Goal: Task Accomplishment & Management: Manage account settings

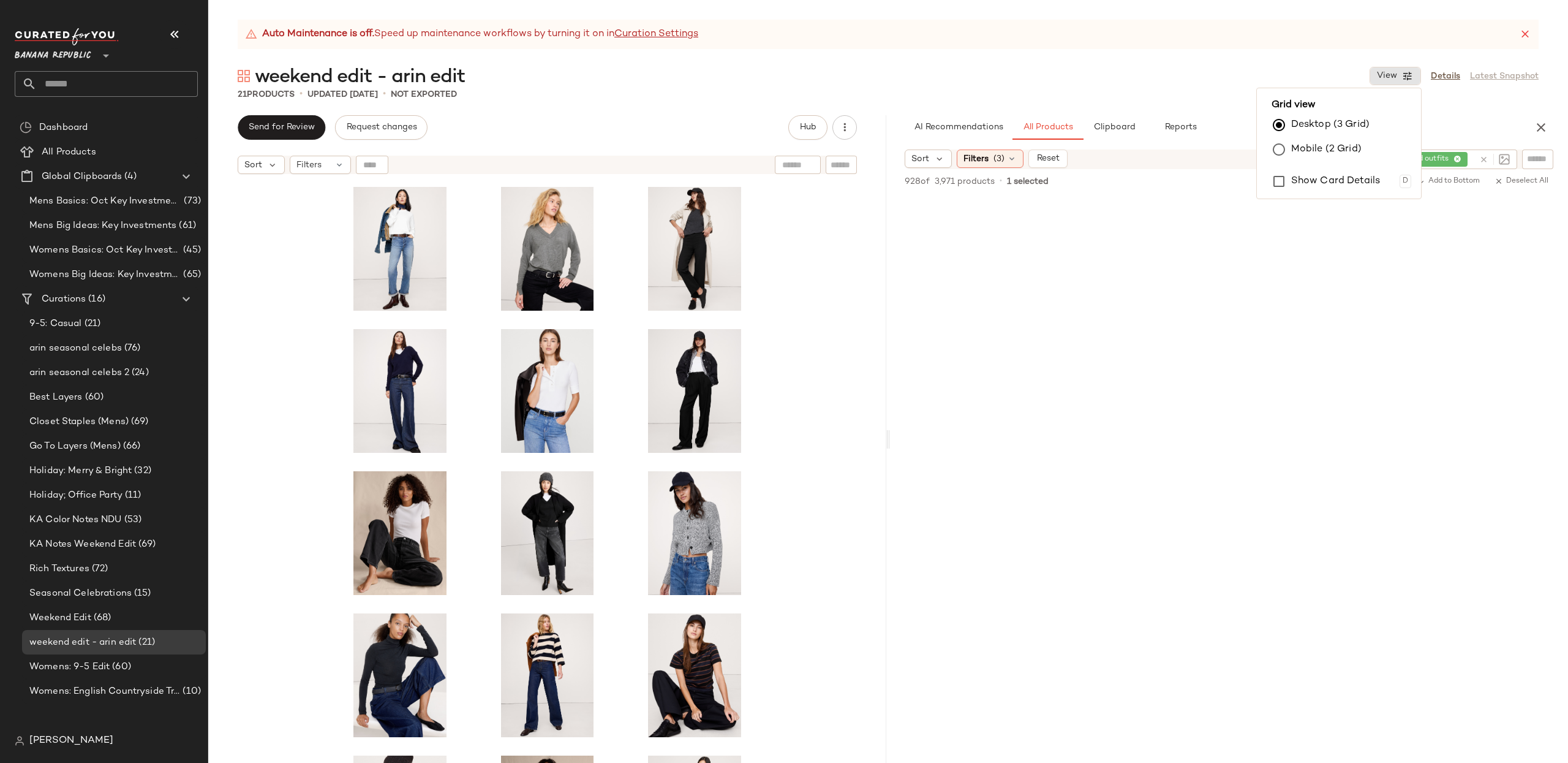
click at [105, 52] on icon at bounding box center [105, 55] width 15 height 15
click at [89, 52] on span "Banana Republic" at bounding box center [53, 53] width 77 height 22
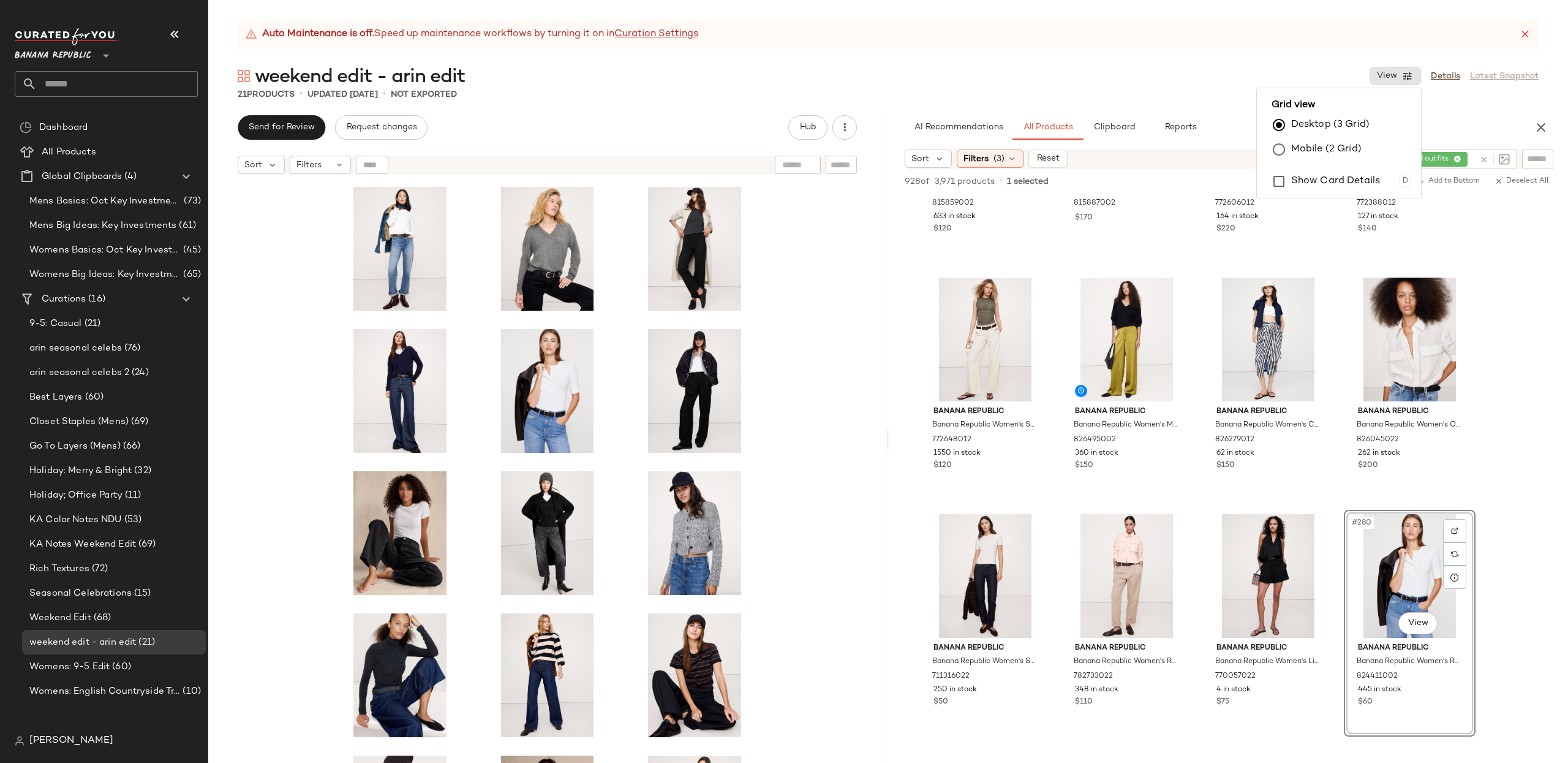
drag, startPoint x: 77, startPoint y: 43, endPoint x: 81, endPoint y: 50, distance: 8.1
click at [77, 43] on span "Banana Republic" at bounding box center [53, 53] width 77 height 22
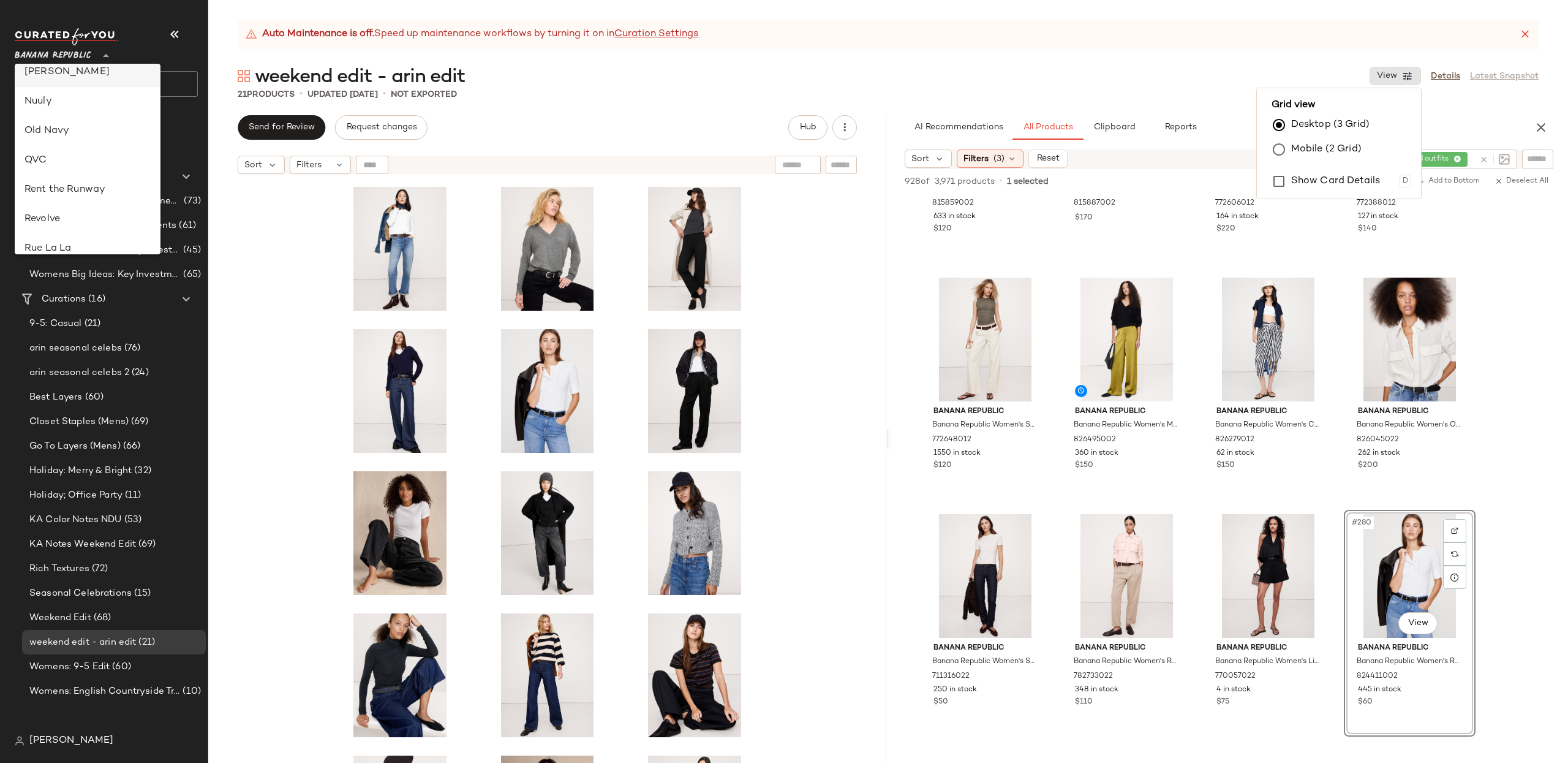
scroll to position [456, 0]
click at [101, 217] on div "Revolve" at bounding box center [87, 215] width 126 height 15
type input "**"
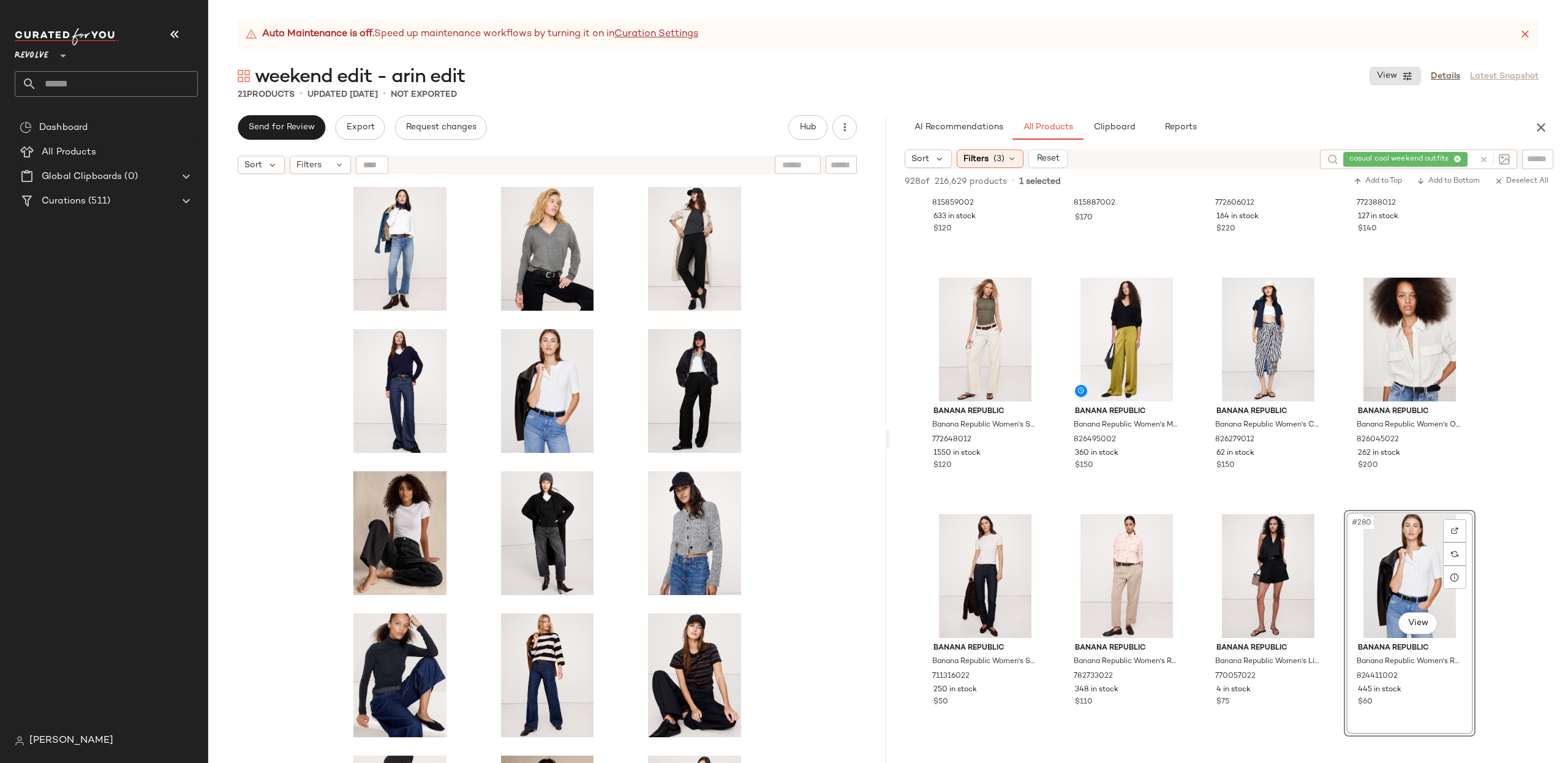
scroll to position [19789, 0]
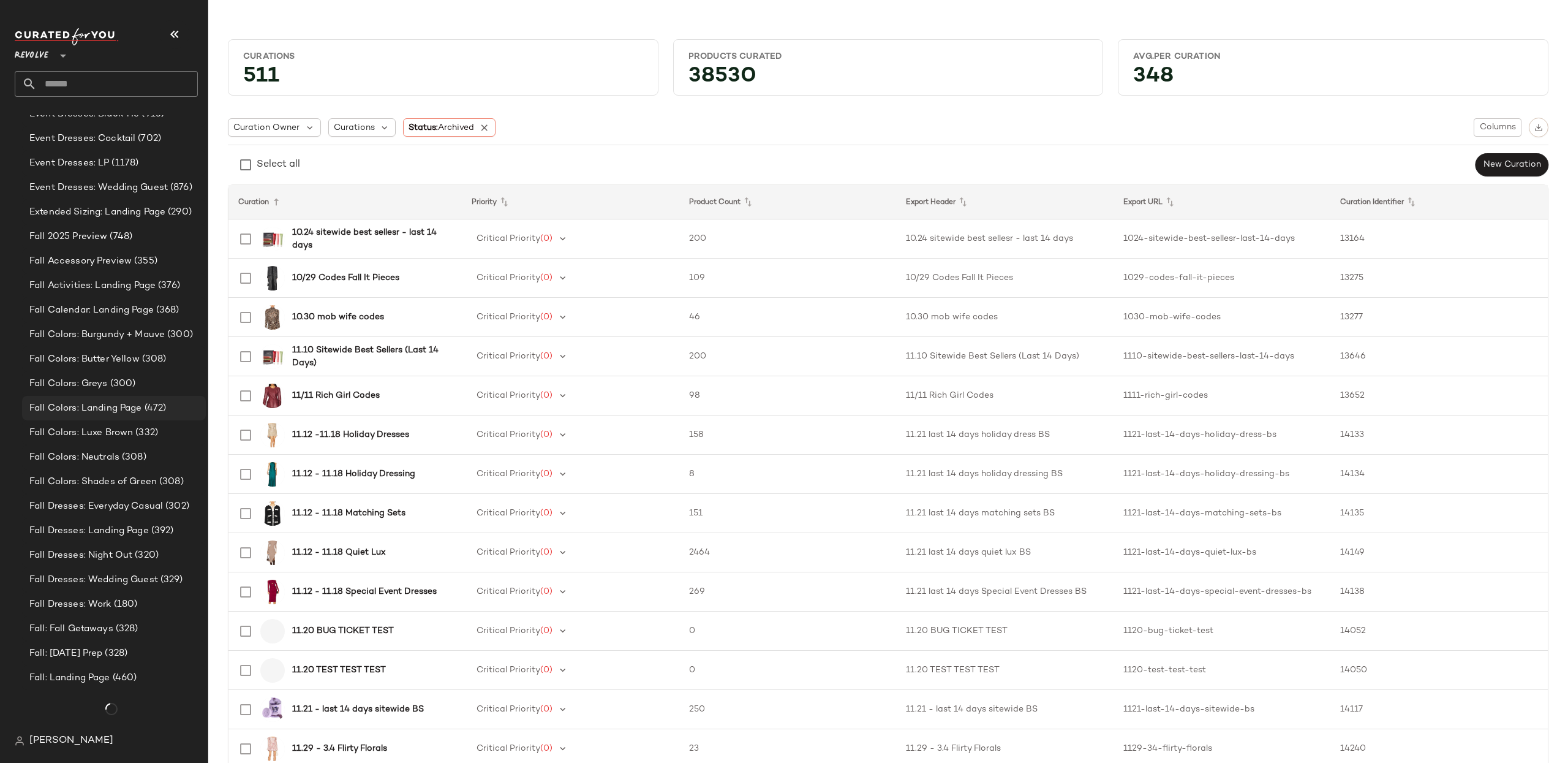
scroll to position [1411, 0]
click at [110, 582] on span "Fall Dresses: Wedding Guest" at bounding box center [94, 580] width 129 height 14
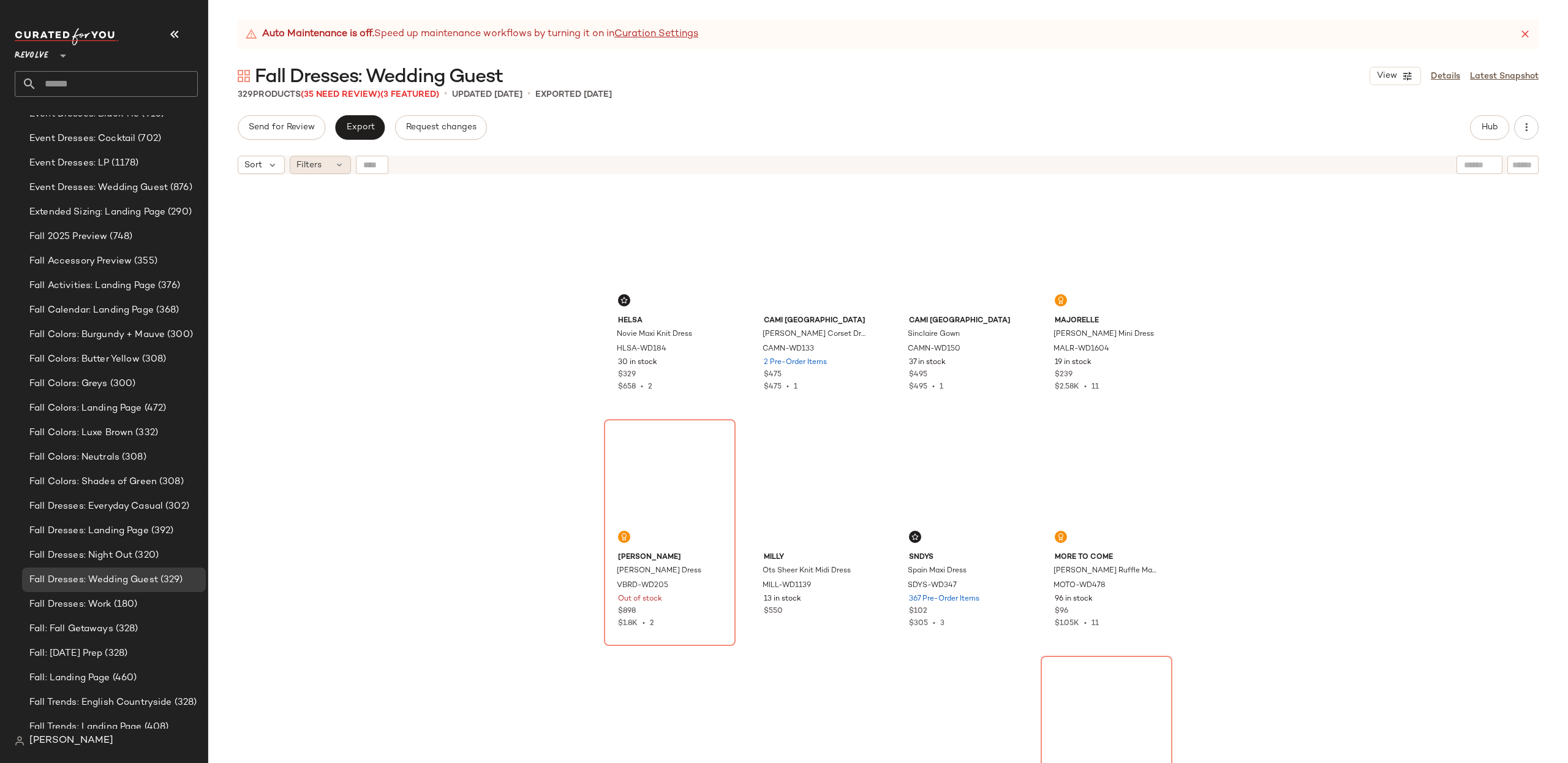
click at [318, 167] on span "Filters" at bounding box center [309, 165] width 25 height 13
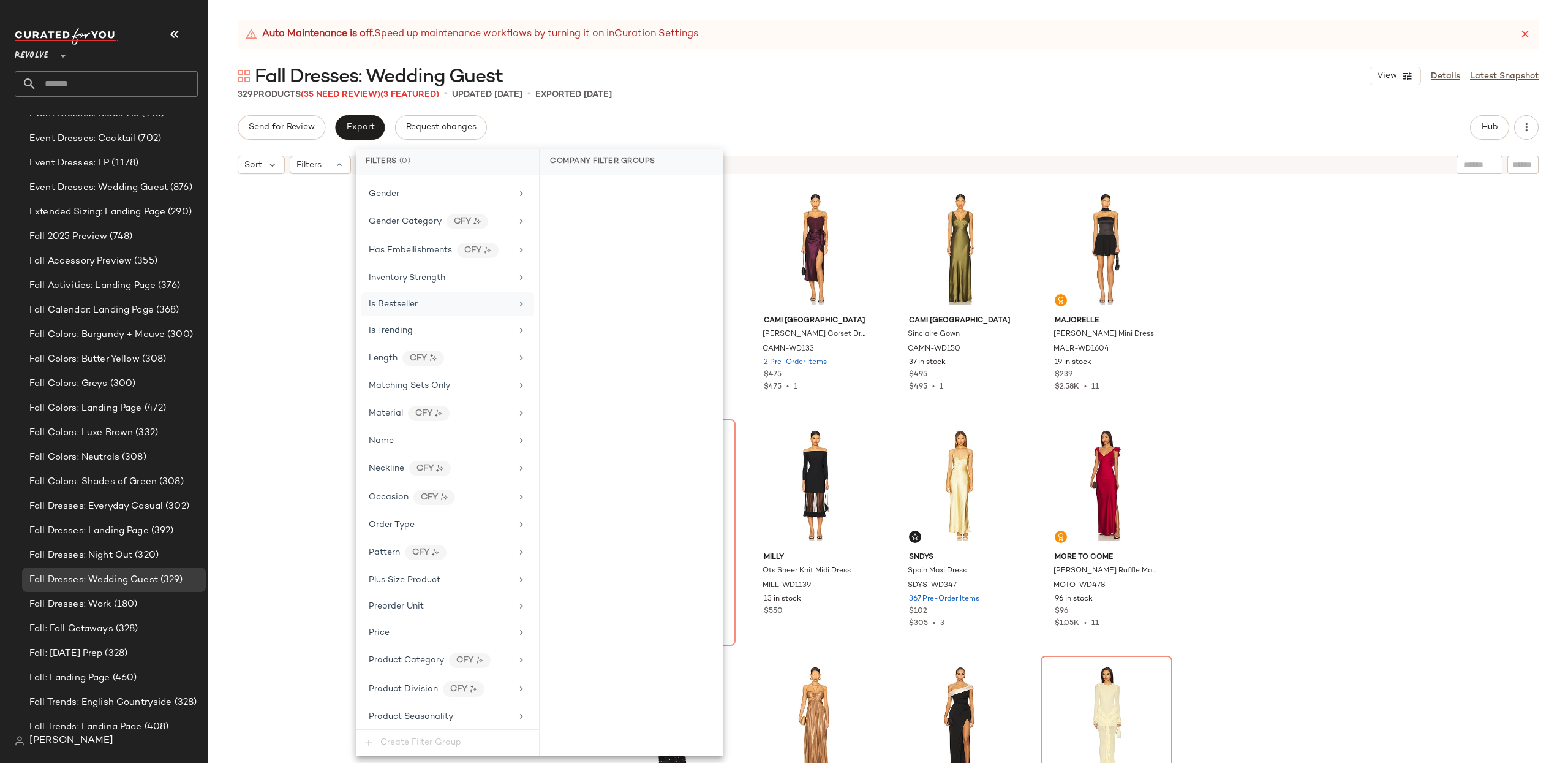
scroll to position [616, 0]
click at [455, 412] on div "Material CFY" at bounding box center [440, 409] width 142 height 15
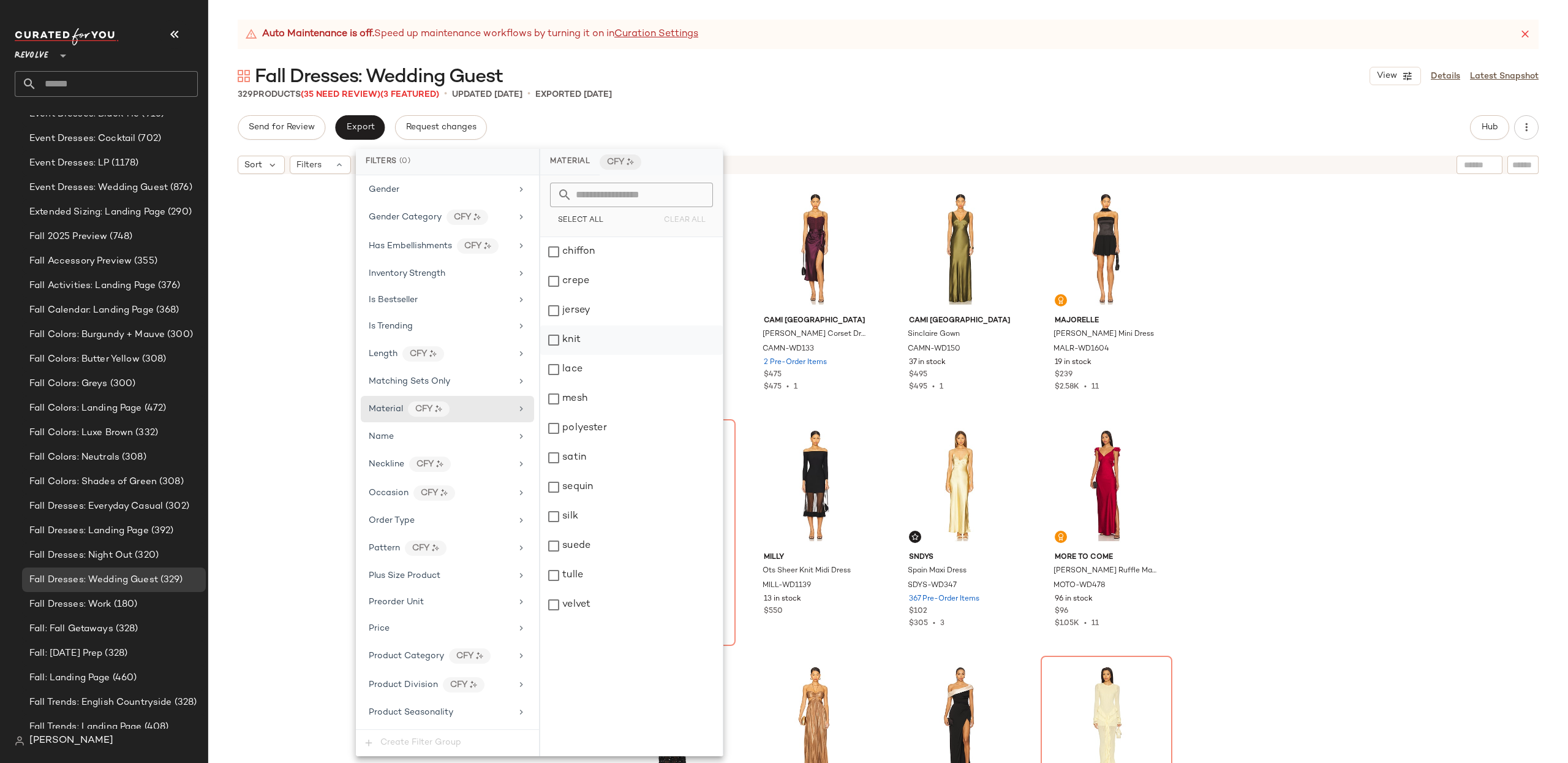
click at [577, 340] on div "knit" at bounding box center [631, 340] width 182 height 29
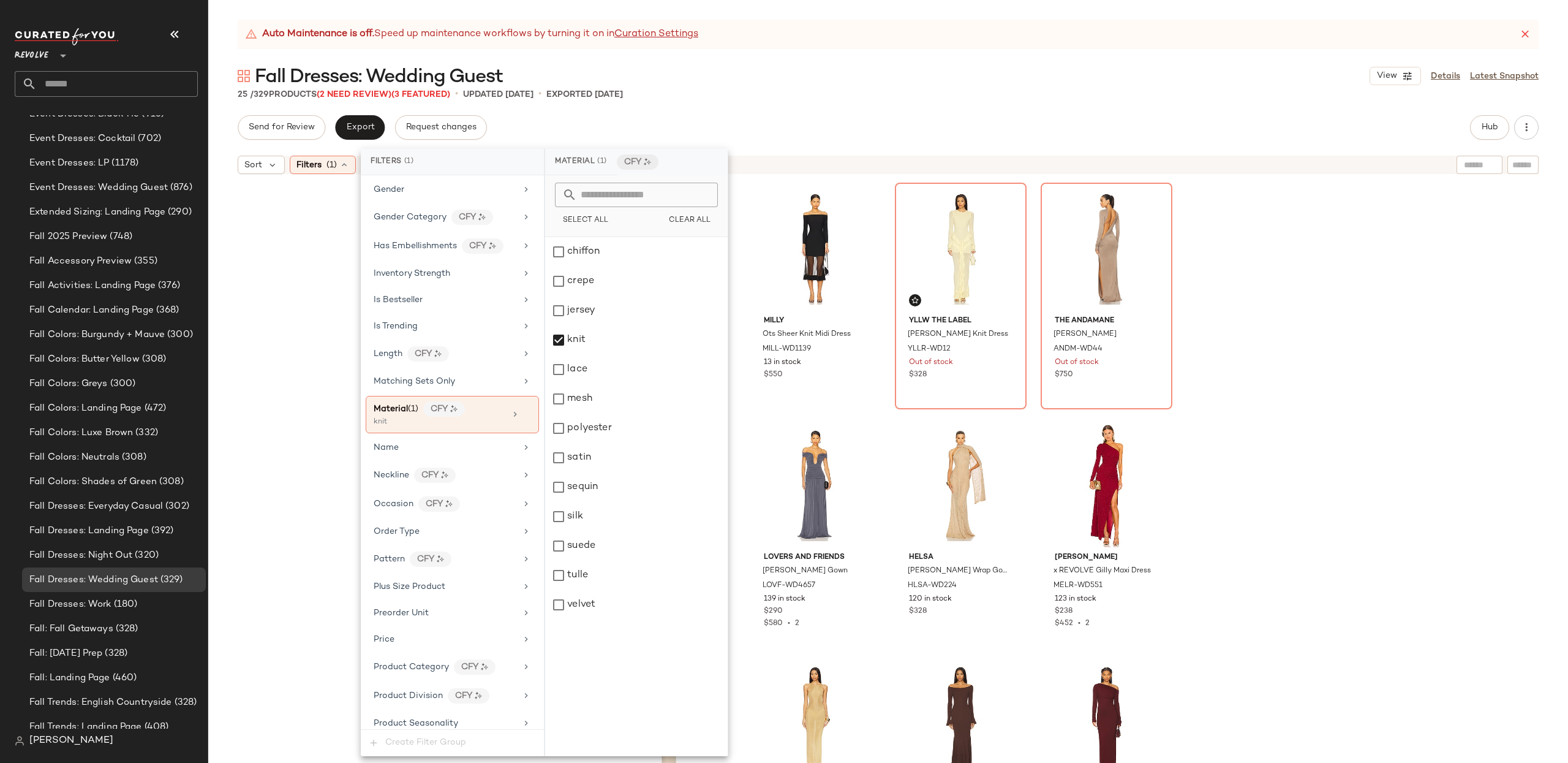
click at [1349, 439] on div "Helsa Novie Maxi Knit Dress HLSA-WD184 30 in stock $329 $658 • 2 MILLY Ots Shee…" at bounding box center [888, 487] width 1360 height 613
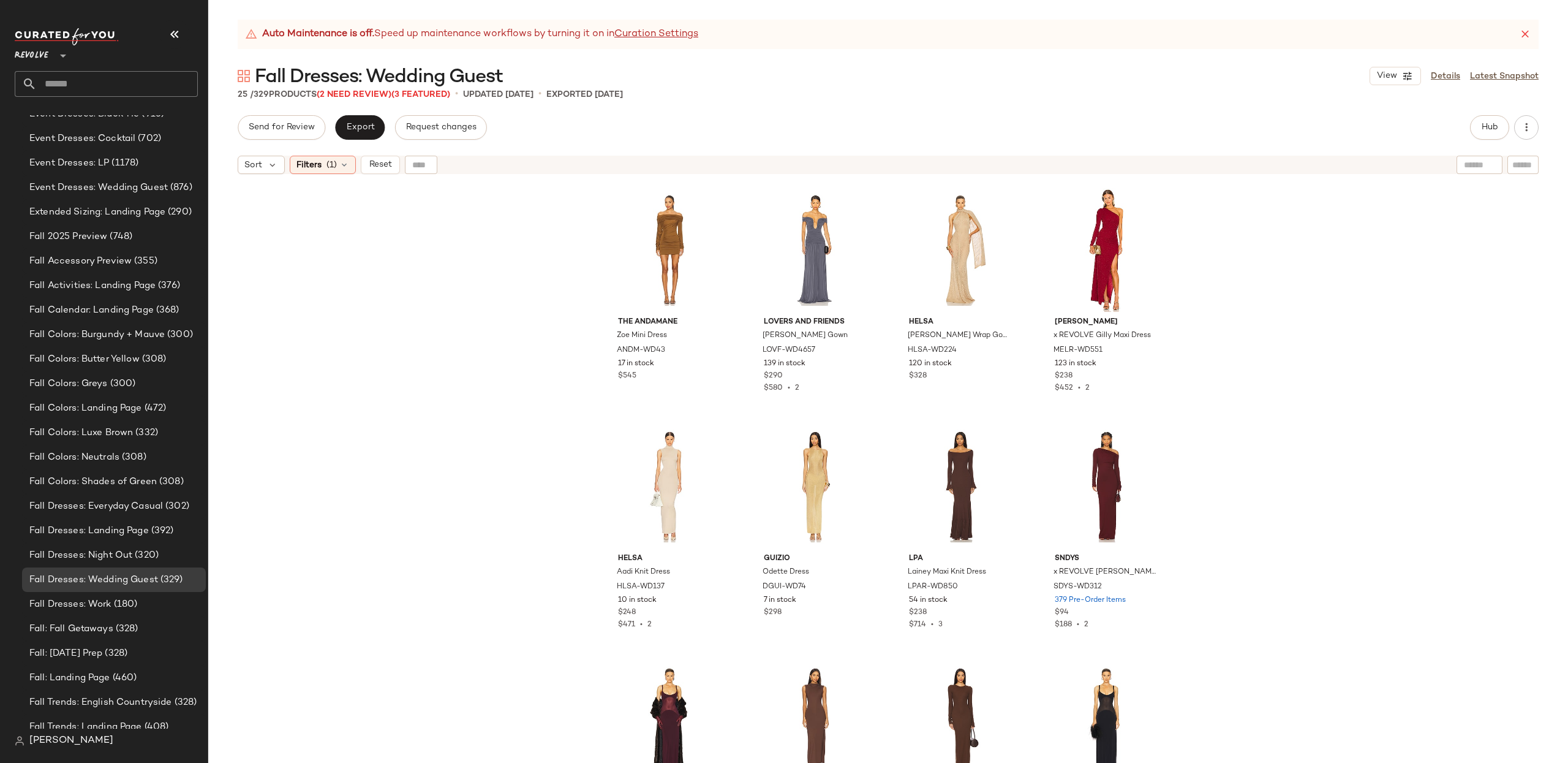
scroll to position [285, 0]
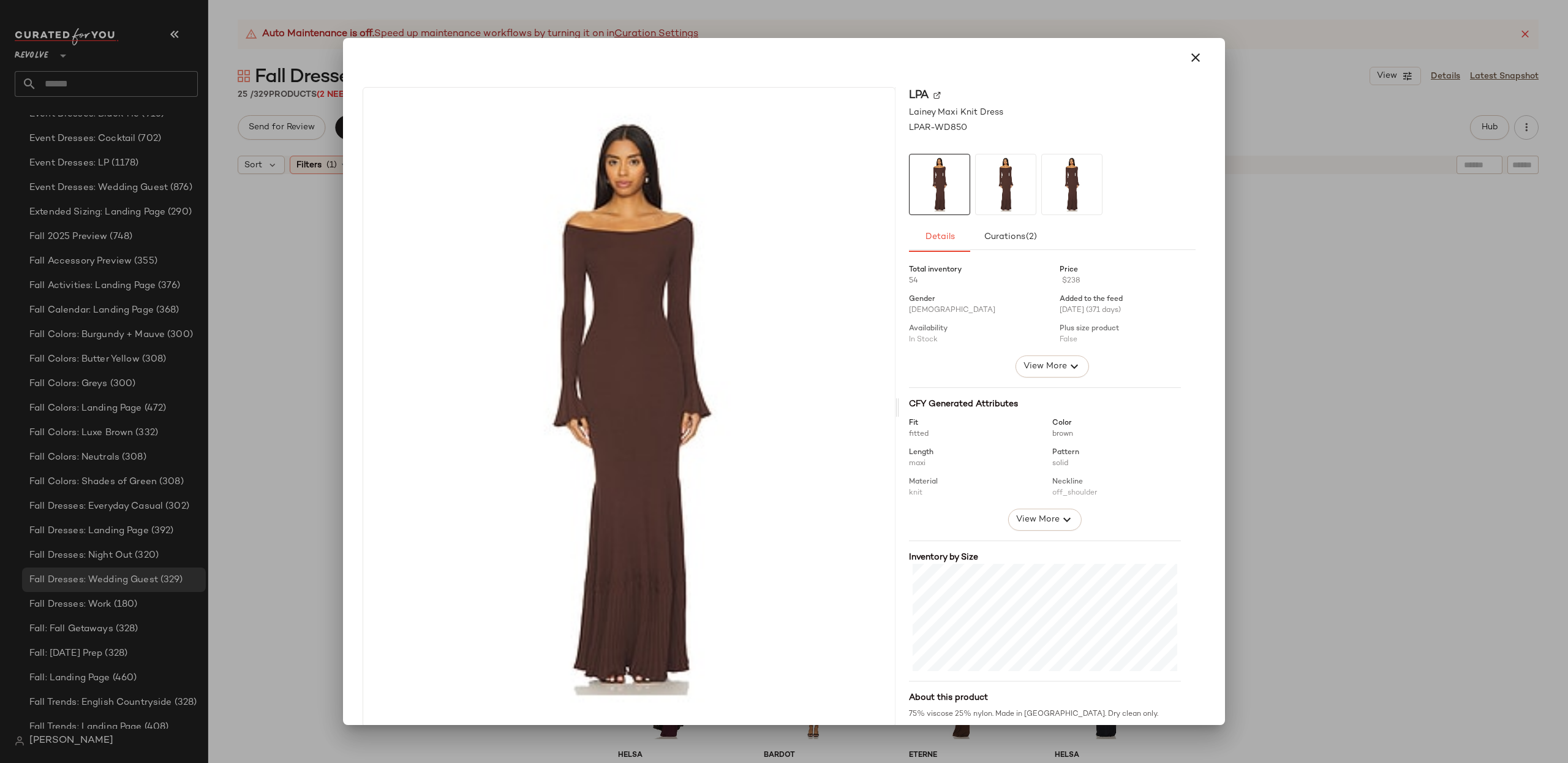
click at [1181, 58] on button "button" at bounding box center [1196, 57] width 29 height 29
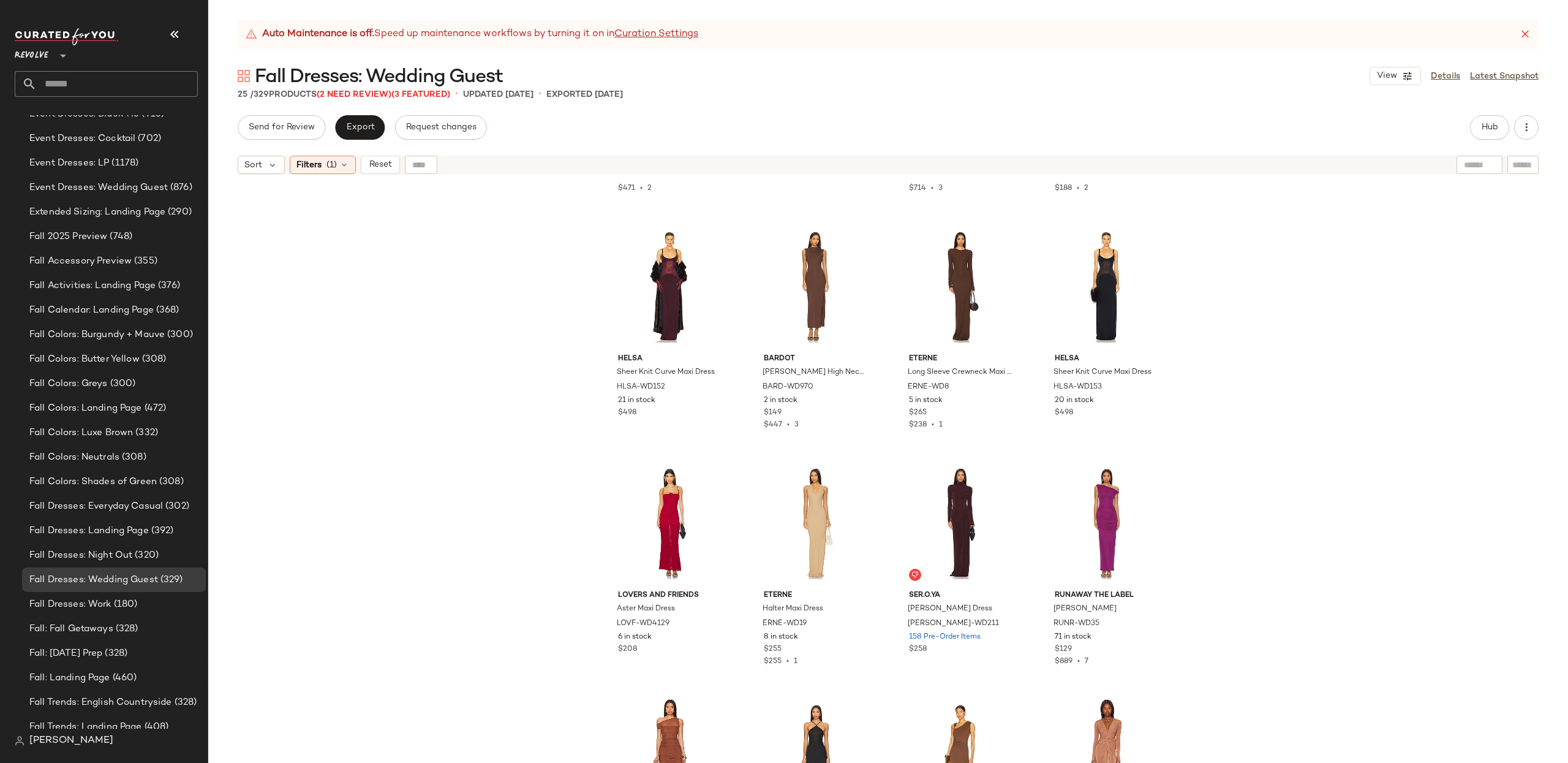
scroll to position [0, 0]
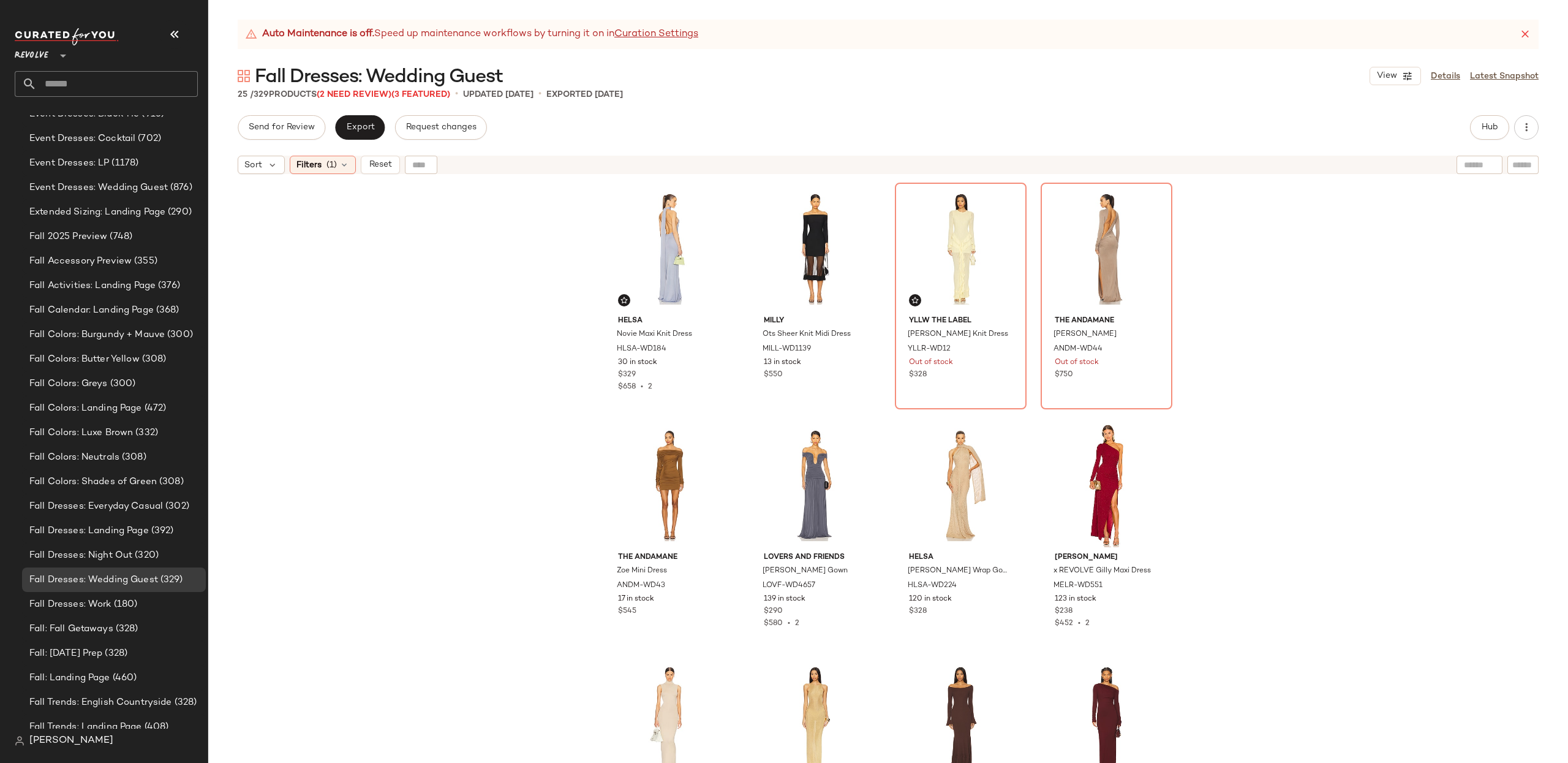
click at [321, 175] on div "Sort Filters (1) Reset" at bounding box center [888, 165] width 1360 height 31
click at [328, 165] on span "(1)" at bounding box center [331, 165] width 10 height 13
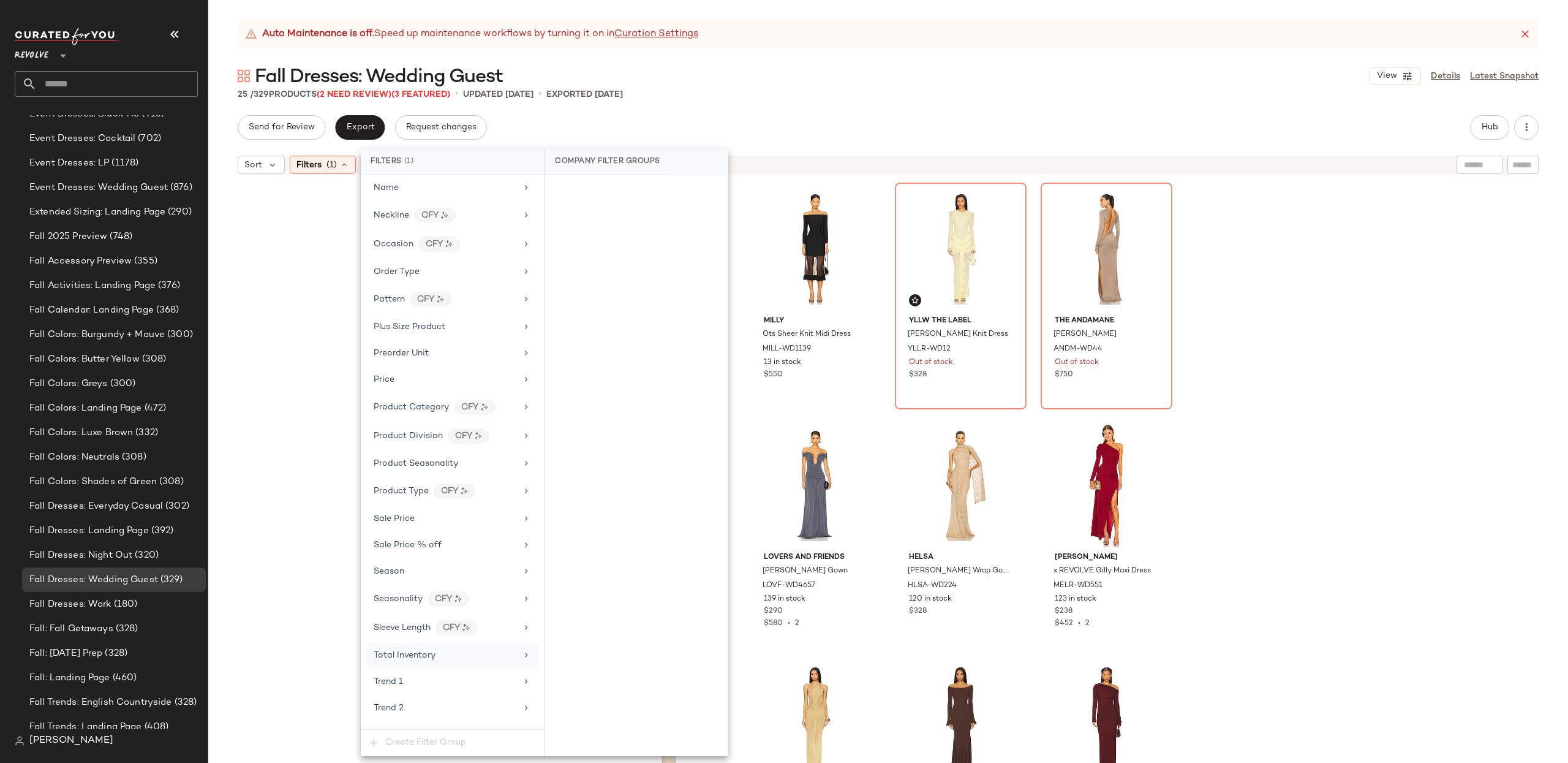
scroll to position [461, 0]
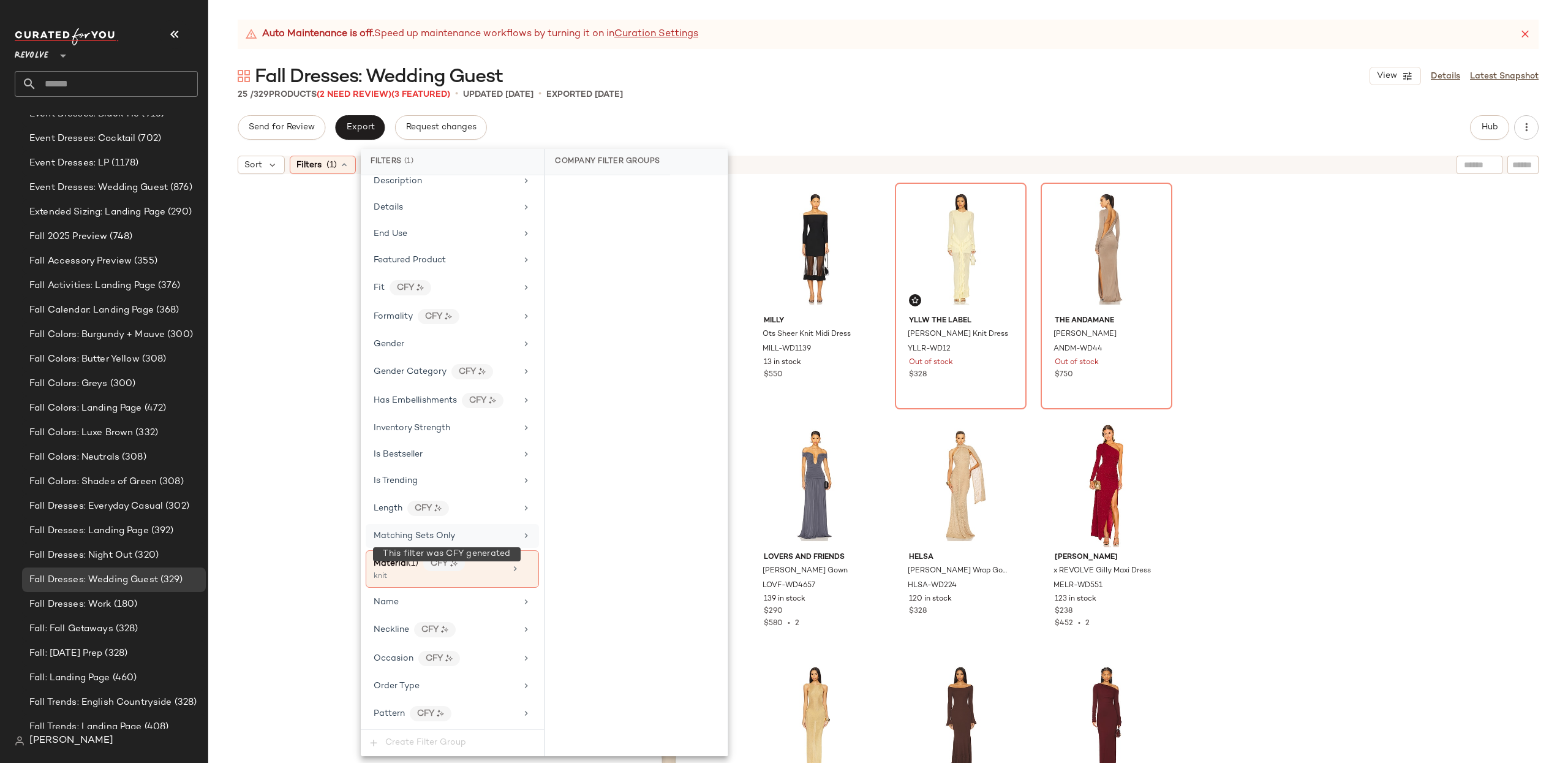
drag, startPoint x: 455, startPoint y: 579, endPoint x: 476, endPoint y: 559, distance: 29.0
click at [455, 571] on div "CFY" at bounding box center [444, 563] width 42 height 15
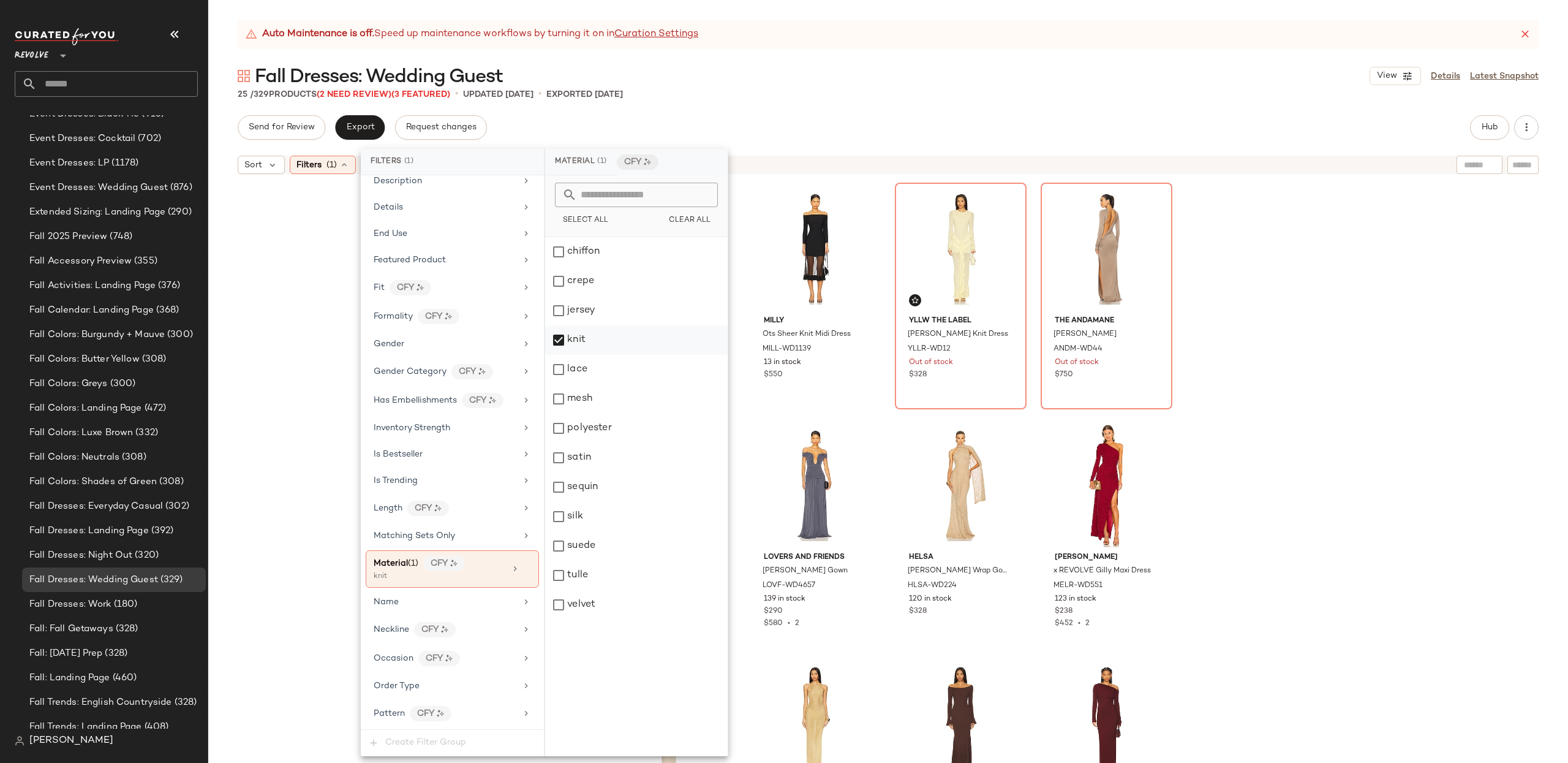
click at [552, 344] on div "knit" at bounding box center [636, 340] width 182 height 29
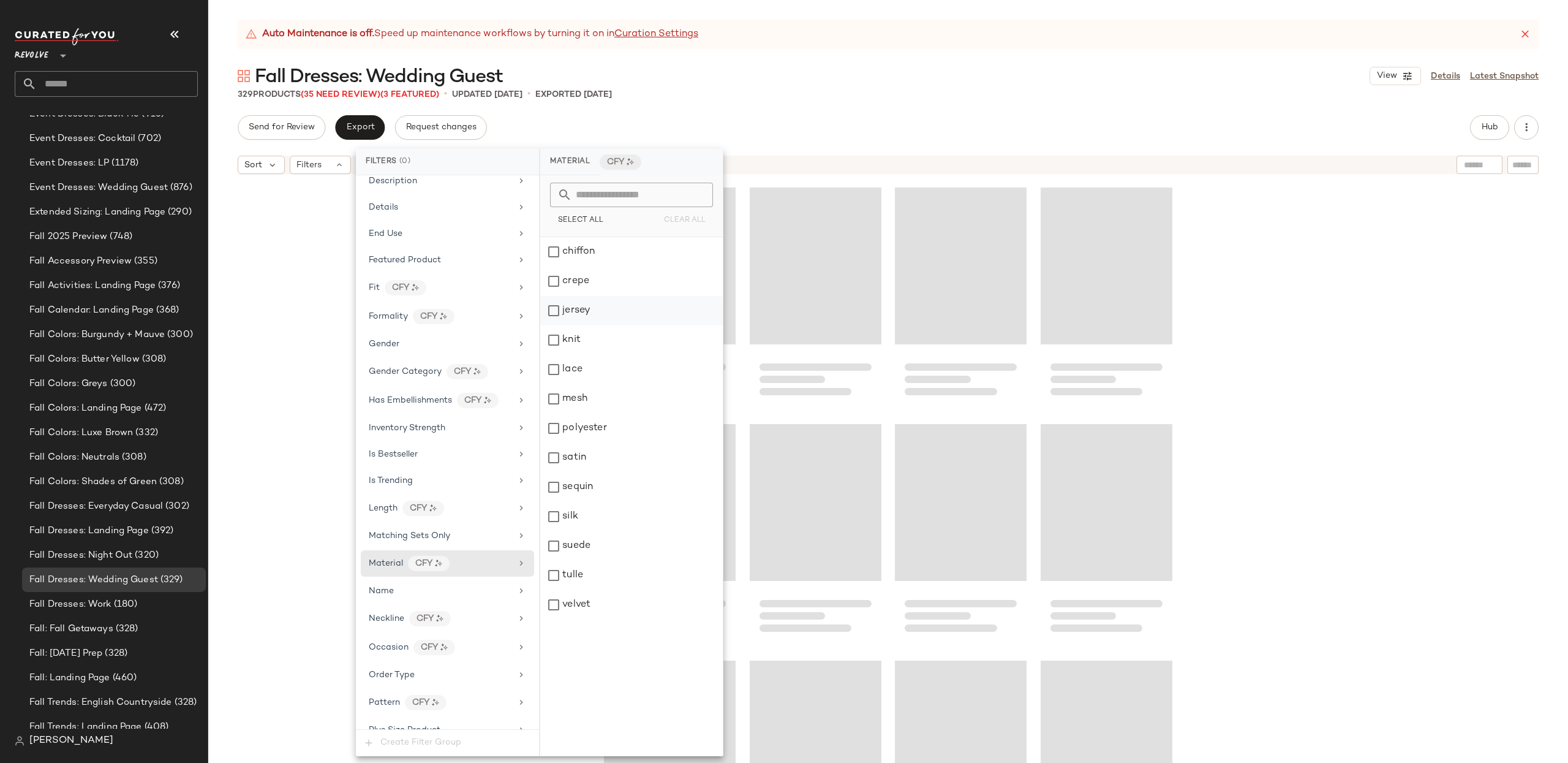
click at [562, 319] on div "jersey" at bounding box center [631, 311] width 182 height 29
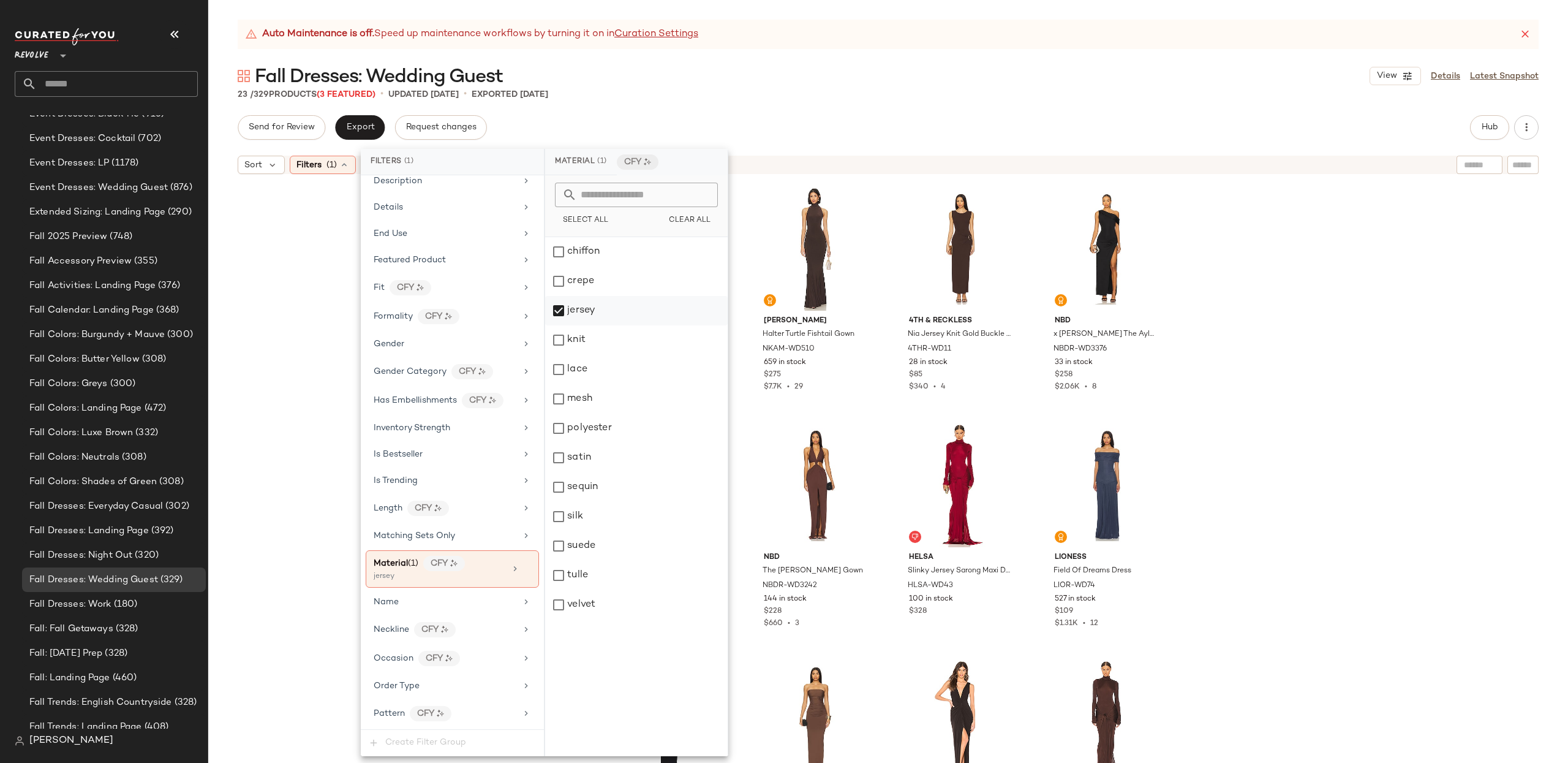
click at [582, 310] on div "jersey" at bounding box center [636, 311] width 182 height 29
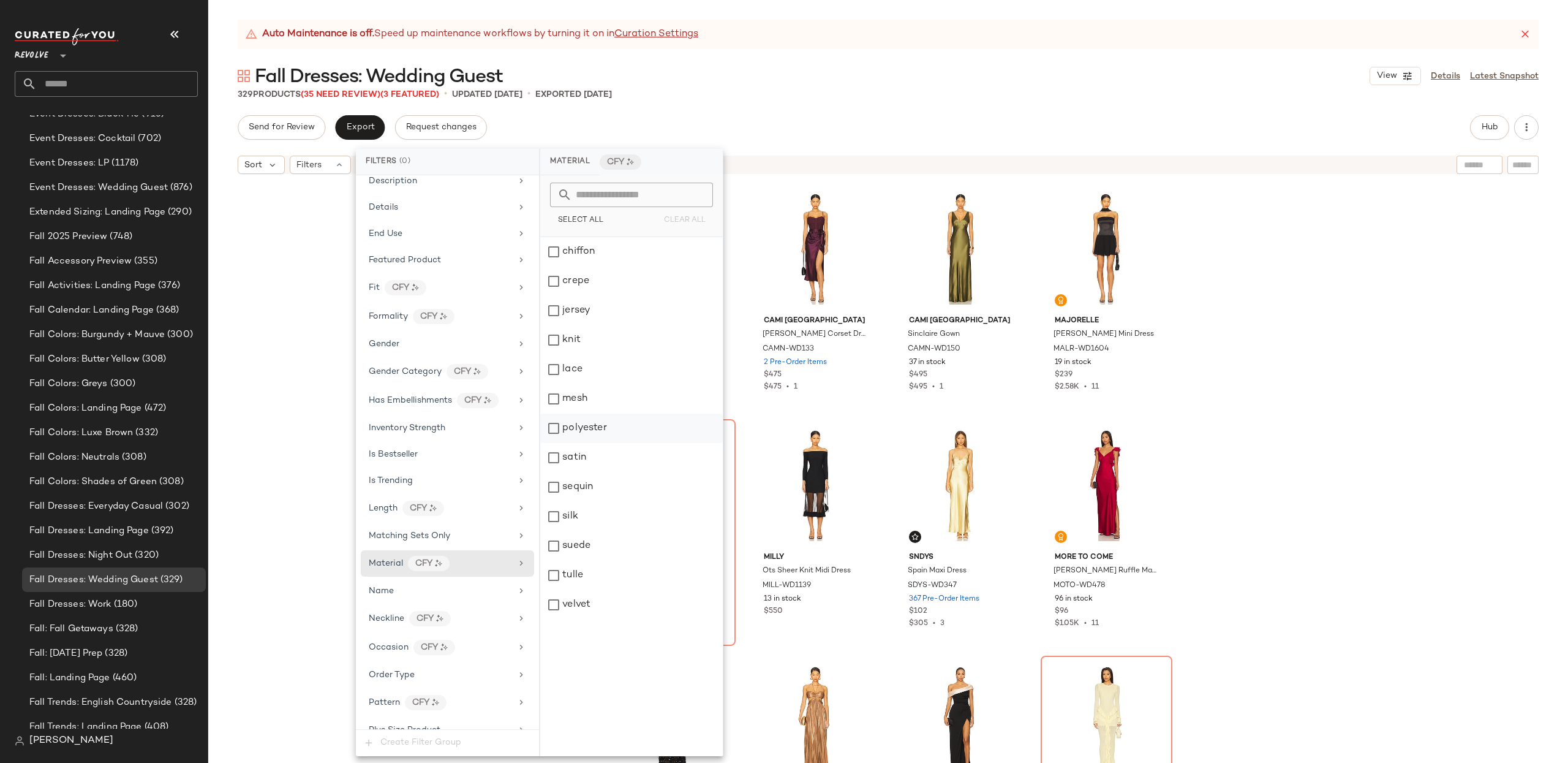
drag, startPoint x: 599, startPoint y: 428, endPoint x: 647, endPoint y: 431, distance: 48.1
click at [599, 429] on div "polyester" at bounding box center [631, 428] width 182 height 29
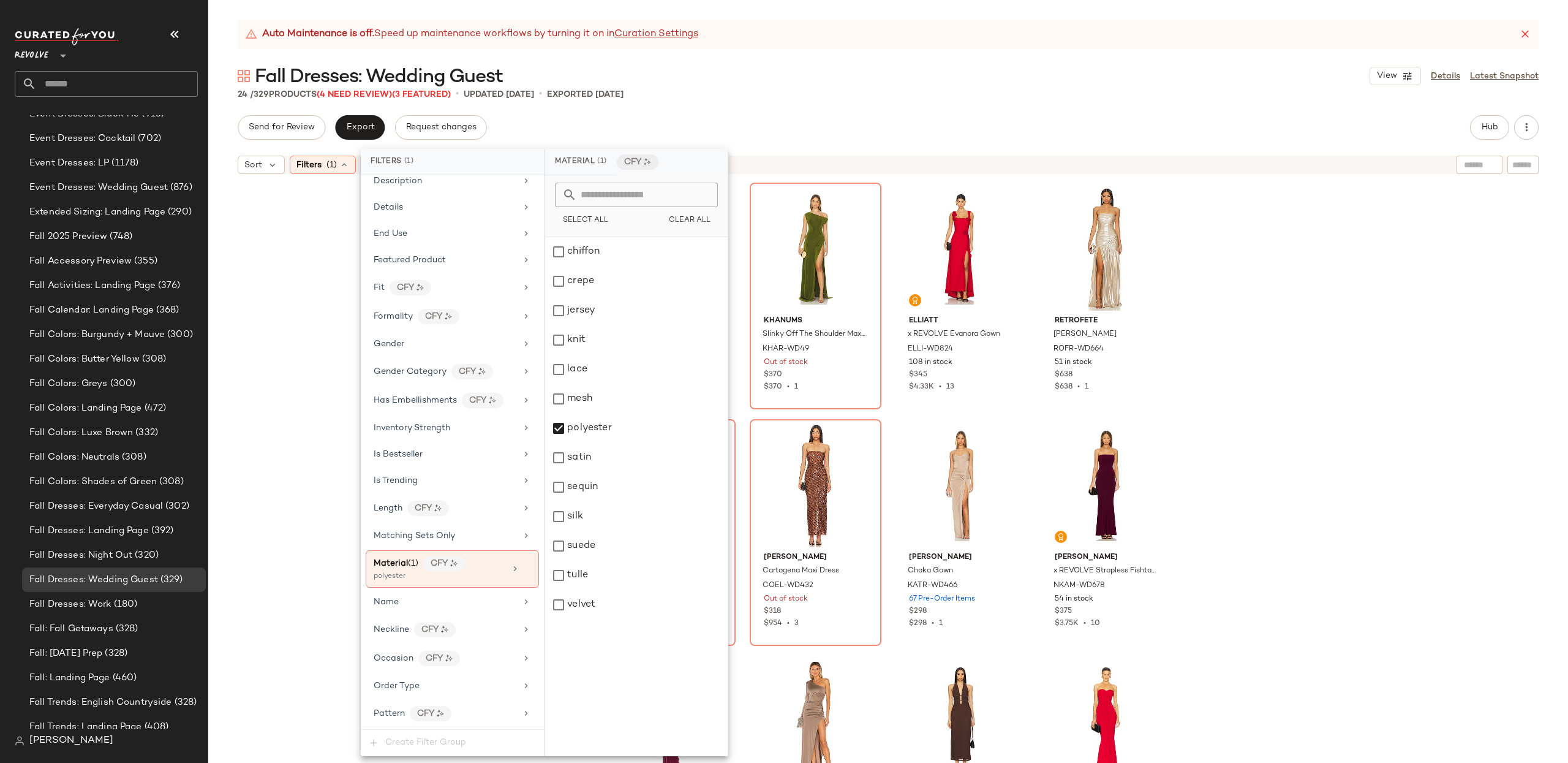
click at [1277, 356] on div "retrofete Keira Dress ROFR-WD1038 30 Pre-Order Items $598 Khanums Slinky Off Th…" at bounding box center [888, 487] width 1360 height 613
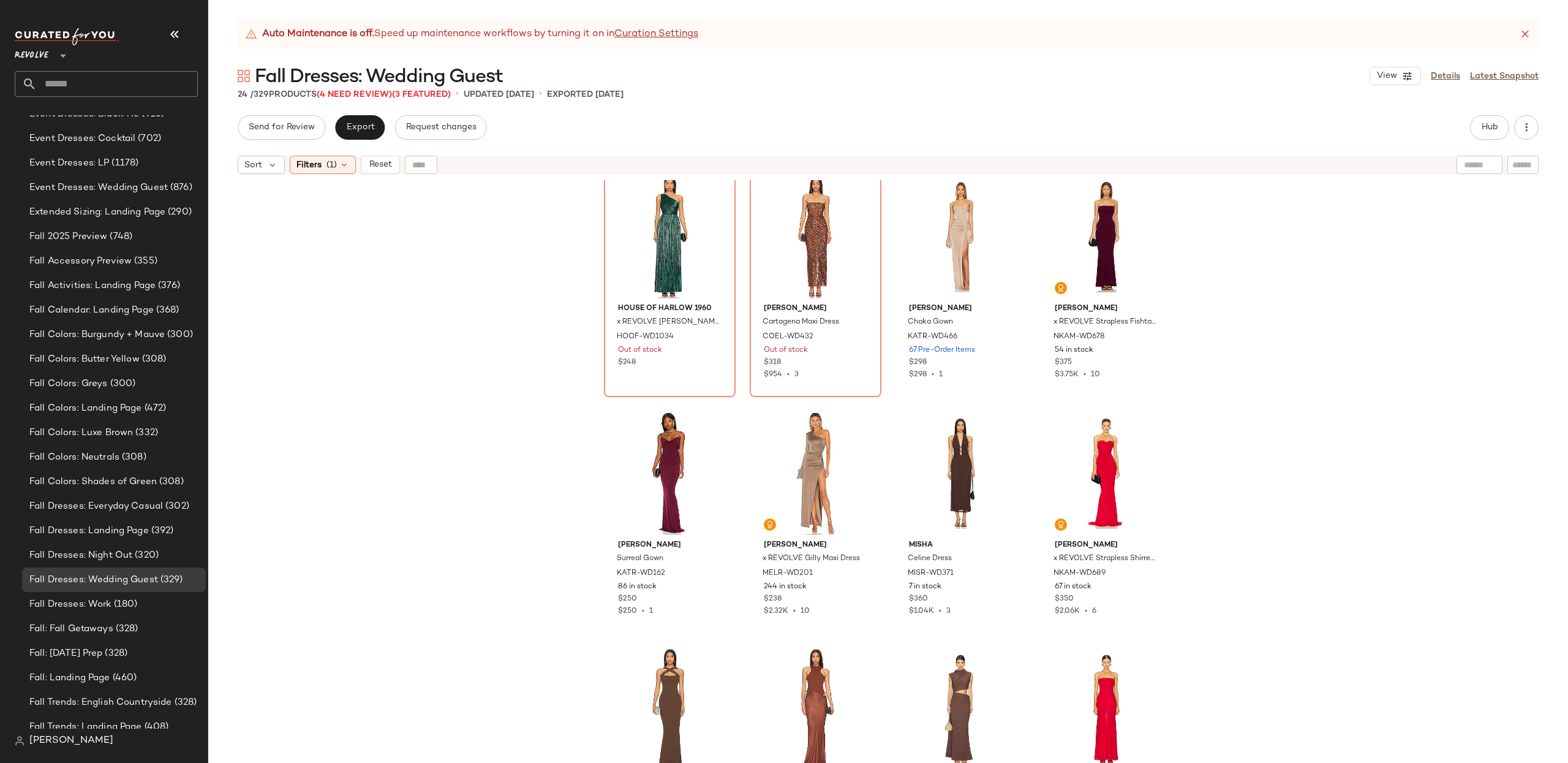
scroll to position [0, 0]
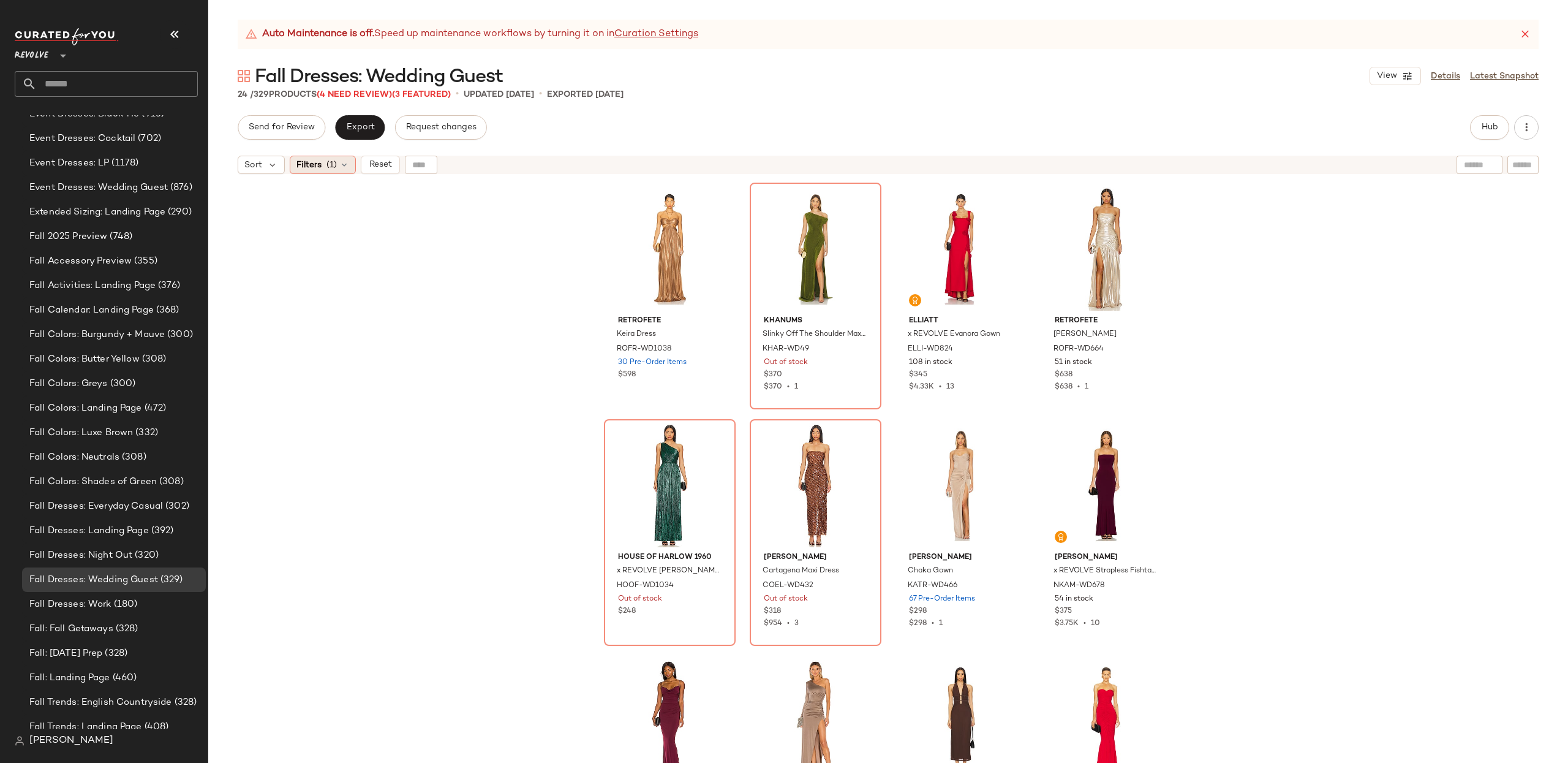
click at [343, 164] on icon at bounding box center [344, 165] width 10 height 10
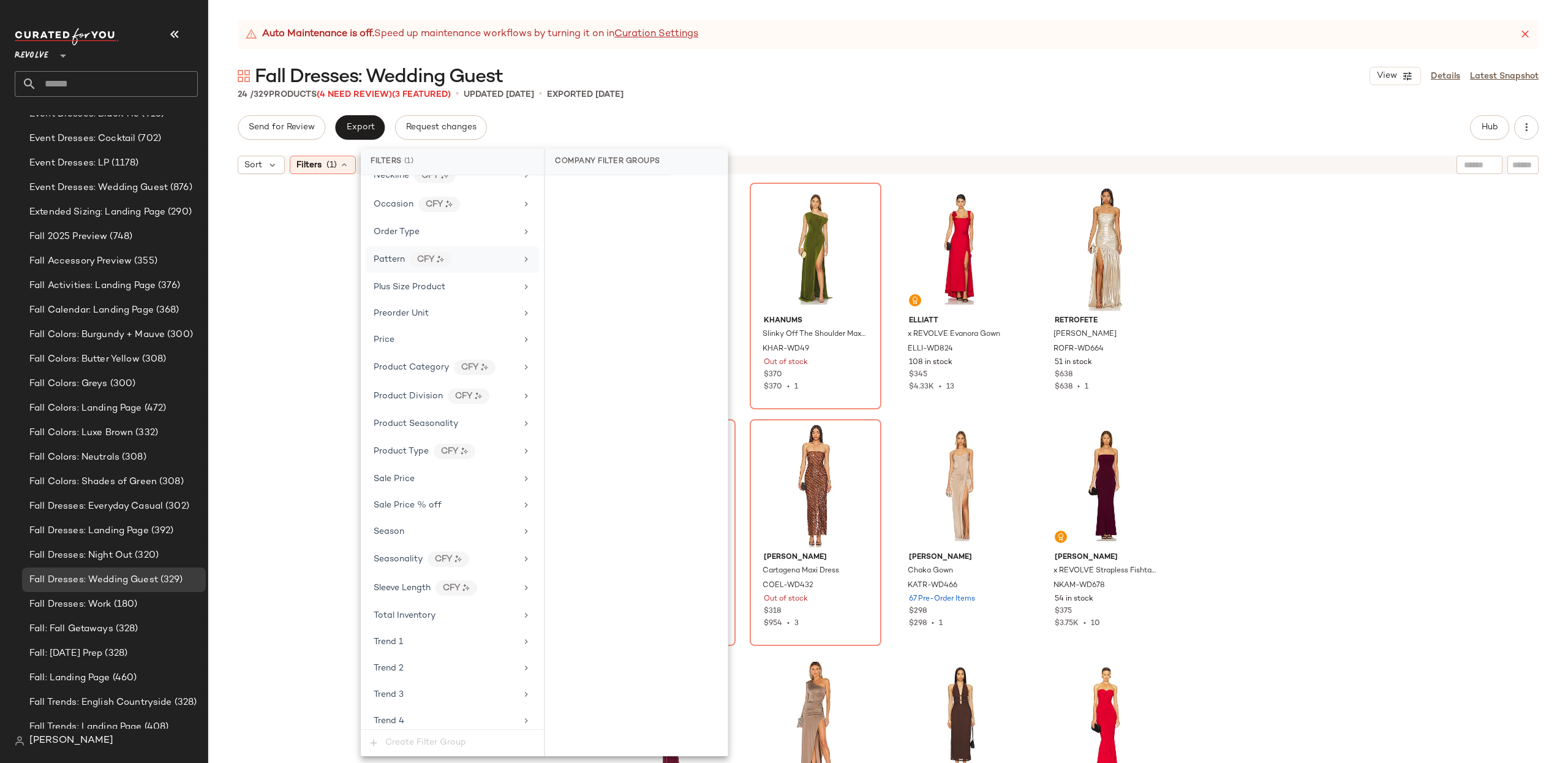
scroll to position [789, 0]
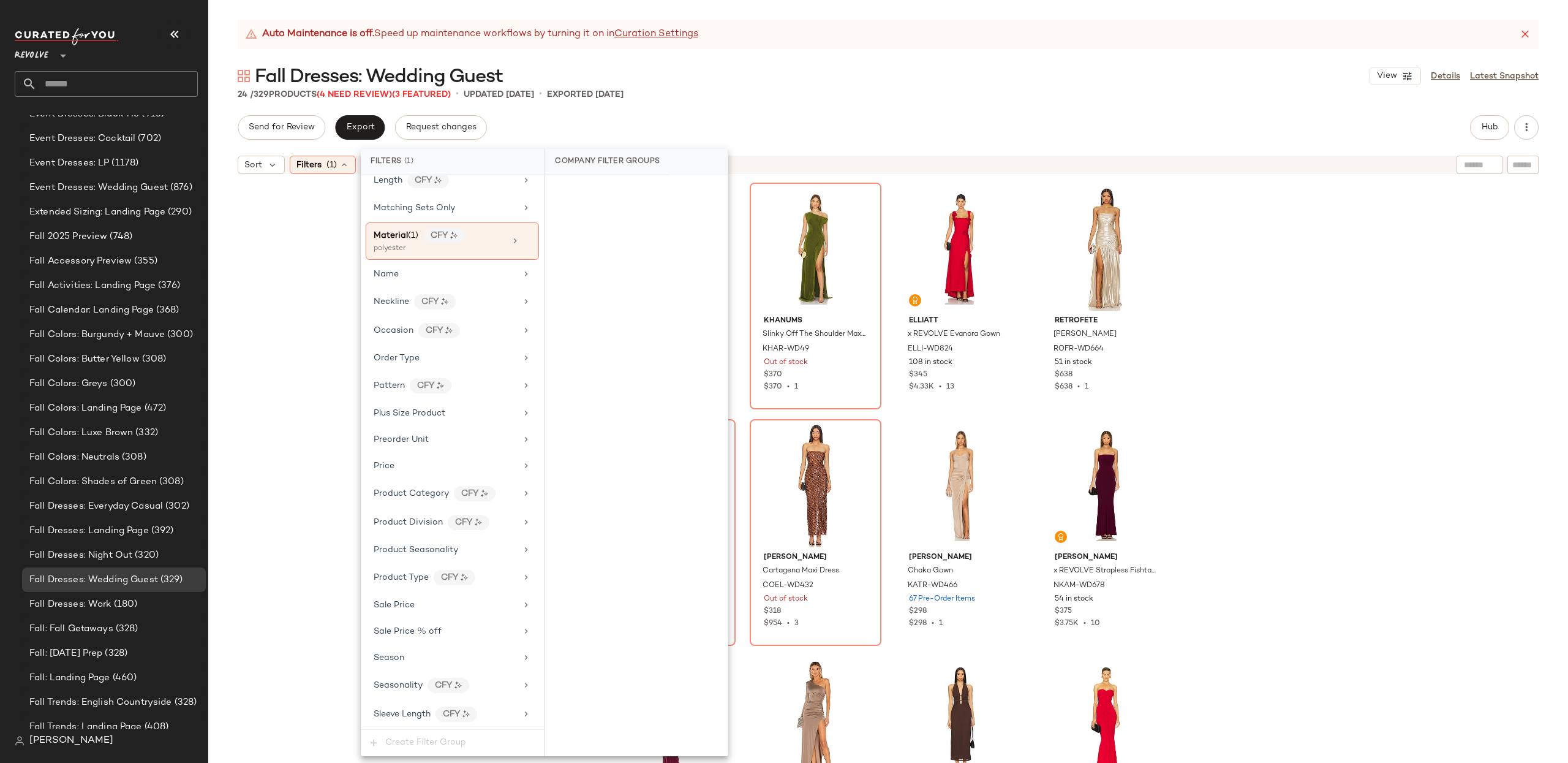
drag, startPoint x: 522, startPoint y: 250, endPoint x: 1508, endPoint y: 139, distance: 992.2
click at [529, 248] on div "Material (1) CFY polyester" at bounding box center [453, 240] width 173 height 37
click at [1491, 133] on button "Hub" at bounding box center [1490, 127] width 39 height 24
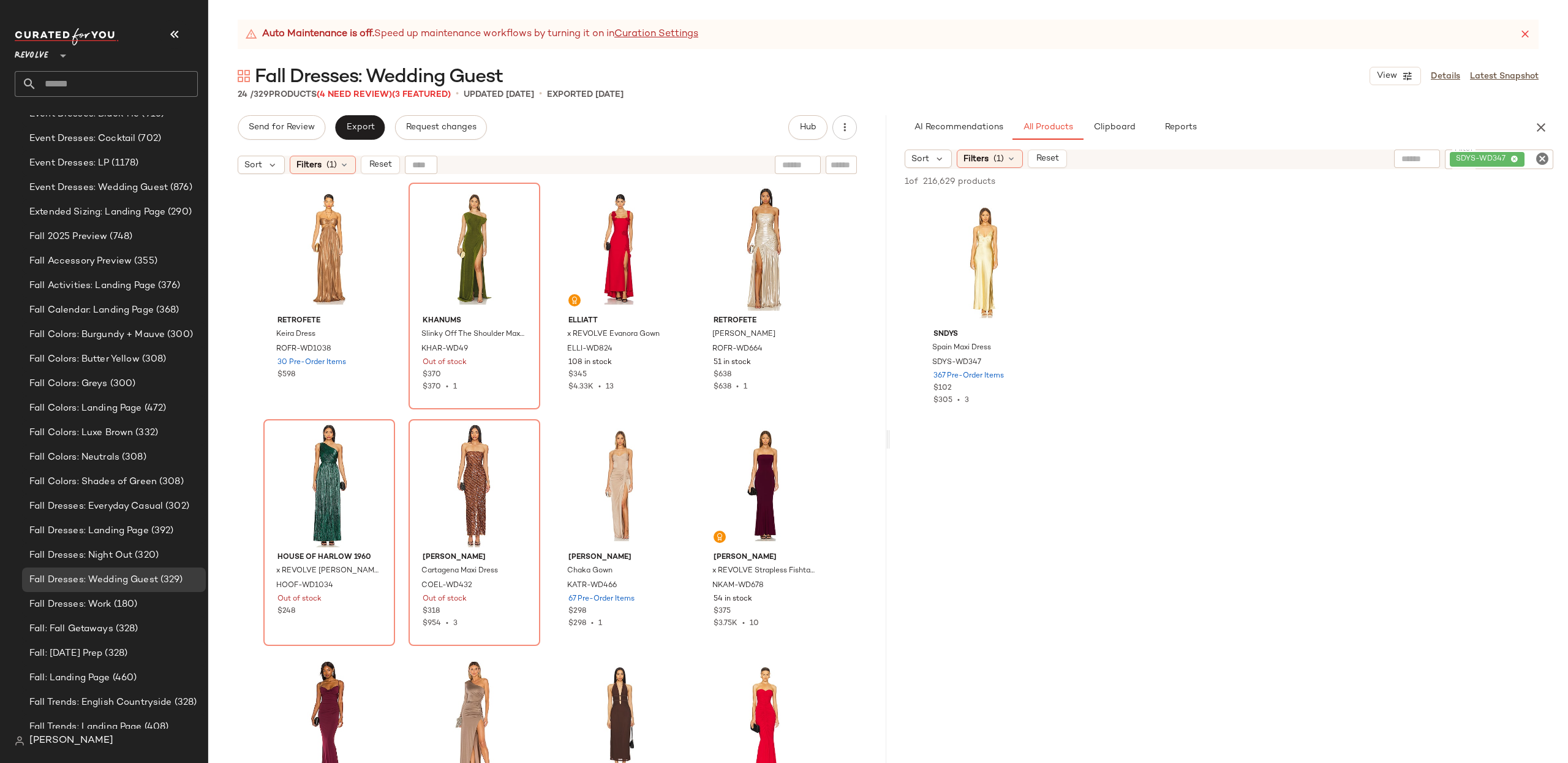
click at [1539, 159] on icon "Clear Filter" at bounding box center [1541, 159] width 15 height 15
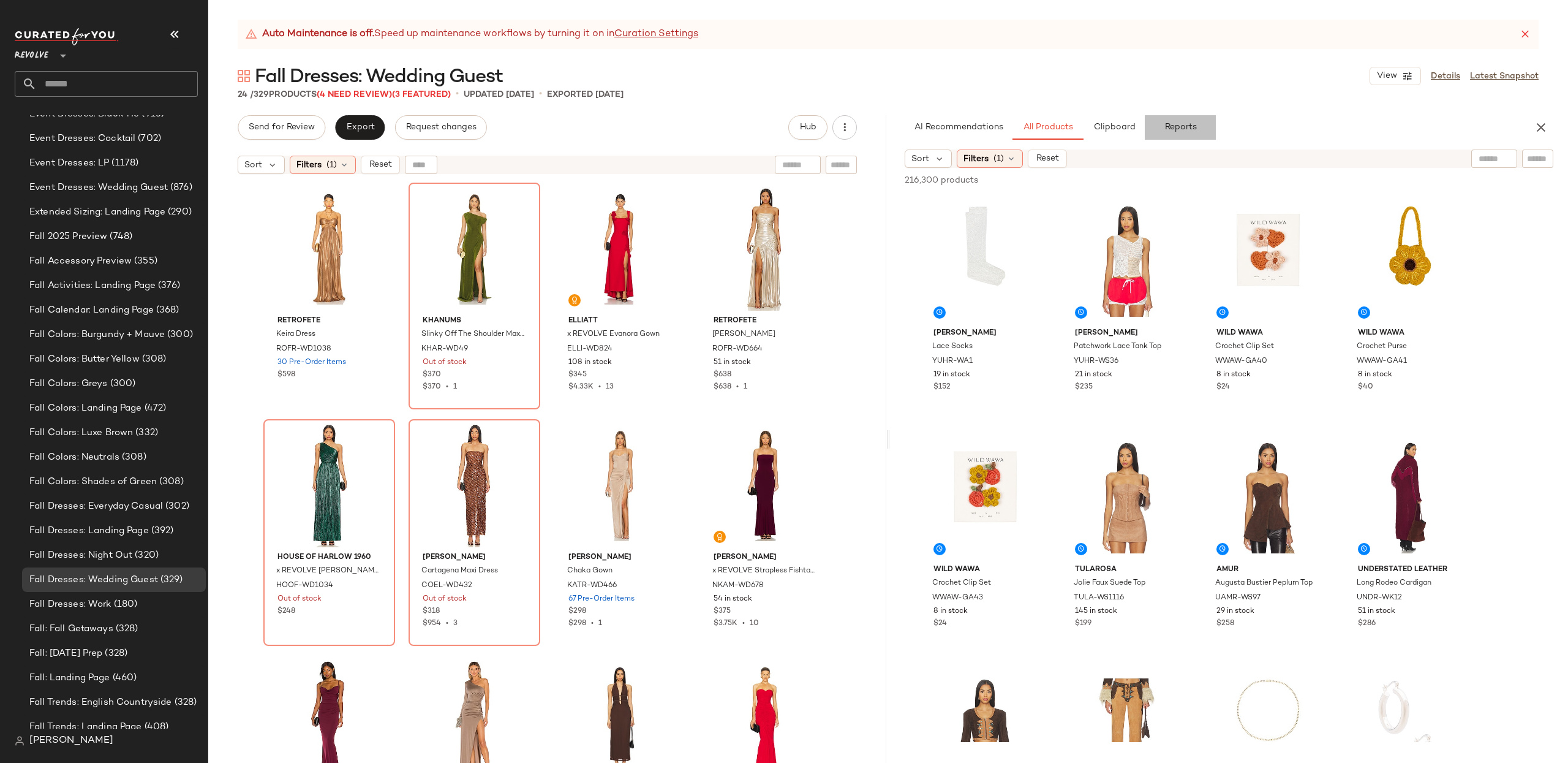
click at [1206, 125] on button "Reports" at bounding box center [1180, 127] width 71 height 24
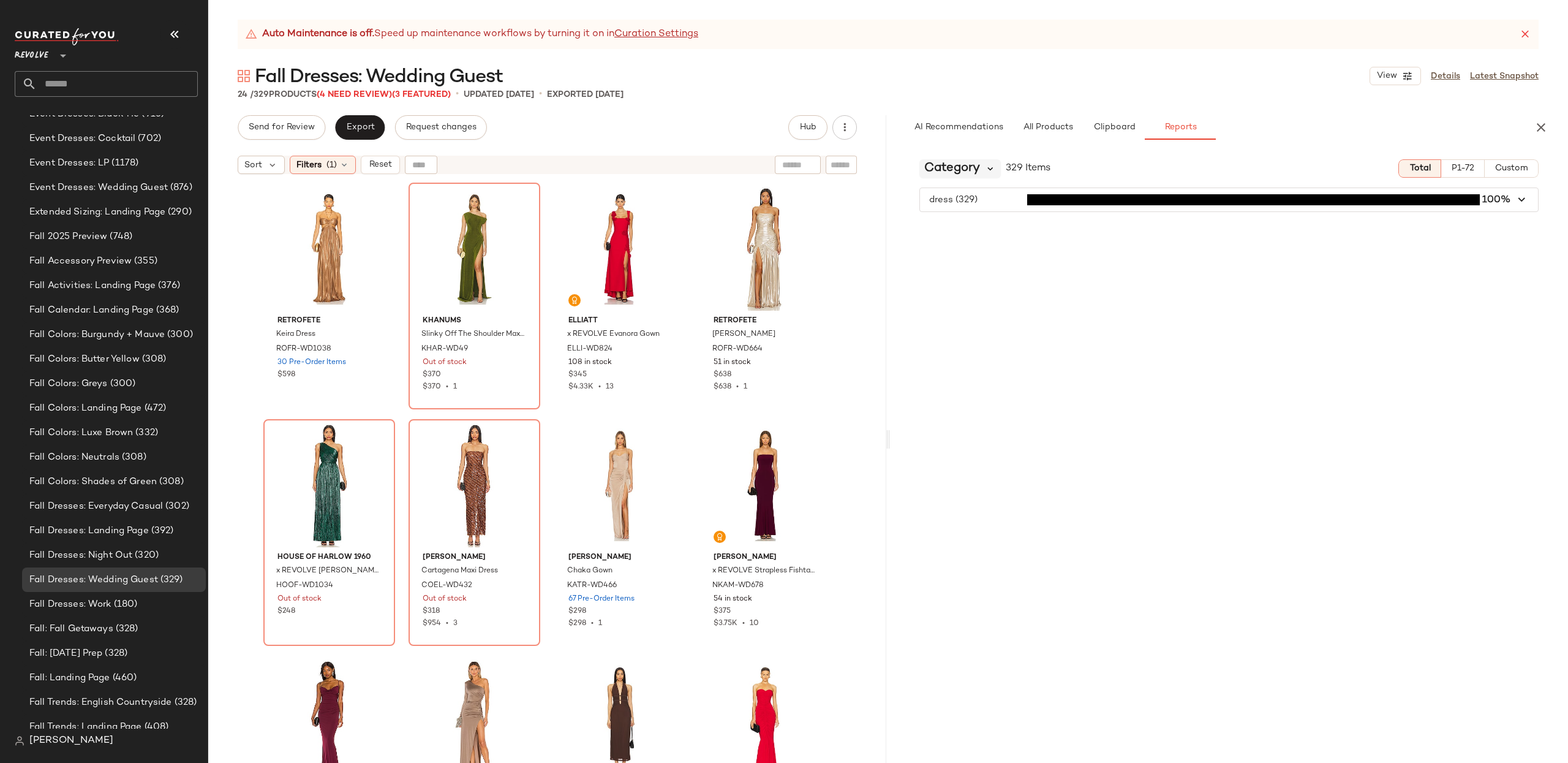
click at [990, 168] on icon at bounding box center [990, 168] width 11 height 11
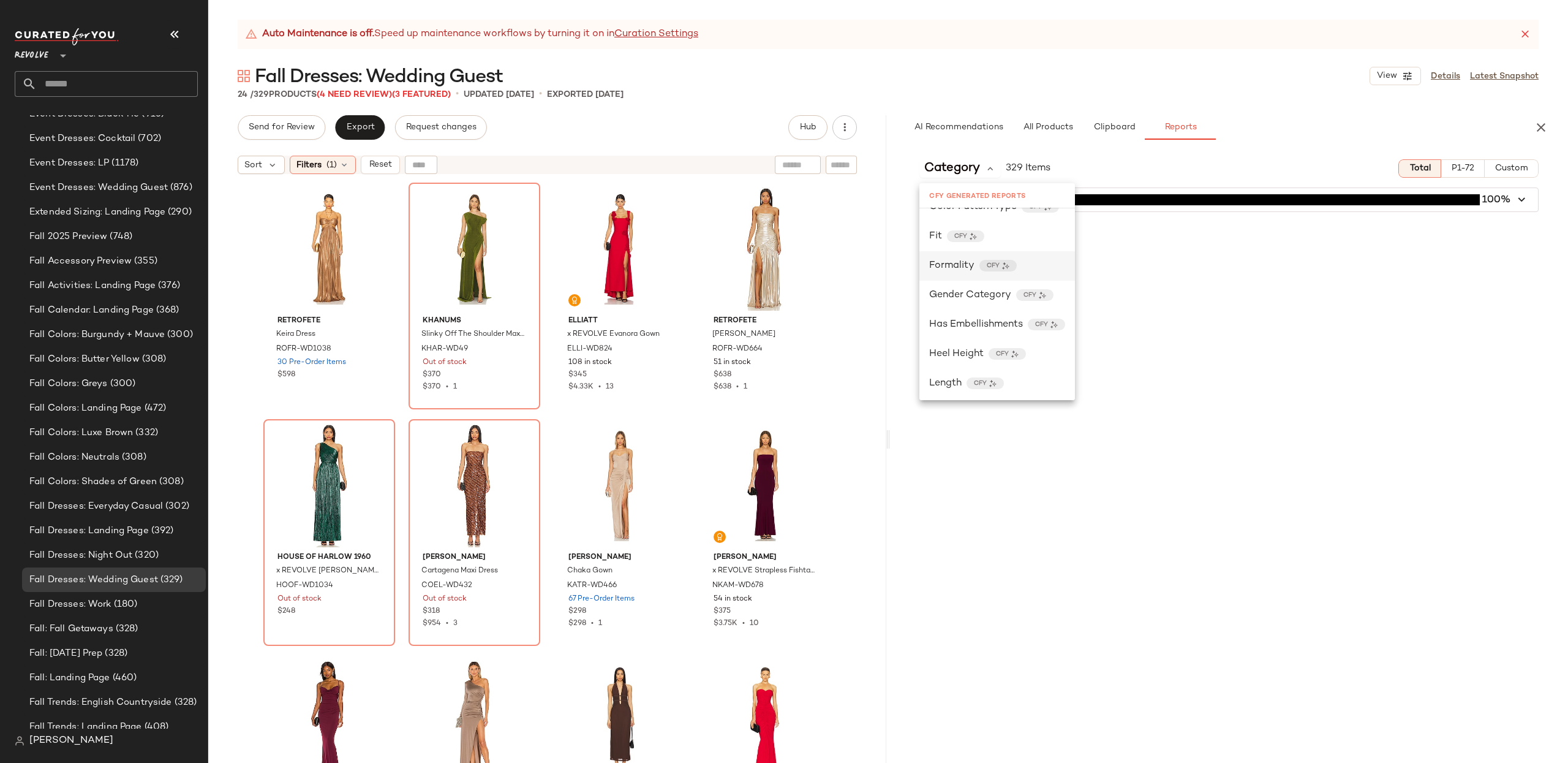
click at [951, 264] on span "Formality" at bounding box center [951, 266] width 45 height 15
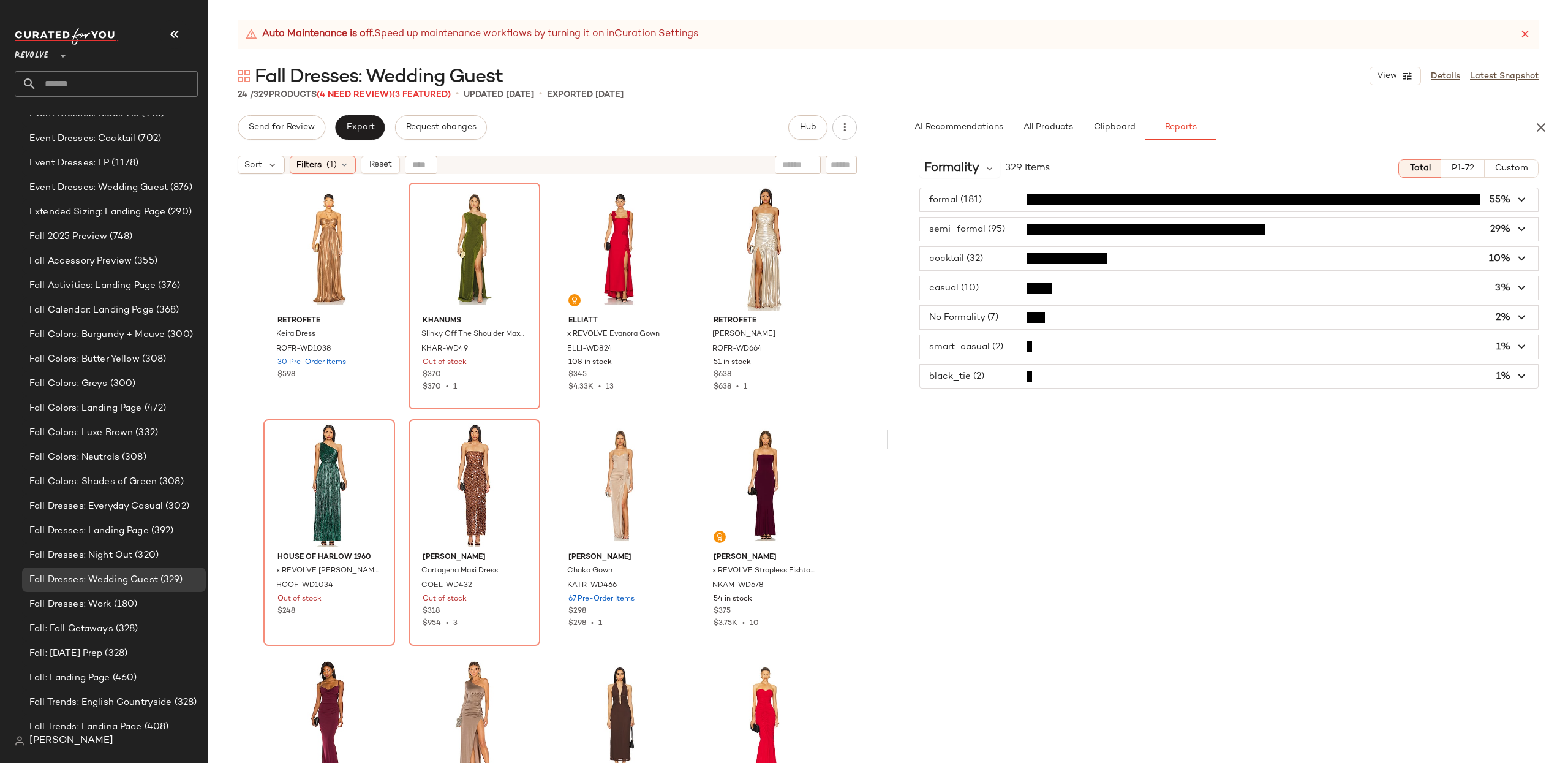
click at [1374, 292] on span "button" at bounding box center [1229, 287] width 618 height 23
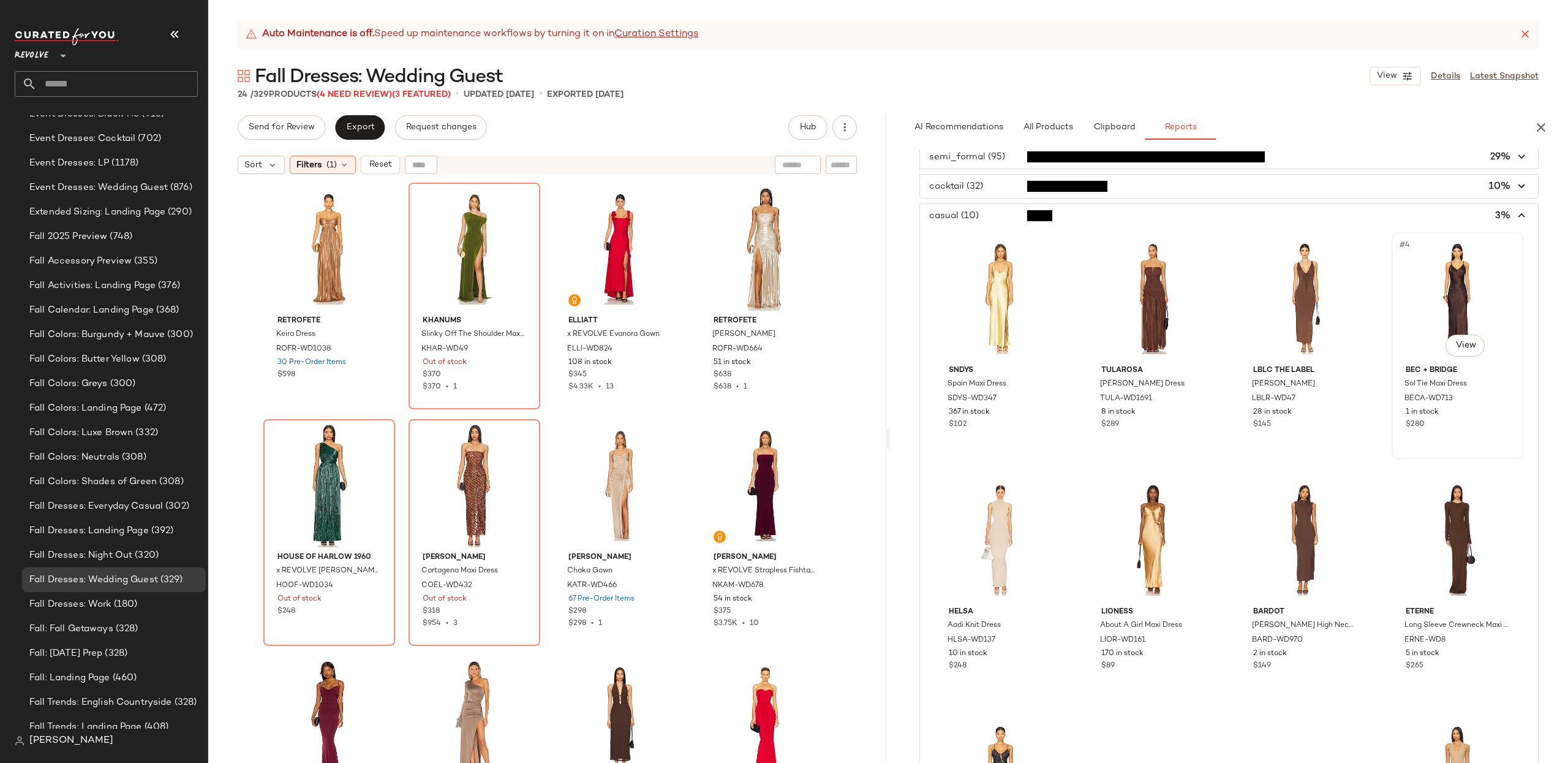
scroll to position [52, 0]
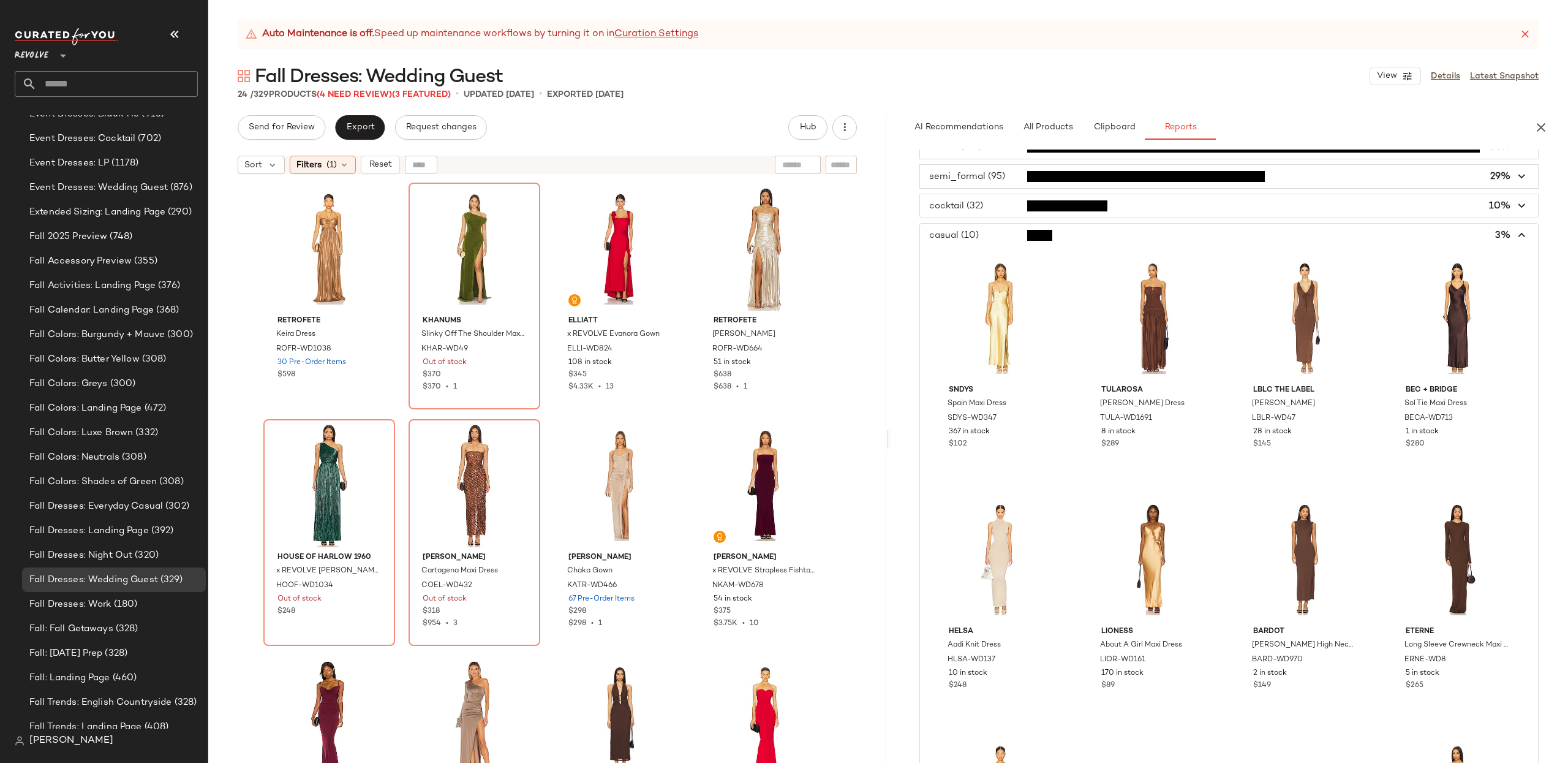
click at [79, 78] on input "text" at bounding box center [117, 84] width 161 height 26
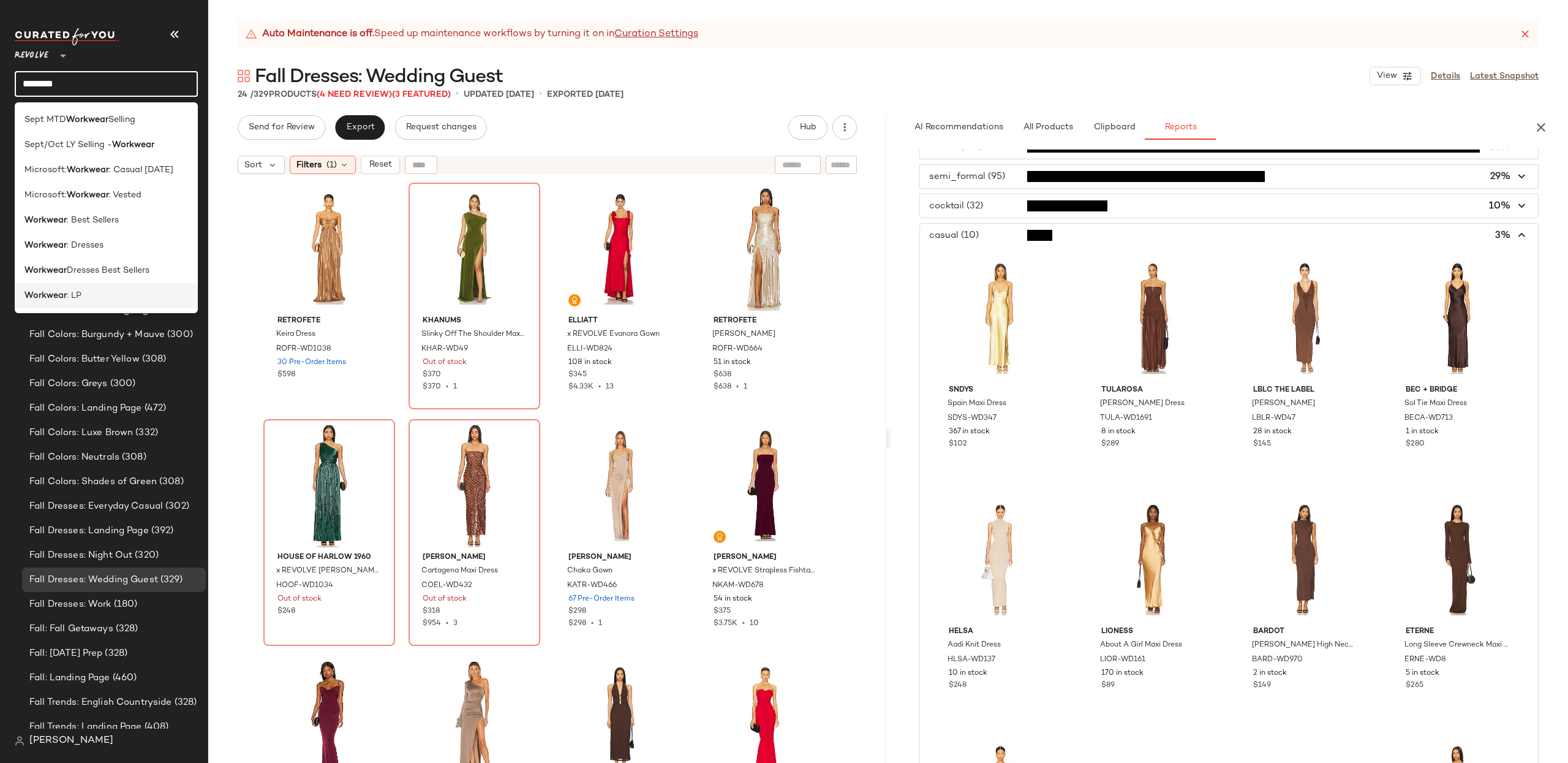
type input "********"
drag, startPoint x: 94, startPoint y: 293, endPoint x: 83, endPoint y: 301, distance: 13.6
click at [94, 293] on div "Workwear : LP" at bounding box center [106, 296] width 163 height 13
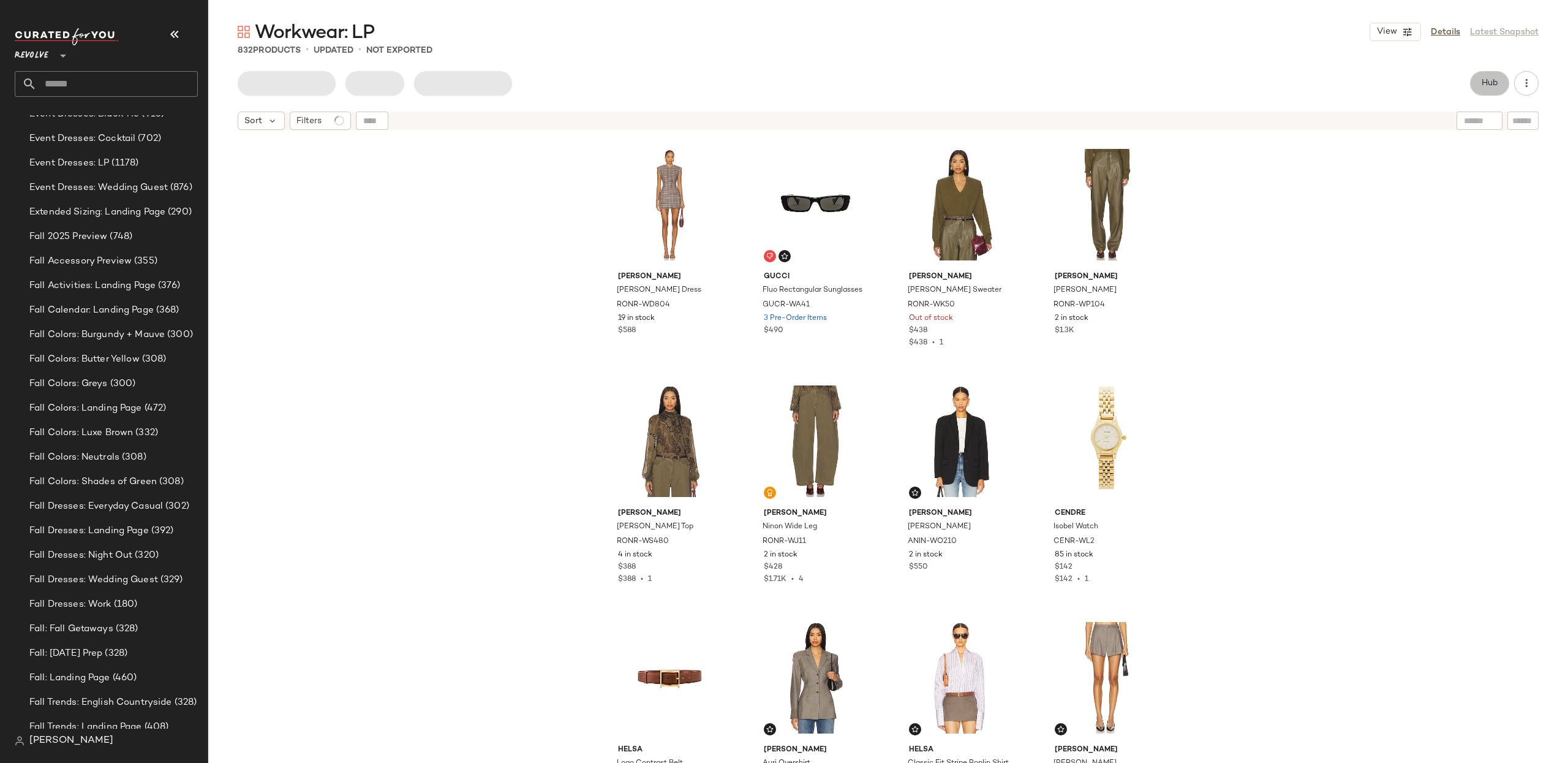
click at [1496, 82] on span "Hub" at bounding box center [1489, 83] width 17 height 10
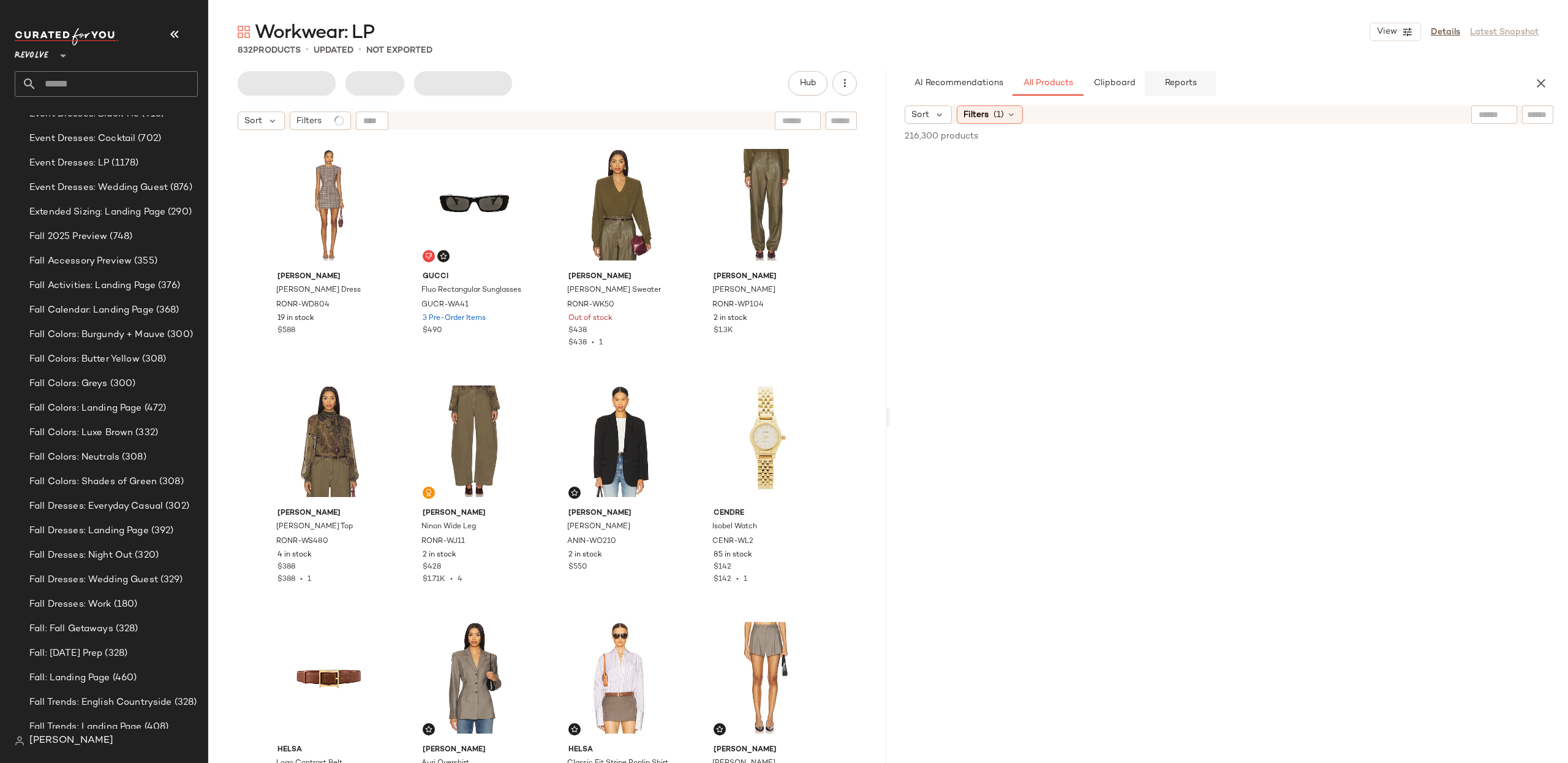
click at [1192, 78] on span "Reports" at bounding box center [1180, 83] width 32 height 10
click at [981, 127] on div "Category" at bounding box center [960, 124] width 82 height 18
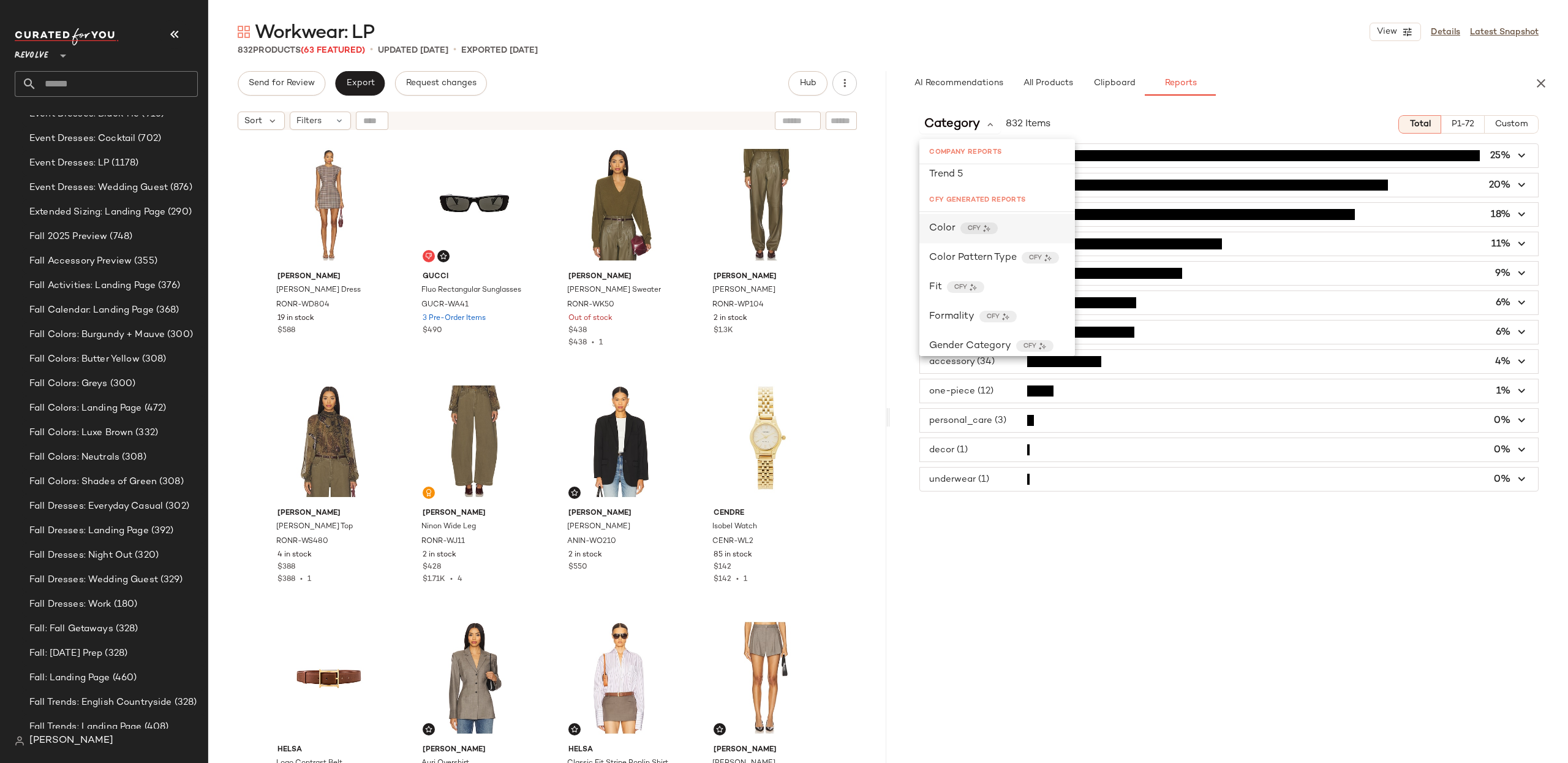
scroll to position [604, 0]
click at [1007, 247] on div "CFY" at bounding box center [997, 252] width 37 height 12
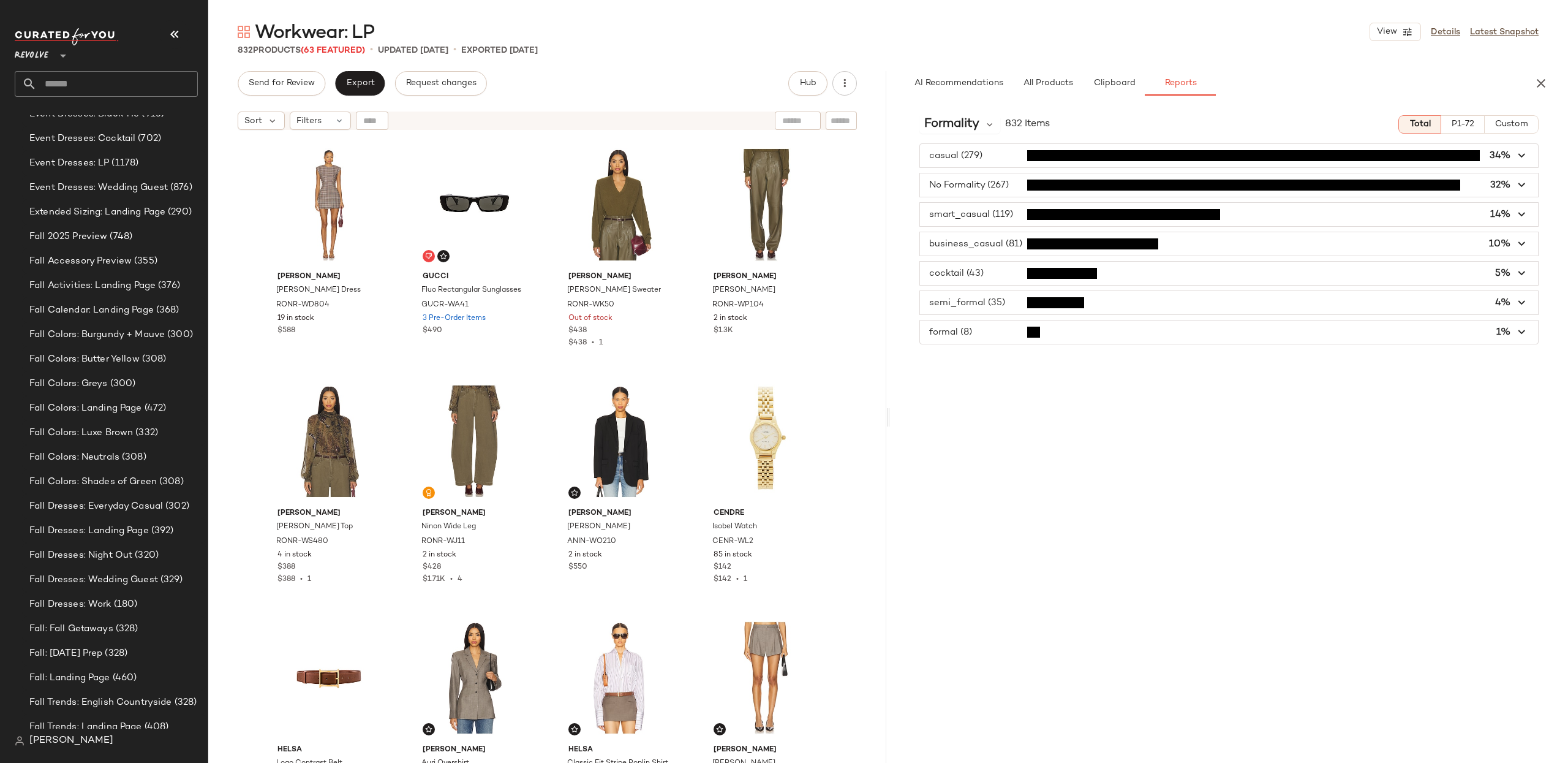
click at [998, 191] on span "button" at bounding box center [1229, 184] width 618 height 23
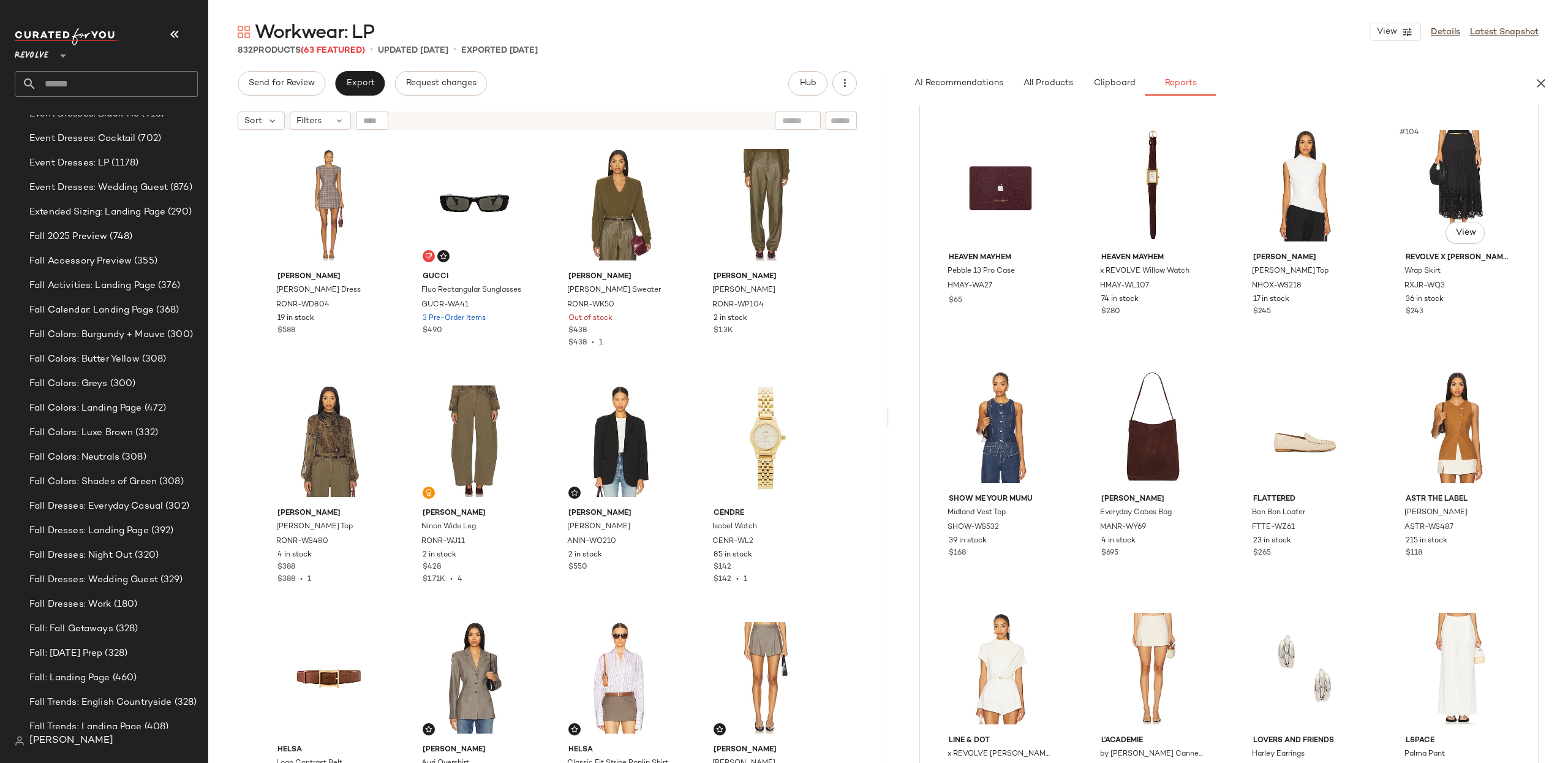
scroll to position [6115, 0]
click at [1307, 232] on span "View" at bounding box center [1313, 235] width 21 height 10
click at [1304, 230] on span "View" at bounding box center [1313, 235] width 21 height 10
click at [1022, 476] on button "View" at bounding box center [1009, 477] width 39 height 22
click at [1016, 481] on button "View" at bounding box center [1009, 477] width 39 height 22
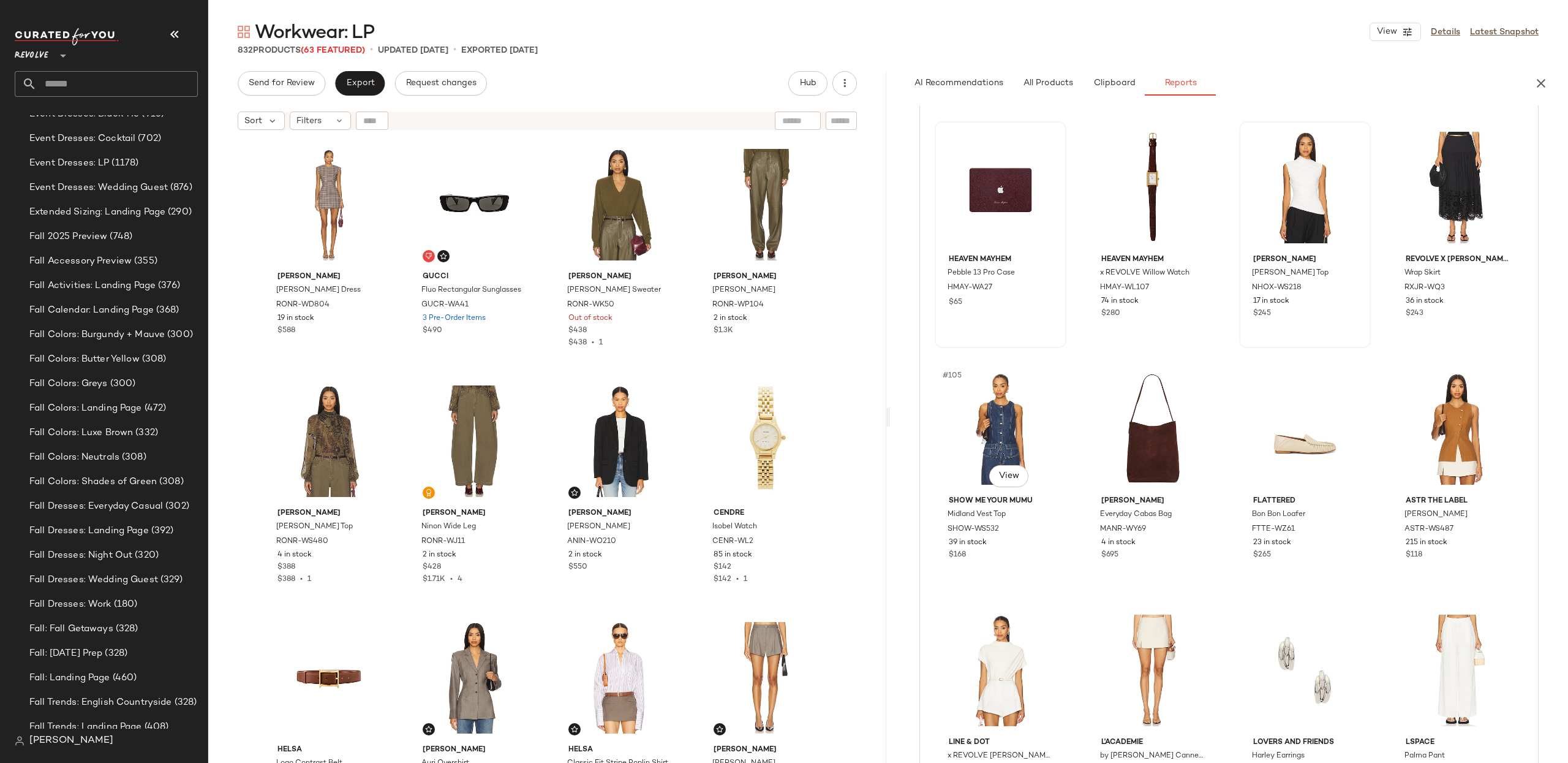
drag, startPoint x: 1045, startPoint y: 384, endPoint x: 948, endPoint y: 324, distance: 114.1
click at [1045, 384] on div "#105 View" at bounding box center [1000, 428] width 123 height 124
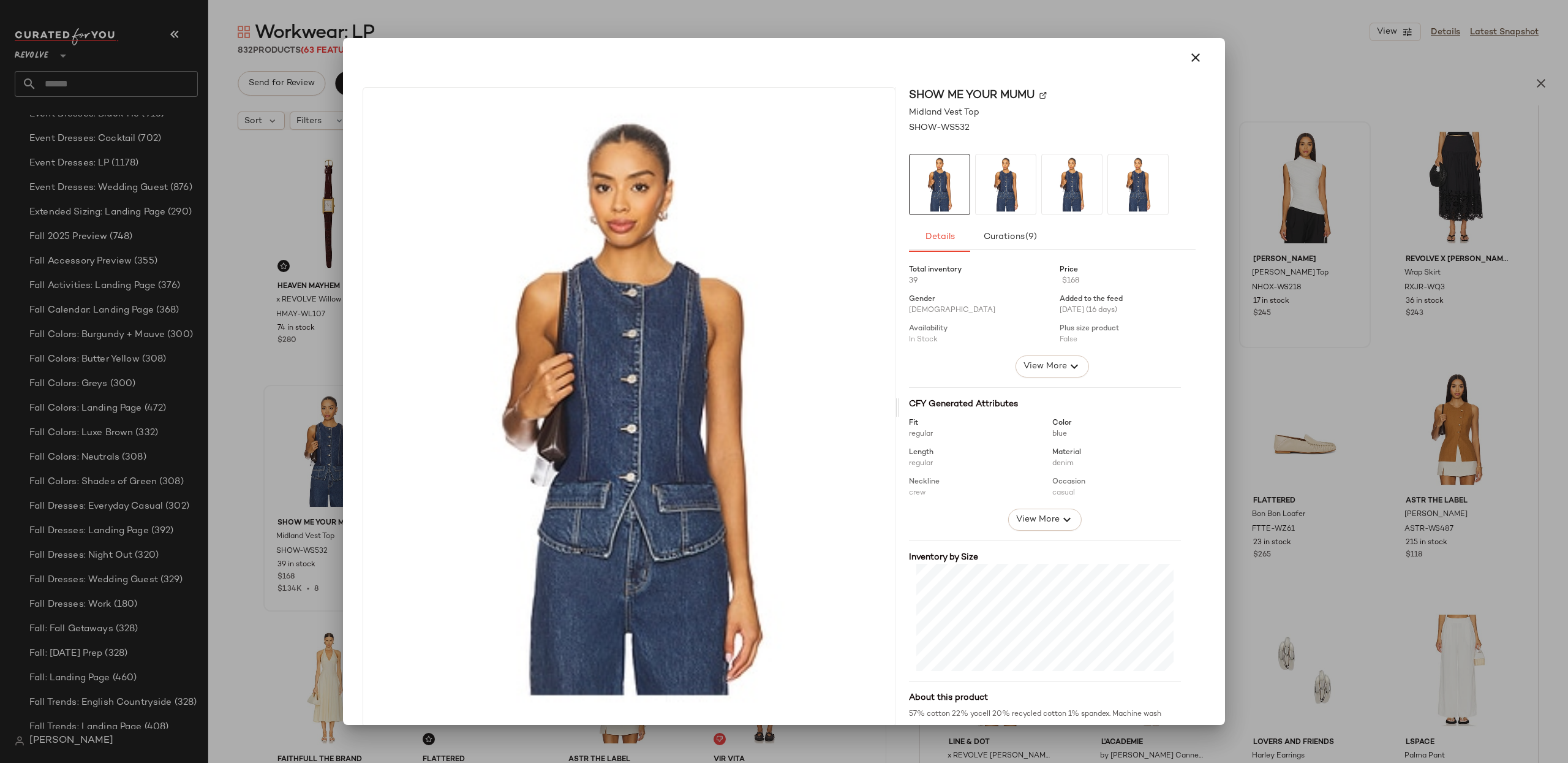
drag, startPoint x: 1175, startPoint y: 55, endPoint x: 1245, endPoint y: 78, distance: 73.7
click at [1181, 55] on button "button" at bounding box center [1196, 57] width 29 height 29
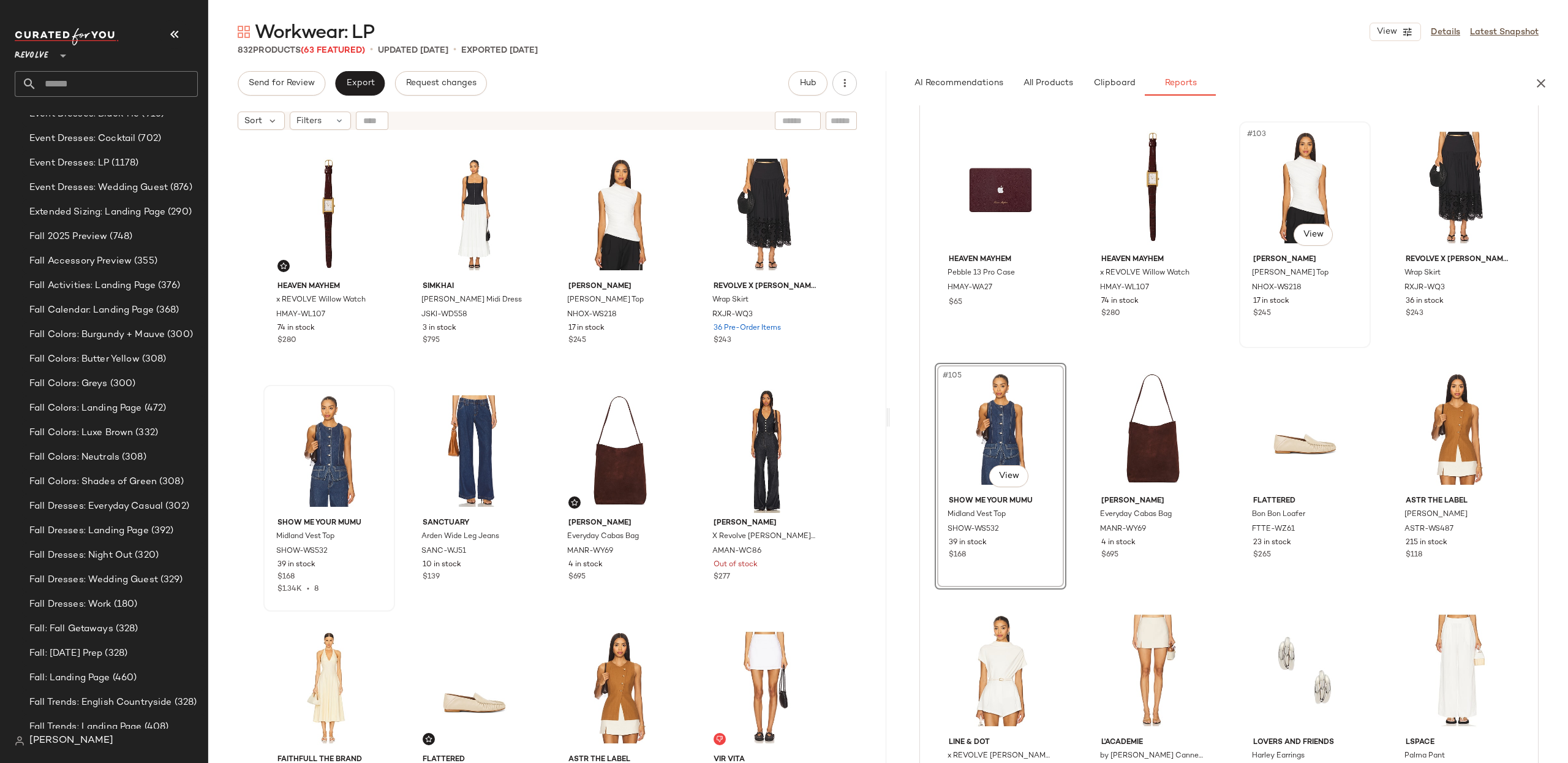
click at [1306, 177] on div "#103 View" at bounding box center [1305, 187] width 123 height 124
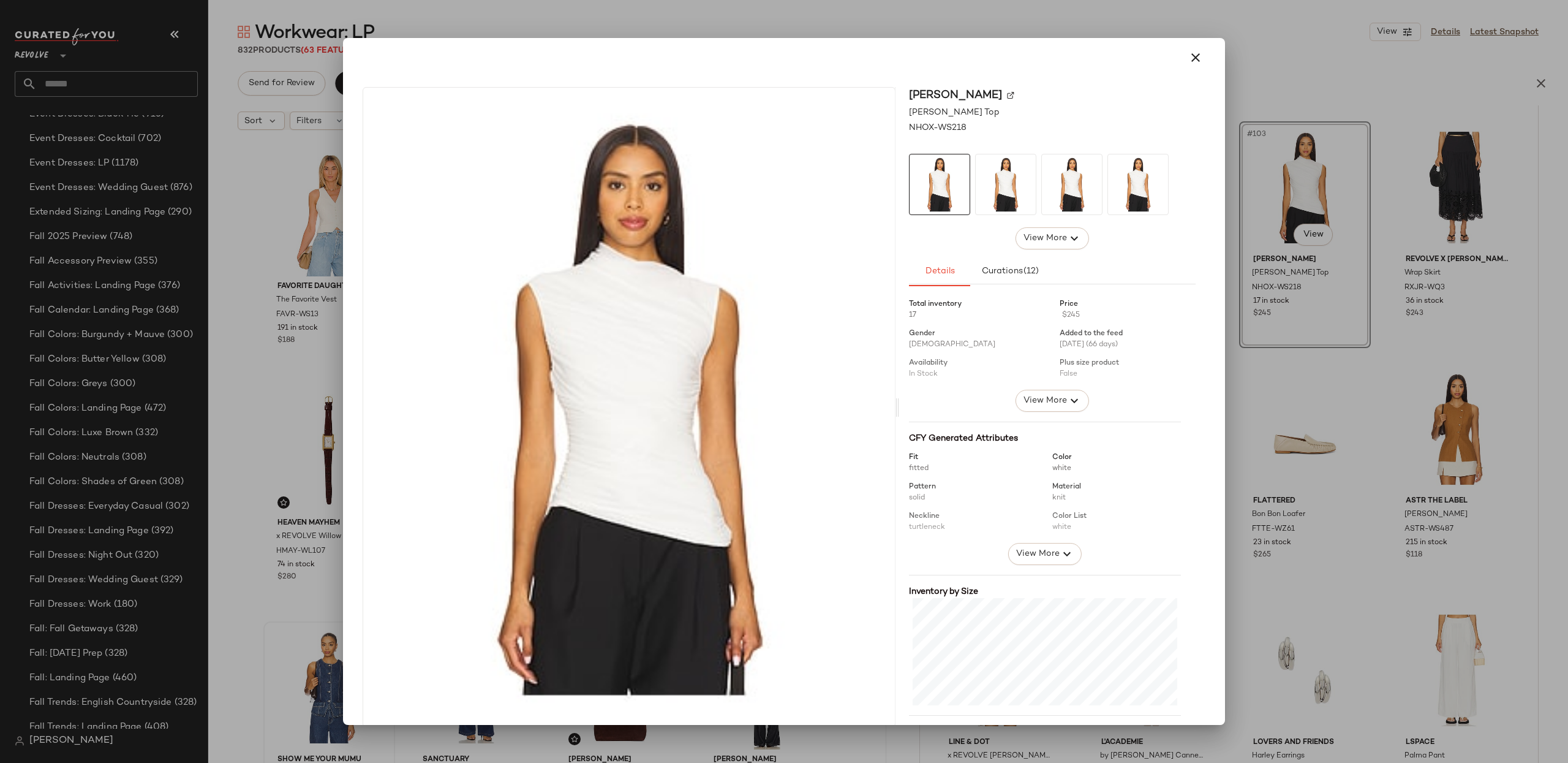
drag, startPoint x: 1189, startPoint y: 58, endPoint x: 1228, endPoint y: 90, distance: 50.4
click at [1203, 71] on div at bounding box center [784, 57] width 872 height 39
drag, startPoint x: 1192, startPoint y: 62, endPoint x: 1483, endPoint y: 359, distance: 415.8
click at [1192, 62] on icon "button" at bounding box center [1195, 57] width 15 height 15
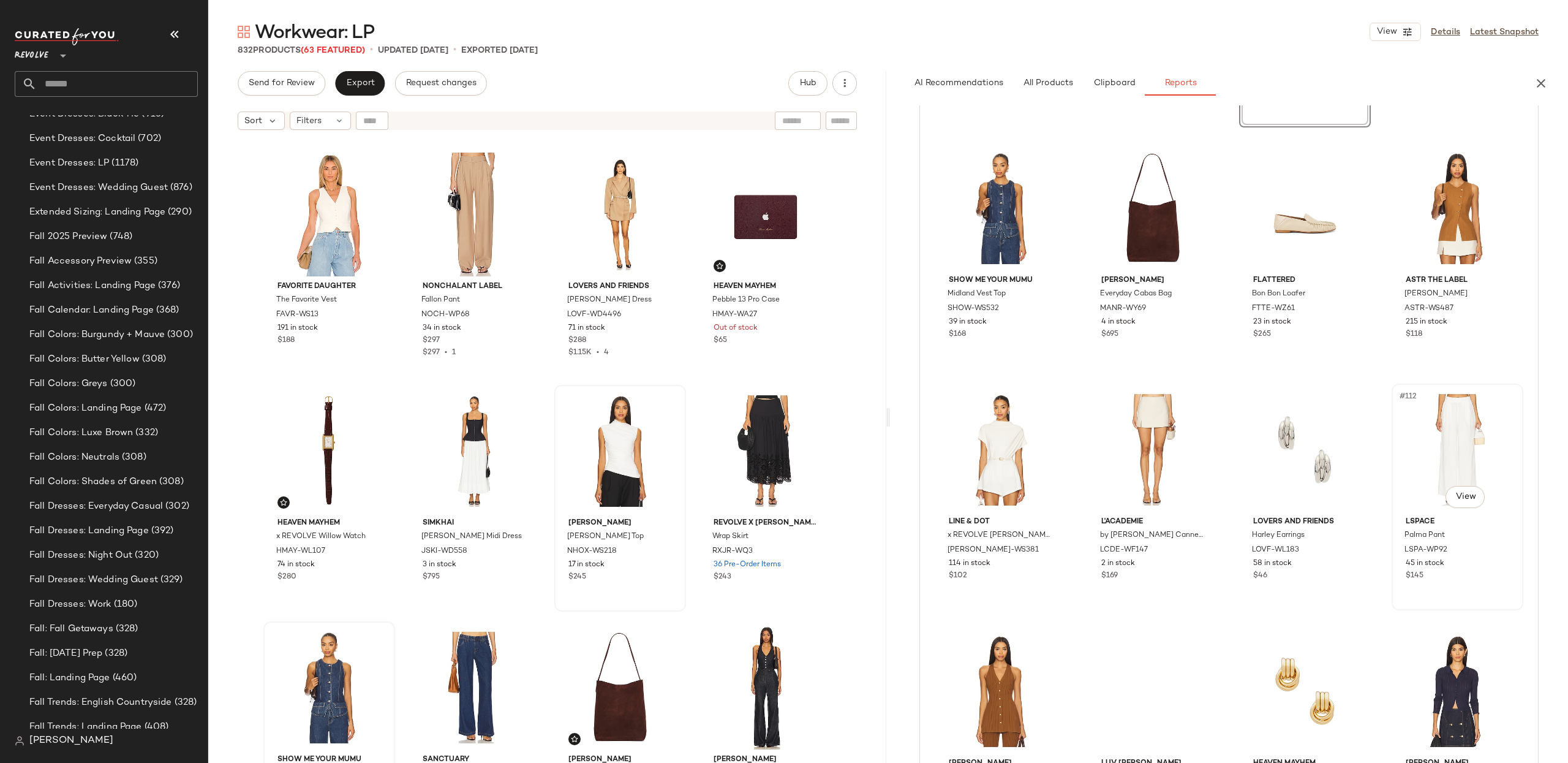
scroll to position [6338, 0]
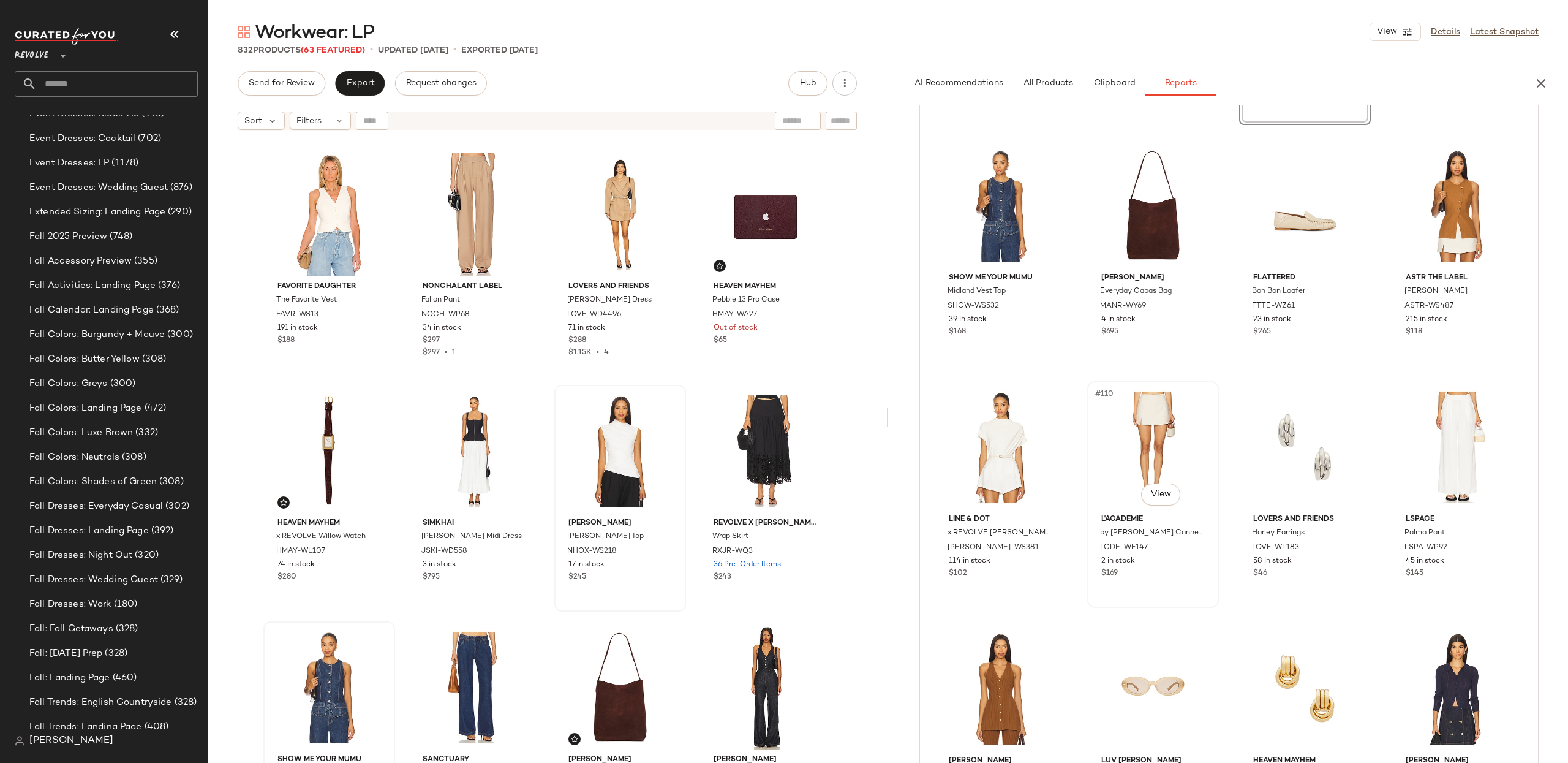
click at [1170, 448] on div "#110 View" at bounding box center [1153, 447] width 123 height 124
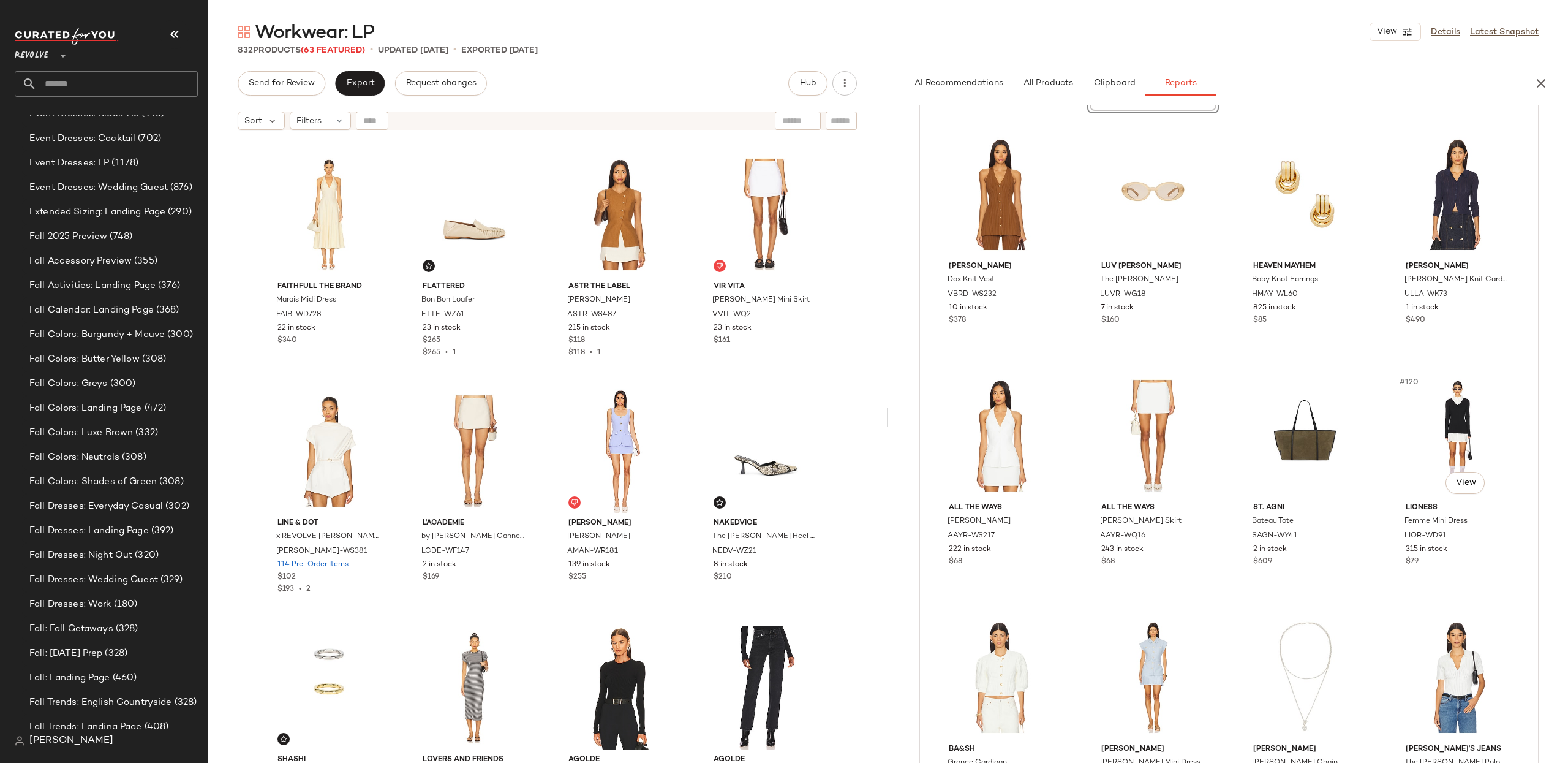
scroll to position [6833, 0]
click at [1003, 438] on div "#117 View" at bounding box center [1000, 435] width 123 height 124
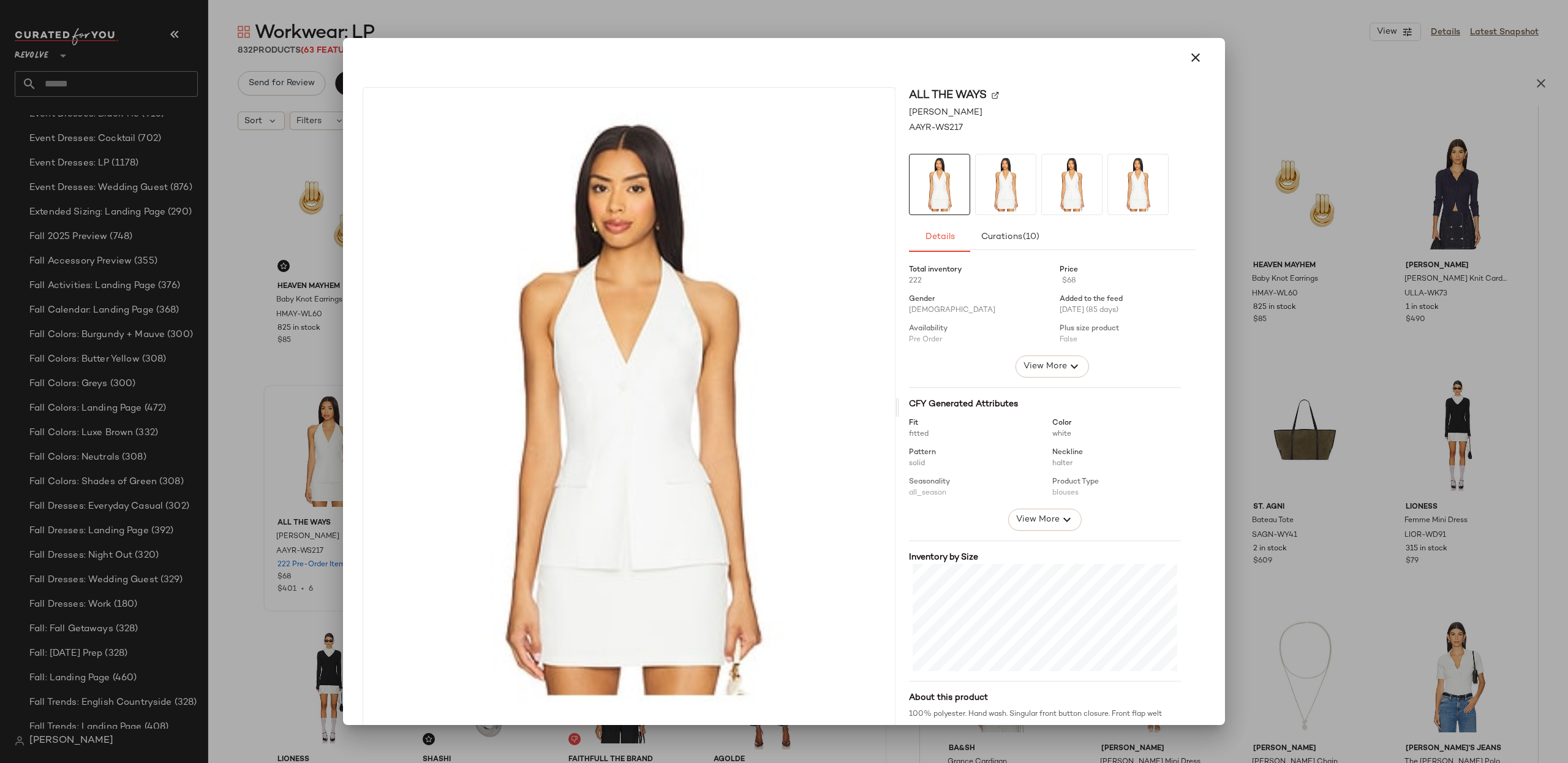
drag, startPoint x: 1171, startPoint y: 59, endPoint x: 1187, endPoint y: 112, distance: 55.4
click at [1171, 59] on div at bounding box center [784, 57] width 853 height 29
click at [1188, 55] on icon "button" at bounding box center [1195, 57] width 15 height 15
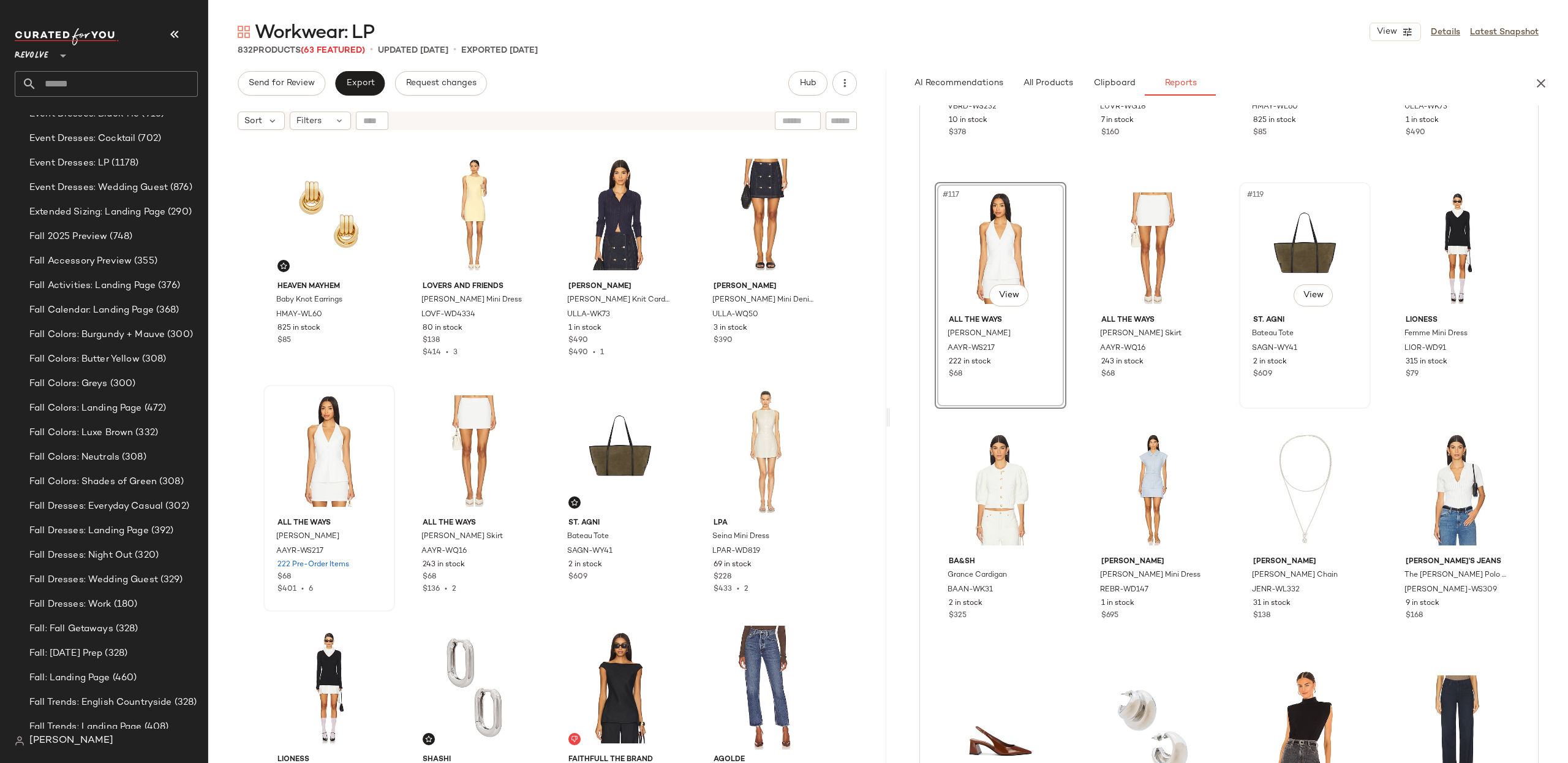
scroll to position [7211, 0]
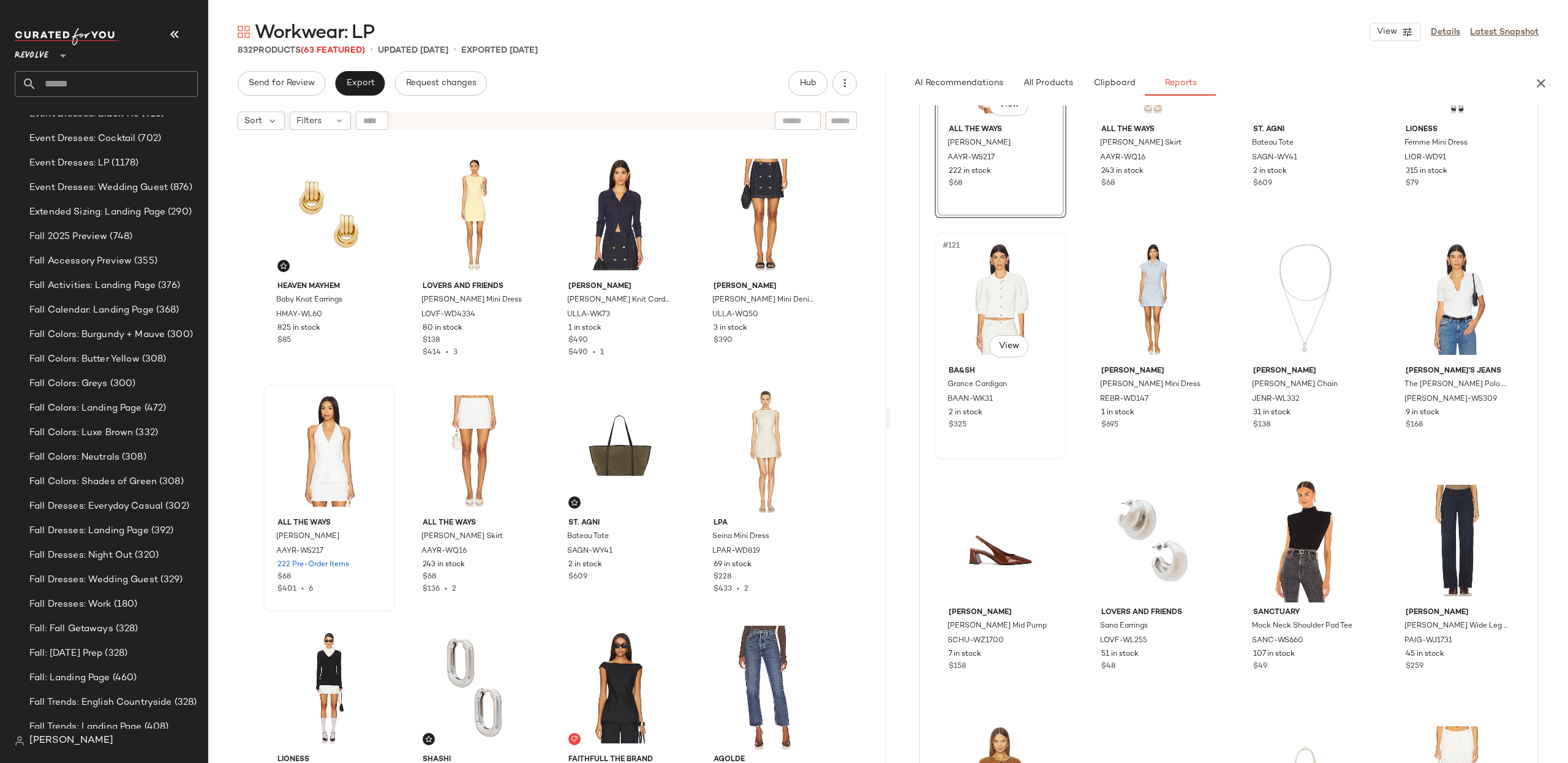
click at [972, 286] on div "#121 View" at bounding box center [1000, 298] width 123 height 124
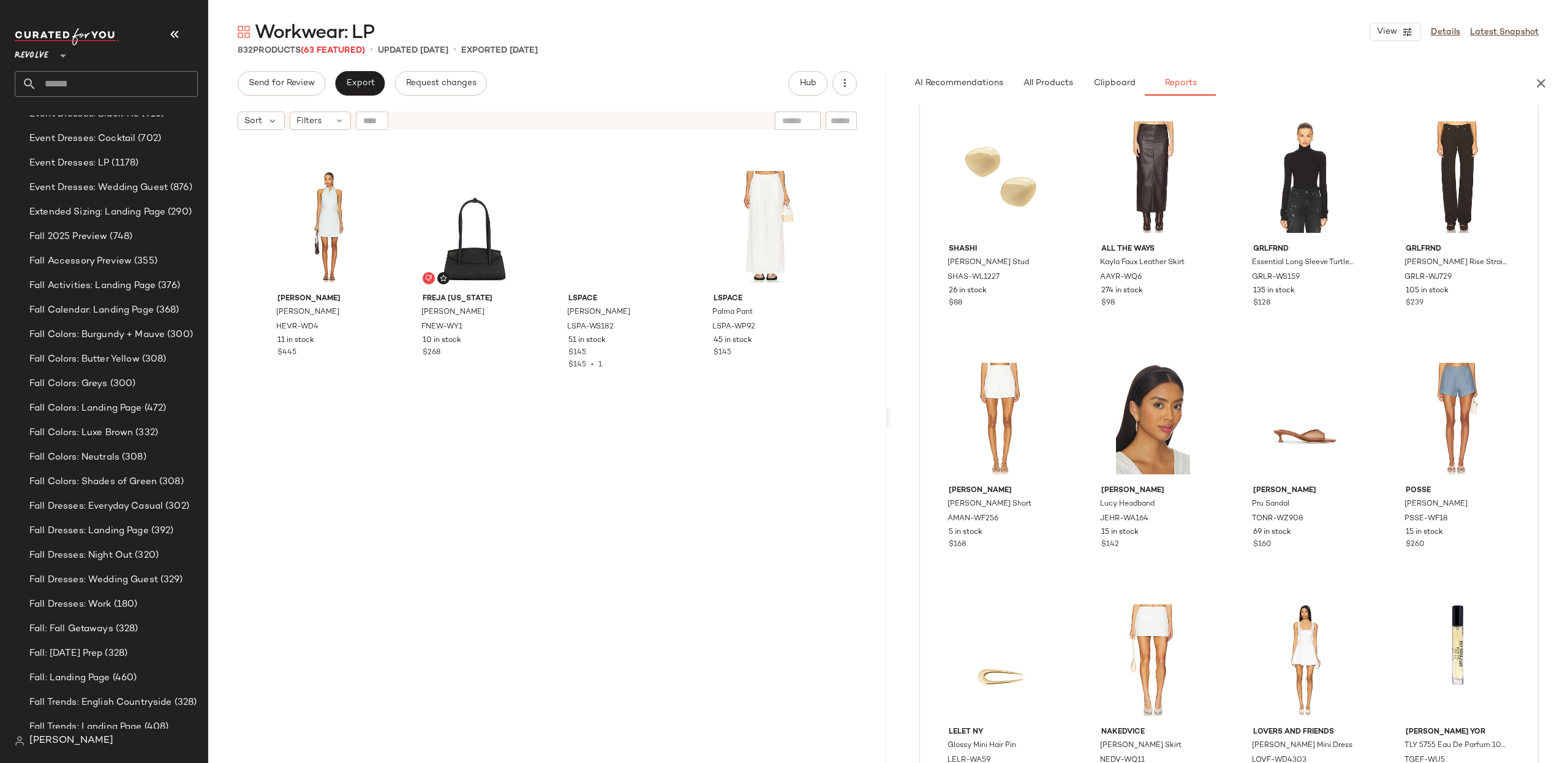
scroll to position [16175, 0]
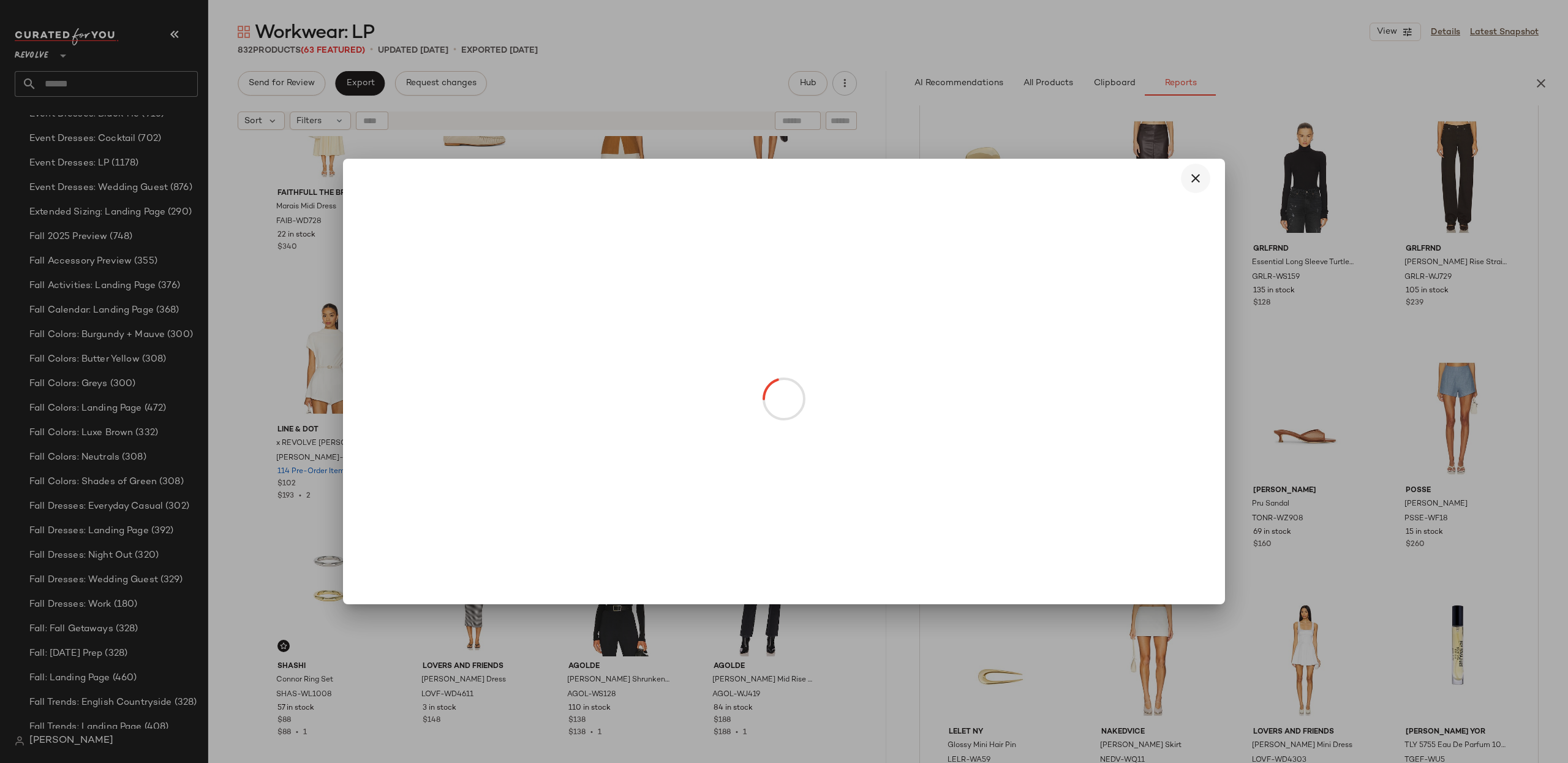
click at [1199, 186] on button "button" at bounding box center [1196, 178] width 29 height 29
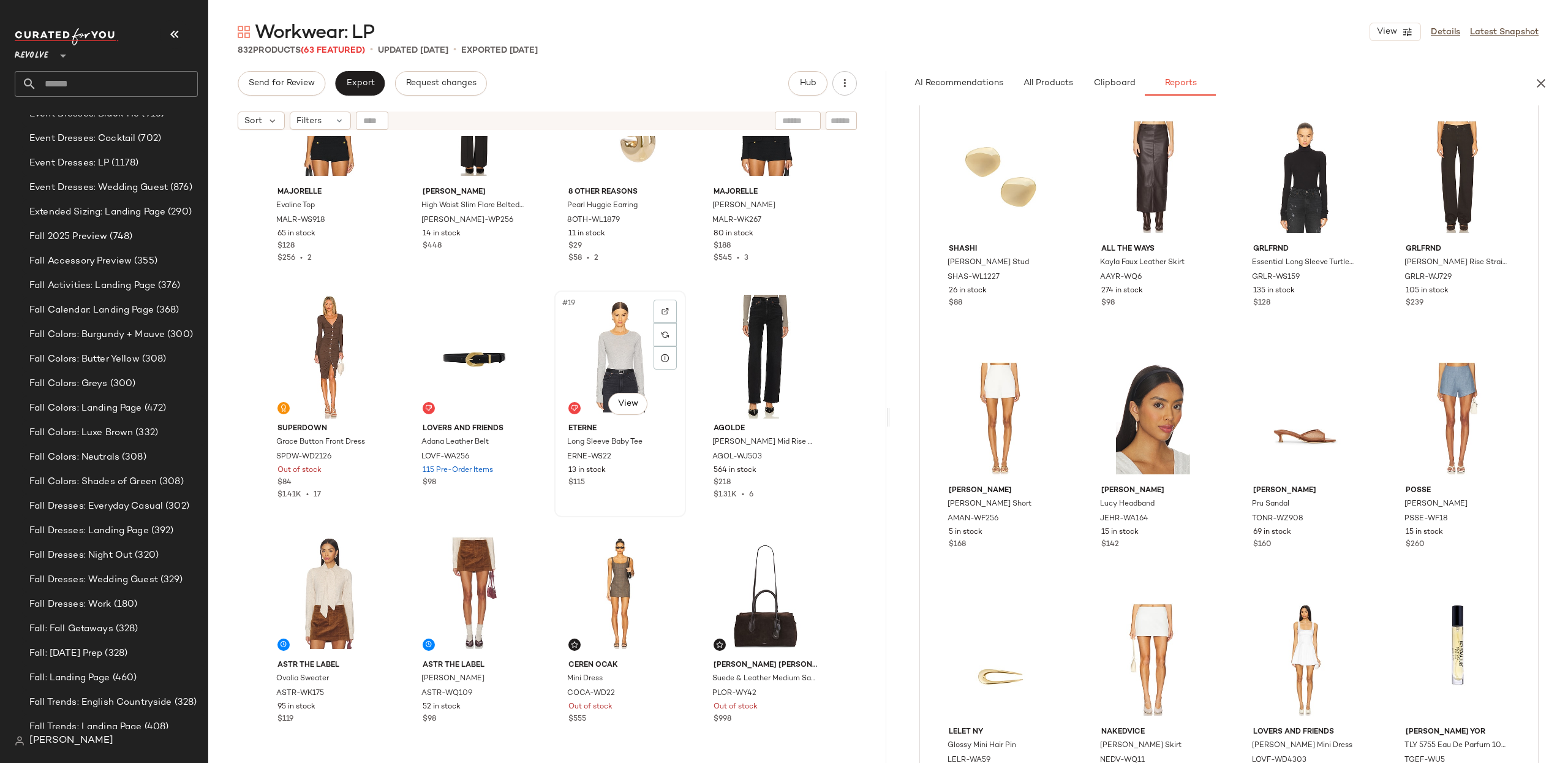
scroll to position [804, 0]
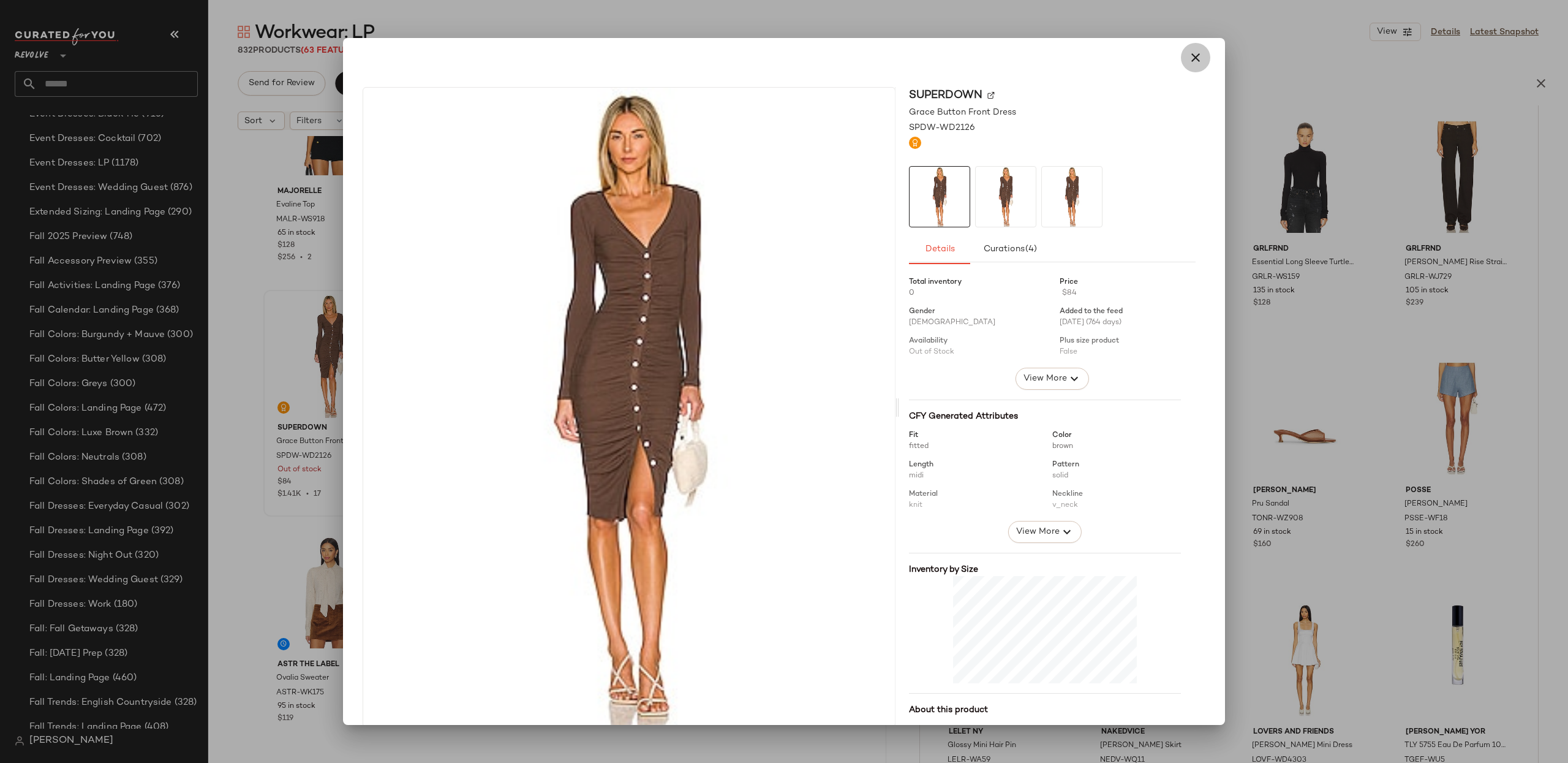
drag, startPoint x: 1198, startPoint y: 56, endPoint x: 1168, endPoint y: 64, distance: 31.0
click at [1198, 56] on button "button" at bounding box center [1196, 57] width 29 height 29
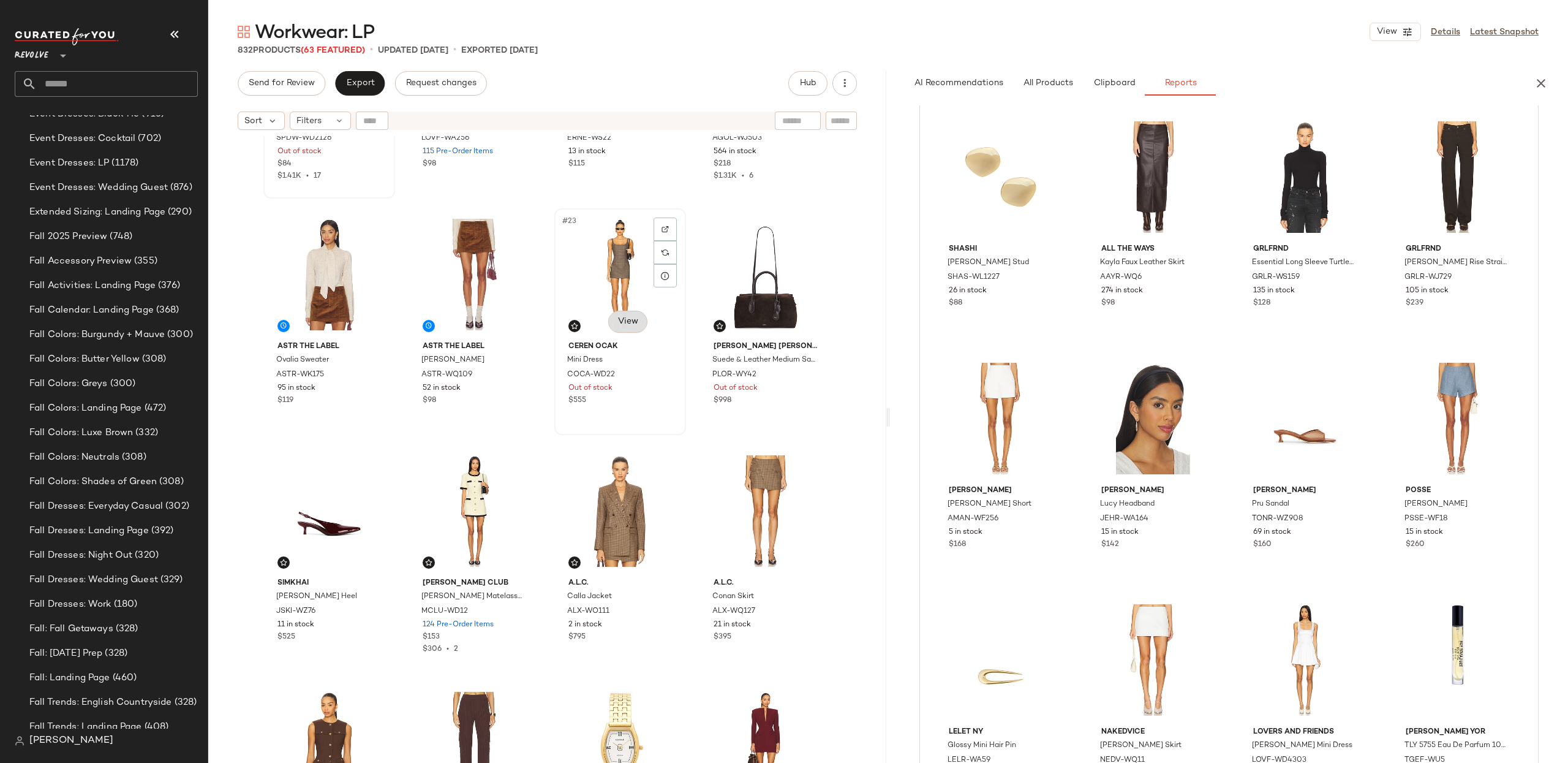
scroll to position [1125, 0]
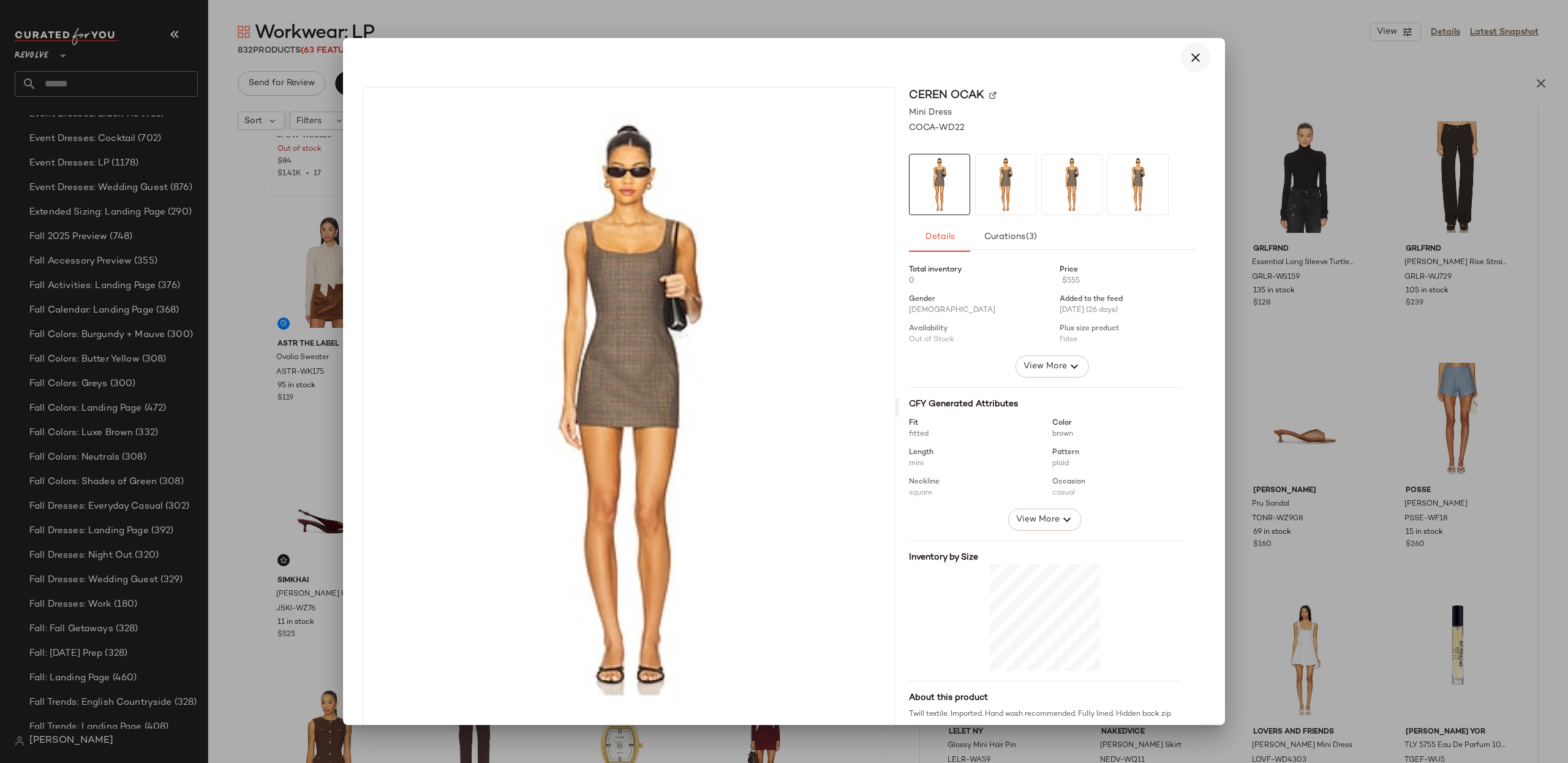
click at [1181, 54] on button "button" at bounding box center [1196, 57] width 29 height 29
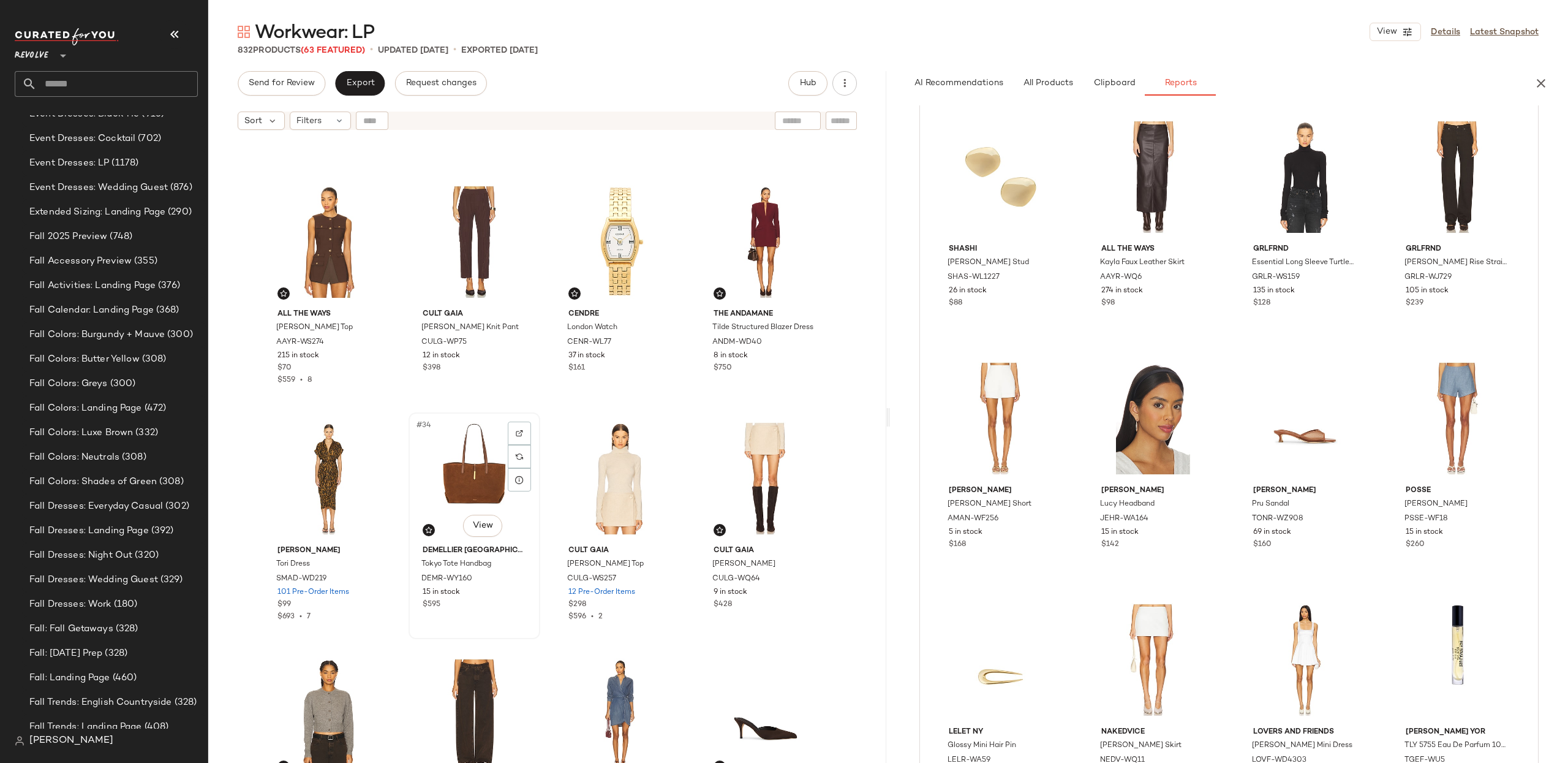
scroll to position [1180, 0]
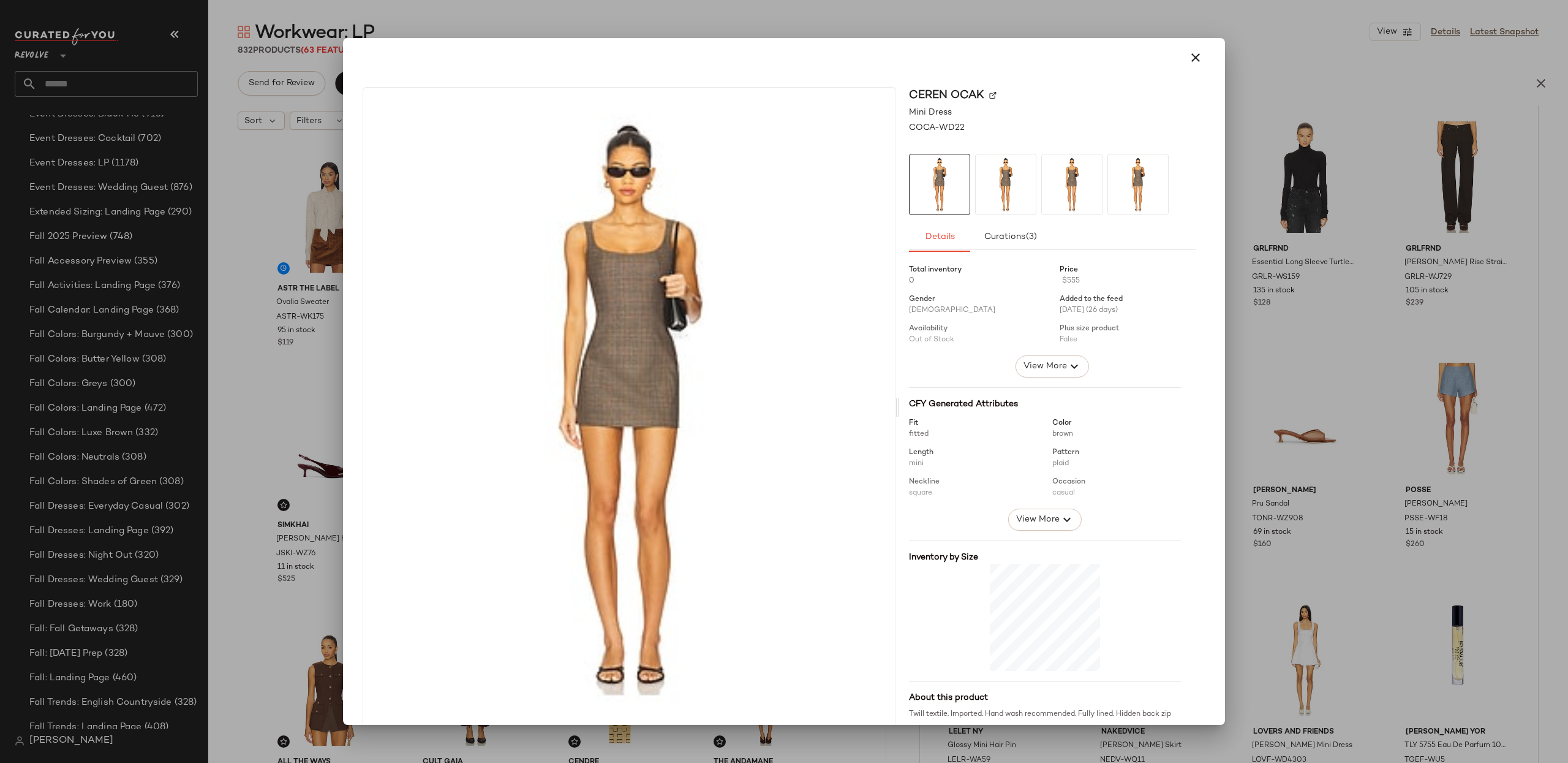
click at [1197, 63] on button "button" at bounding box center [1196, 57] width 29 height 29
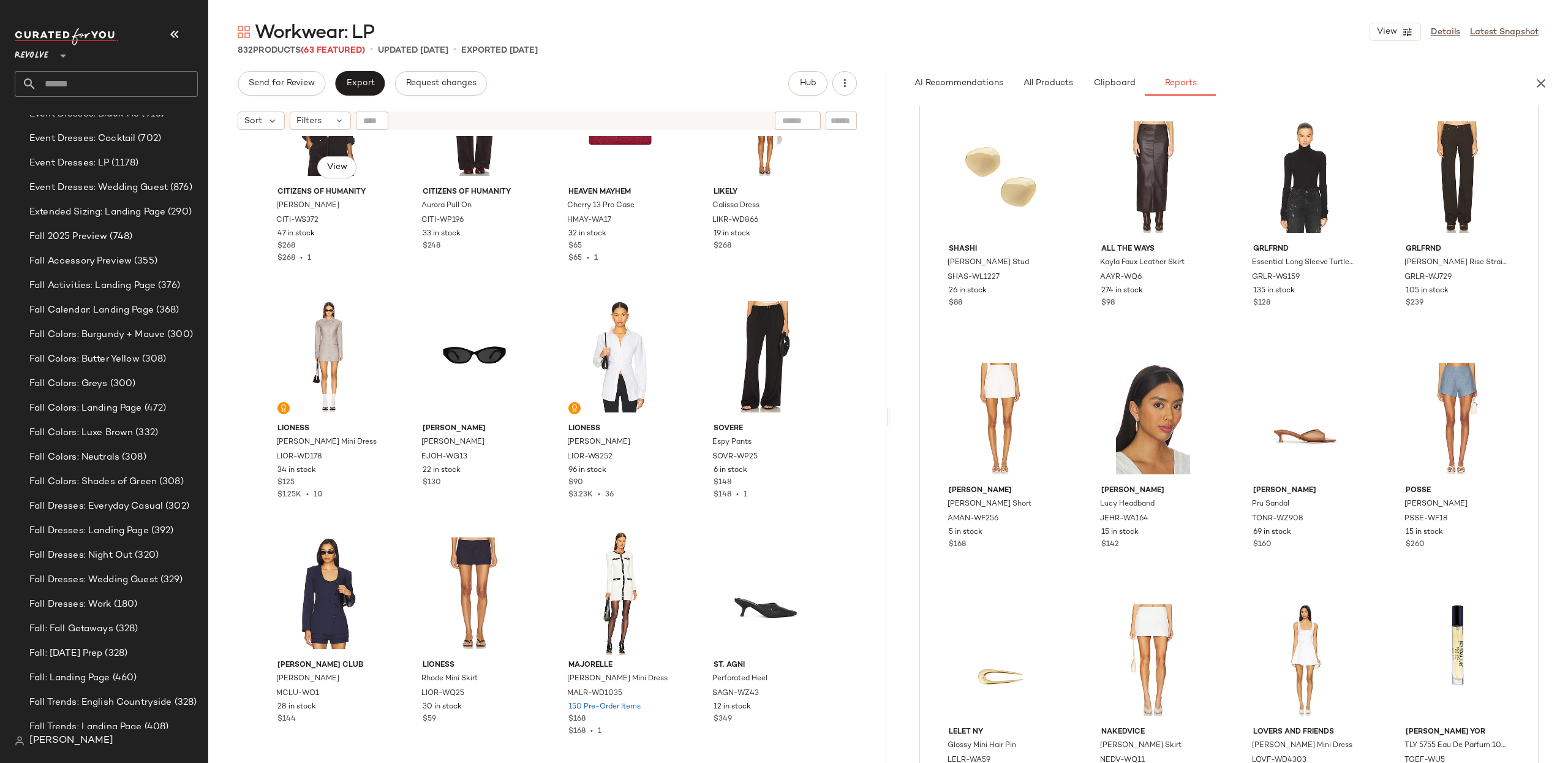
scroll to position [3653, 0]
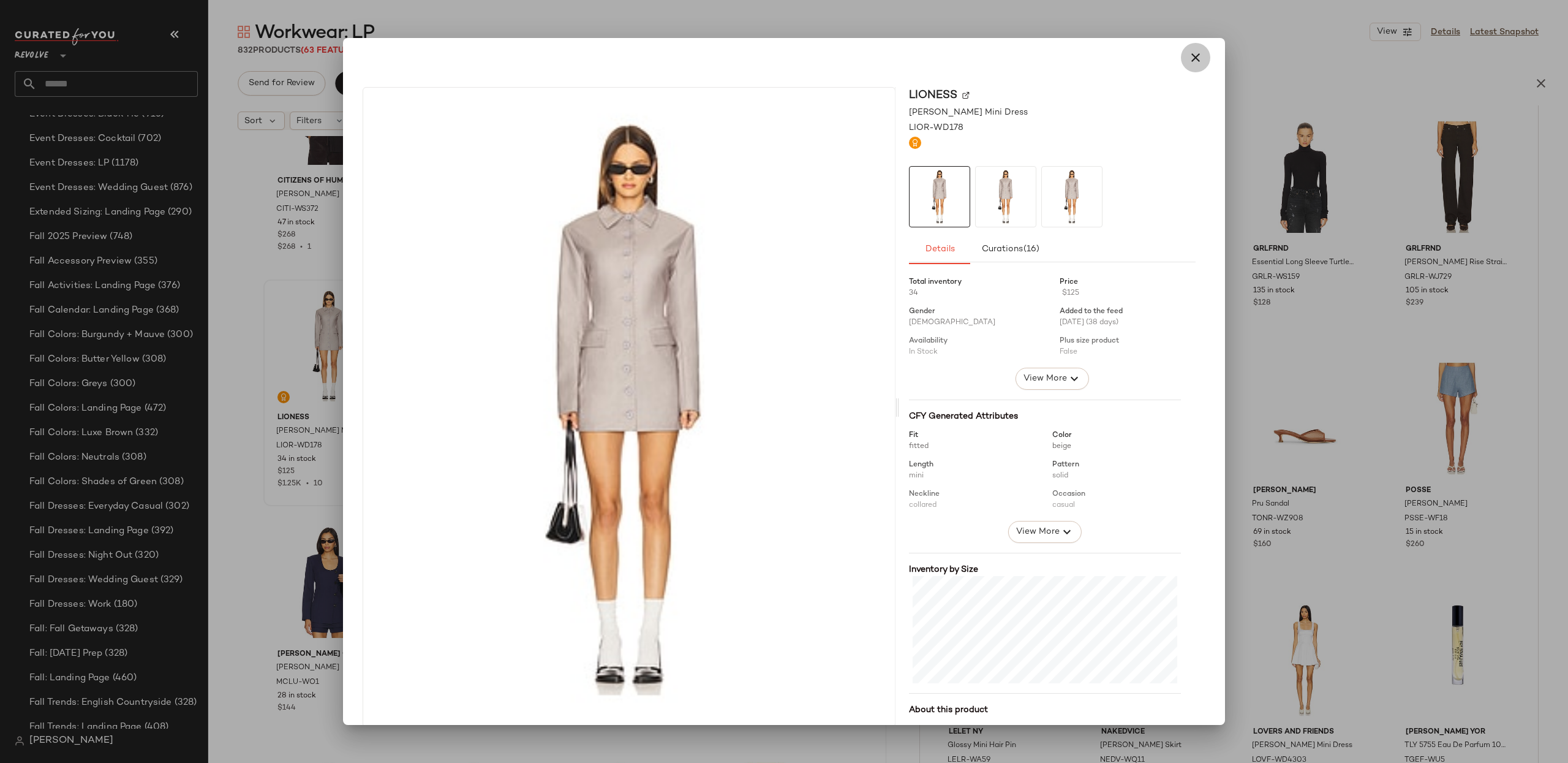
drag, startPoint x: 1192, startPoint y: 57, endPoint x: 886, endPoint y: 129, distance: 314.4
click at [1192, 57] on icon "button" at bounding box center [1195, 57] width 15 height 15
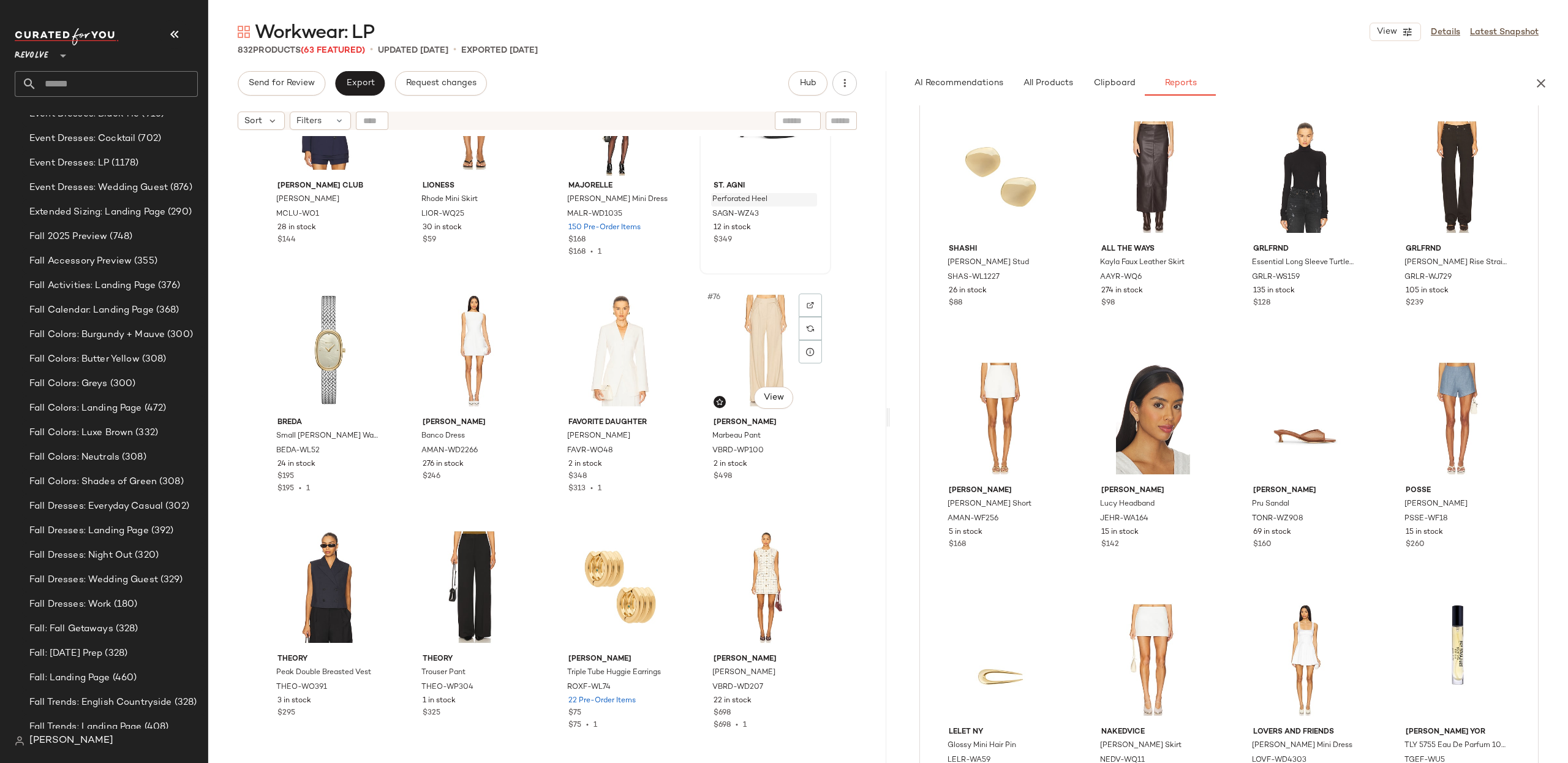
scroll to position [4118, 0]
drag, startPoint x: 102, startPoint y: 85, endPoint x: 108, endPoint y: 80, distance: 7.8
click at [102, 85] on input "text" at bounding box center [117, 84] width 161 height 26
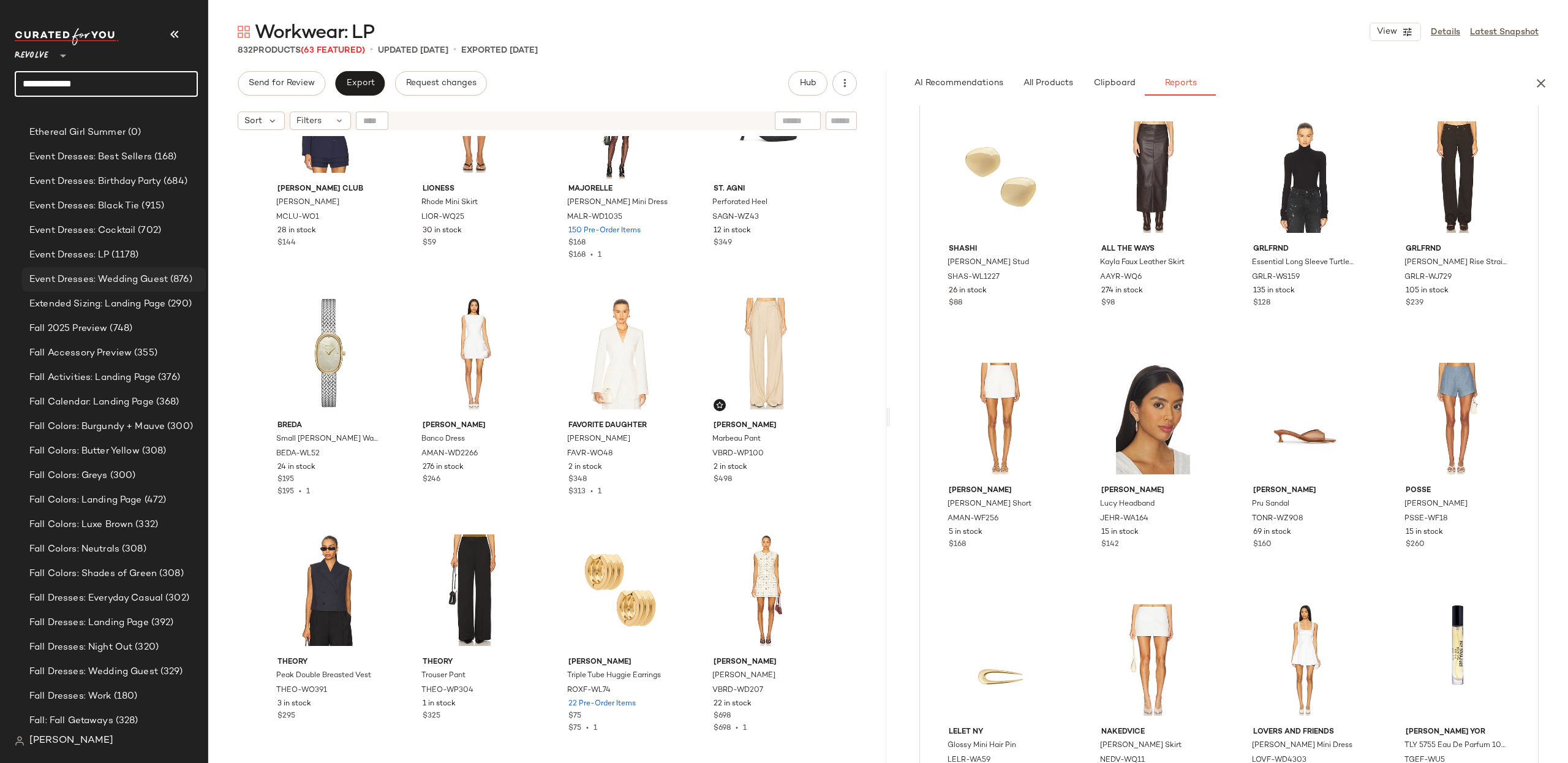
scroll to position [1316, 0]
type input "**********"
drag, startPoint x: 141, startPoint y: 281, endPoint x: 133, endPoint y: 282, distance: 8.1
click at [140, 281] on span "Event Dresses: Wedding Guest" at bounding box center [98, 282] width 138 height 14
click at [142, 288] on span "Event Dresses: Wedding Guest" at bounding box center [98, 282] width 138 height 14
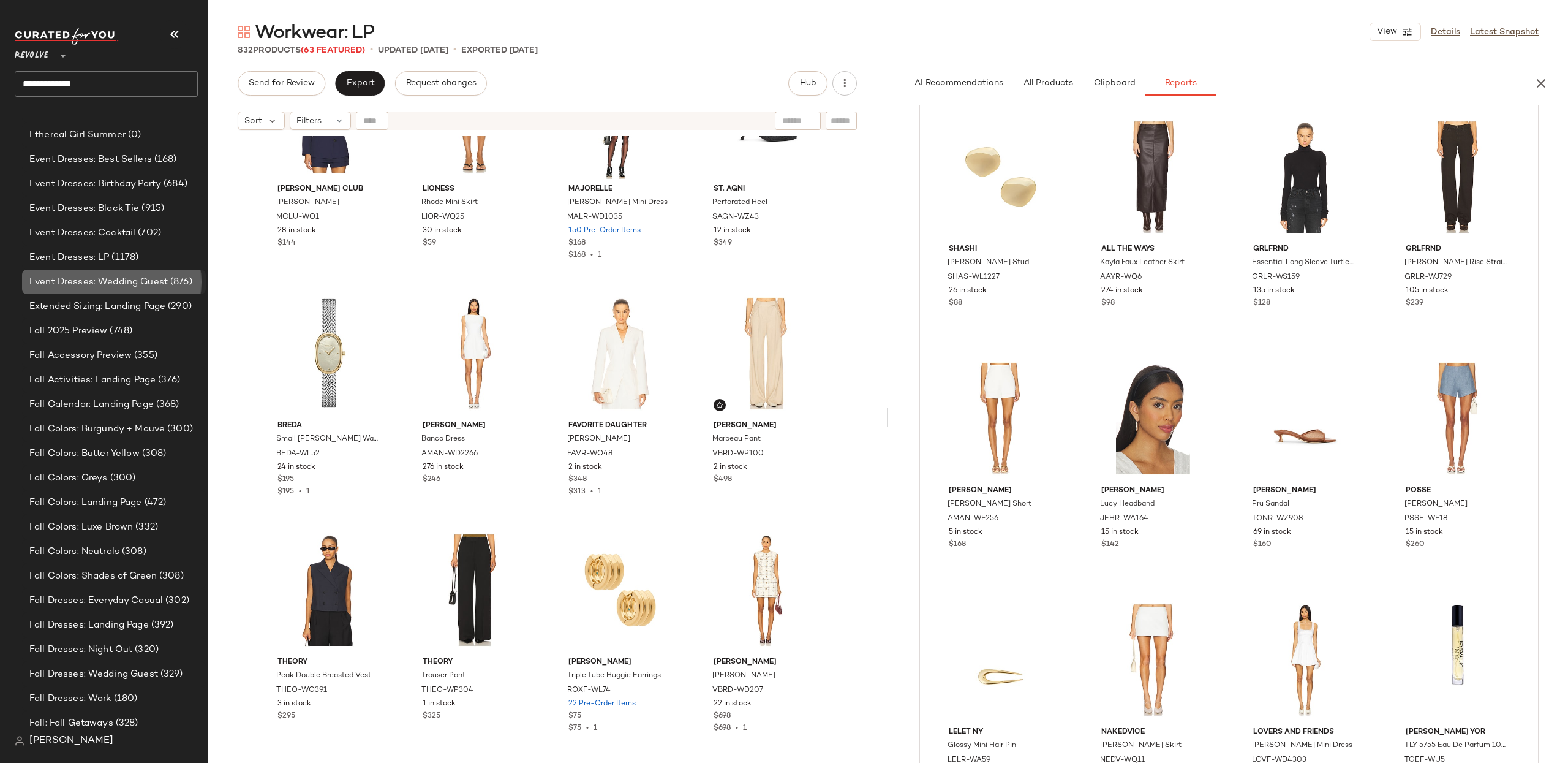
click at [122, 283] on span "Event Dresses: Wedding Guest" at bounding box center [98, 282] width 138 height 14
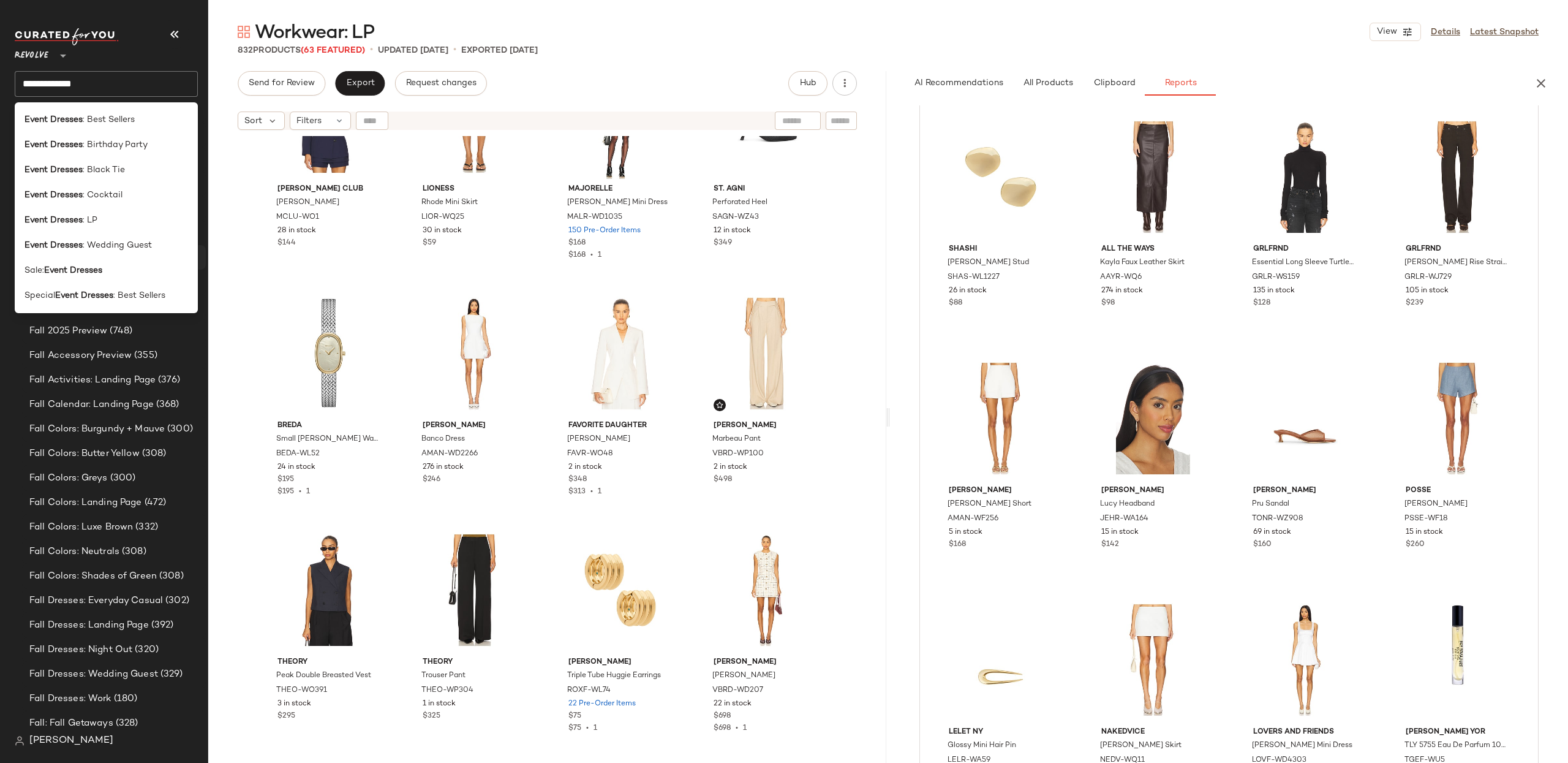
click at [147, 249] on span ": Wedding Guest" at bounding box center [117, 245] width 69 height 13
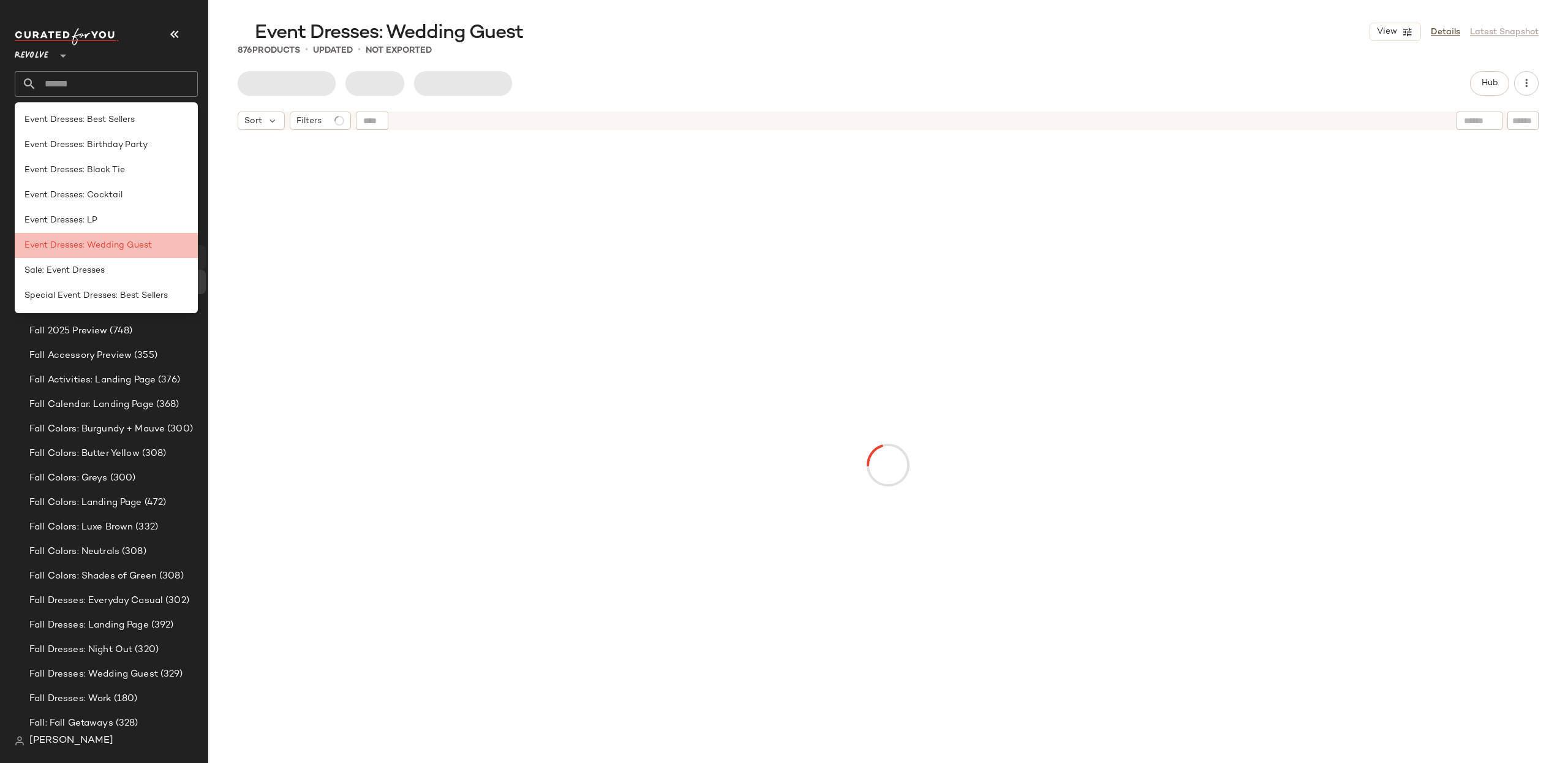
click at [92, 247] on div "Event Dresses: LP (1178)" at bounding box center [114, 257] width 184 height 24
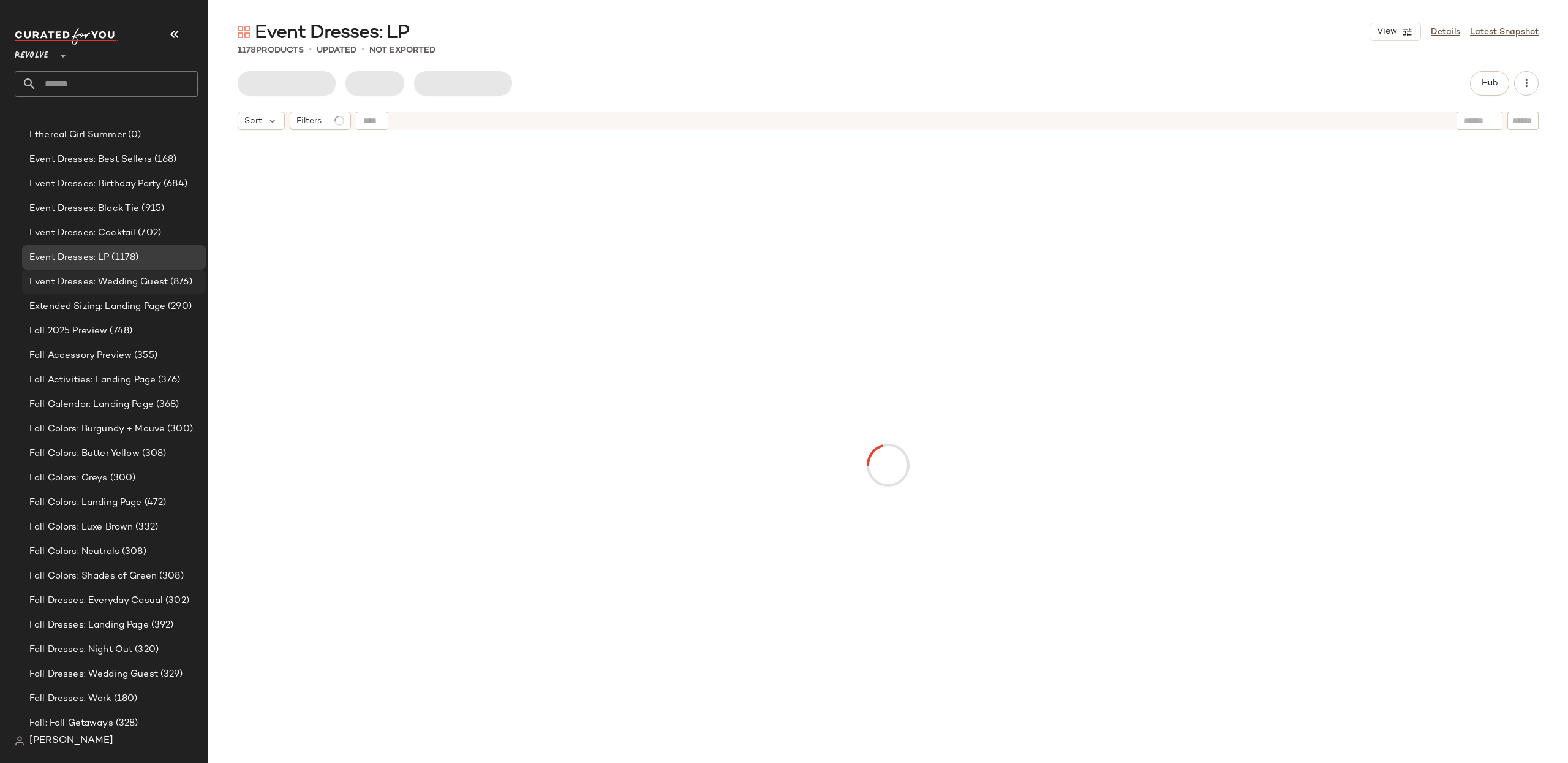
click at [115, 282] on span "Event Dresses: Wedding Guest" at bounding box center [98, 282] width 138 height 14
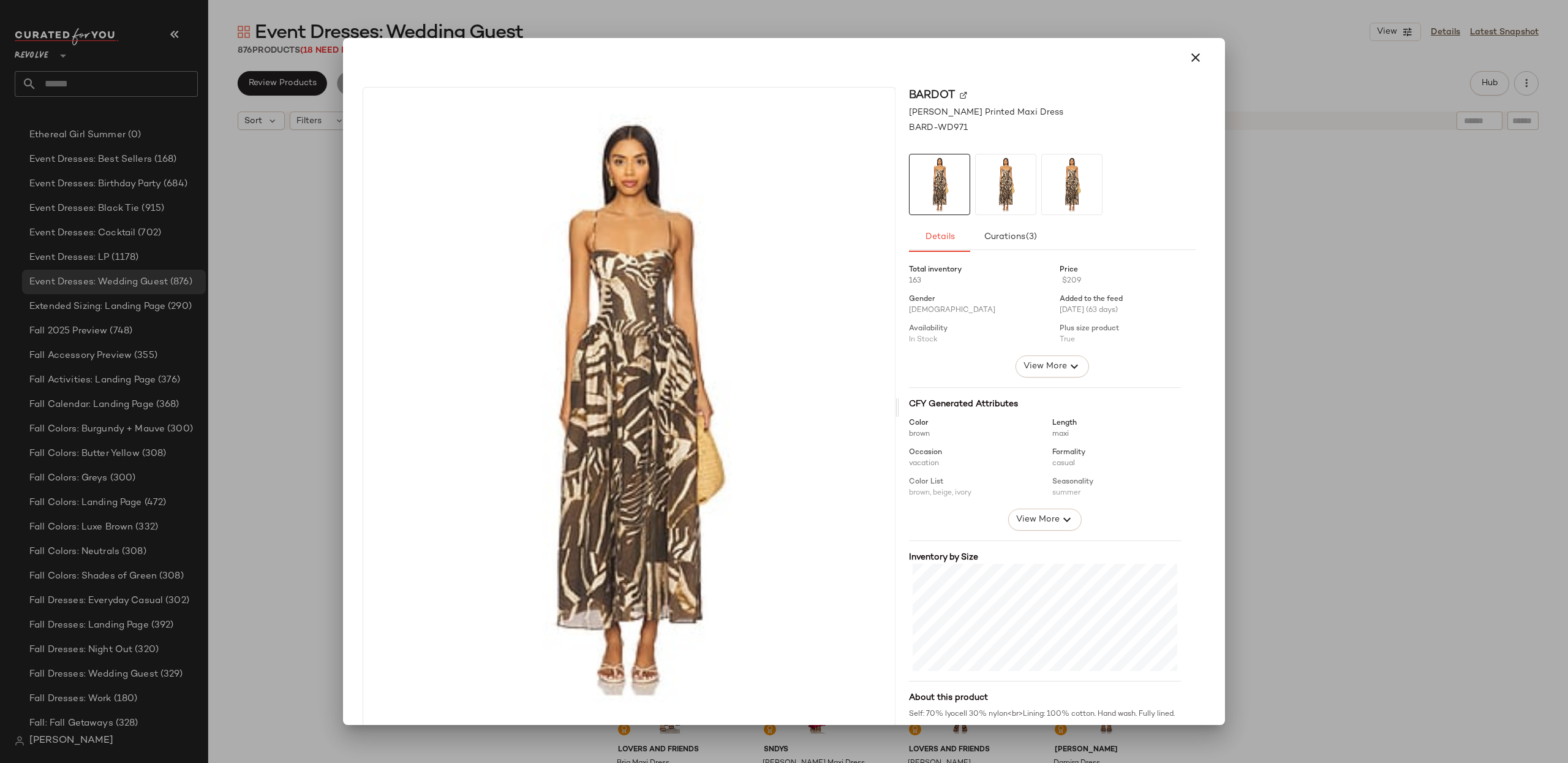
click at [976, 175] on img at bounding box center [1006, 184] width 60 height 60
click at [1062, 187] on img at bounding box center [1072, 184] width 60 height 60
click at [1188, 57] on icon "button" at bounding box center [1195, 57] width 15 height 15
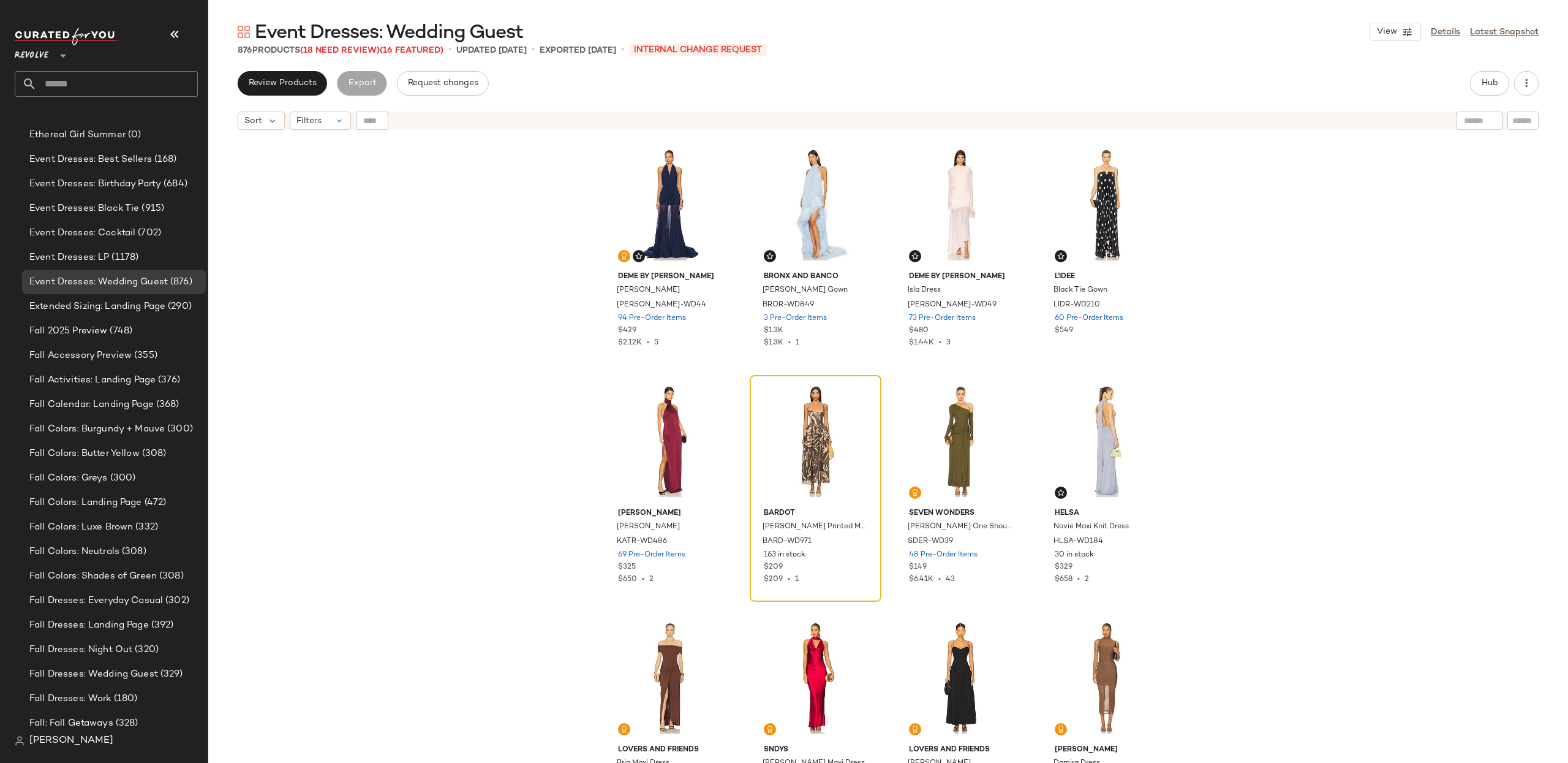
click at [1358, 361] on div "Deme by Gabriella Chloe Gown DEBY-WD44 94 Pre-Order Items $429 $2.12K • 5 Bronx…" at bounding box center [888, 465] width 1360 height 657
click at [1375, 261] on div "Deme by Gabriella Chloe Gown DEBY-WD44 94 Pre-Order Items $429 $2.12K • 5 Bronx…" at bounding box center [888, 465] width 1360 height 657
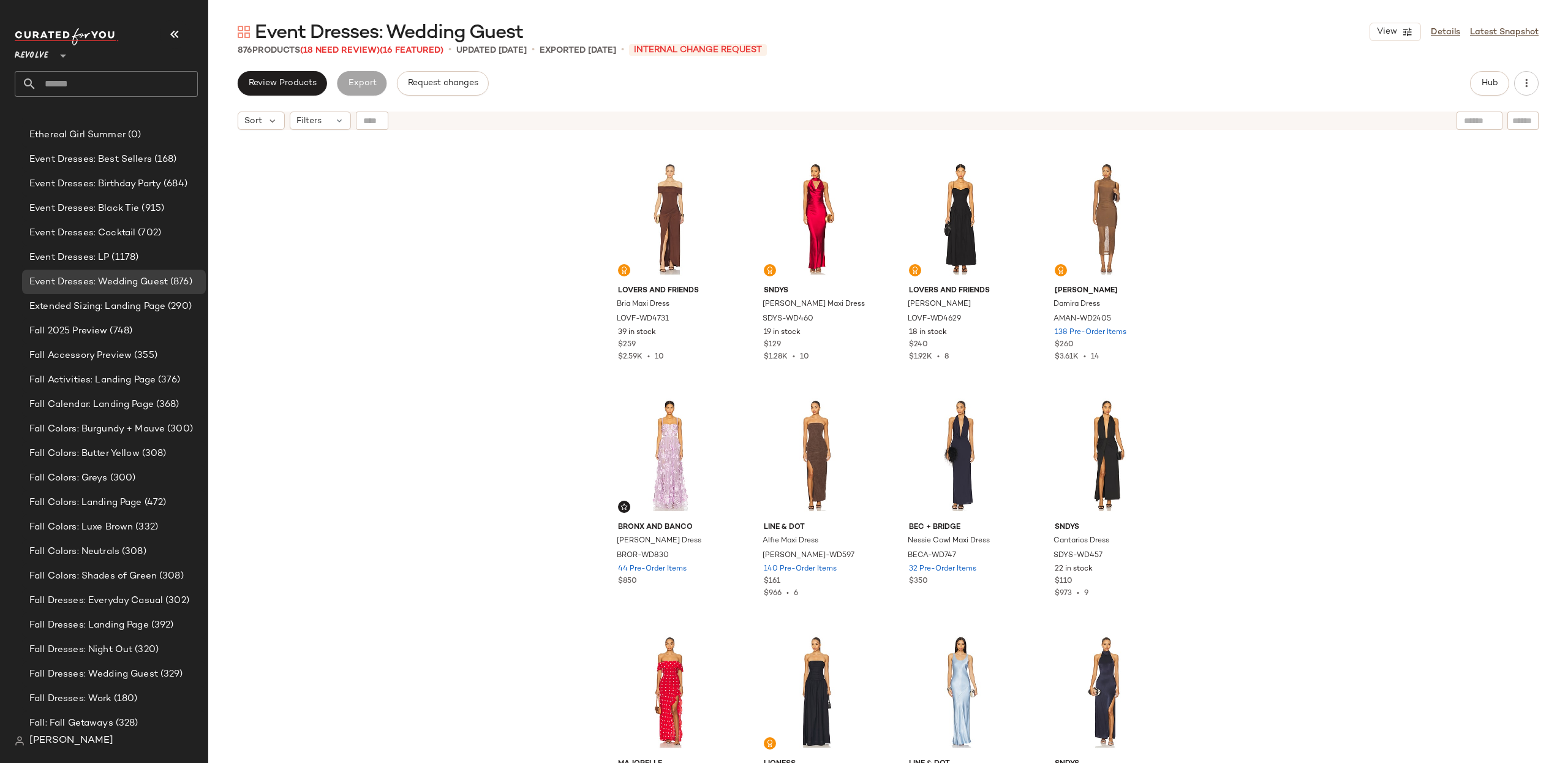
scroll to position [439, 0]
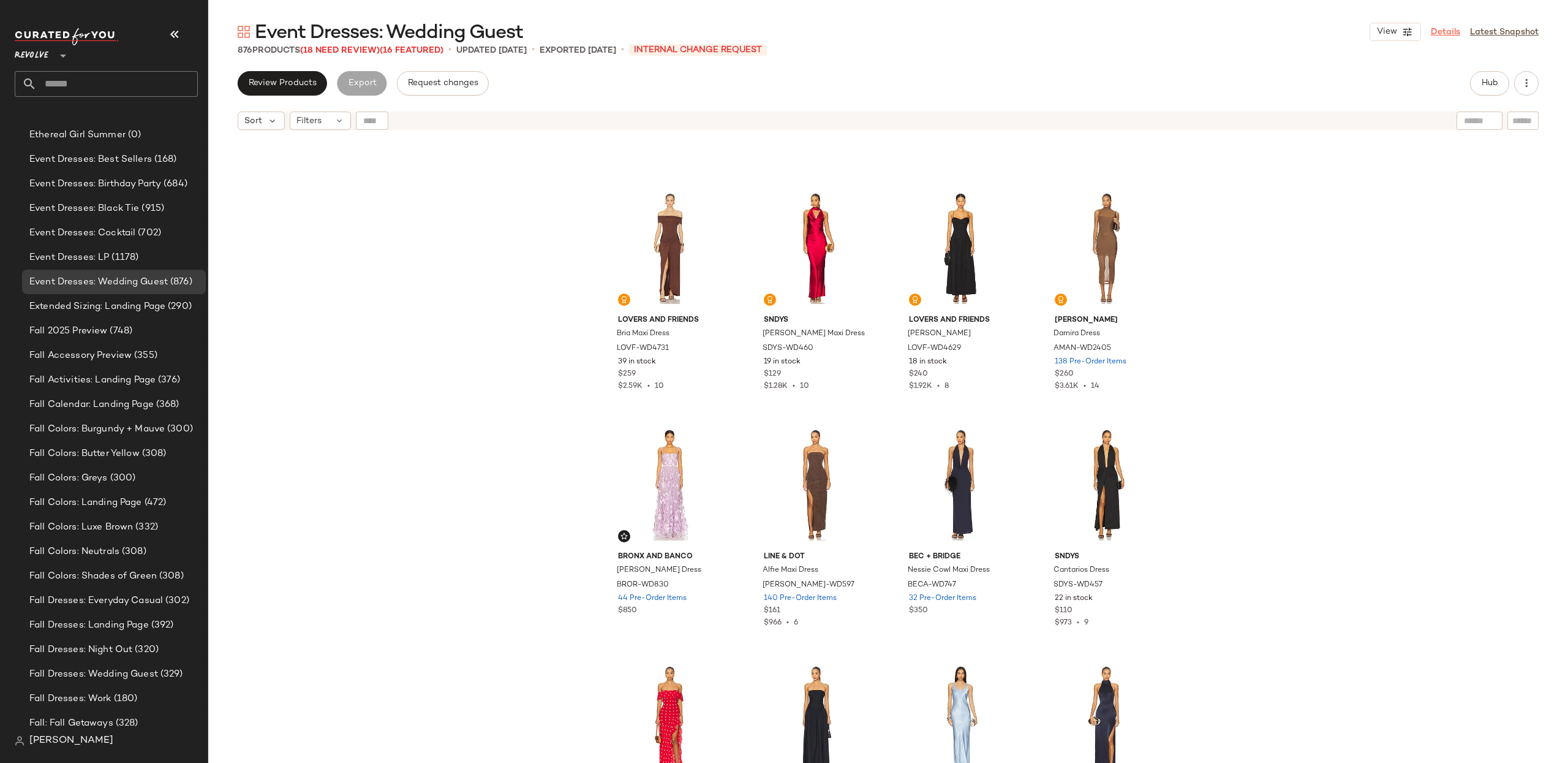
drag, startPoint x: 1424, startPoint y: 32, endPoint x: 1451, endPoint y: 33, distance: 27.0
click at [1424, 32] on div "View Details Latest Snapshot" at bounding box center [1454, 31] width 169 height 18
drag, startPoint x: 1453, startPoint y: 33, endPoint x: 616, endPoint y: 89, distance: 838.9
click at [1453, 33] on link "Details" at bounding box center [1445, 32] width 29 height 13
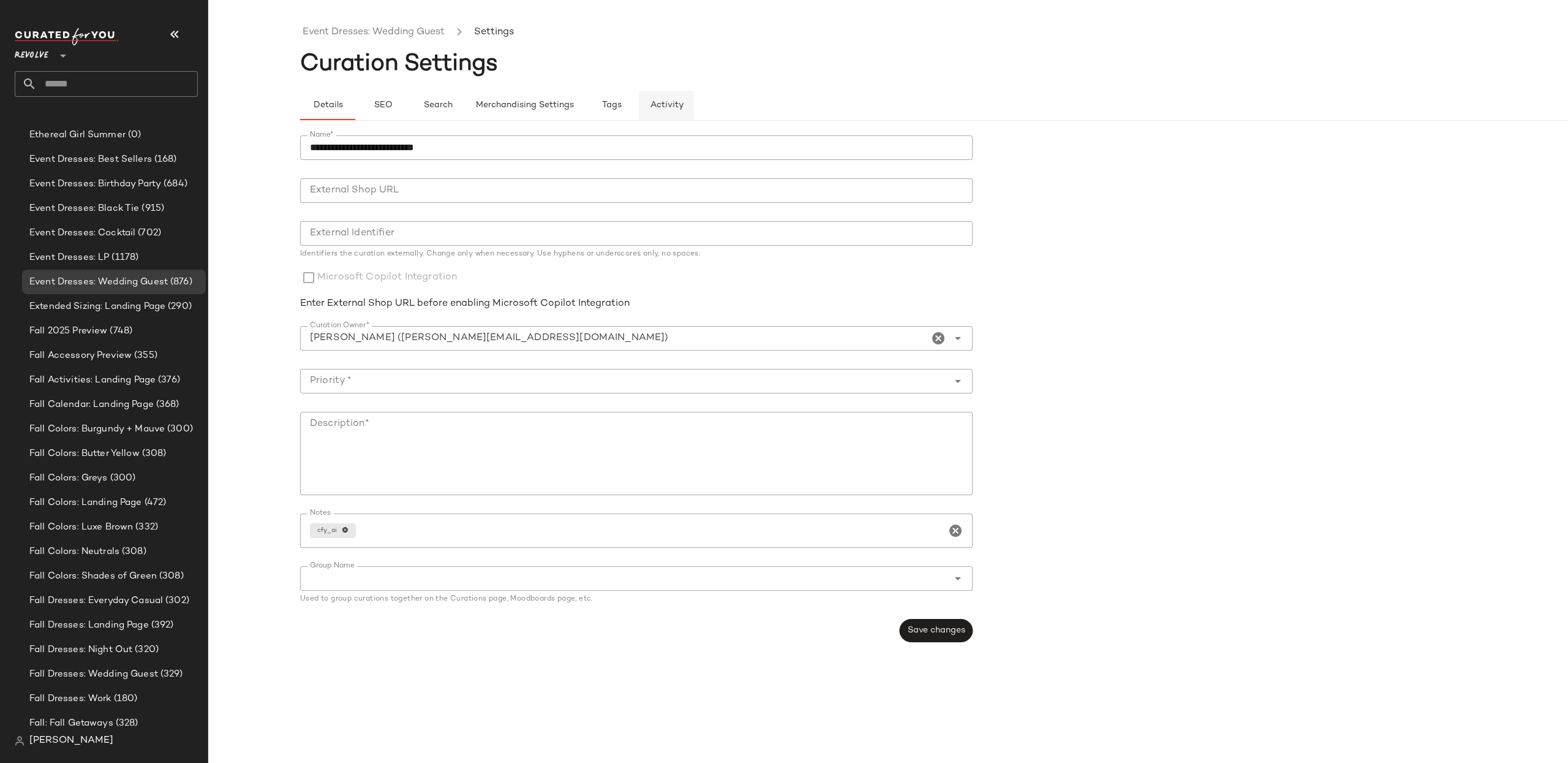
click at [662, 96] on button "Activity" at bounding box center [666, 106] width 55 height 29
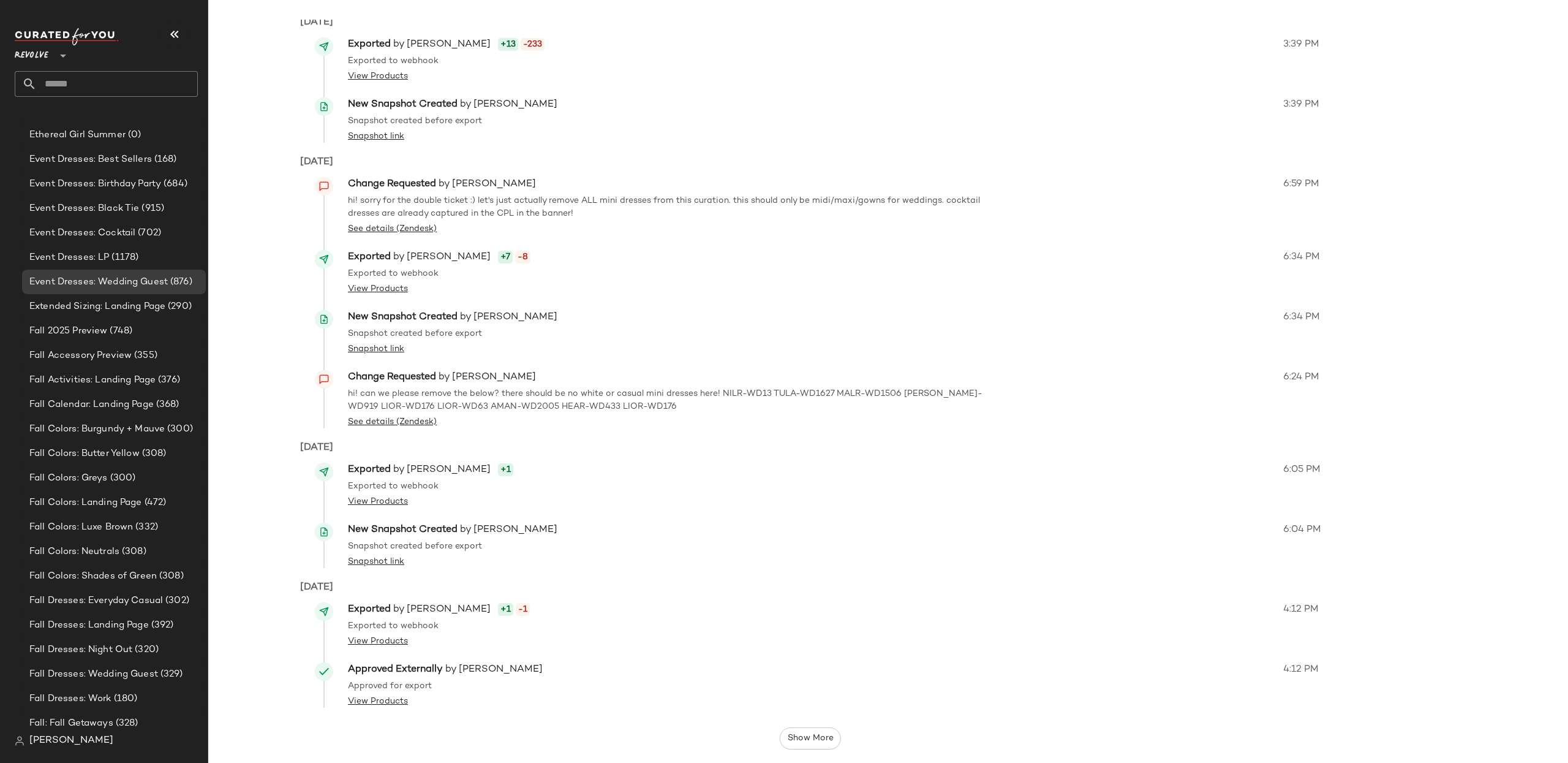
scroll to position [121, 0]
drag, startPoint x: 349, startPoint y: 395, endPoint x: 726, endPoint y: 394, distance: 377.0
click at [726, 394] on p "hi! can we please remove the below? there should be no white or casual mini dre…" at bounding box center [673, 399] width 650 height 26
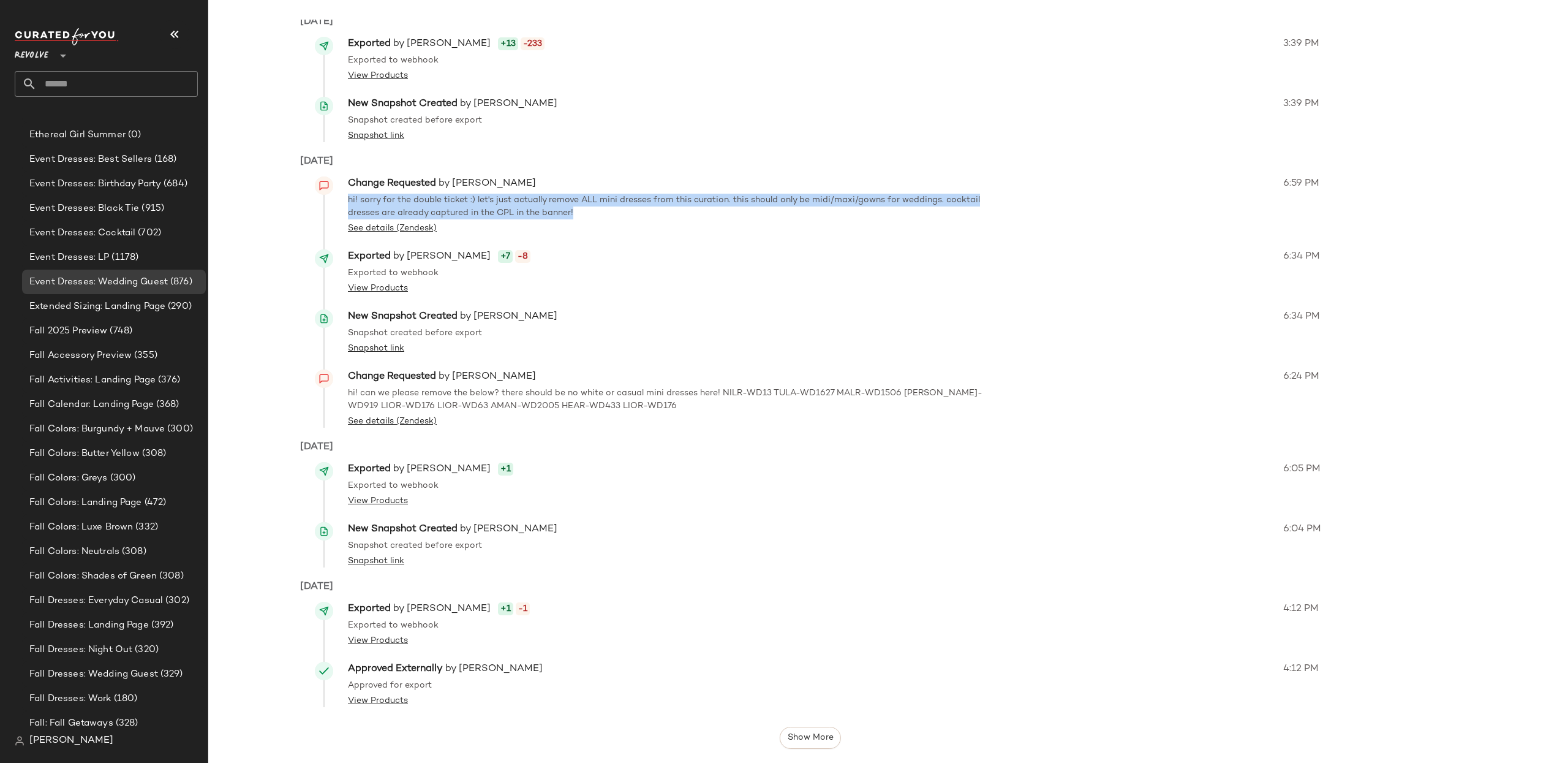
drag, startPoint x: 344, startPoint y: 198, endPoint x: 585, endPoint y: 211, distance: 241.4
click at [585, 211] on div "Change Requested by Emma Olsen hi! sorry for the double ticket :) let's just ac…" at bounding box center [964, 205] width 1261 height 58
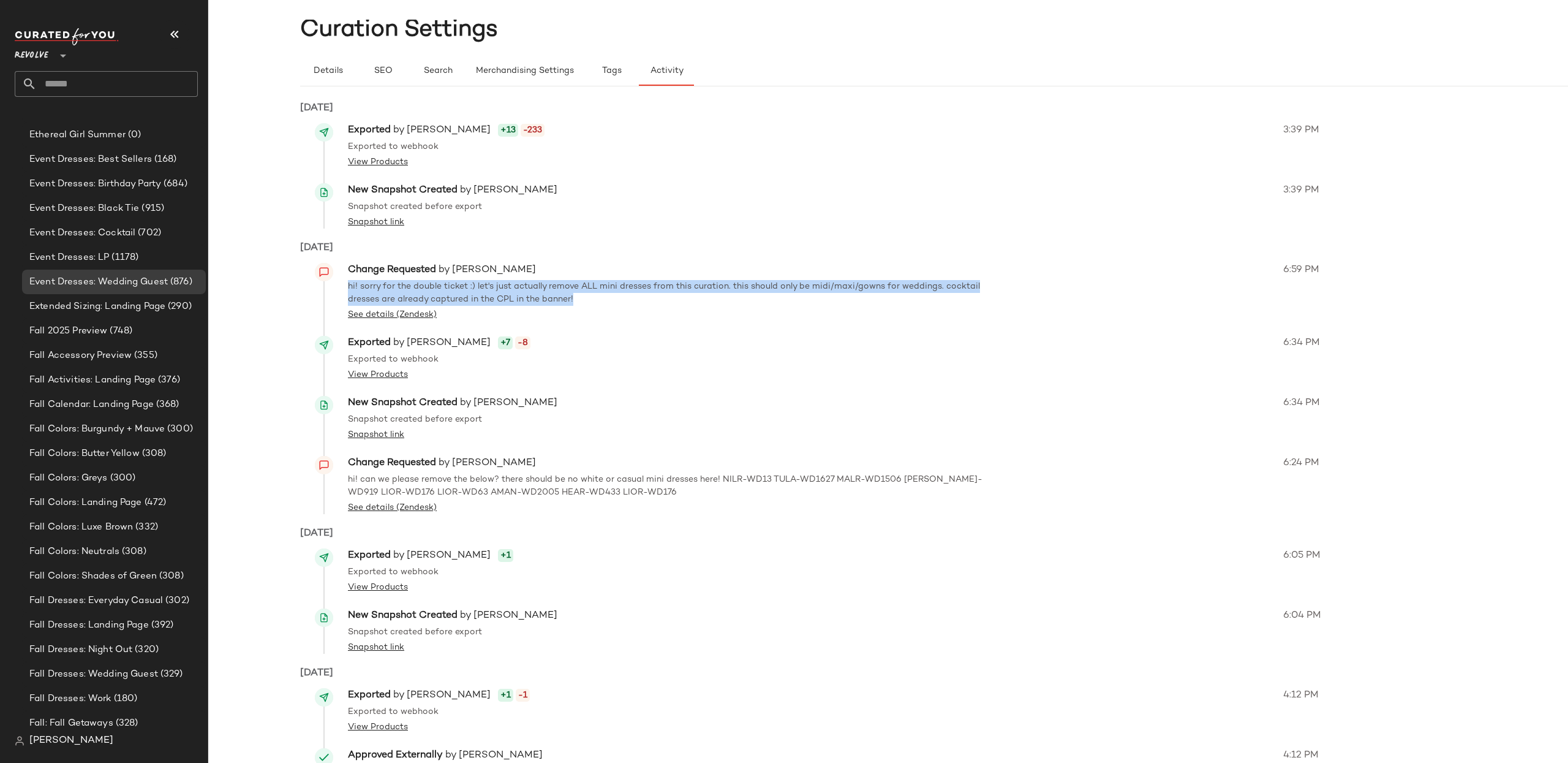
scroll to position [0, 0]
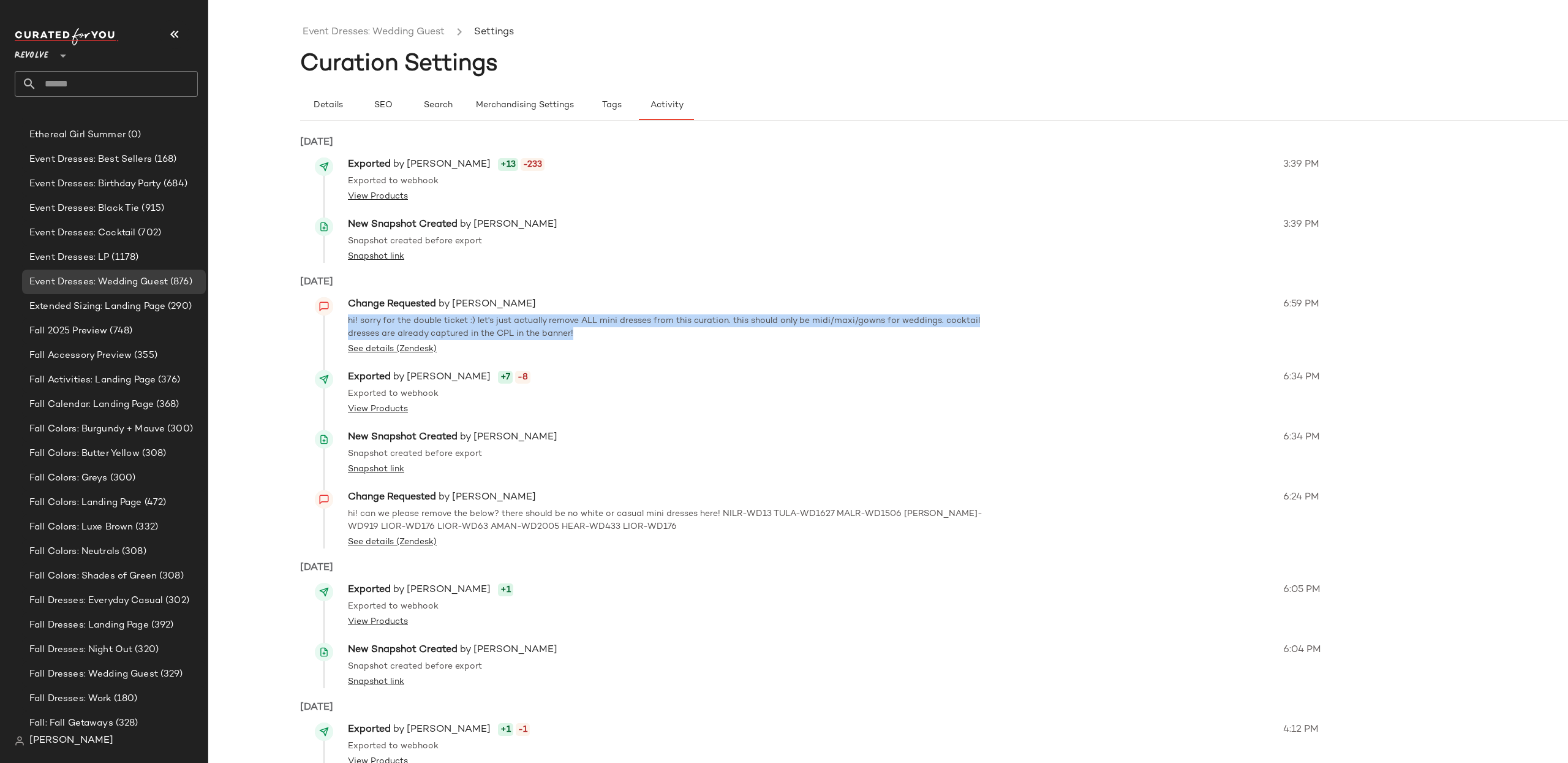
drag, startPoint x: 383, startPoint y: 32, endPoint x: 380, endPoint y: 42, distance: 10.4
click at [383, 32] on link "Event Dresses: Wedding Guest" at bounding box center [373, 32] width 142 height 16
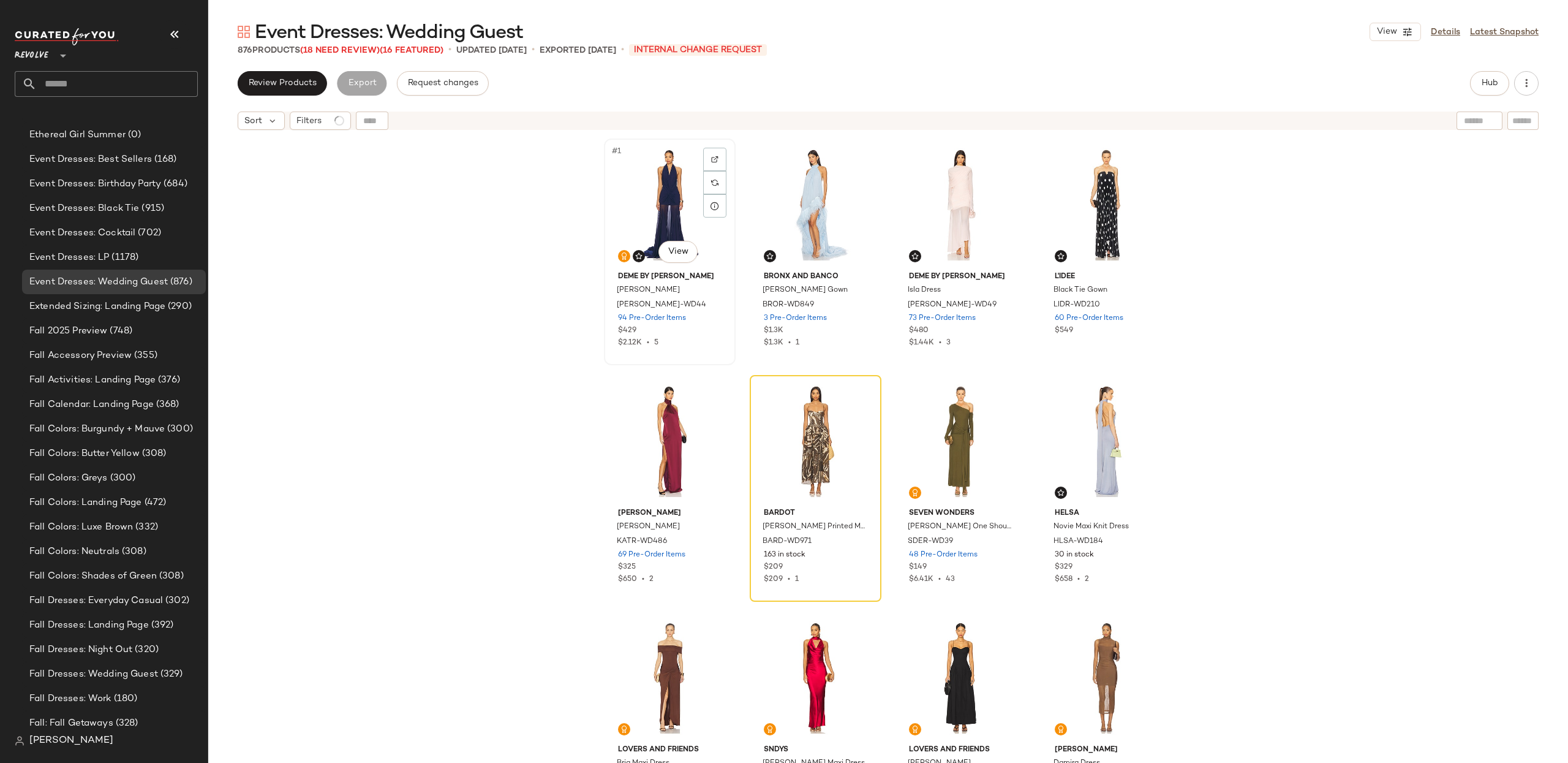
click at [672, 196] on div "#1 View" at bounding box center [670, 204] width 123 height 124
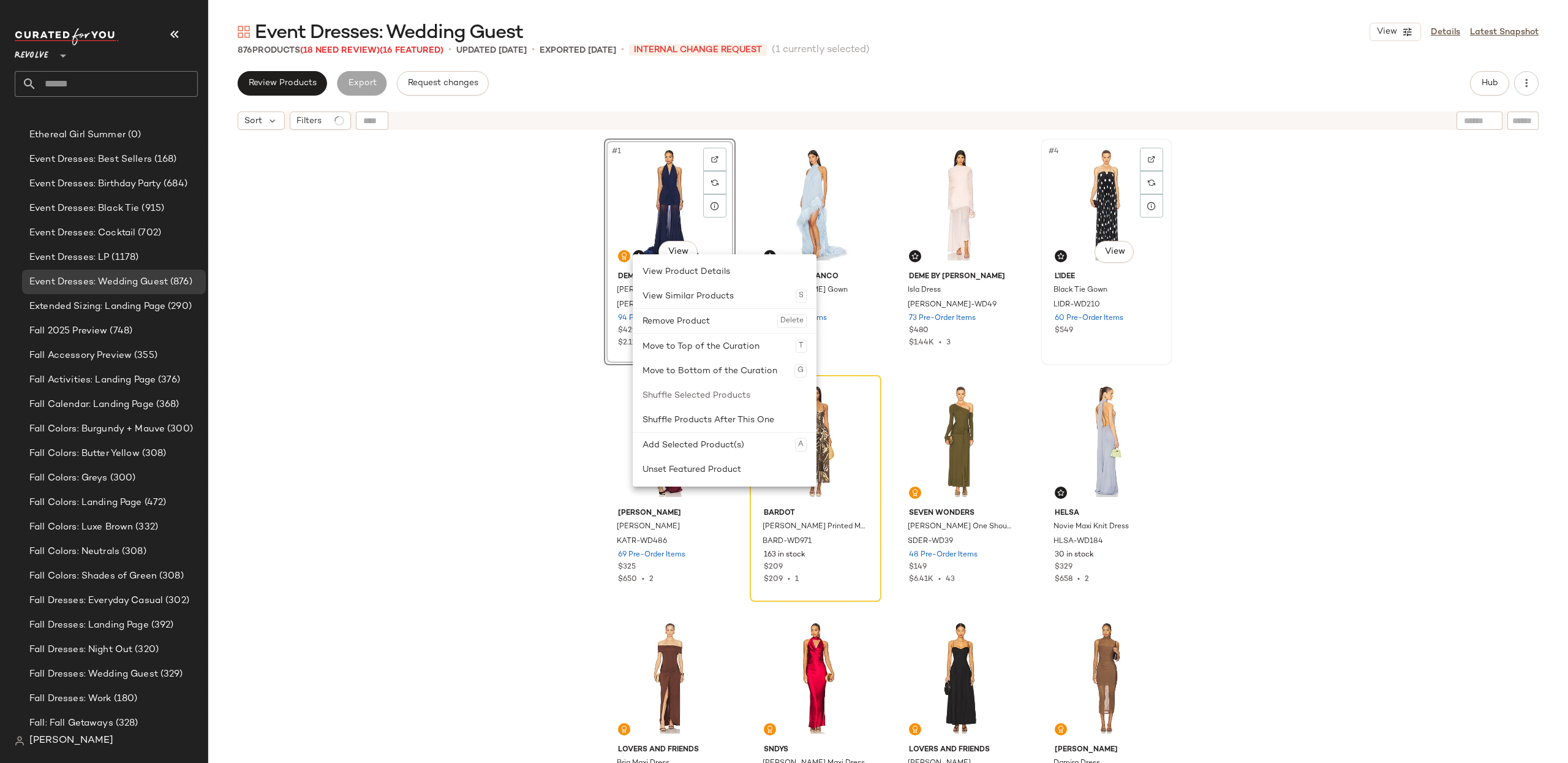
click at [1122, 198] on div "#4 View" at bounding box center [1106, 204] width 123 height 124
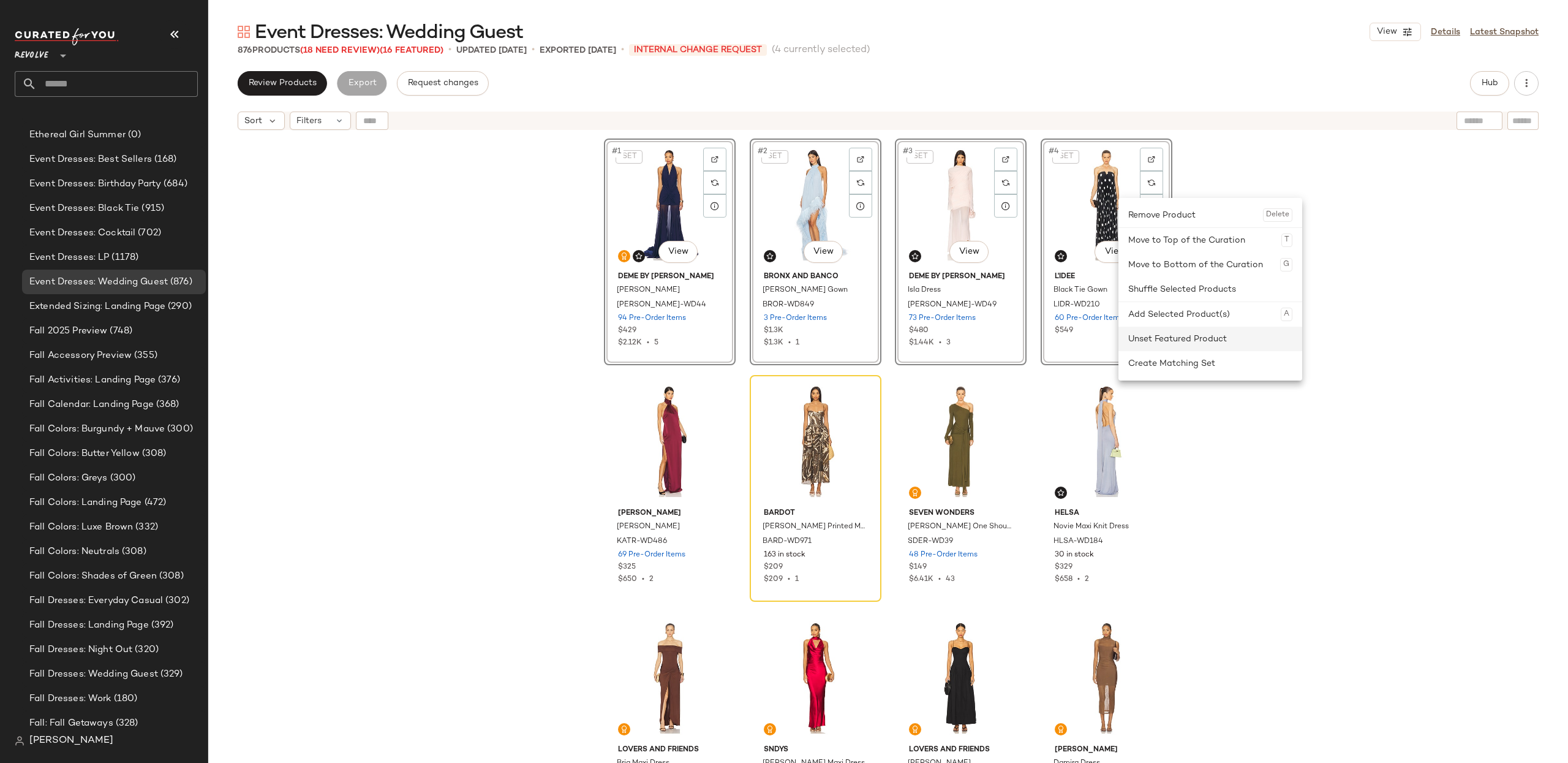
click at [1210, 346] on div "Unset Featured Product" at bounding box center [1210, 338] width 164 height 24
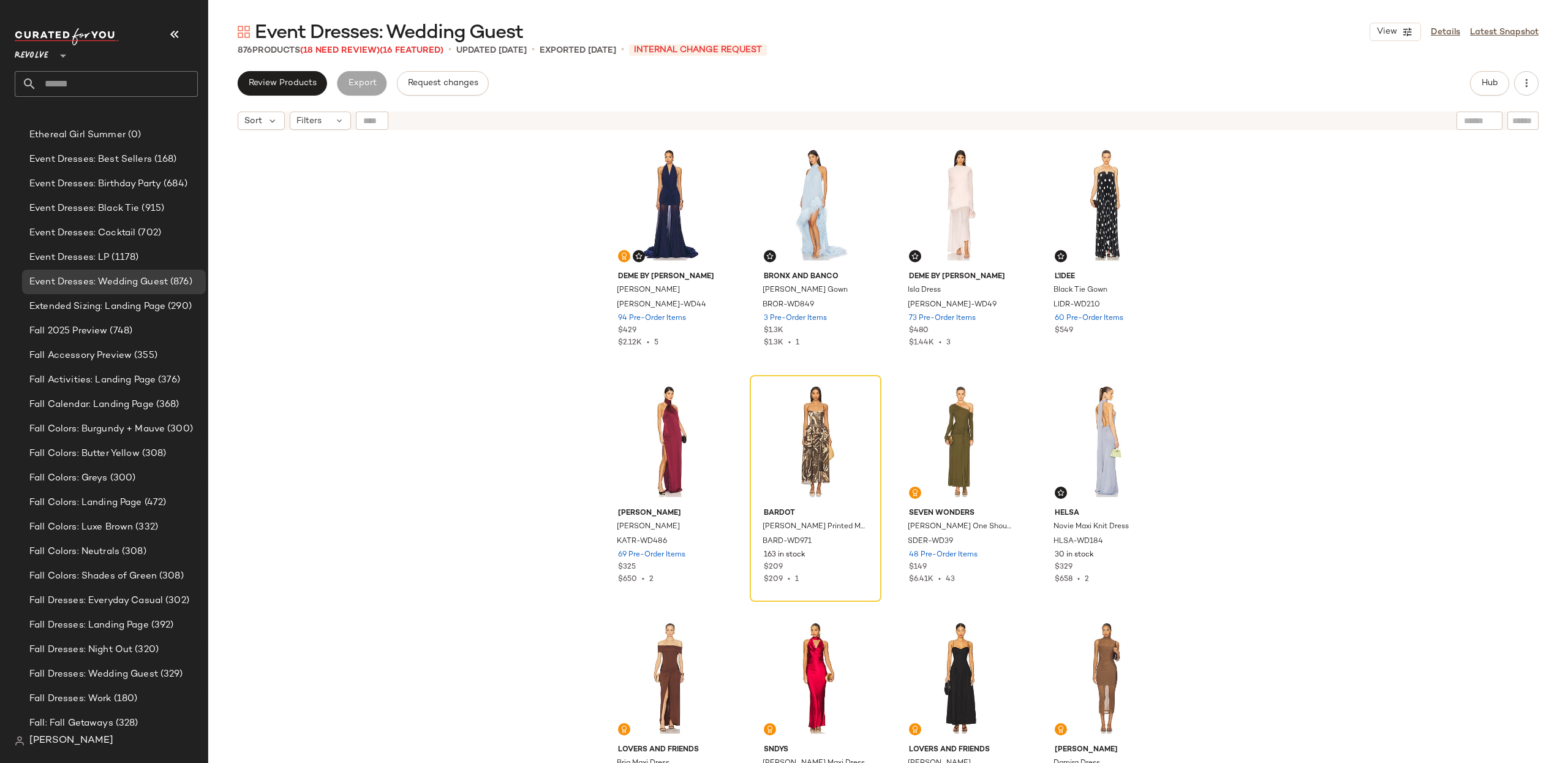
click at [1407, 336] on div "Deme by Gabriella Chloe Gown DEBY-WD44 94 Pre-Order Items $429 $2.12K • 5 Bronx…" at bounding box center [888, 465] width 1360 height 657
click at [243, 117] on div "Sort" at bounding box center [261, 121] width 47 height 18
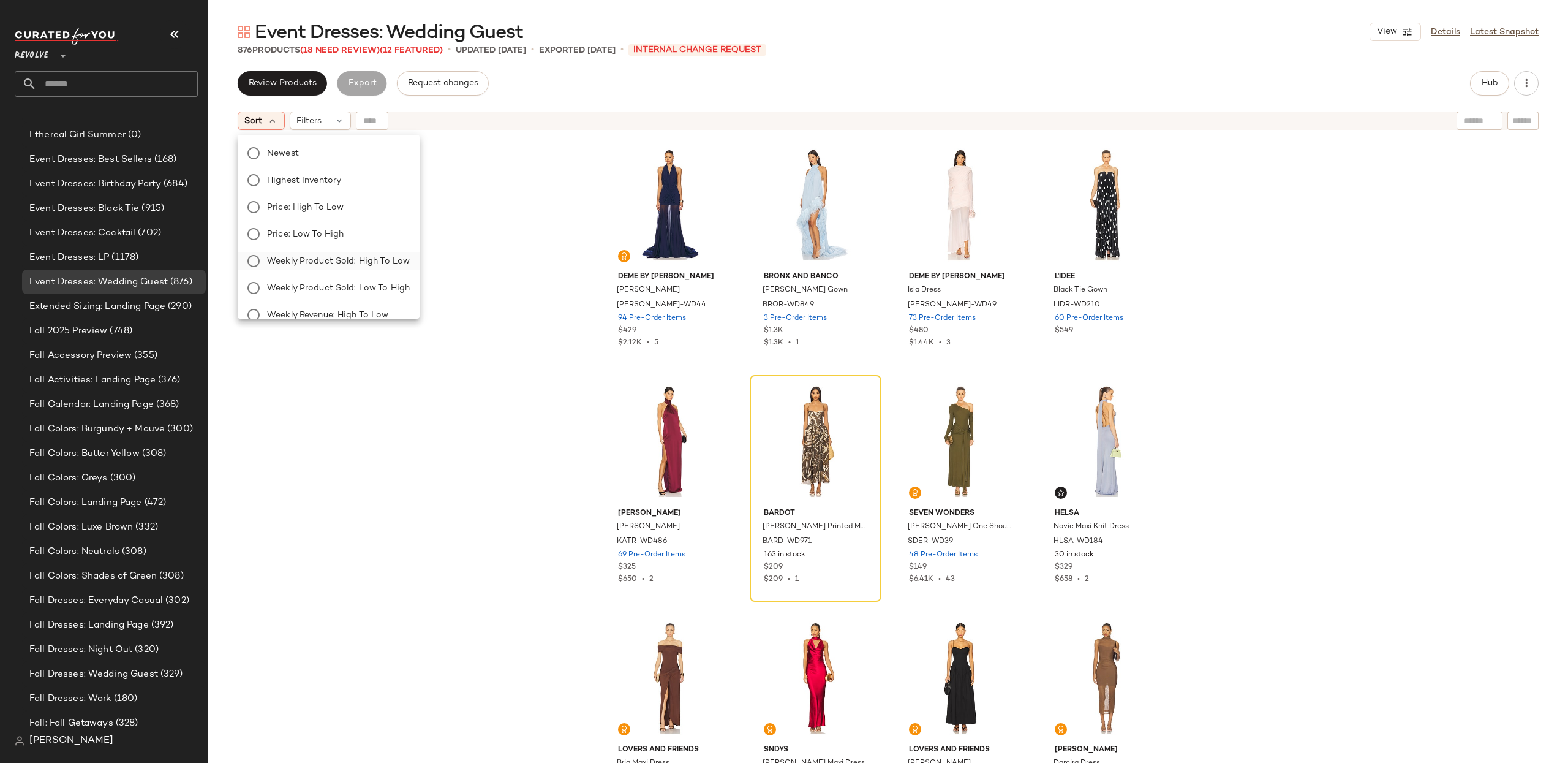
drag, startPoint x: 339, startPoint y: 262, endPoint x: 400, endPoint y: 265, distance: 61.1
click at [339, 262] on span "Weekly Product Sold: High to Low" at bounding box center [338, 261] width 142 height 13
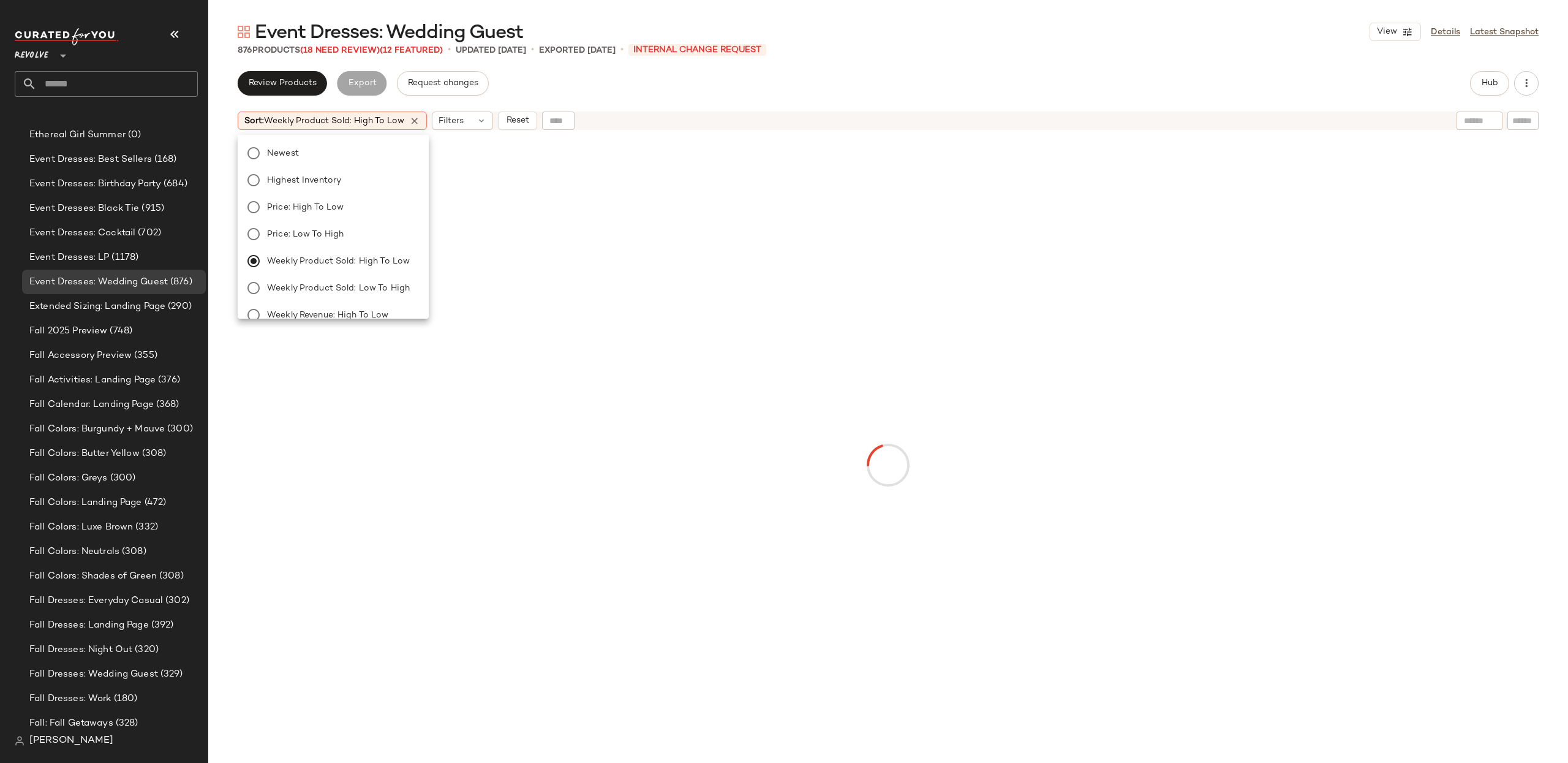
drag, startPoint x: 223, startPoint y: 43, endPoint x: 485, endPoint y: 22, distance: 262.8
click at [223, 43] on div "Event Dresses: Wedding Guest View Details Latest Snapshot" at bounding box center [888, 31] width 1360 height 24
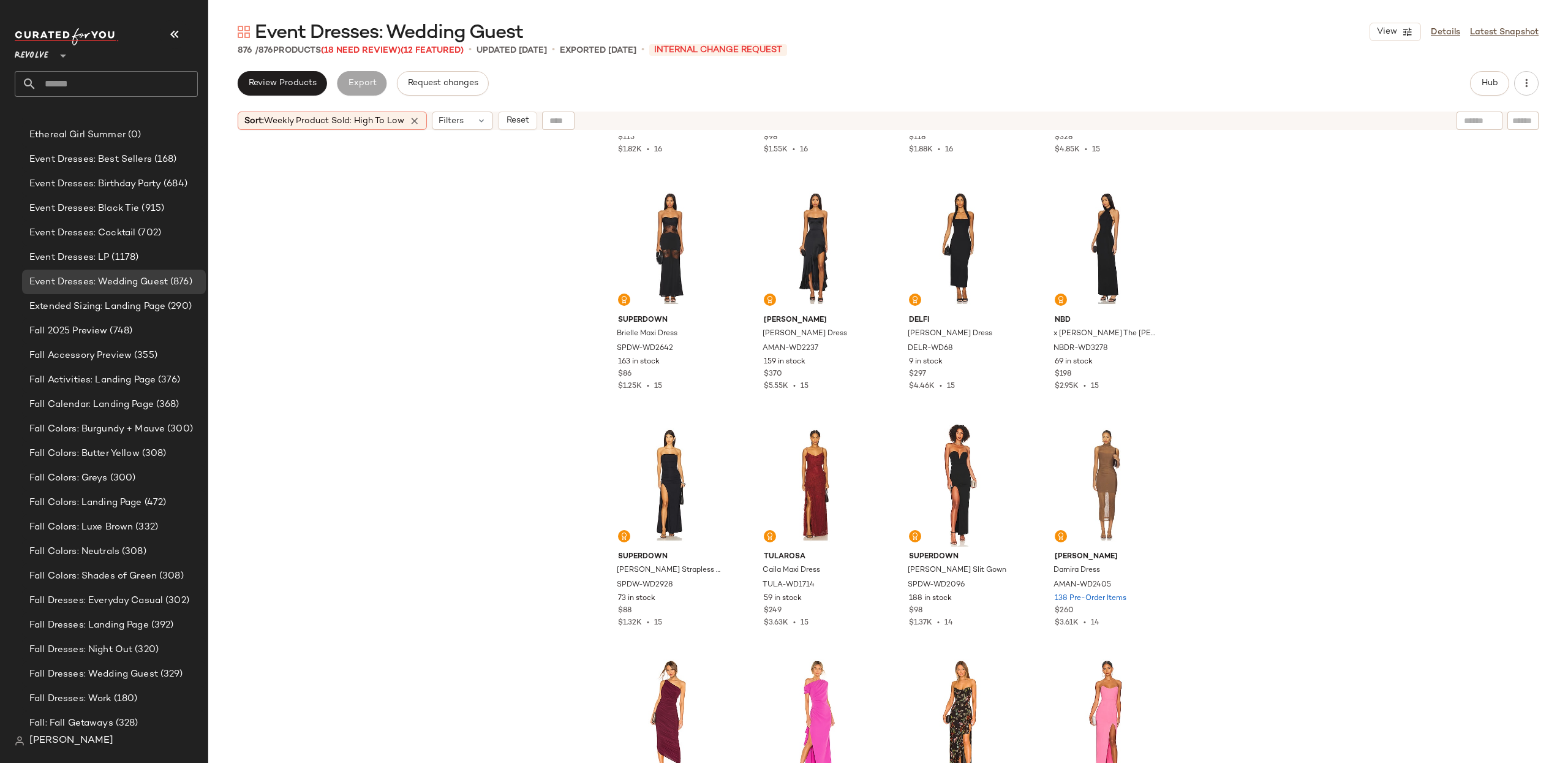
scroll to position [1388, 0]
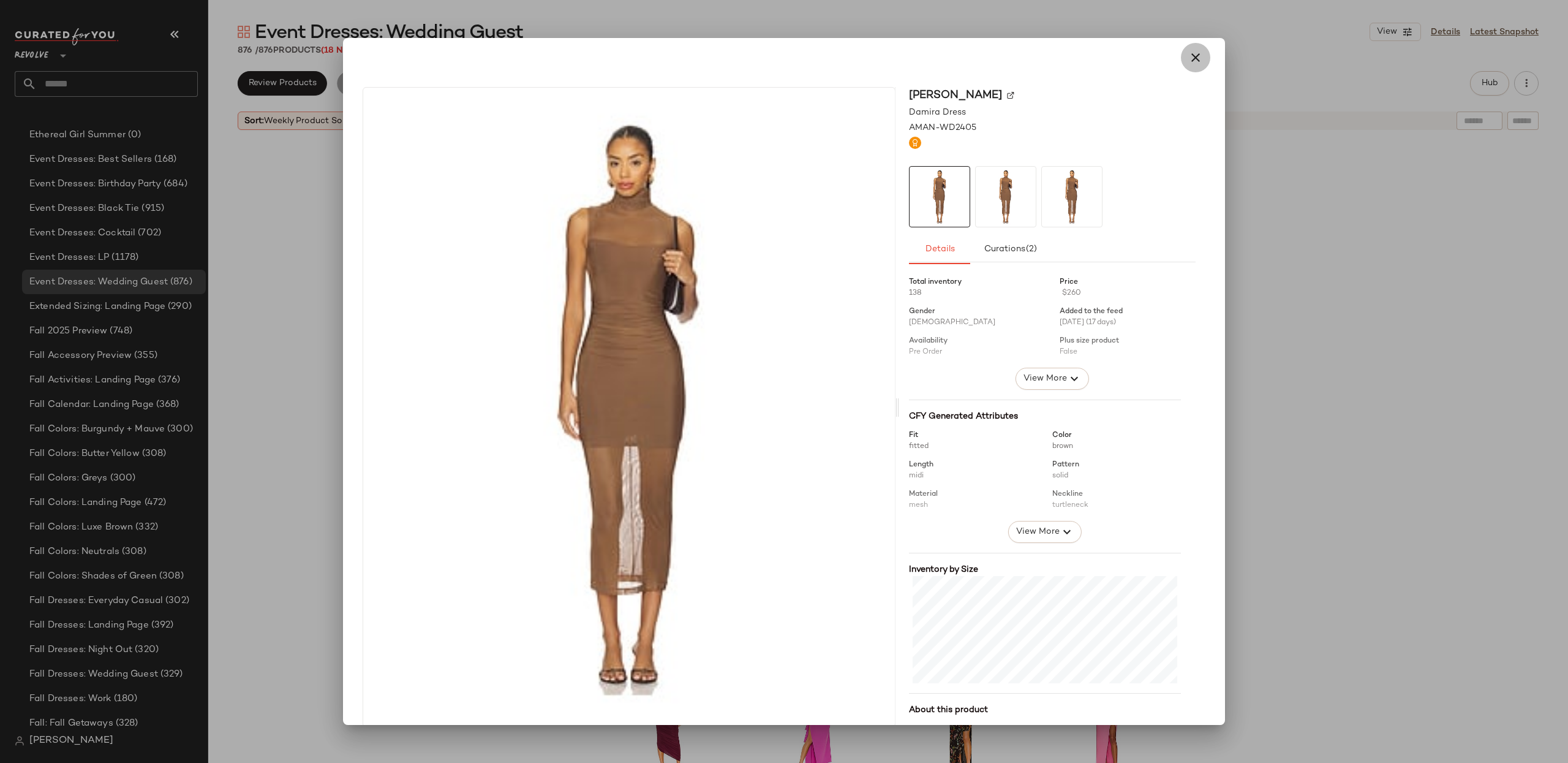
click at [1181, 61] on button "button" at bounding box center [1196, 57] width 29 height 29
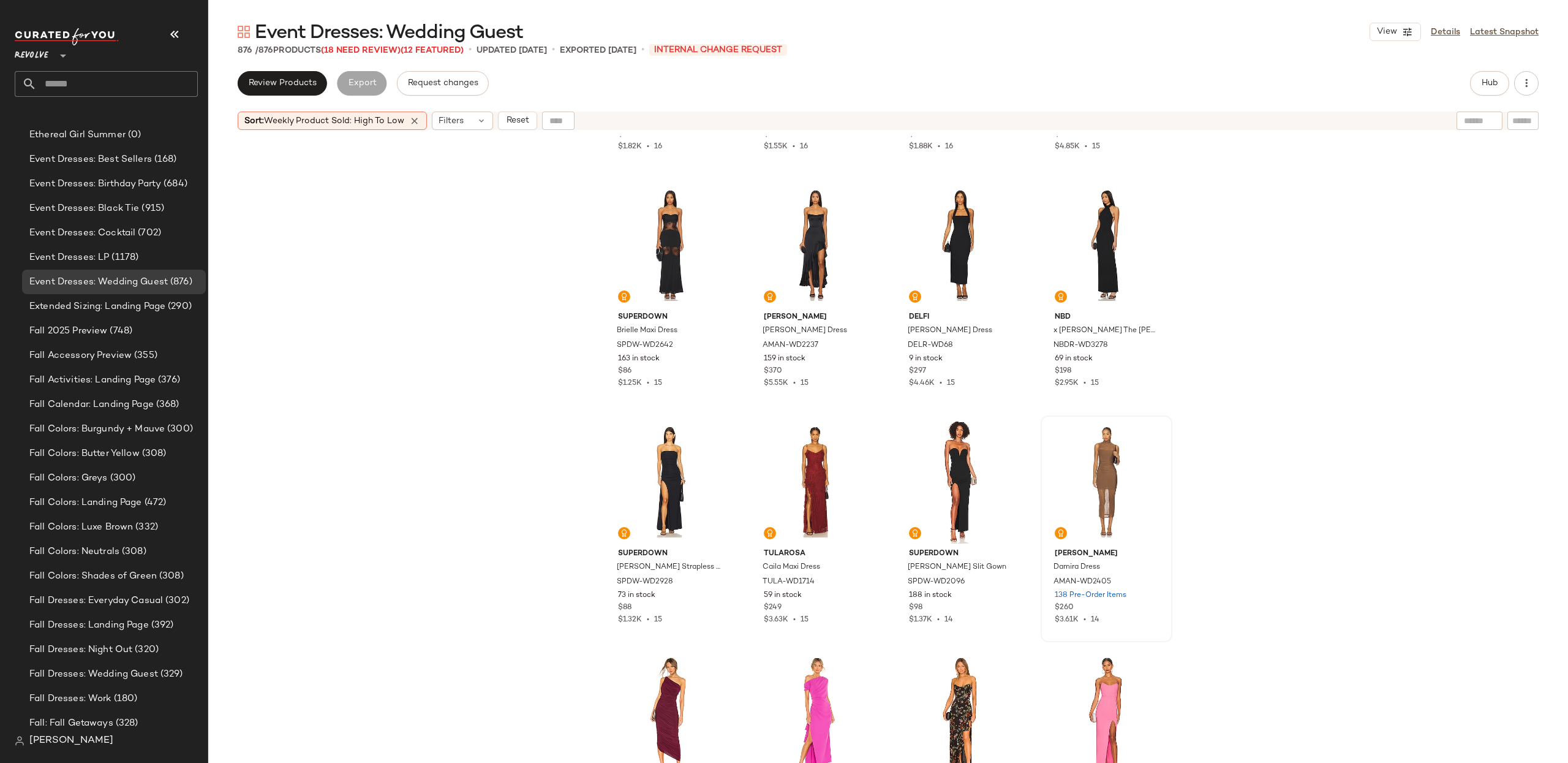
click at [1353, 356] on div "SNDYS Tahlia Dress SDYS-WD109 786 in stock $115 $1.82K • 16 NIA Santal Dress NI…" at bounding box center [888, 465] width 1360 height 657
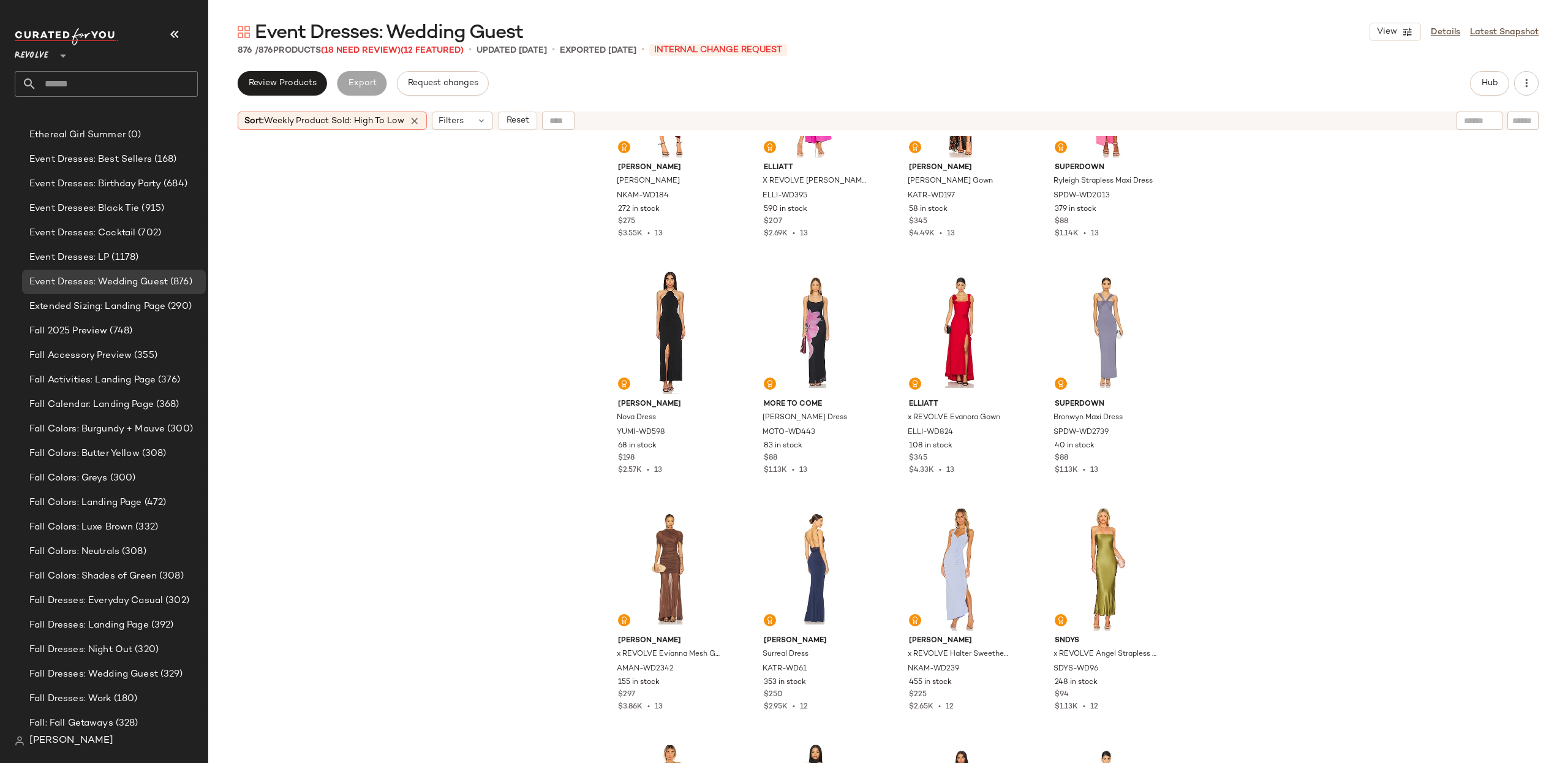
scroll to position [2012, 0]
click at [803, 306] on div "#38 View" at bounding box center [815, 330] width 123 height 124
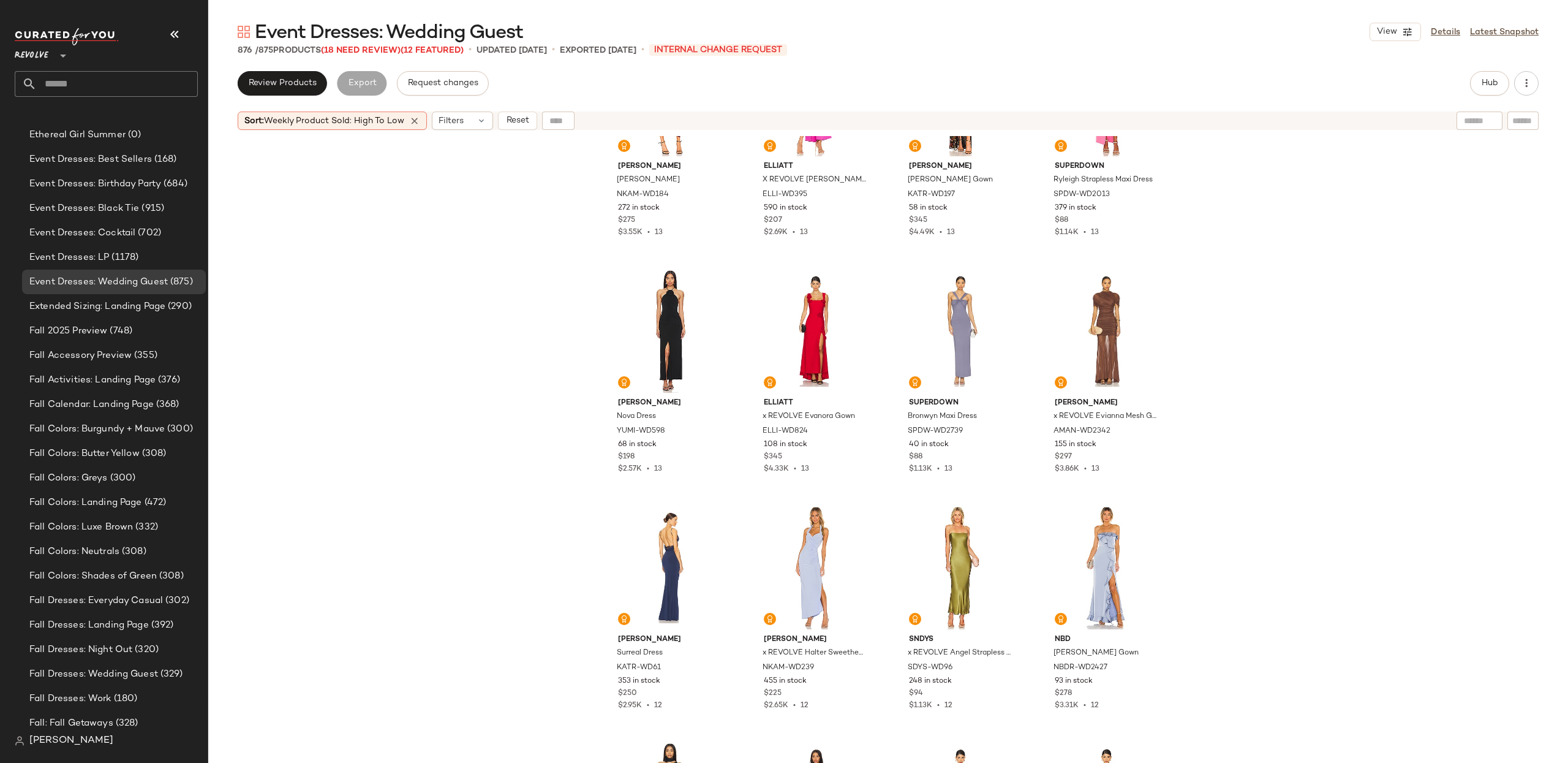
click at [1400, 293] on div "Norma Kamali Diana Gown NKAM-WD184 272 in stock $275 $3.55K • 13 ELLIATT X REVO…" at bounding box center [888, 465] width 1360 height 657
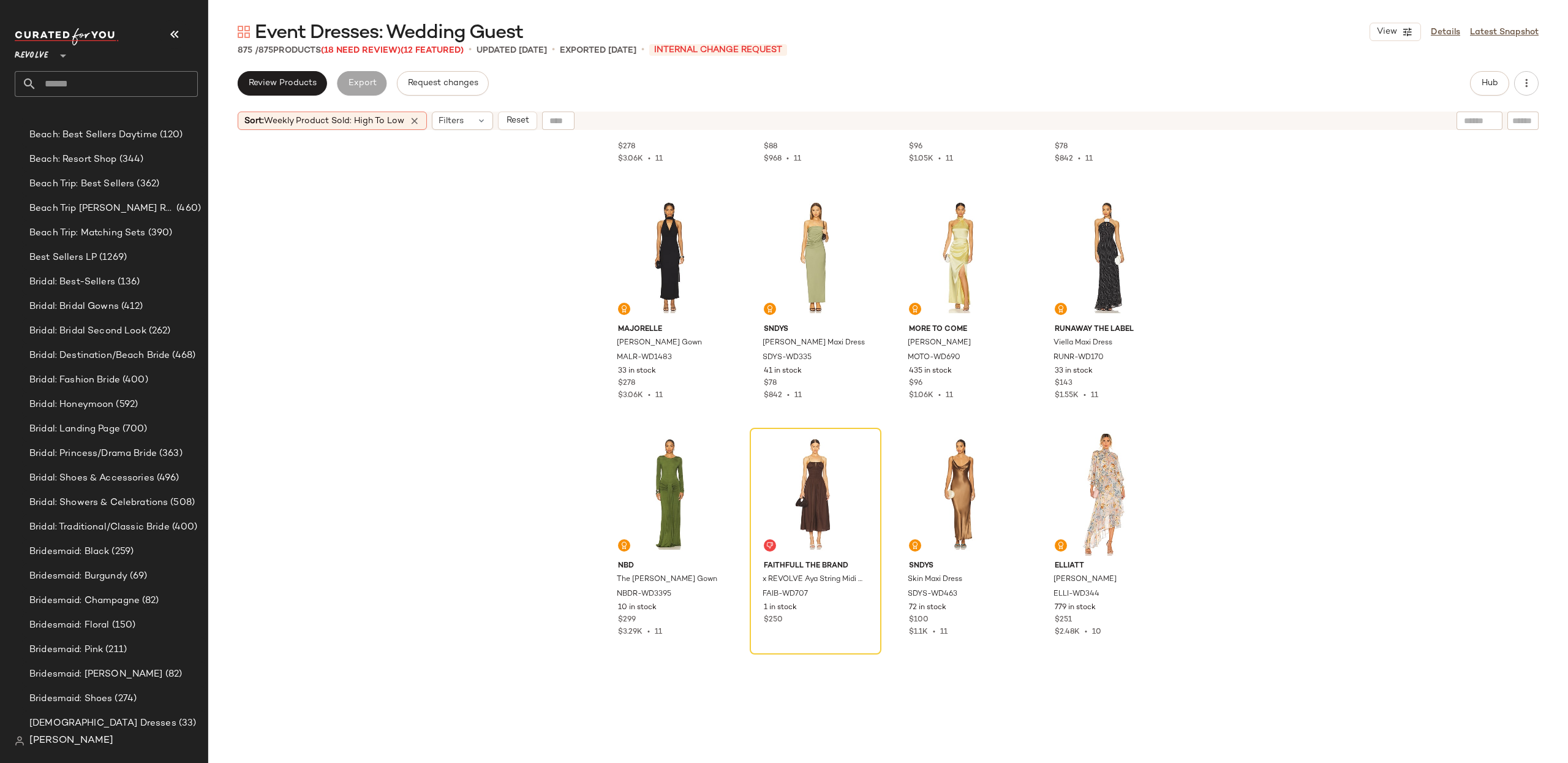
scroll to position [3273, 0]
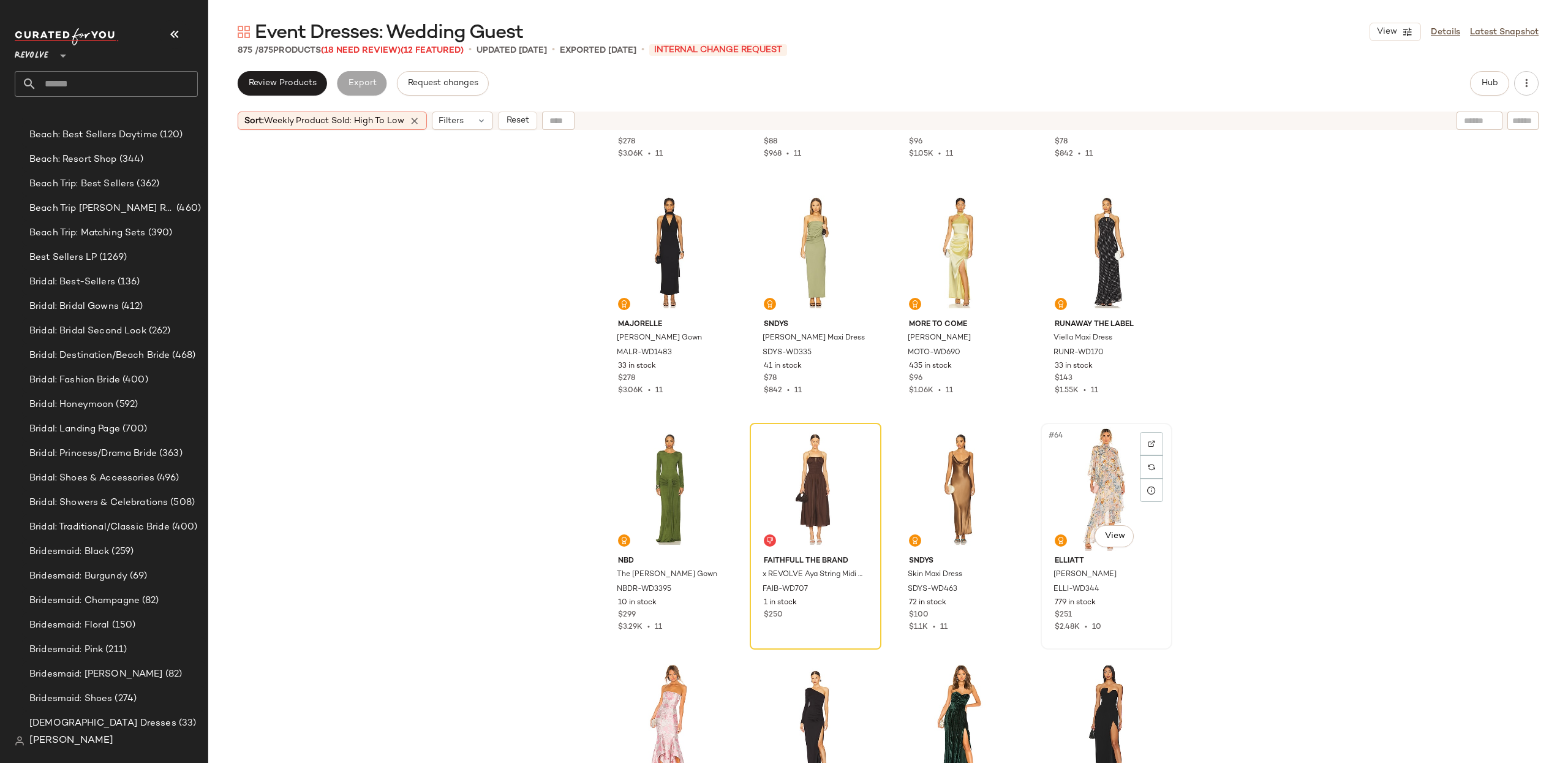
drag, startPoint x: 1119, startPoint y: 470, endPoint x: 1126, endPoint y: 467, distance: 7.6
click at [1119, 470] on div "#64 View" at bounding box center [1106, 488] width 123 height 124
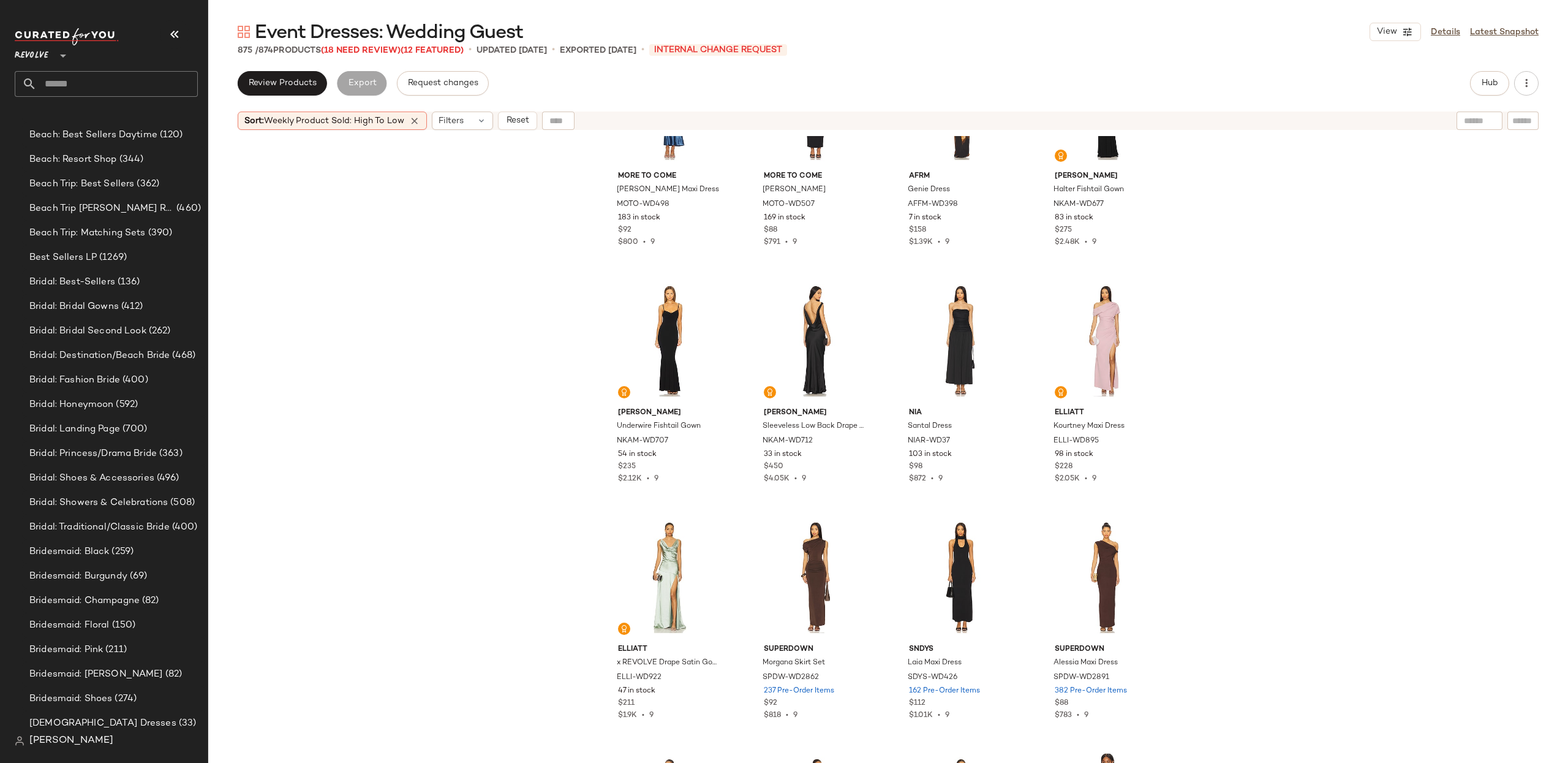
scroll to position [5544, 0]
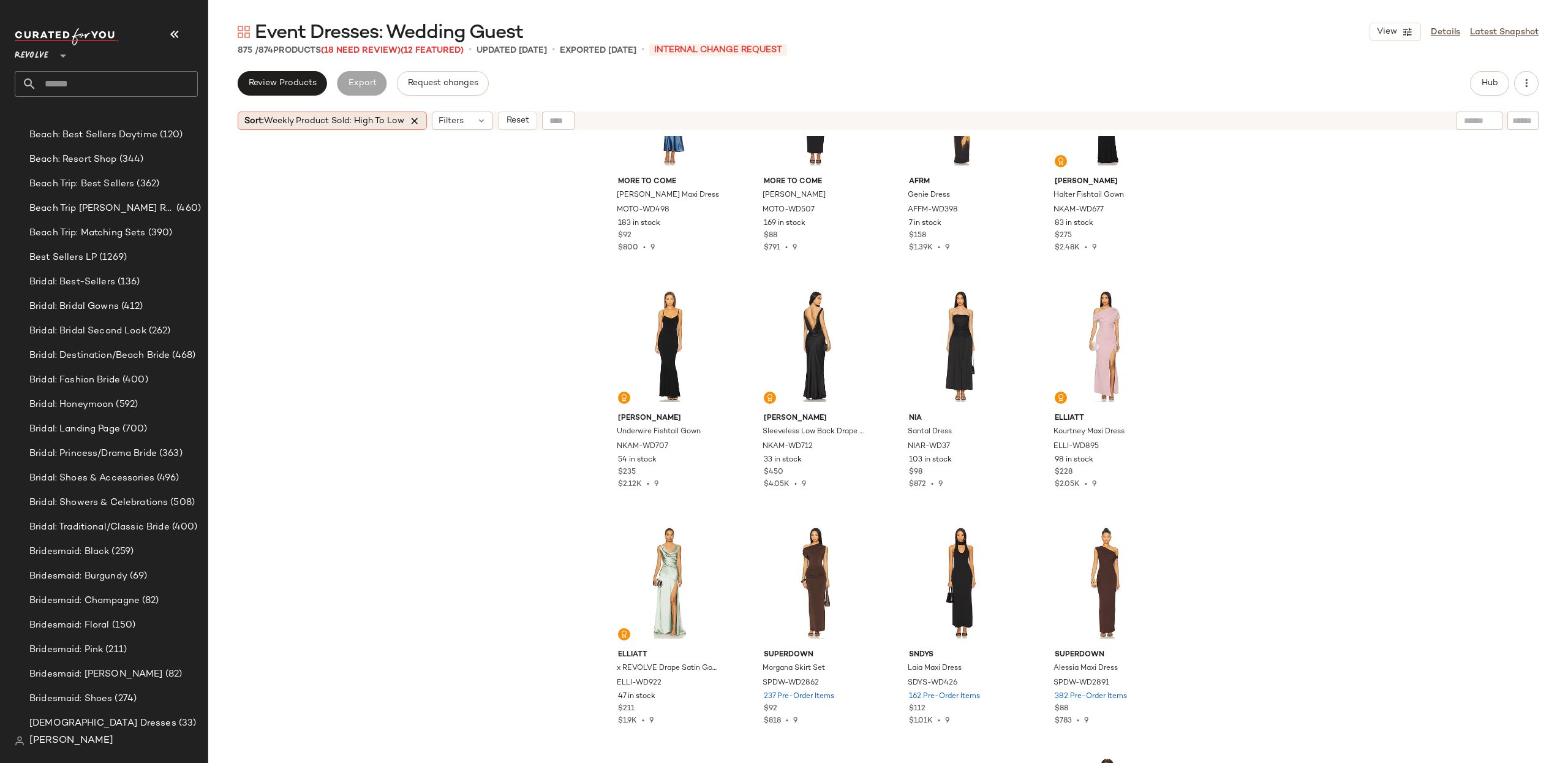
click at [416, 119] on icon at bounding box center [415, 121] width 11 height 11
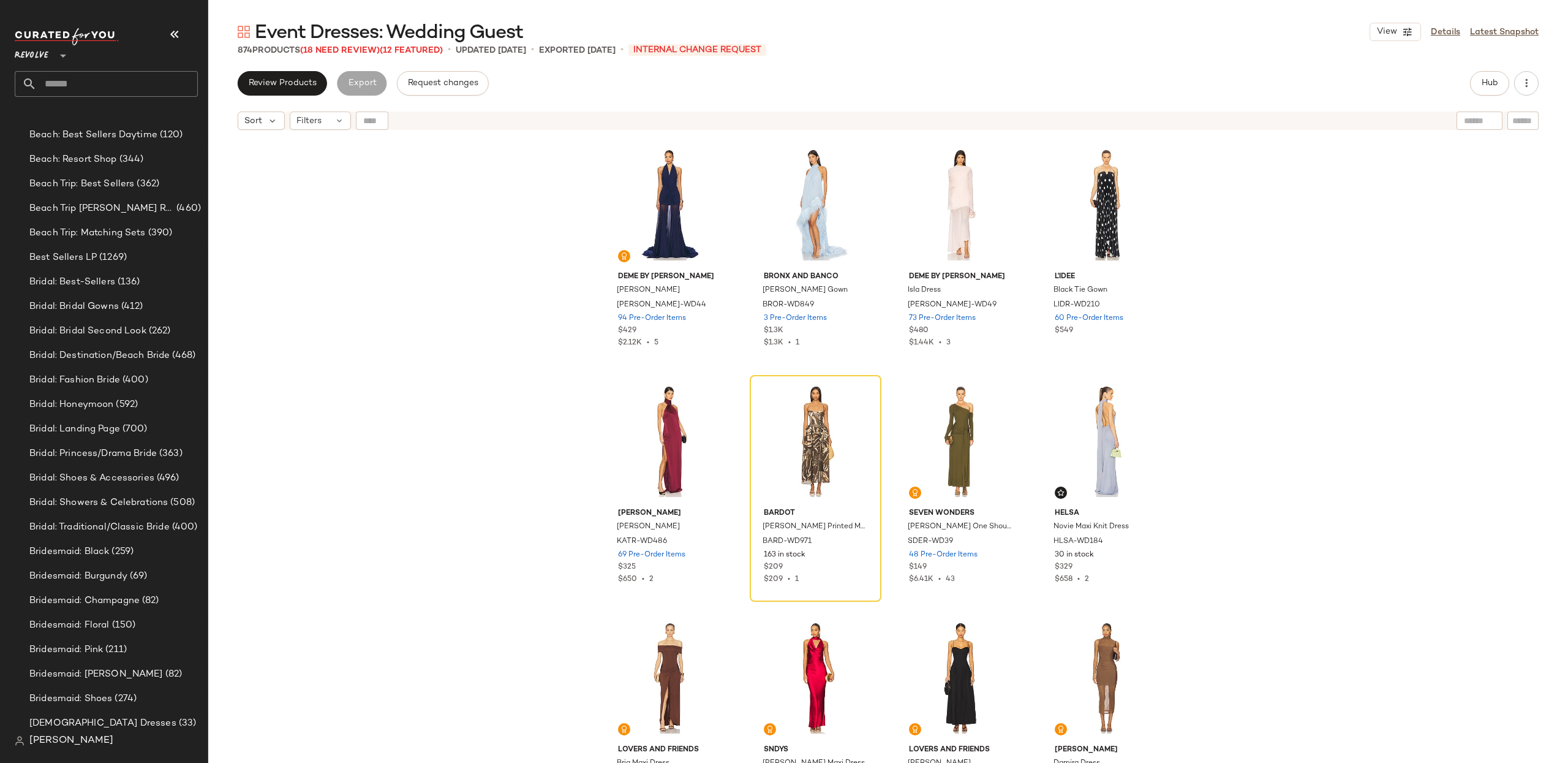
click at [1292, 266] on div "Deme by Gabriella Chloe Gown DEBY-WD44 94 Pre-Order Items $429 $2.12K • 5 Bronx…" at bounding box center [888, 465] width 1360 height 657
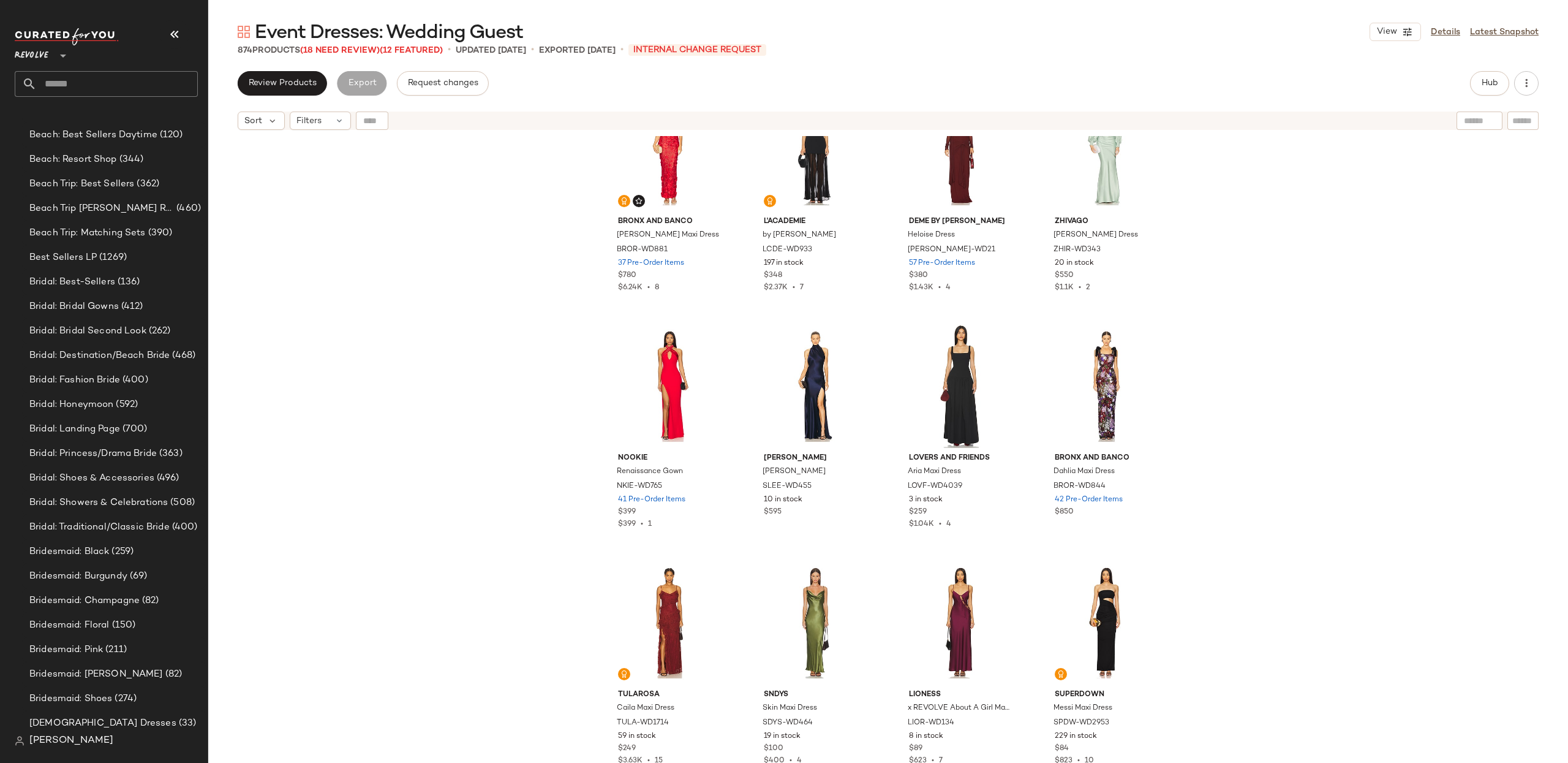
scroll to position [1956, 0]
click at [315, 119] on span "Filters" at bounding box center [309, 121] width 25 height 13
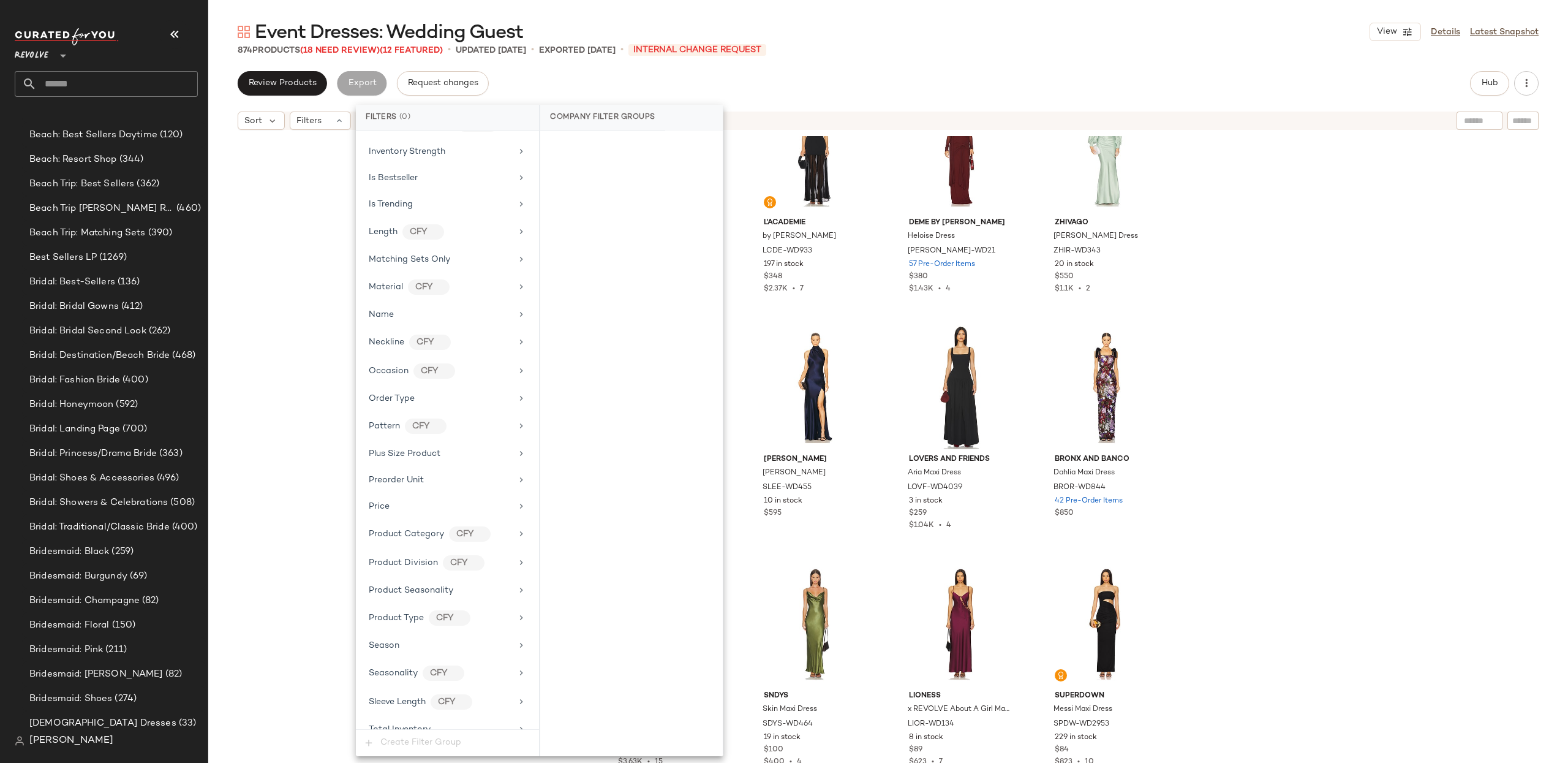
scroll to position [998, 0]
click at [437, 442] on div "Total Inventory" at bounding box center [440, 449] width 142 height 13
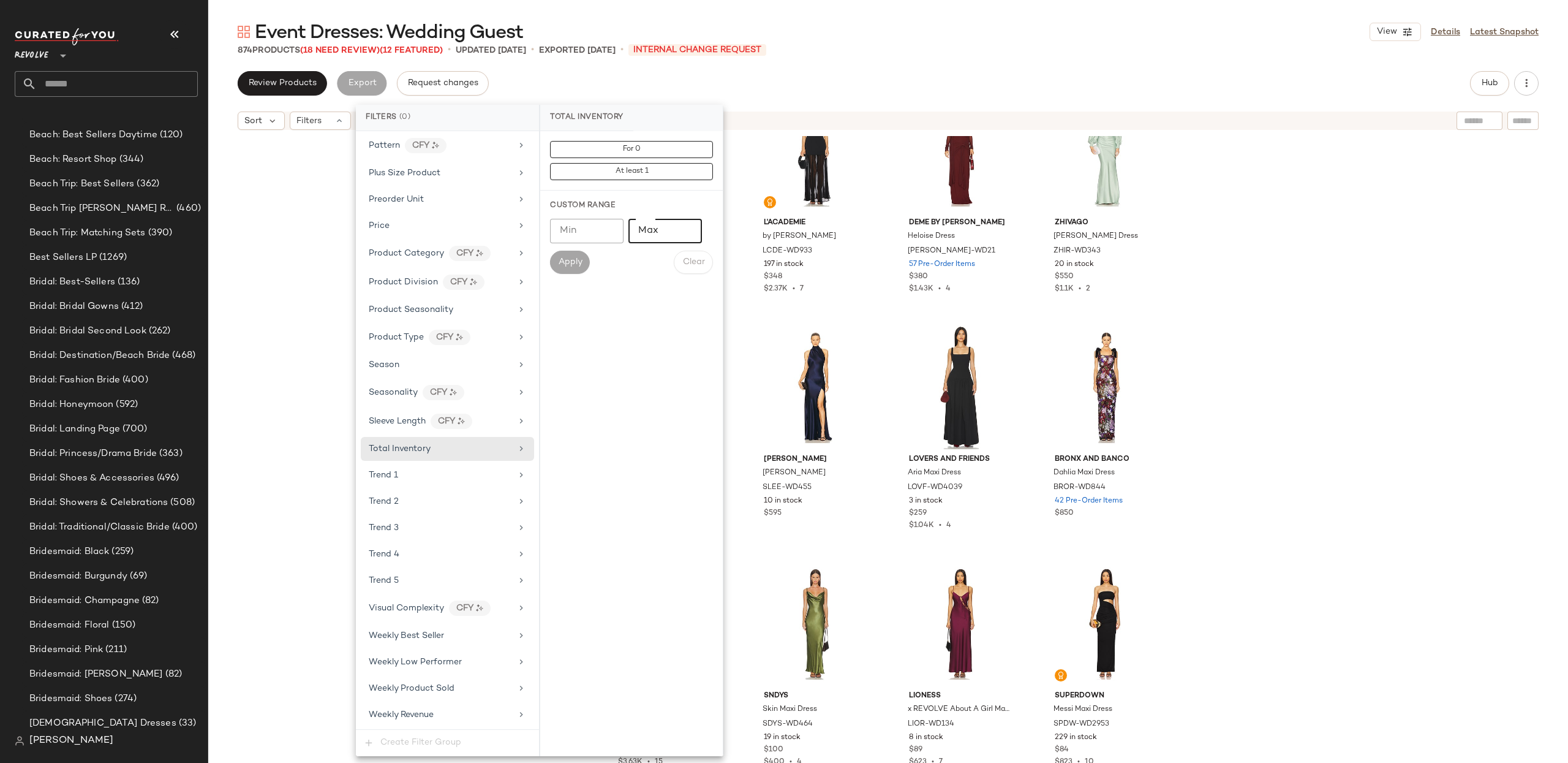
click at [657, 228] on input "Max" at bounding box center [665, 231] width 73 height 24
type input "*"
click at [570, 262] on span "Apply" at bounding box center [569, 262] width 24 height 10
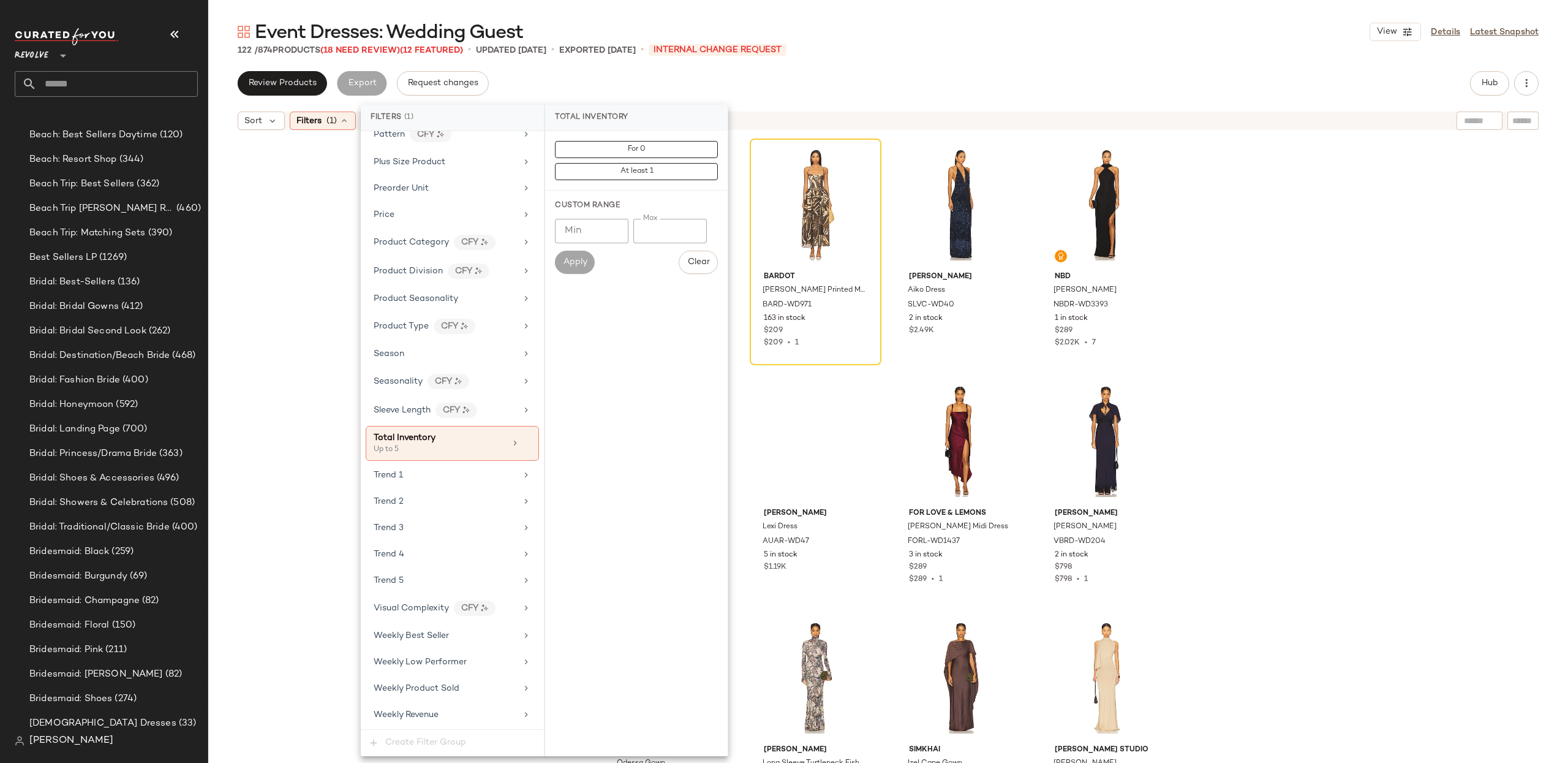
click at [1361, 304] on div "Bronx and Banco Madeline Halterneck Gown BROR-WD849 3 Pre-Order Items $1.3K $1.…" at bounding box center [888, 465] width 1360 height 657
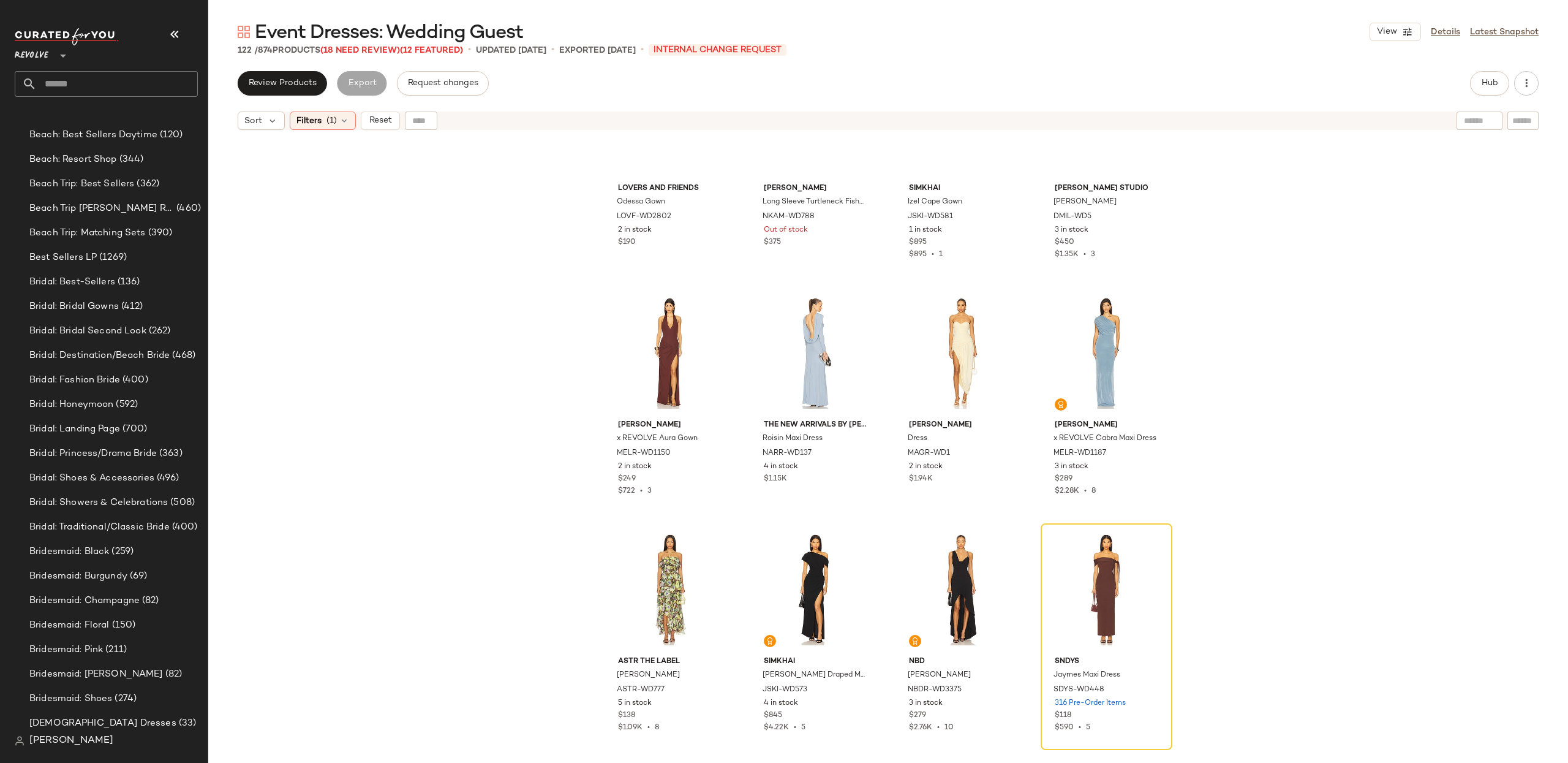
scroll to position [567, 0]
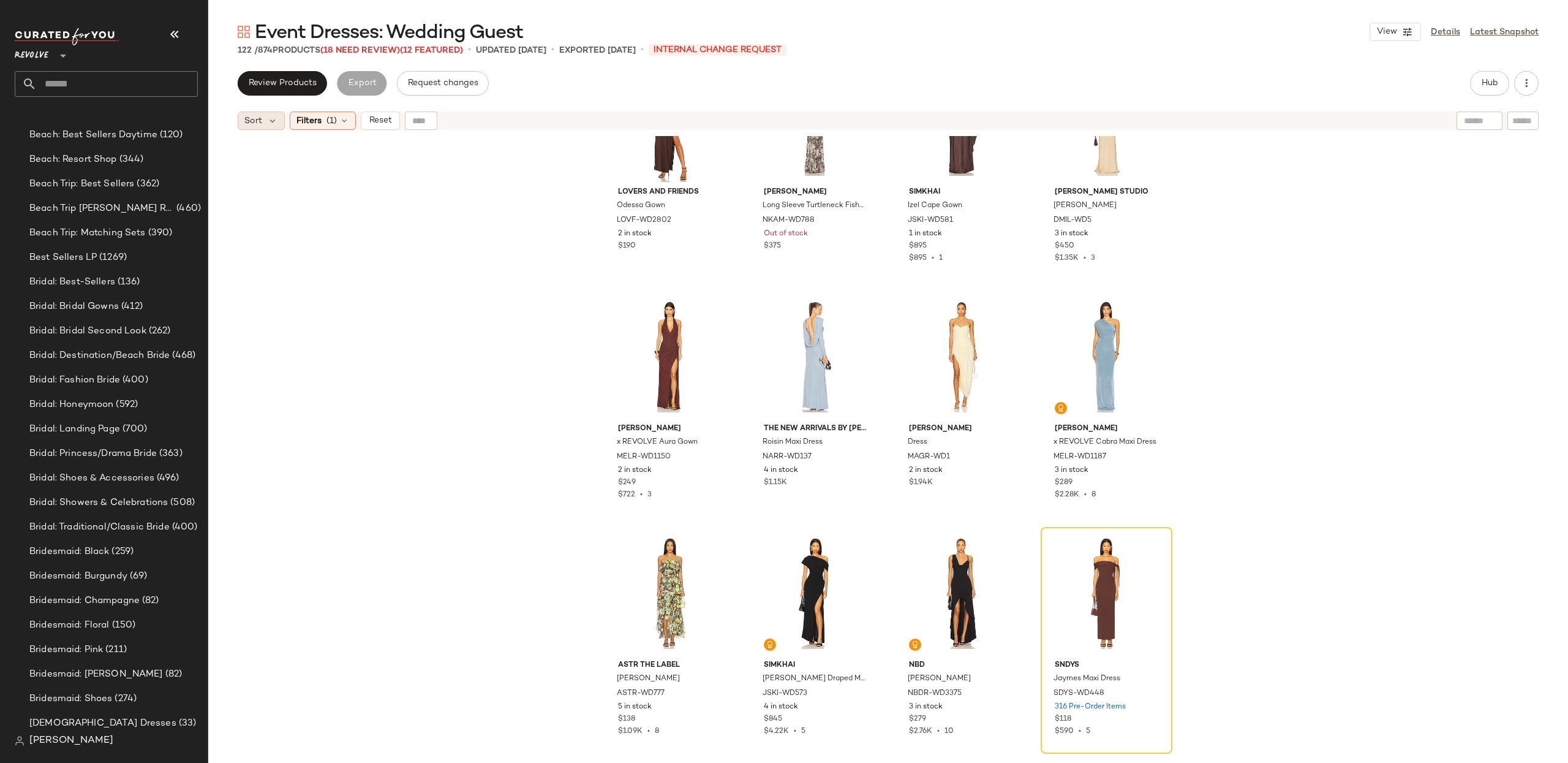
click at [265, 123] on div "Sort" at bounding box center [261, 121] width 47 height 18
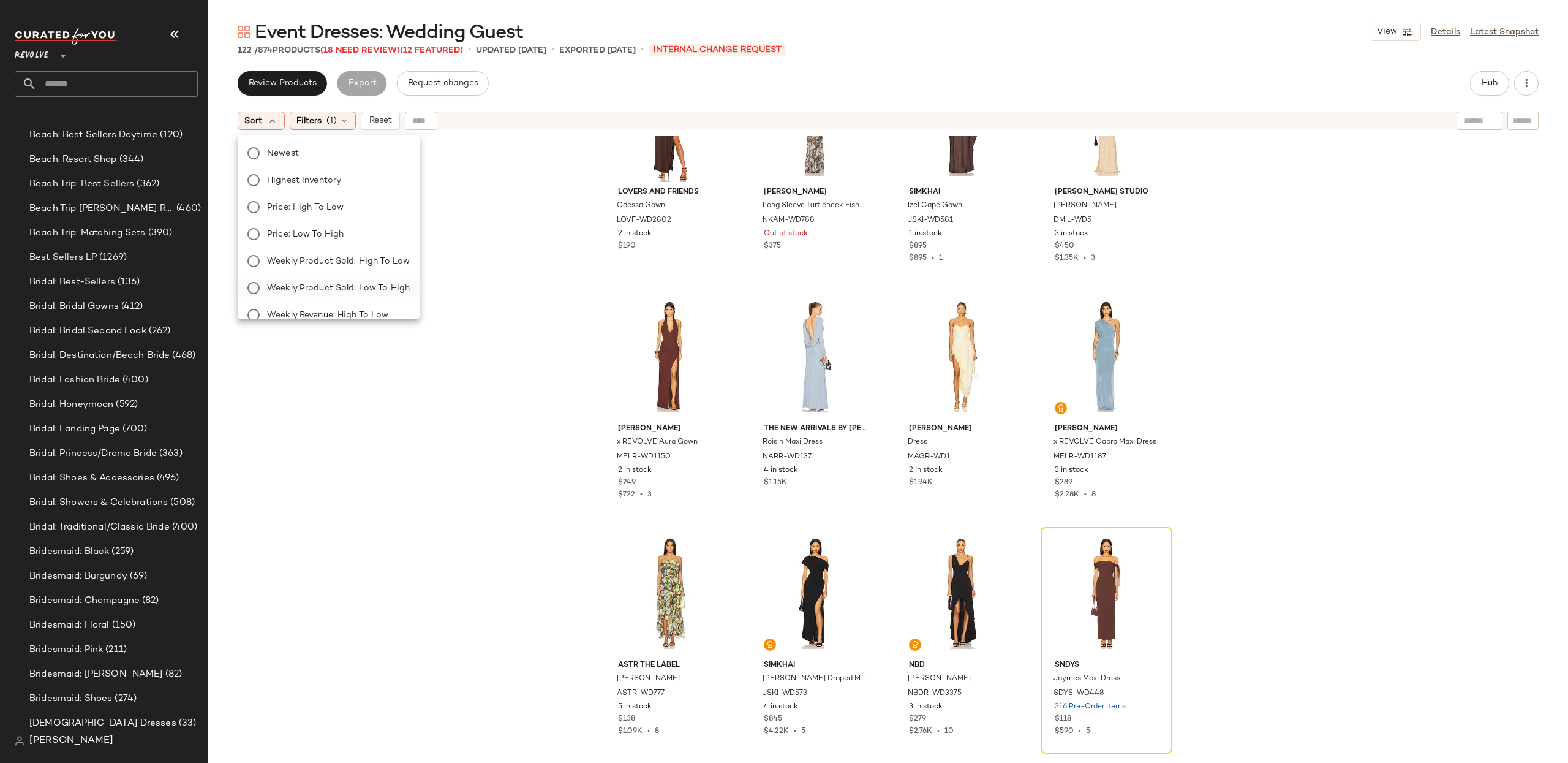
drag, startPoint x: 316, startPoint y: 282, endPoint x: 367, endPoint y: 284, distance: 51.0
click at [316, 282] on span "Weekly Product Sold: Low to High" at bounding box center [338, 288] width 142 height 13
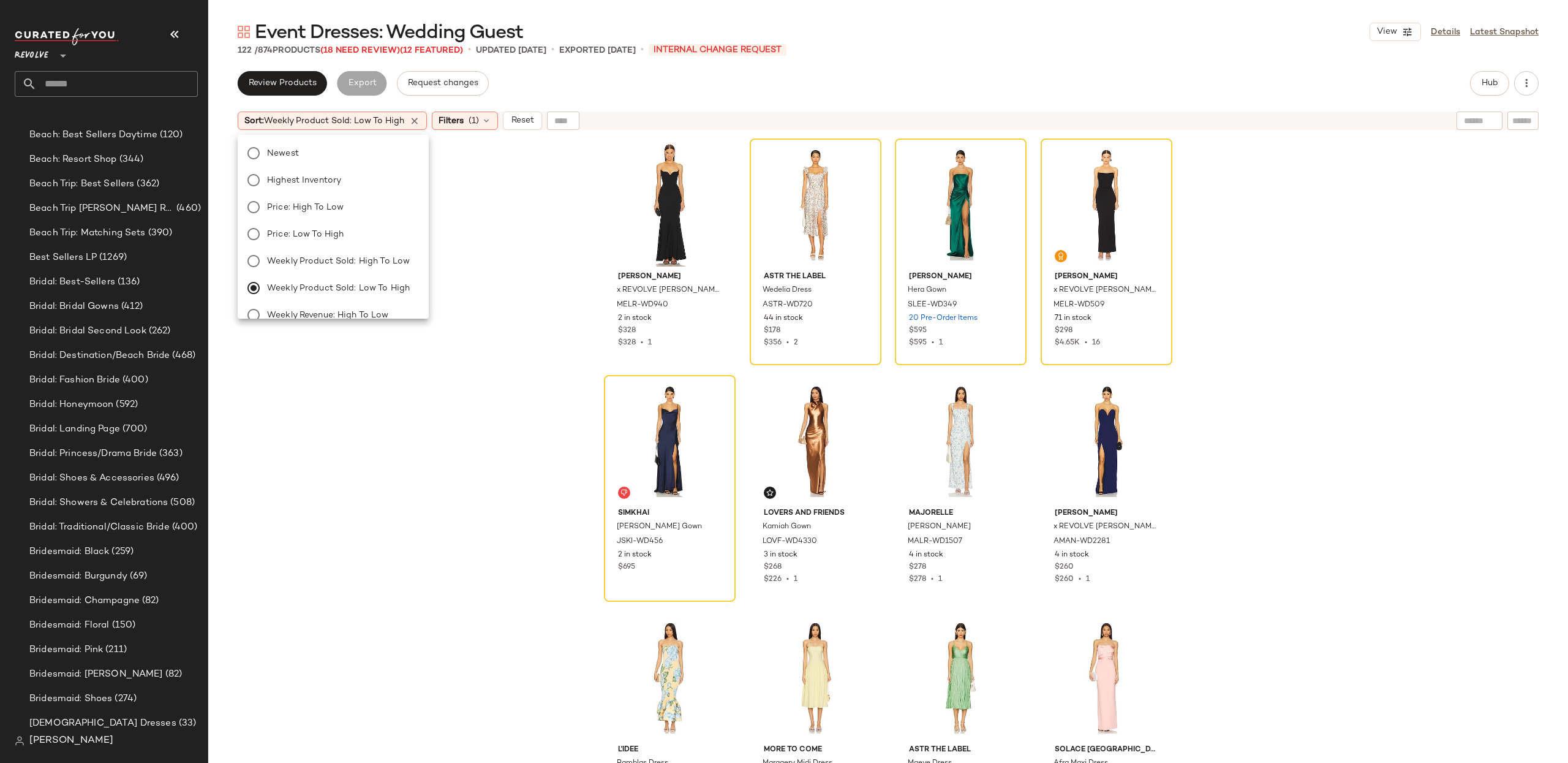
click at [1393, 273] on div "Michael Costello x REVOLVE Billie Gown MELR-WD940 2 in stock $328 $328 • 1 ASTR…" at bounding box center [888, 465] width 1360 height 657
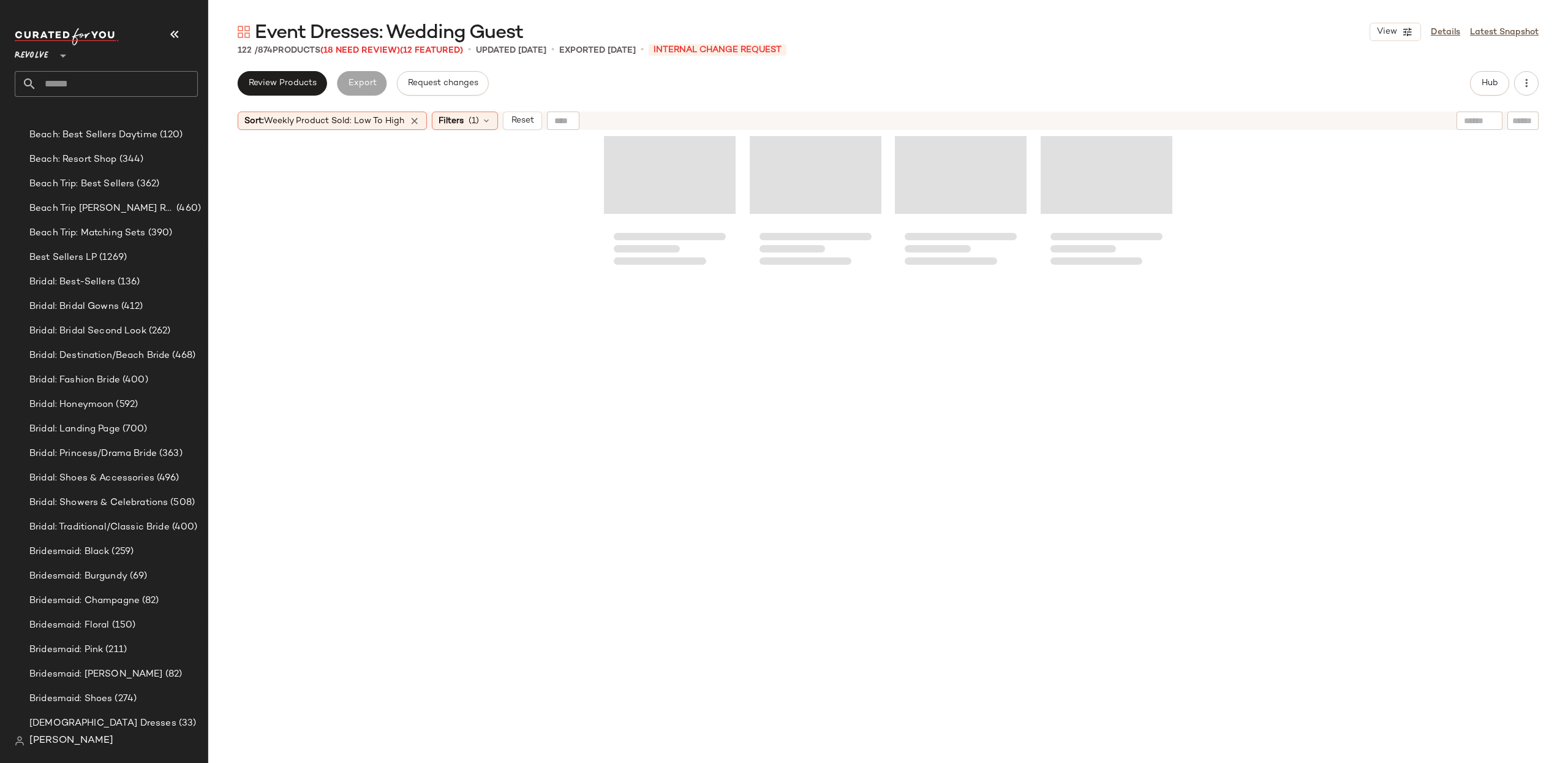
scroll to position [6676, 0]
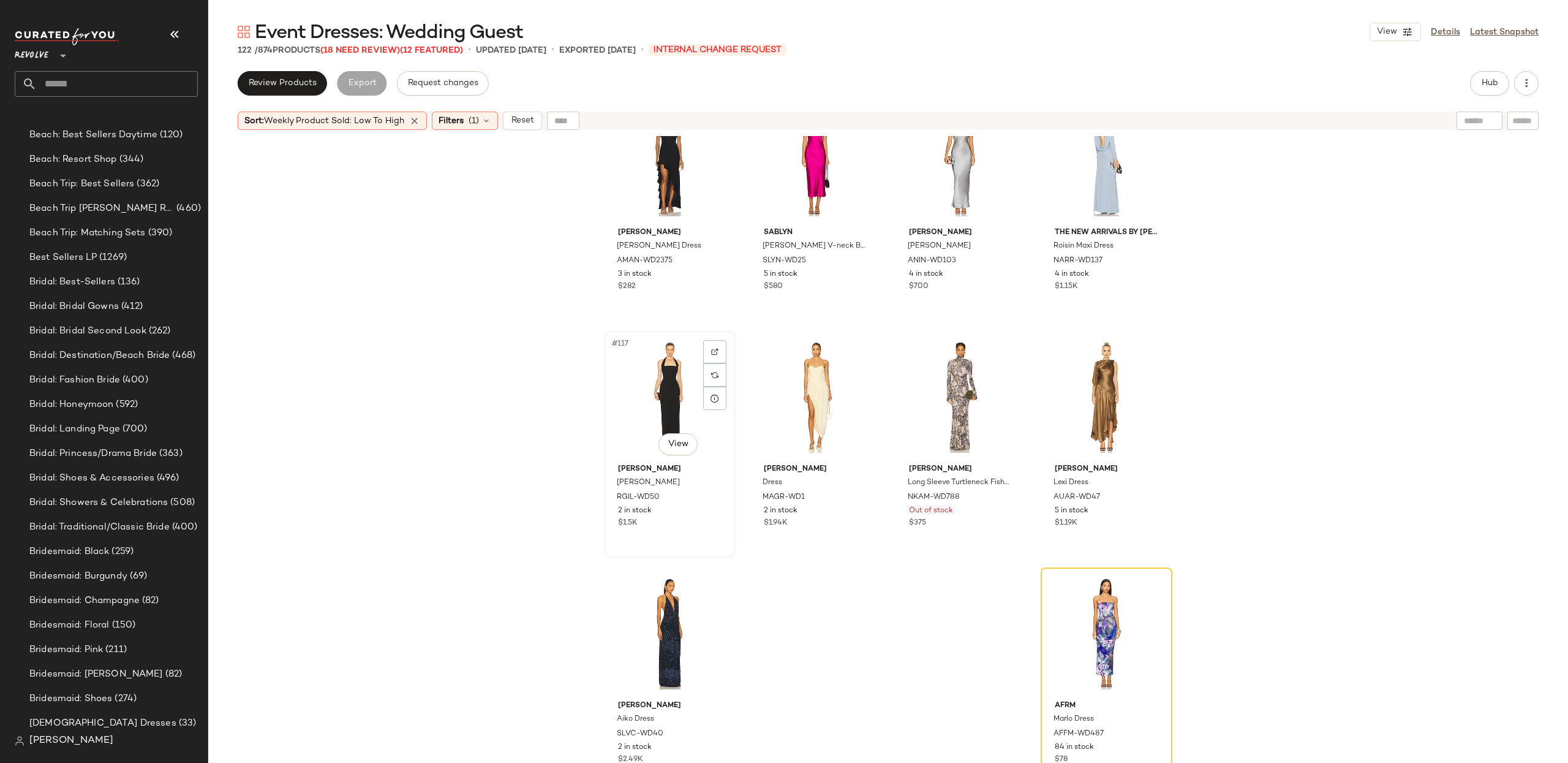
click at [645, 417] on div "#117 View" at bounding box center [670, 397] width 123 height 124
click at [1087, 620] on div "#122 View" at bounding box center [1106, 633] width 123 height 124
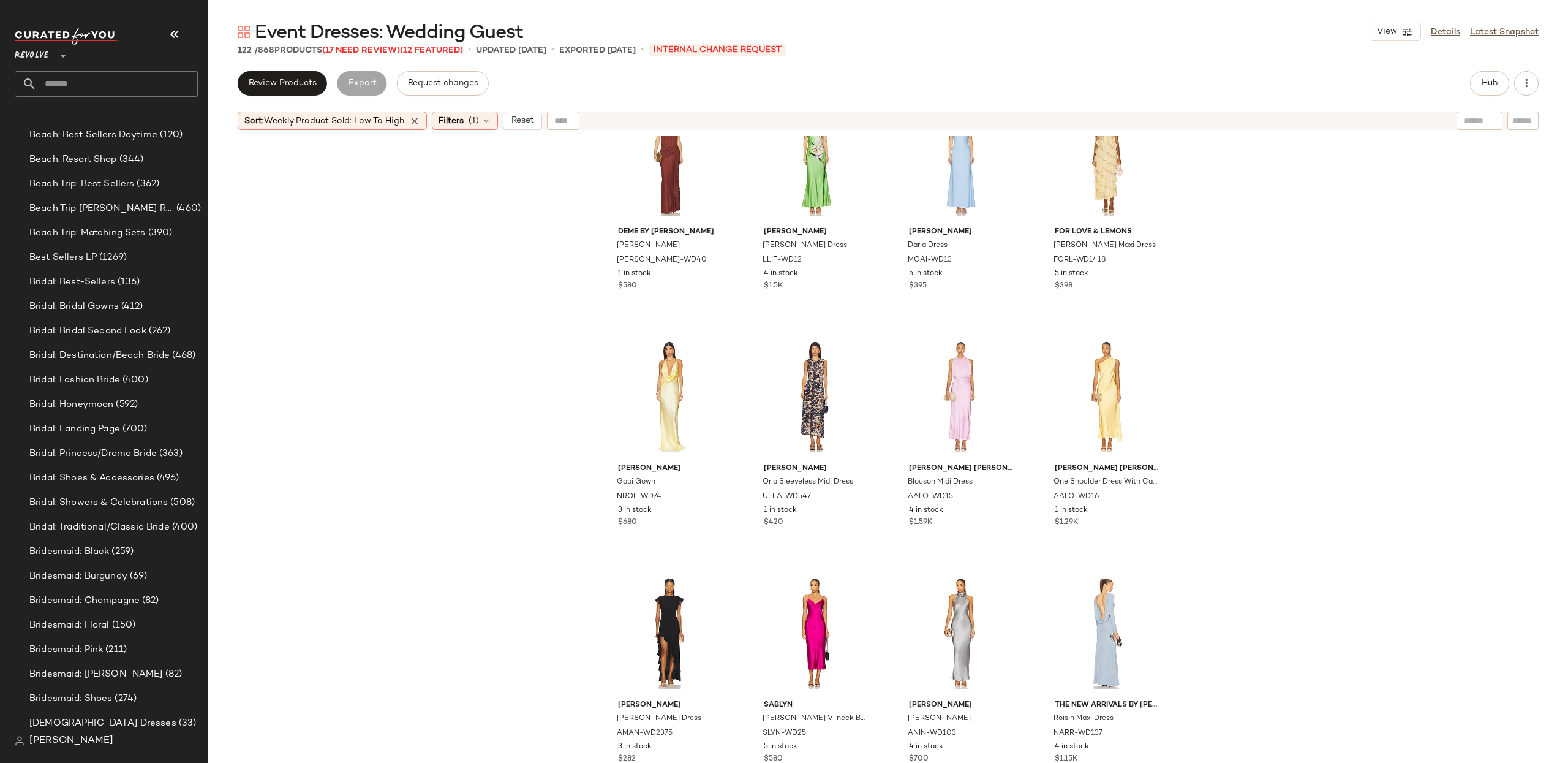
scroll to position [6203, 0]
click at [1131, 619] on div "#116 View" at bounding box center [1106, 633] width 123 height 124
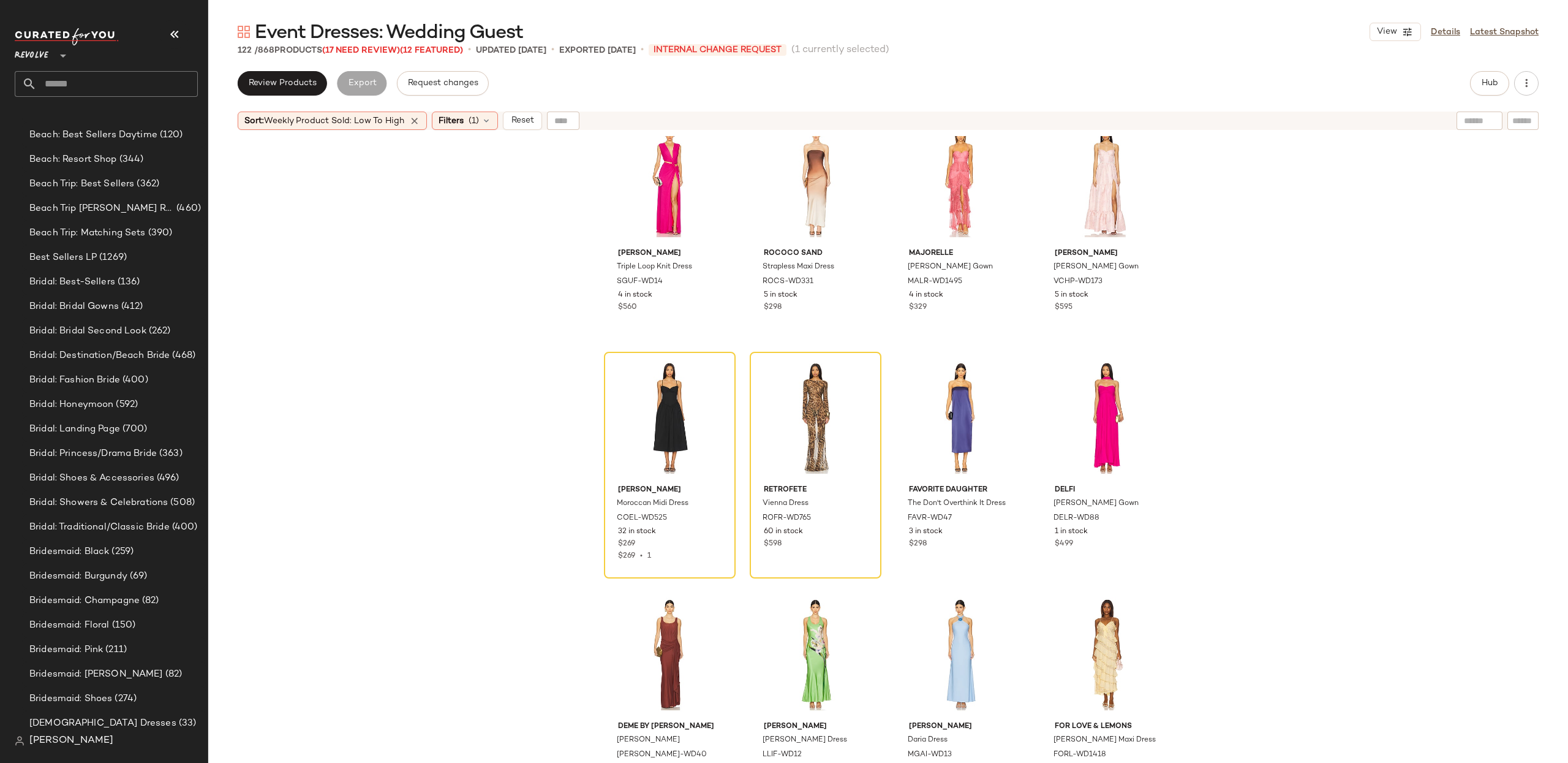
scroll to position [5709, 0]
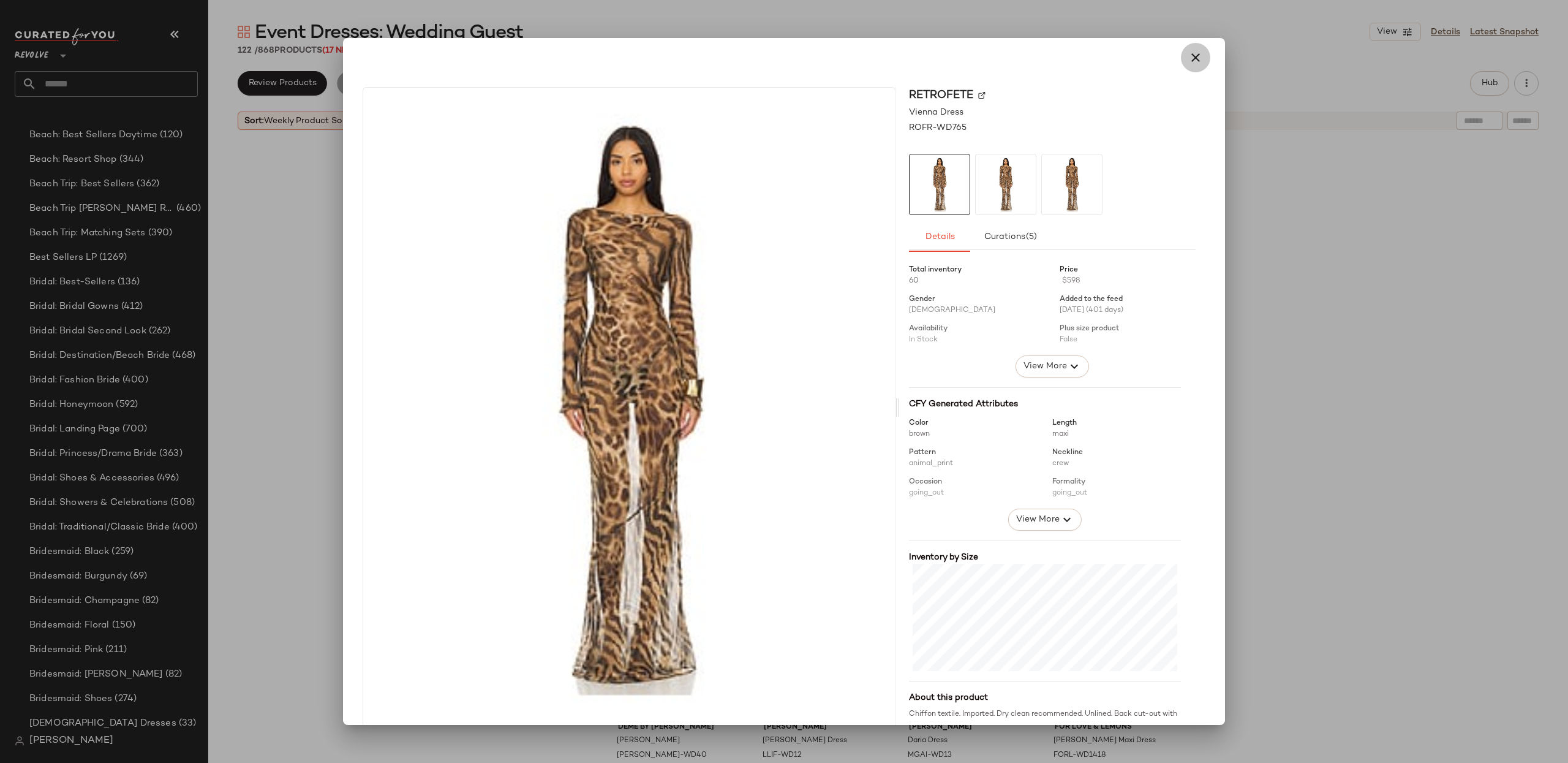
drag, startPoint x: 1184, startPoint y: 61, endPoint x: 1242, endPoint y: 96, distance: 67.7
click at [1188, 61] on icon "button" at bounding box center [1195, 57] width 15 height 15
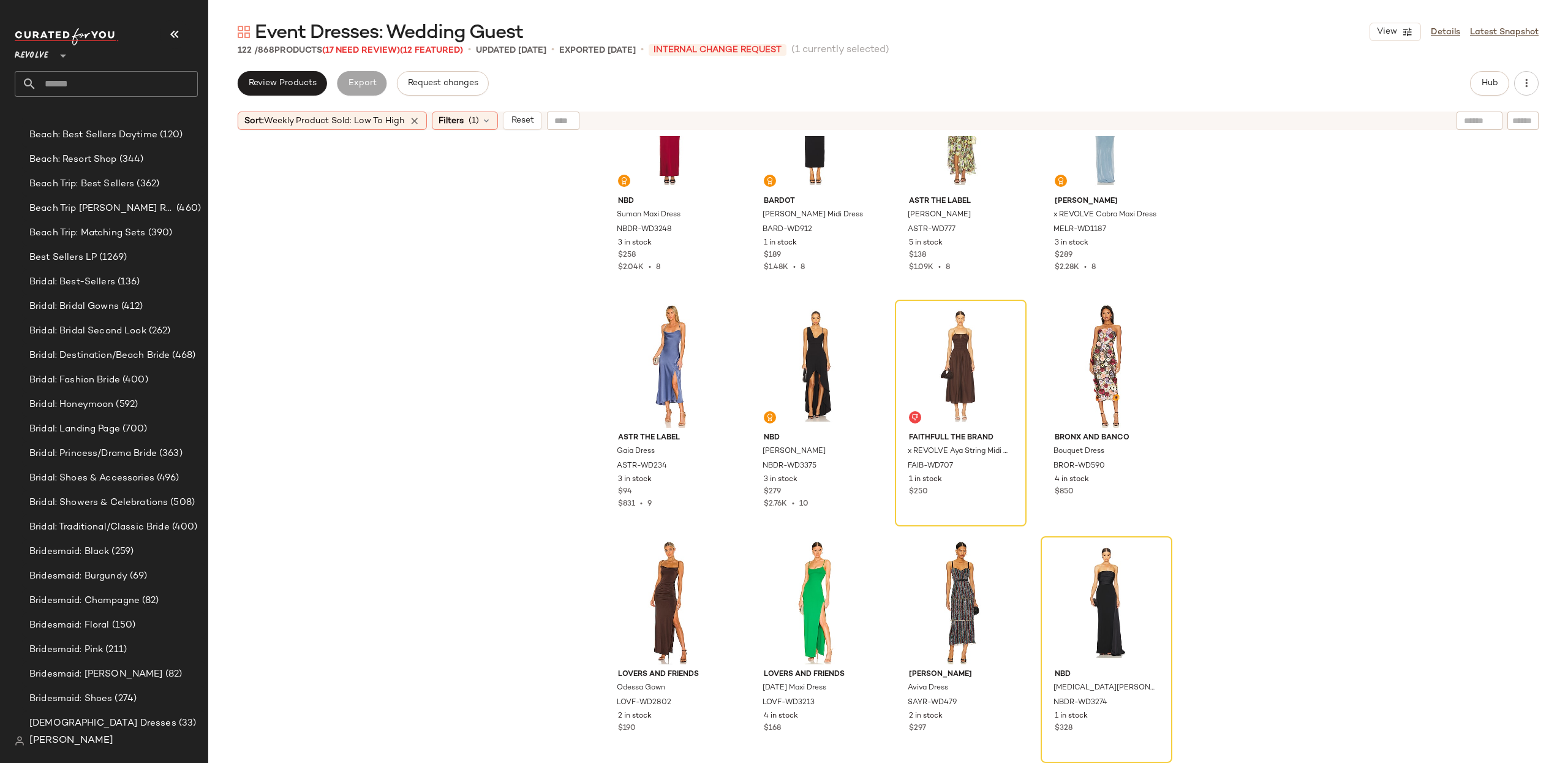
scroll to position [4578, 0]
click at [968, 356] on div "#83 View" at bounding box center [960, 366] width 123 height 124
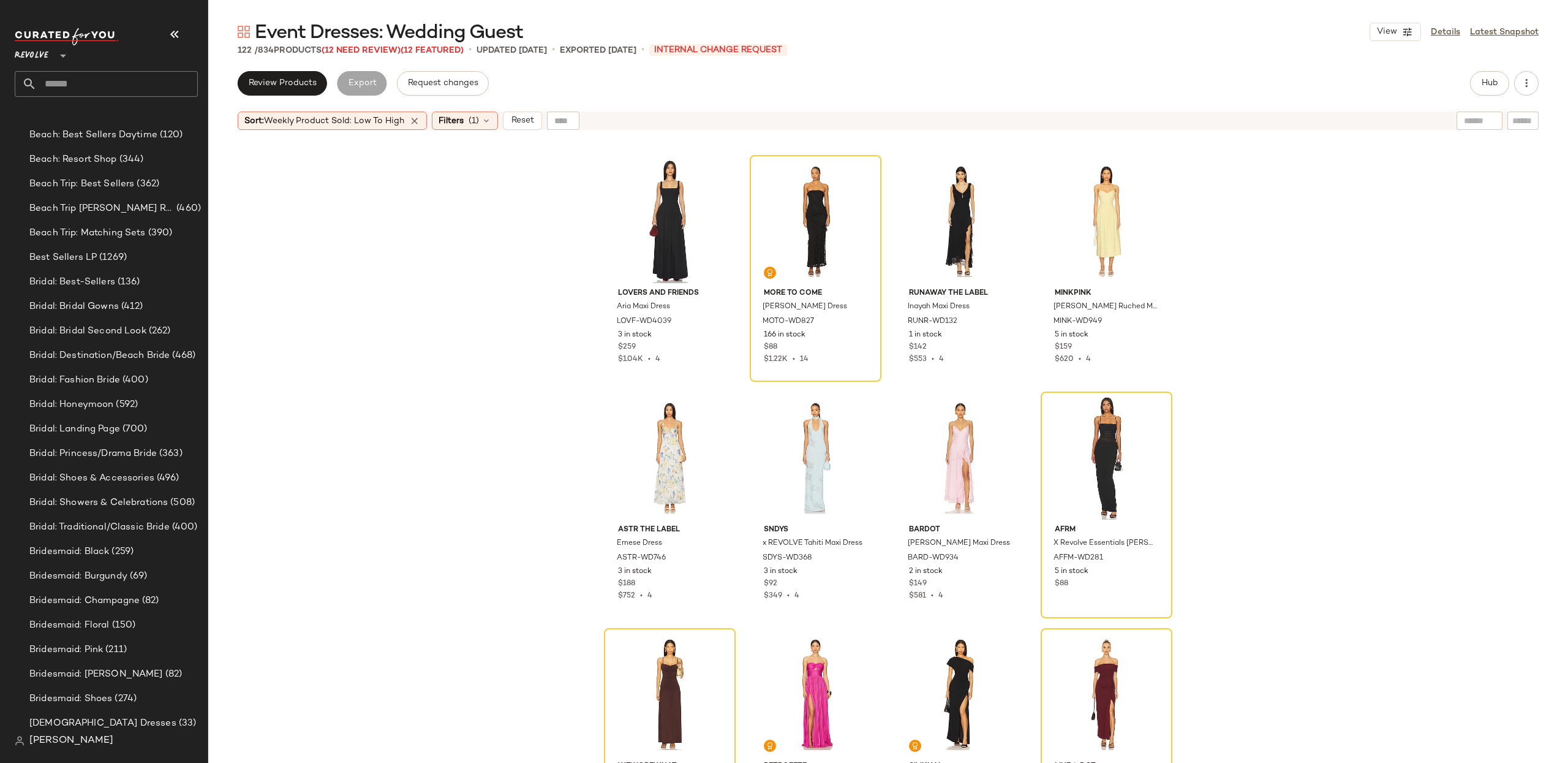
scroll to position [3277, 0]
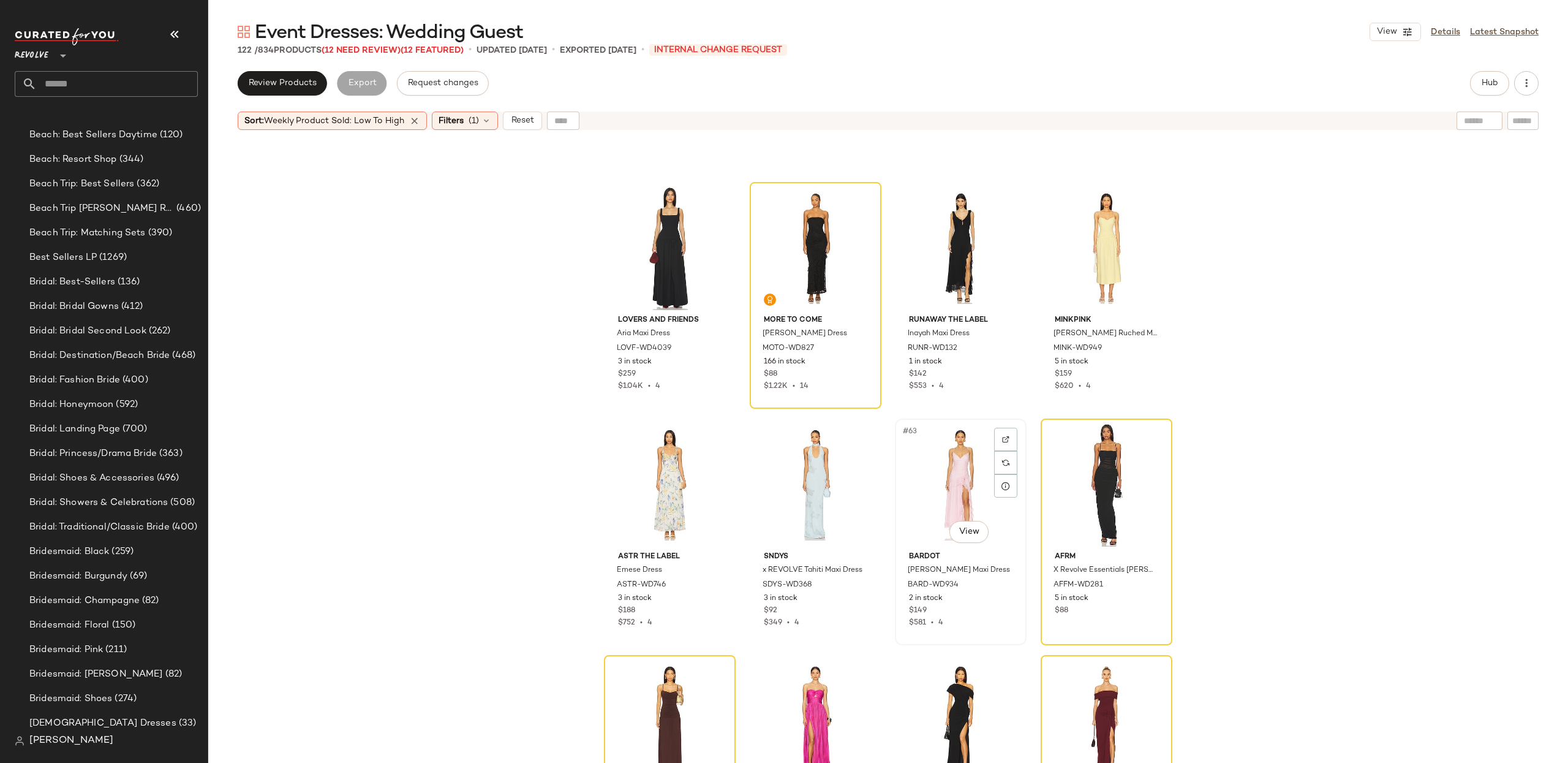
drag, startPoint x: 955, startPoint y: 471, endPoint x: 979, endPoint y: 467, distance: 24.3
click at [955, 471] on div "#63 View" at bounding box center [960, 484] width 123 height 124
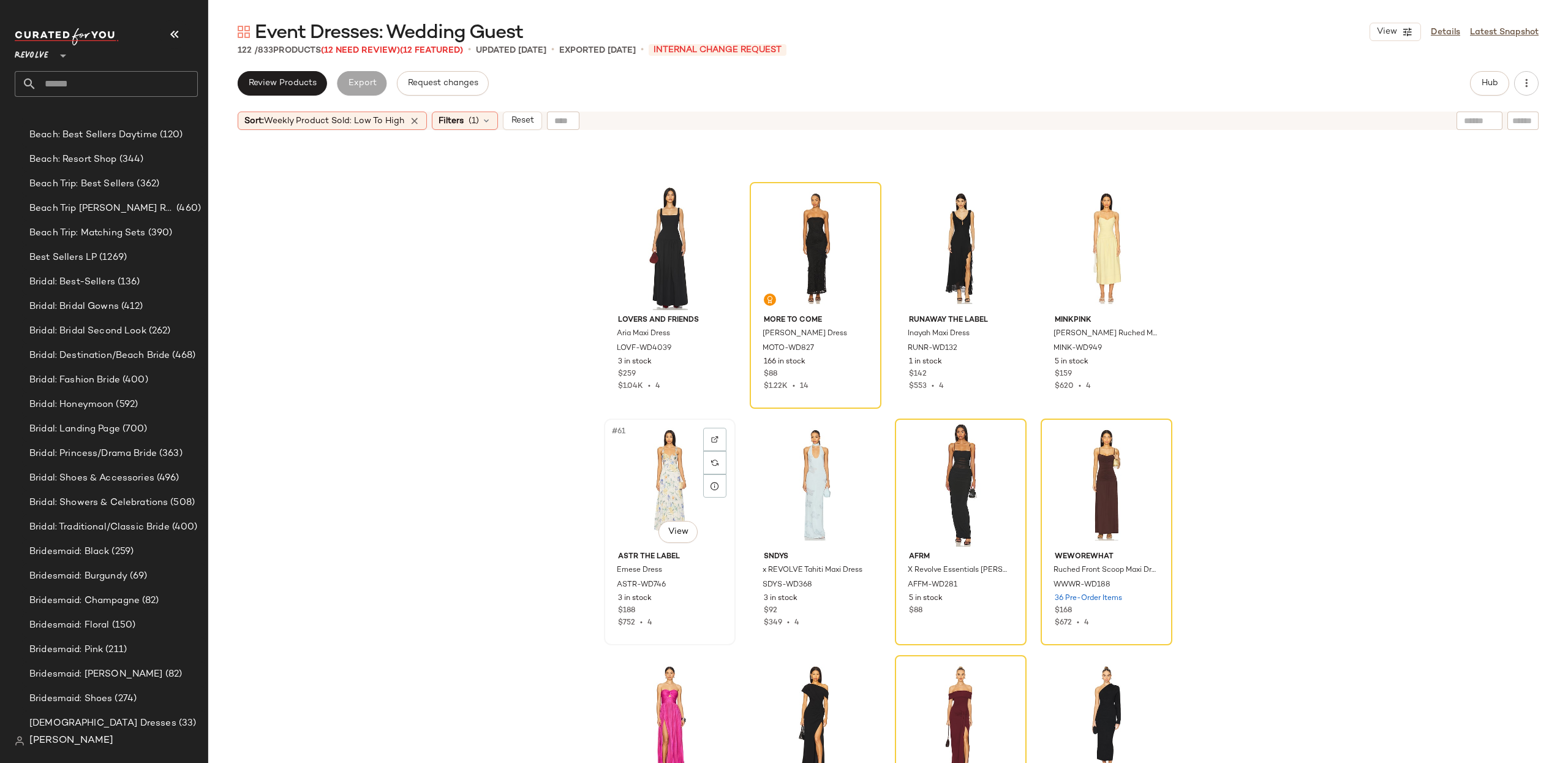
click at [636, 474] on div "#61 View" at bounding box center [670, 484] width 123 height 124
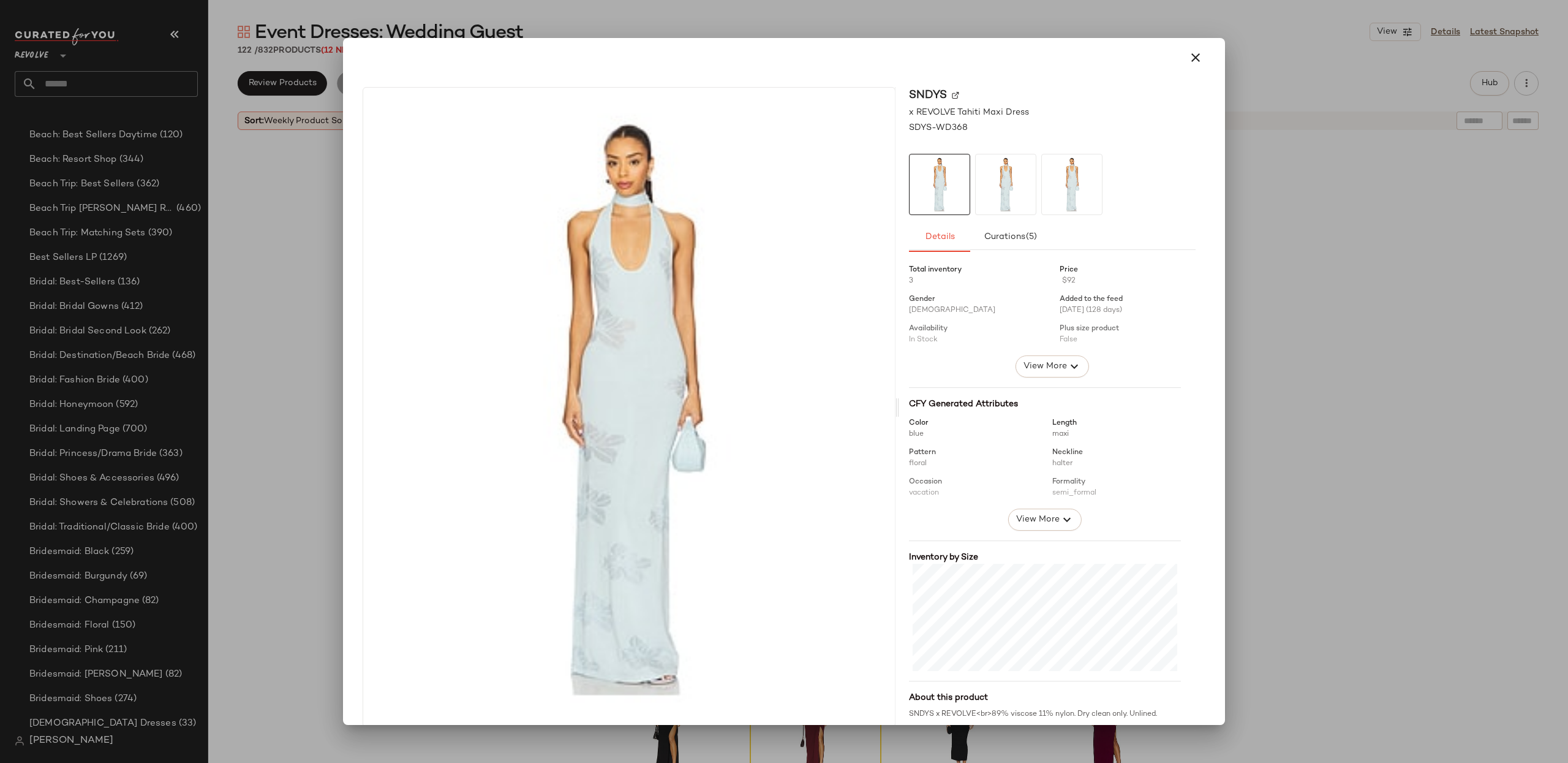
click at [1188, 64] on icon "button" at bounding box center [1195, 57] width 15 height 15
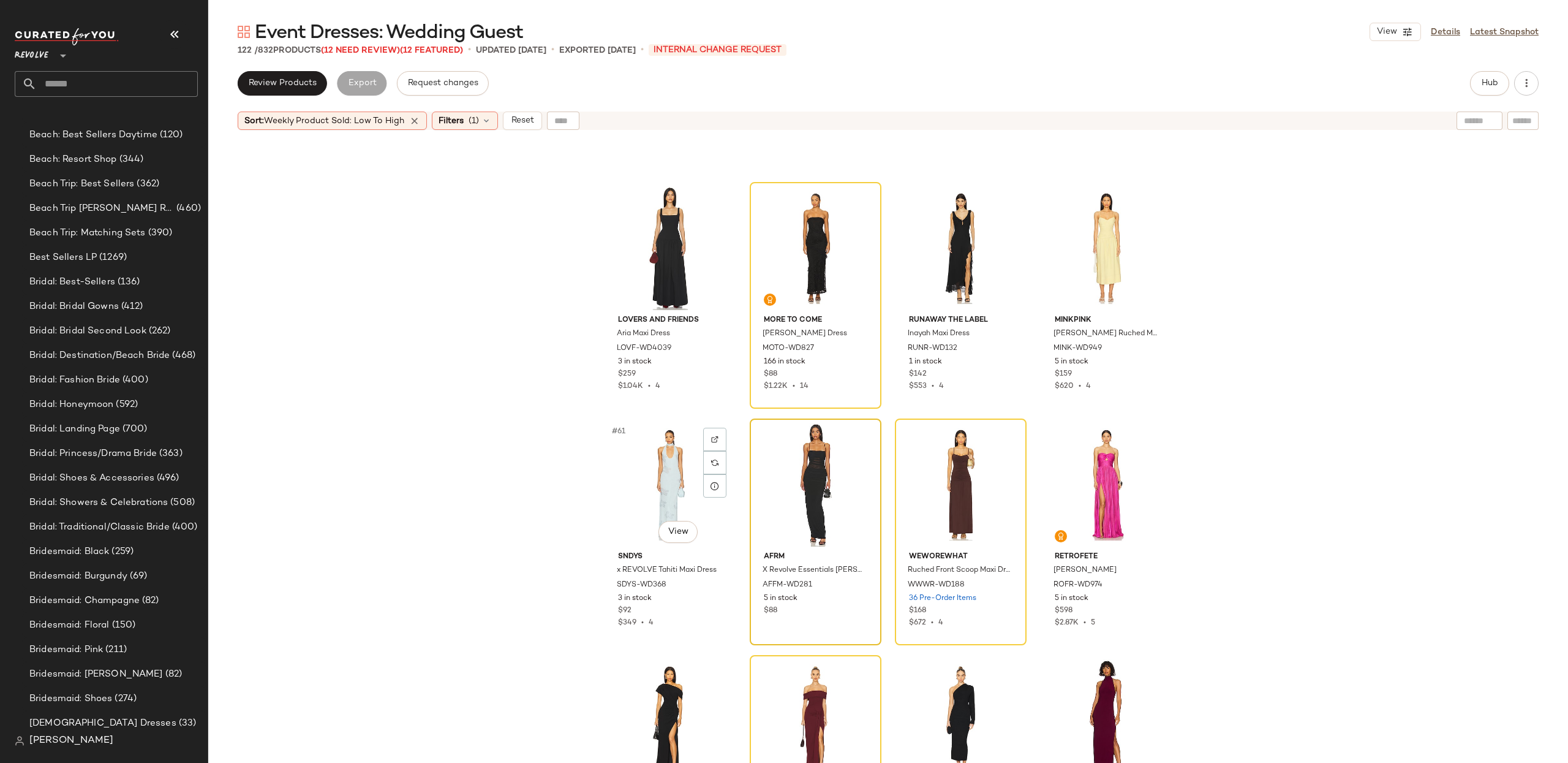
drag, startPoint x: 655, startPoint y: 502, endPoint x: 807, endPoint y: 451, distance: 160.3
click at [655, 502] on div "#61 View" at bounding box center [670, 484] width 123 height 124
click at [1259, 389] on div "Lovers and Friends Aria Maxi Dress LOVF-WD4039 3 in stock $259 $1.04K • 4 MORE …" at bounding box center [888, 465] width 1360 height 657
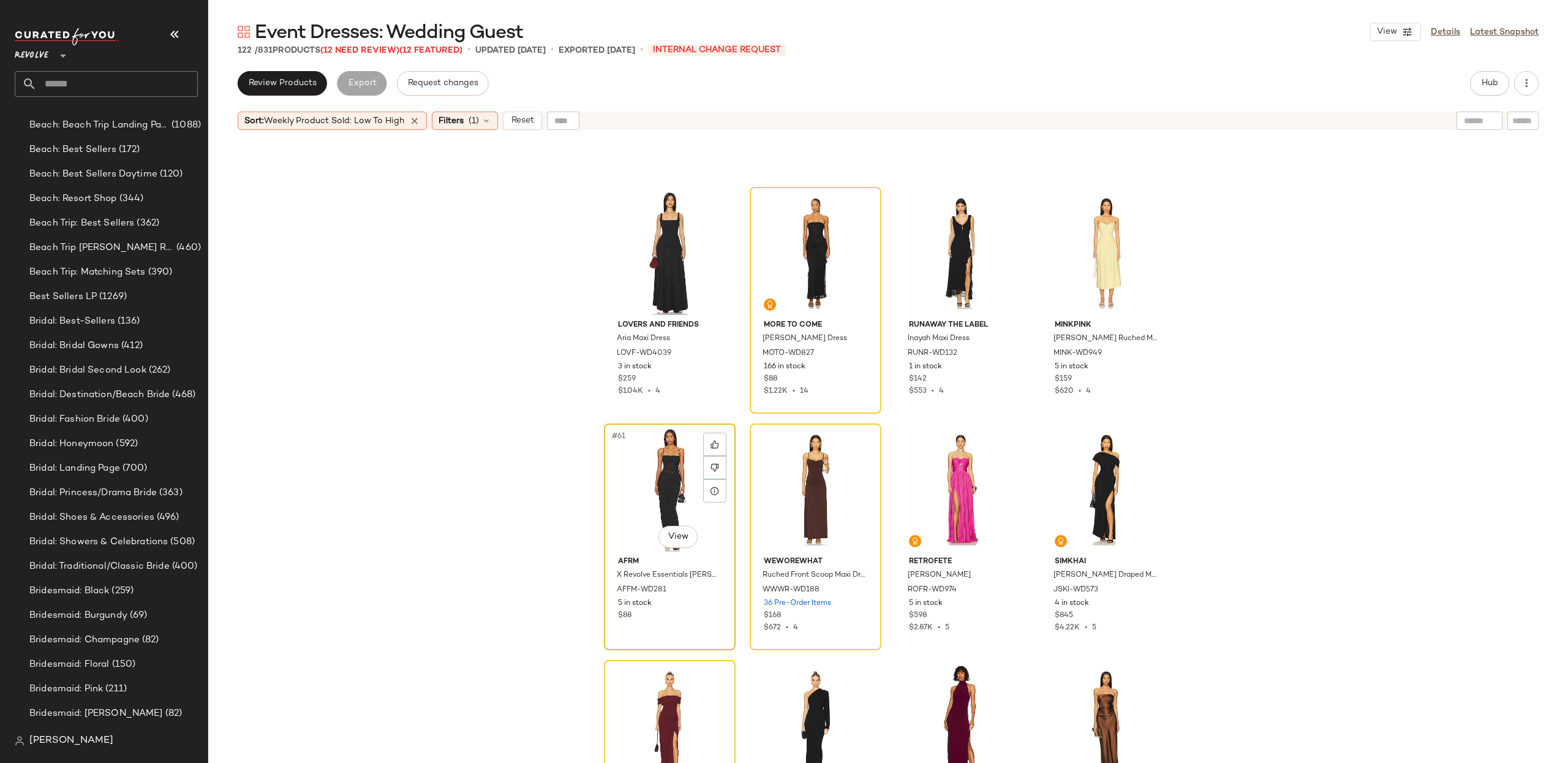
click at [638, 462] on div "#61 View" at bounding box center [670, 489] width 123 height 124
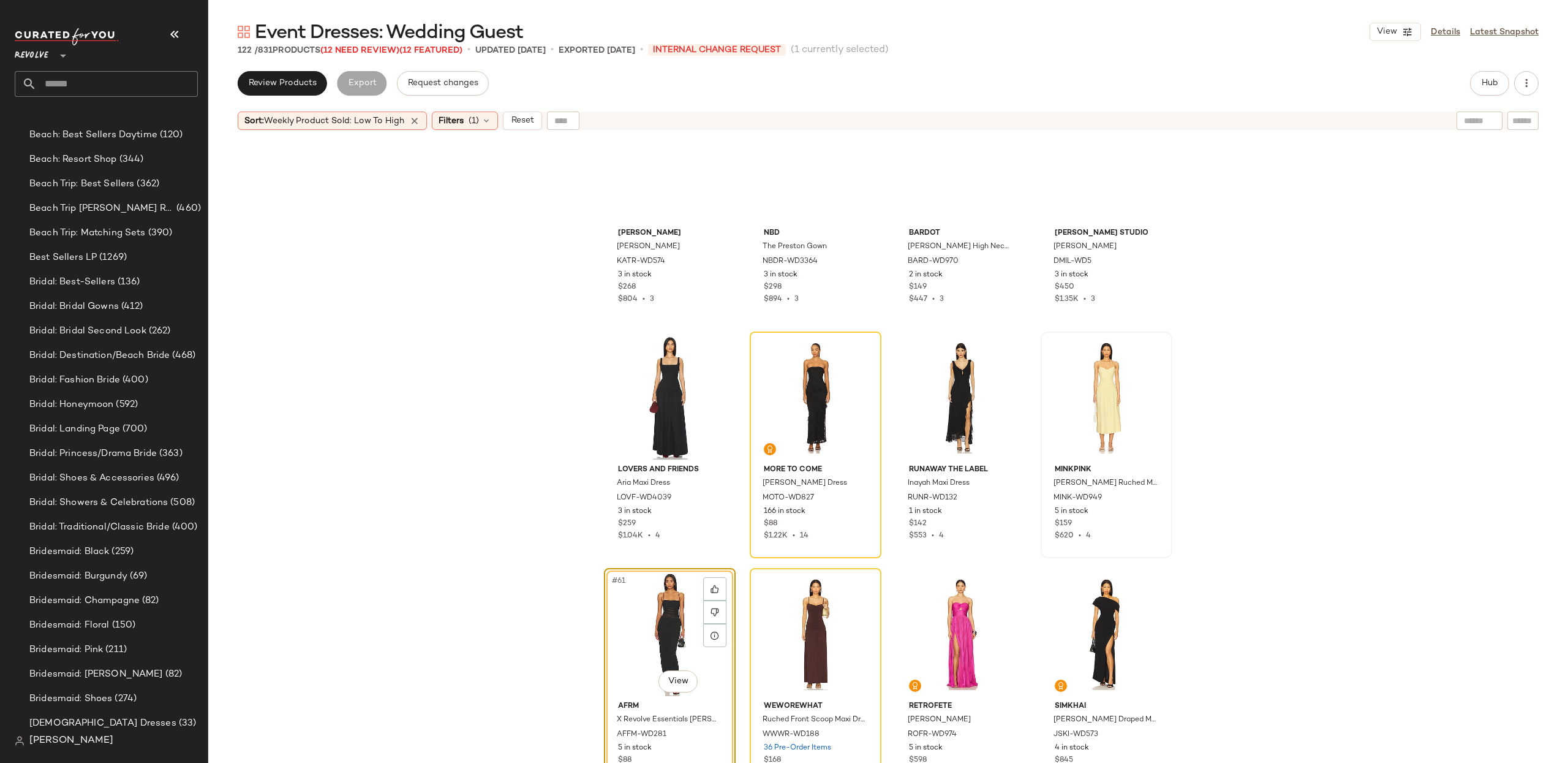
scroll to position [3123, 0]
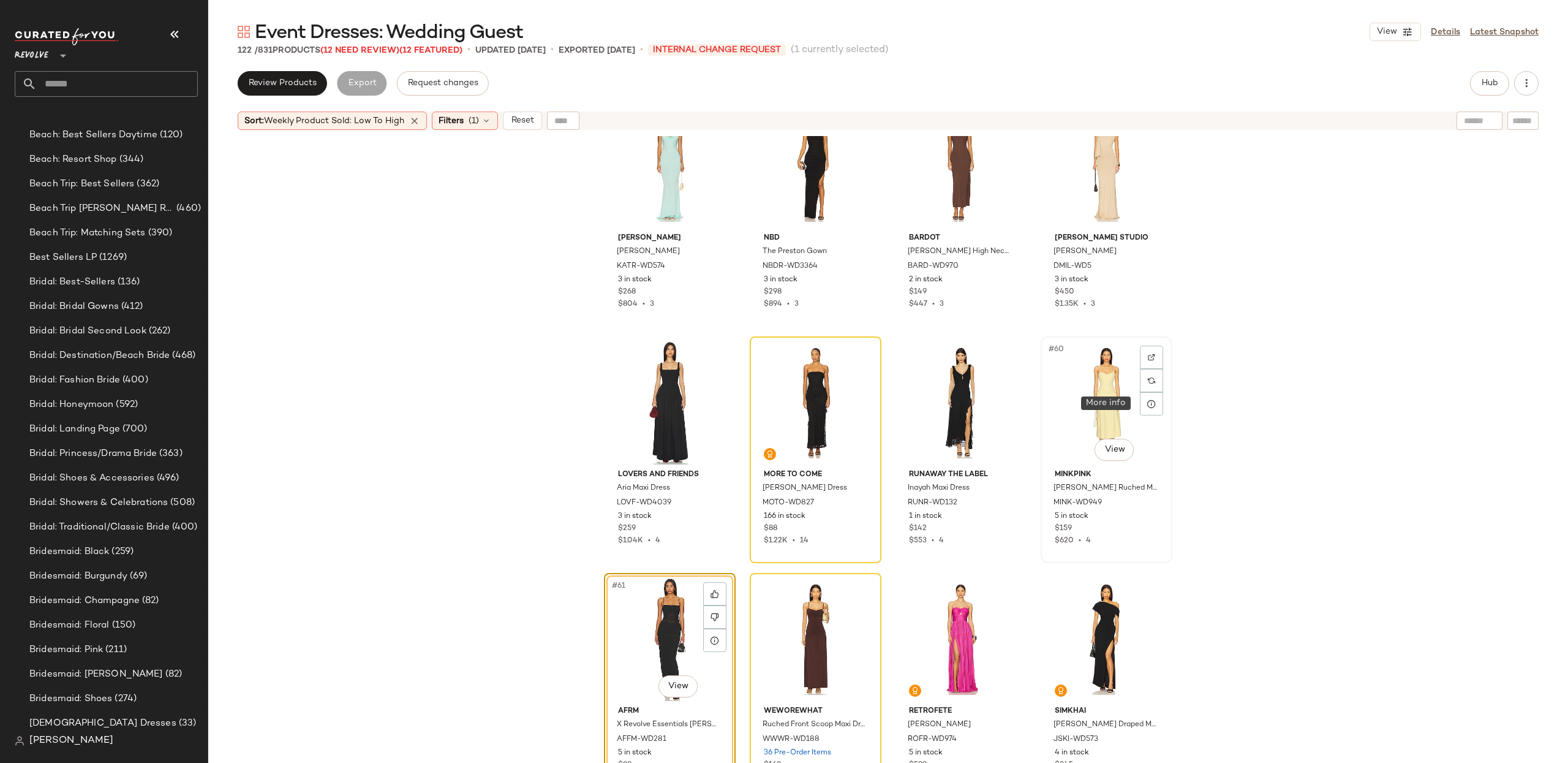
click at [1053, 394] on div "#60 View" at bounding box center [1106, 402] width 123 height 124
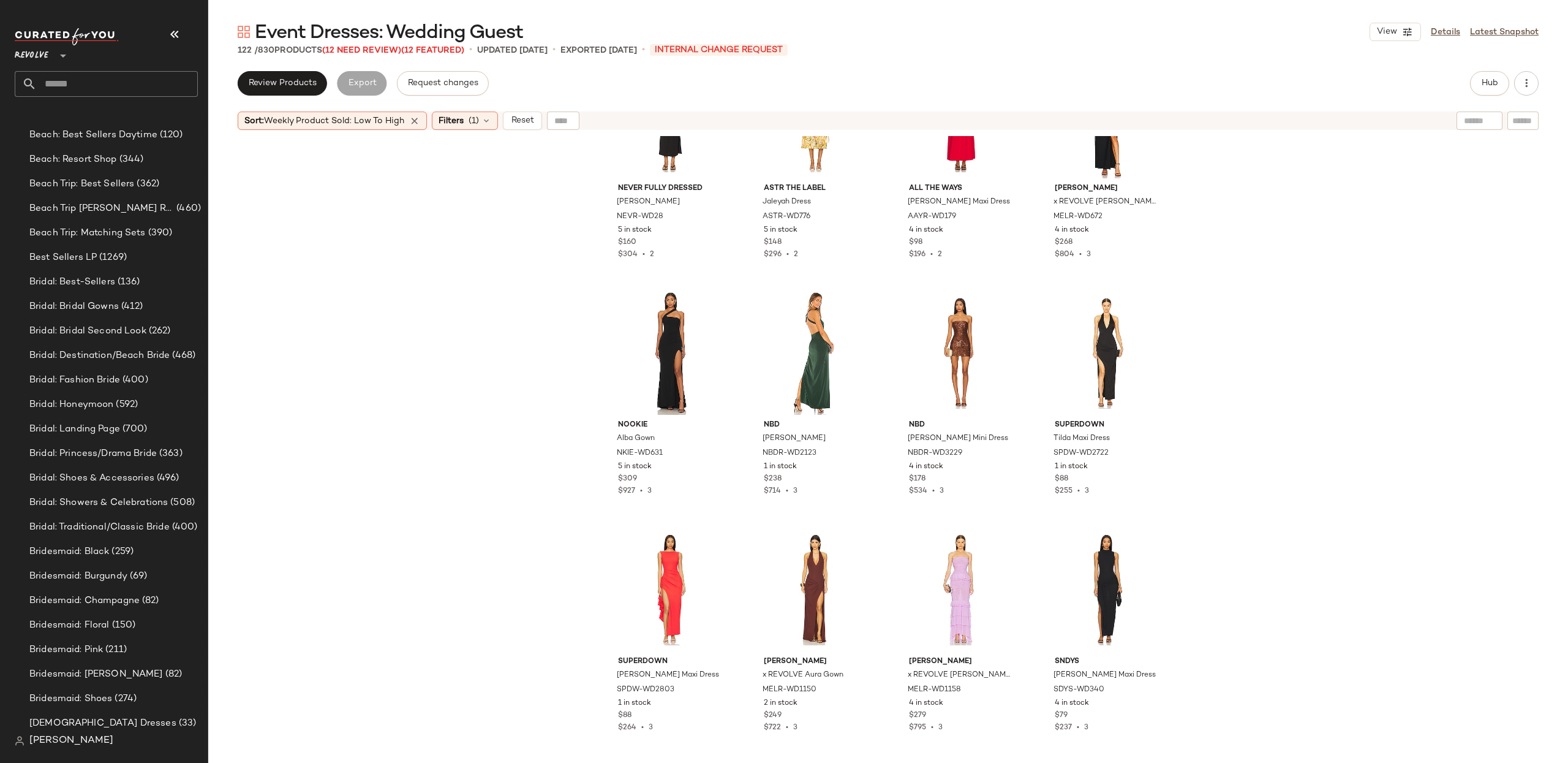
scroll to position [2461, 0]
click at [654, 578] on div "#49 View" at bounding box center [670, 591] width 123 height 124
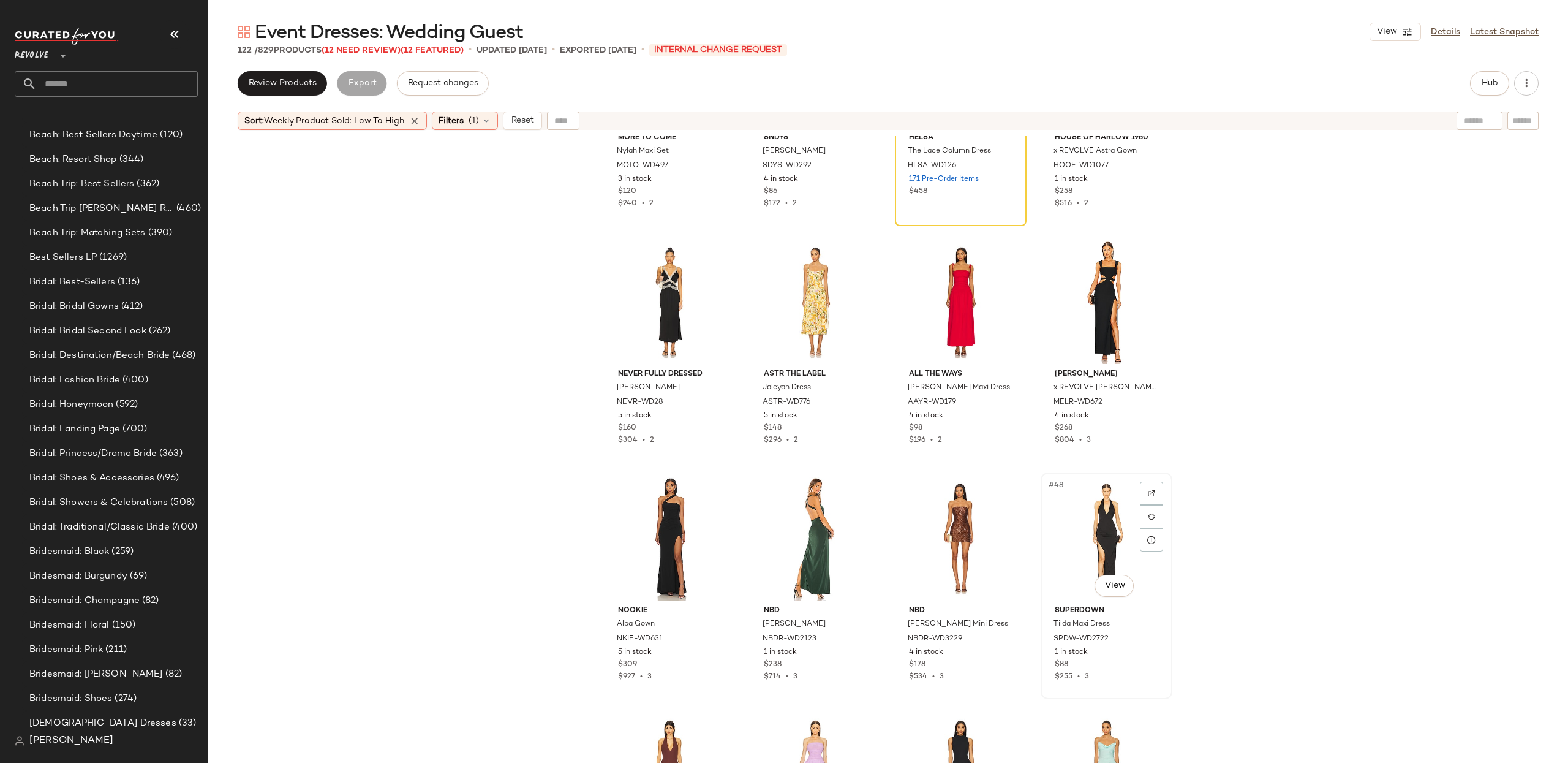
scroll to position [2276, 0]
click at [933, 523] on div "#47 View" at bounding box center [960, 540] width 123 height 124
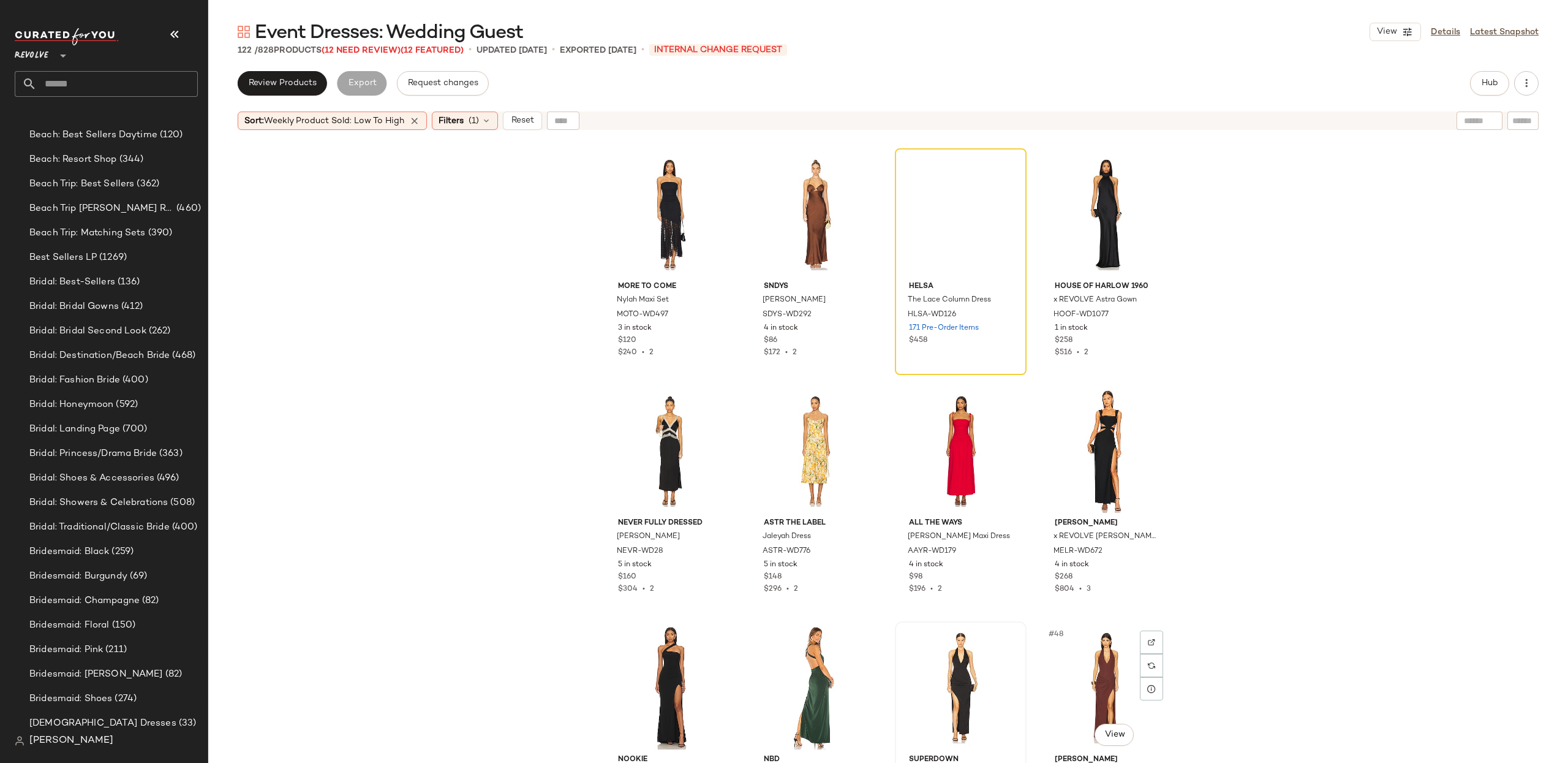
scroll to position [2118, 0]
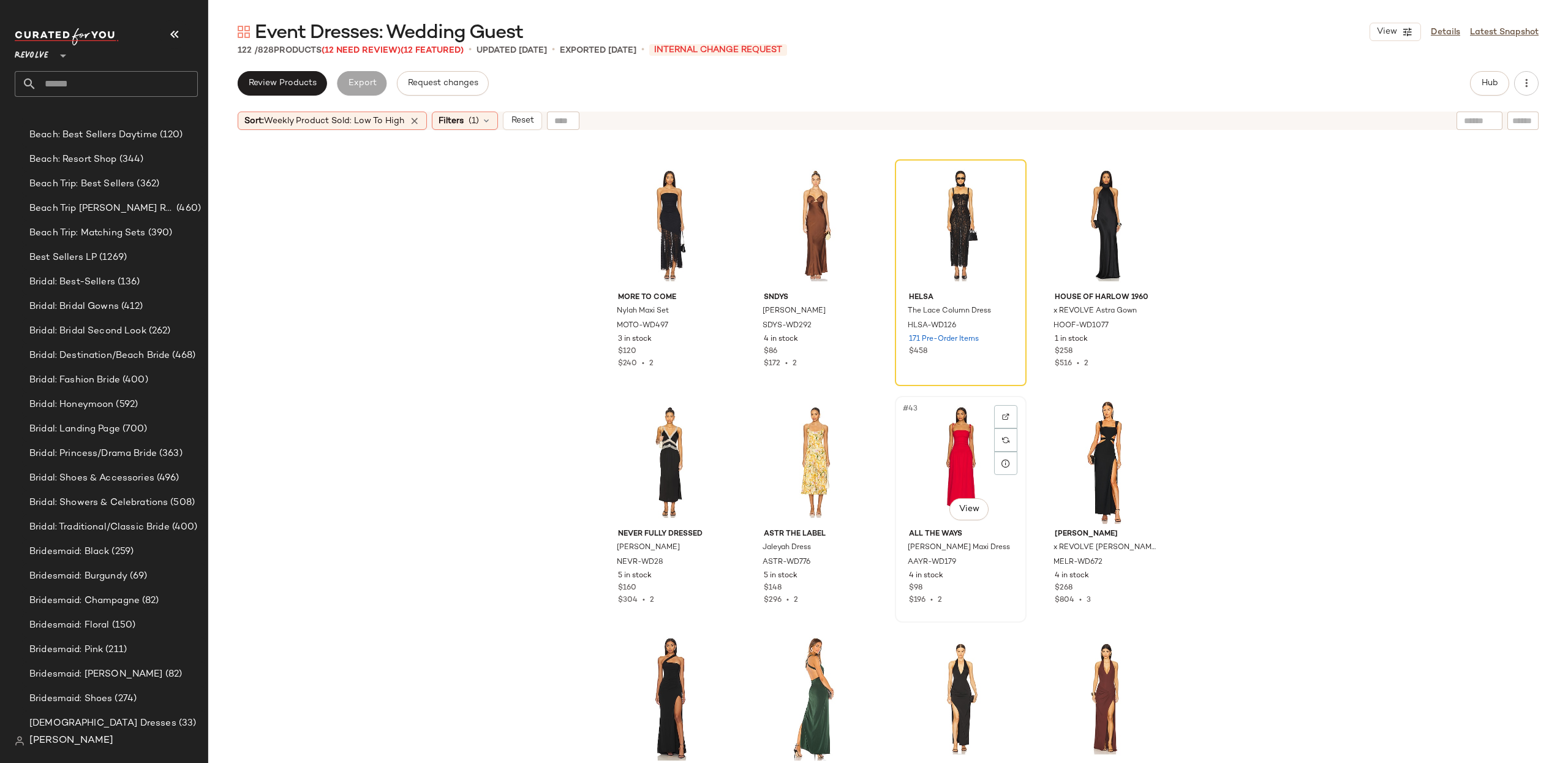
click at [949, 456] on div "#43 View" at bounding box center [960, 462] width 123 height 124
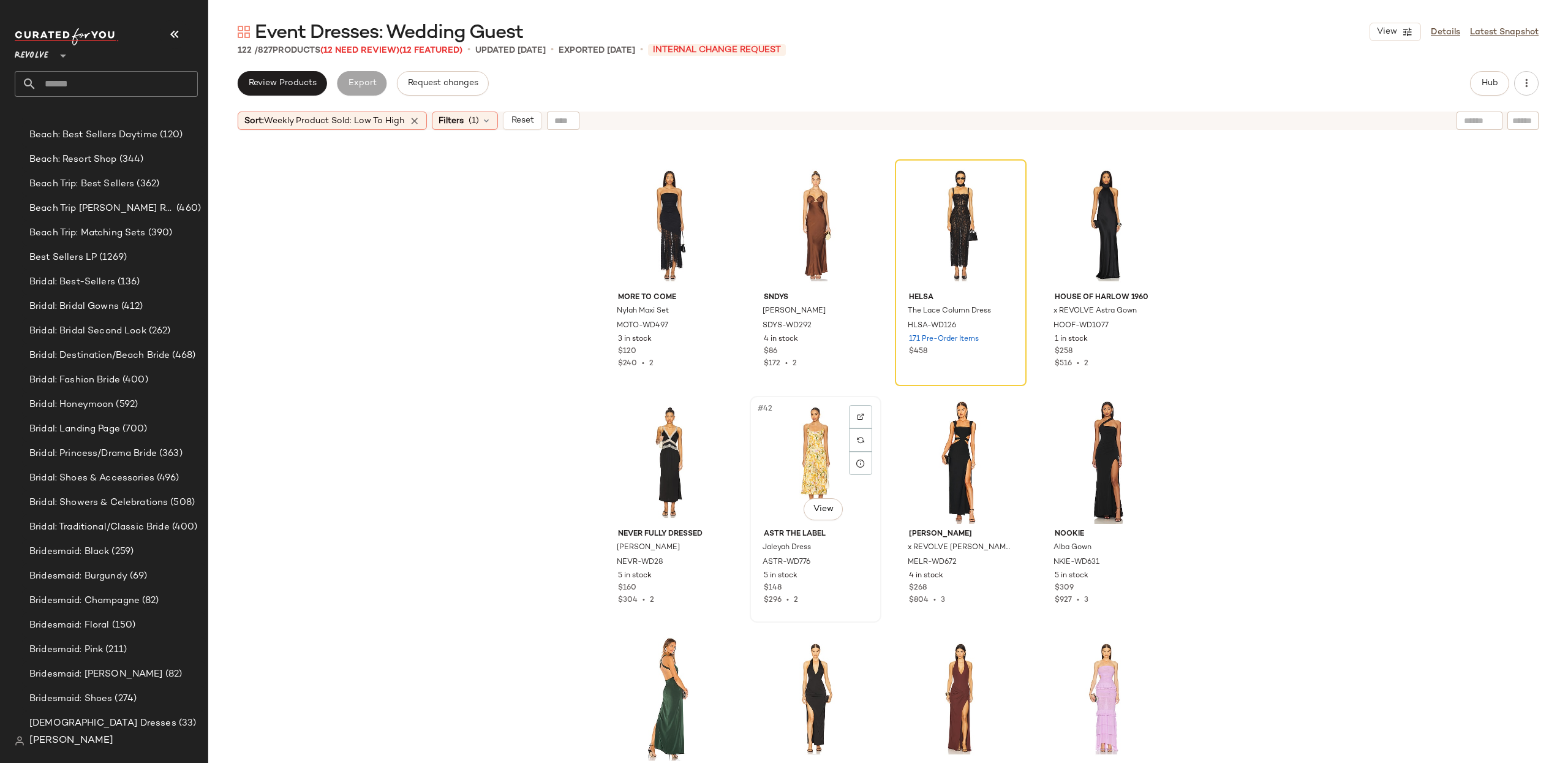
click at [796, 460] on div "#42 View" at bounding box center [815, 462] width 123 height 124
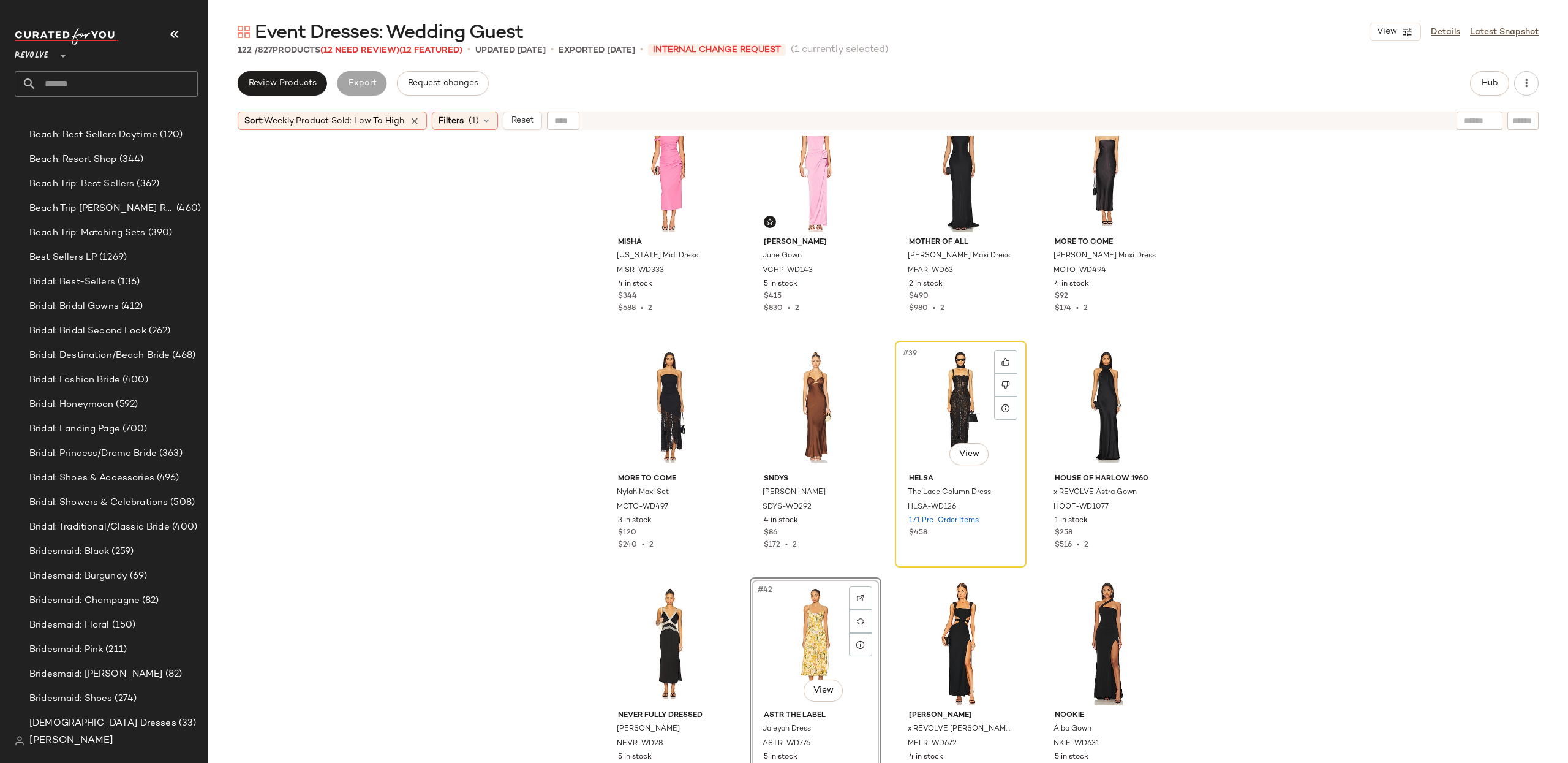
scroll to position [1928, 0]
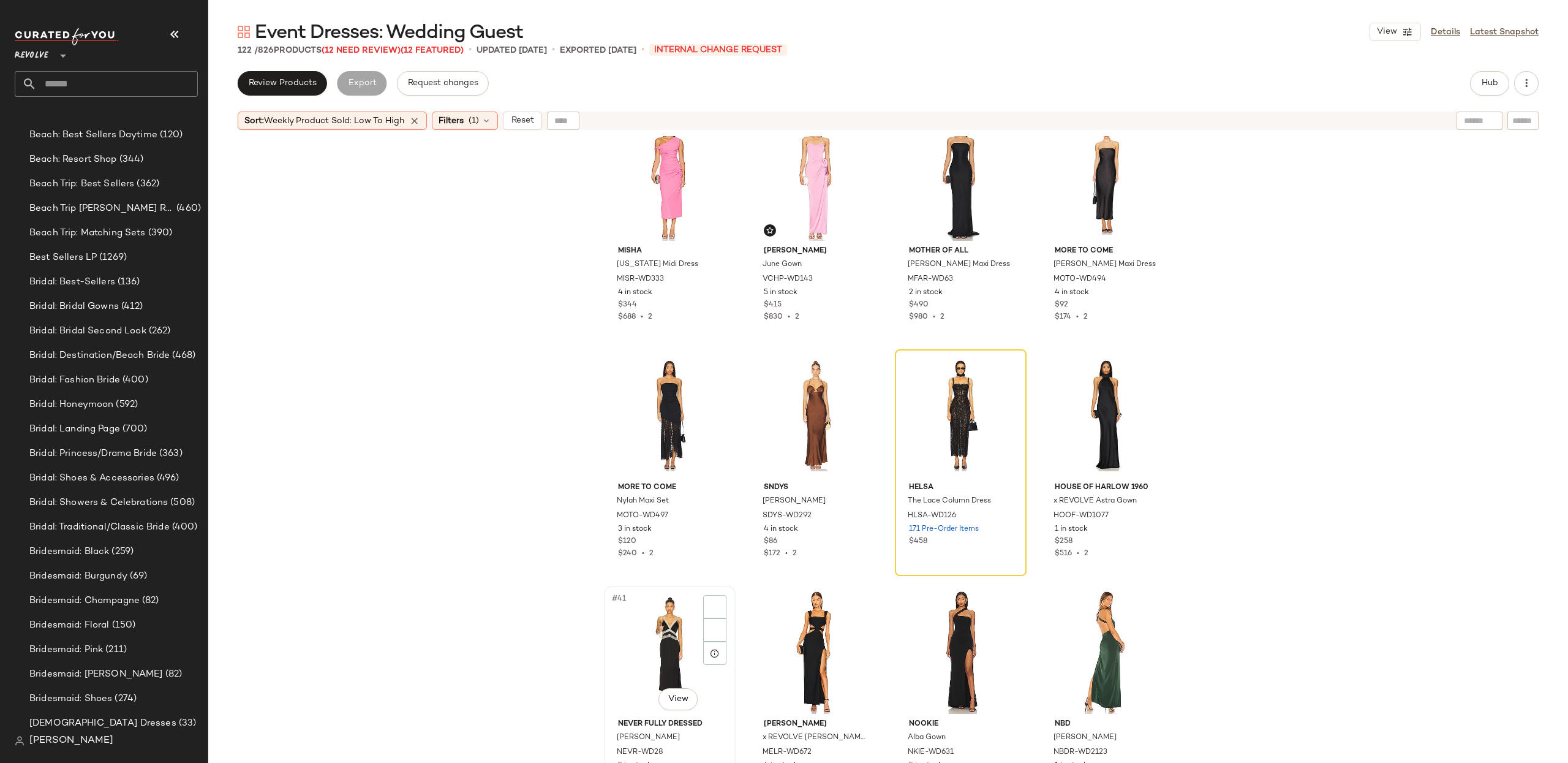
click at [678, 626] on div "#41 View" at bounding box center [670, 651] width 123 height 124
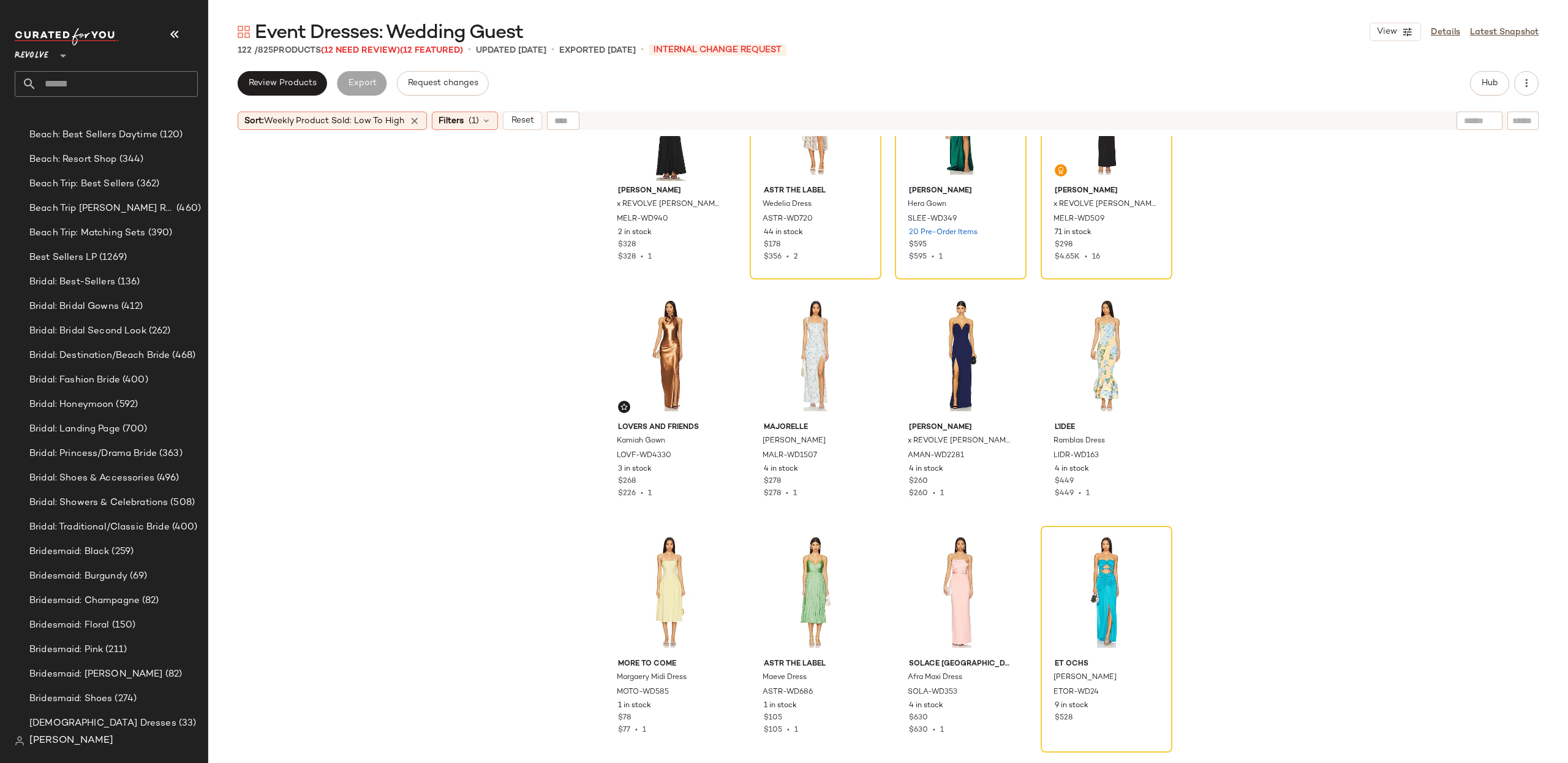
scroll to position [84, 0]
click at [644, 572] on div "#9 View" at bounding box center [670, 593] width 123 height 124
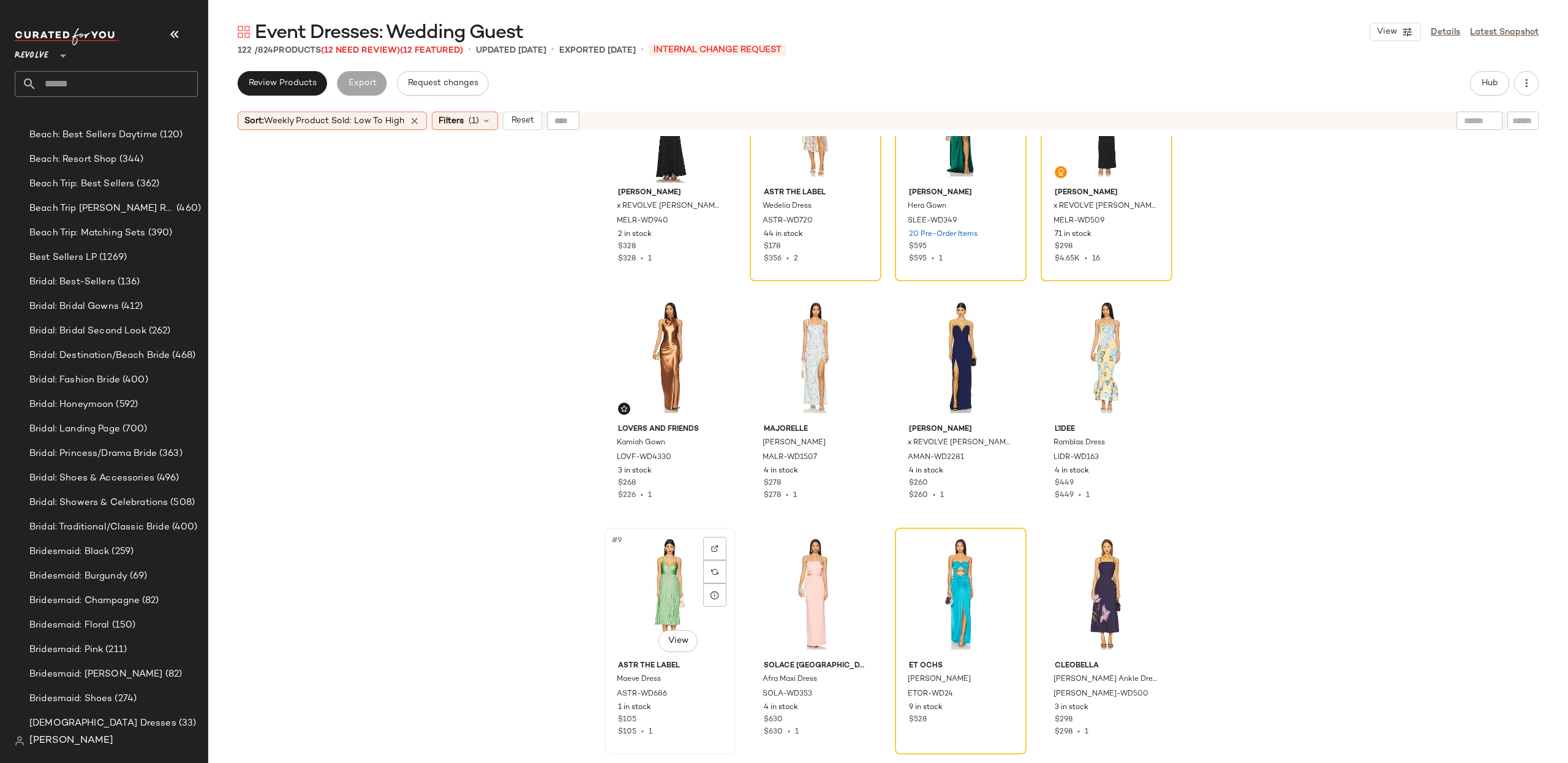
click at [644, 572] on div "#9 View" at bounding box center [670, 593] width 123 height 124
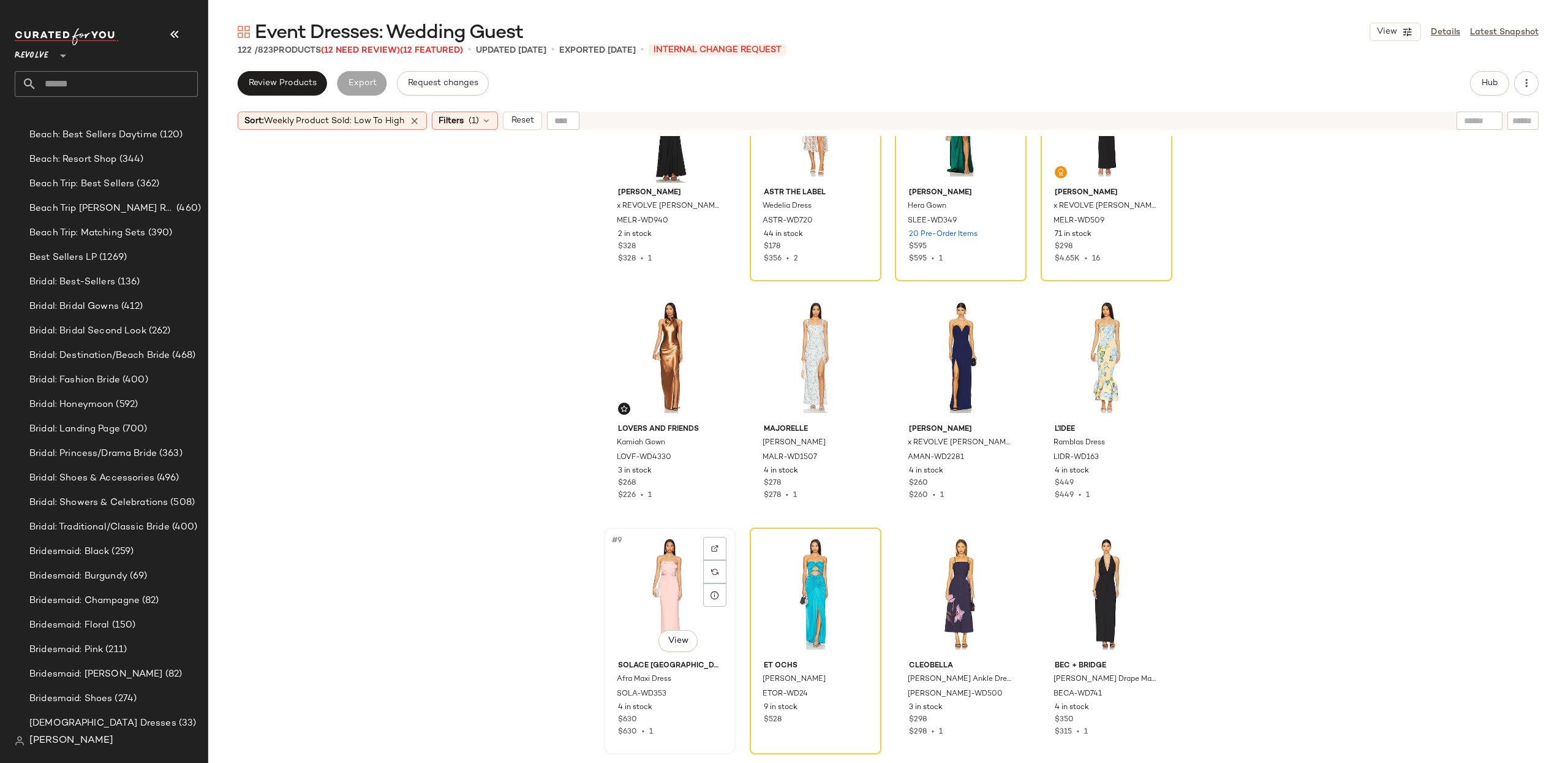
click at [644, 572] on div "#9 View" at bounding box center [670, 593] width 123 height 124
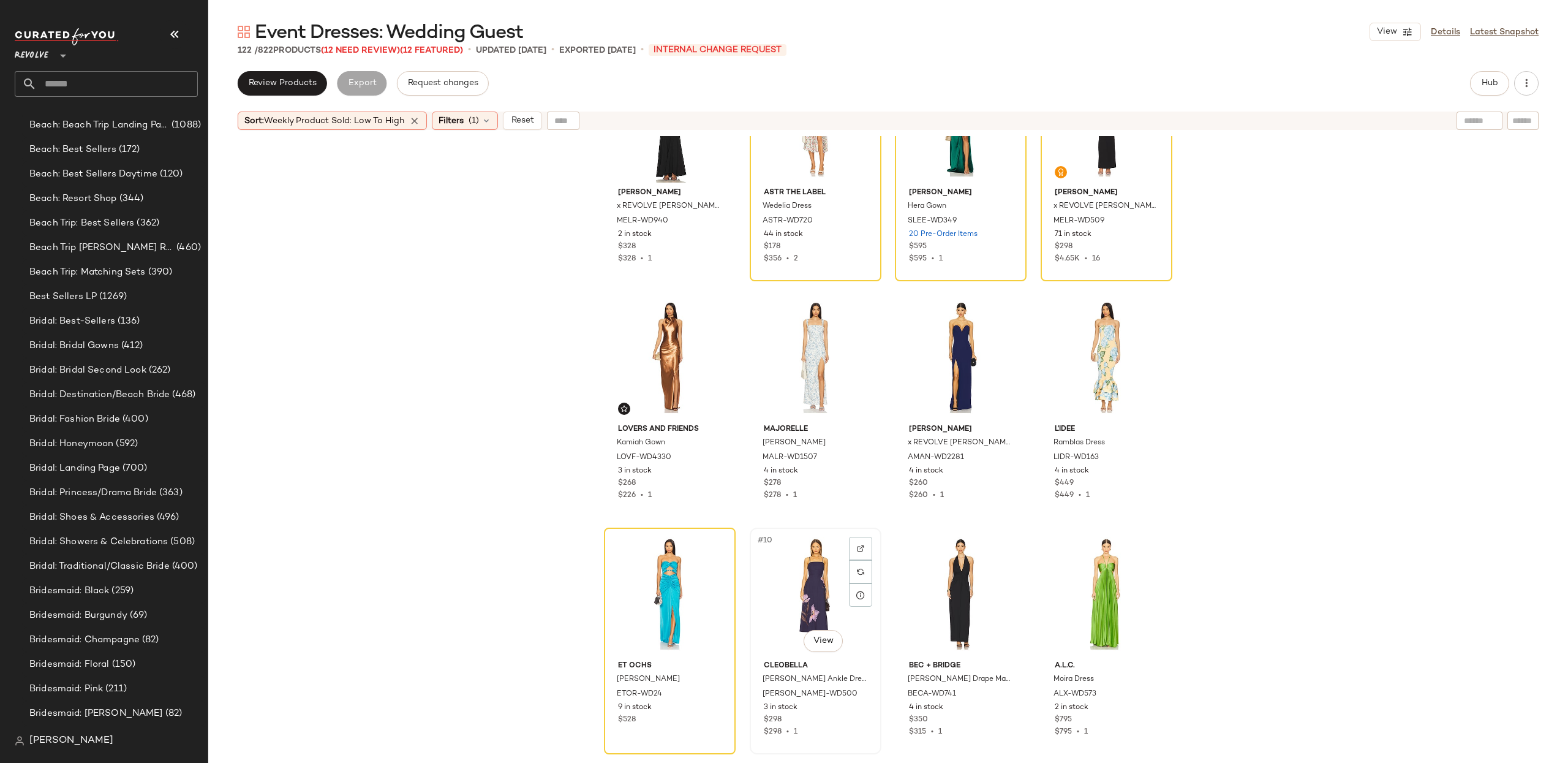
click at [806, 580] on div "#10 View" at bounding box center [815, 593] width 123 height 124
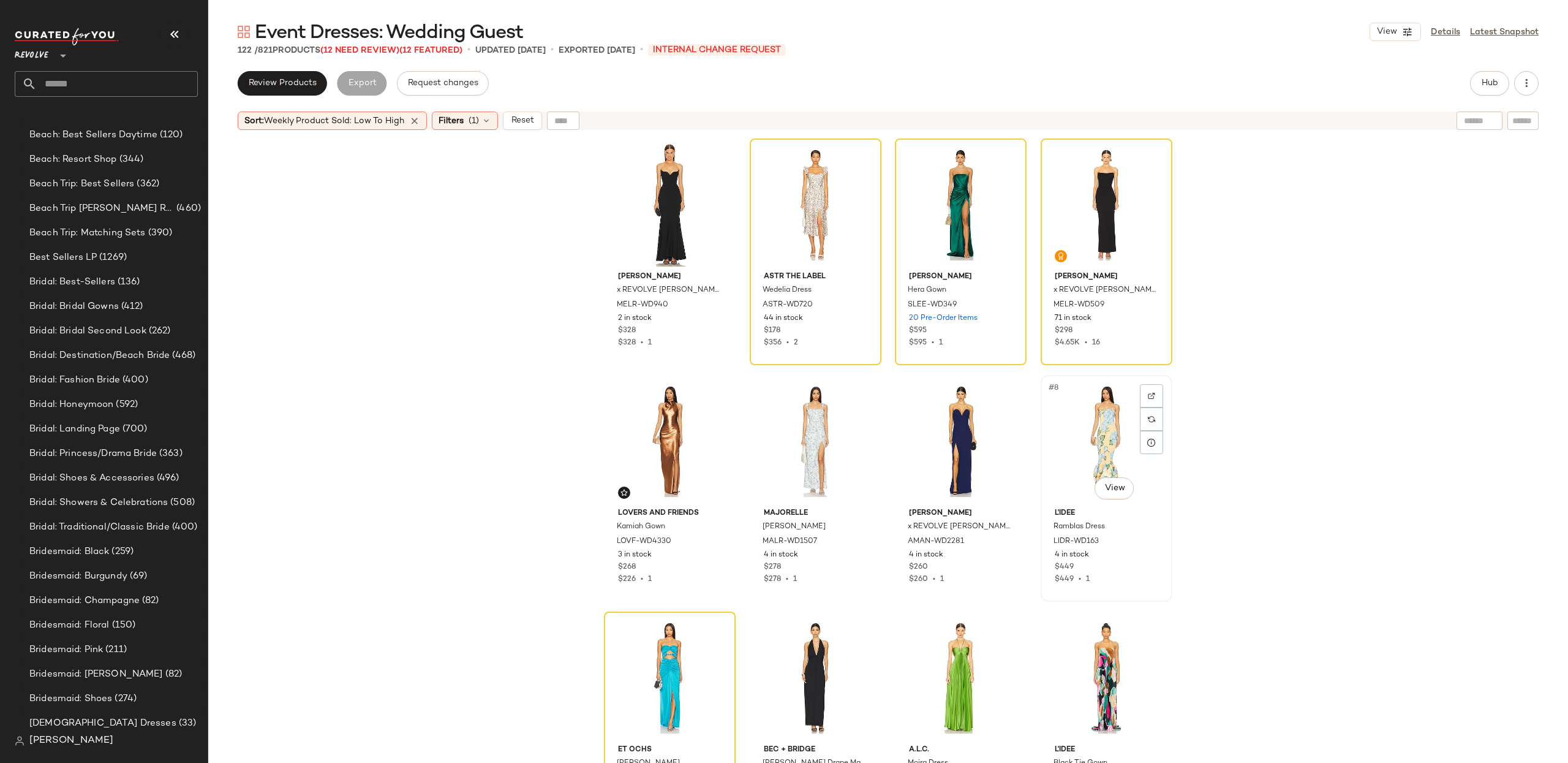
click at [1095, 435] on div "#8 View" at bounding box center [1106, 441] width 123 height 124
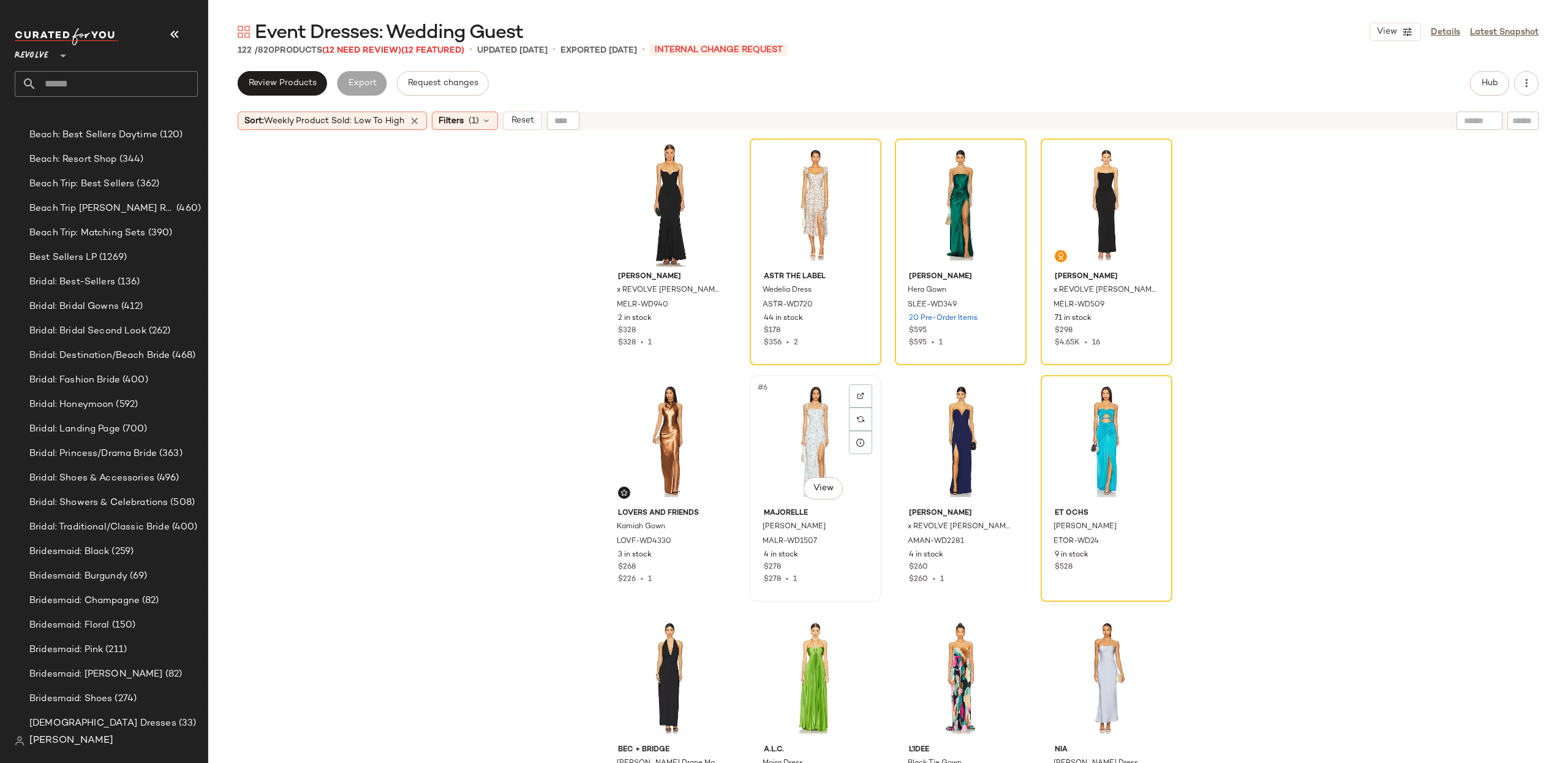
click at [815, 426] on div "#6 View" at bounding box center [815, 441] width 123 height 124
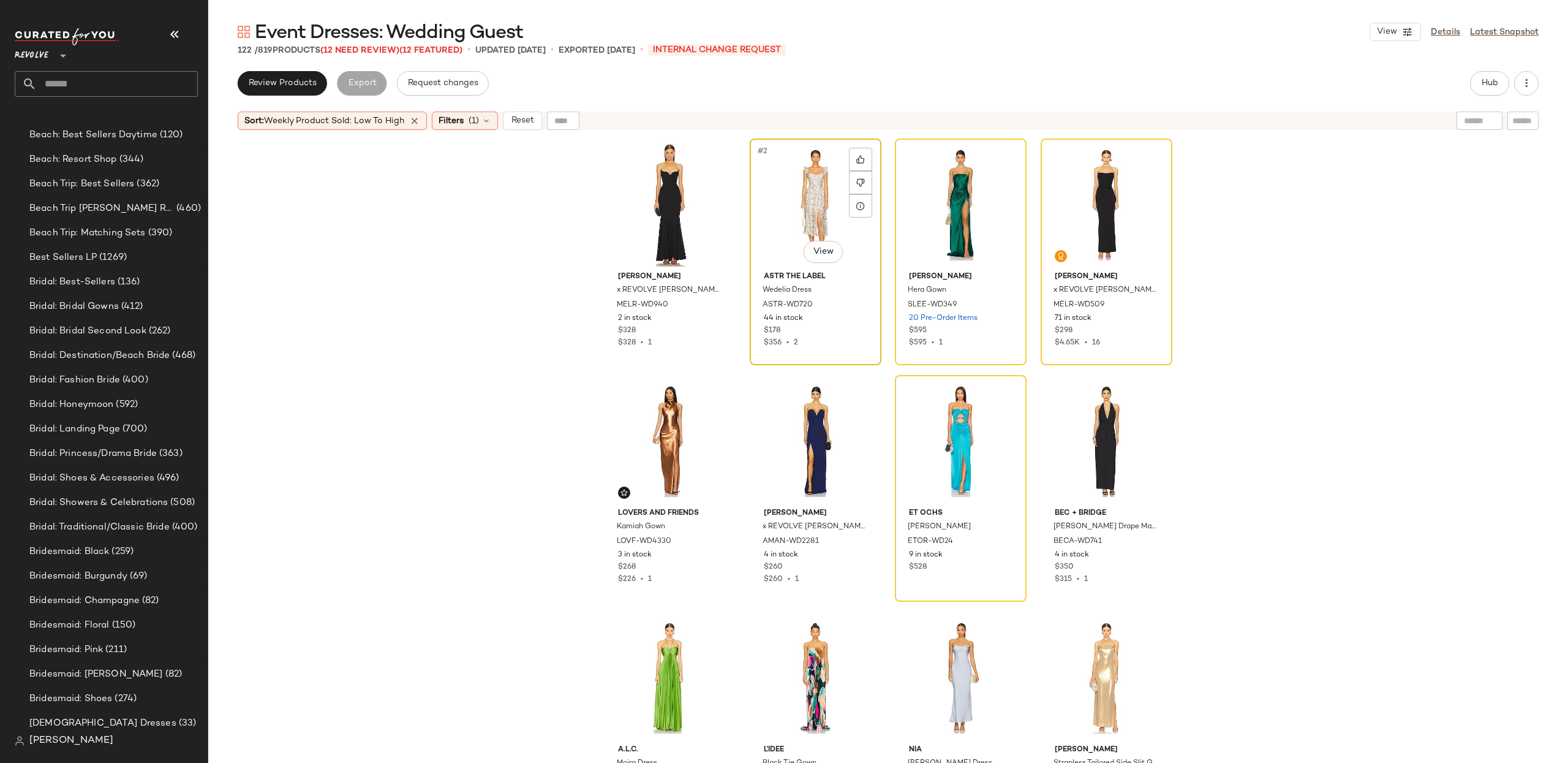
click at [774, 219] on div "#2 View" at bounding box center [815, 204] width 123 height 124
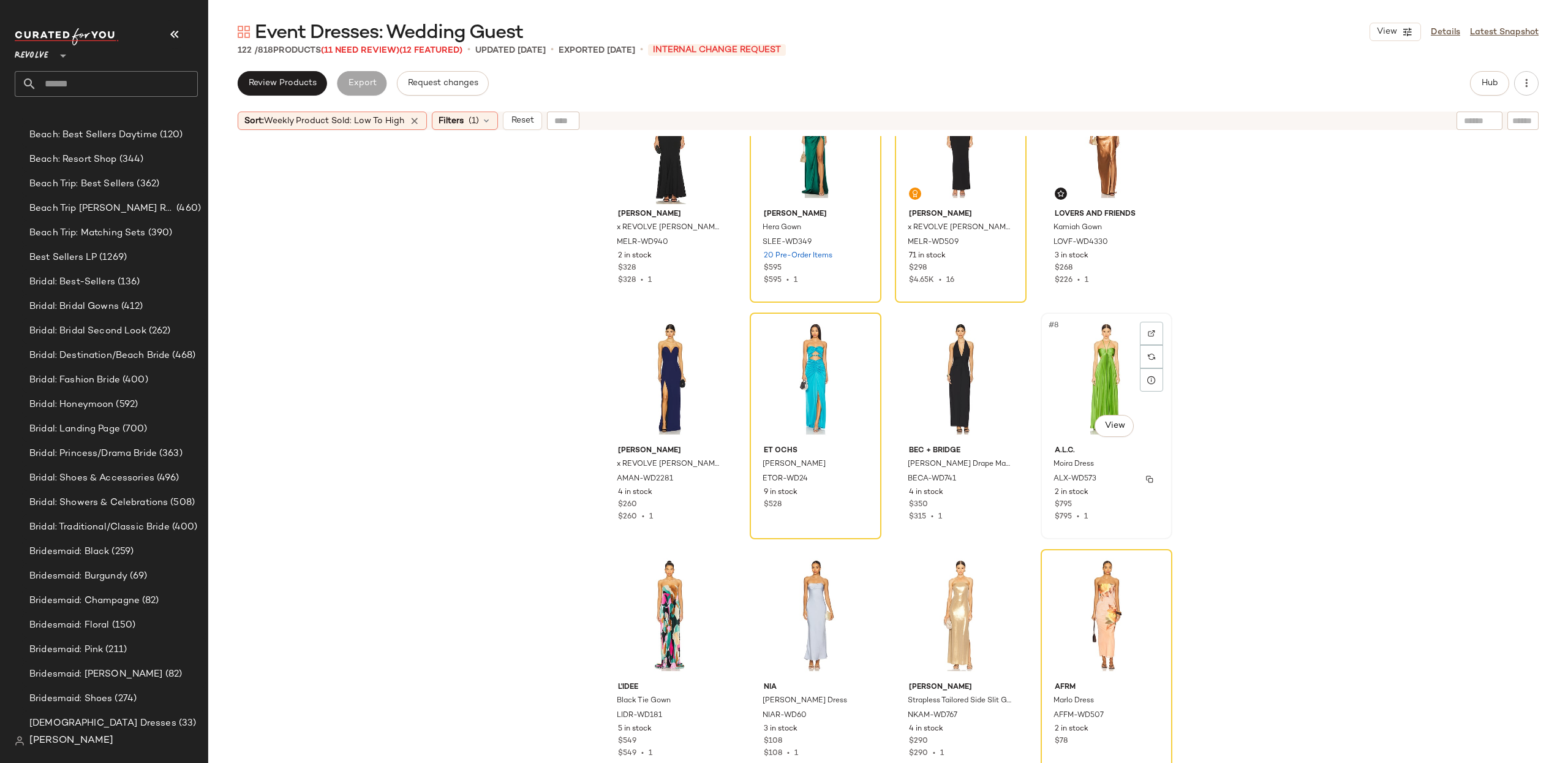
scroll to position [6, 0]
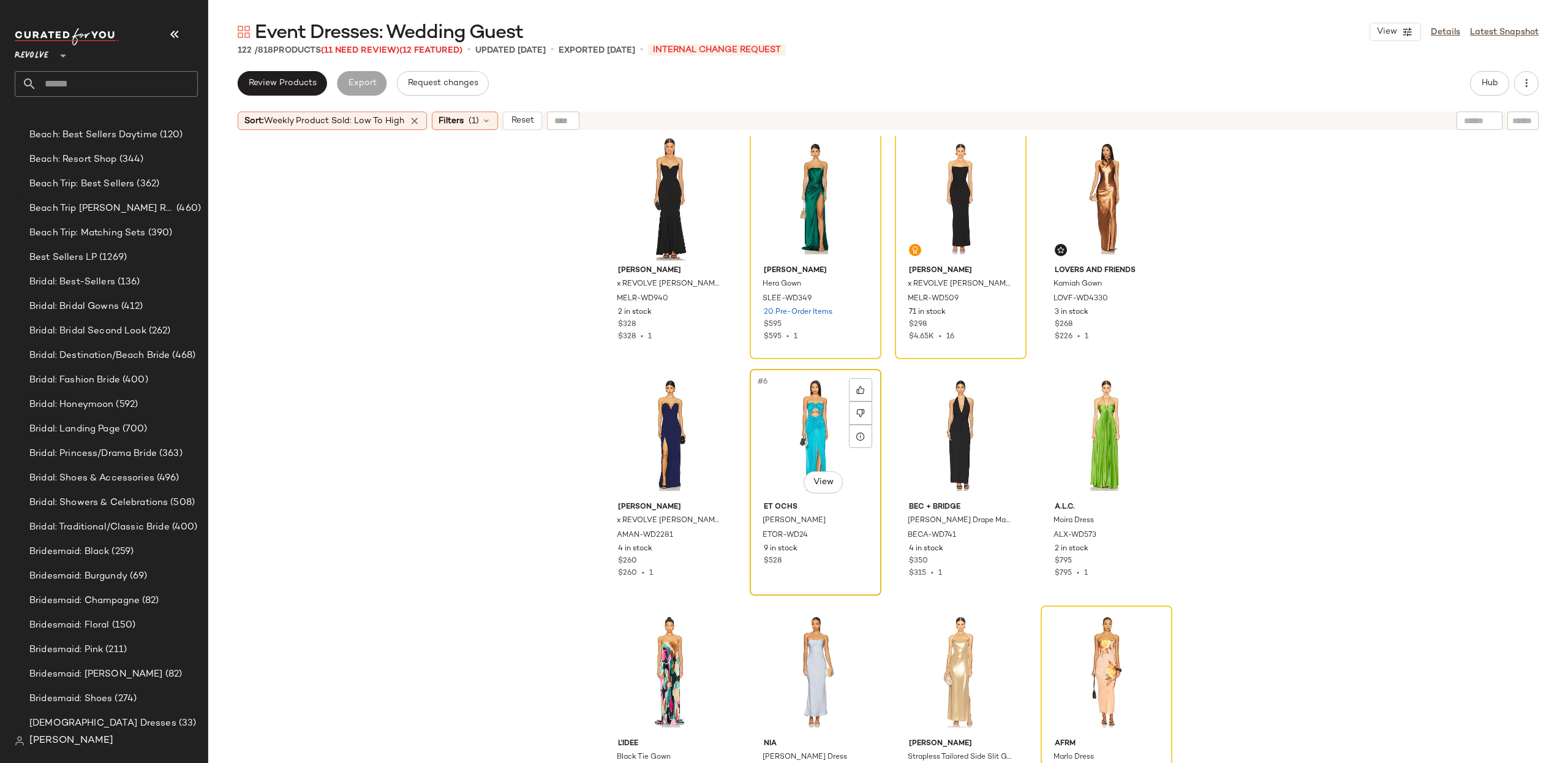
click at [793, 411] on div "#6 View" at bounding box center [815, 435] width 123 height 124
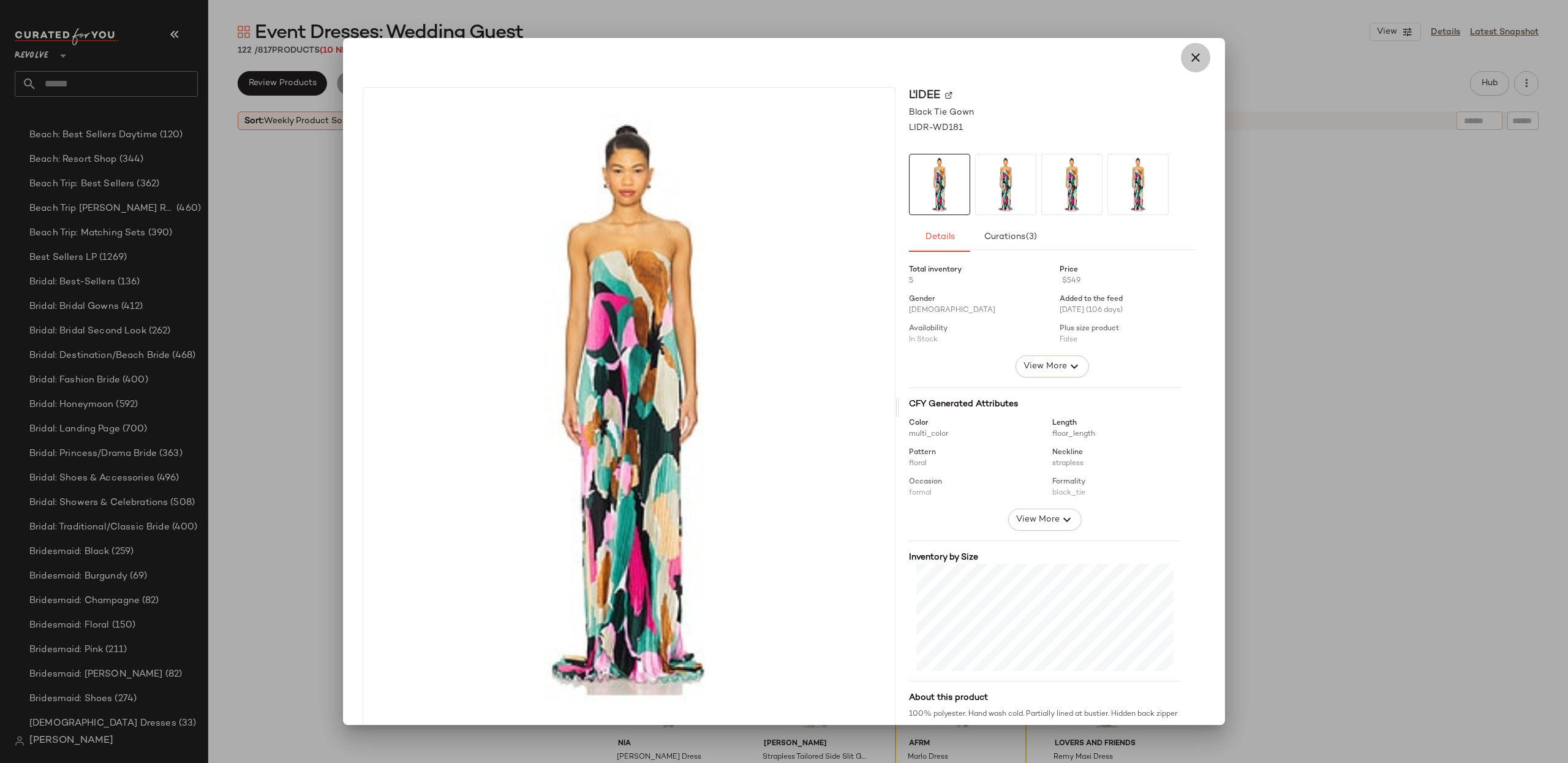
drag, startPoint x: 1196, startPoint y: 52, endPoint x: 1473, endPoint y: 244, distance: 337.0
click at [1196, 52] on button "button" at bounding box center [1196, 57] width 29 height 29
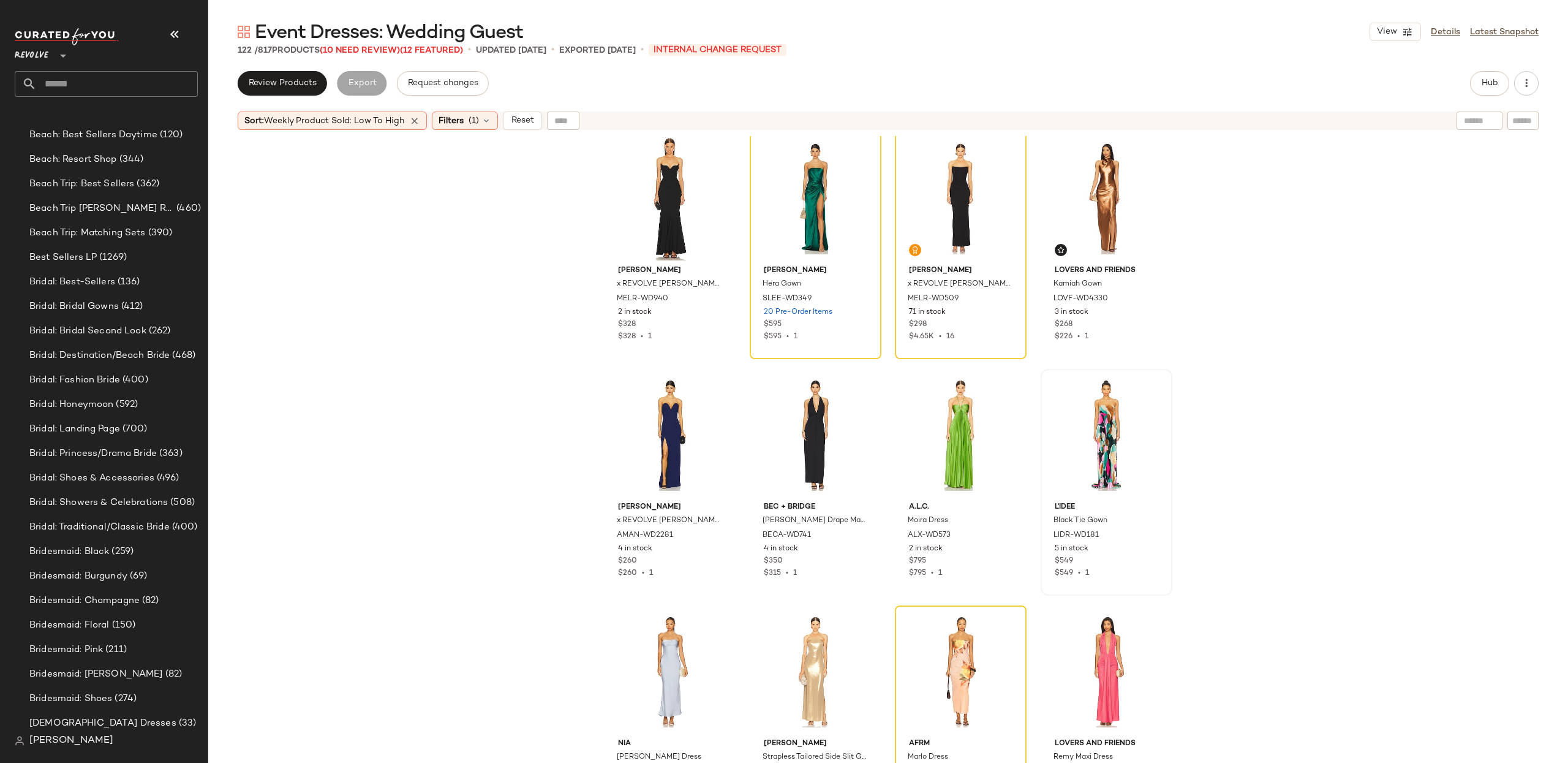
drag, startPoint x: 1473, startPoint y: 244, endPoint x: 1192, endPoint y: 235, distance: 281.1
click at [322, 122] on span "Weekly Product Sold: Low to High" at bounding box center [334, 121] width 140 height 9
click at [445, 118] on span "Filters" at bounding box center [451, 121] width 25 height 13
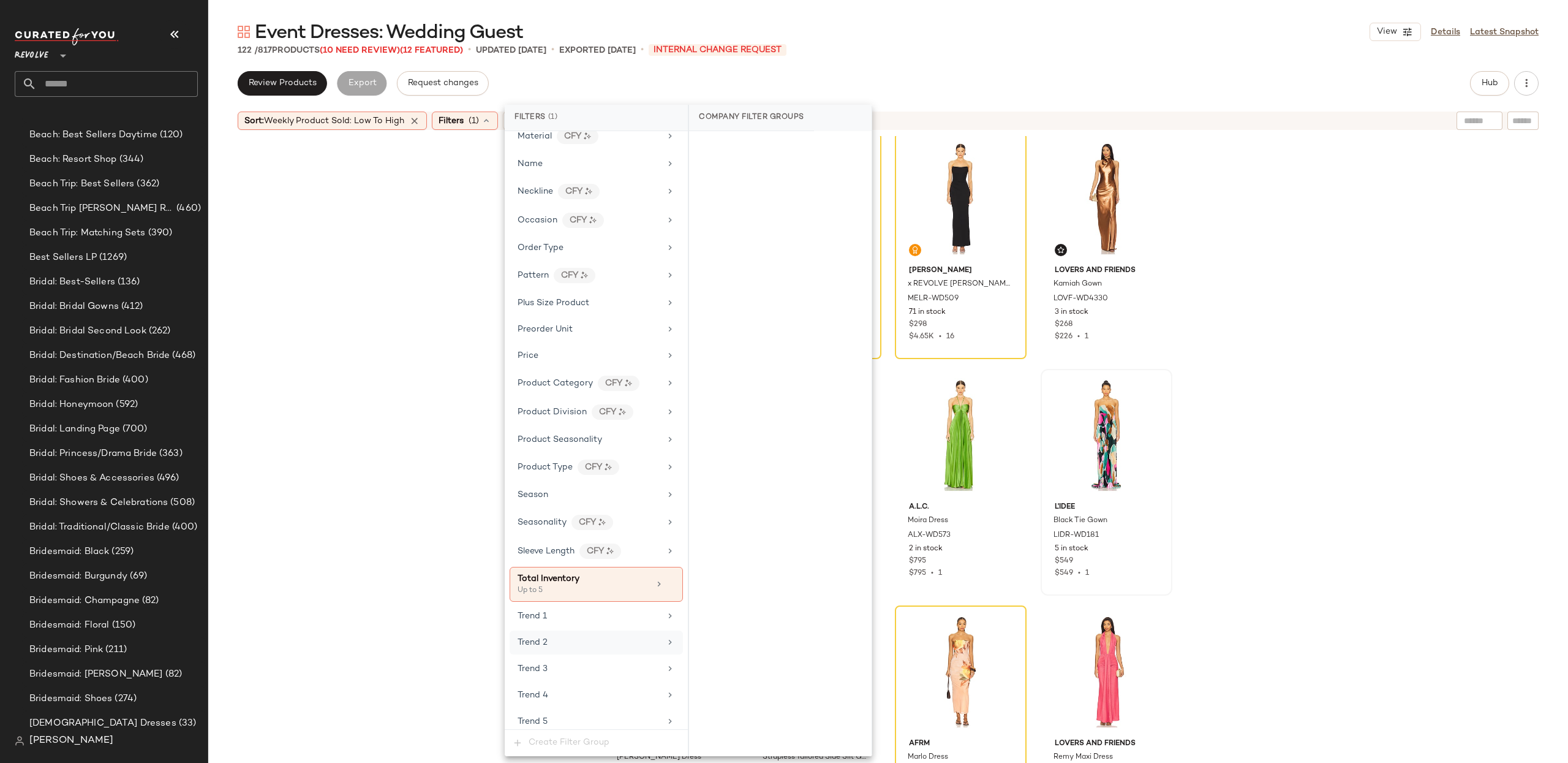
scroll to position [1008, 0]
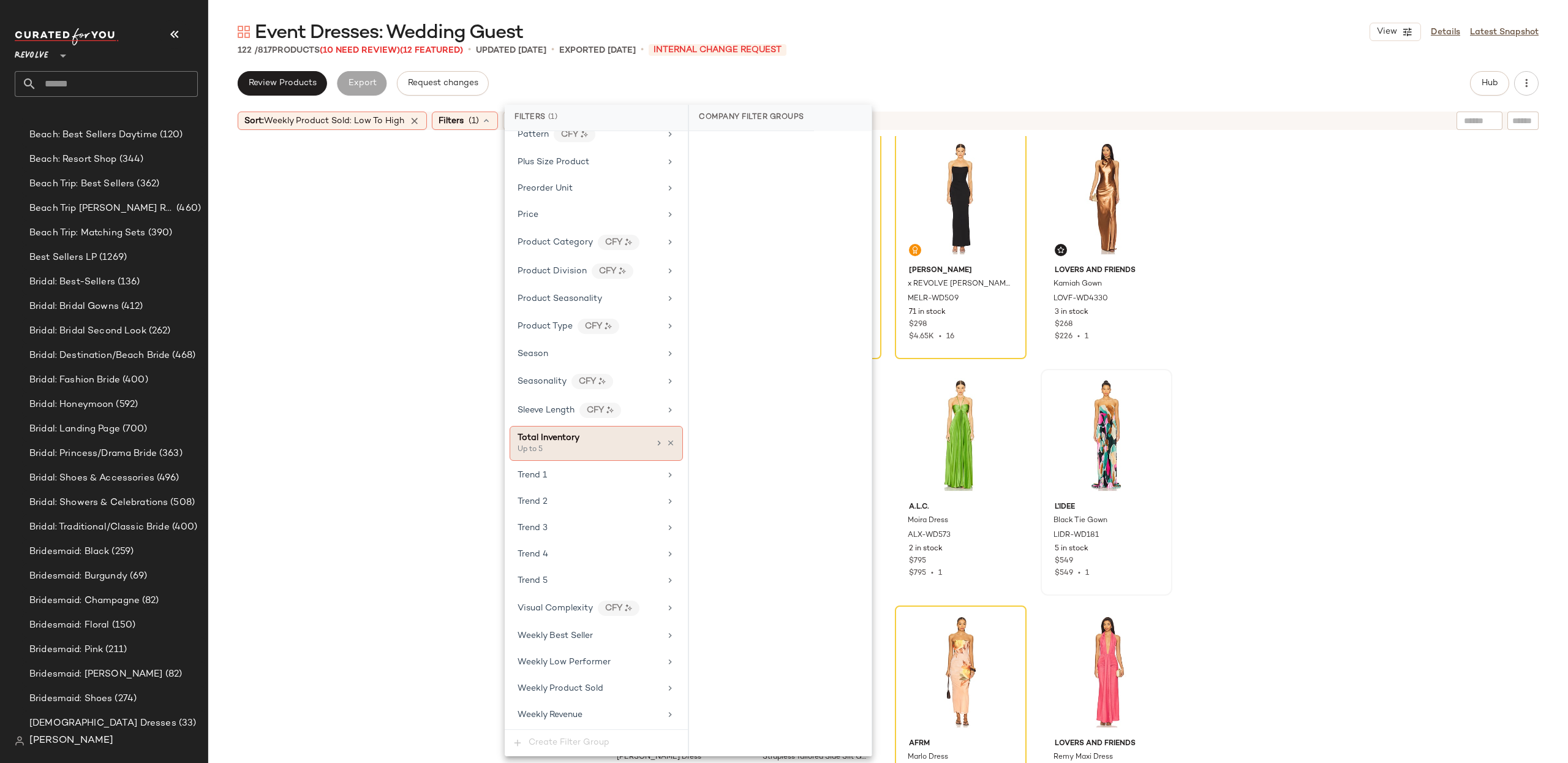
click at [567, 444] on div "Up to 5" at bounding box center [578, 450] width 122 height 11
click at [798, 229] on input "*" at bounding box center [814, 231] width 73 height 24
drag, startPoint x: 838, startPoint y: 261, endPoint x: 828, endPoint y: 182, distance: 79.6
click at [837, 259] on span "Clear" at bounding box center [842, 262] width 22 height 10
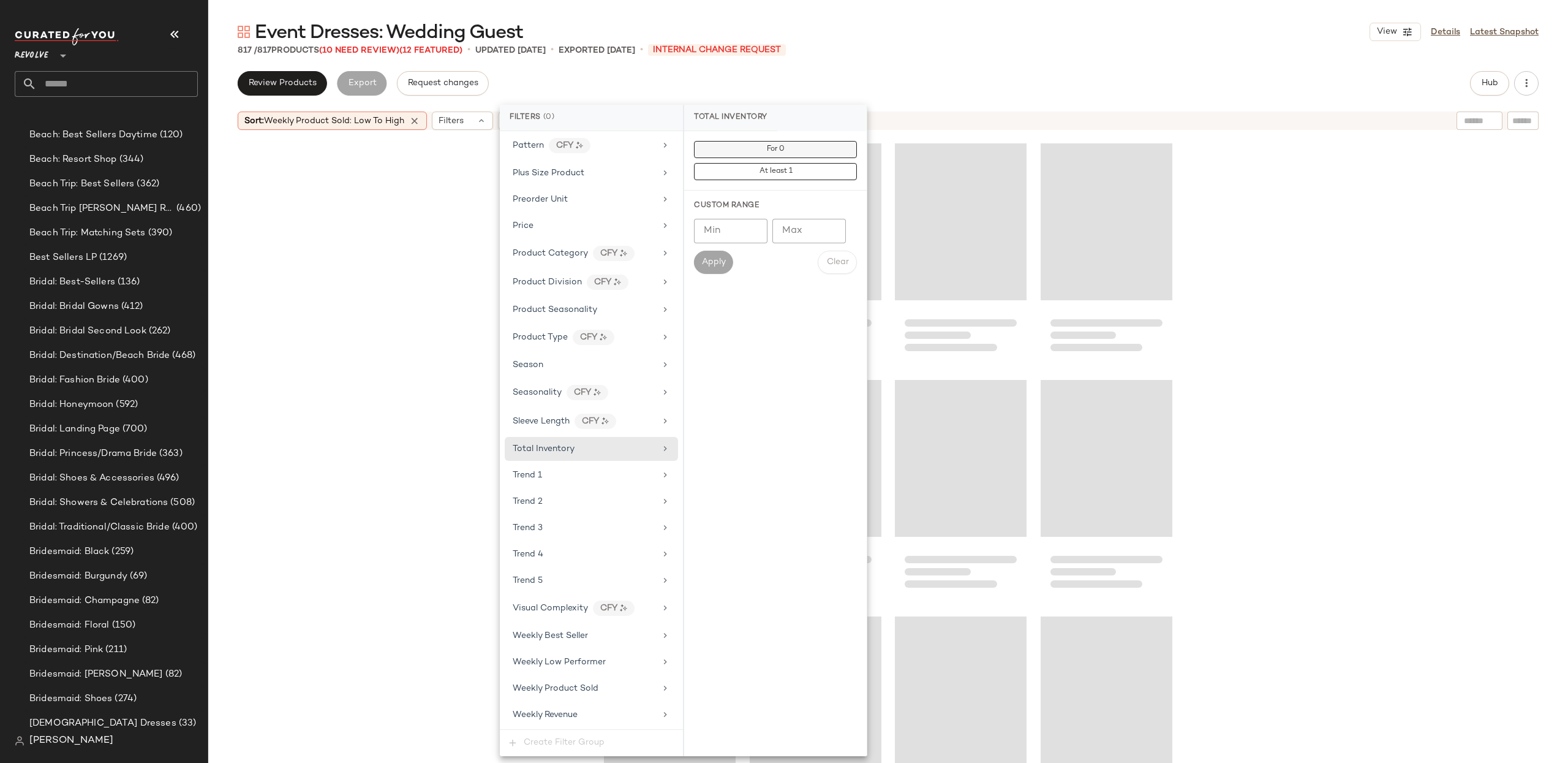
click at [803, 147] on button "For 0" at bounding box center [775, 150] width 163 height 17
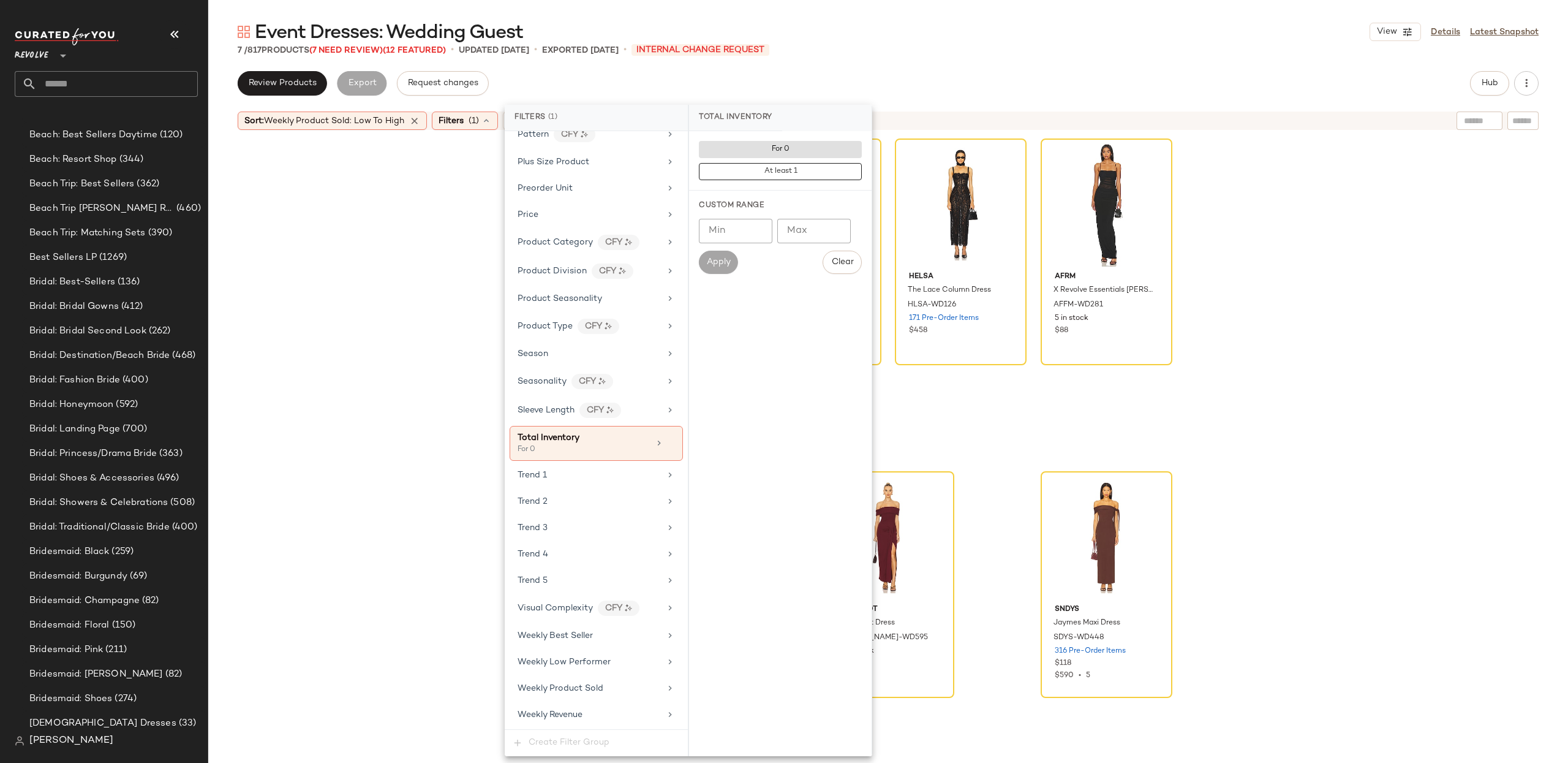
click at [1395, 268] on div "SAU LEE Hera Gown SLEE-WD349 20 Pre-Order Items $595 $595 • 1 Bardot Estie Prin…" at bounding box center [888, 465] width 1360 height 657
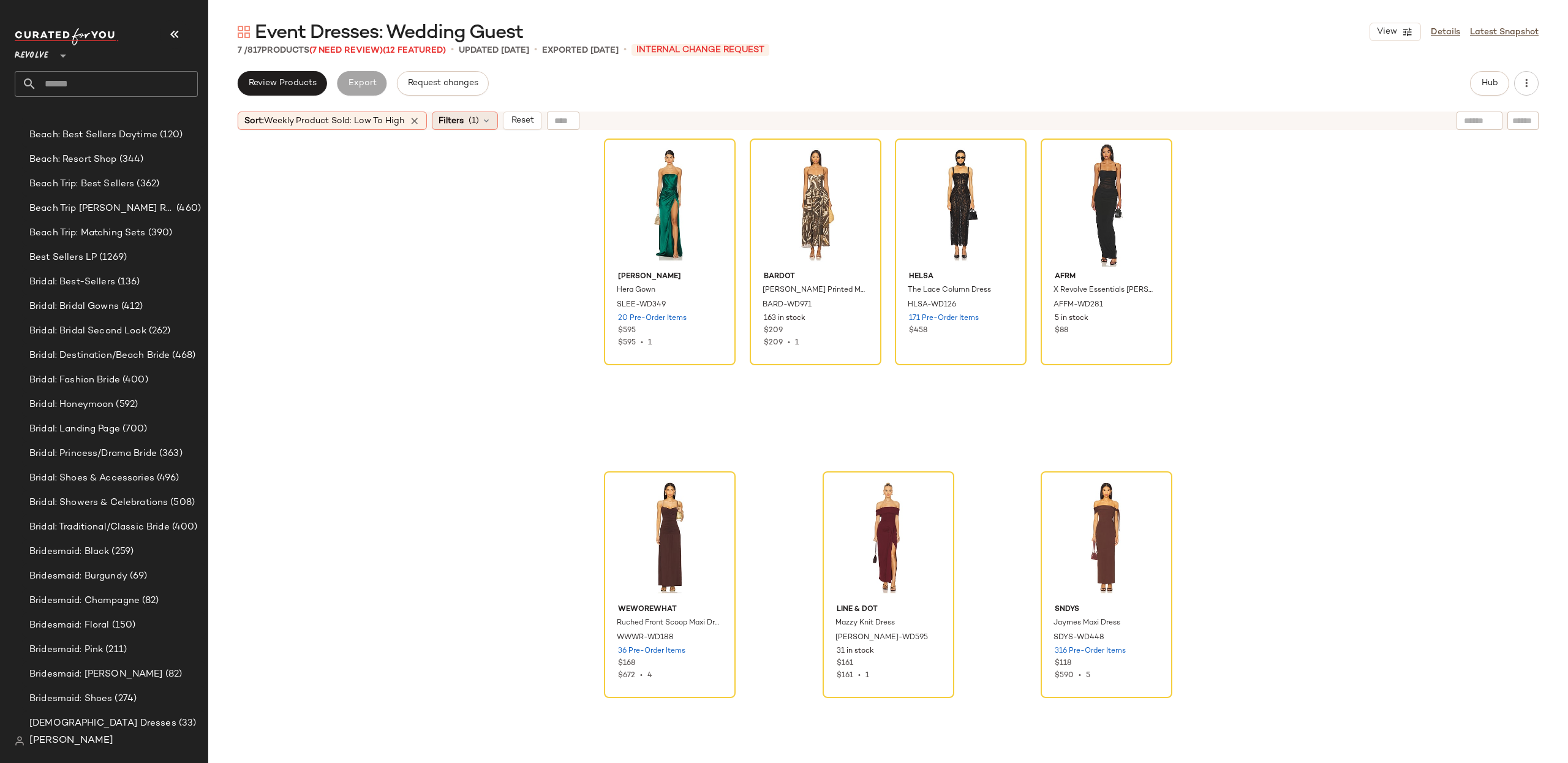
click at [450, 126] on span "Filters" at bounding box center [451, 121] width 25 height 13
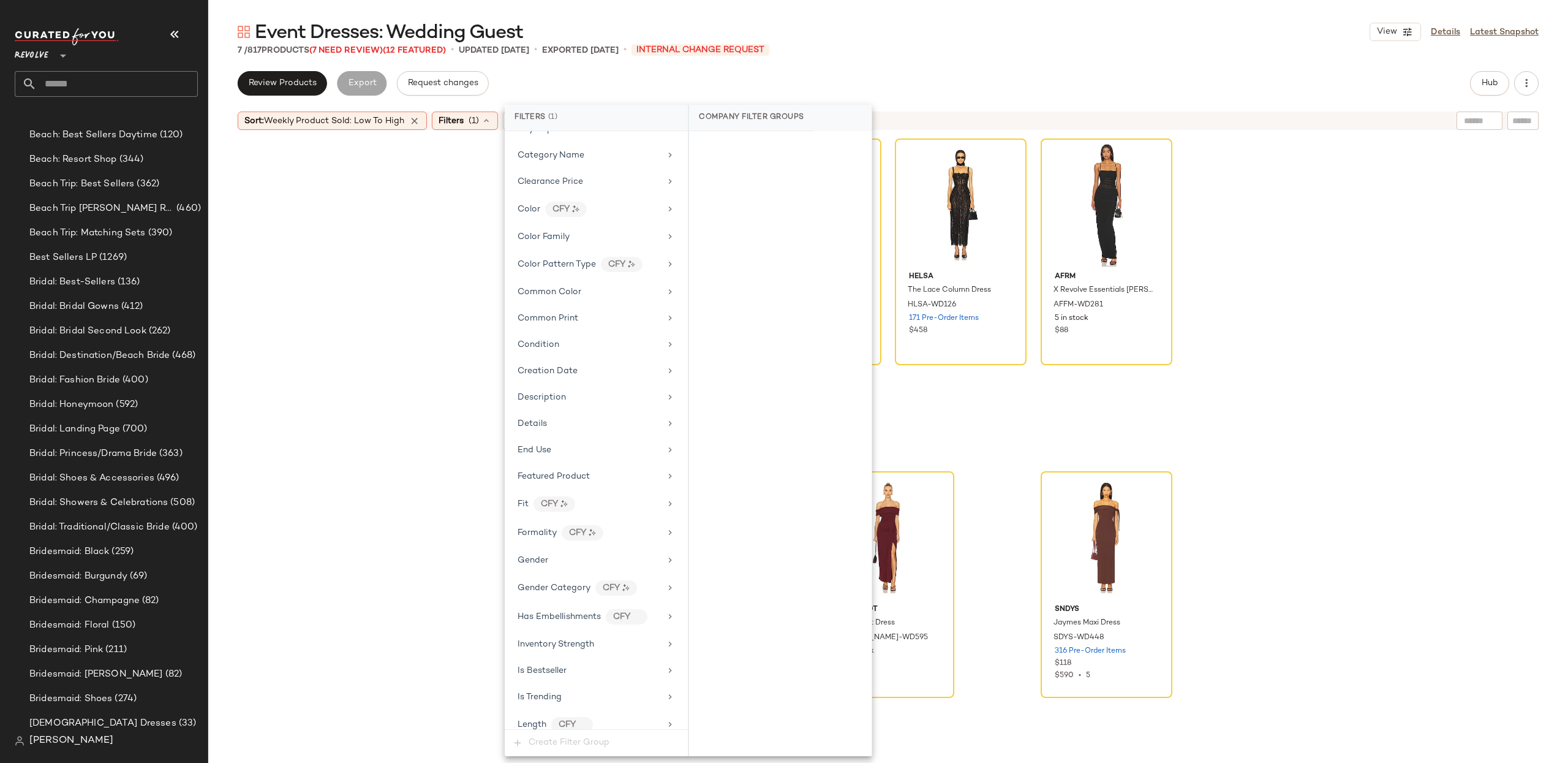
scroll to position [1008, 0]
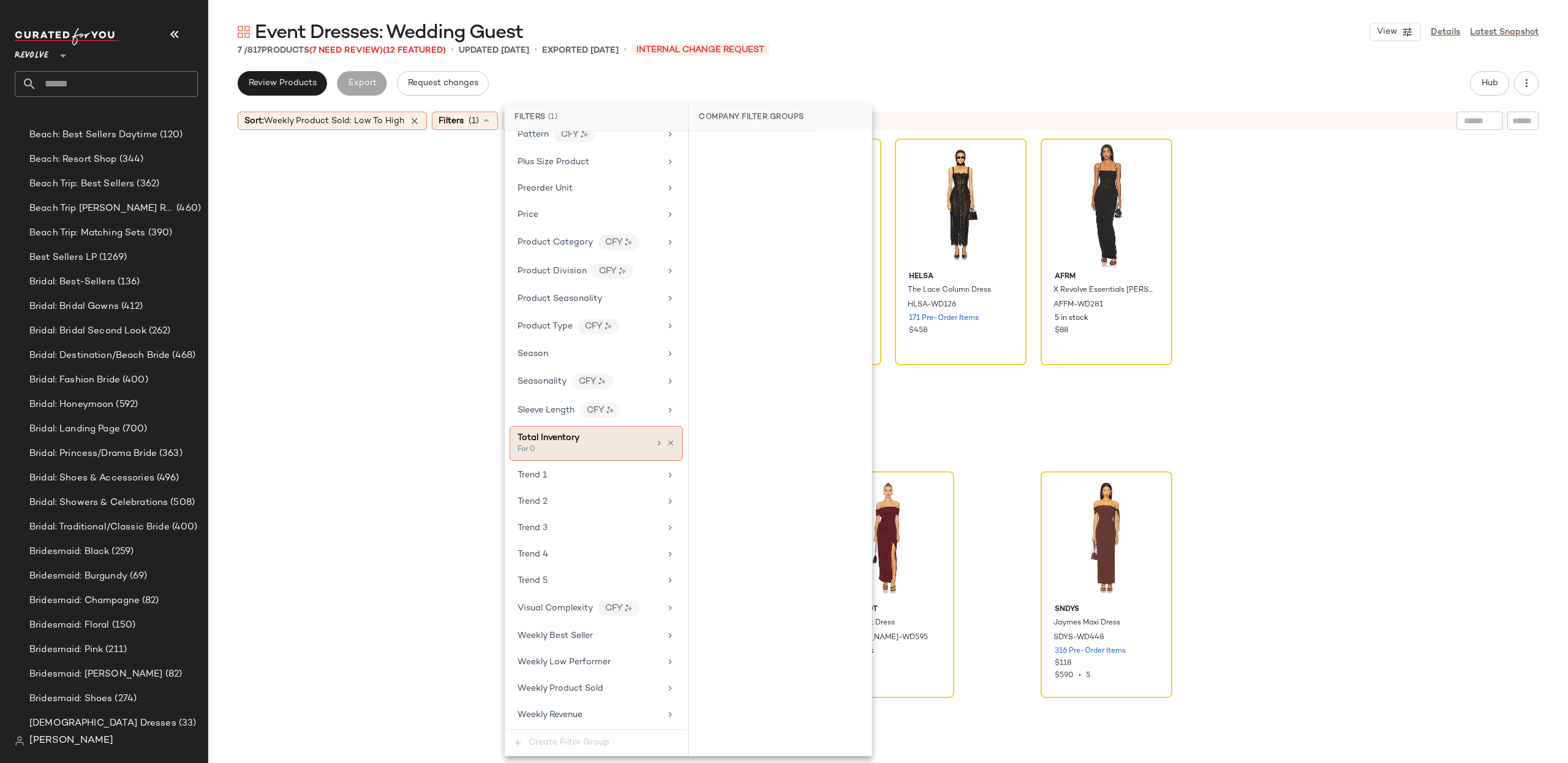
click at [594, 444] on div "For 0" at bounding box center [578, 450] width 122 height 11
click at [1351, 250] on div "SAU LEE Hera Gown SLEE-WD349 20 Pre-Order Items $595 $595 • 1 Bardot Estie Prin…" at bounding box center [888, 465] width 1360 height 657
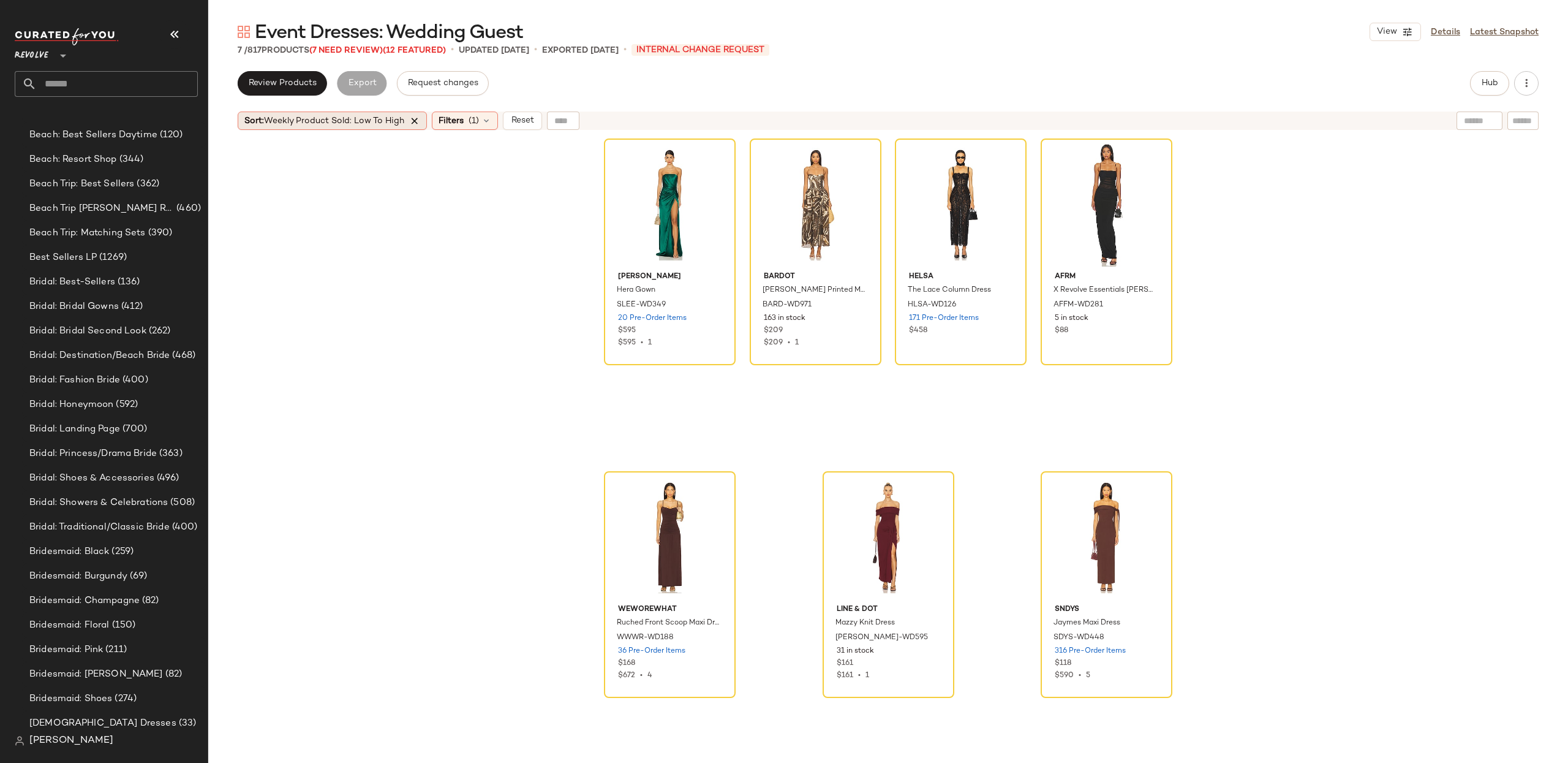
click at [418, 121] on icon at bounding box center [415, 121] width 11 height 11
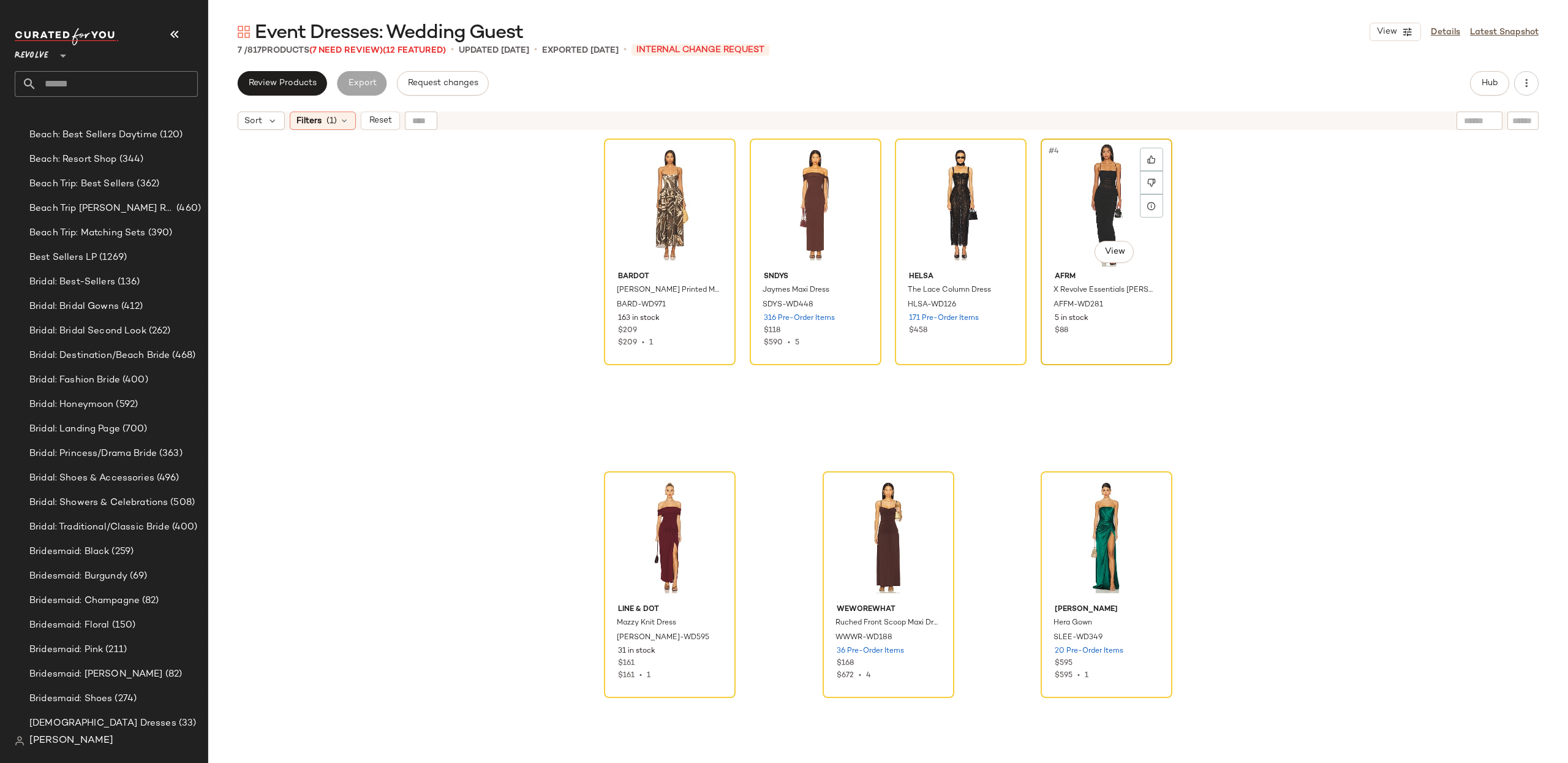
click at [1117, 198] on div "#4 View" at bounding box center [1106, 204] width 123 height 124
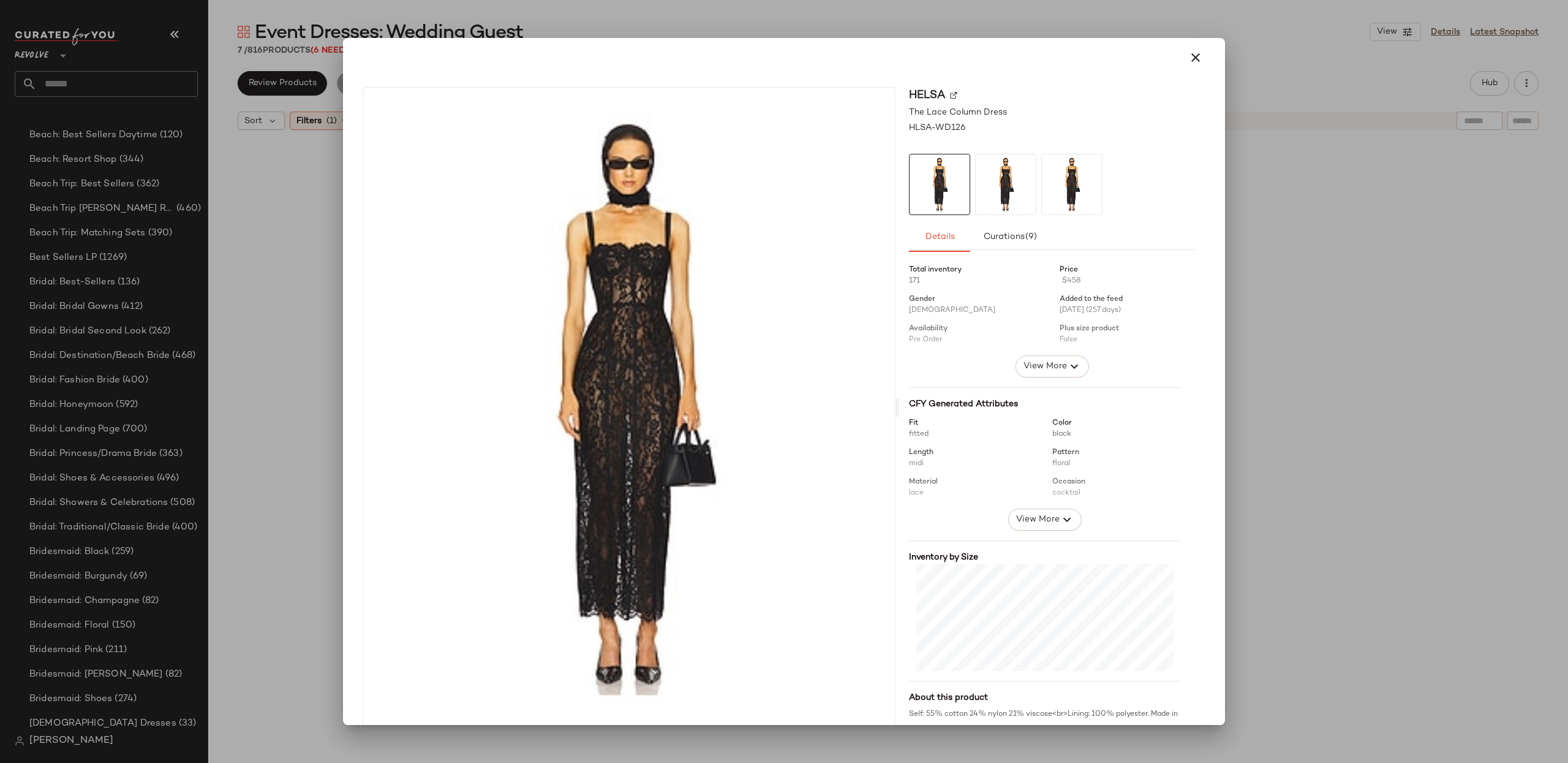
click at [1188, 57] on icon "button" at bounding box center [1195, 57] width 15 height 15
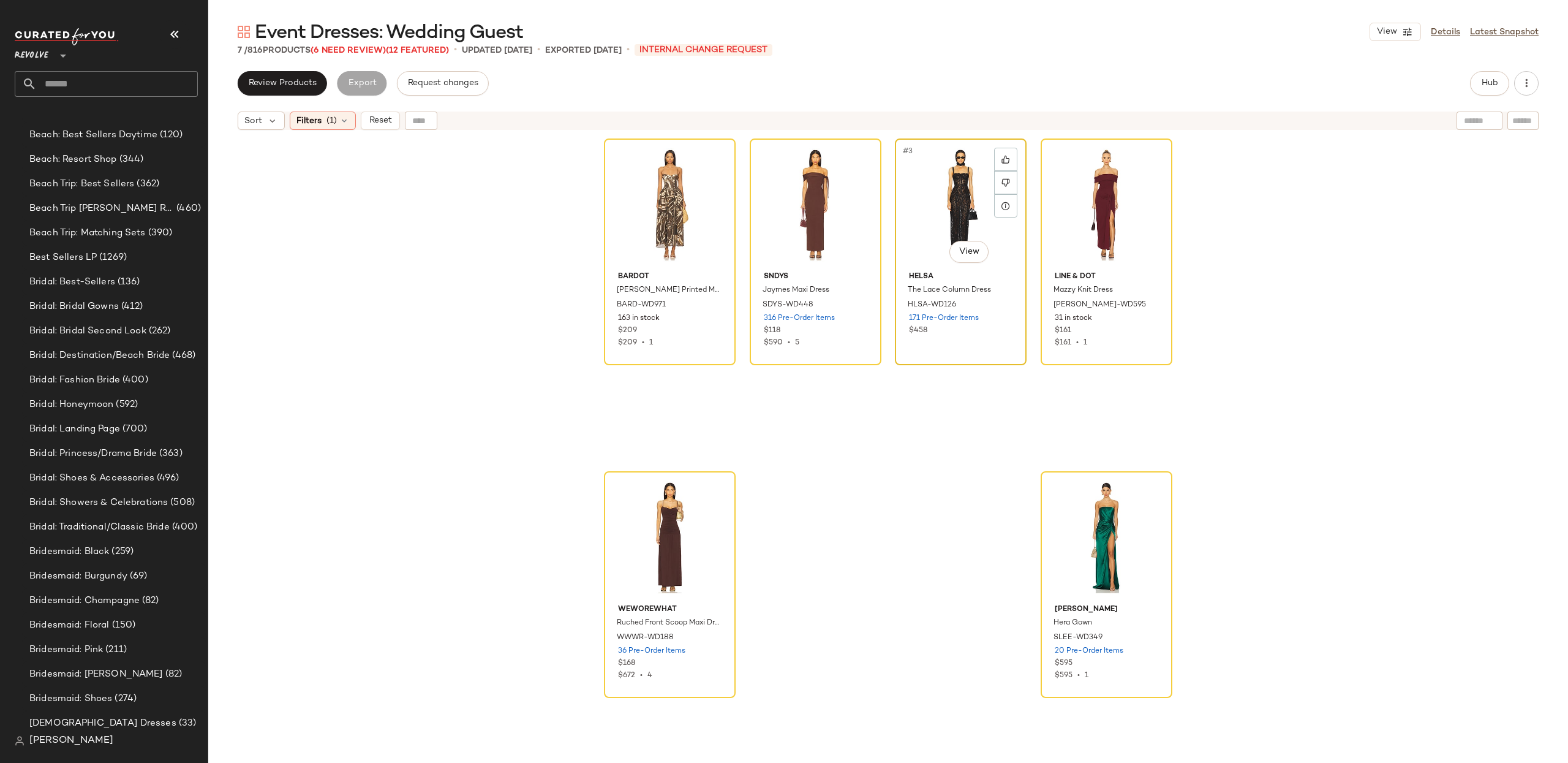
click at [981, 207] on div "#3 View" at bounding box center [960, 204] width 123 height 124
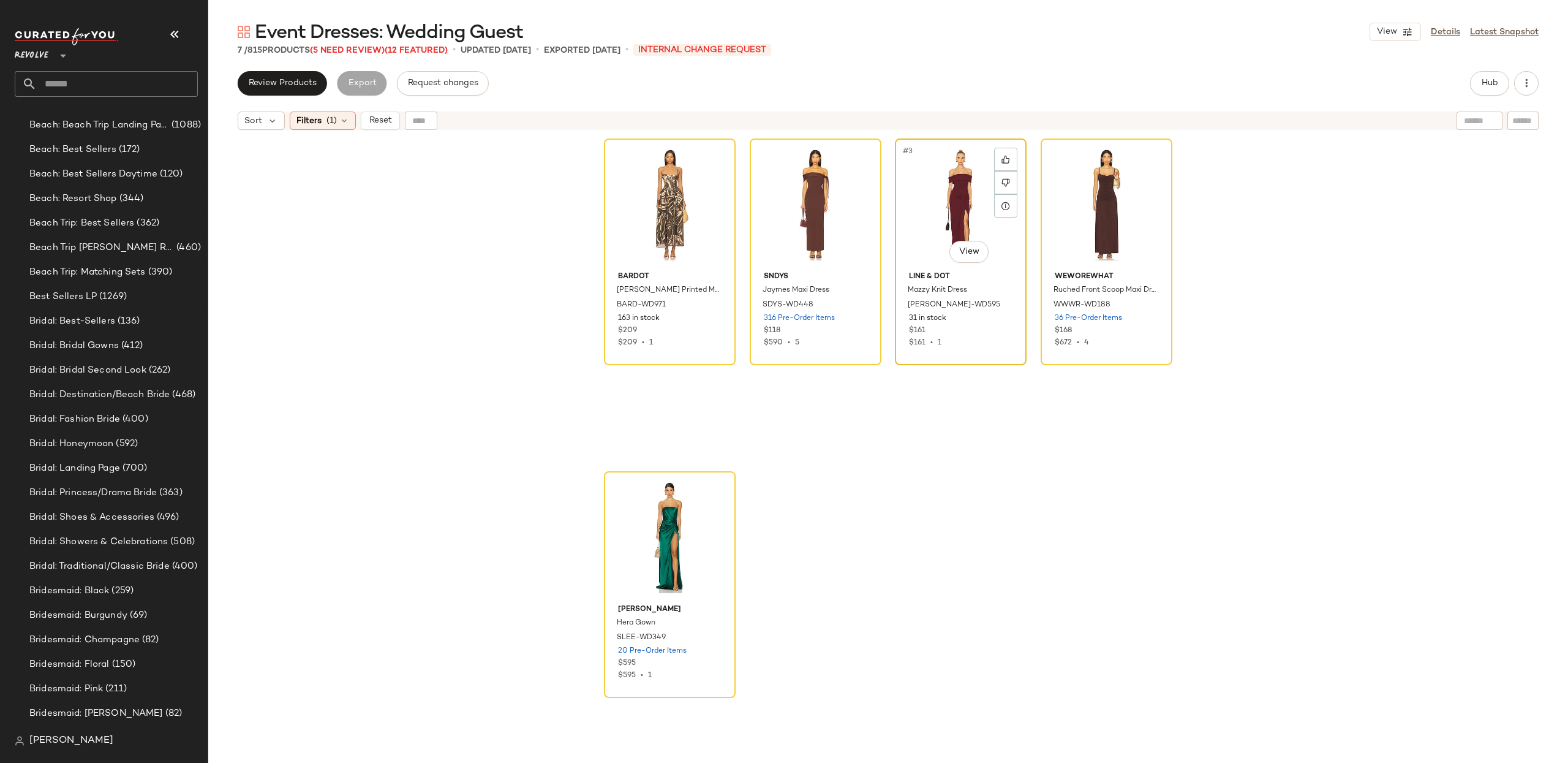
click at [974, 226] on div "#3 View" at bounding box center [960, 204] width 123 height 124
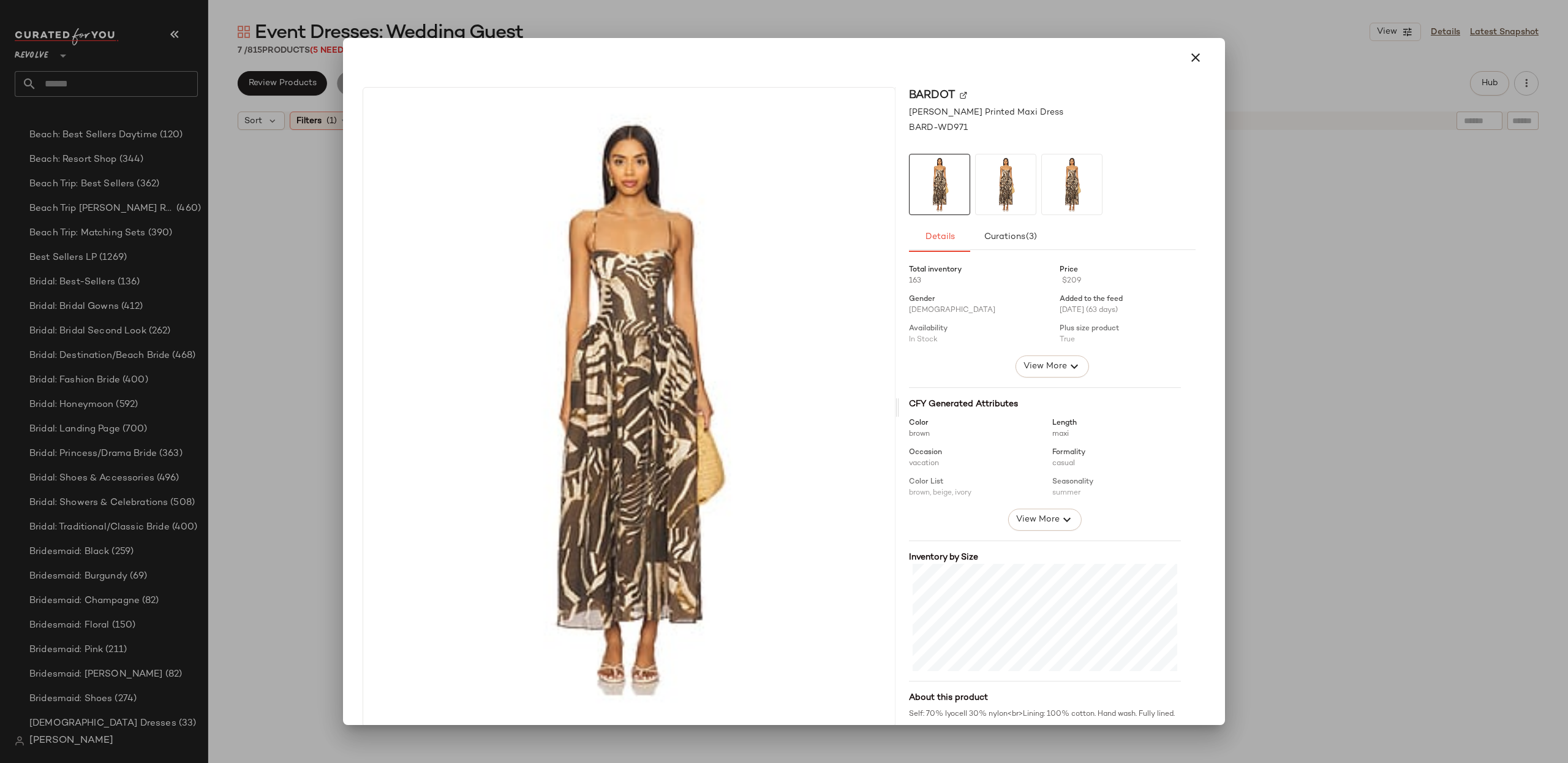
drag, startPoint x: 1185, startPoint y: 65, endPoint x: 1331, endPoint y: 191, distance: 192.9
click at [1185, 65] on button "button" at bounding box center [1196, 57] width 29 height 29
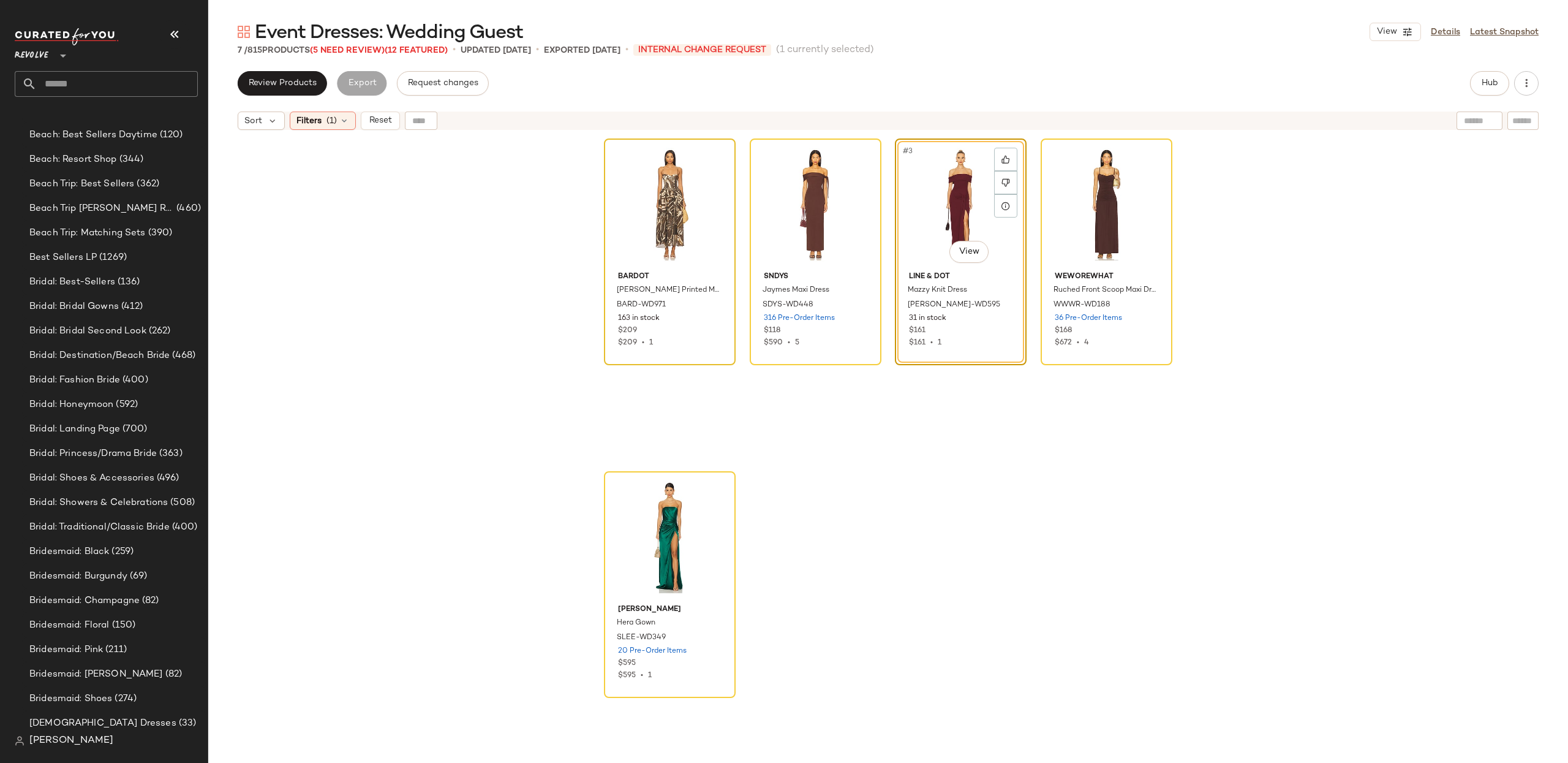
click at [1335, 198] on div "Bardot Estie Printed Maxi Dress BARD-WD971 163 in stock $209 $209 • 1 SNDYS Jay…" at bounding box center [888, 465] width 1360 height 657
drag, startPoint x: 567, startPoint y: 178, endPoint x: 615, endPoint y: 187, distance: 48.8
click at [571, 179] on div "Bardot Estie Printed Maxi Dress BARD-WD971 163 in stock $209 $209 • 1 SNDYS Jay…" at bounding box center [888, 465] width 1360 height 657
click at [654, 187] on div "#1 View" at bounding box center [670, 204] width 123 height 124
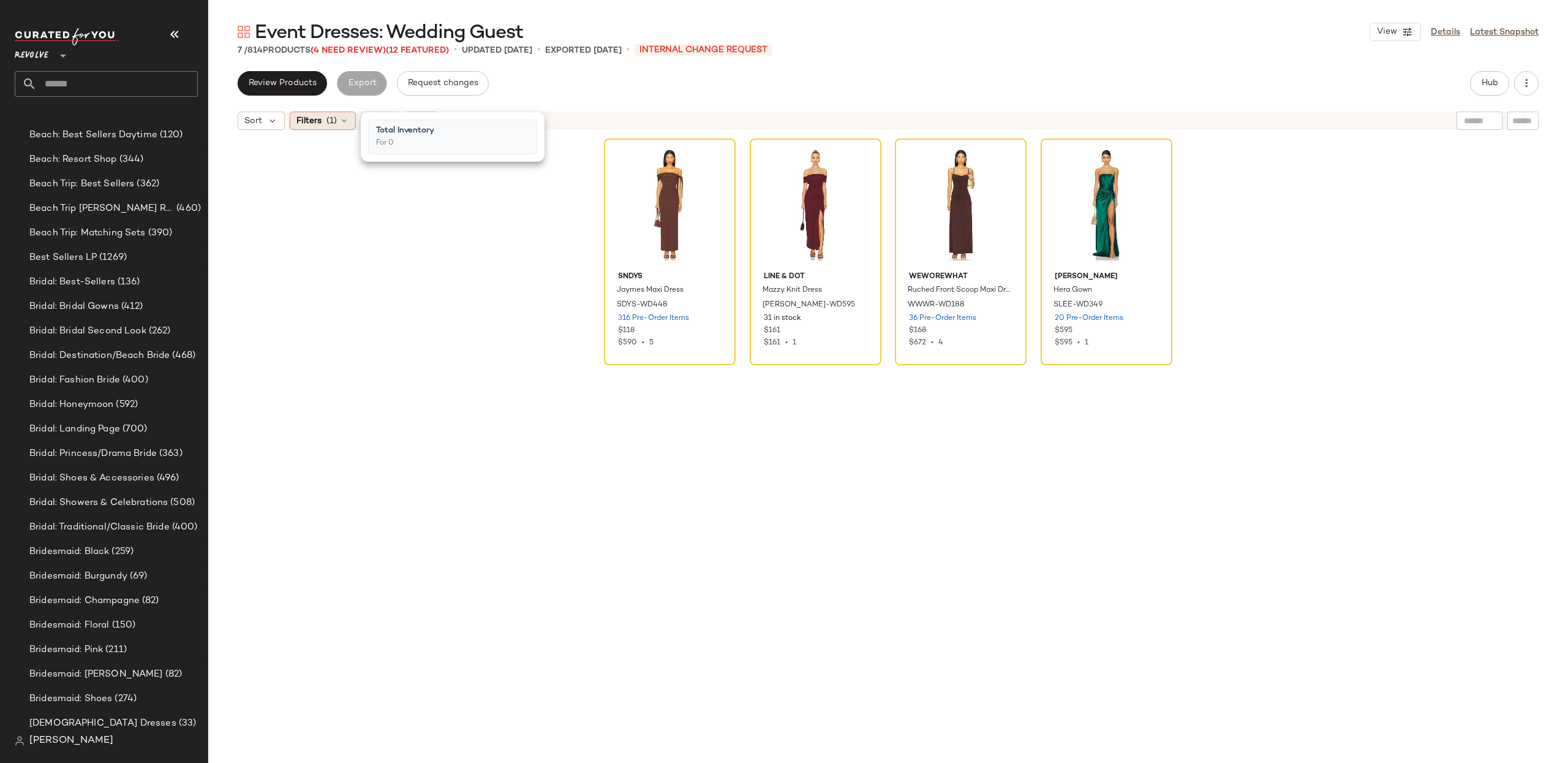
click at [344, 120] on icon at bounding box center [344, 121] width 10 height 10
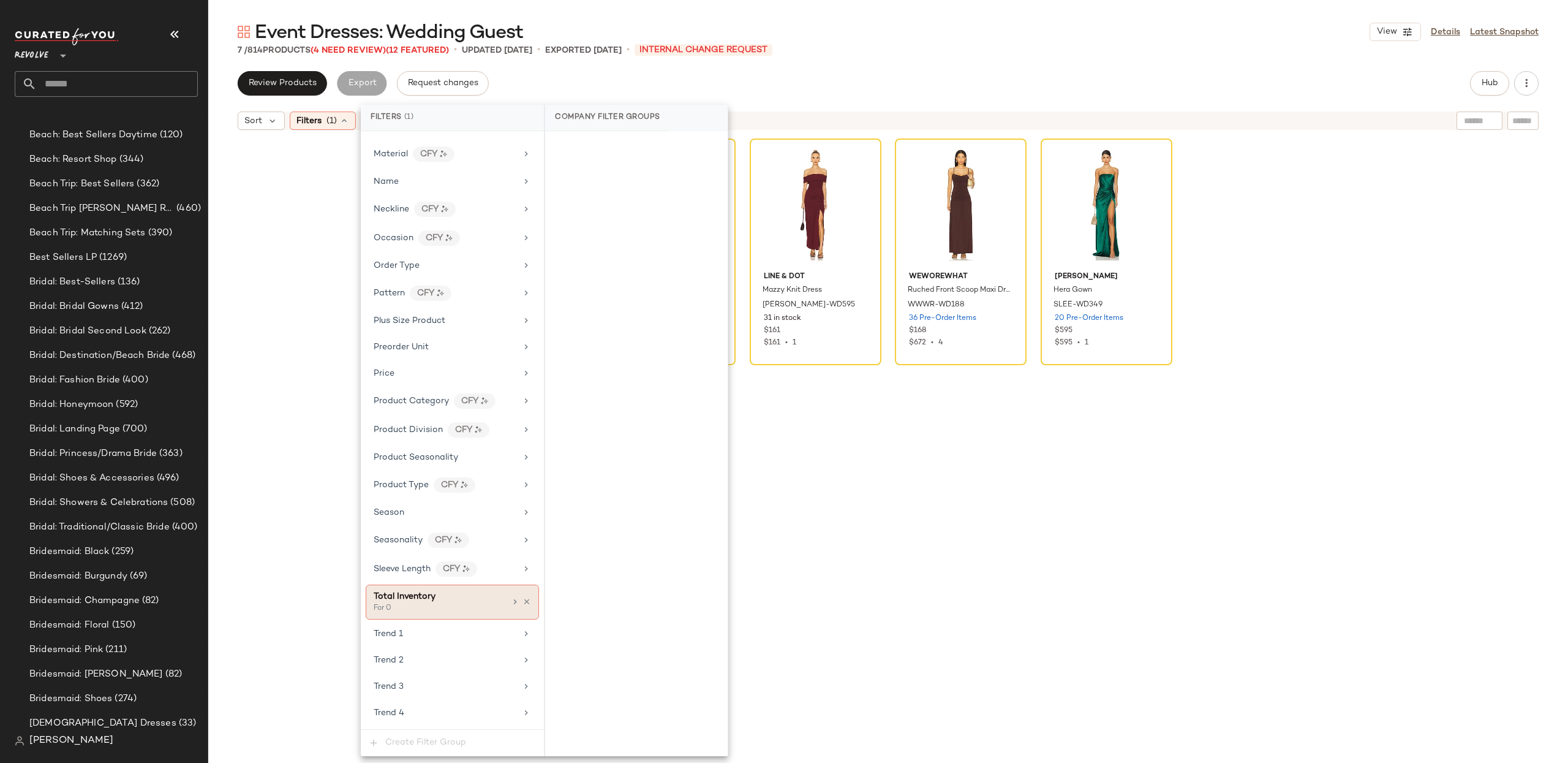
scroll to position [1008, 0]
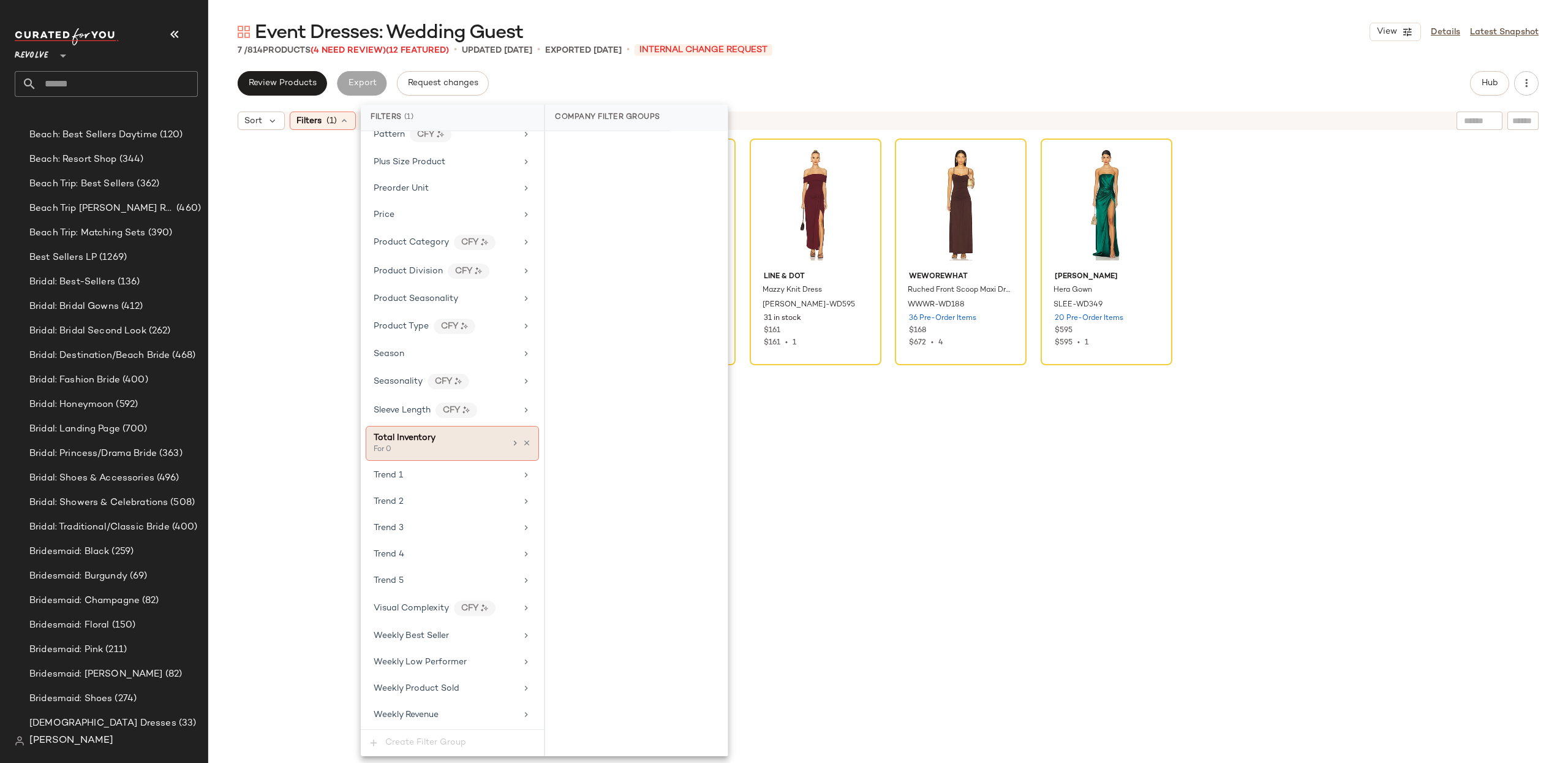
click at [522, 439] on icon at bounding box center [527, 443] width 8 height 8
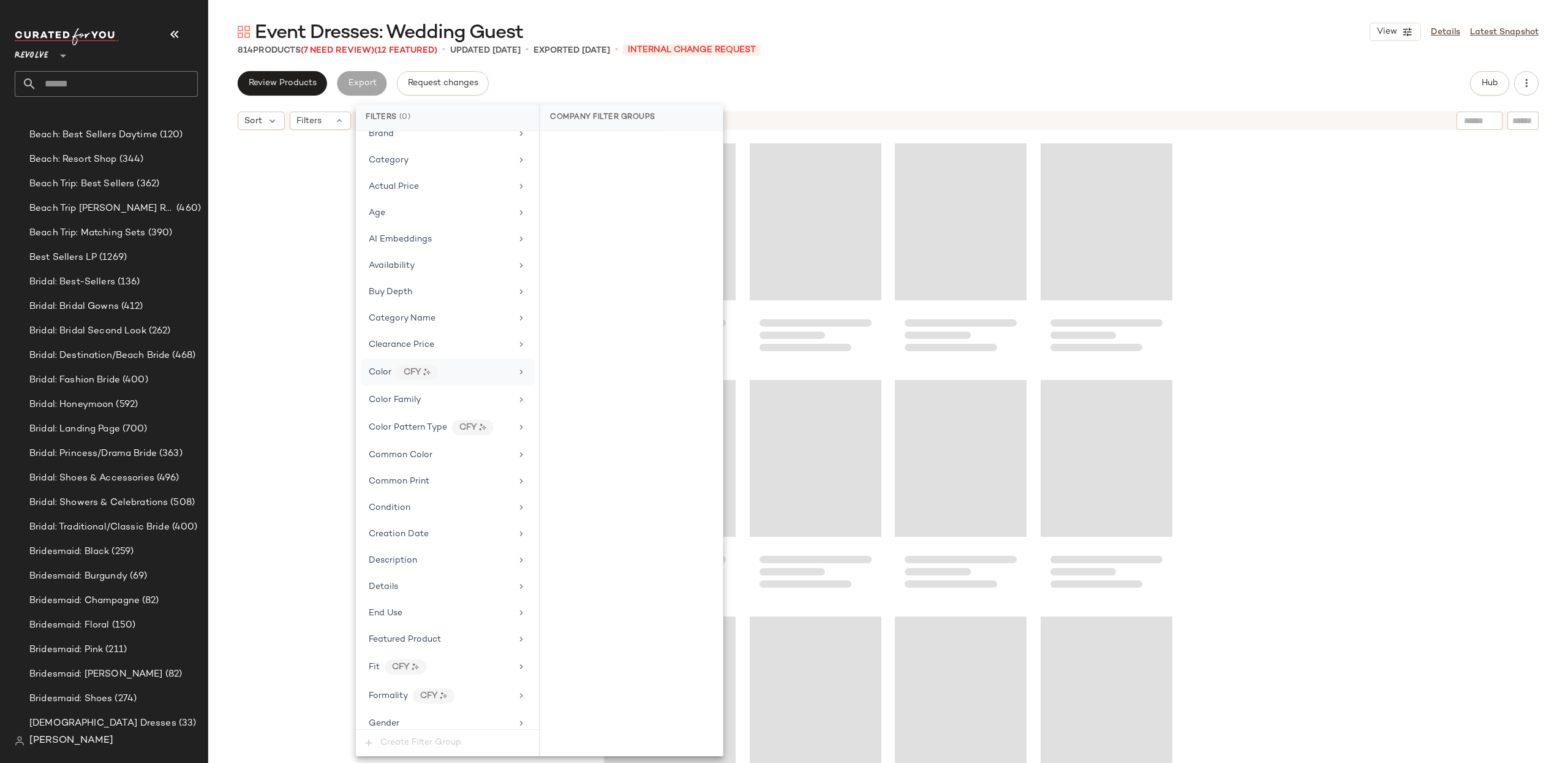
scroll to position [0, 0]
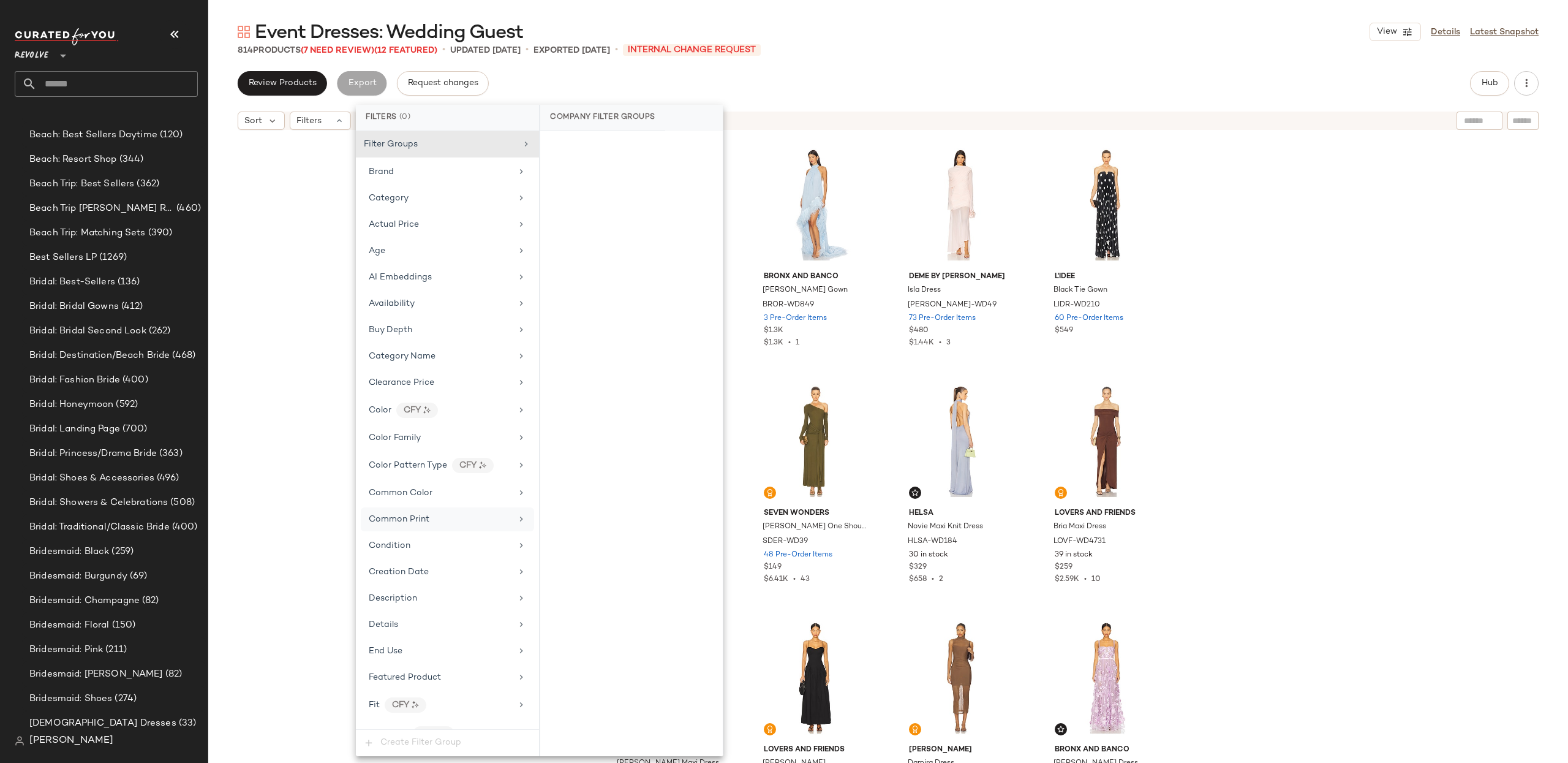
click at [441, 525] on div "Common Print" at bounding box center [440, 519] width 142 height 13
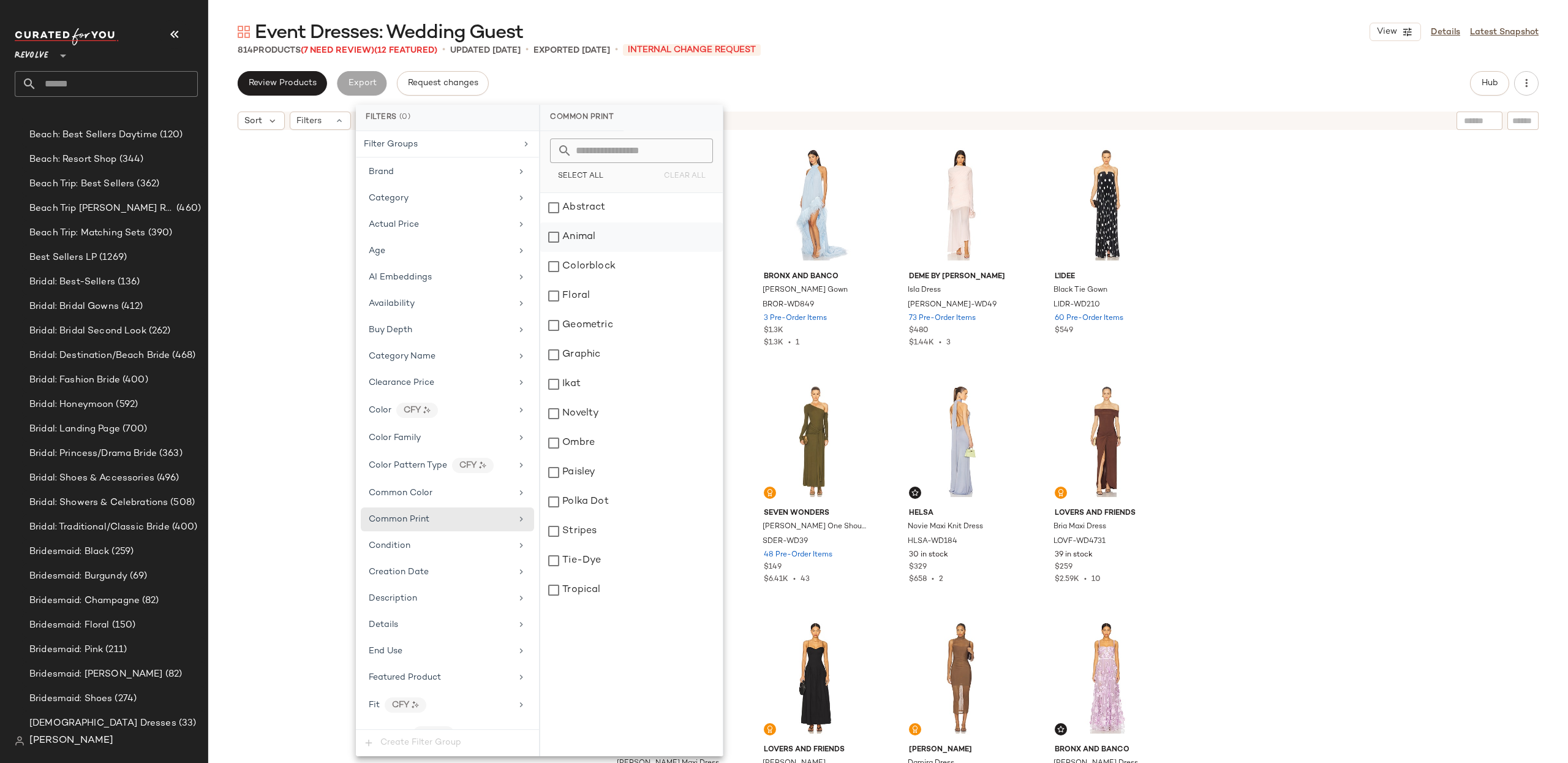
click at [610, 232] on div "Animal" at bounding box center [631, 237] width 182 height 29
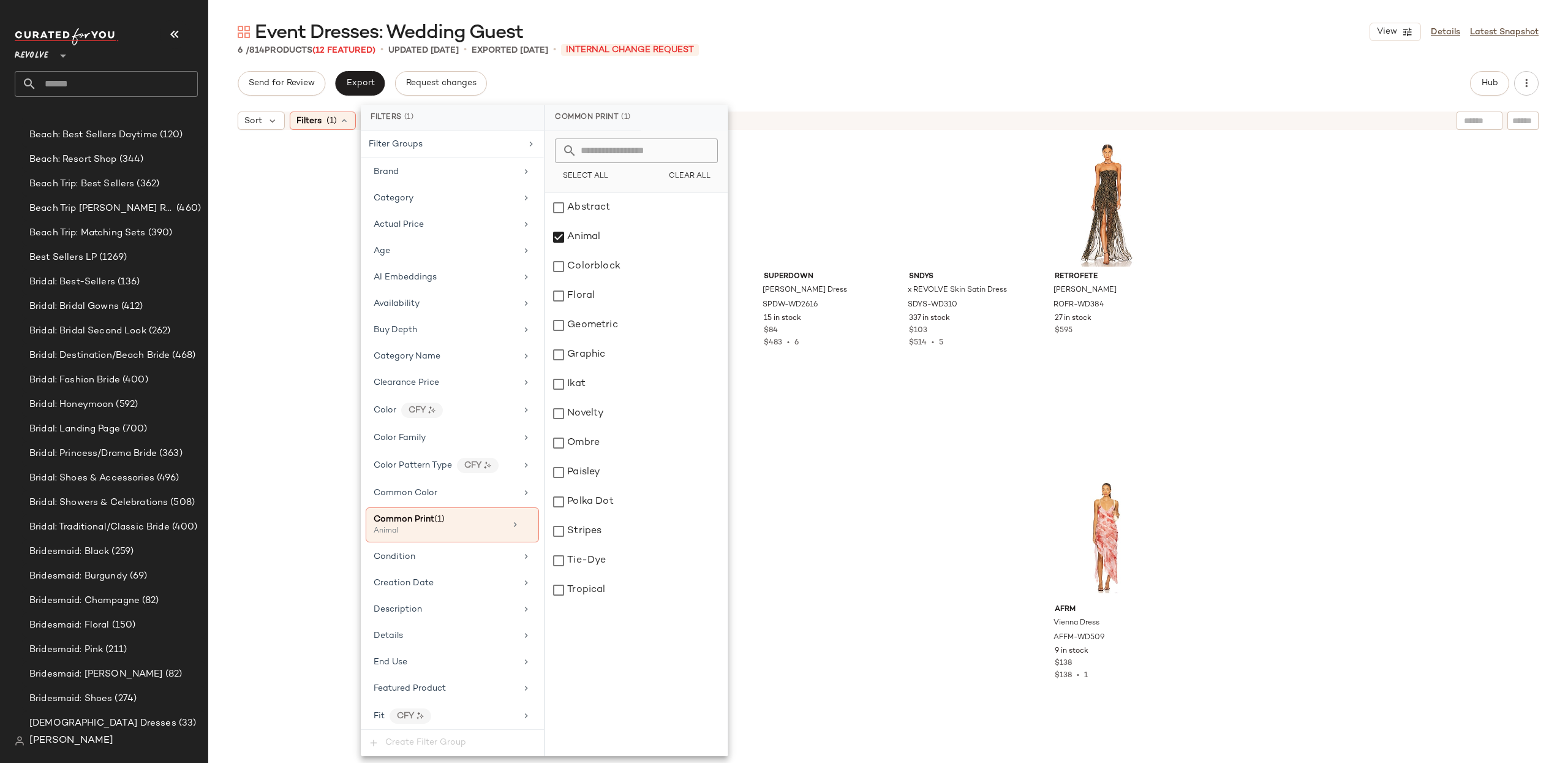
click at [1307, 240] on div "SNDYS Skin Maxi Dress SDYS-WD252 283 in stock $102 $3.03K • 30 superdown Megan …" at bounding box center [888, 465] width 1360 height 657
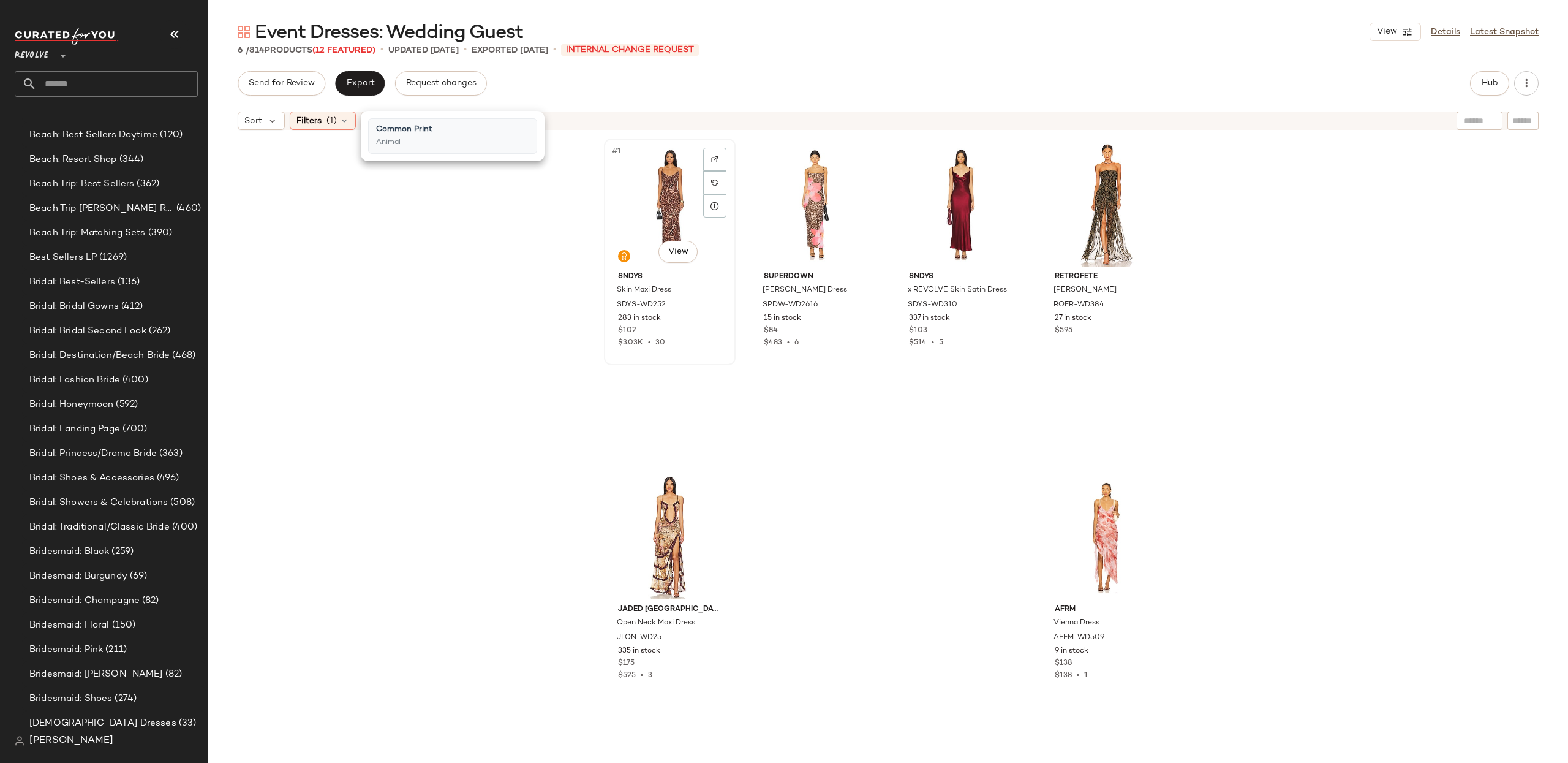
drag, startPoint x: 666, startPoint y: 203, endPoint x: 671, endPoint y: 207, distance: 6.4
click at [666, 203] on div "#1 View" at bounding box center [670, 204] width 123 height 124
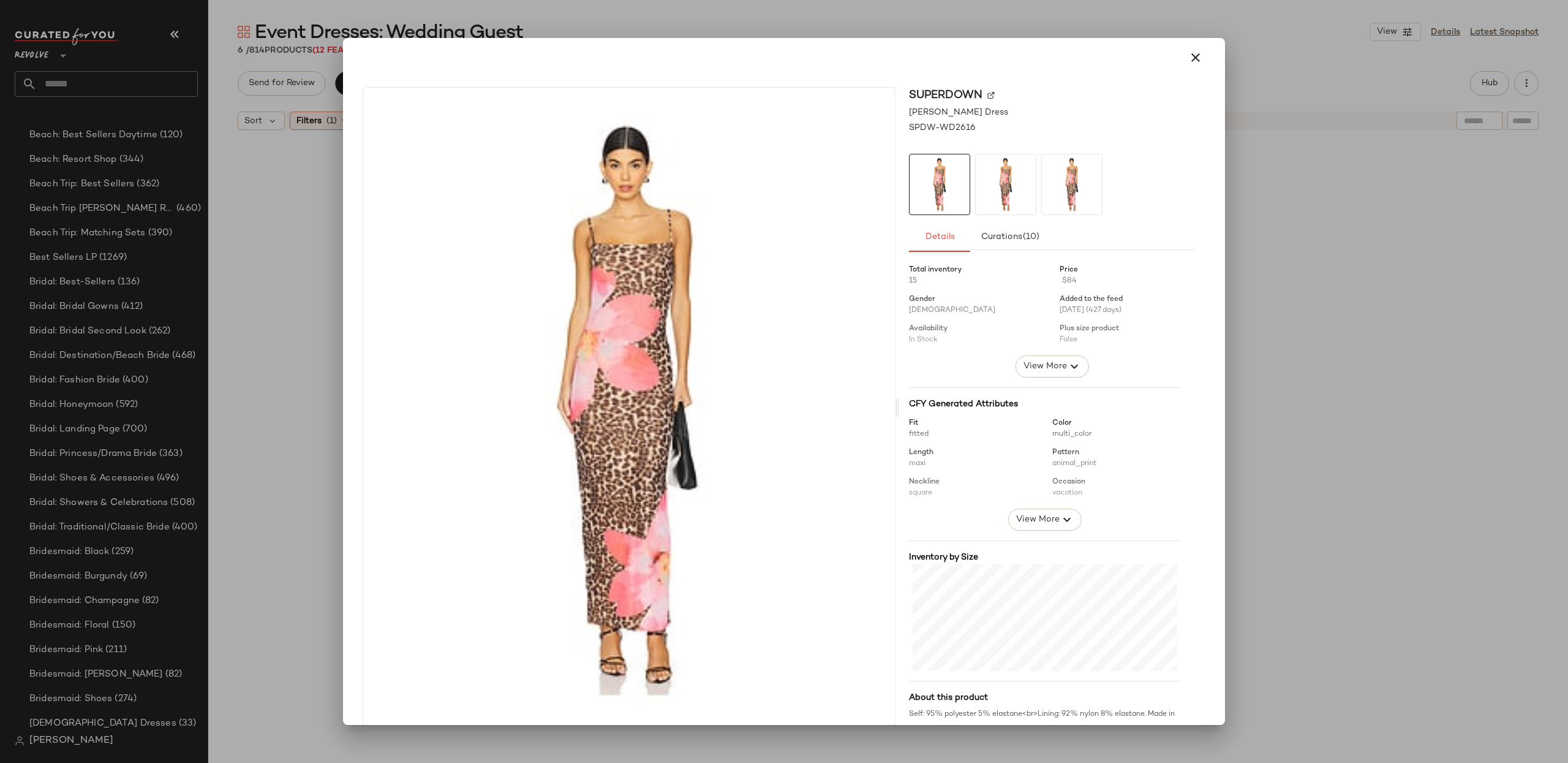
click at [1200, 54] on button "button" at bounding box center [1196, 57] width 29 height 29
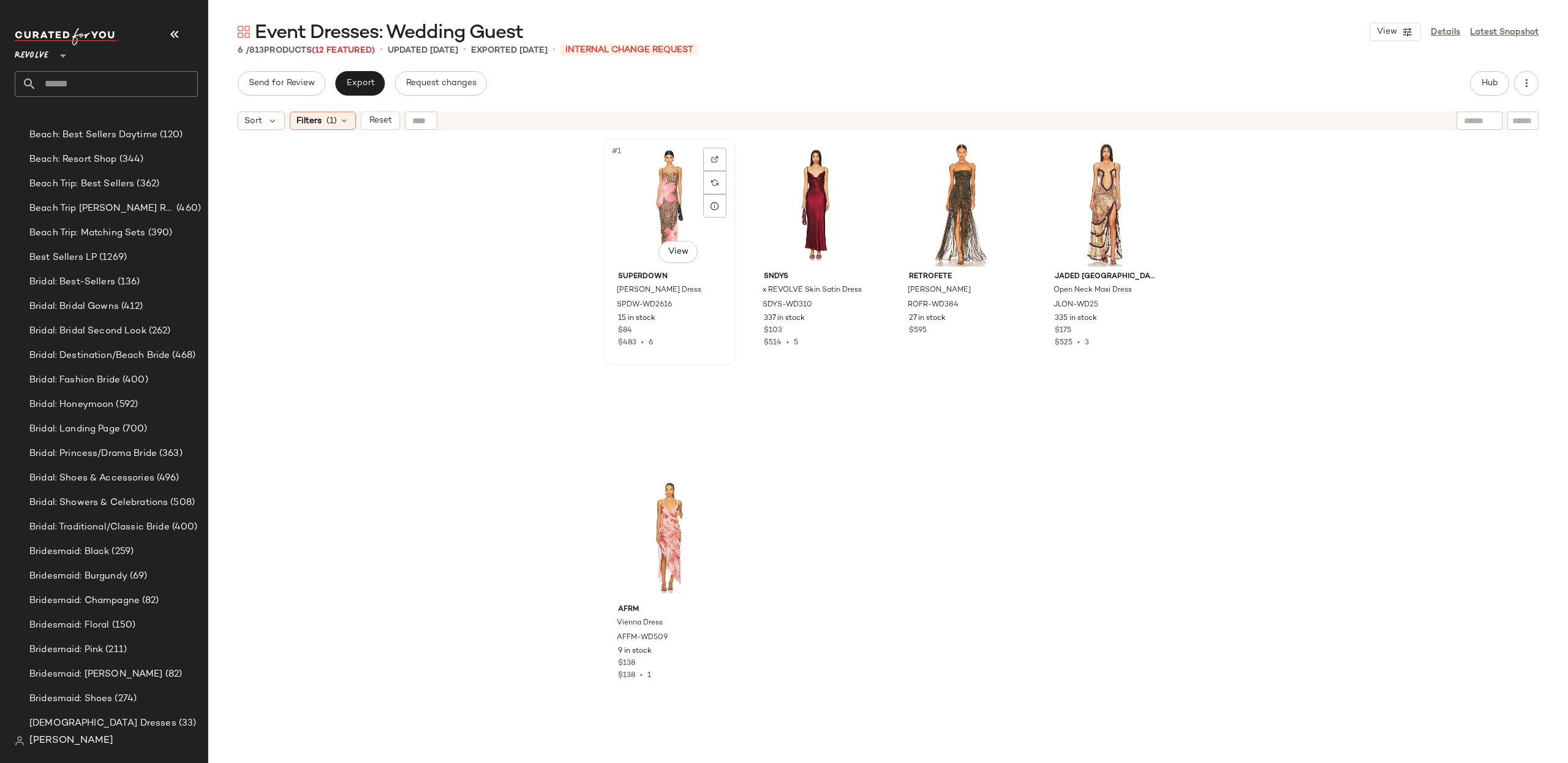
click at [675, 203] on div "#1 View" at bounding box center [670, 204] width 123 height 124
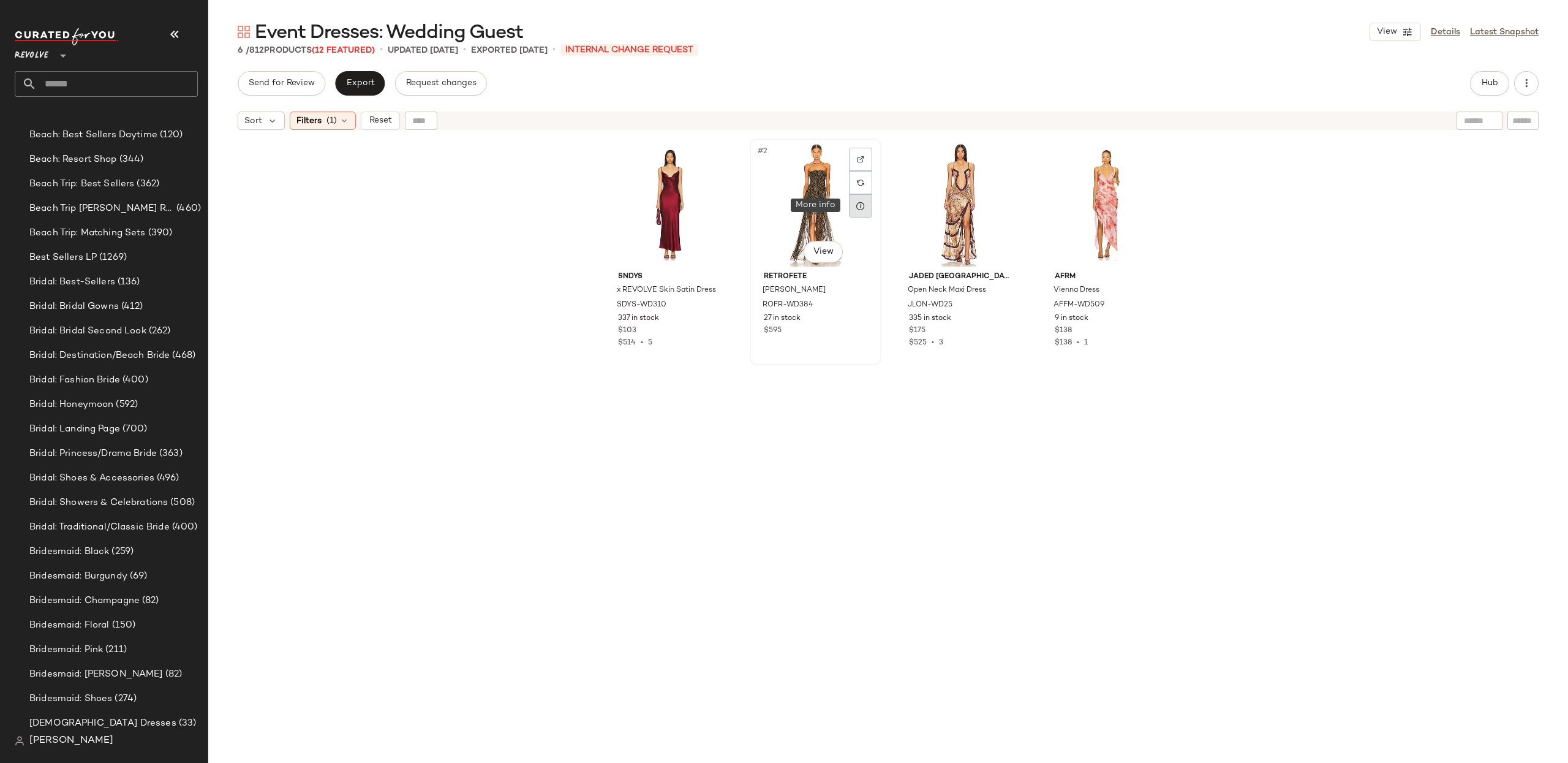
click at [849, 207] on div at bounding box center [860, 205] width 23 height 23
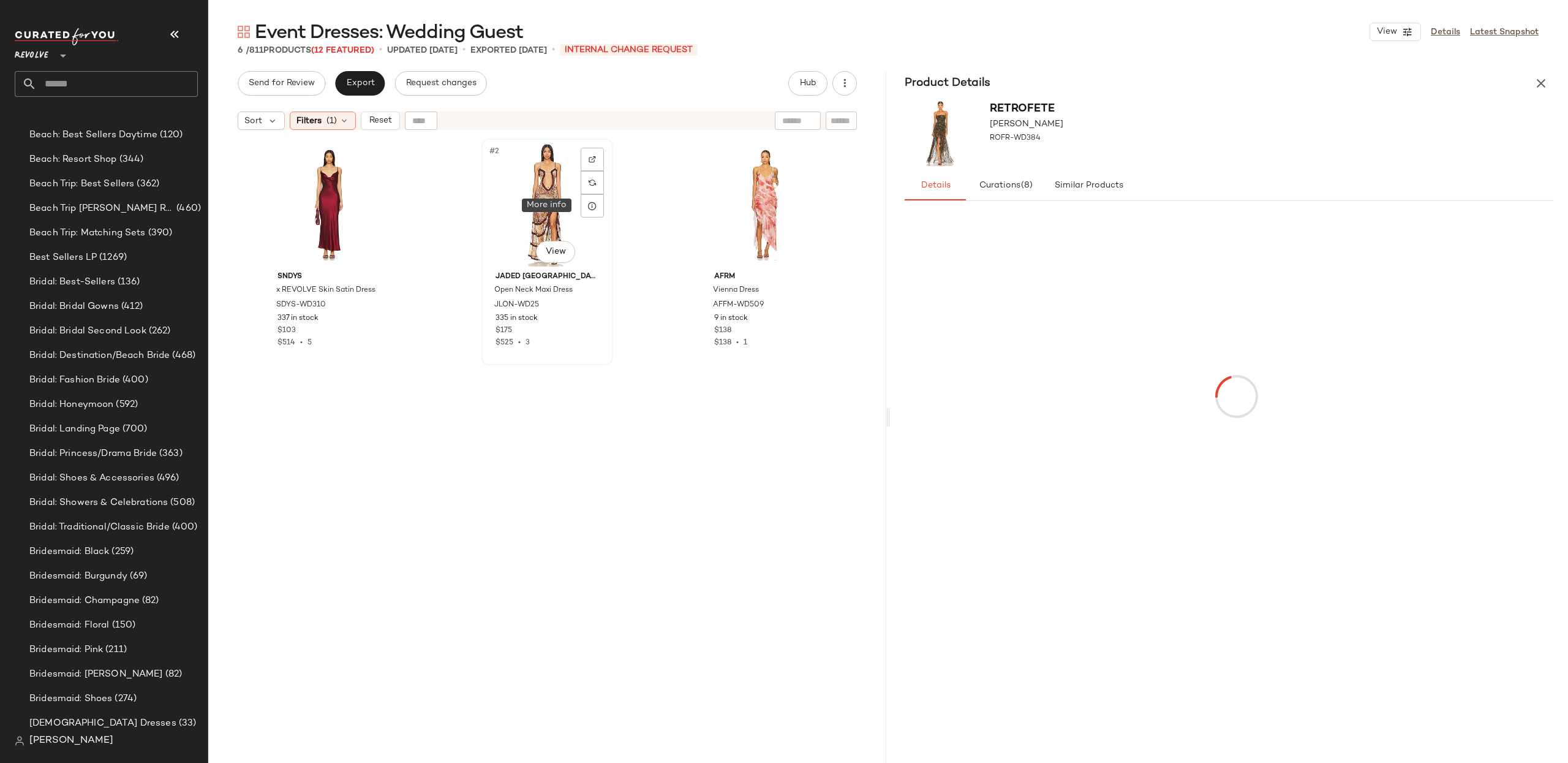
click at [599, 201] on div at bounding box center [592, 205] width 23 height 23
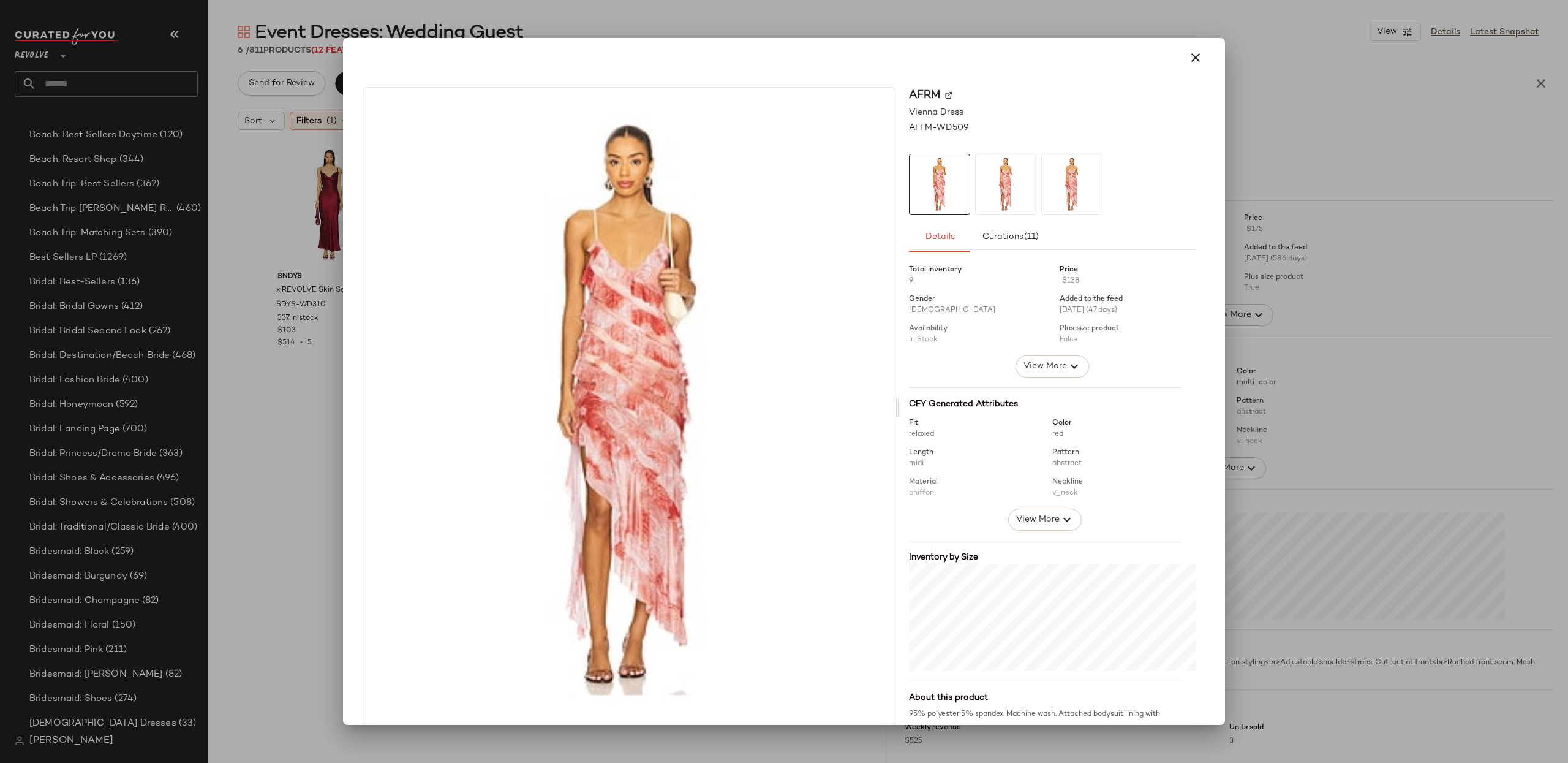
click at [1188, 59] on icon "button" at bounding box center [1195, 57] width 15 height 15
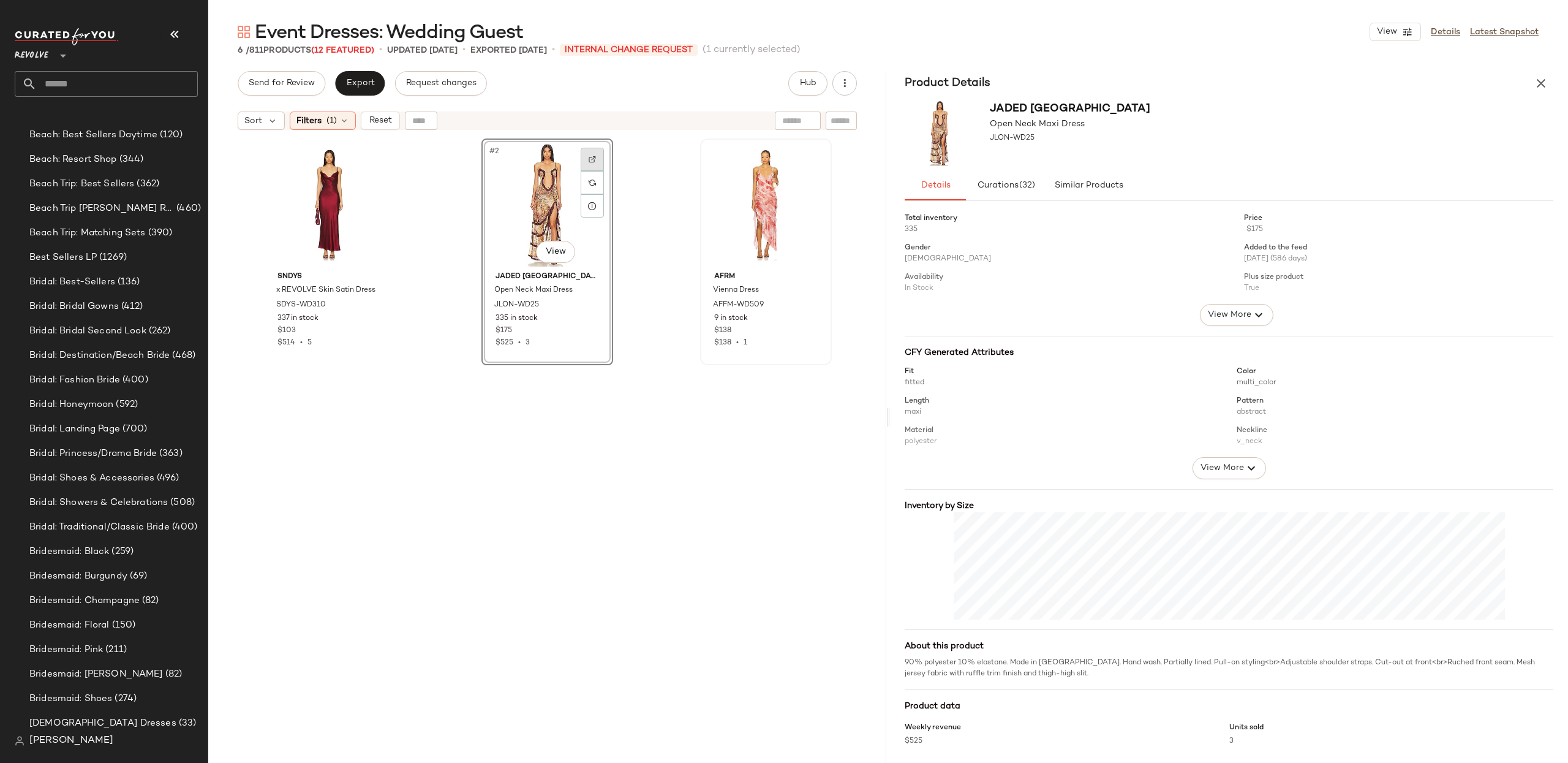
click at [599, 167] on div at bounding box center [592, 159] width 23 height 23
click at [492, 181] on div "#2 View" at bounding box center [547, 204] width 123 height 124
drag, startPoint x: 1536, startPoint y: 84, endPoint x: 1543, endPoint y: 83, distance: 7.1
click at [1536, 84] on icon "button" at bounding box center [1541, 83] width 15 height 15
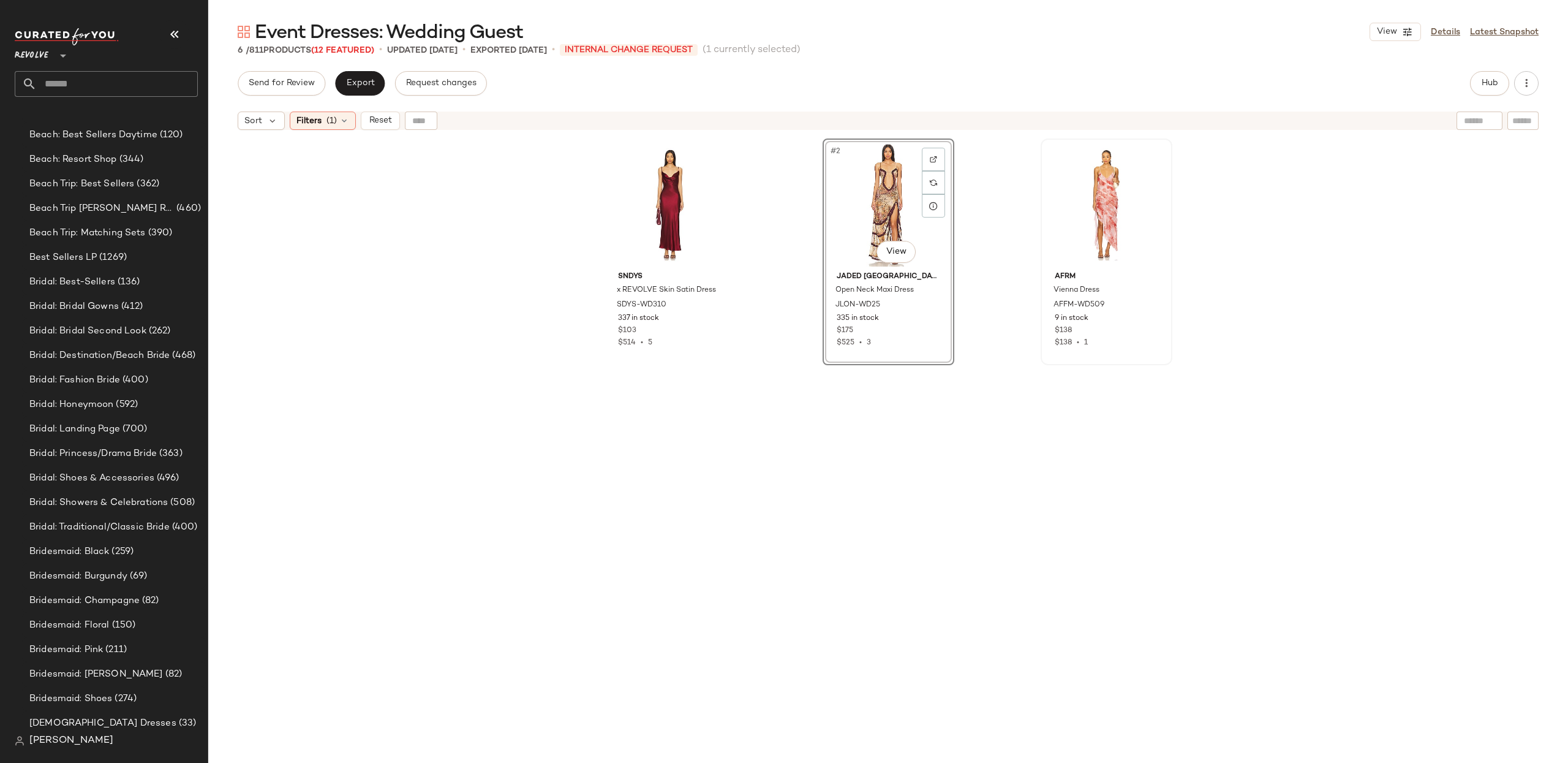
drag, startPoint x: 839, startPoint y: 500, endPoint x: 877, endPoint y: 330, distance: 174.2
click at [839, 496] on div "#2 View Jaded London Open Neck Maxi Dress JLON-WD25 335 in stock $175 $525 • 3" at bounding box center [888, 465] width 132 height 655
click at [883, 231] on div "#2 View" at bounding box center [888, 204] width 123 height 124
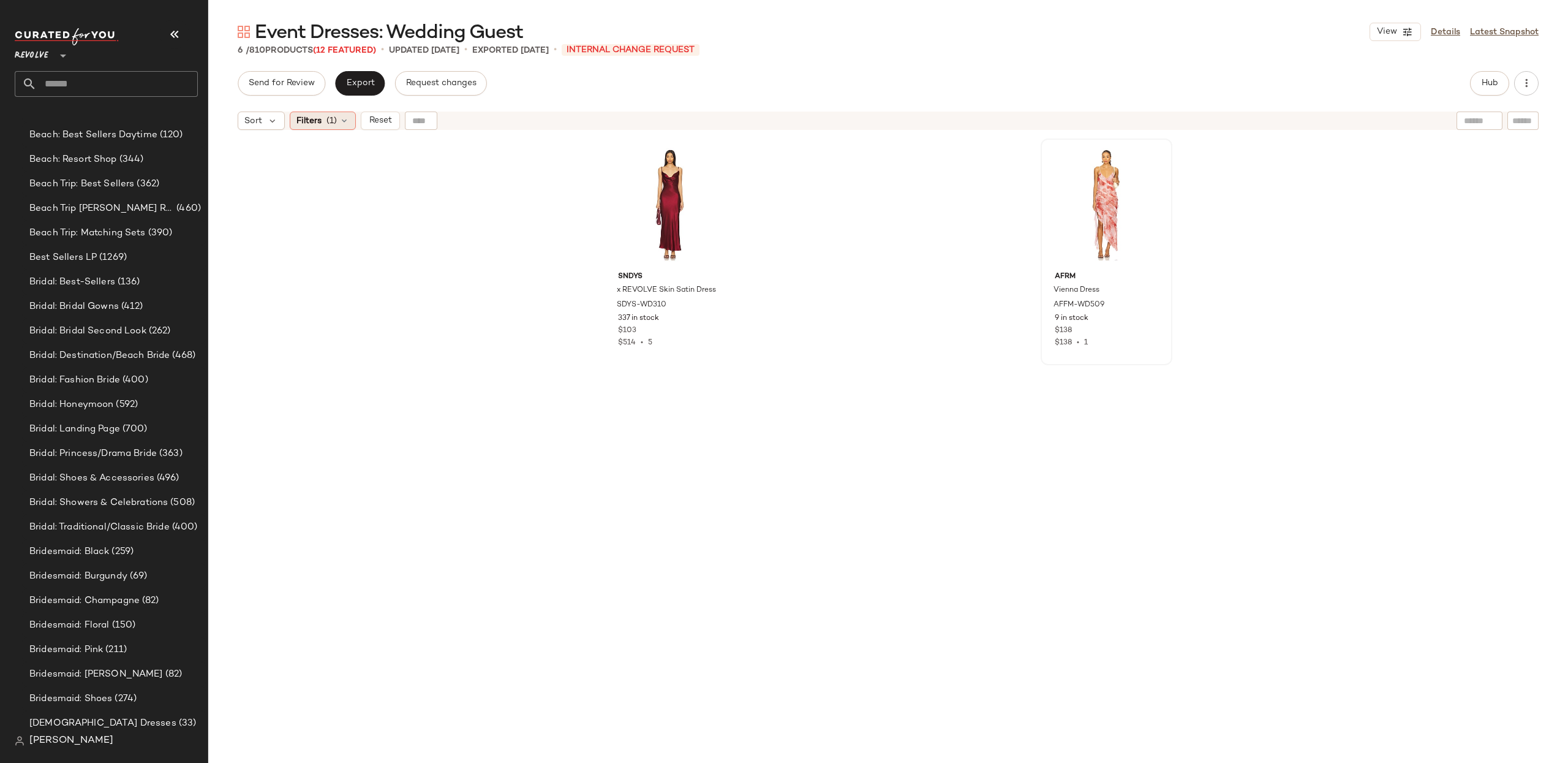
click at [336, 121] on span "(1)" at bounding box center [331, 121] width 10 height 13
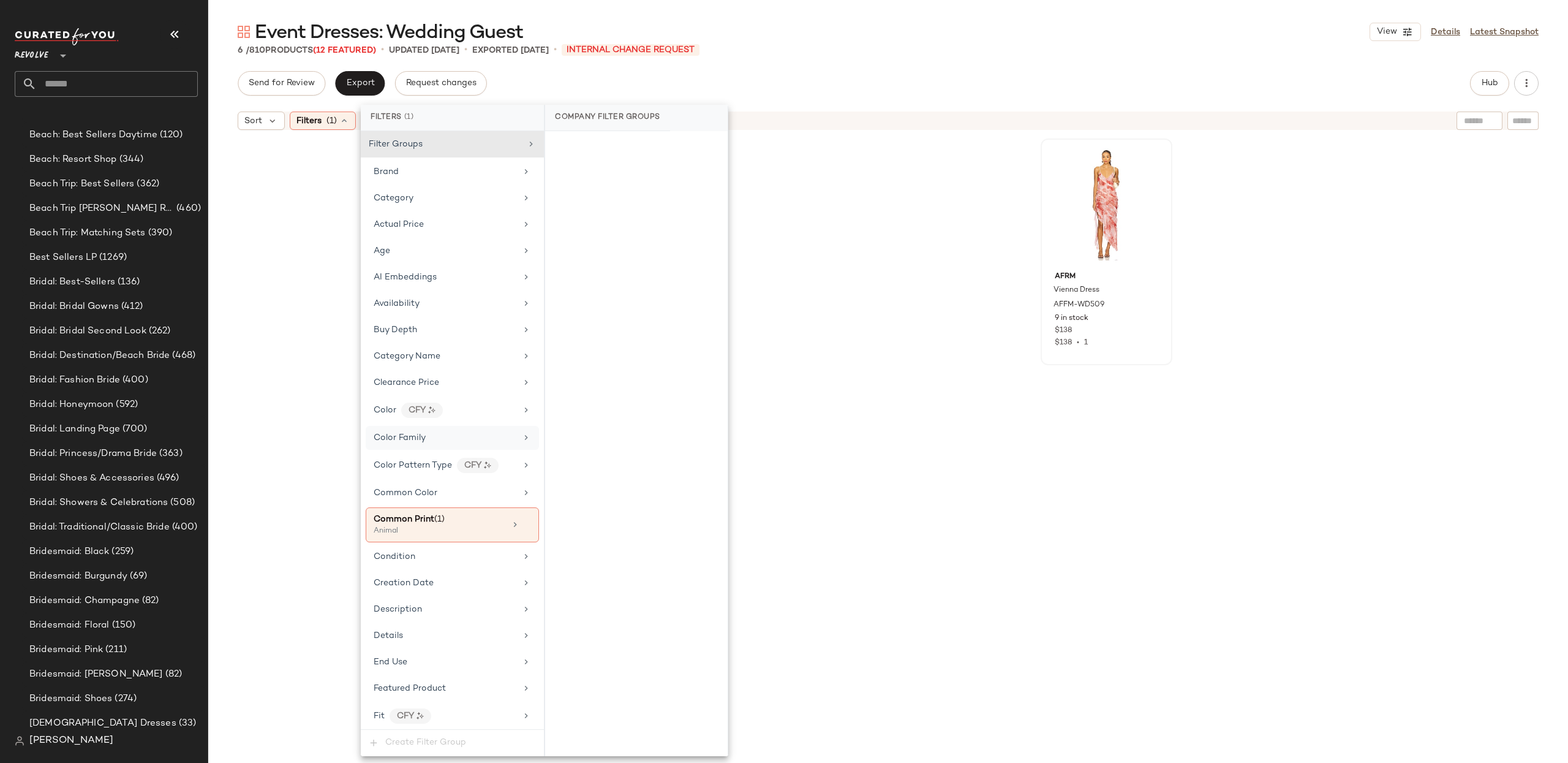
drag, startPoint x: 444, startPoint y: 537, endPoint x: 481, endPoint y: 447, distance: 97.3
click at [444, 537] on div "Animal" at bounding box center [434, 531] width 122 height 11
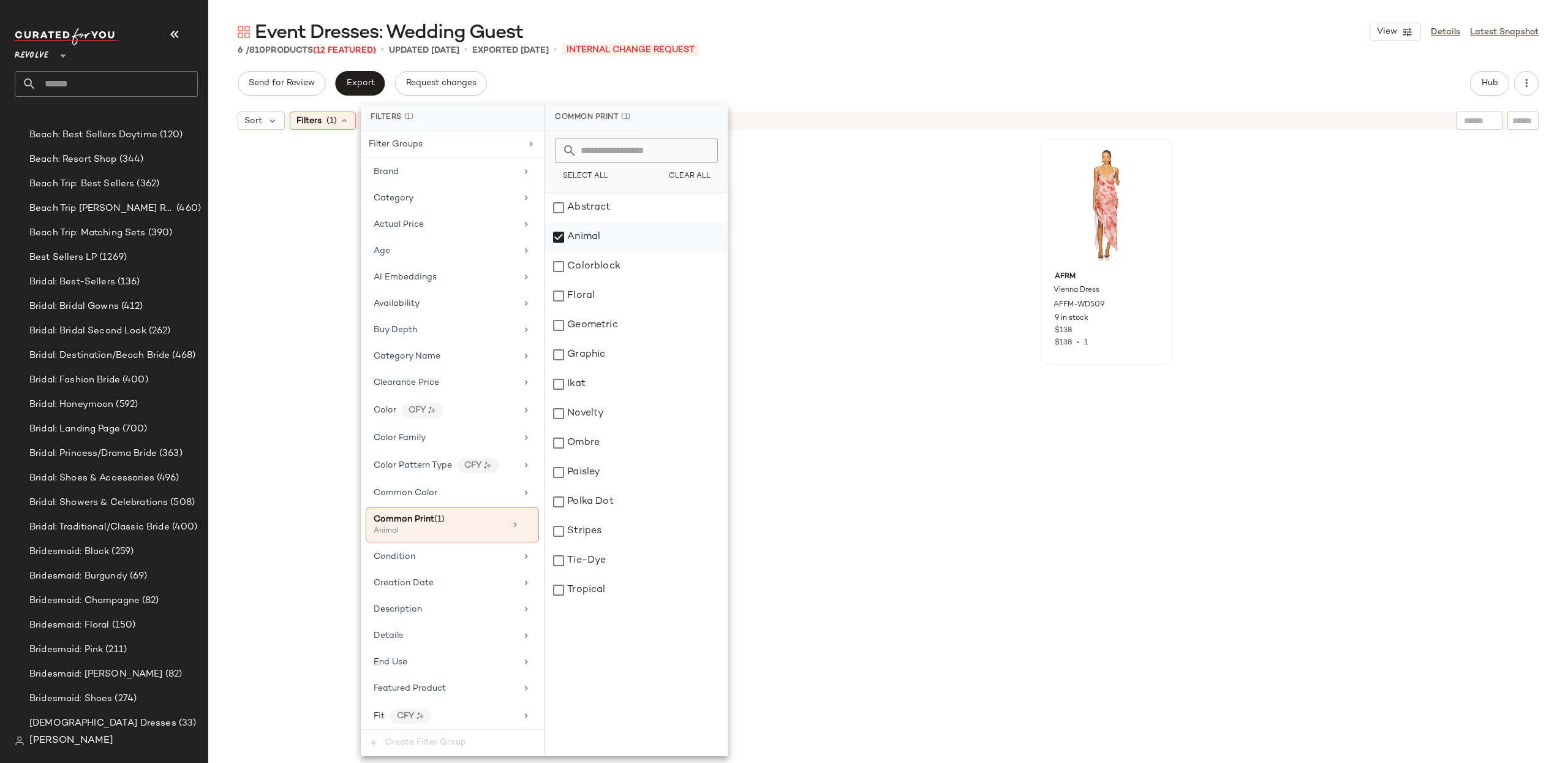
click at [563, 238] on div "Animal" at bounding box center [636, 237] width 182 height 29
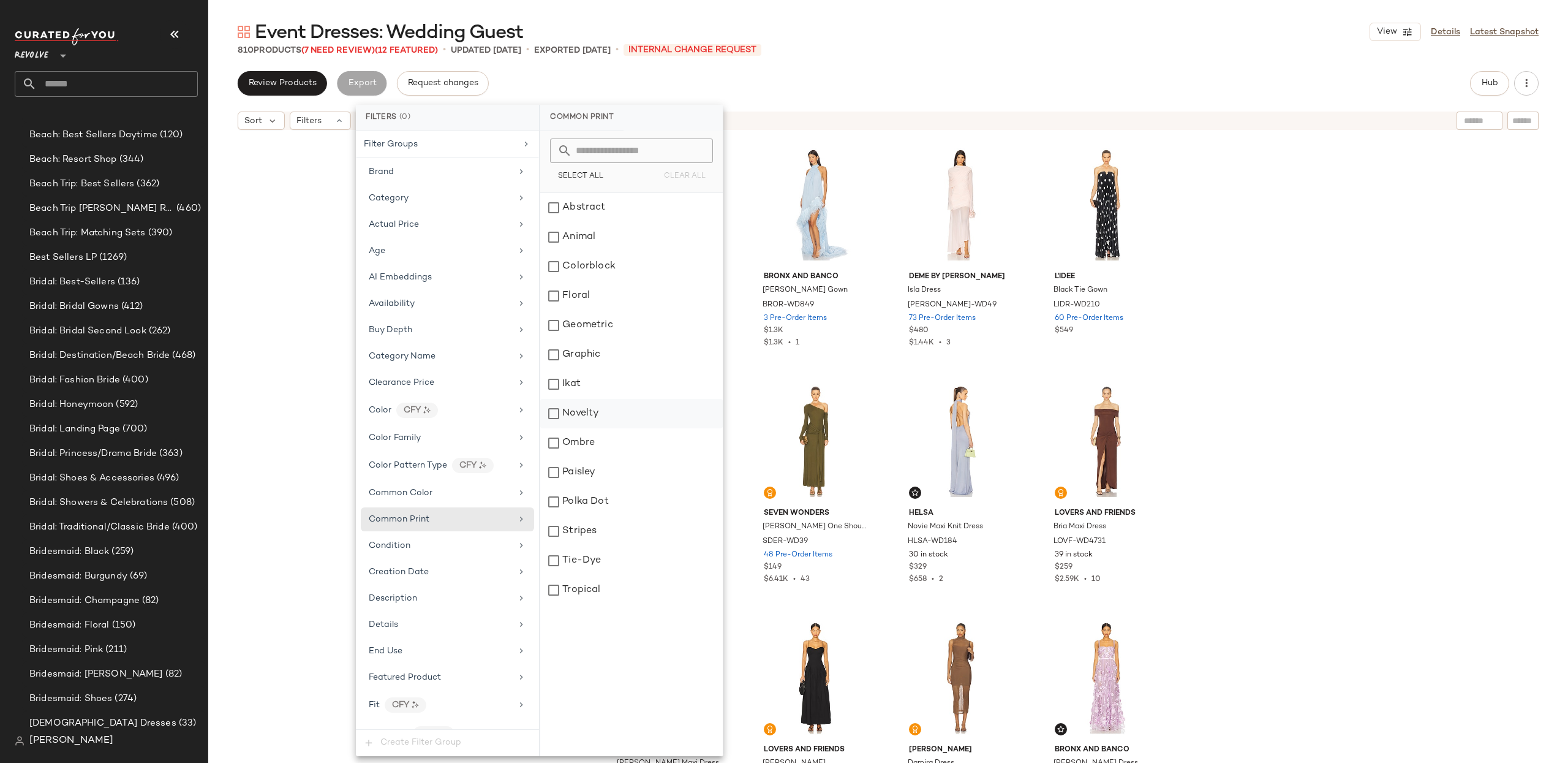
click at [559, 414] on div "Novelty" at bounding box center [631, 414] width 182 height 29
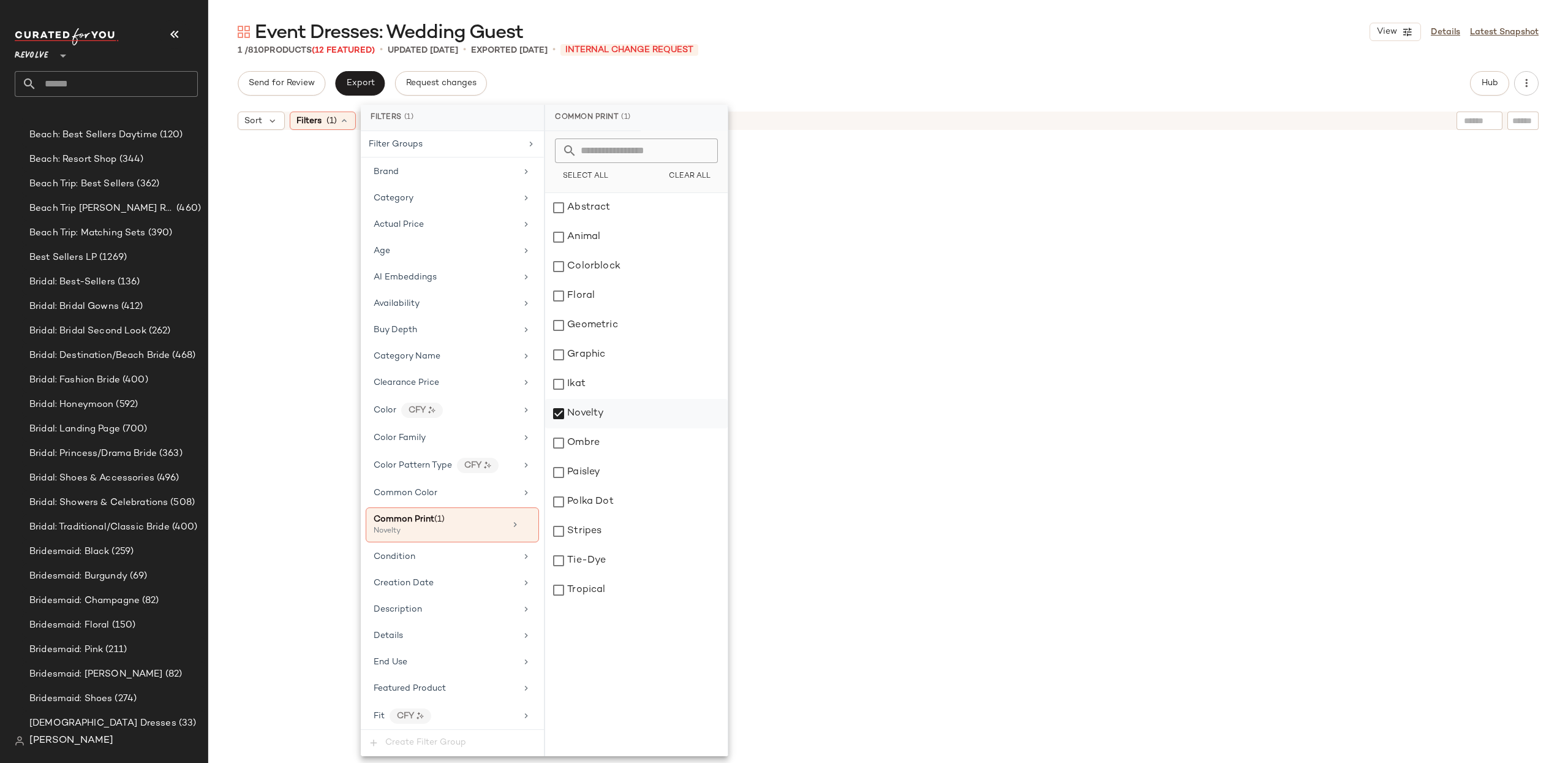
click at [559, 411] on div "Novelty" at bounding box center [636, 414] width 182 height 29
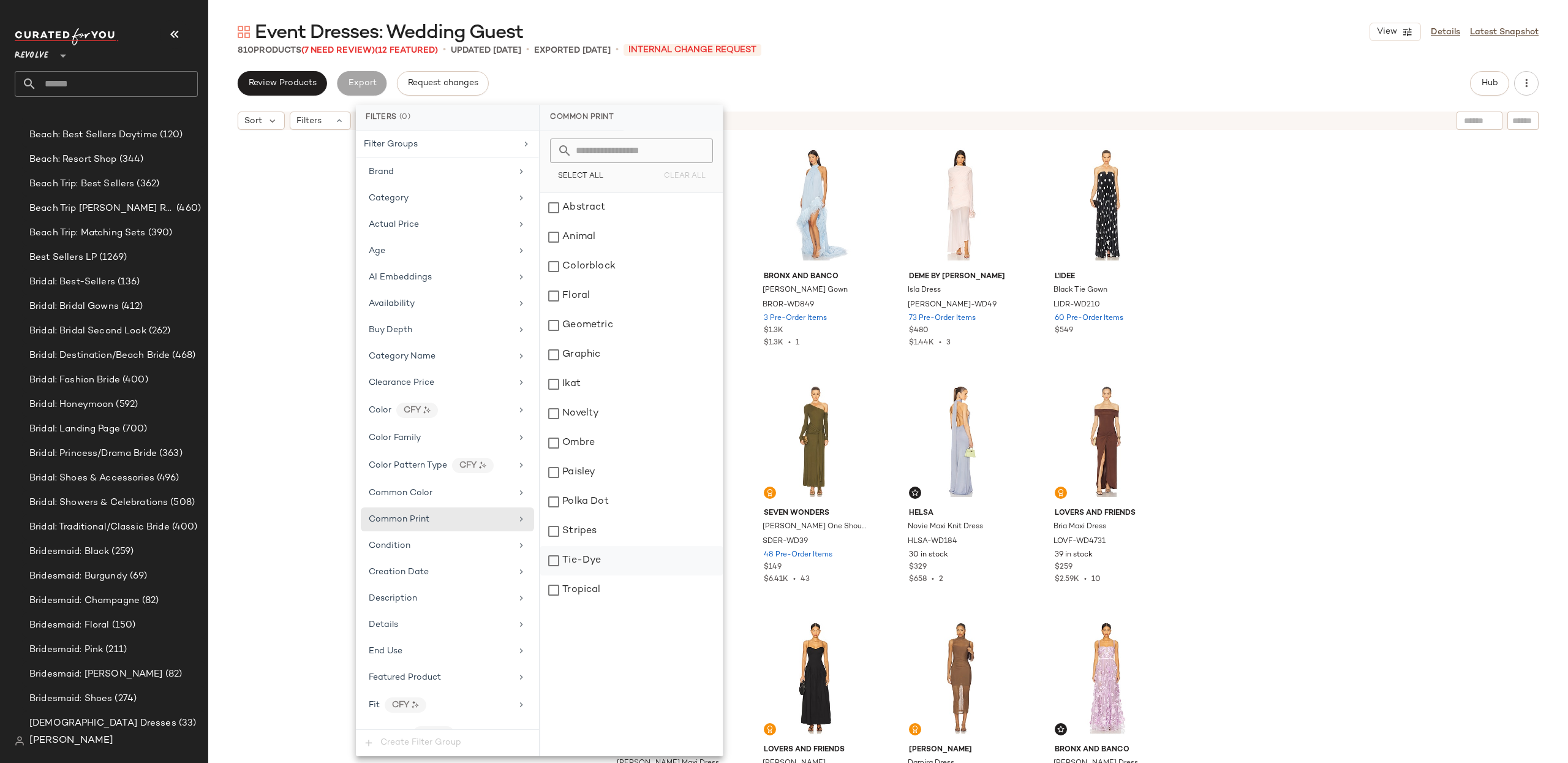
click at [577, 554] on div "Tie-Dye" at bounding box center [631, 560] width 182 height 29
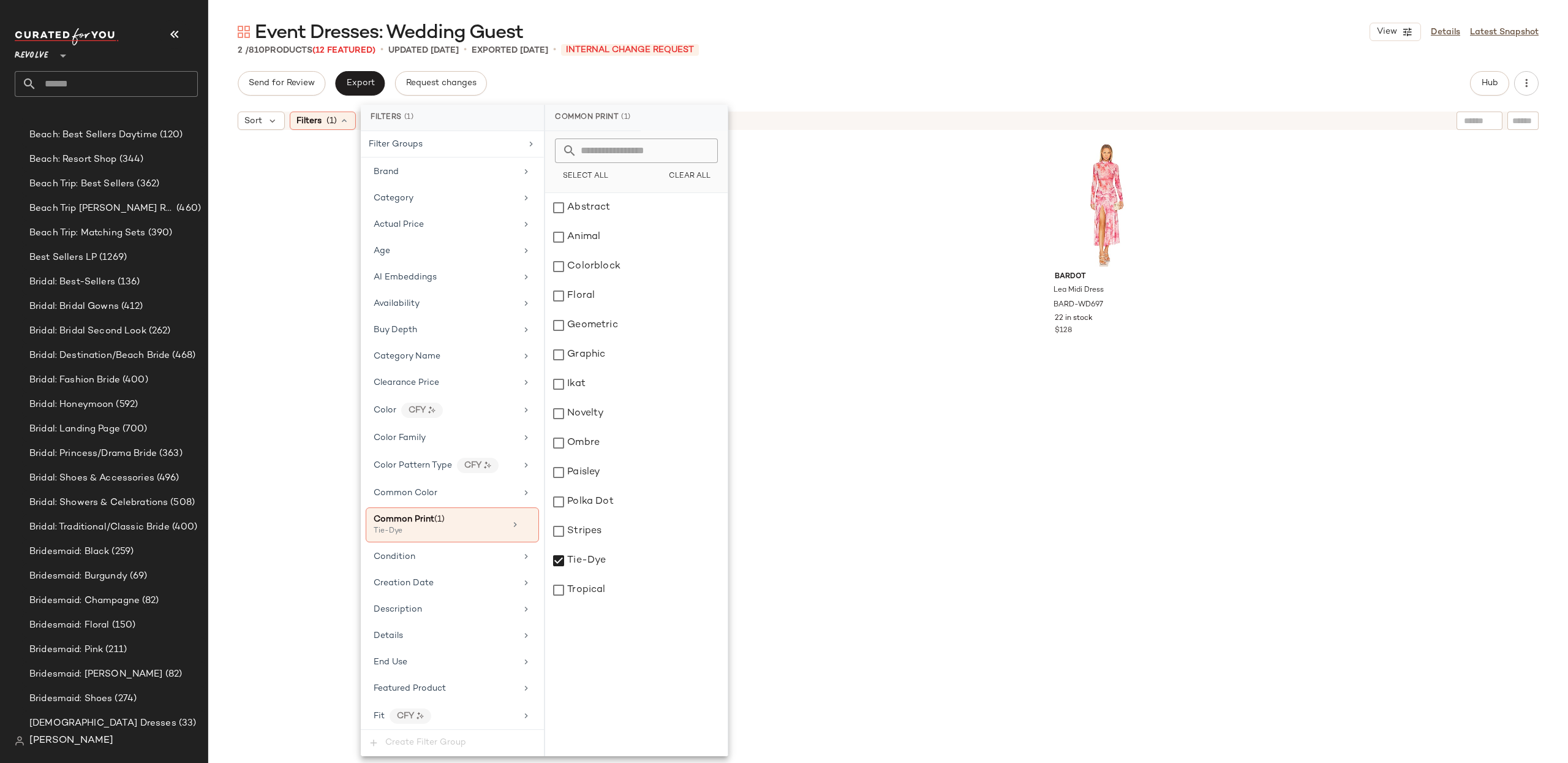
click at [925, 435] on div "LNA V Slip Dress LNA-WD345 8 in stock $158 Bardot Lea Midi Dress BARD-WD697 22 …" at bounding box center [888, 465] width 569 height 655
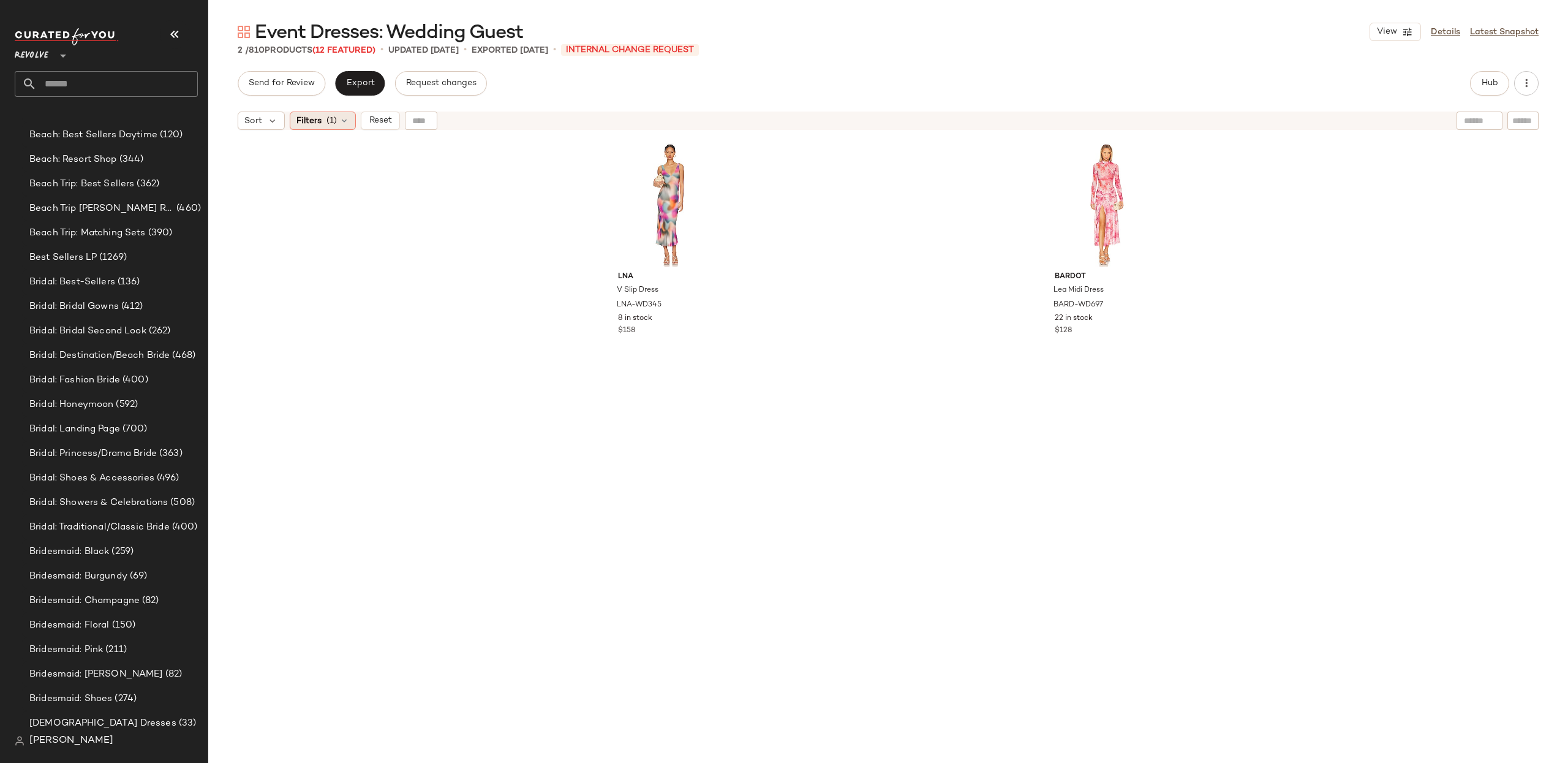
click at [328, 115] on span "(1)" at bounding box center [331, 121] width 10 height 13
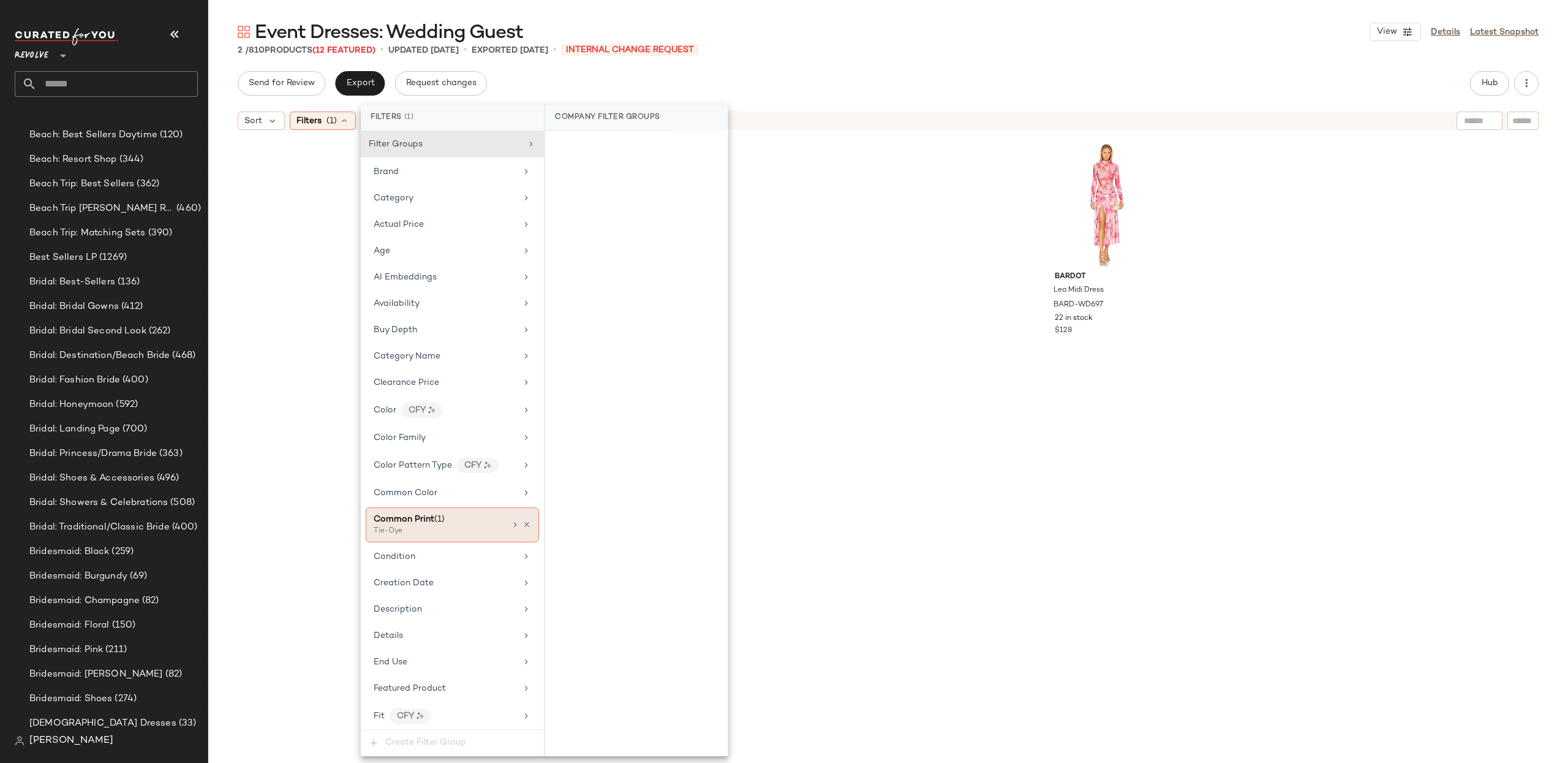
click at [522, 525] on icon at bounding box center [527, 524] width 8 height 8
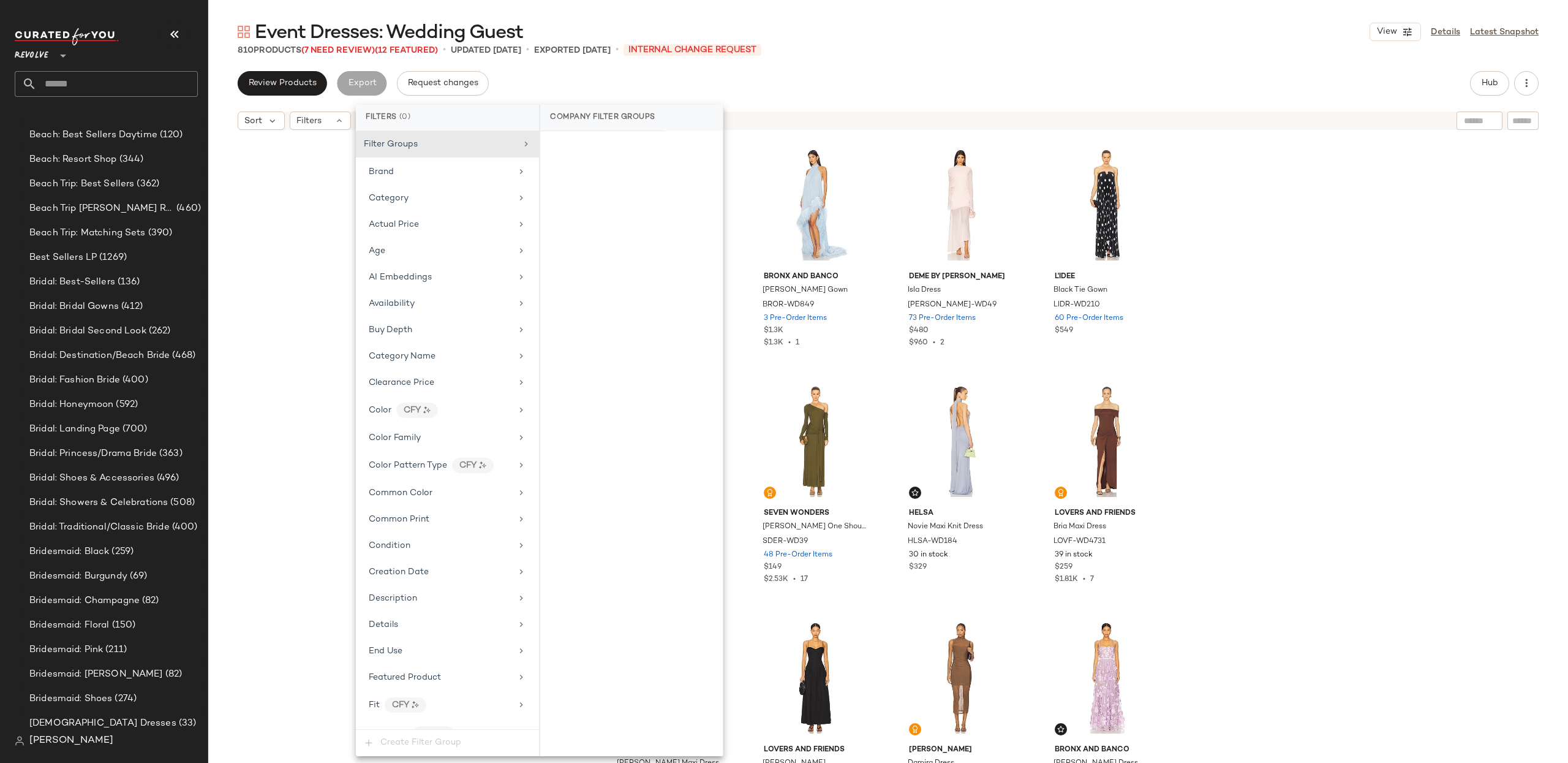
click at [1296, 272] on div "Deme by Gabriella Chloe Gown DEBY-WD44 94 Pre-Order Items $429 $2.12K • 5 Bronx…" at bounding box center [888, 465] width 1360 height 657
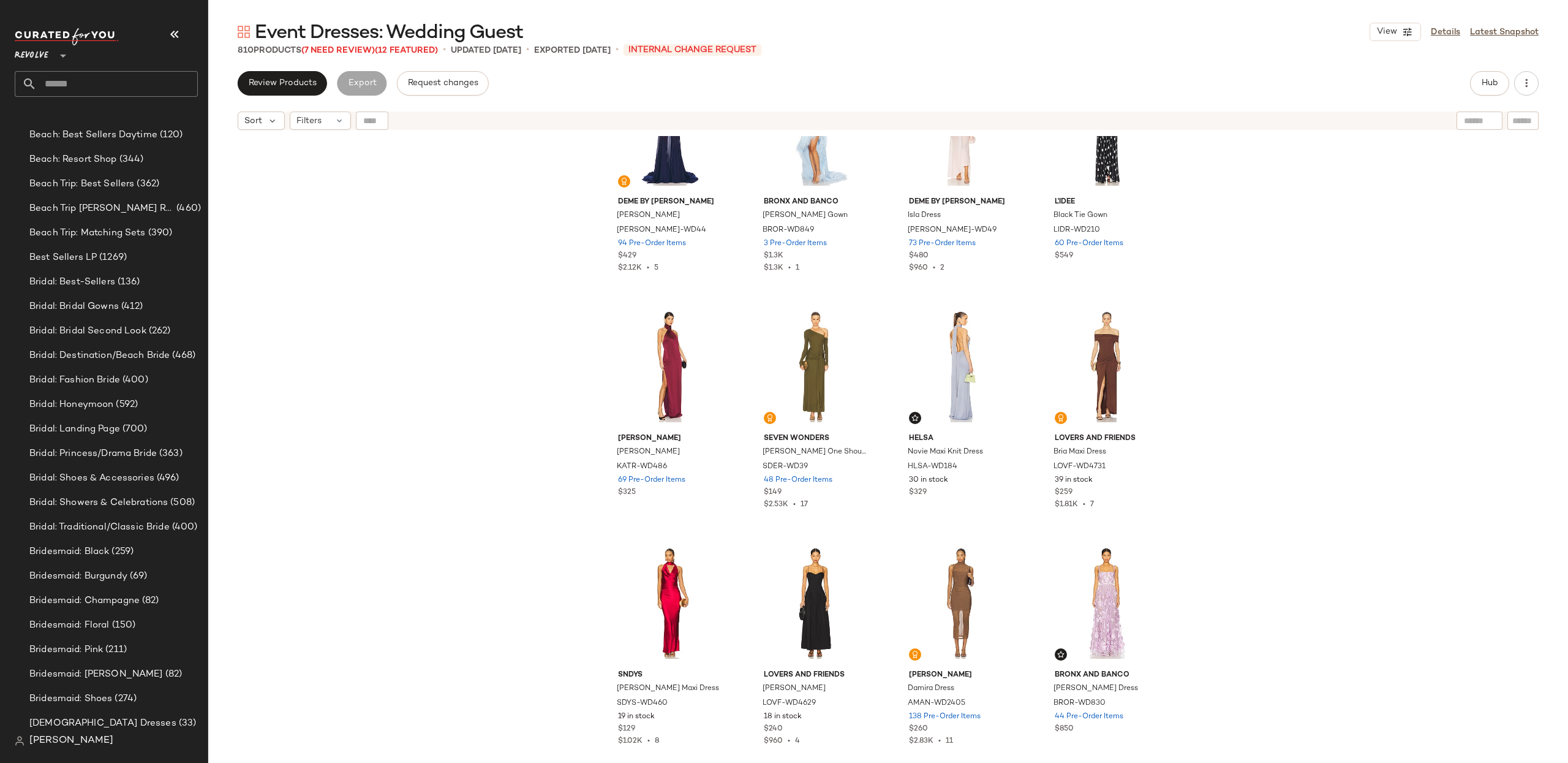
scroll to position [79, 0]
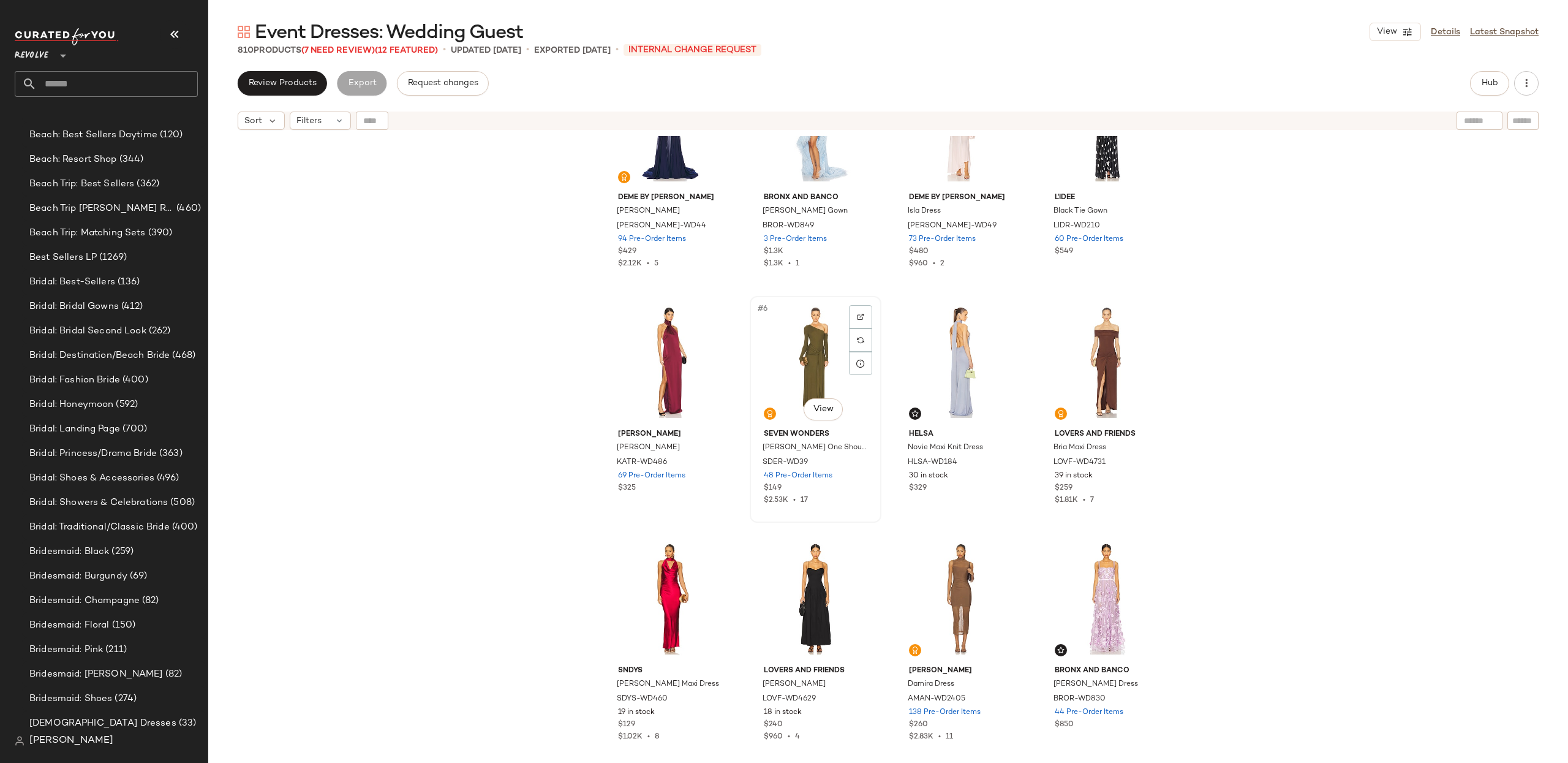
click at [816, 421] on div "#6 View" at bounding box center [815, 362] width 123 height 124
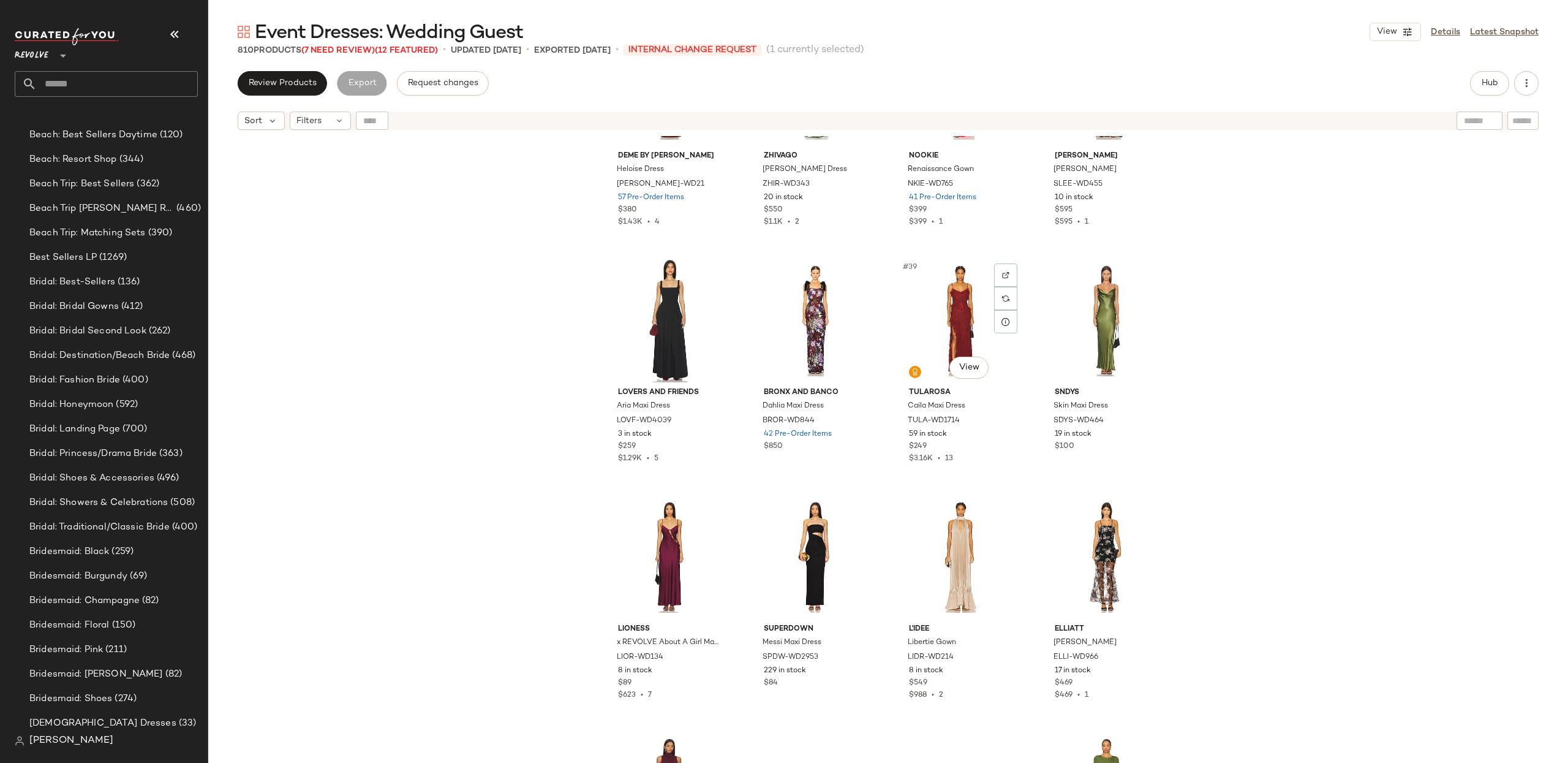
scroll to position [2026, 0]
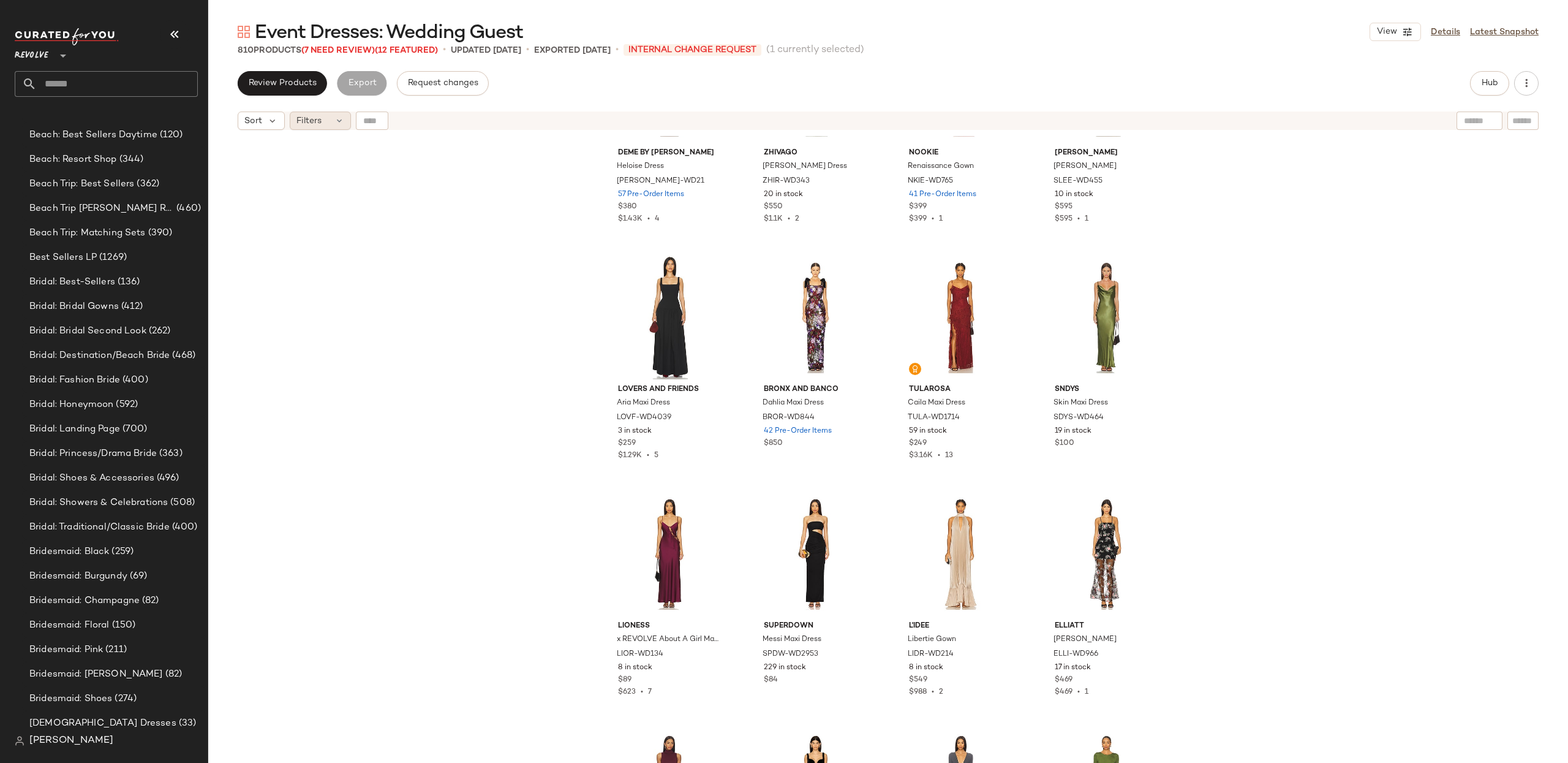
click at [312, 122] on span "Filters" at bounding box center [309, 121] width 25 height 13
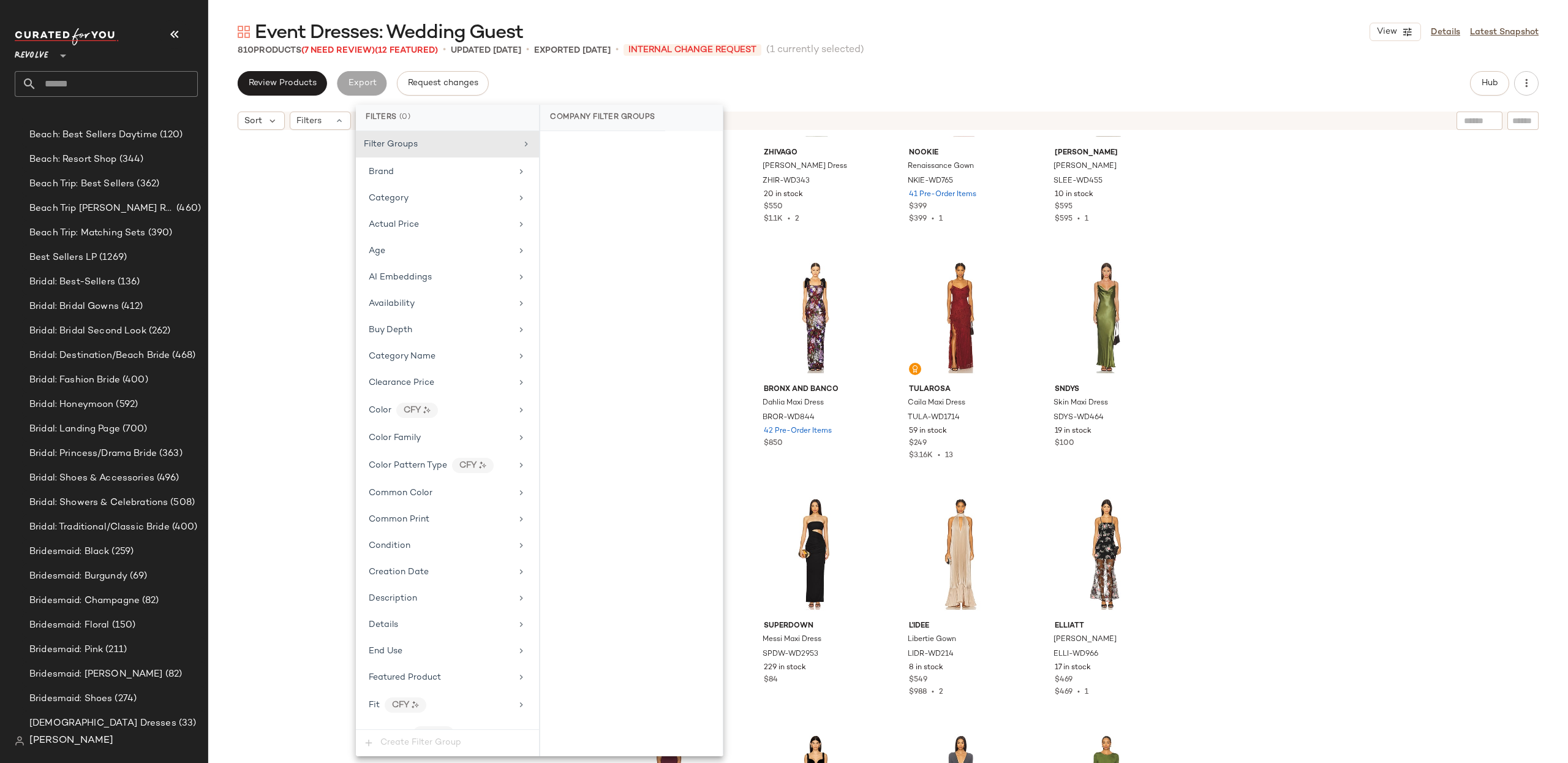
click at [256, 126] on span "Sort" at bounding box center [253, 121] width 17 height 13
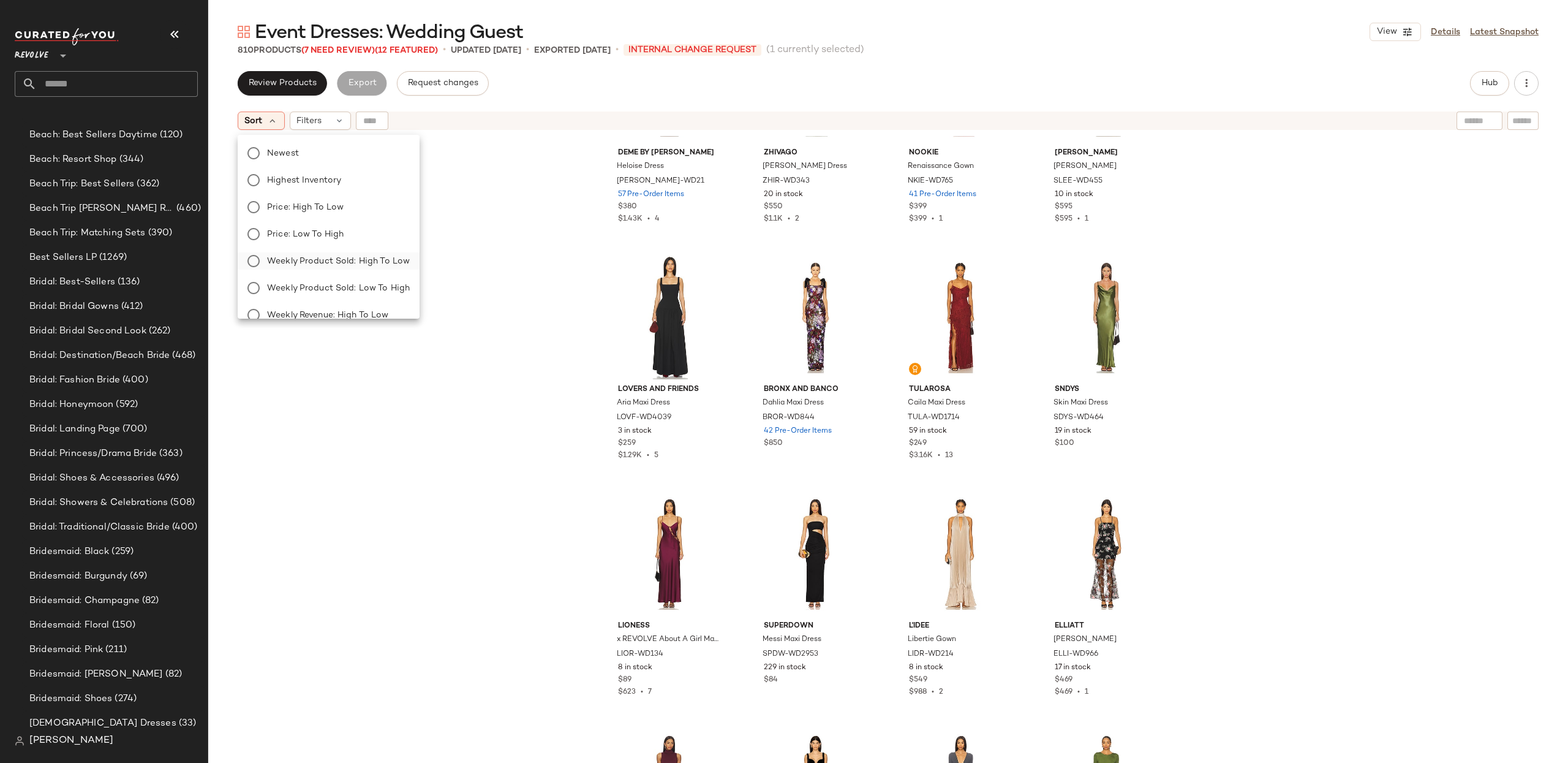
click at [339, 263] on span "Weekly Product Sold: High to Low" at bounding box center [338, 261] width 142 height 13
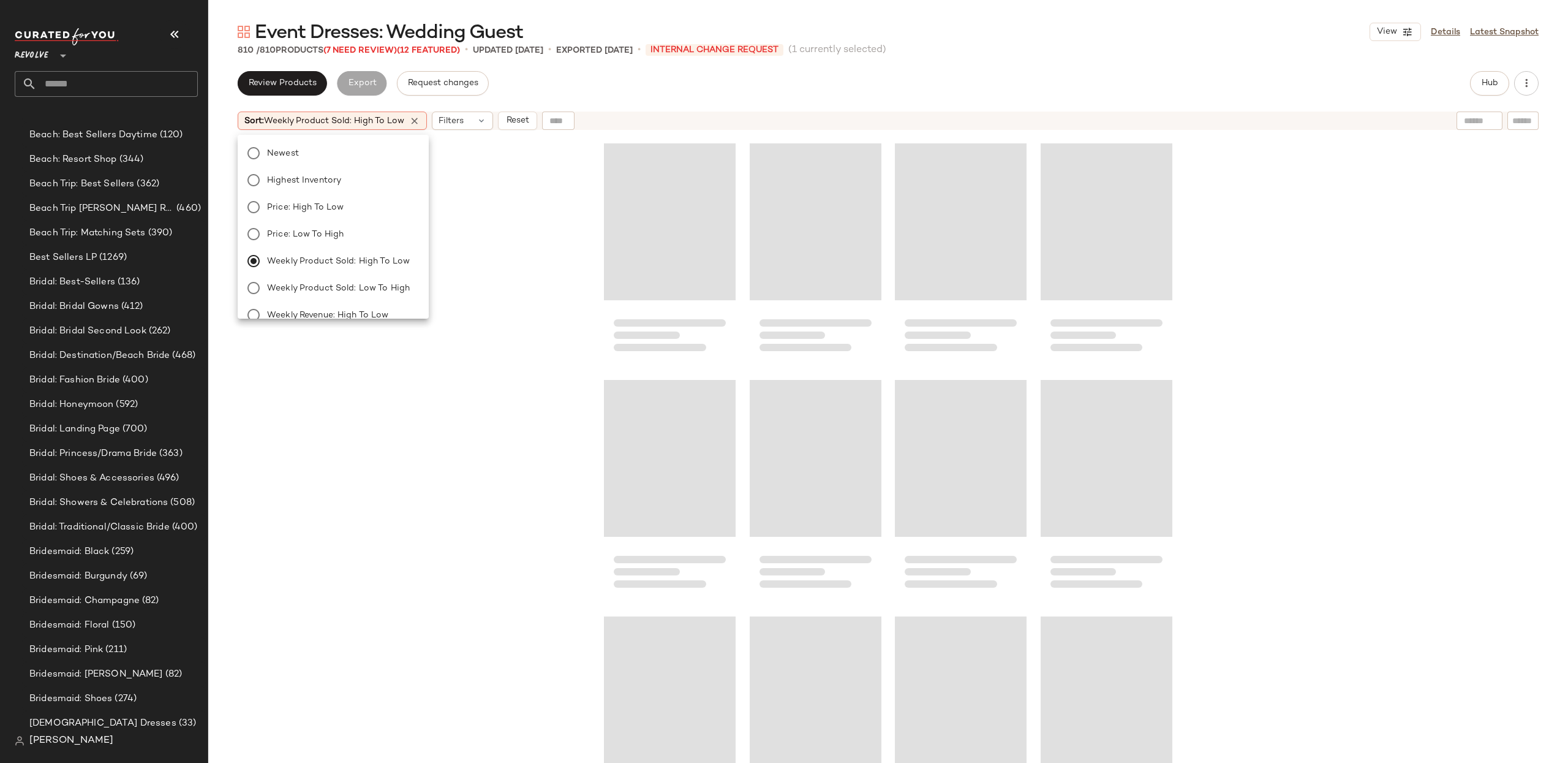
scroll to position [719, 0]
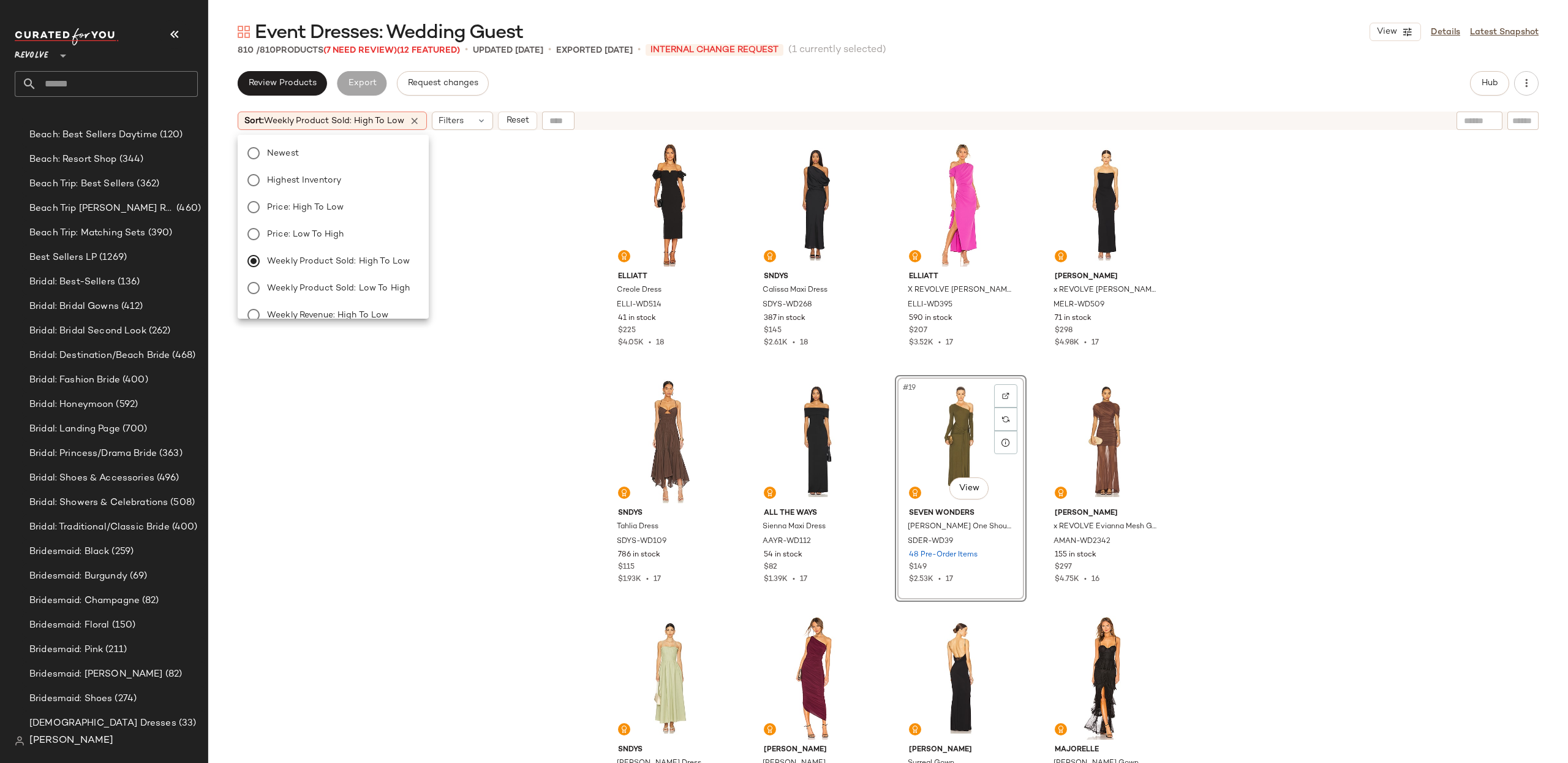
click at [226, 50] on div "810 / 810 Products (7 Need Review) (12 Featured) • updated Sep 24th • Exported …" at bounding box center [888, 50] width 1360 height 13
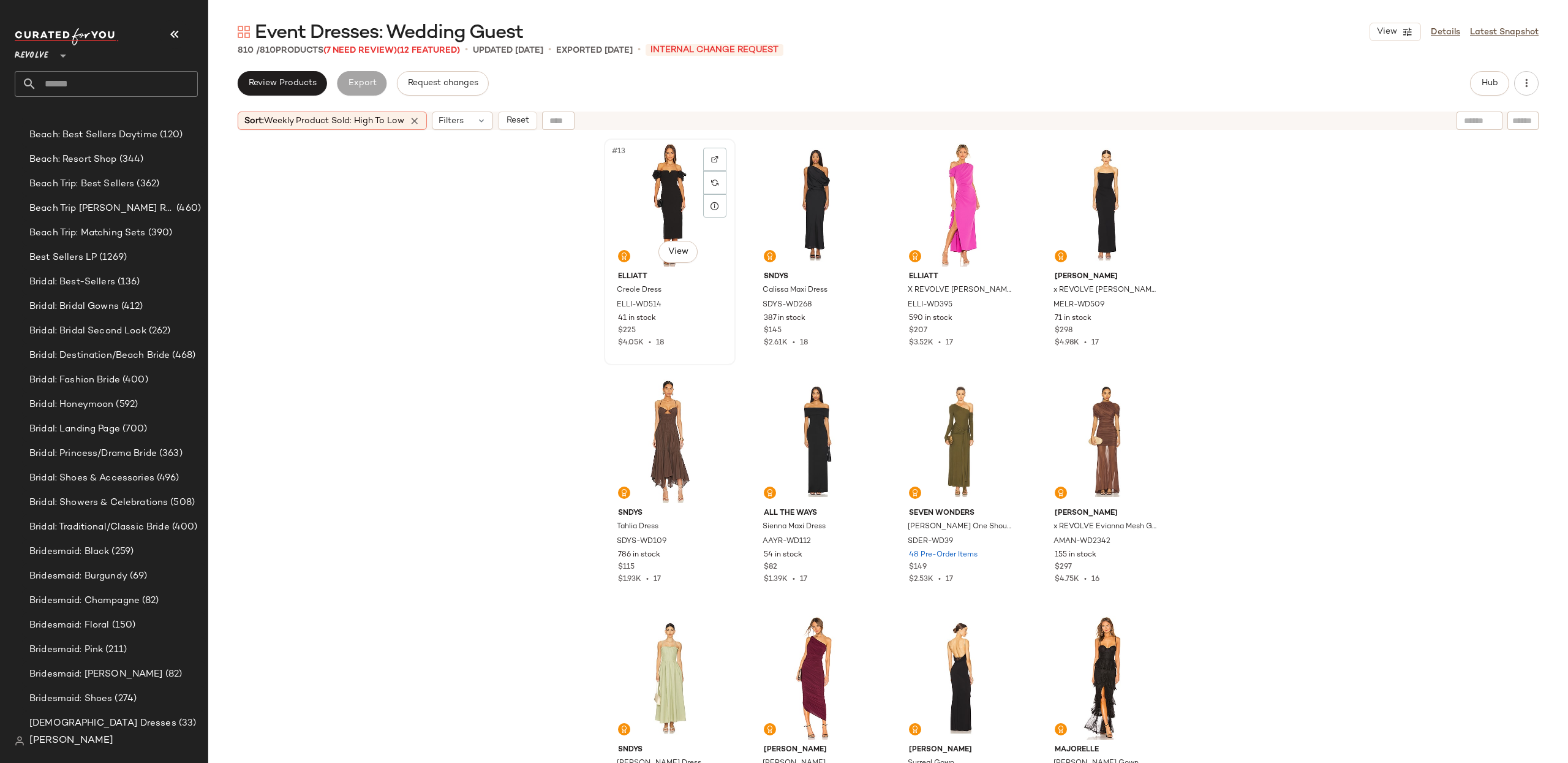
click at [674, 205] on div "#13 View" at bounding box center [670, 204] width 123 height 124
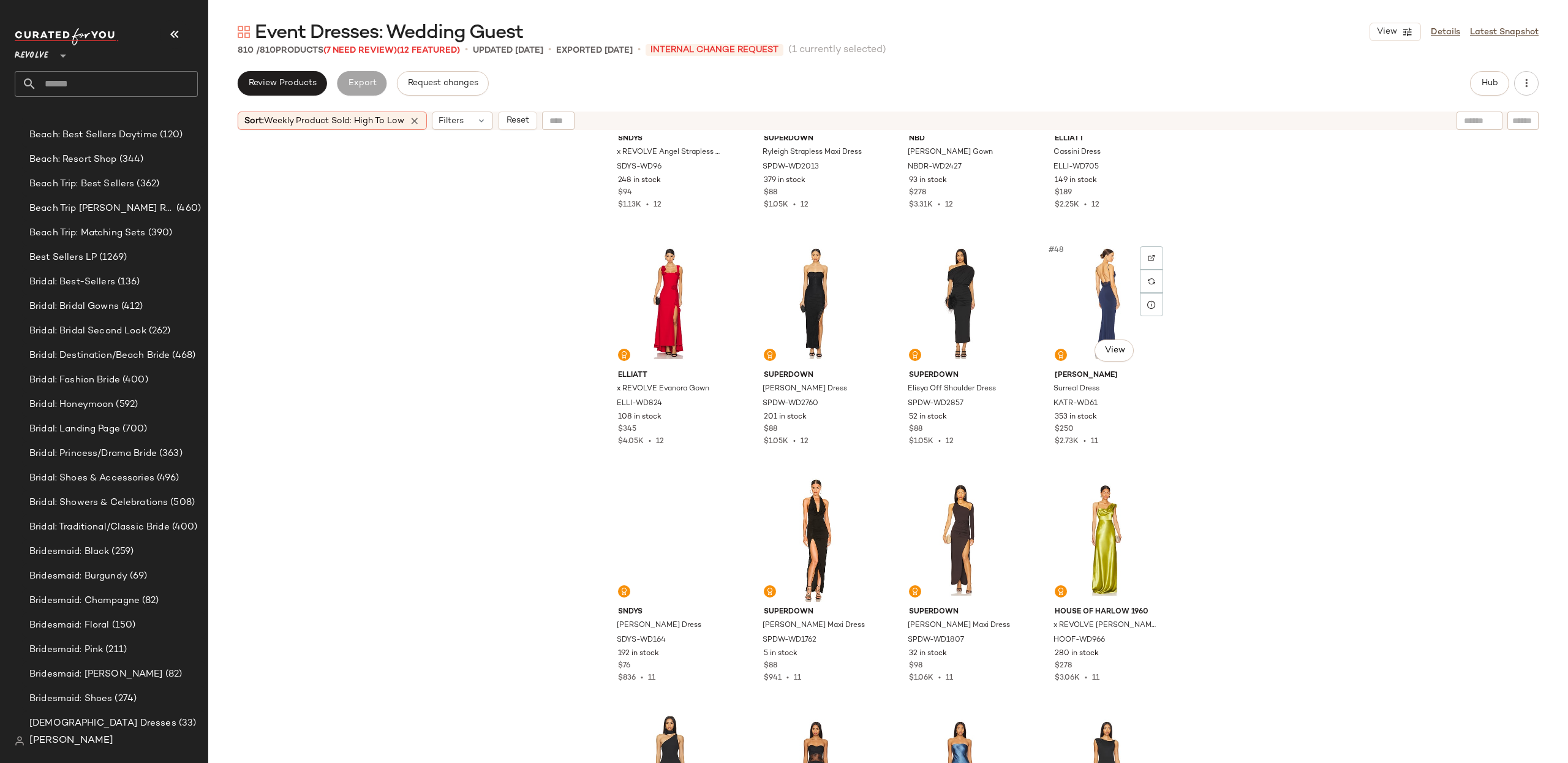
scroll to position [2515, 0]
click at [1124, 286] on div "#48 View" at bounding box center [1106, 301] width 123 height 124
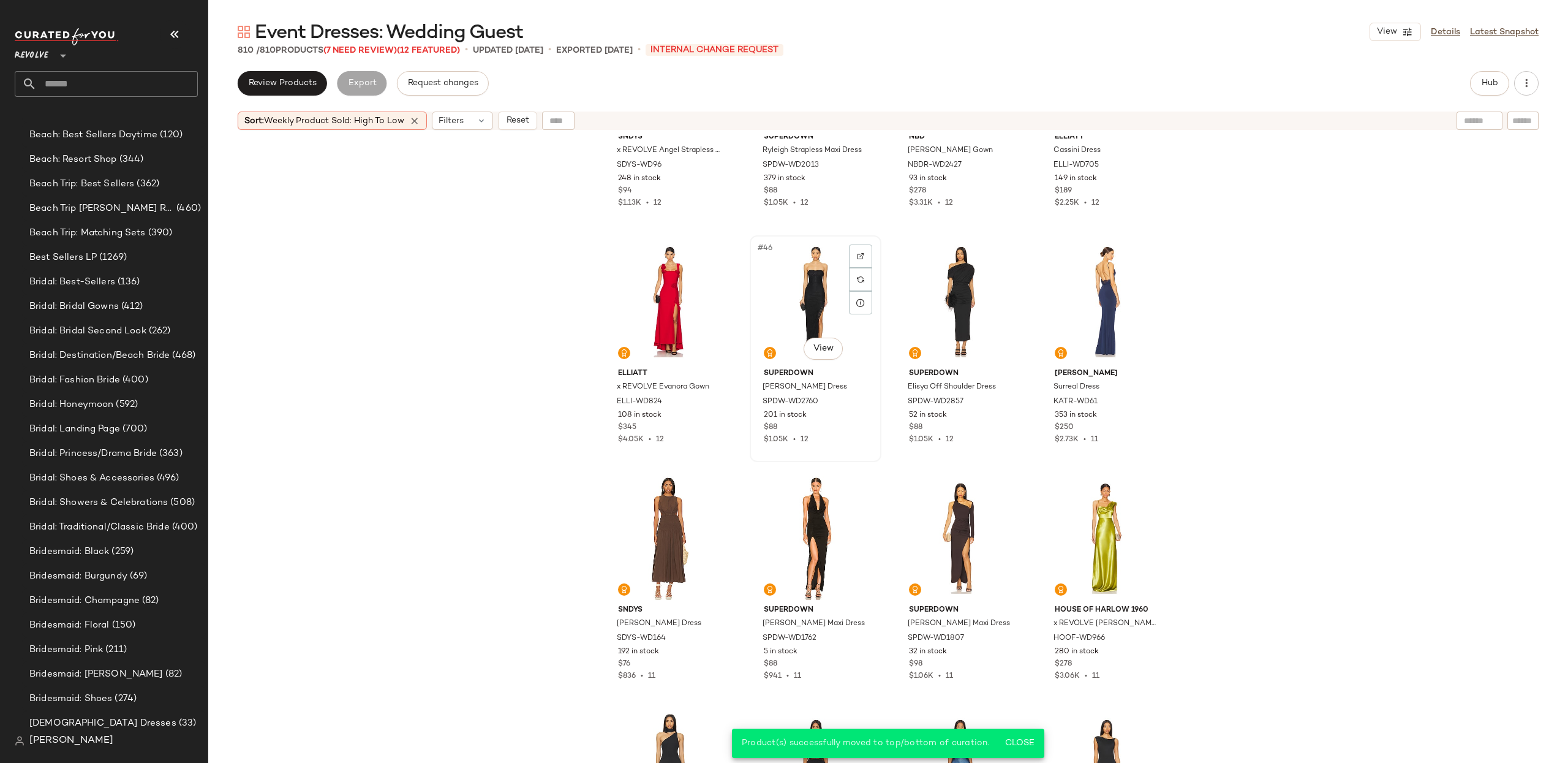
click at [811, 284] on div "#46 View" at bounding box center [815, 301] width 123 height 124
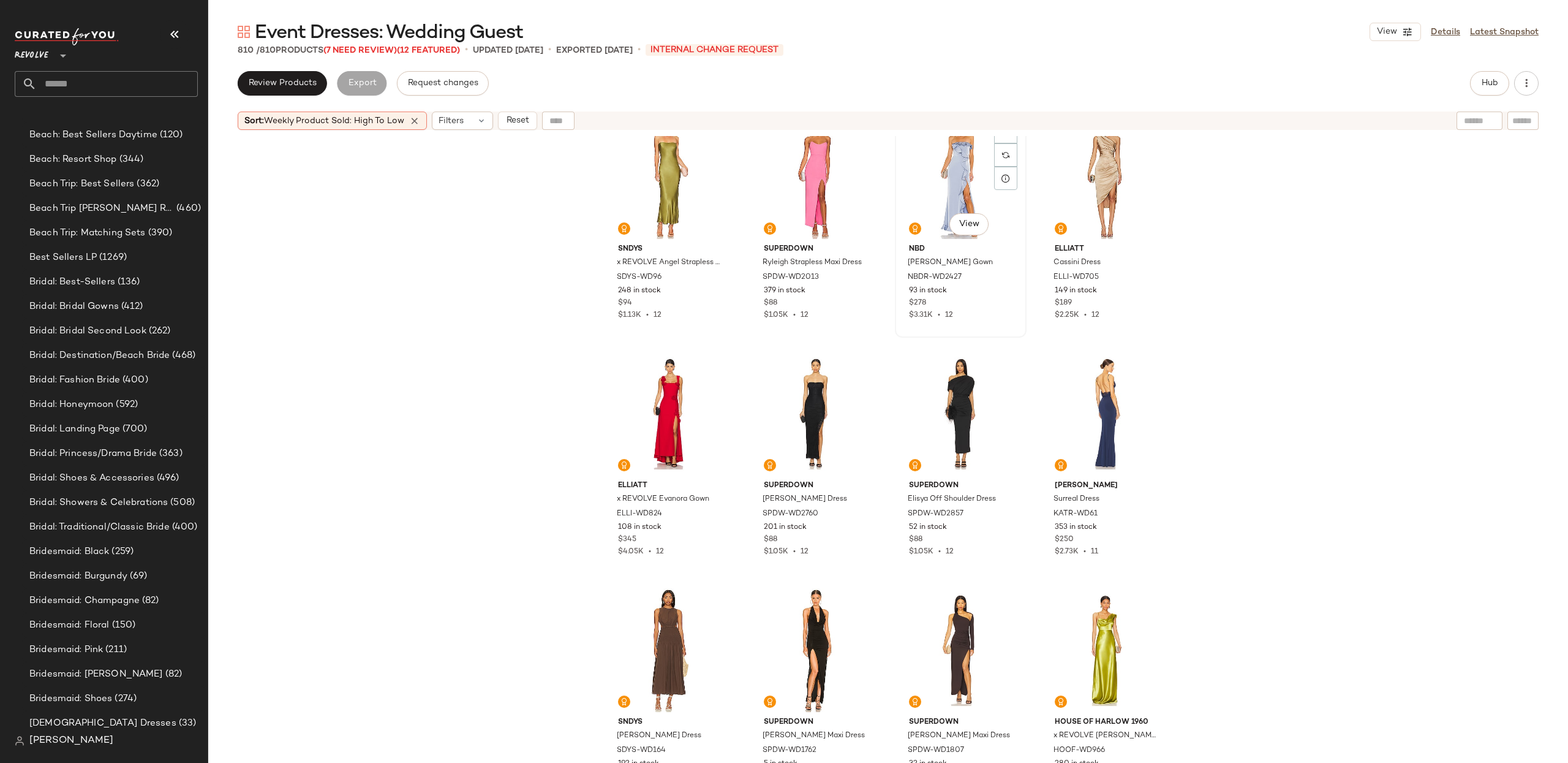
scroll to position [2404, 0]
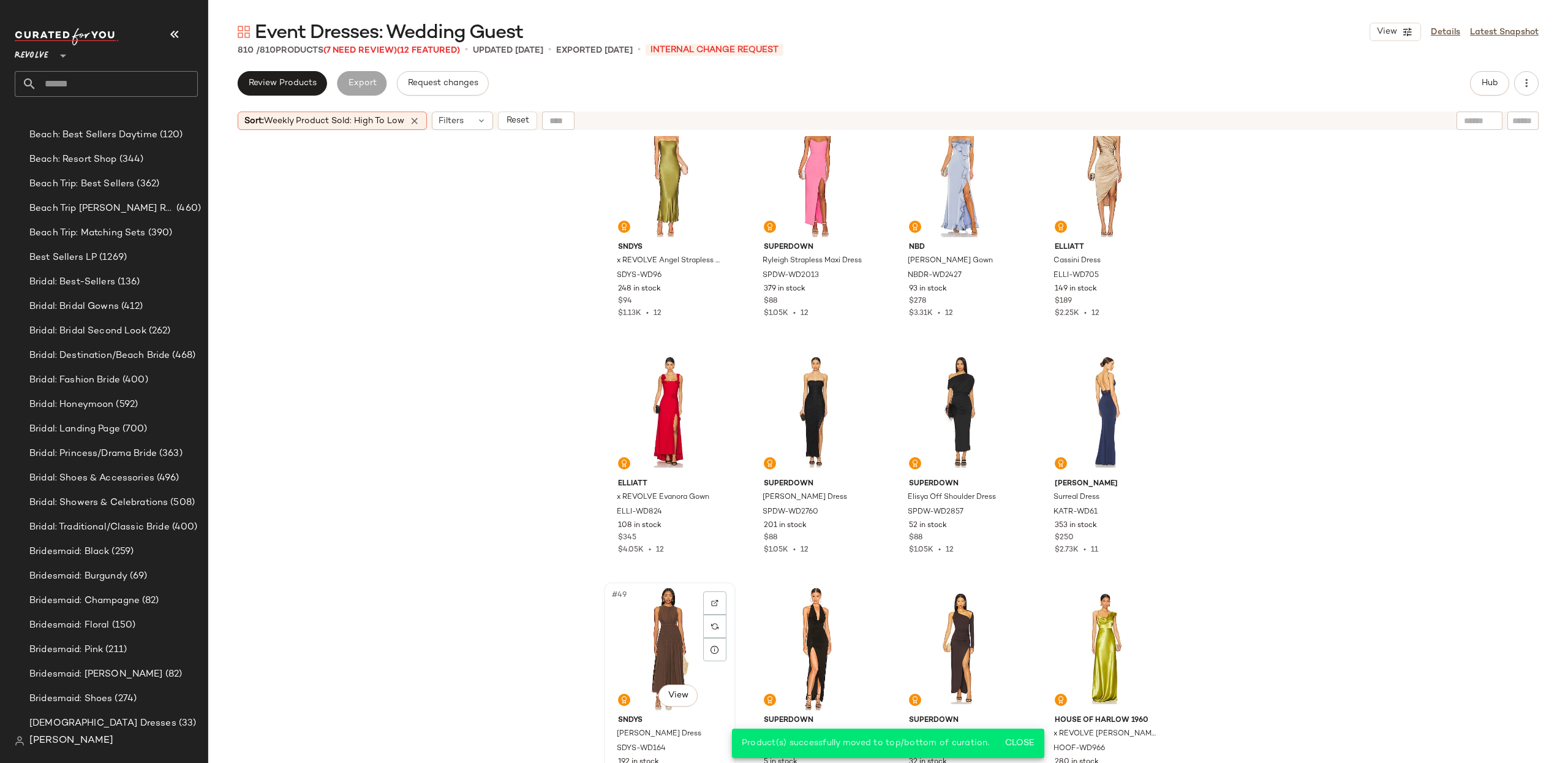
click at [661, 655] on div "#49 View" at bounding box center [670, 648] width 123 height 124
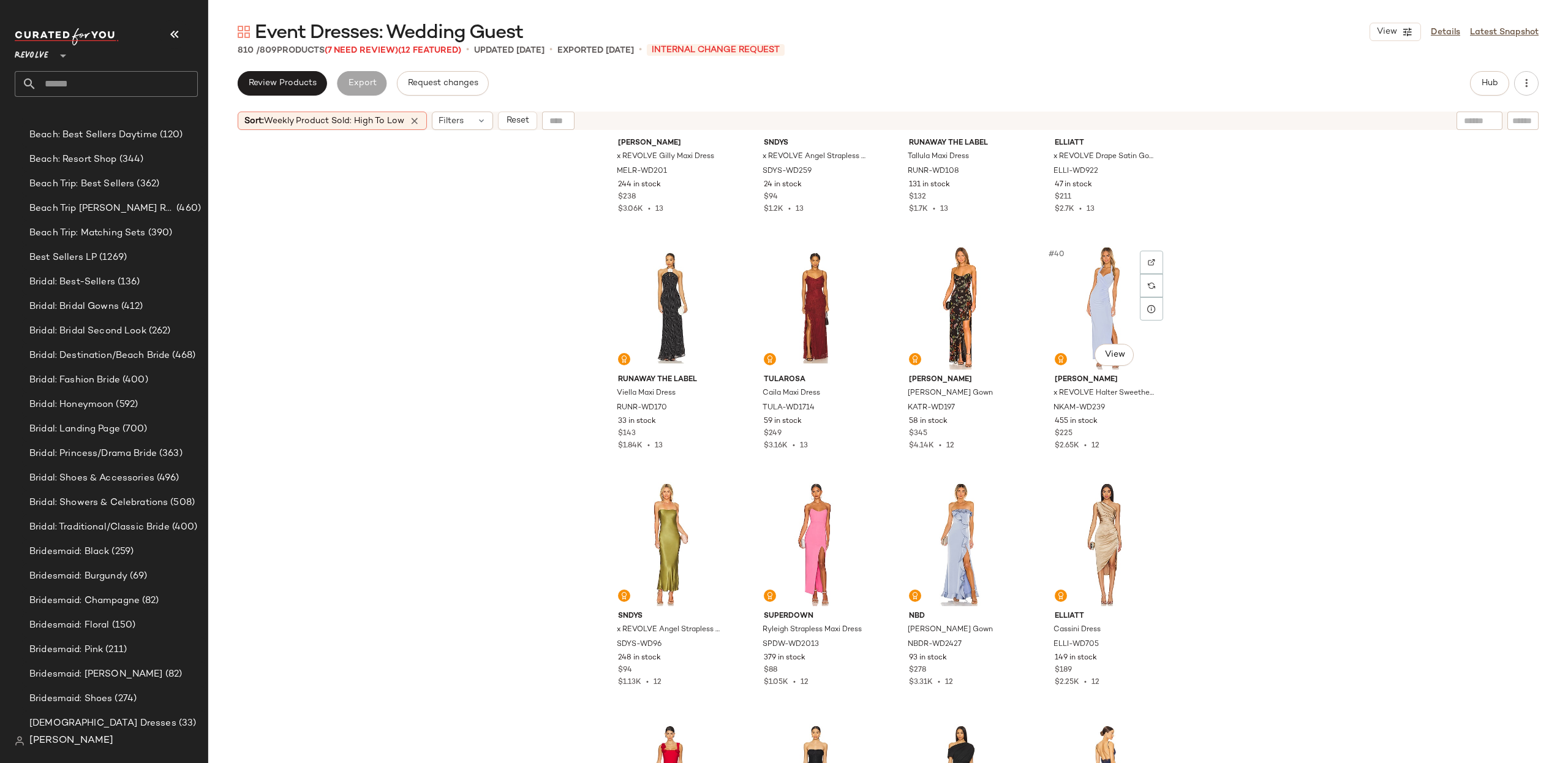
scroll to position [1984, 0]
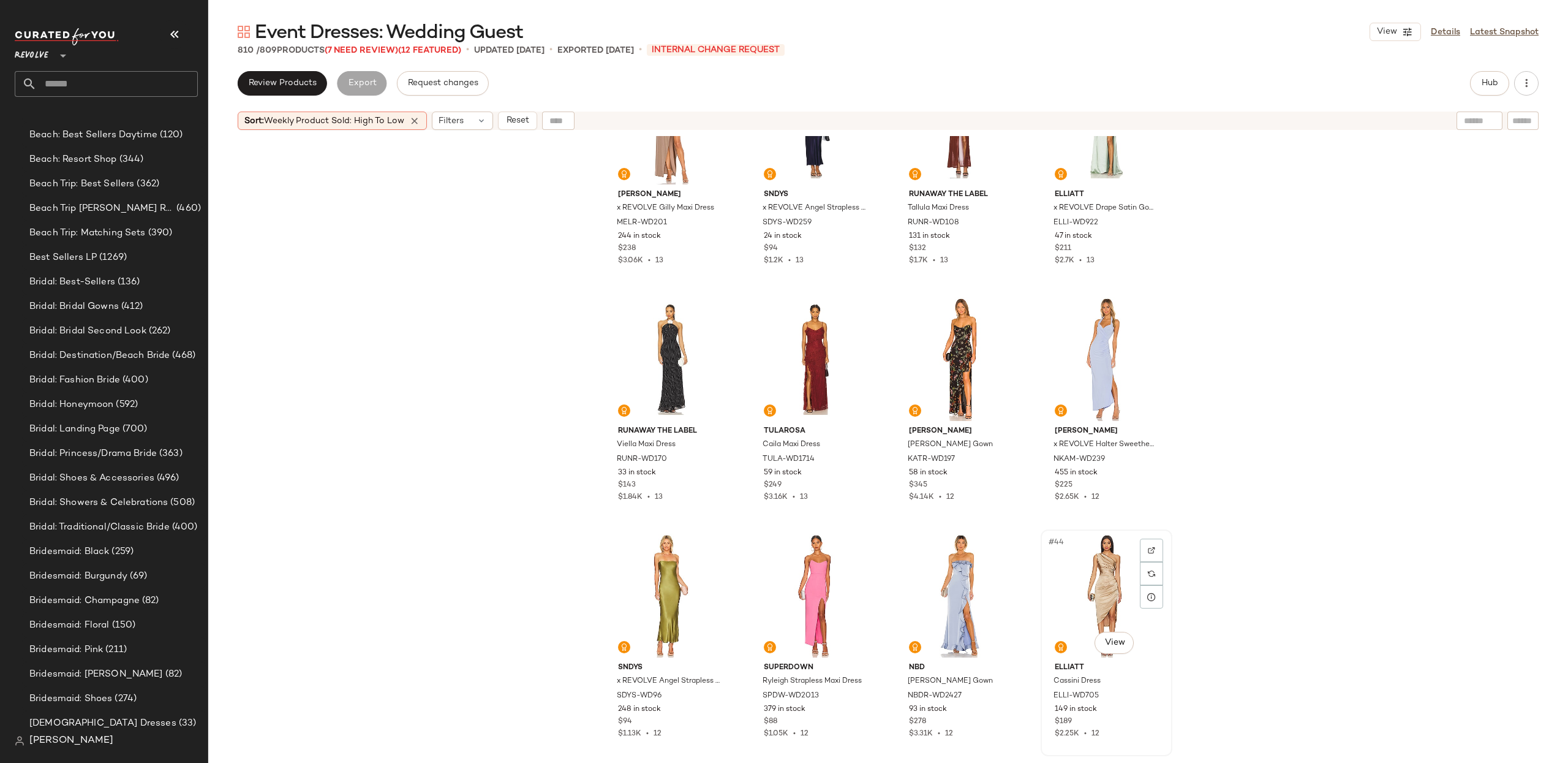
click at [1069, 566] on div "#44 View" at bounding box center [1106, 595] width 123 height 124
click at [971, 362] on div "#39 View" at bounding box center [960, 358] width 123 height 124
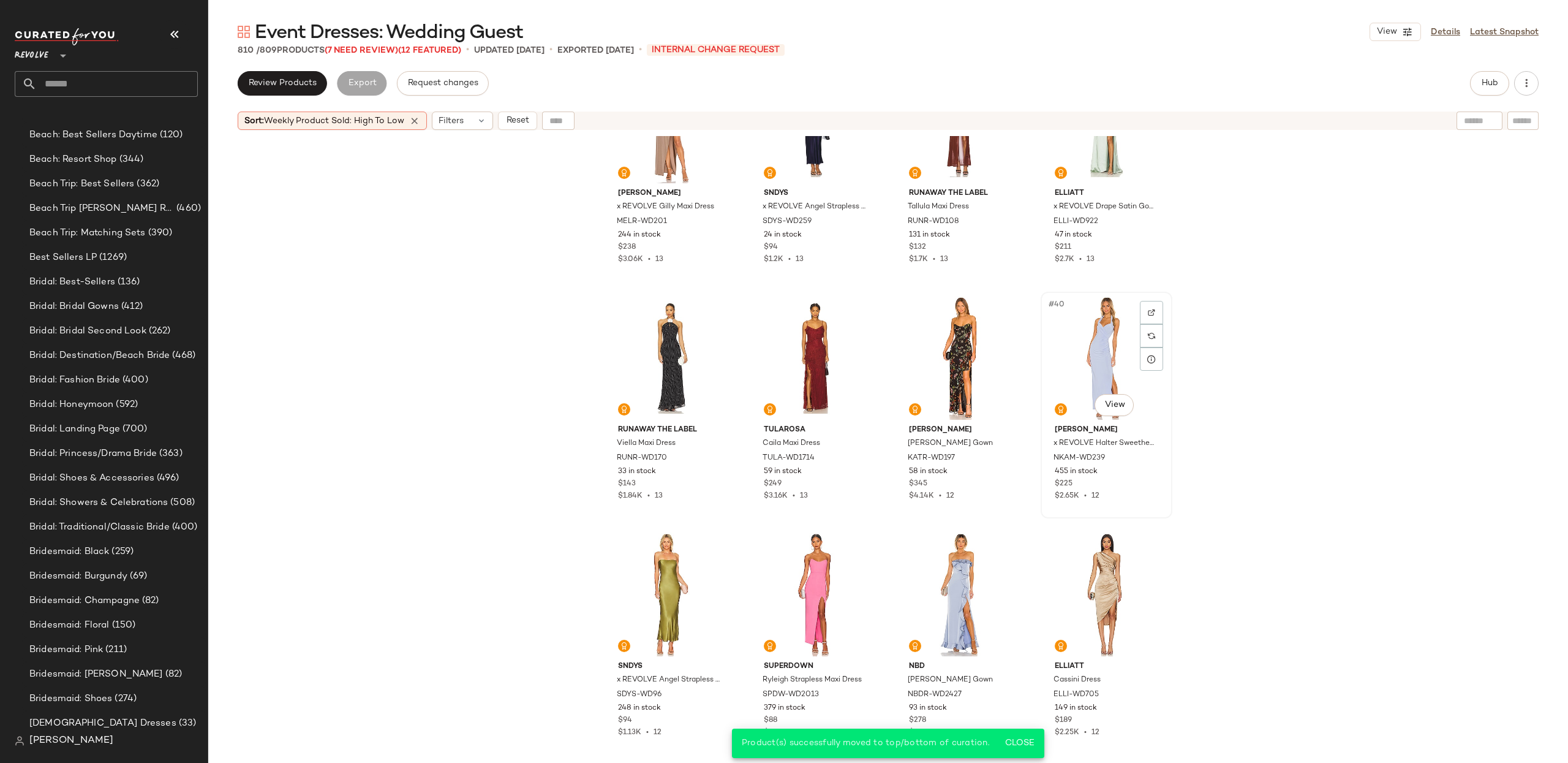
click at [1103, 354] on div "#40 View" at bounding box center [1106, 358] width 123 height 124
click at [803, 353] on div "#38 View" at bounding box center [815, 358] width 123 height 124
click at [665, 355] on div "#37 View" at bounding box center [670, 358] width 123 height 124
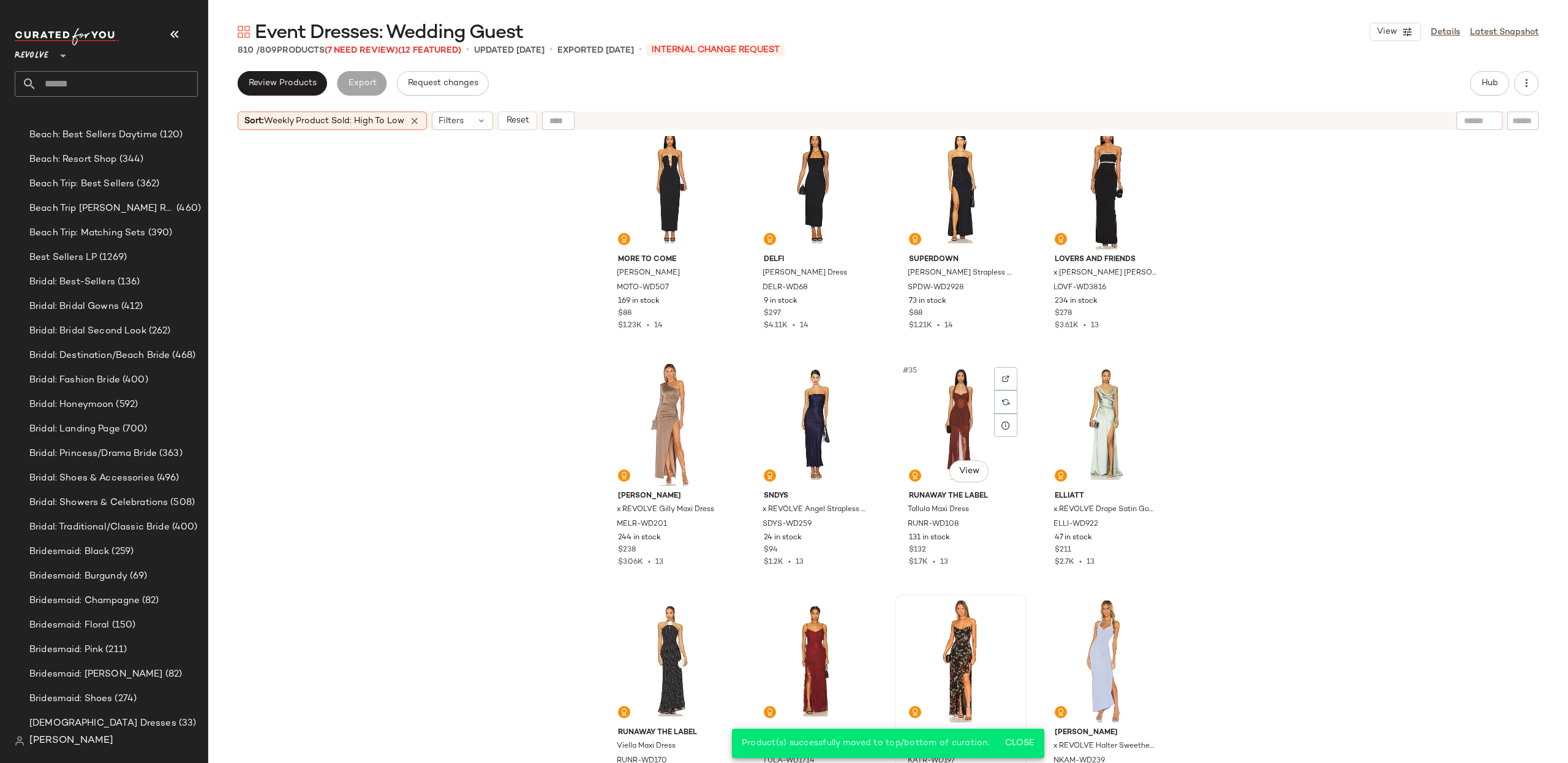
scroll to position [1680, 0]
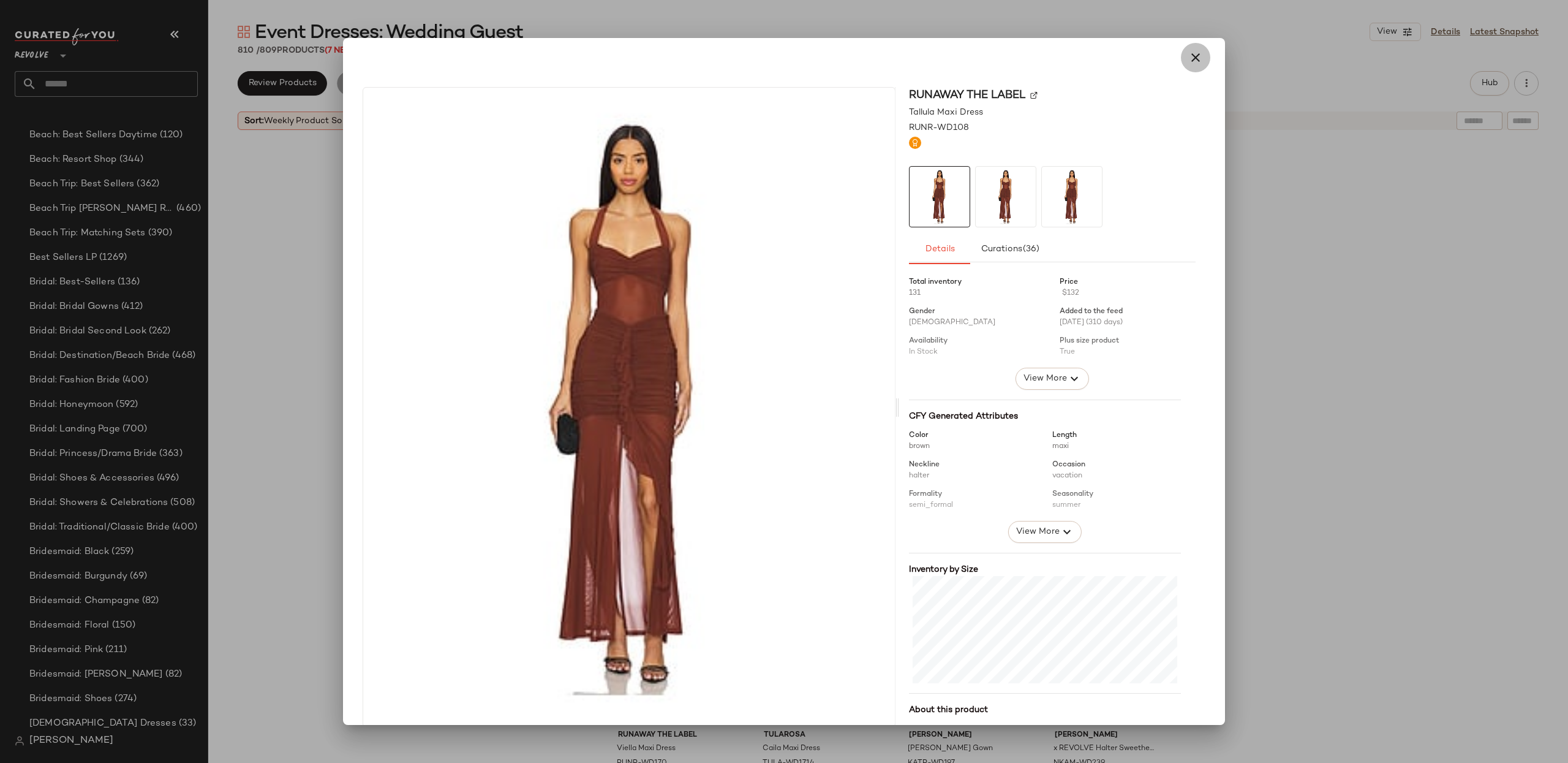
click at [1188, 59] on icon "button" at bounding box center [1195, 57] width 15 height 15
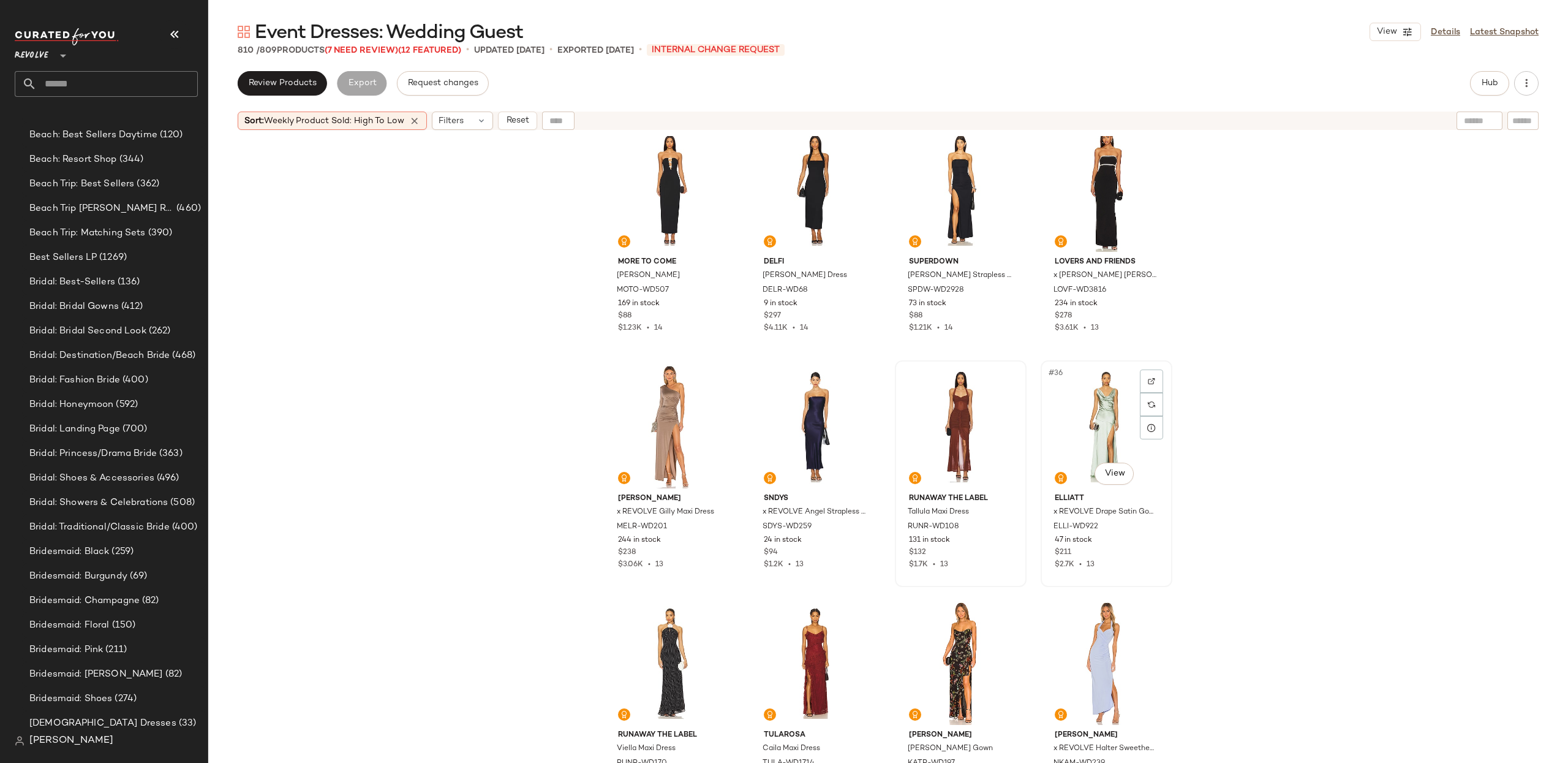
click at [1095, 430] on div "#36 View" at bounding box center [1106, 426] width 123 height 124
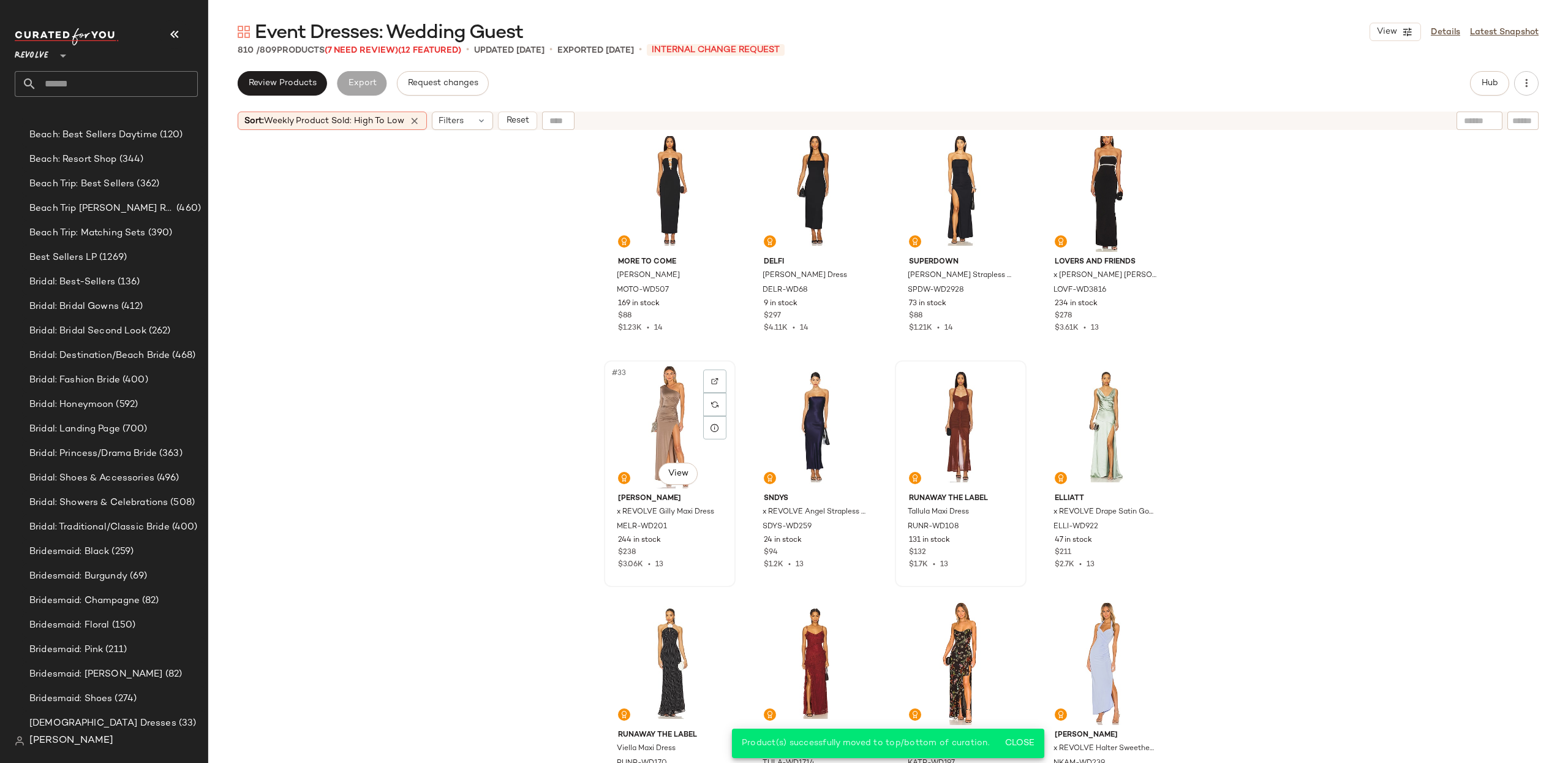
click at [650, 417] on div "#33 View" at bounding box center [670, 426] width 123 height 124
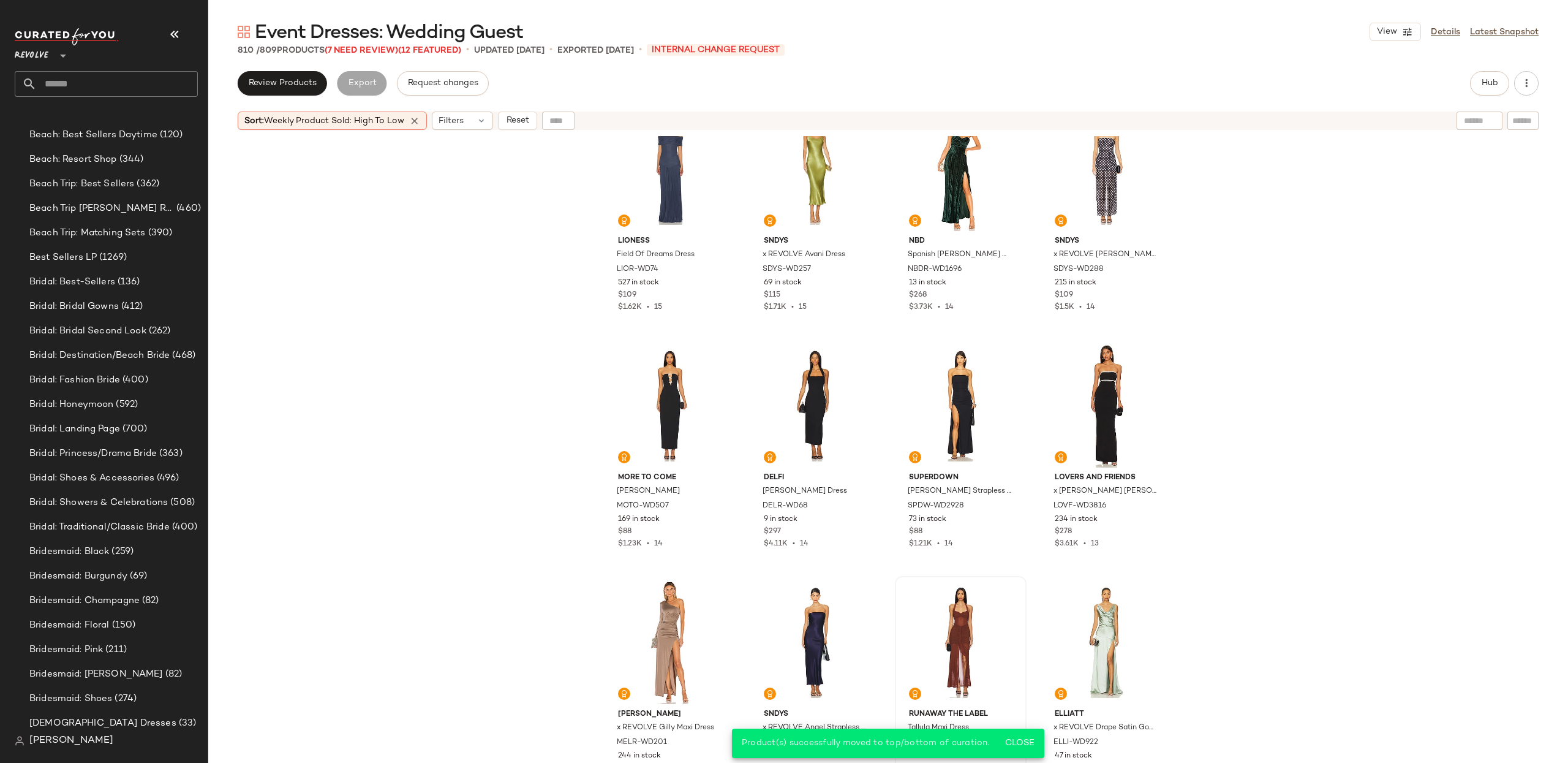
scroll to position [1464, 0]
click at [933, 405] on div "#31 View" at bounding box center [960, 406] width 123 height 124
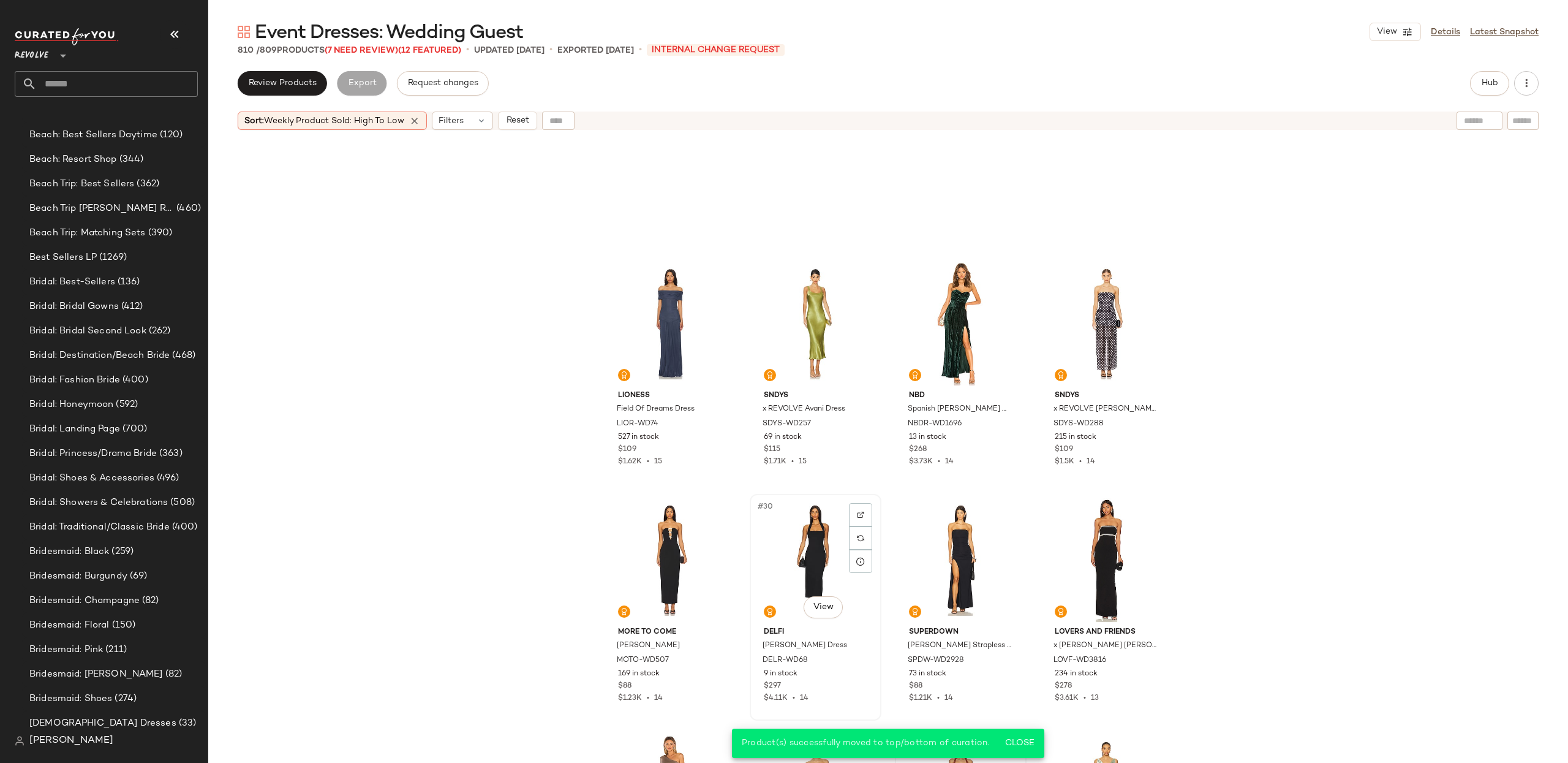
scroll to position [1272, 0]
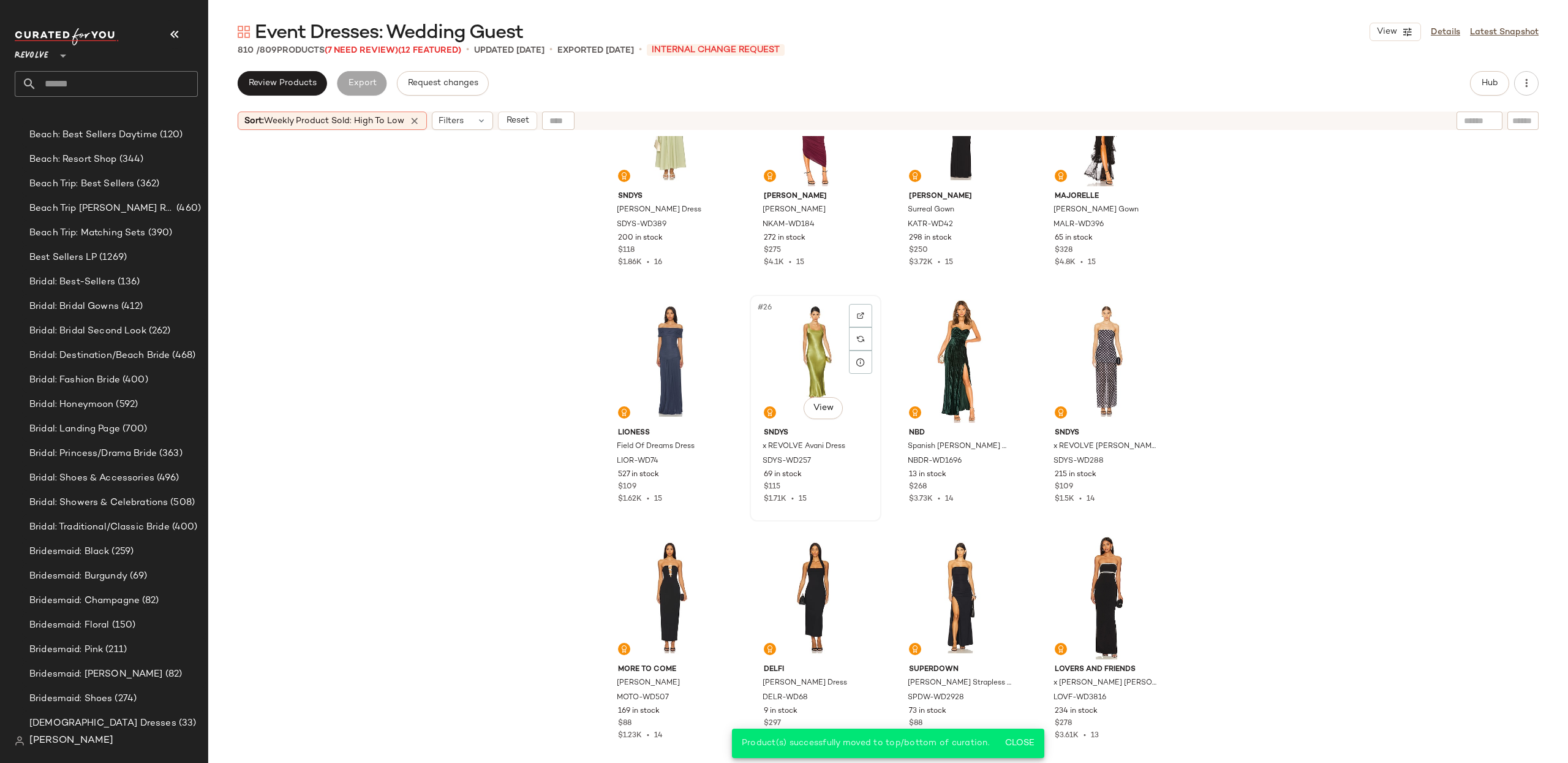
click at [814, 372] on div "#26 View" at bounding box center [815, 361] width 123 height 124
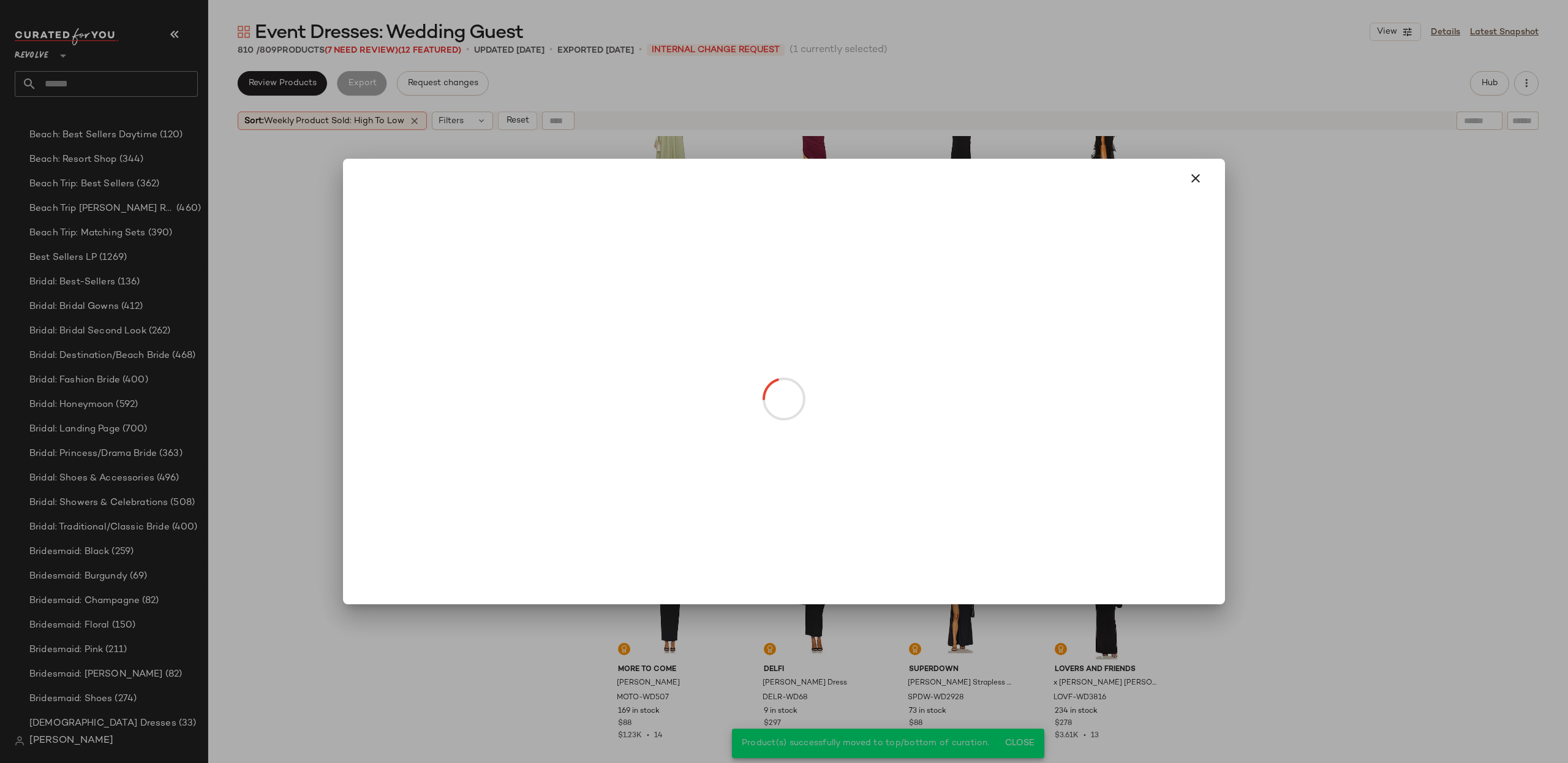
click at [816, 415] on body "Revolve ** Dashboard All Products Global Clipboards (27) 8.31-9.6 Western Best-…" at bounding box center [784, 382] width 1568 height 763
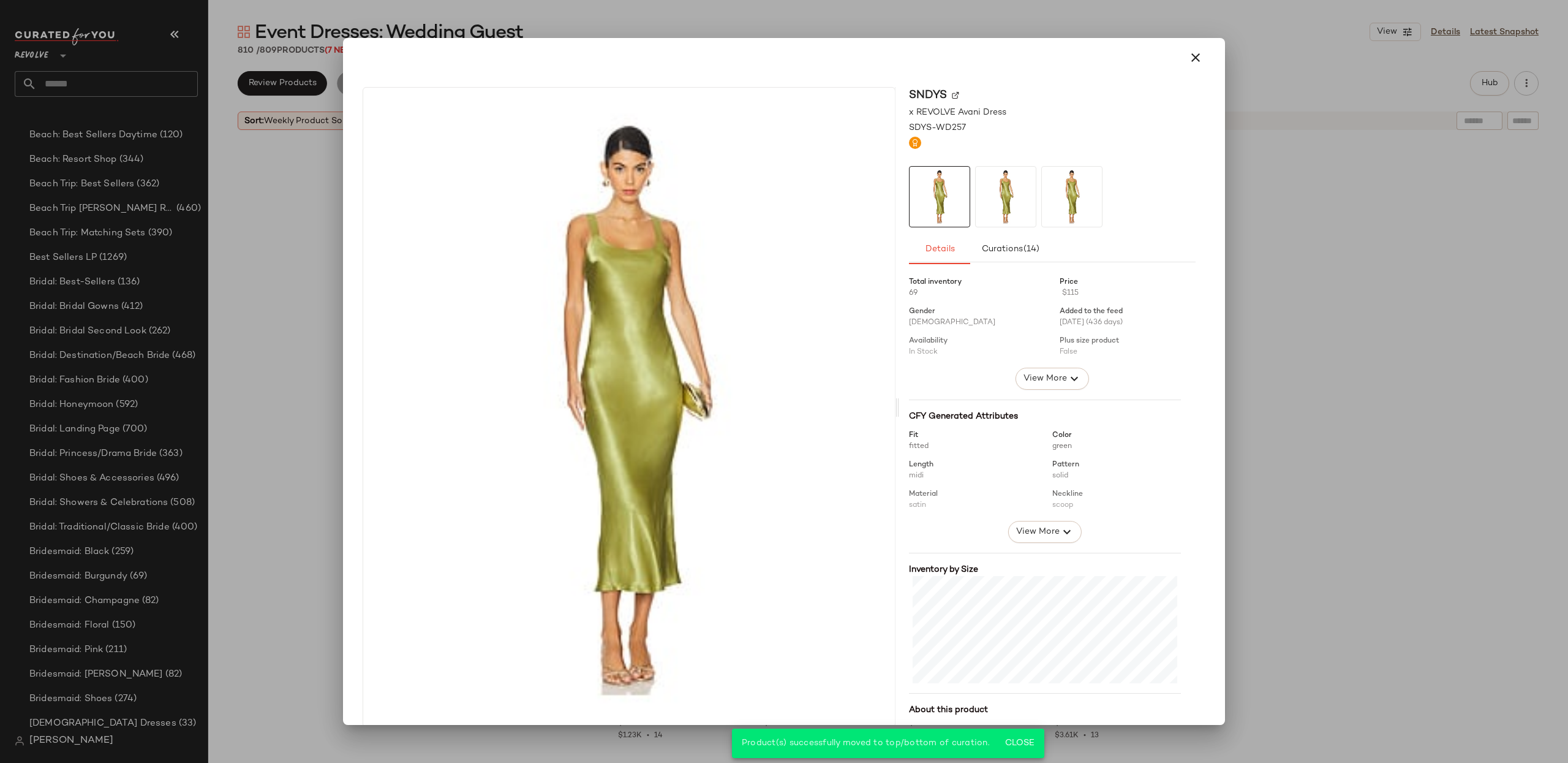
drag, startPoint x: 1187, startPoint y: 56, endPoint x: 1178, endPoint y: 61, distance: 10.3
click at [1188, 56] on icon "button" at bounding box center [1195, 57] width 15 height 15
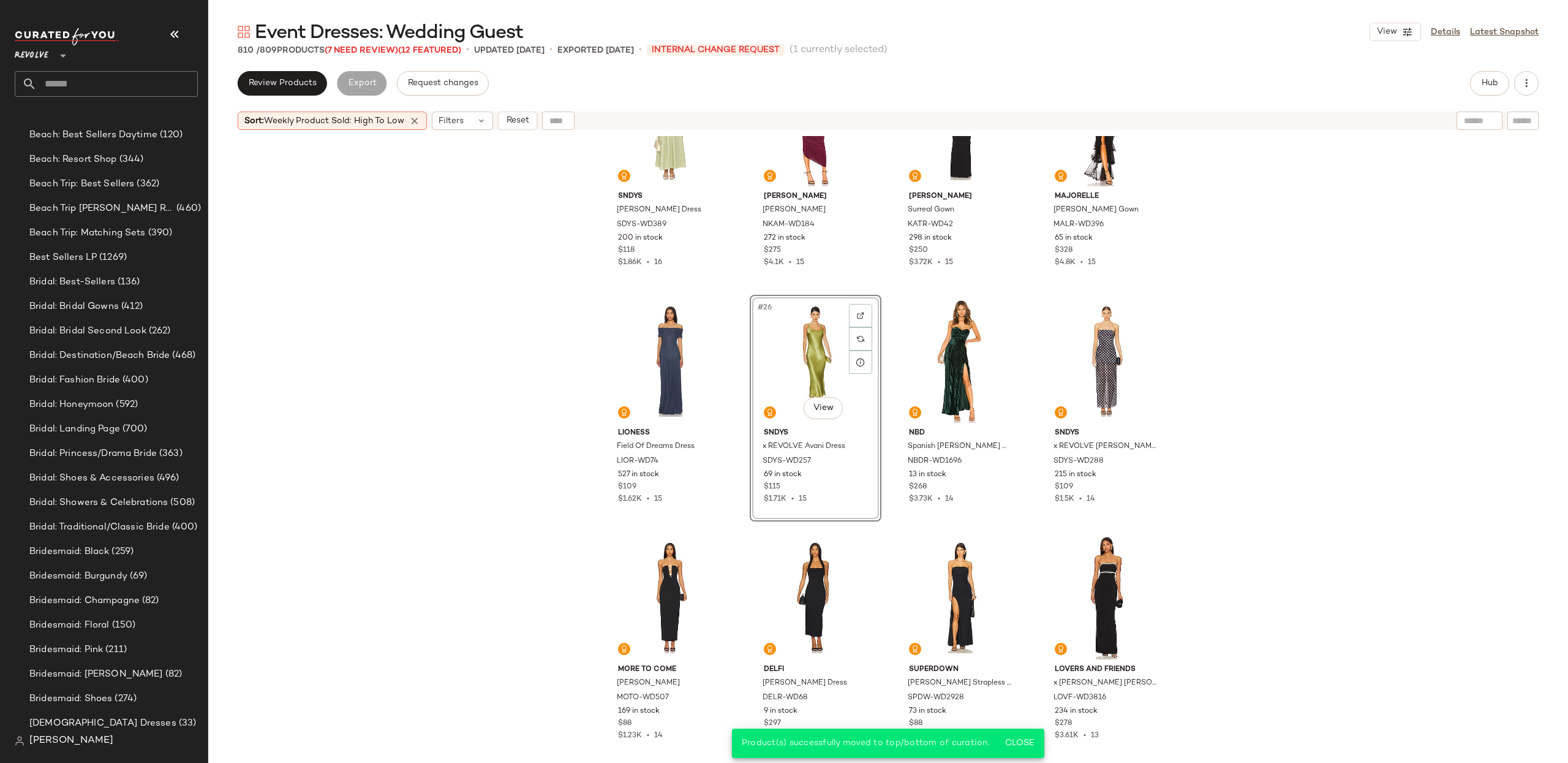
click at [791, 324] on div "#26 View" at bounding box center [815, 361] width 123 height 124
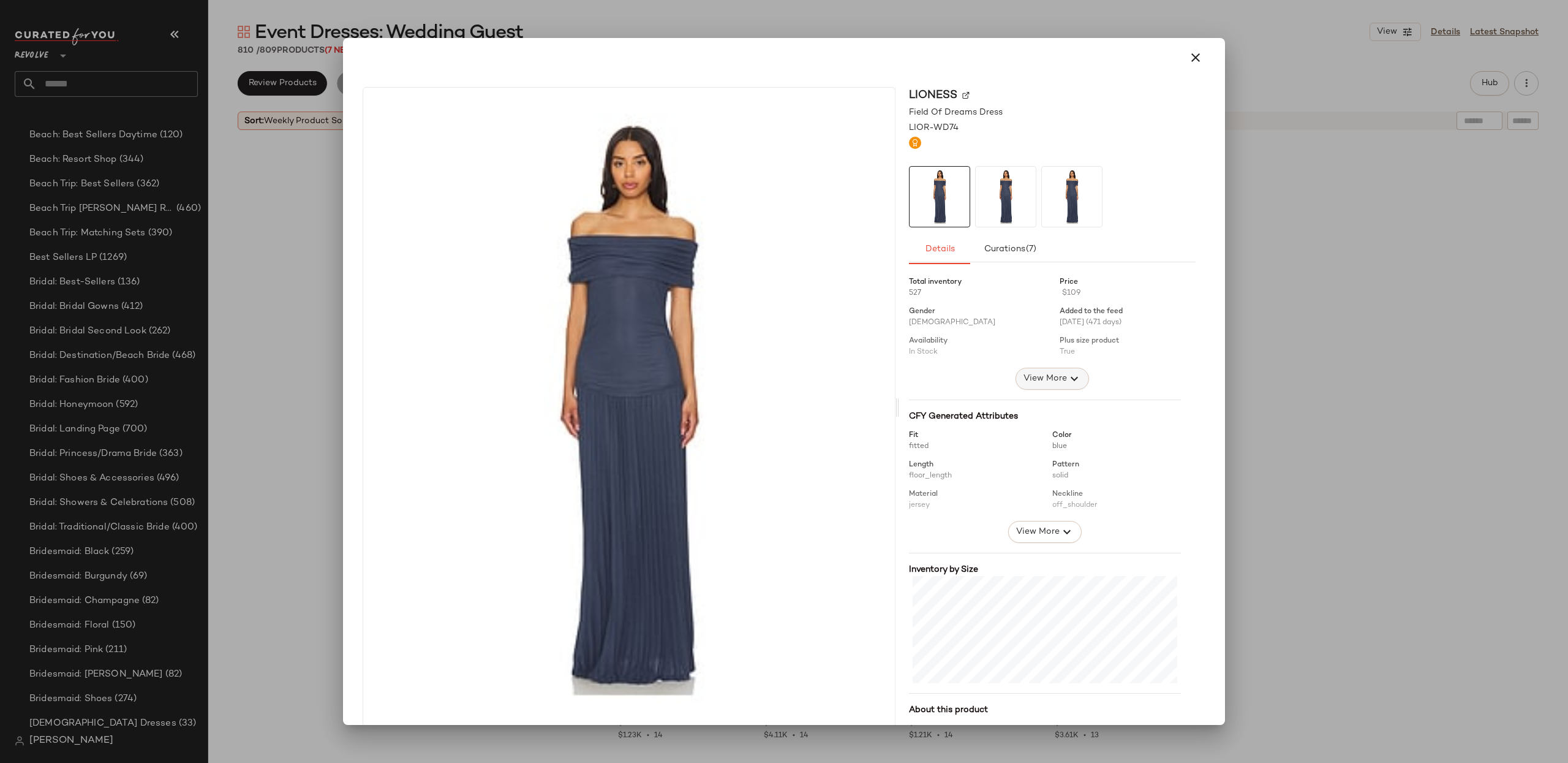
scroll to position [106, 0]
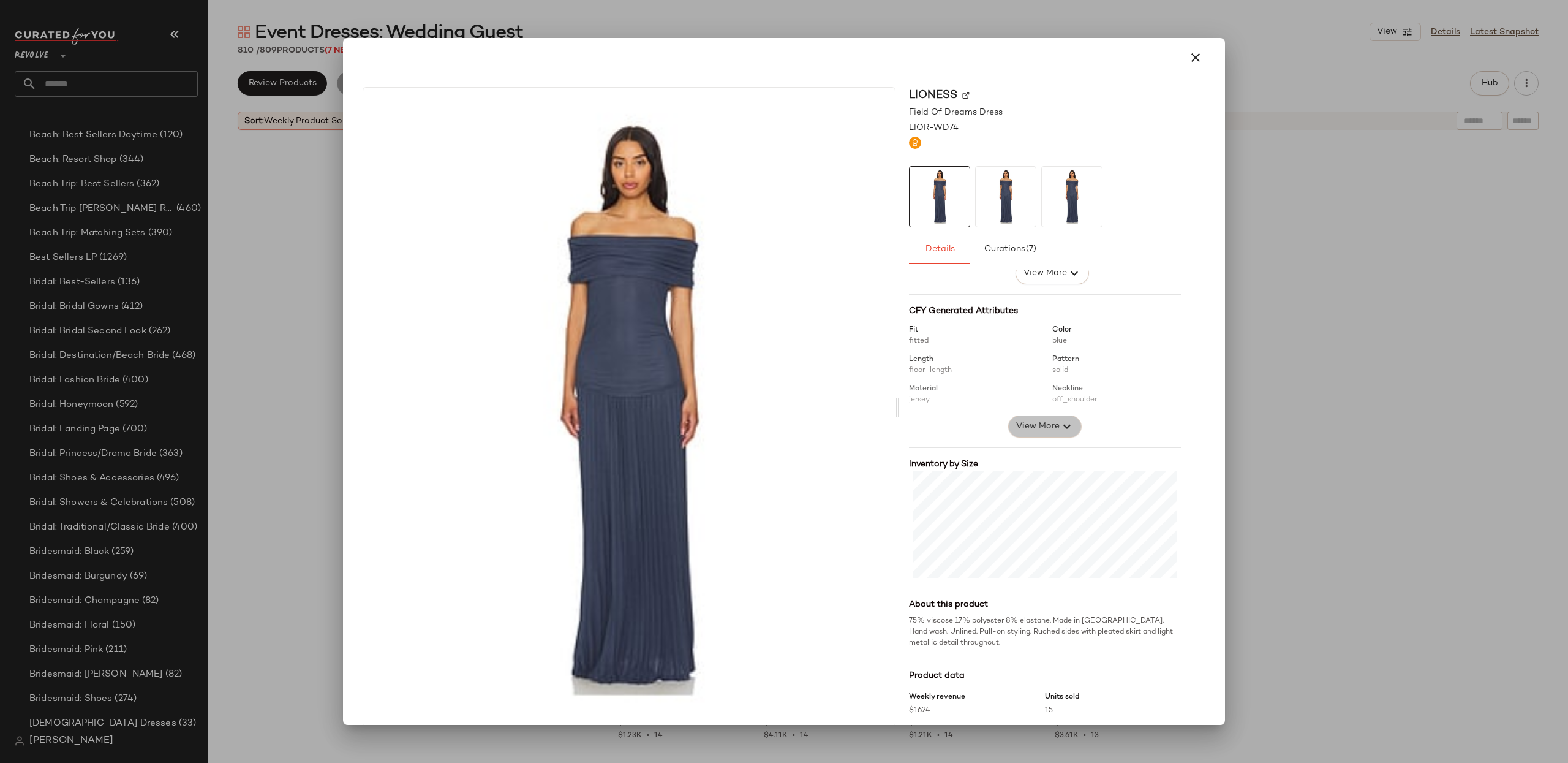
click at [1024, 423] on span "View More" at bounding box center [1037, 426] width 44 height 15
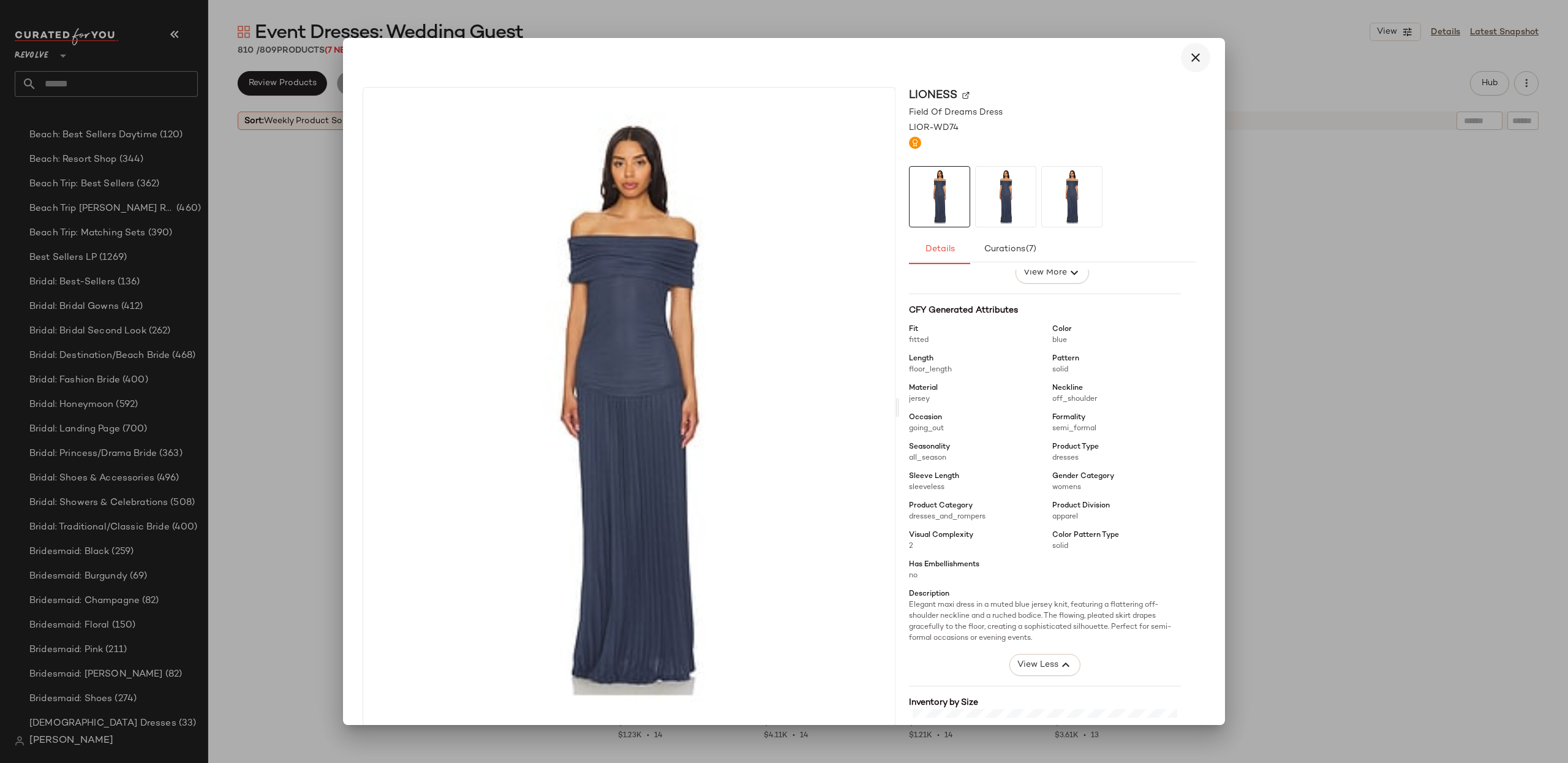
click at [1201, 53] on button "button" at bounding box center [1196, 57] width 29 height 29
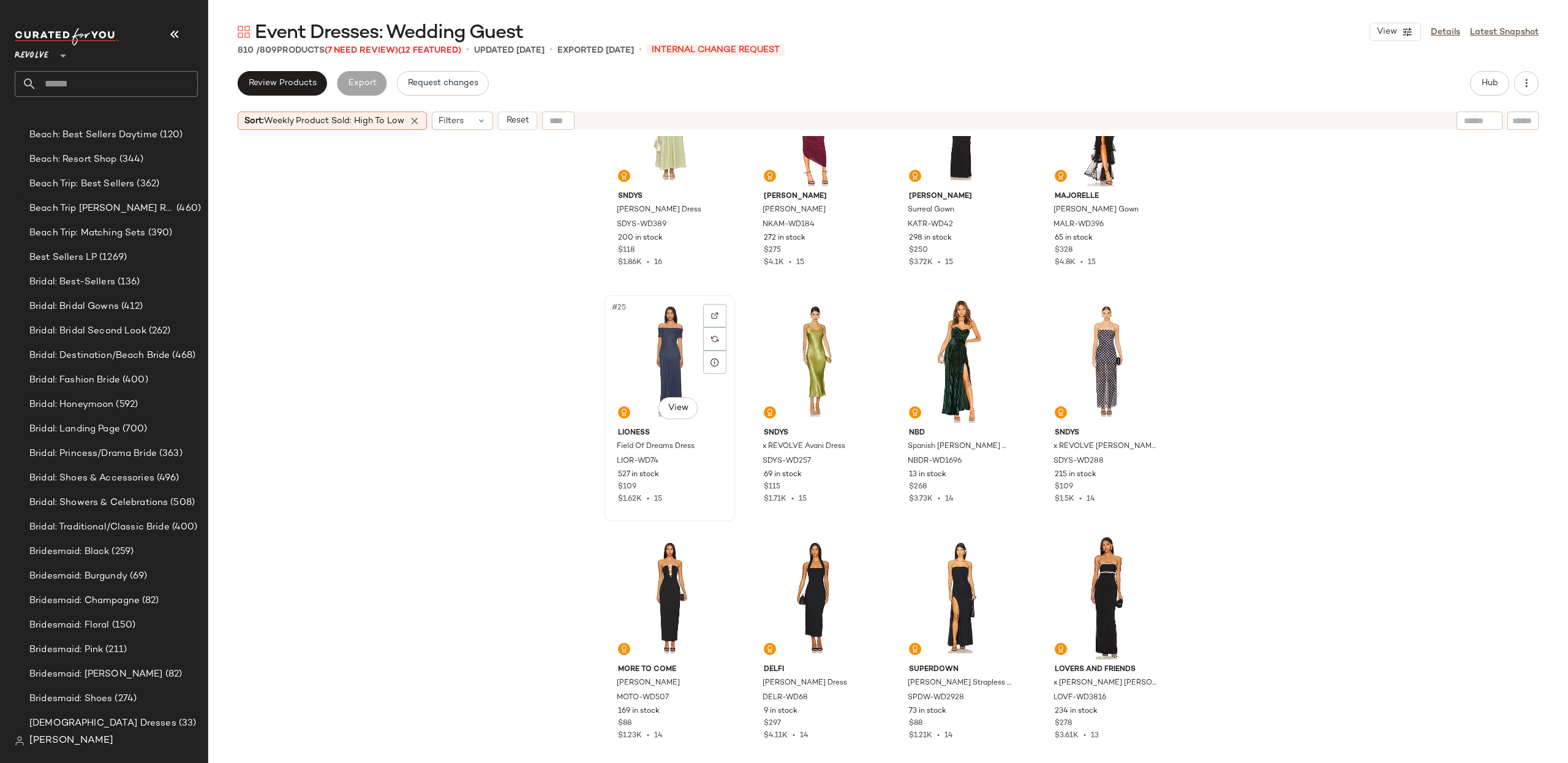
click at [661, 366] on div "#25 View" at bounding box center [670, 361] width 123 height 124
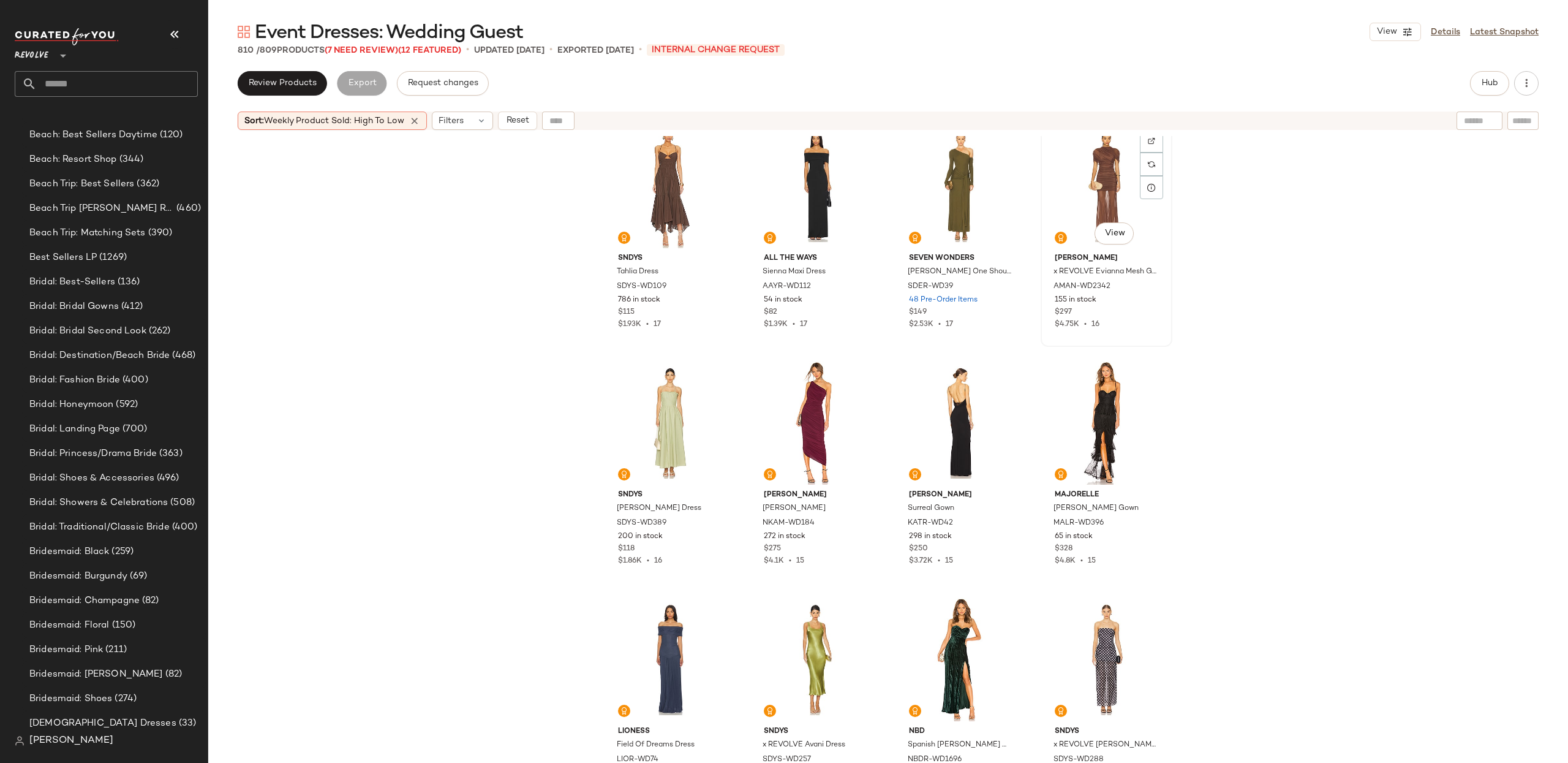
scroll to position [973, 0]
click at [809, 411] on div "#22 View" at bounding box center [815, 423] width 123 height 124
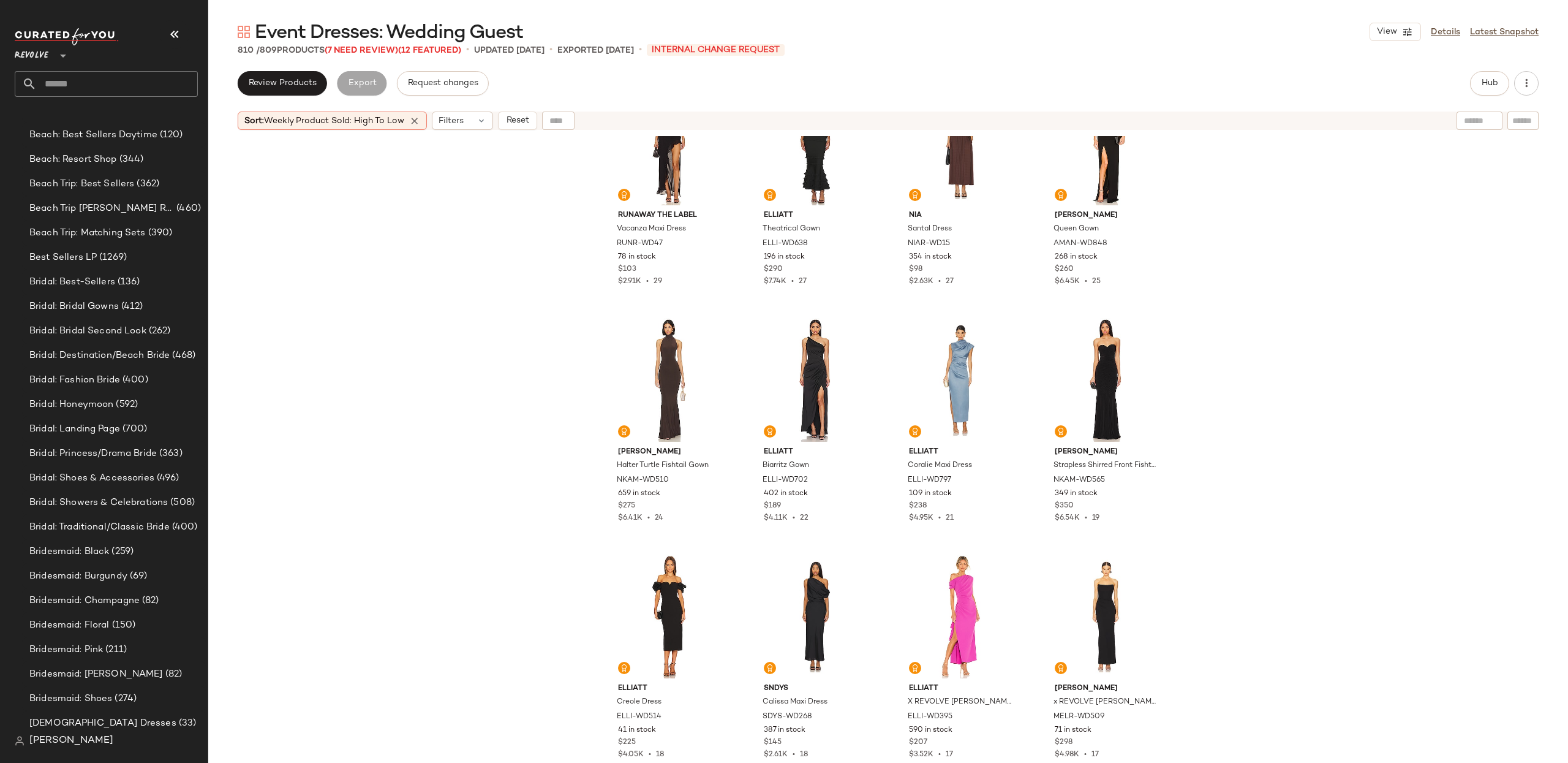
scroll to position [298, 0]
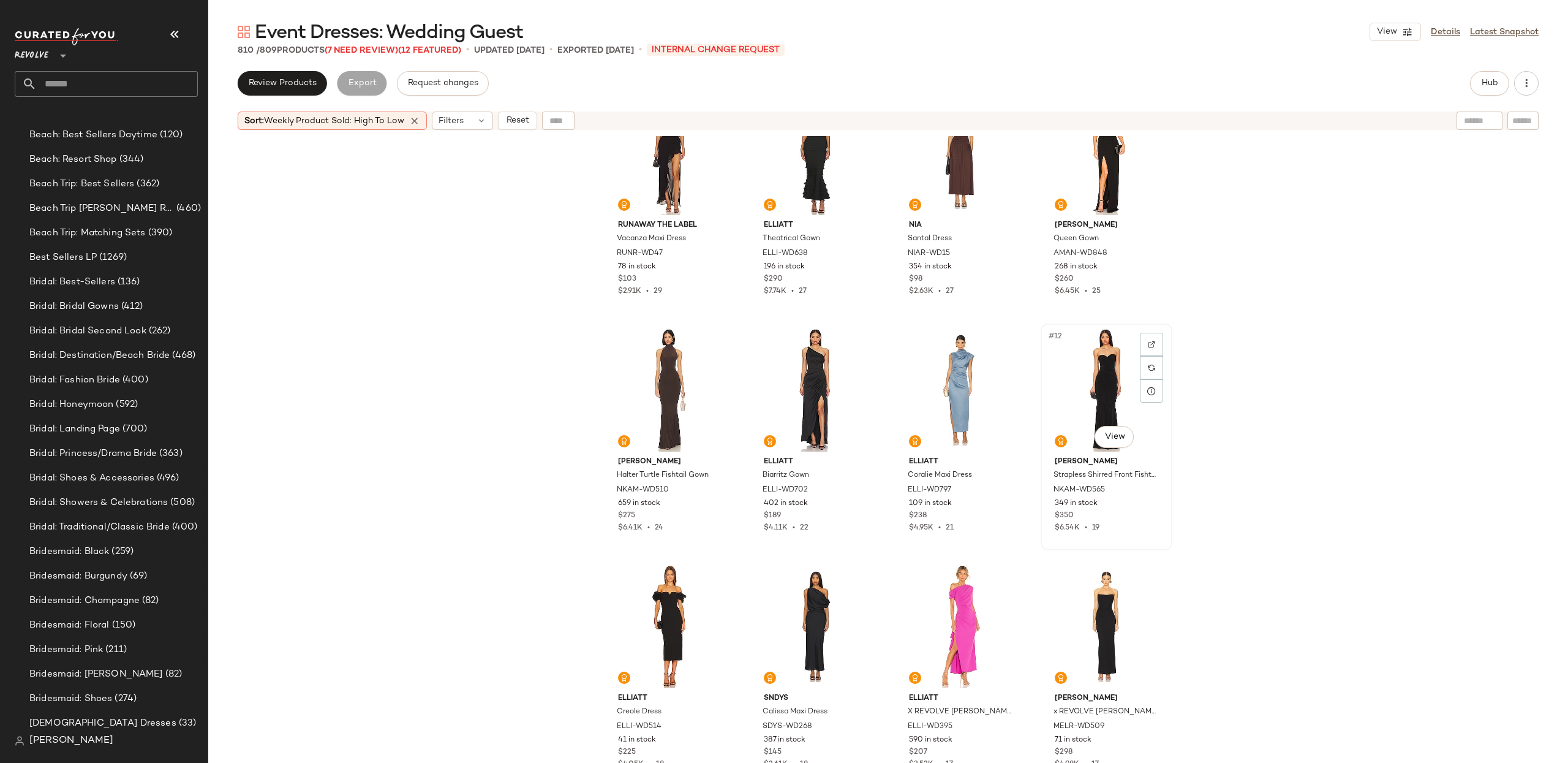
click at [1107, 382] on div "#12 View" at bounding box center [1106, 389] width 123 height 124
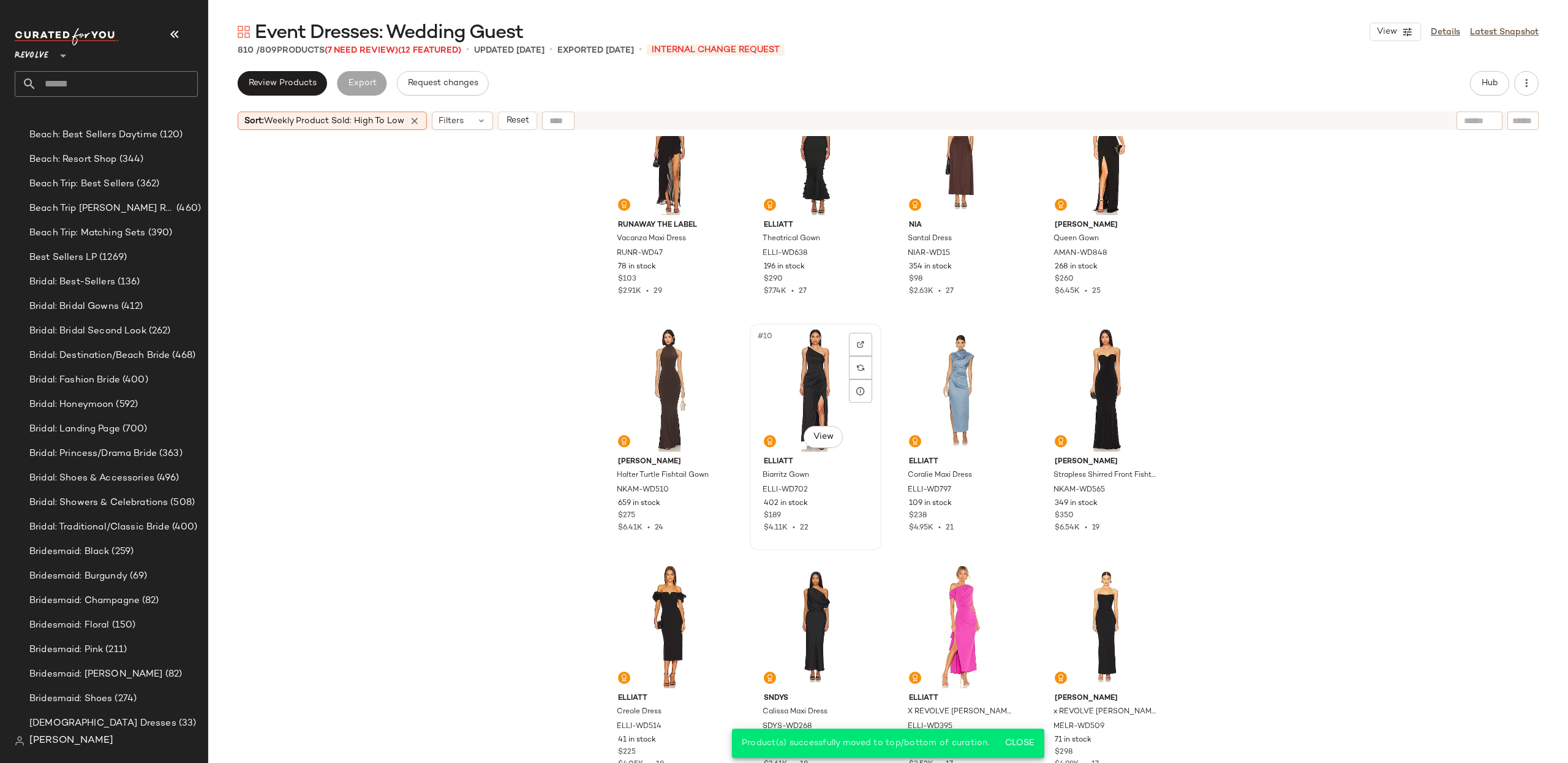
click at [768, 383] on div "#10 View" at bounding box center [815, 389] width 123 height 124
click at [661, 386] on div "#9 View" at bounding box center [670, 389] width 123 height 124
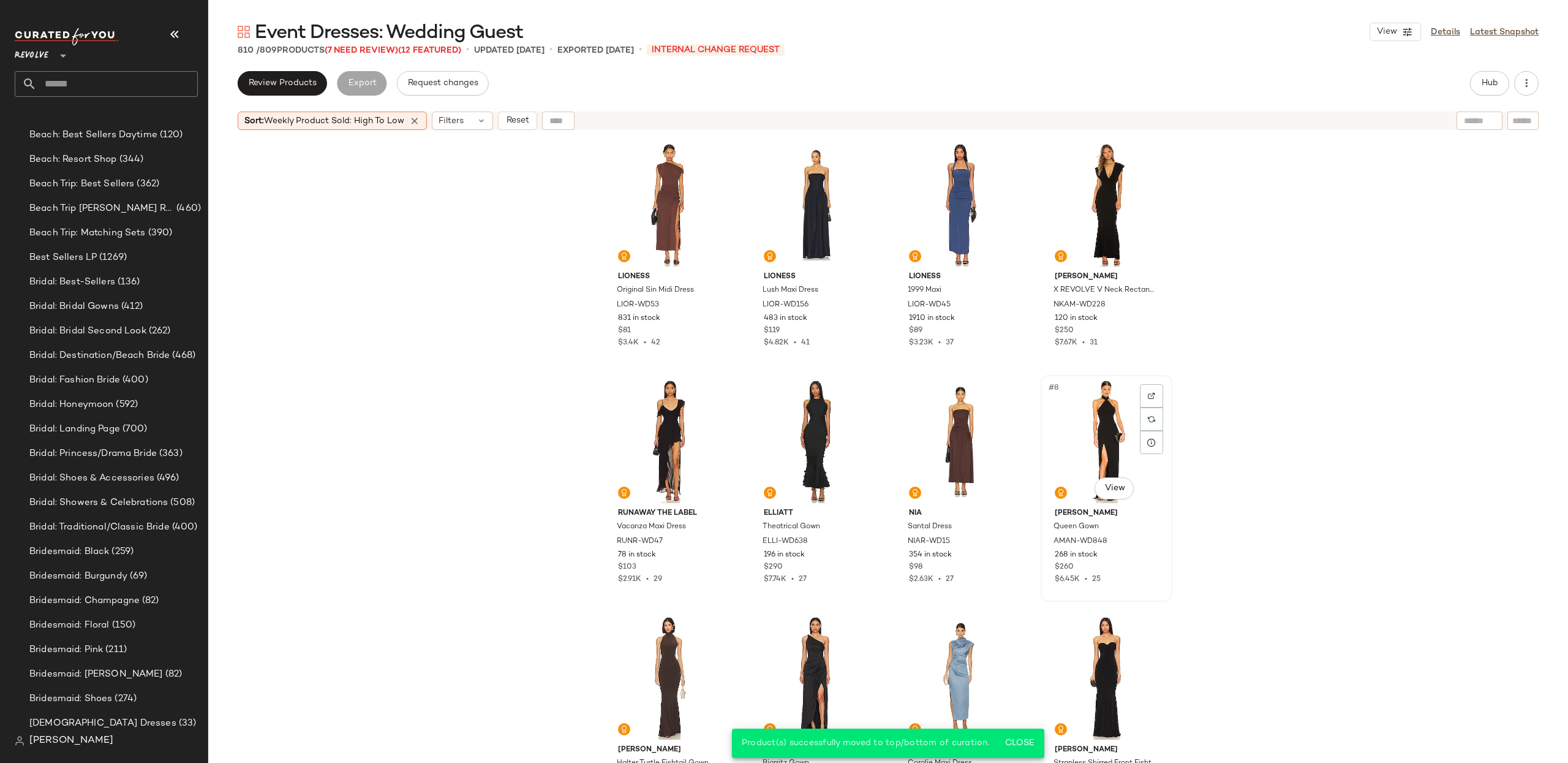
click at [1076, 446] on div "#8 View" at bounding box center [1106, 441] width 123 height 124
click at [936, 445] on div "#7 View" at bounding box center [960, 441] width 123 height 124
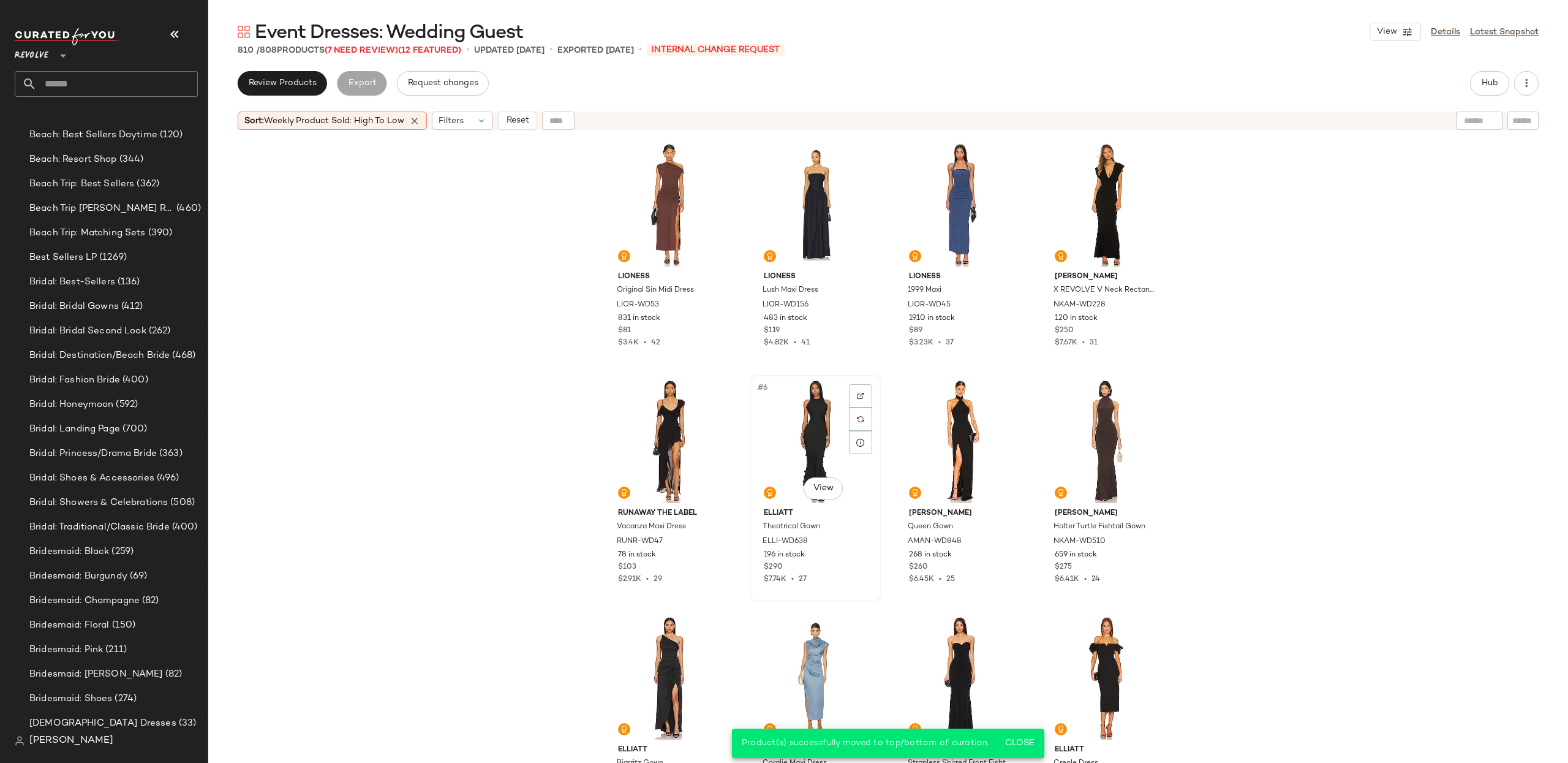
click at [805, 451] on div "#6 View" at bounding box center [815, 441] width 123 height 124
click at [648, 435] on div "#5 View" at bounding box center [670, 441] width 123 height 124
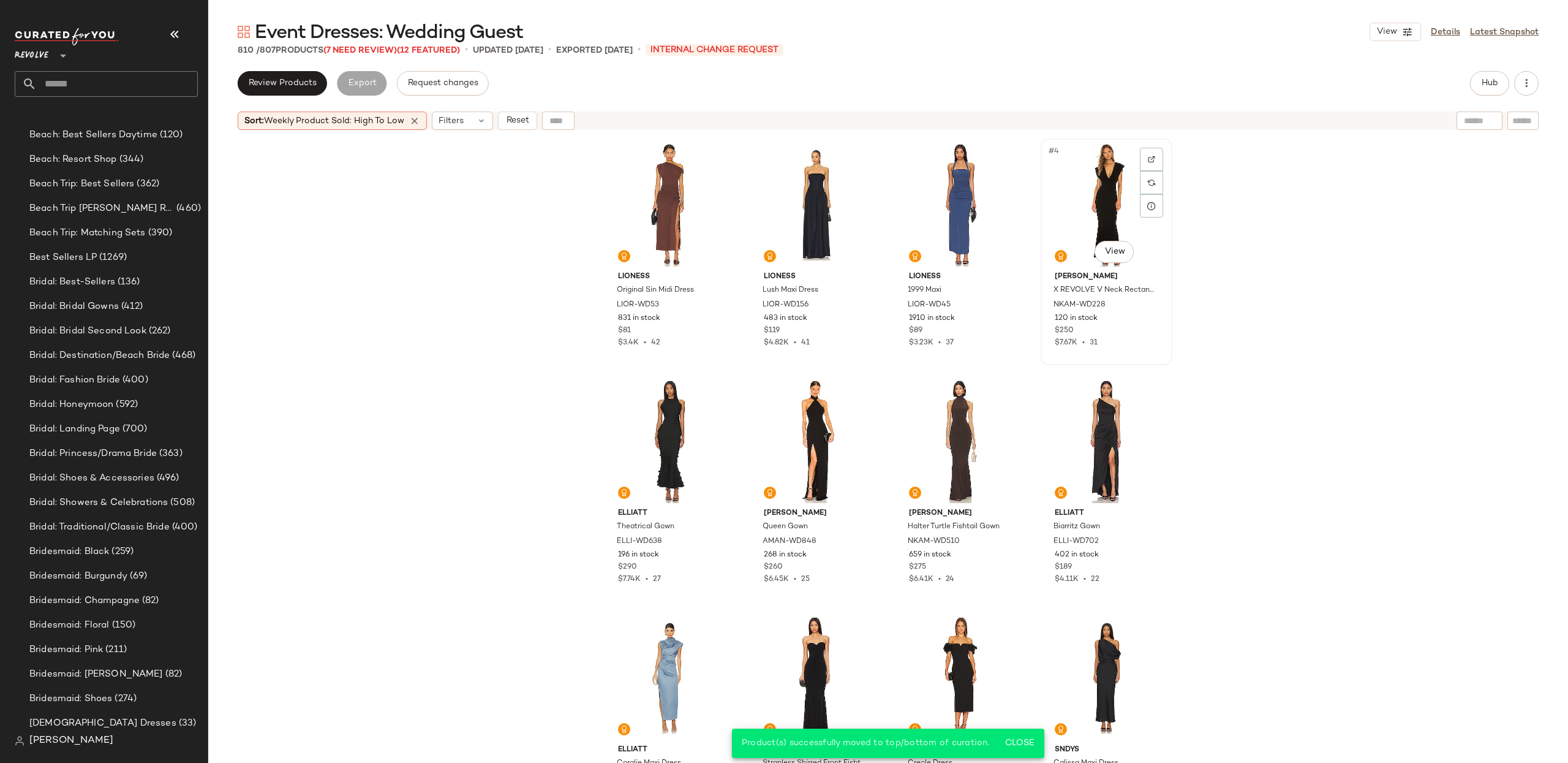
click at [1101, 207] on div "#4 View" at bounding box center [1106, 204] width 123 height 124
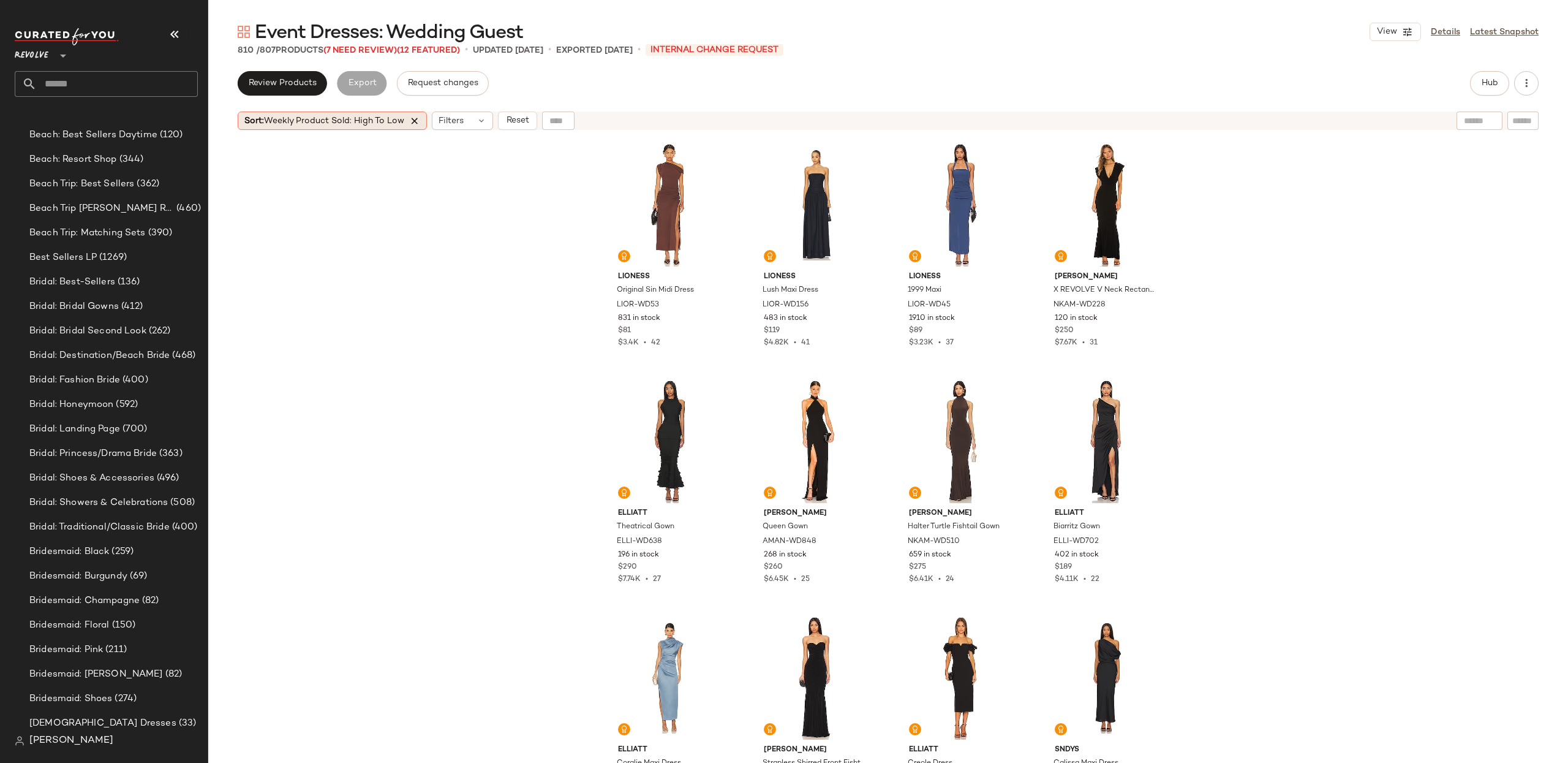
click at [413, 123] on icon at bounding box center [415, 121] width 11 height 11
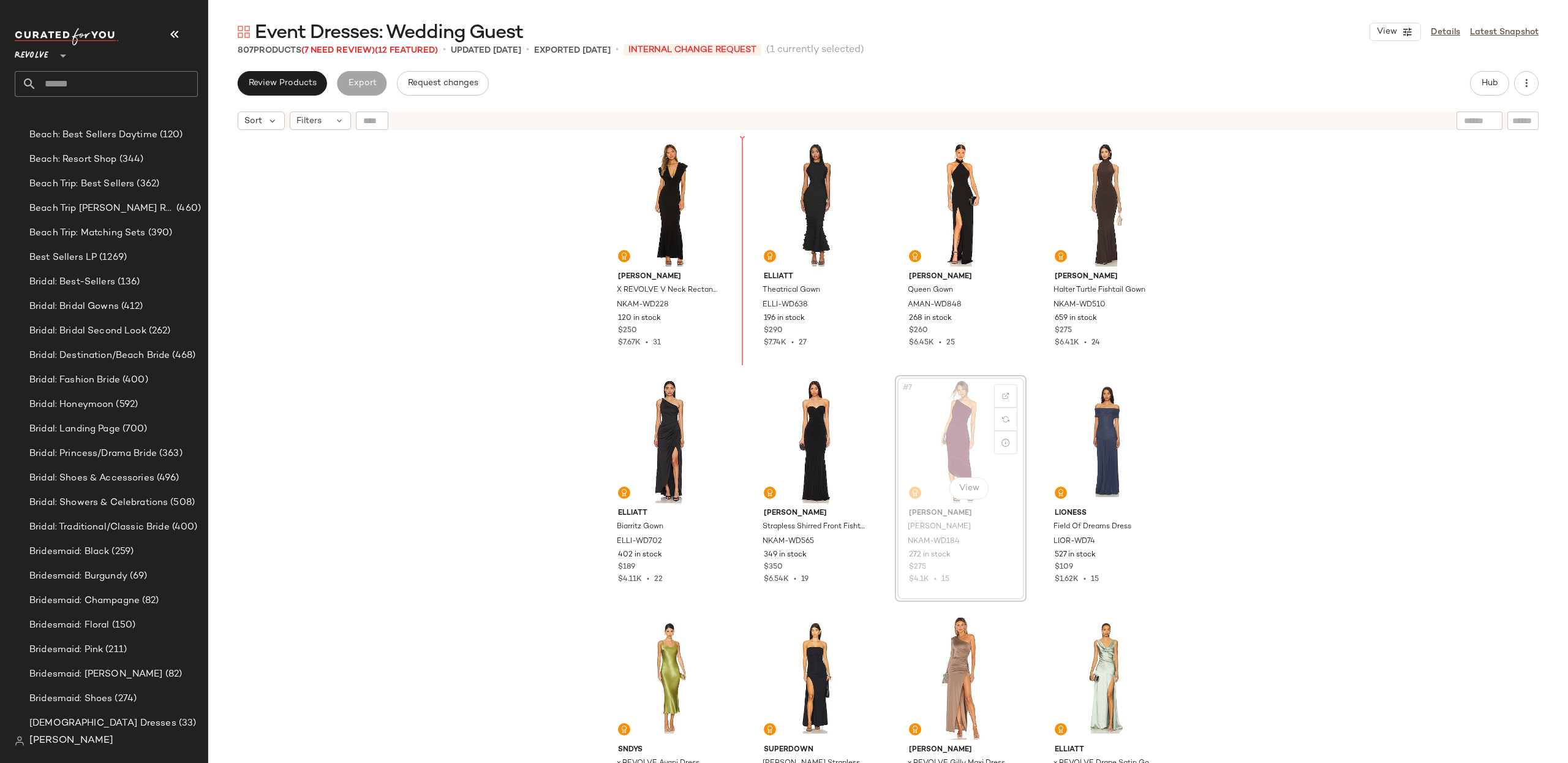
drag, startPoint x: 928, startPoint y: 451, endPoint x: 923, endPoint y: 445, distance: 7.8
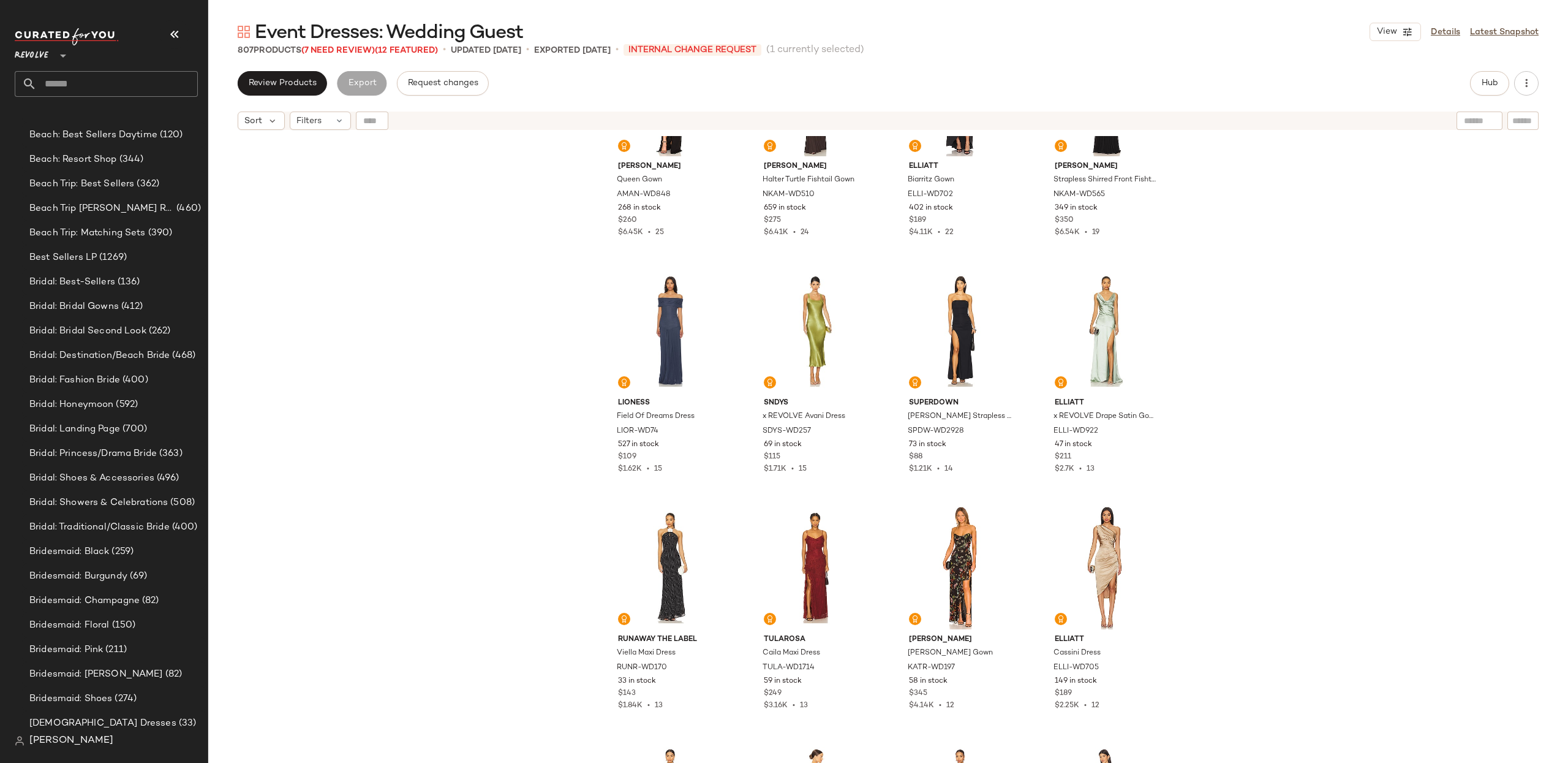
scroll to position [361, 0]
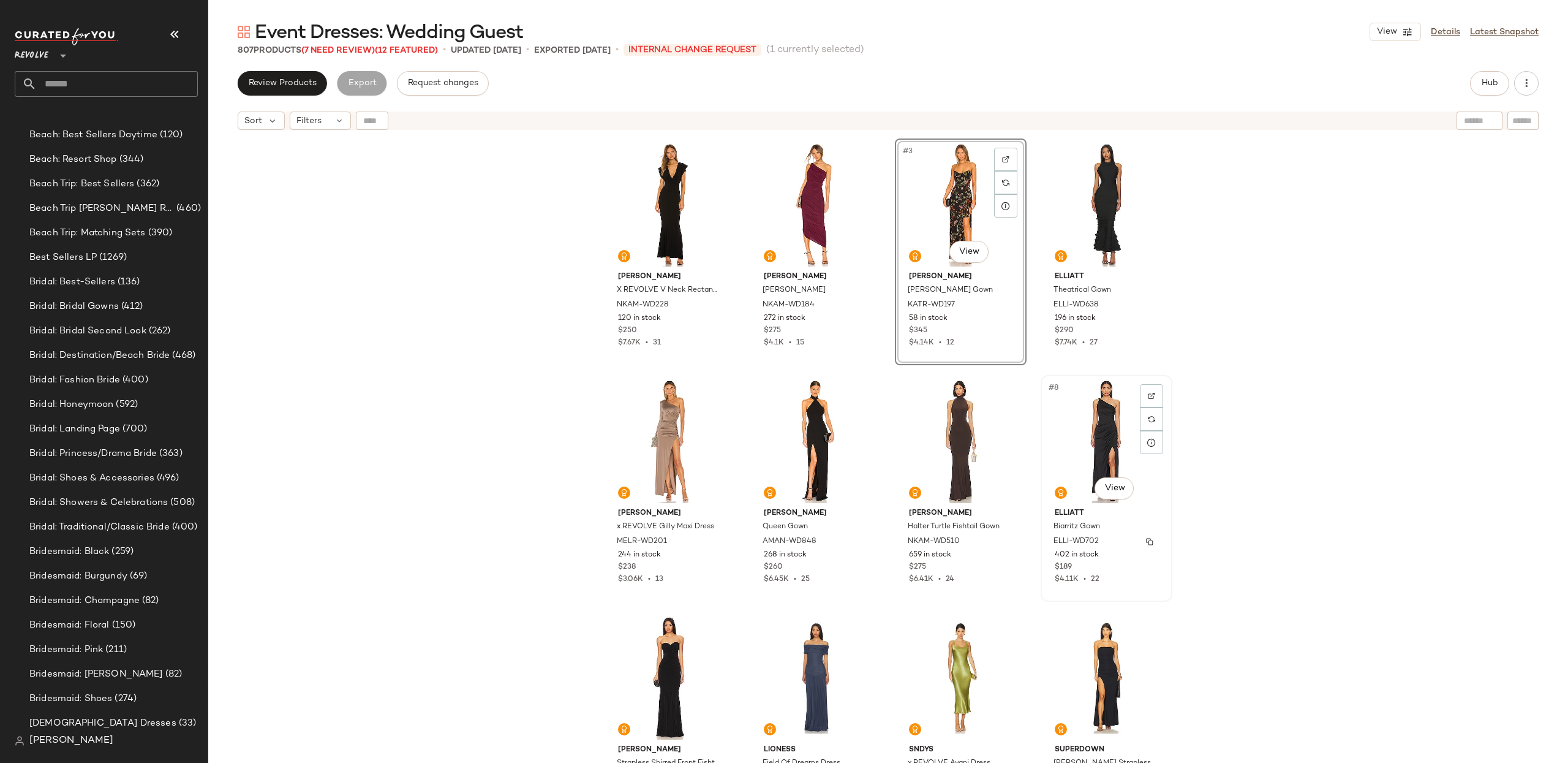
scroll to position [52, 0]
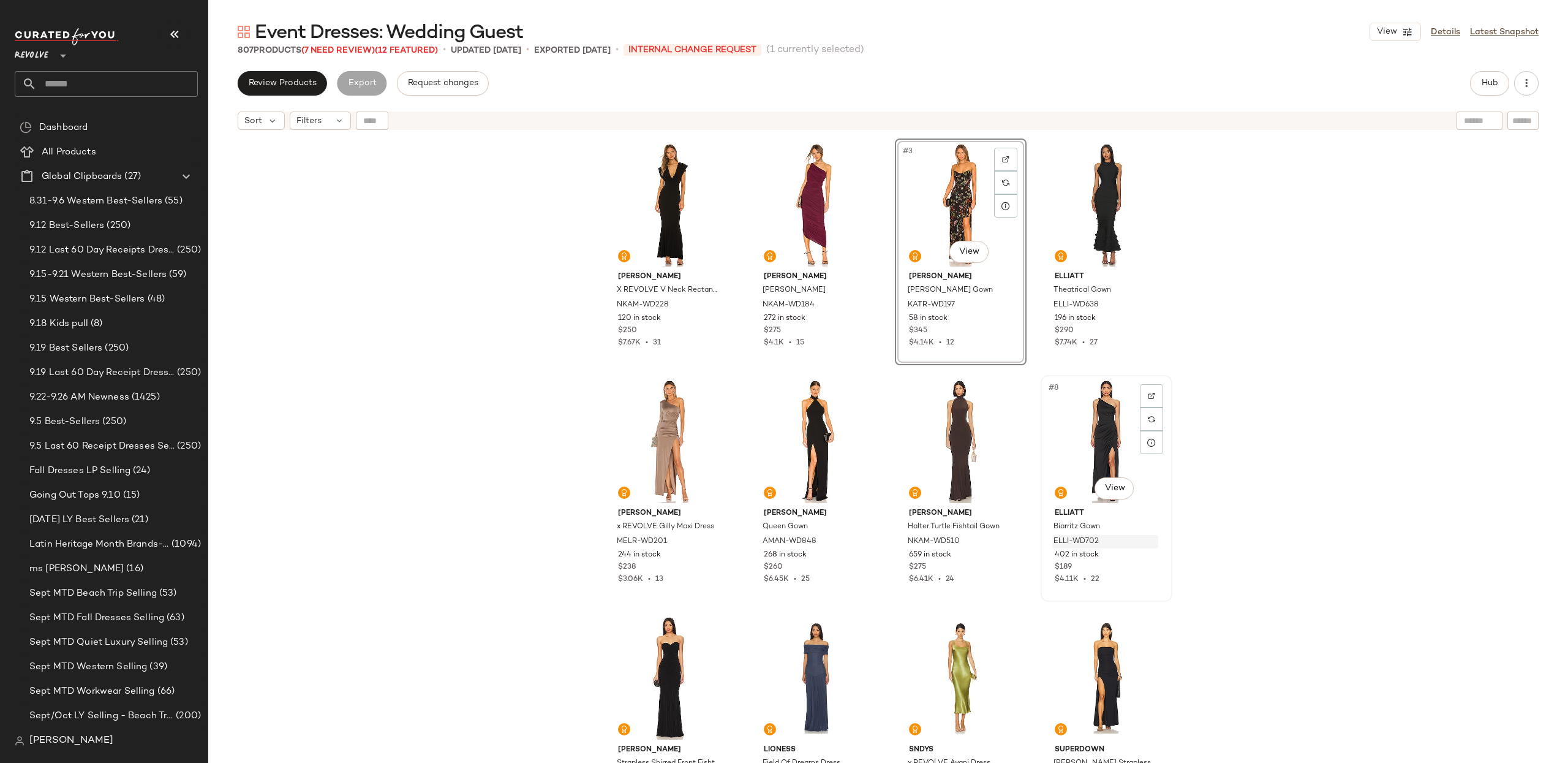
scroll to position [1316, 0]
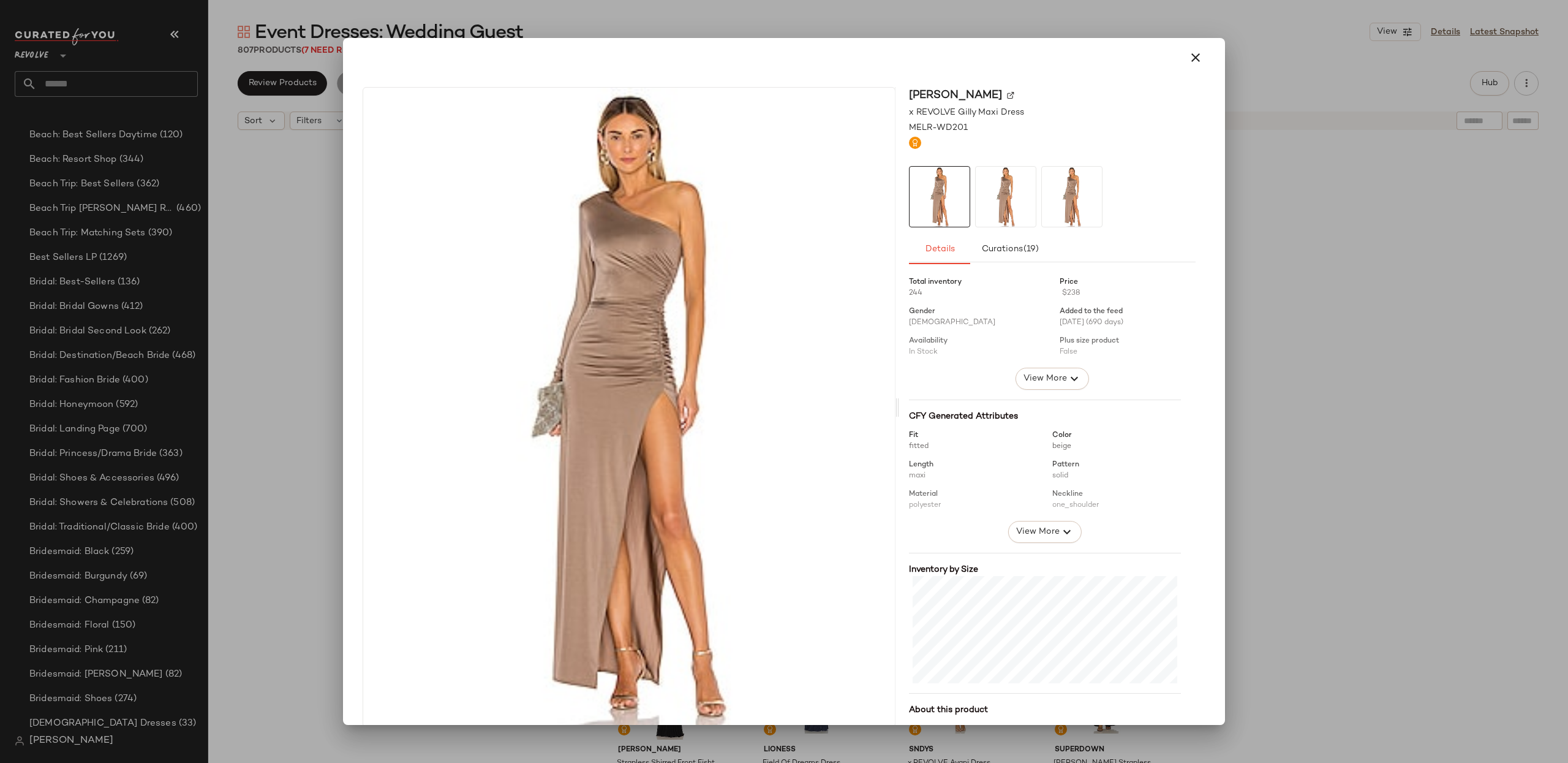
drag, startPoint x: 1194, startPoint y: 57, endPoint x: 973, endPoint y: 233, distance: 282.5
click at [1194, 57] on icon "button" at bounding box center [1195, 57] width 15 height 15
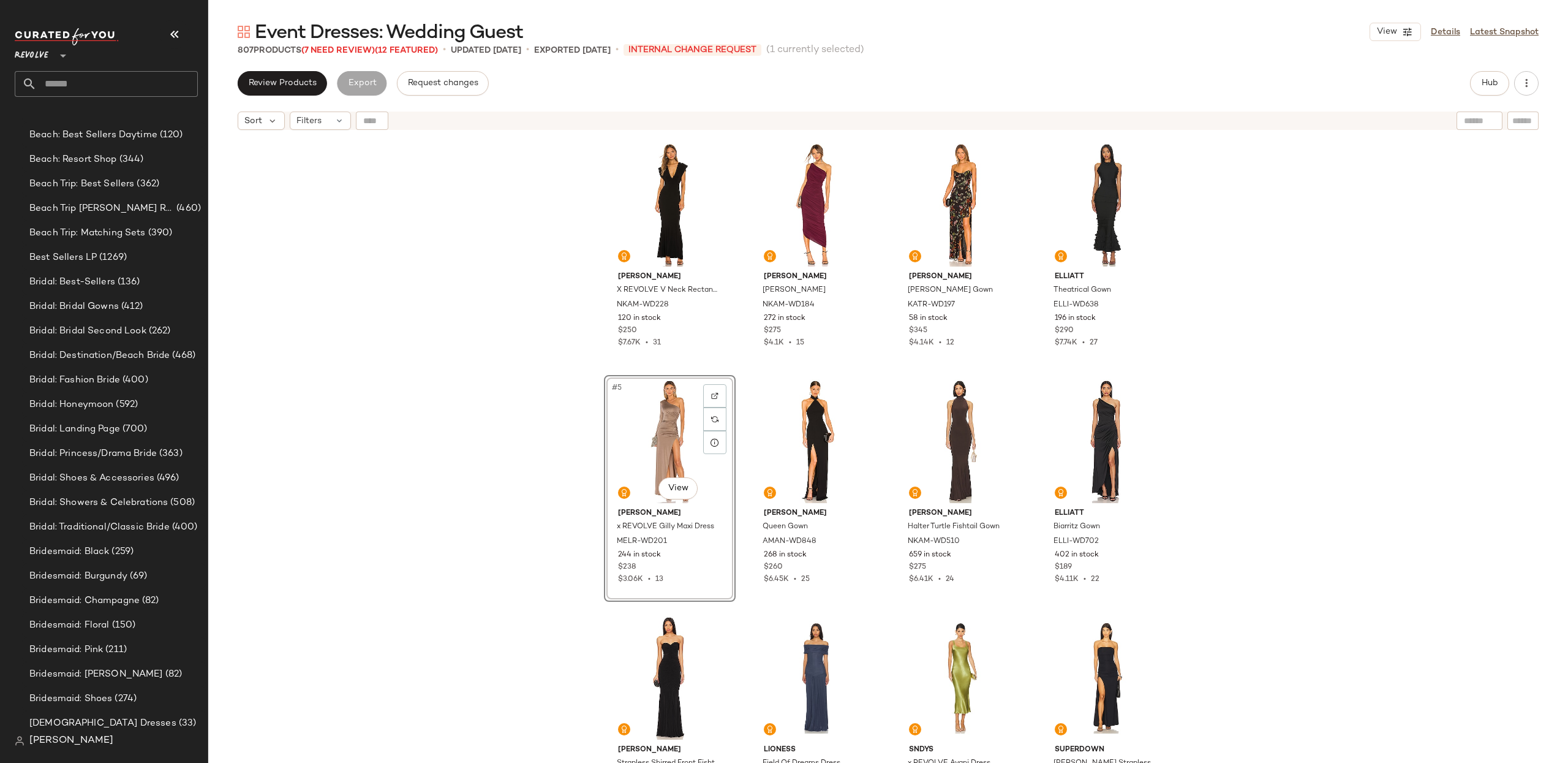
click at [1287, 312] on div "Norma Kamali X REVOLVE V Neck Rectangle Gown NKAM-WD228 120 in stock $250 $7.67…" at bounding box center [888, 465] width 1360 height 657
click at [1496, 82] on span "Hub" at bounding box center [1489, 83] width 17 height 10
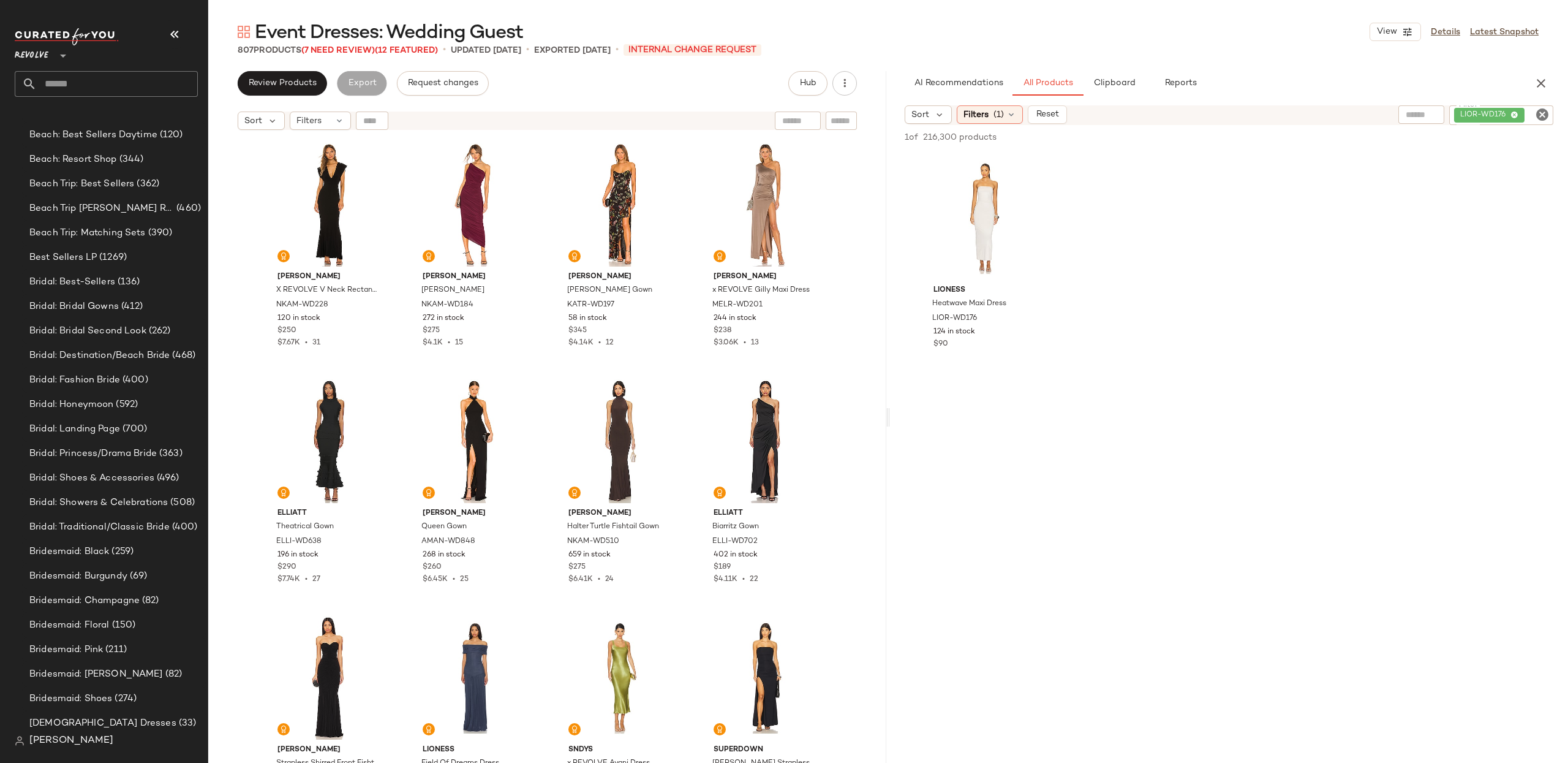
click at [1545, 112] on icon "Clear Filter" at bounding box center [1541, 114] width 15 height 15
click at [1000, 119] on span "(1)" at bounding box center [998, 115] width 10 height 13
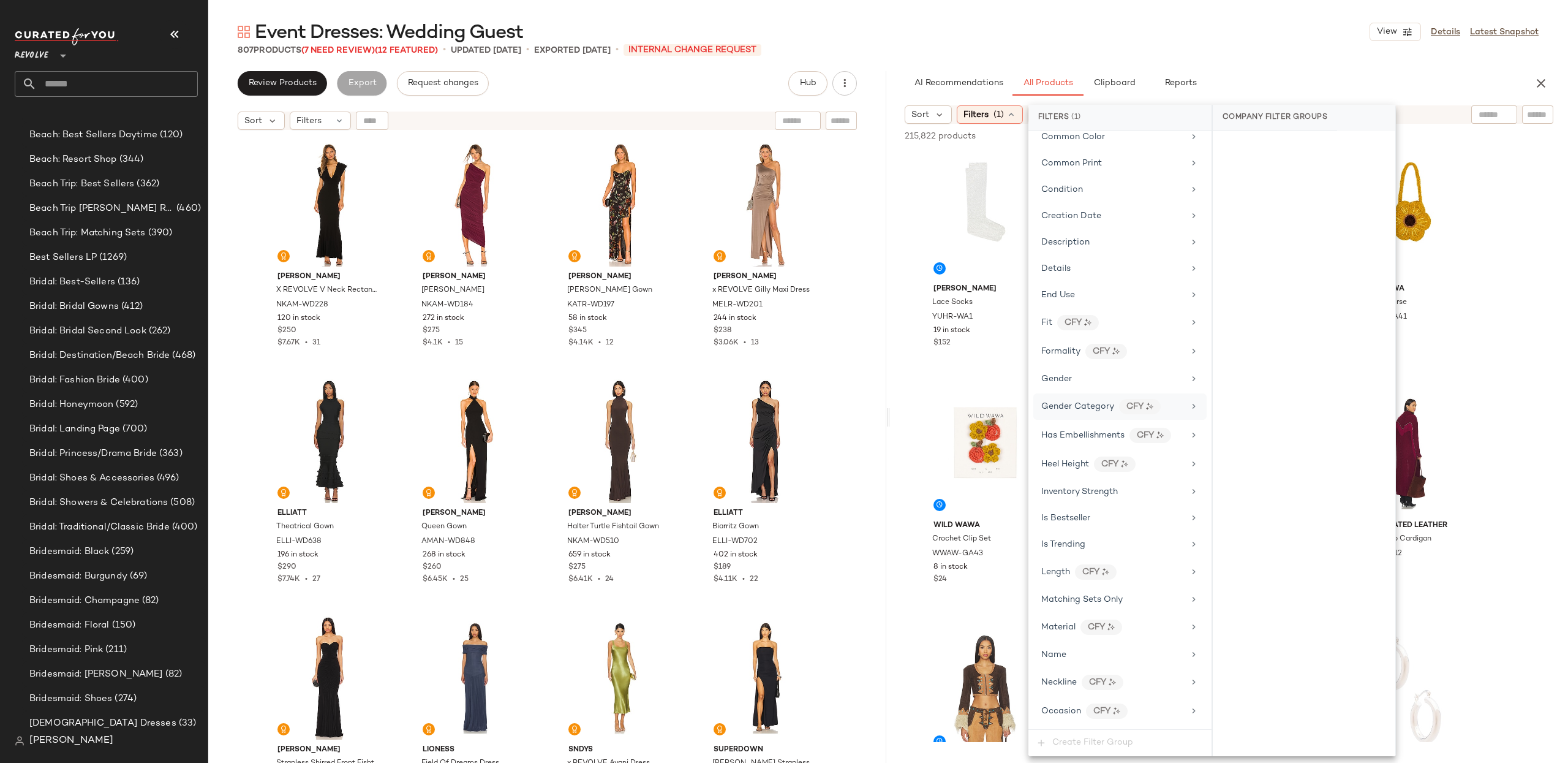
scroll to position [403, 0]
drag, startPoint x: 1101, startPoint y: 385, endPoint x: 1144, endPoint y: 233, distance: 158.0
click at [1101, 381] on div "Gender" at bounding box center [1120, 369] width 173 height 24
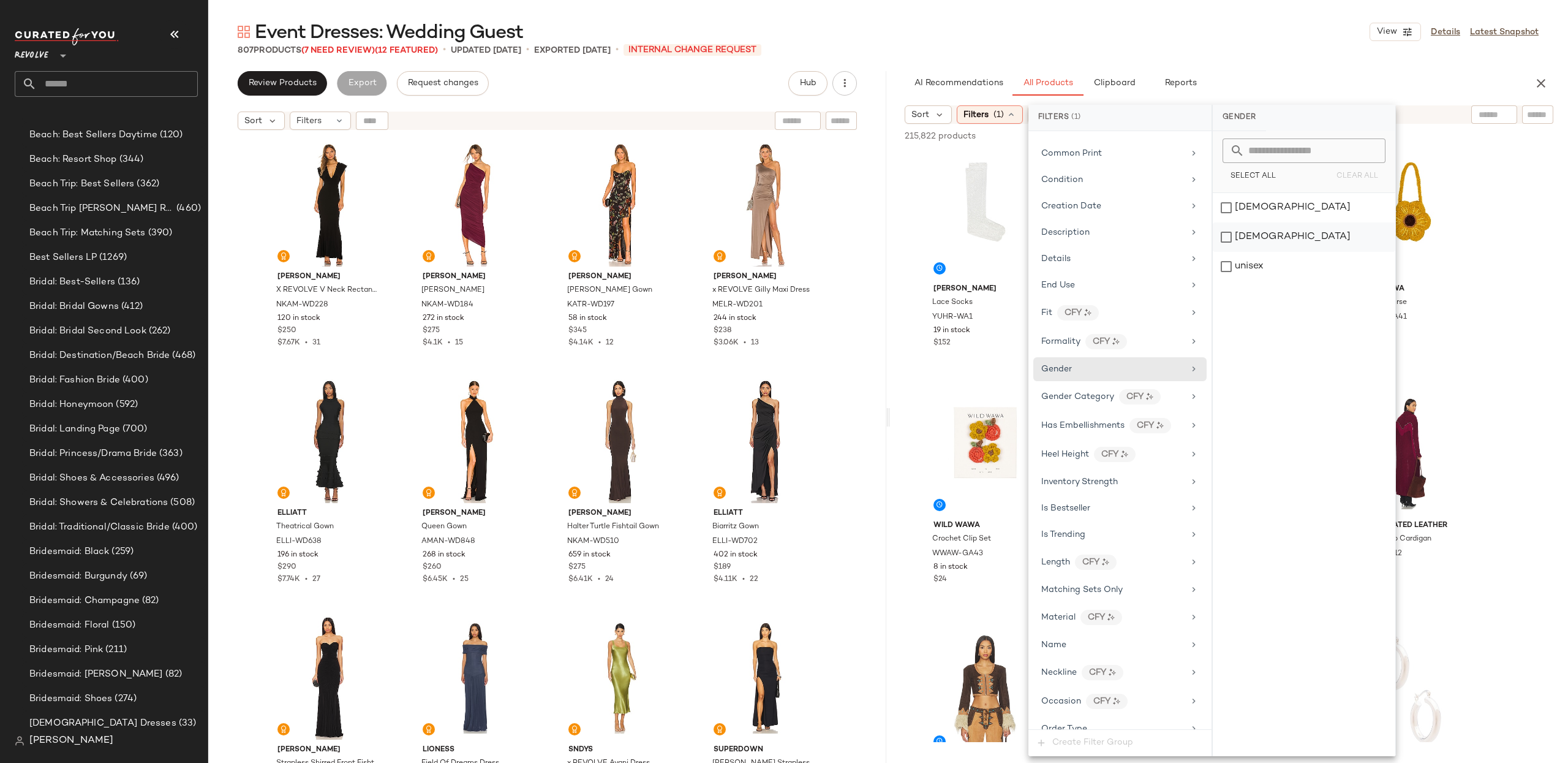
drag, startPoint x: 1243, startPoint y: 215, endPoint x: 1245, endPoint y: 247, distance: 32.1
click at [1243, 215] on div "female" at bounding box center [1303, 208] width 182 height 29
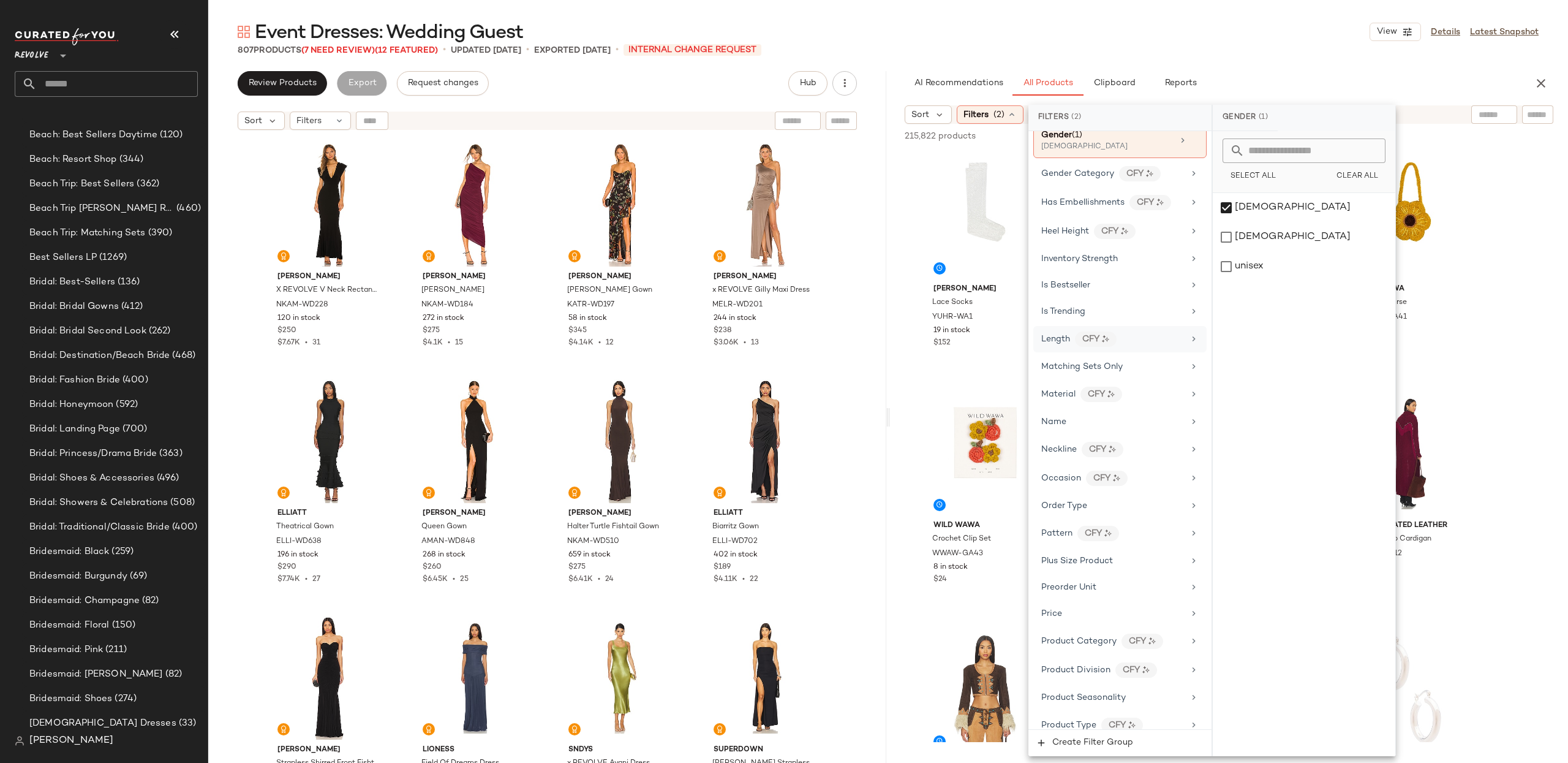
scroll to position [653, 0]
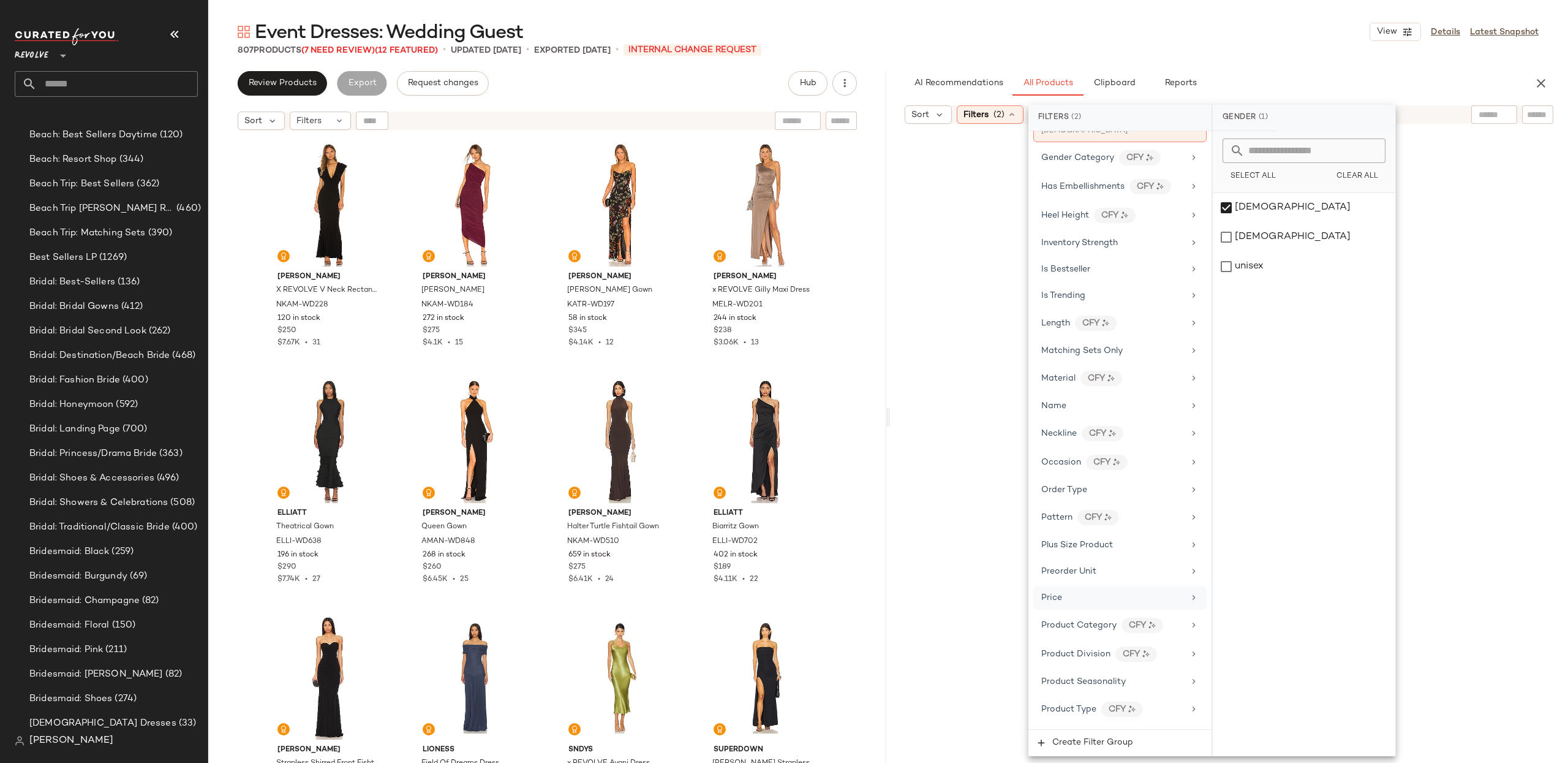
click at [1143, 604] on div "Price" at bounding box center [1113, 597] width 142 height 13
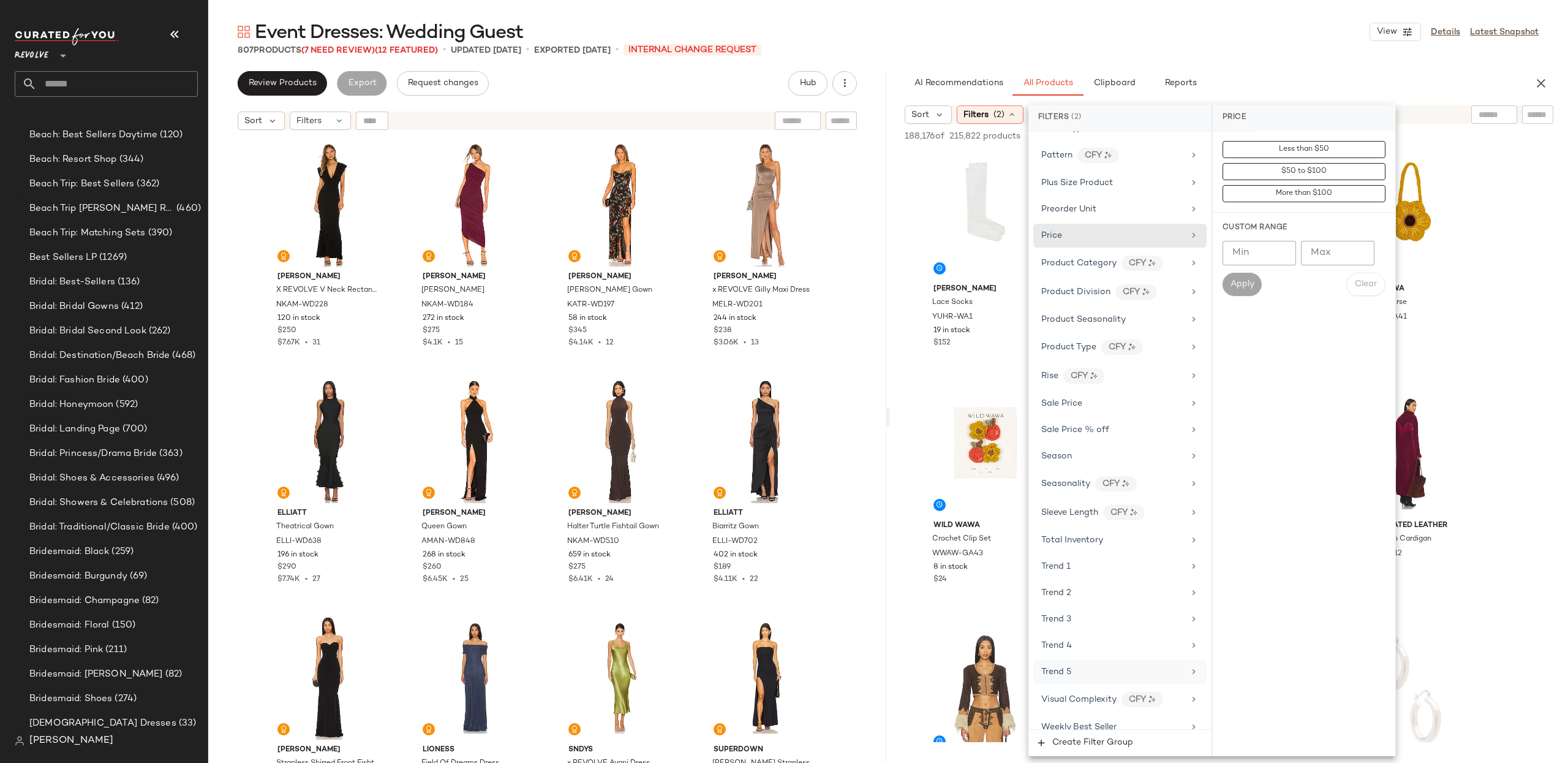
scroll to position [1131, 0]
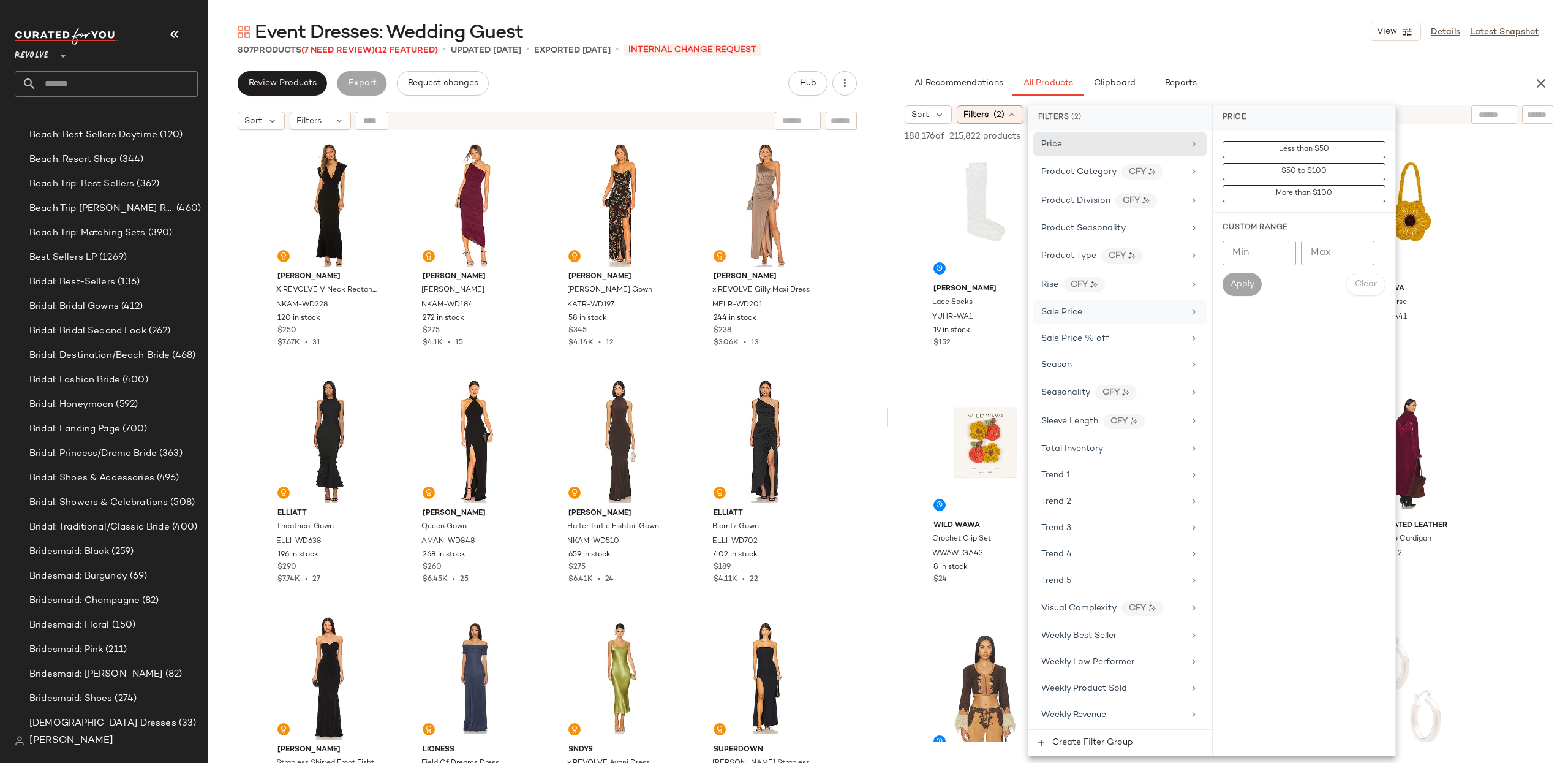
click at [1082, 310] on div "Sale Price" at bounding box center [1062, 312] width 41 height 13
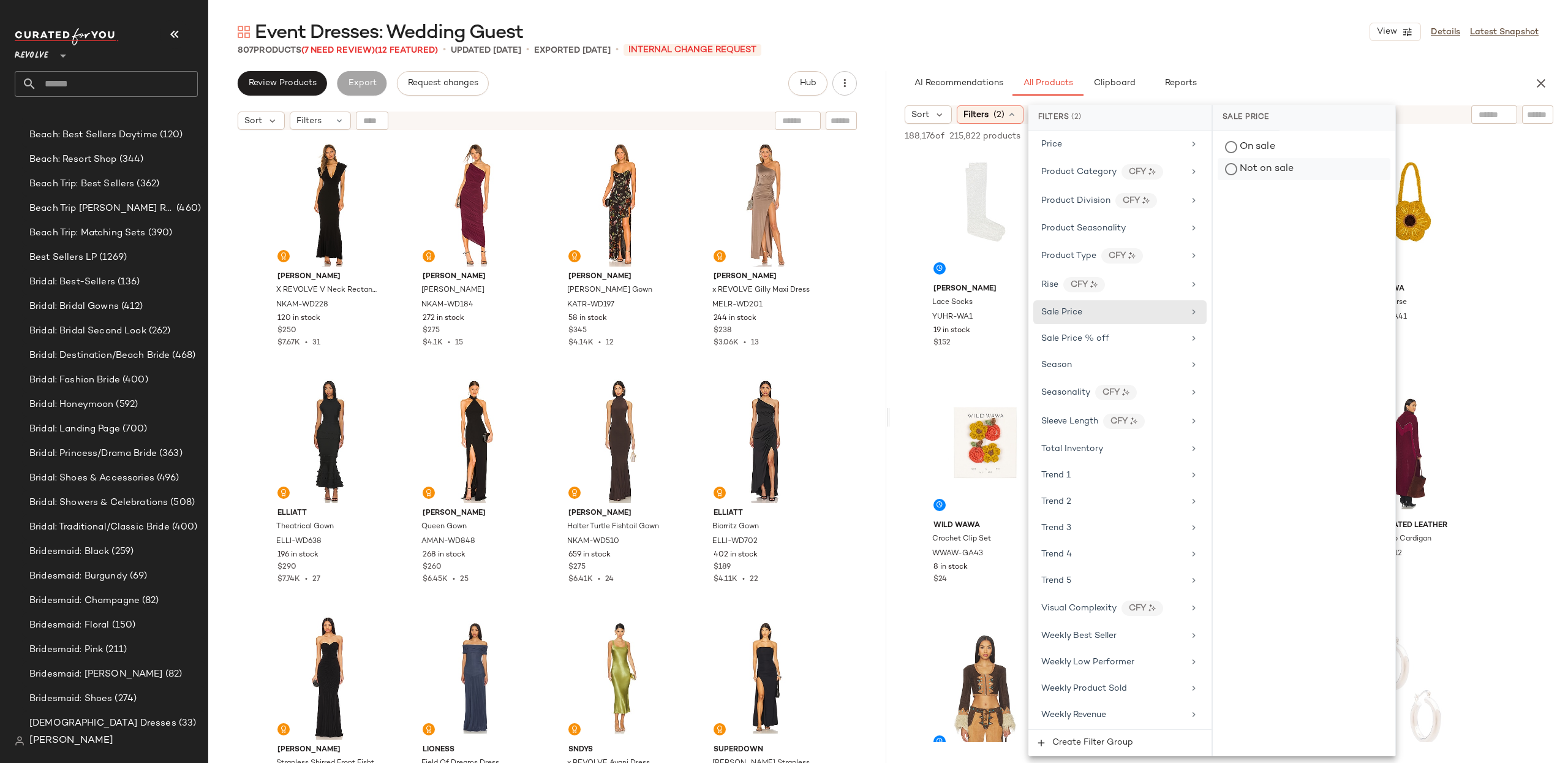
click at [1257, 172] on div "Not on sale" at bounding box center [1303, 169] width 173 height 22
click at [898, 66] on div "Event Dresses: Wedding Guest View Details Latest Snapshot 807 Products (7 Need …" at bounding box center [888, 391] width 1360 height 743
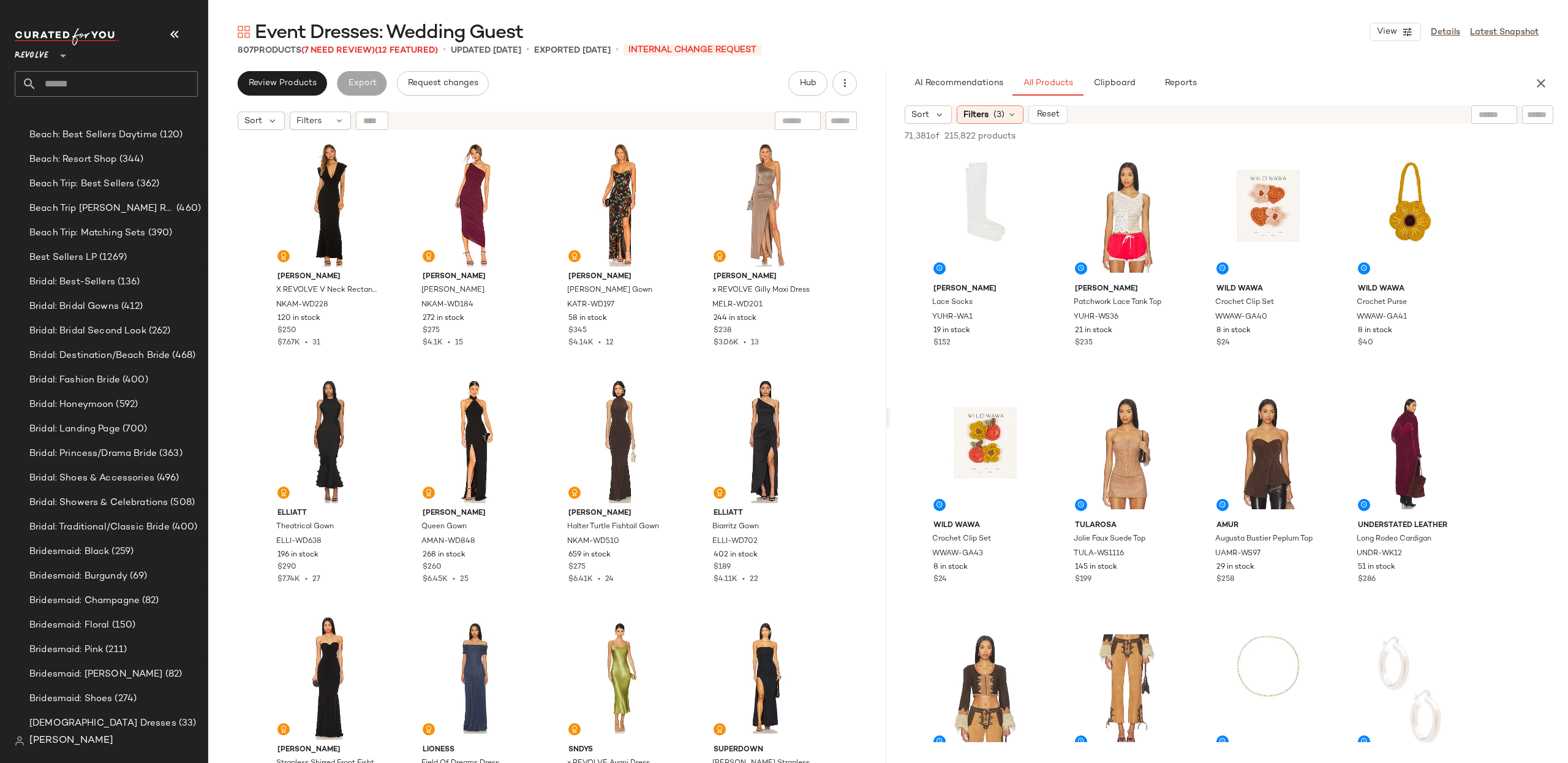
click at [1495, 115] on div at bounding box center [1494, 115] width 46 height 18
type input "**********"
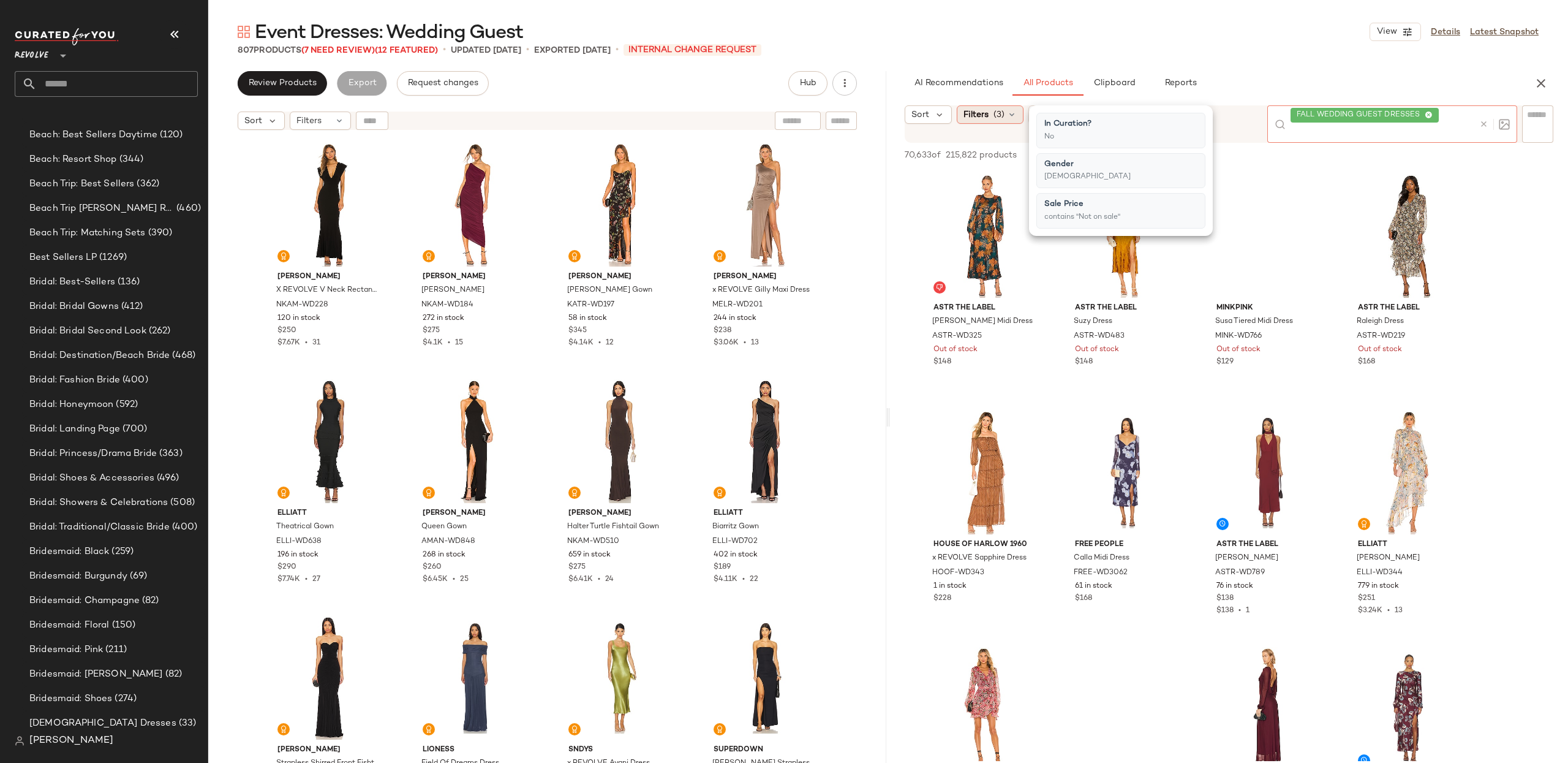
click at [974, 115] on span "Filters" at bounding box center [976, 115] width 25 height 13
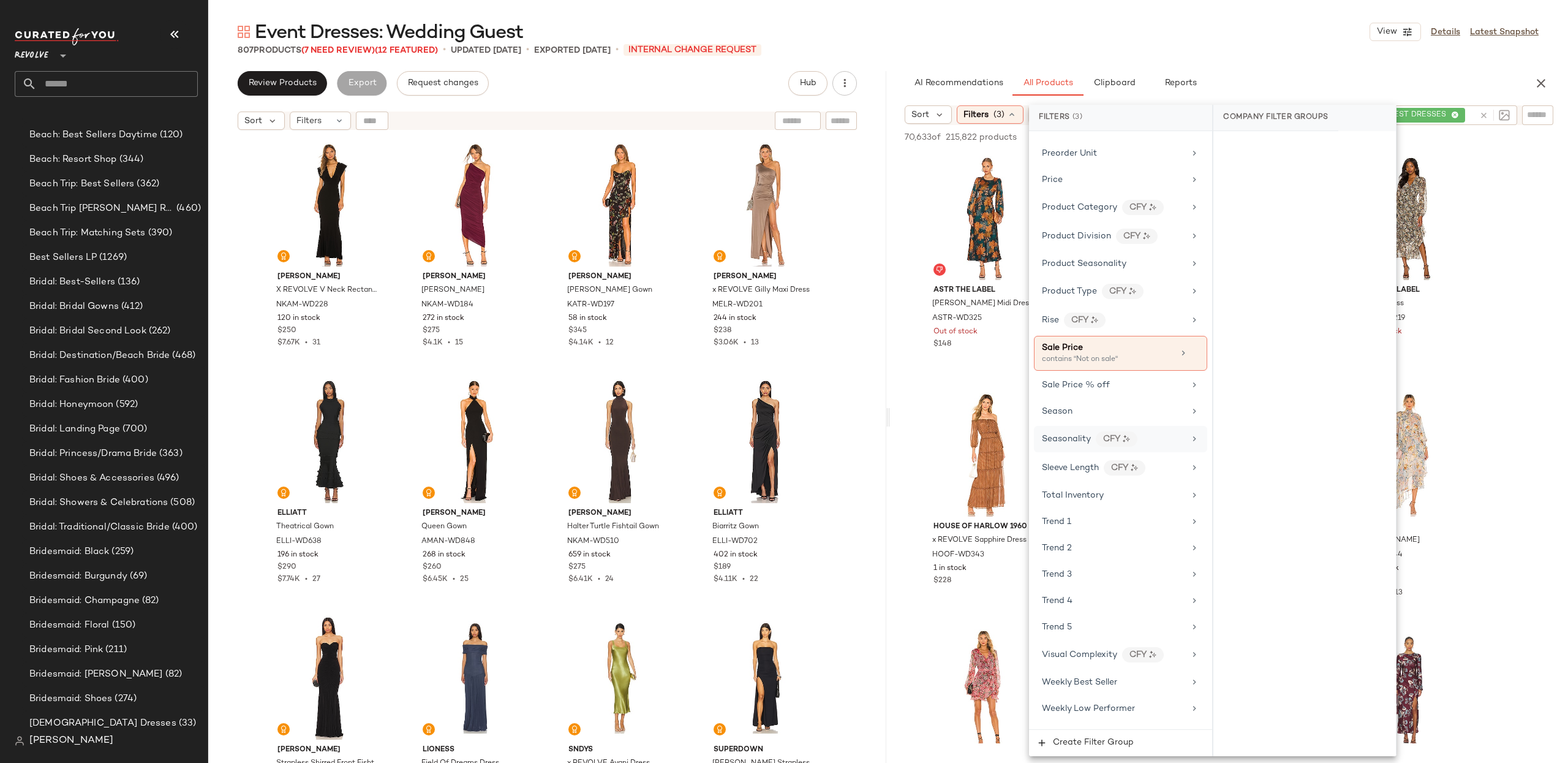
scroll to position [1142, 0]
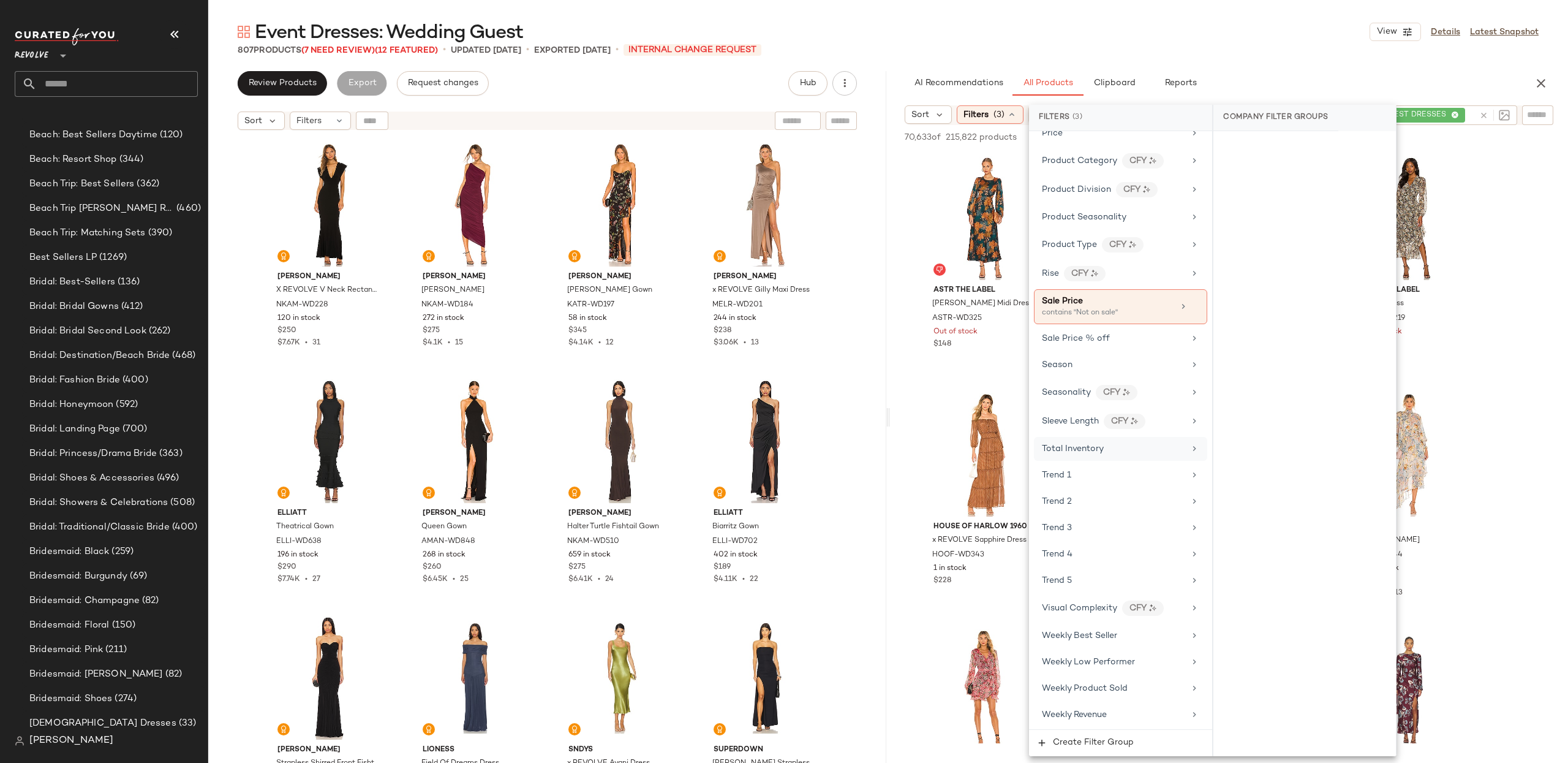
click at [1084, 442] on div "Total Inventory" at bounding box center [1073, 449] width 62 height 13
click at [1264, 221] on input "Min" at bounding box center [1259, 231] width 73 height 24
type input "**"
click at [1250, 259] on span "Apply" at bounding box center [1243, 262] width 24 height 10
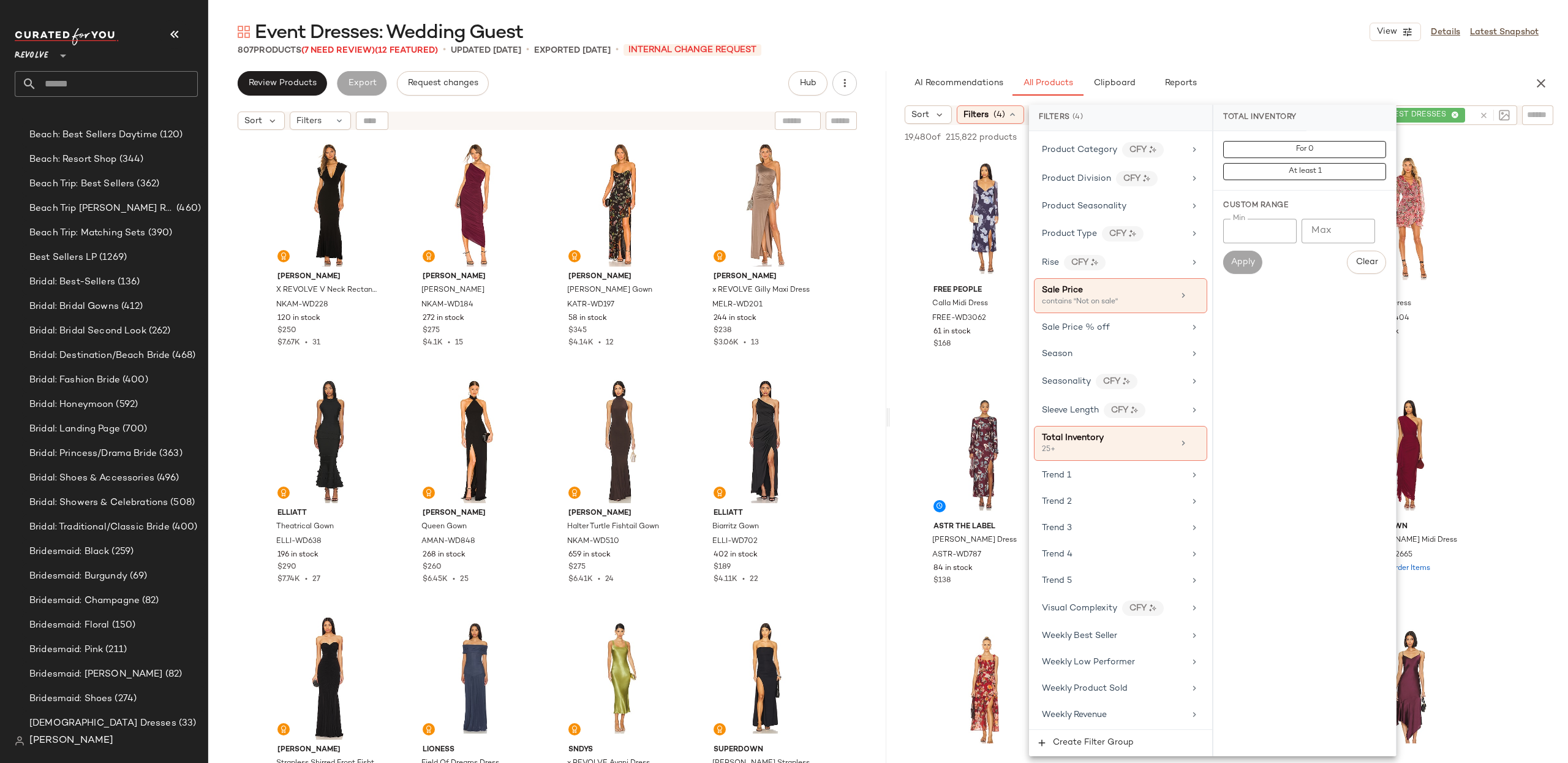
click at [899, 89] on div "AI Recommendations All Products Clipboard Reports" at bounding box center [1209, 83] width 639 height 24
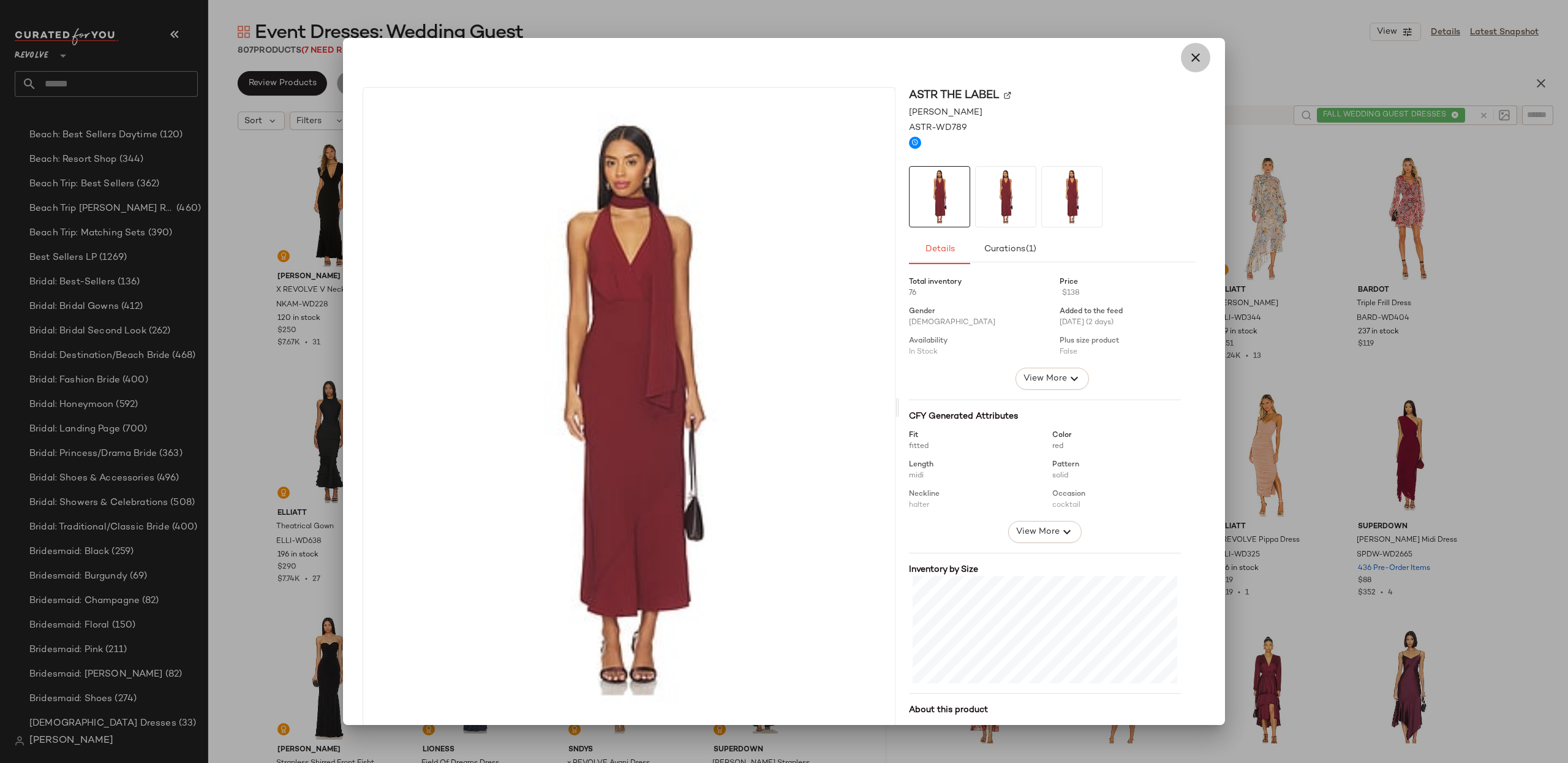
drag, startPoint x: 1177, startPoint y: 55, endPoint x: 1043, endPoint y: 154, distance: 166.6
click at [1181, 55] on button "button" at bounding box center [1196, 57] width 29 height 29
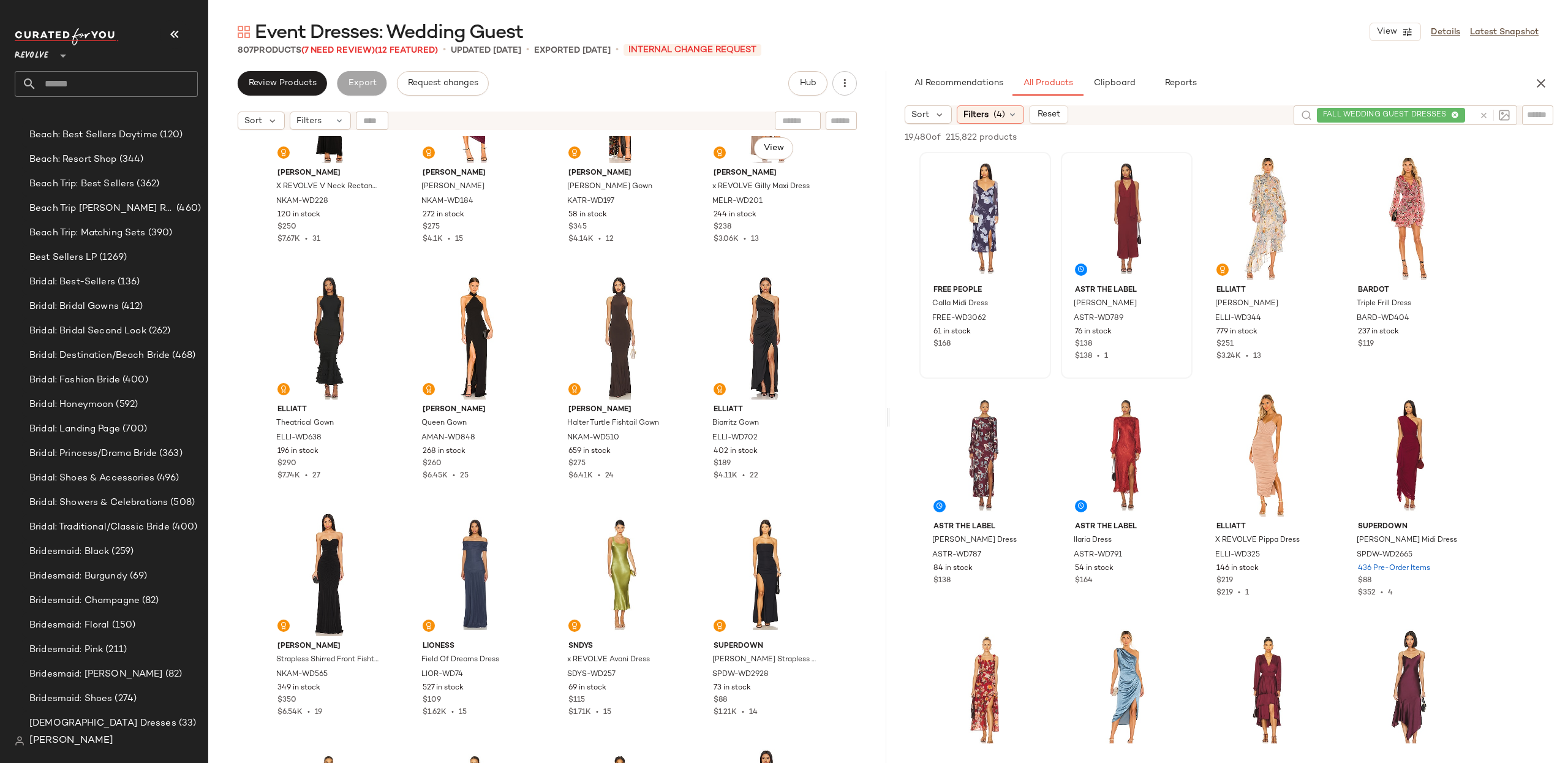
scroll to position [140, 0]
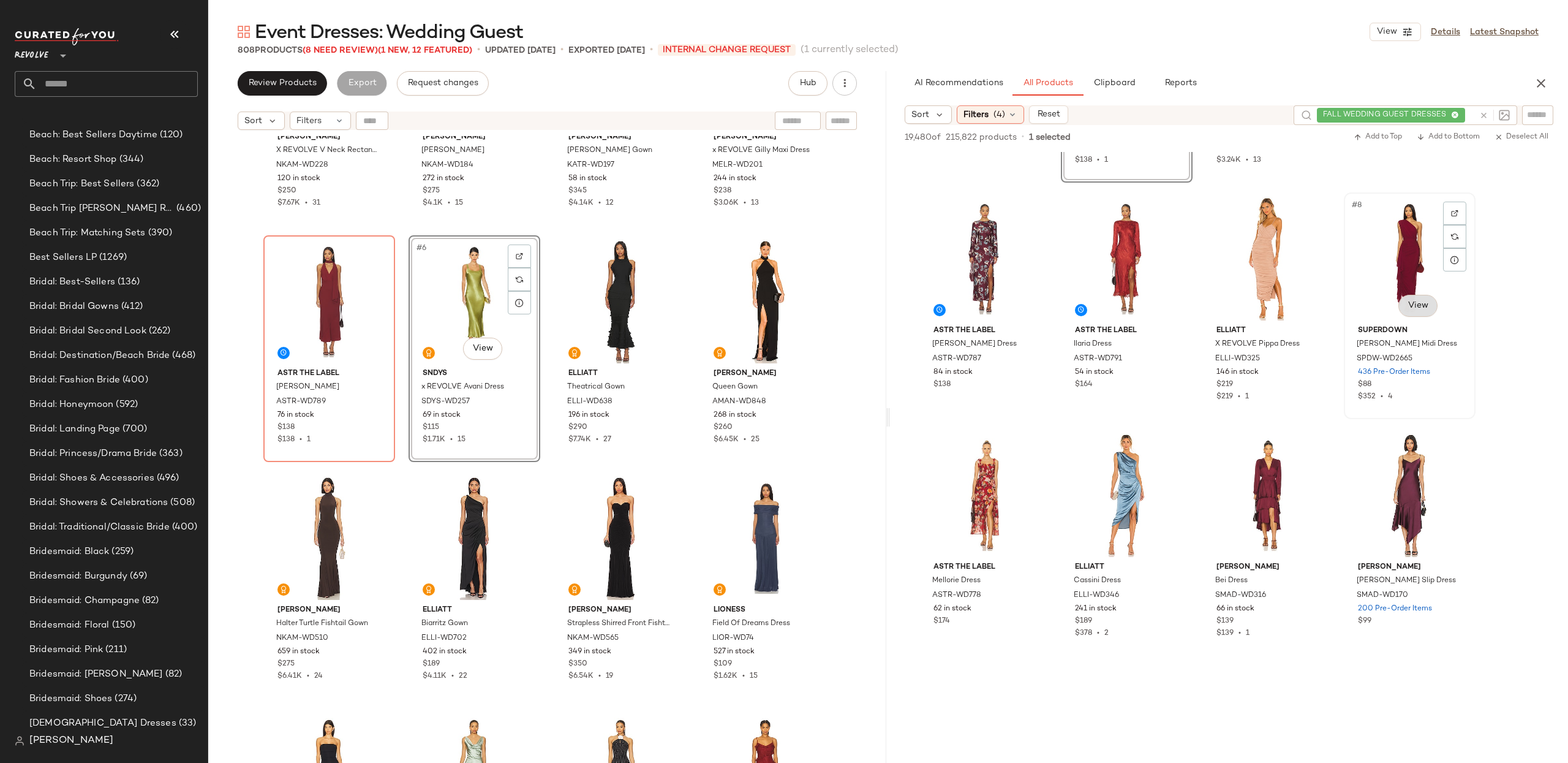
scroll to position [197, 0]
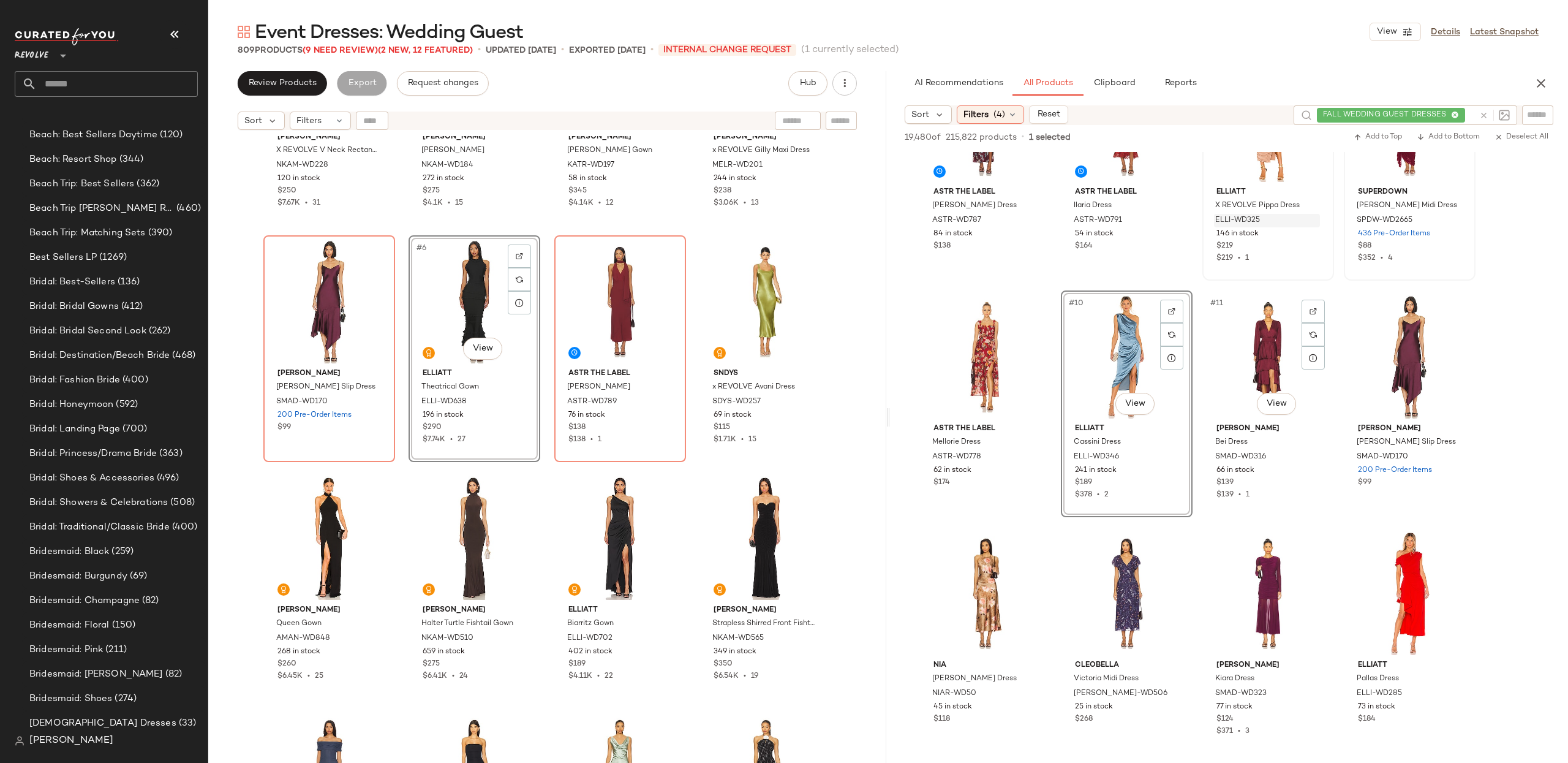
scroll to position [336, 0]
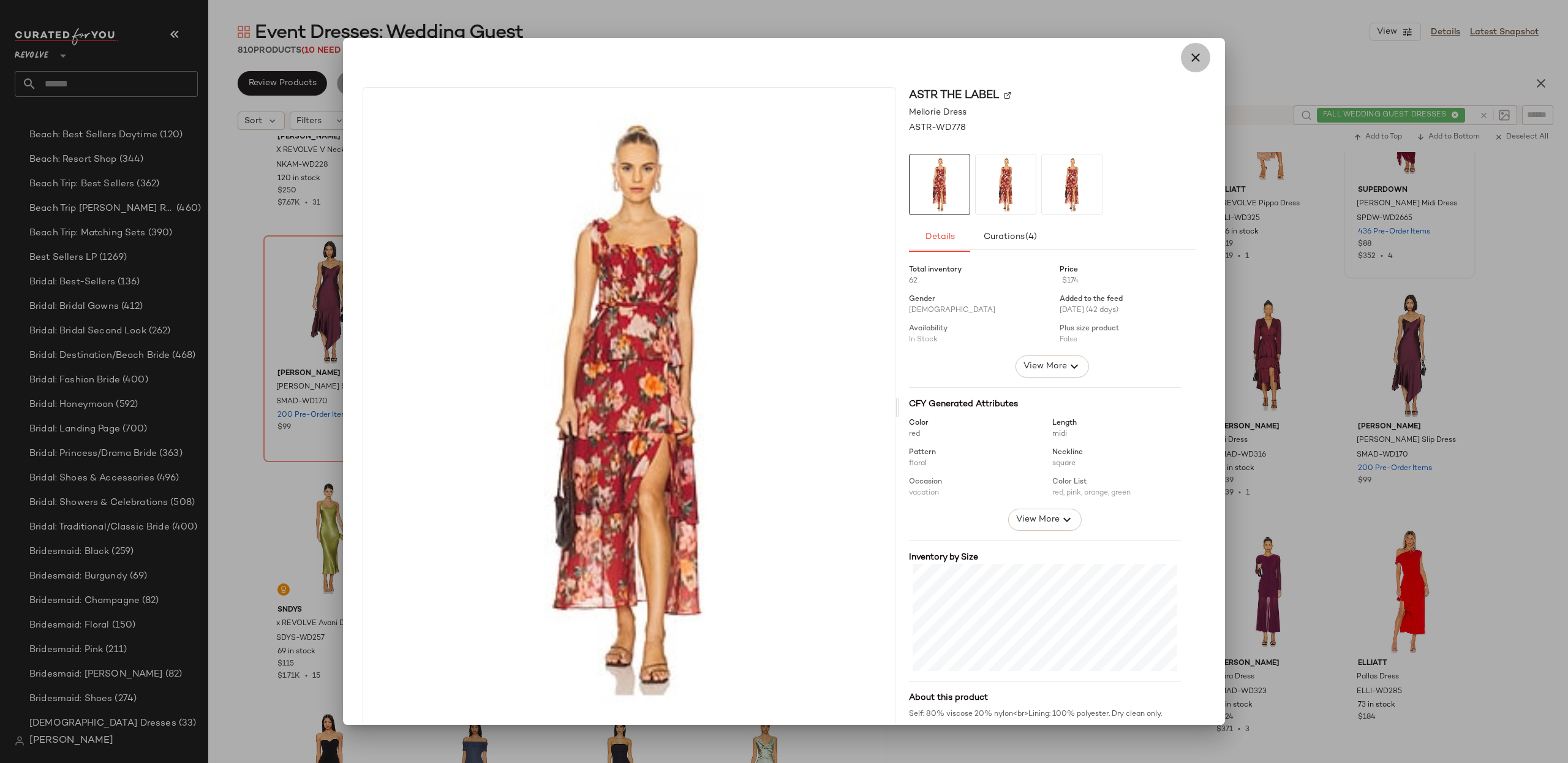
click at [1189, 60] on icon "button" at bounding box center [1195, 57] width 15 height 15
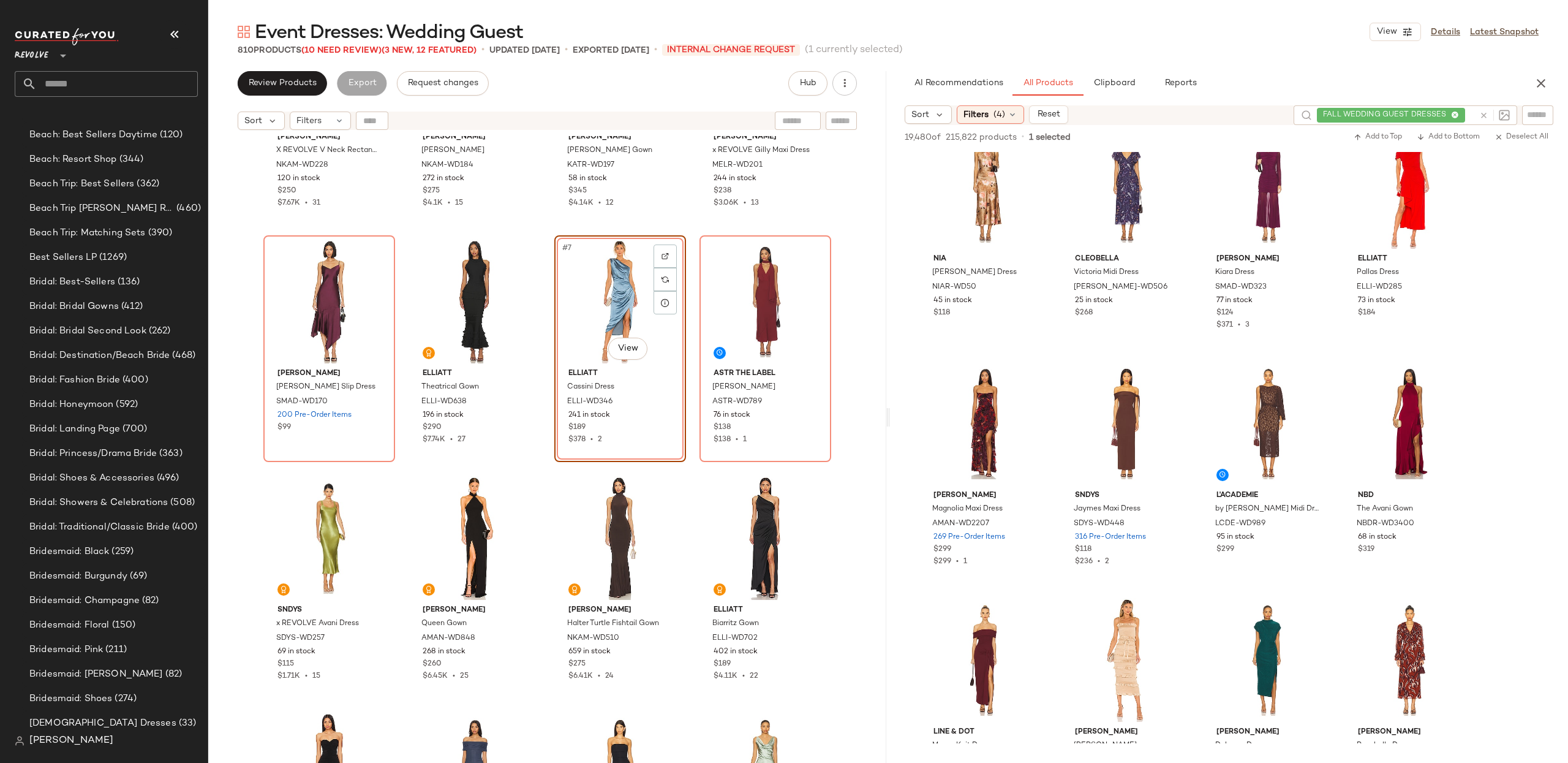
scroll to position [743, 0]
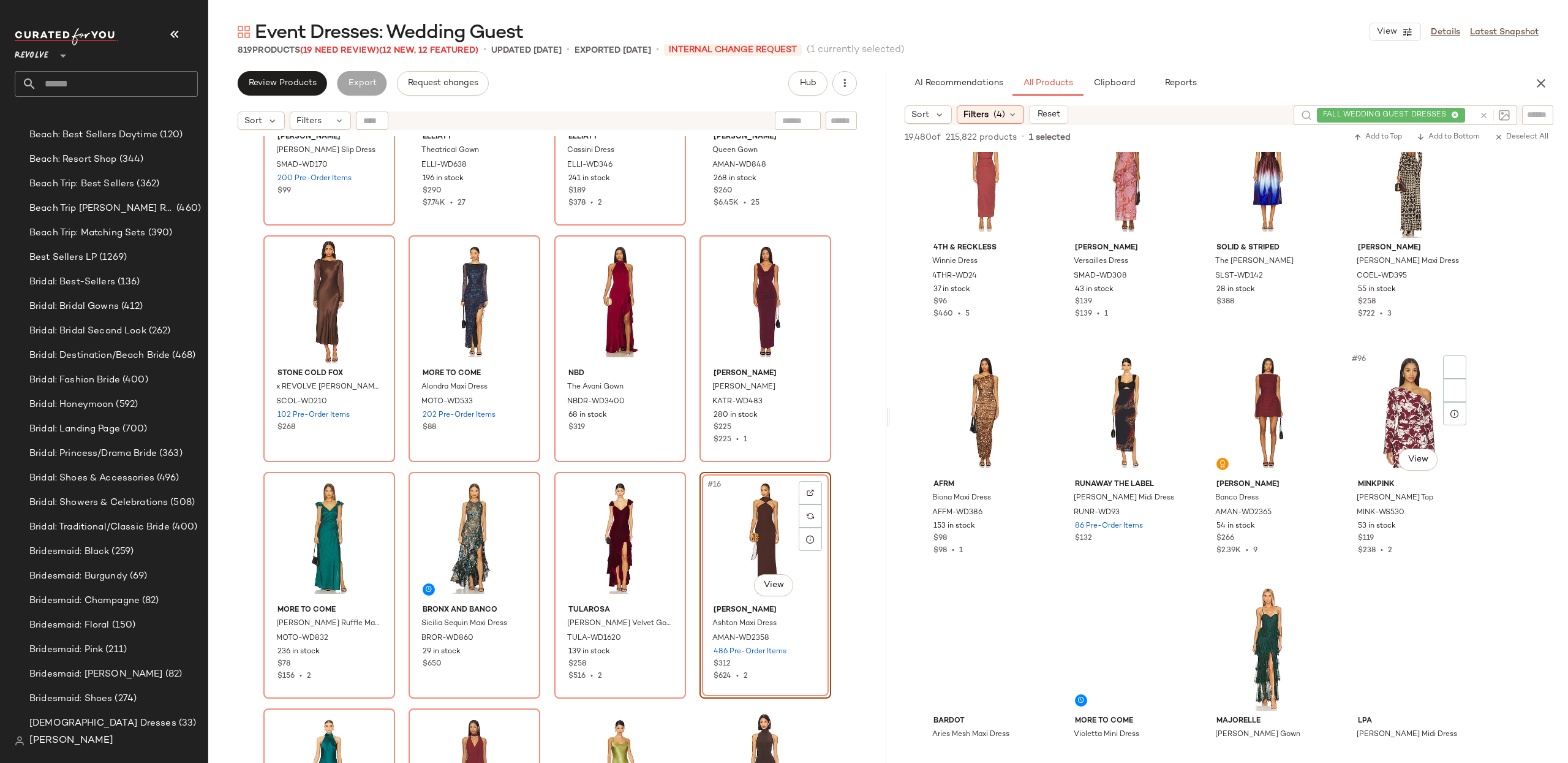
scroll to position [5252, 0]
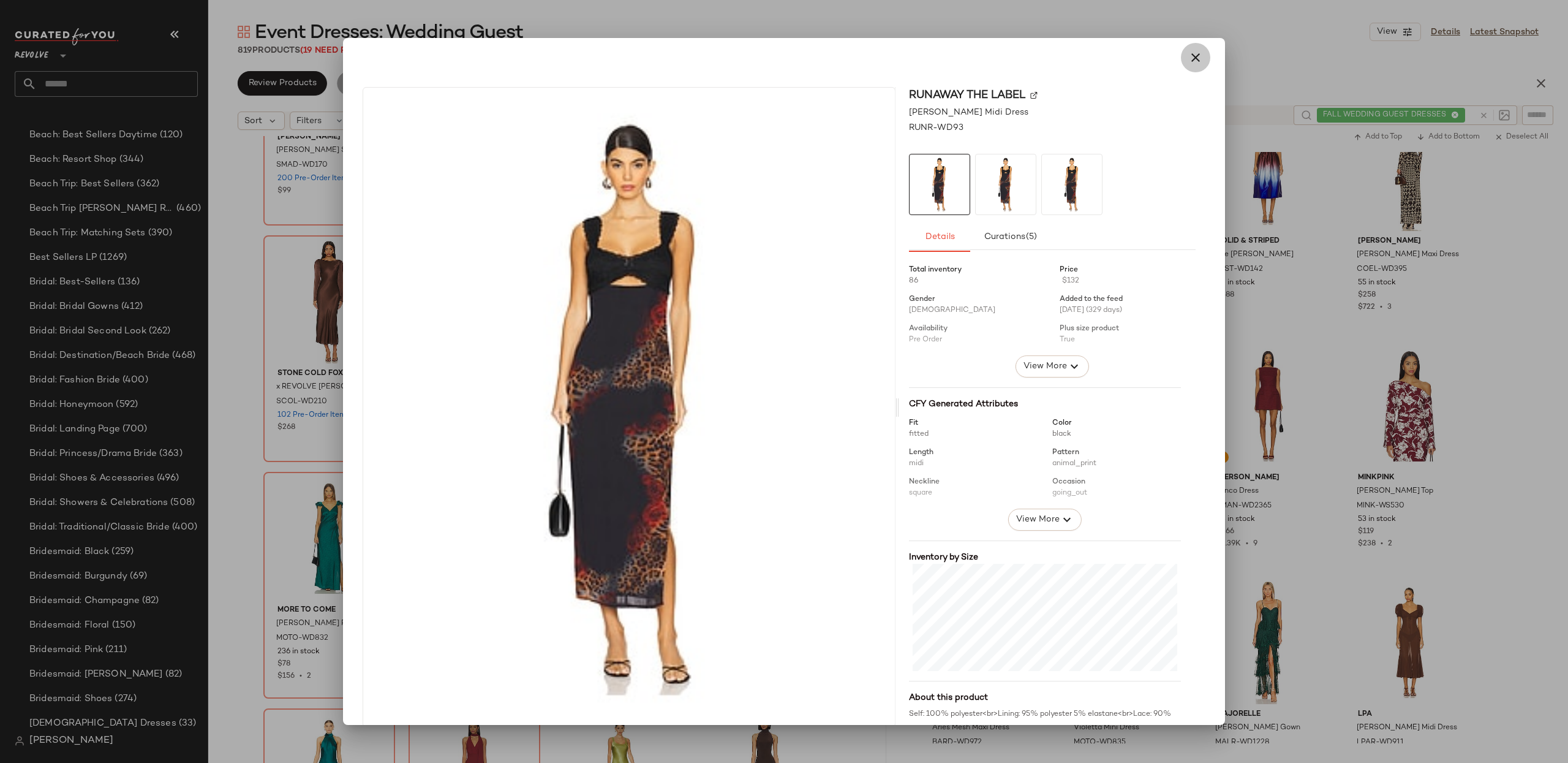
drag, startPoint x: 1180, startPoint y: 58, endPoint x: 1196, endPoint y: 89, distance: 34.9
click at [1188, 58] on icon "button" at bounding box center [1195, 57] width 15 height 15
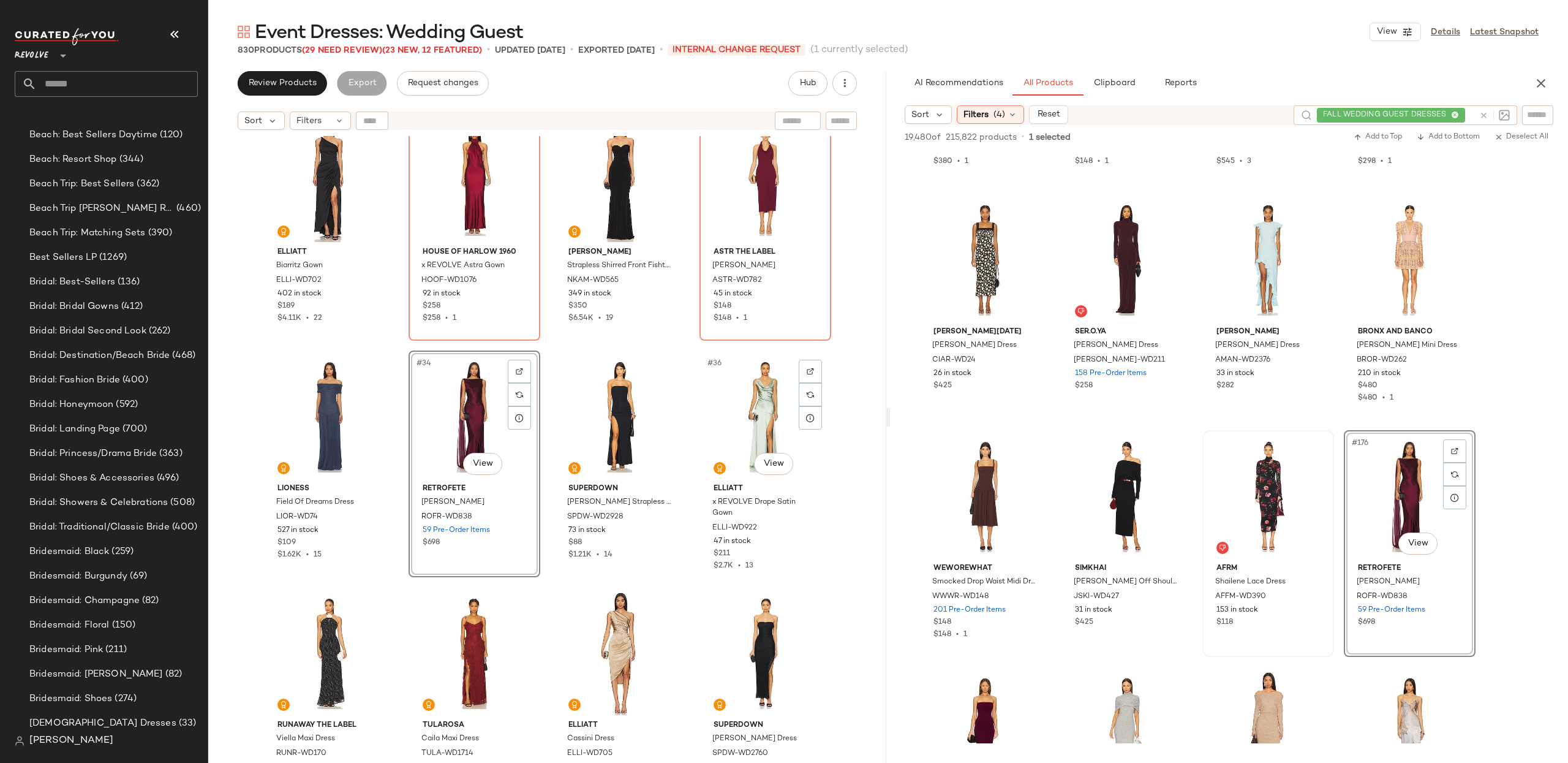
scroll to position [1694, 0]
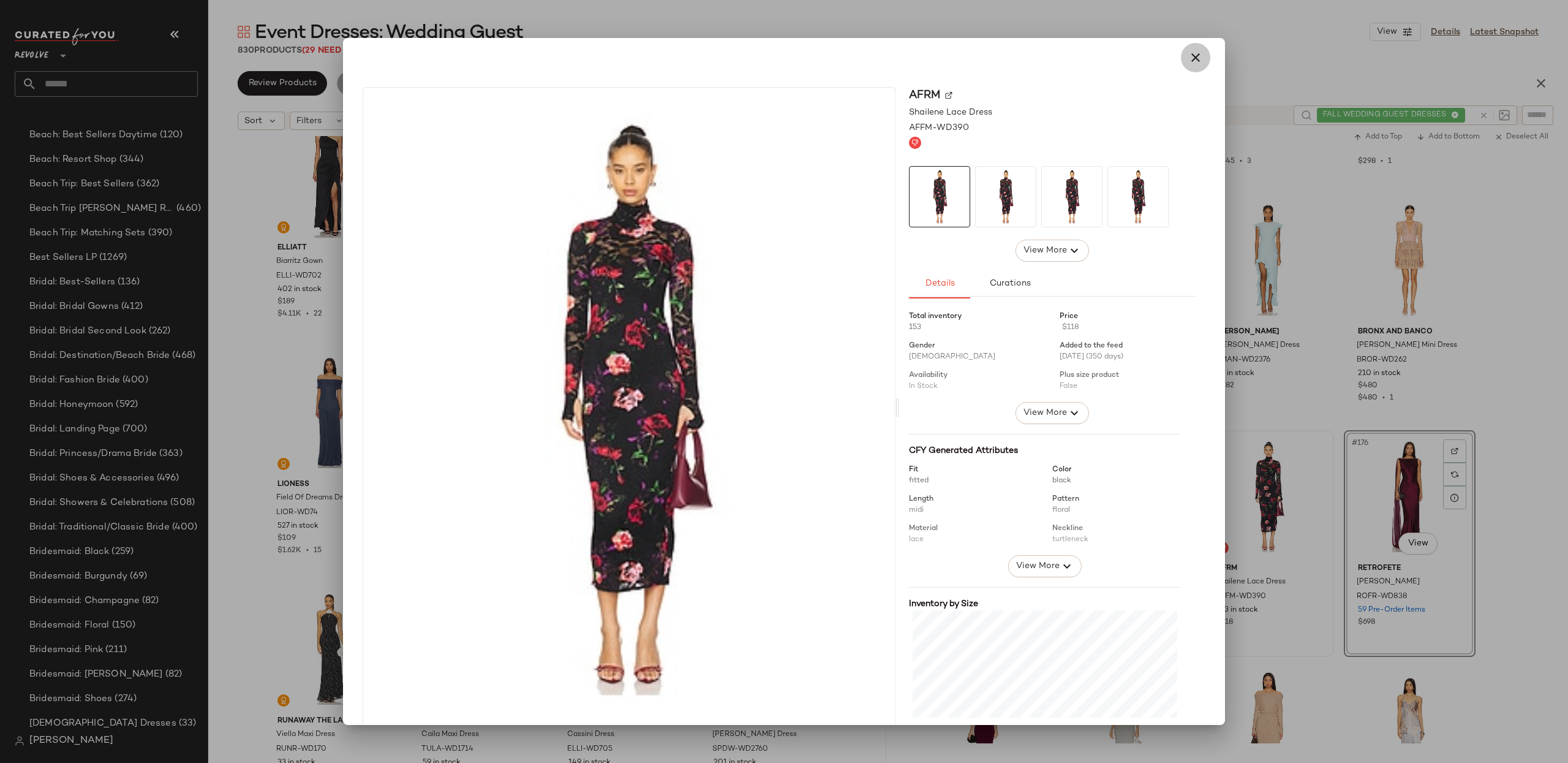
drag, startPoint x: 1182, startPoint y: 54, endPoint x: 1414, endPoint y: 351, distance: 376.9
click at [1188, 54] on icon "button" at bounding box center [1195, 57] width 15 height 15
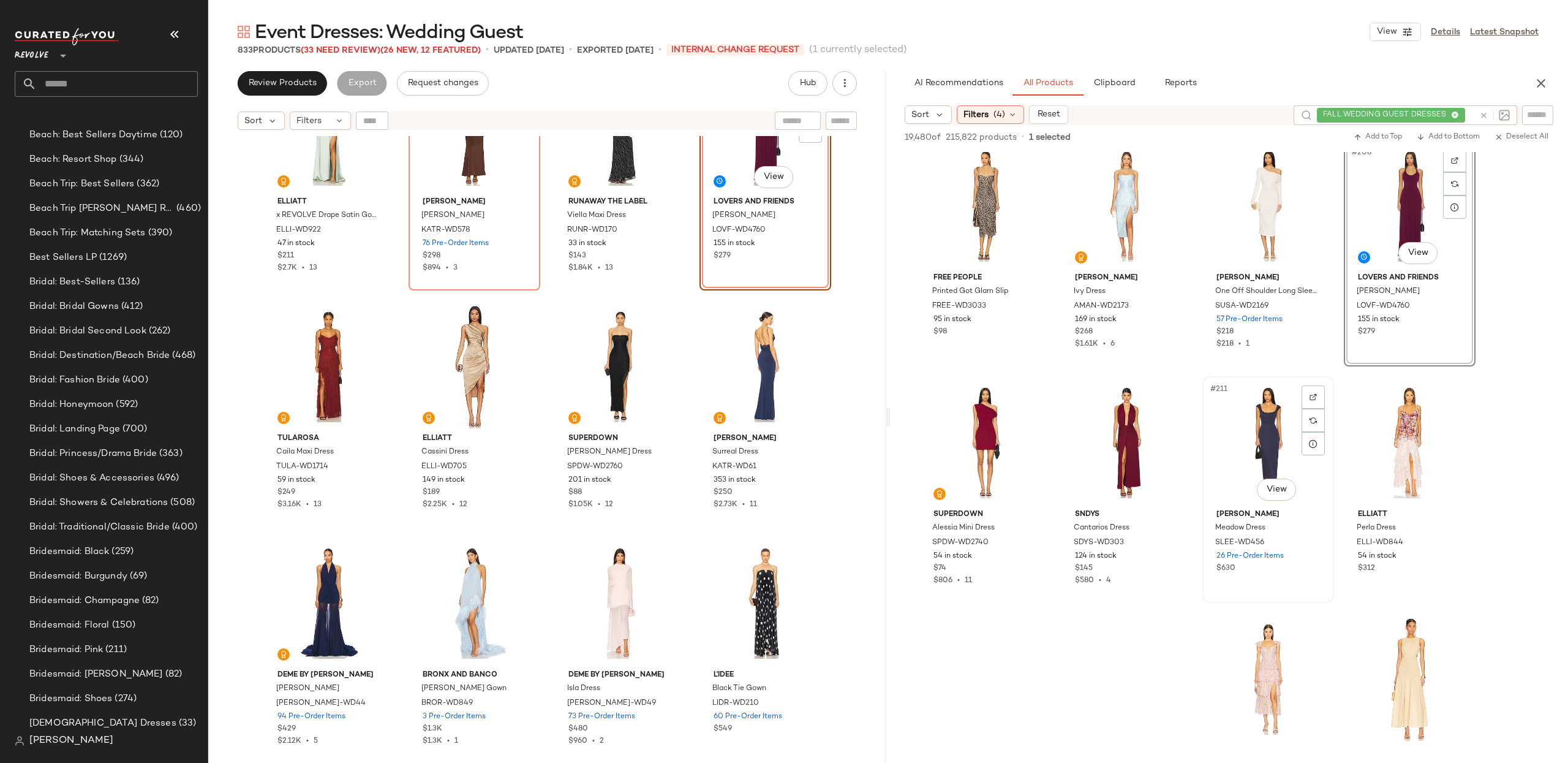
scroll to position [12077, 0]
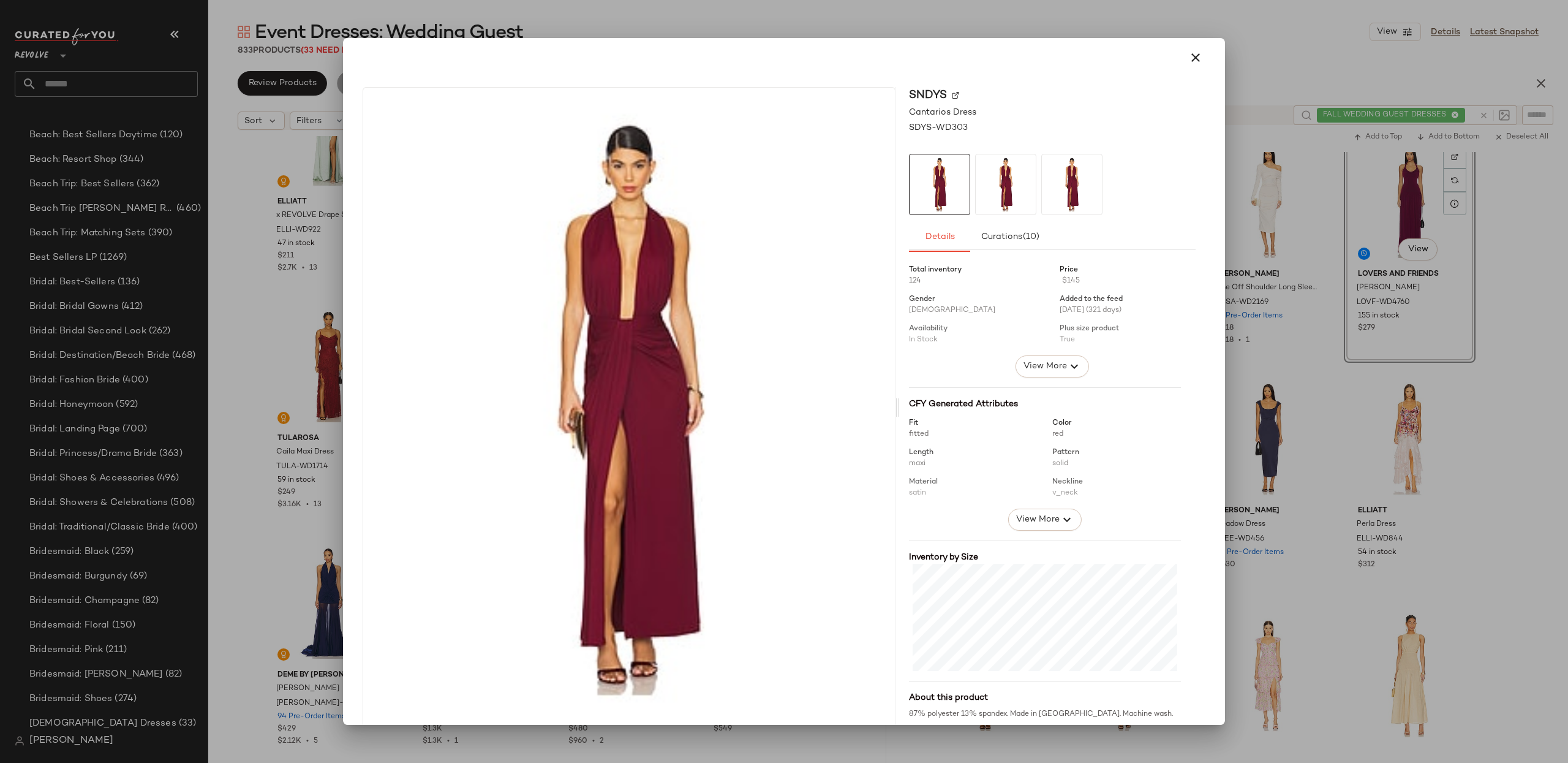
drag, startPoint x: 1181, startPoint y: 59, endPoint x: 1193, endPoint y: 428, distance: 369.2
click at [1188, 59] on icon "button" at bounding box center [1195, 57] width 15 height 15
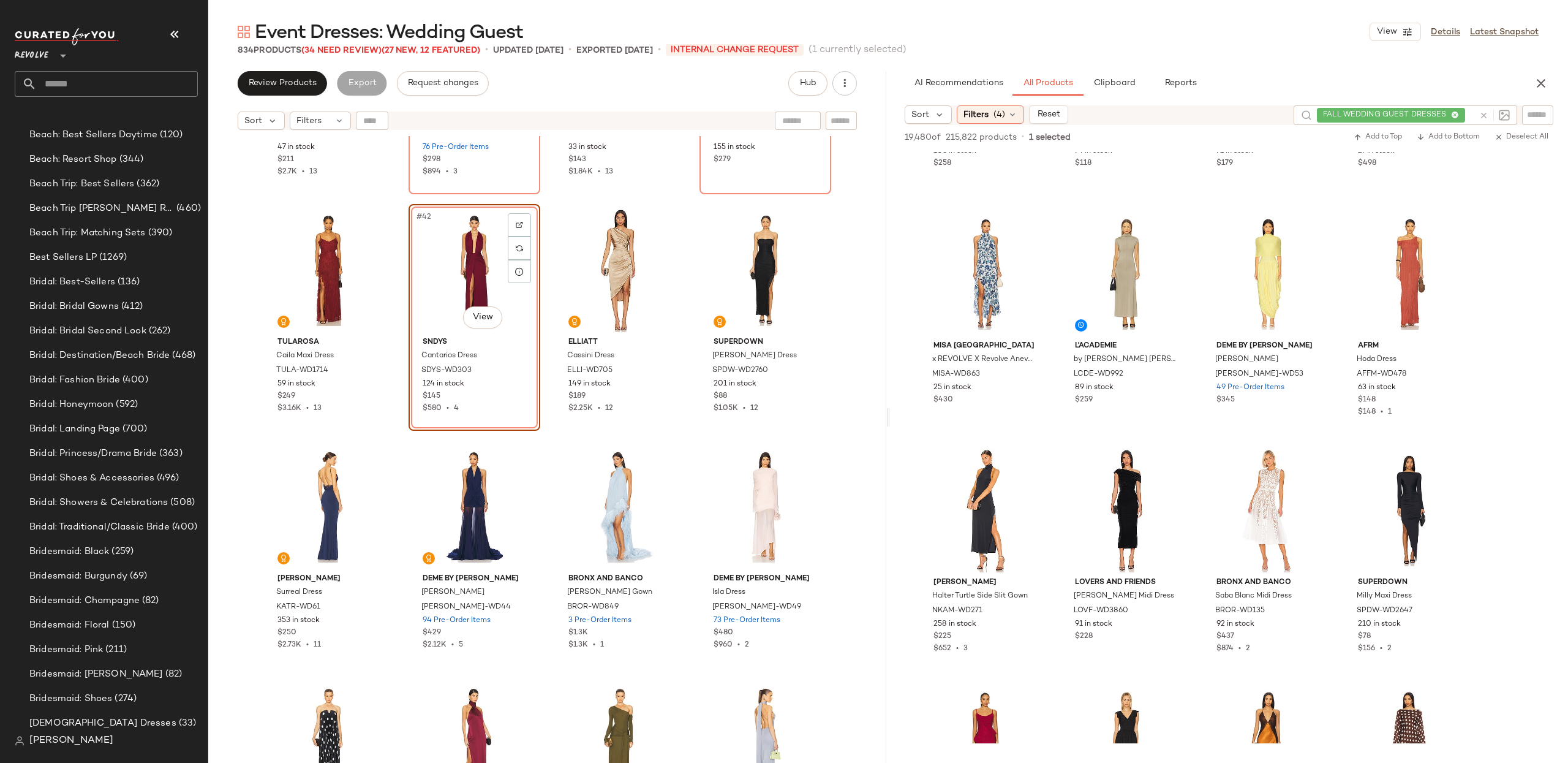
scroll to position [13181, 0]
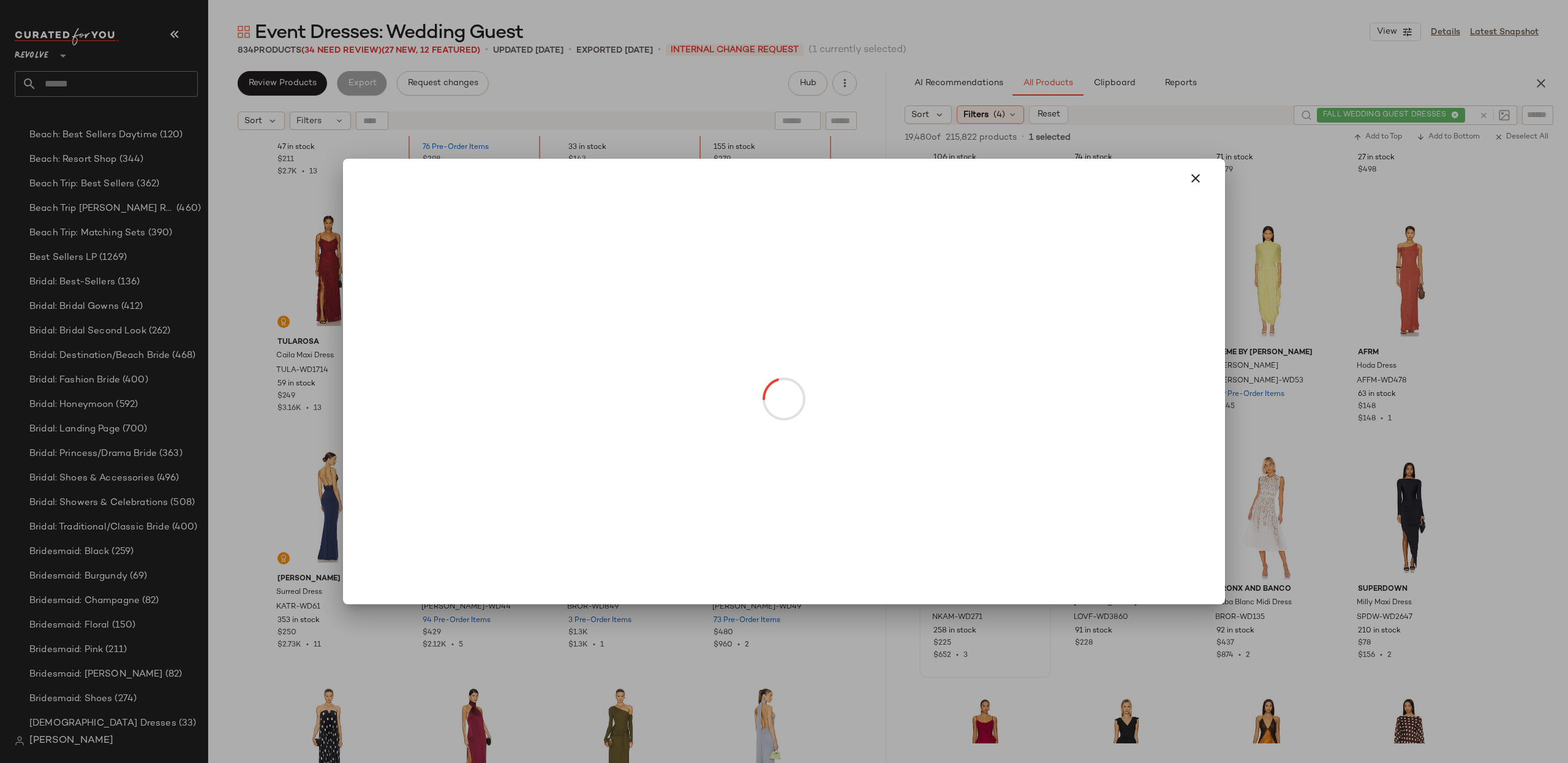
drag, startPoint x: 974, startPoint y: 547, endPoint x: 605, endPoint y: 271, distance: 460.8
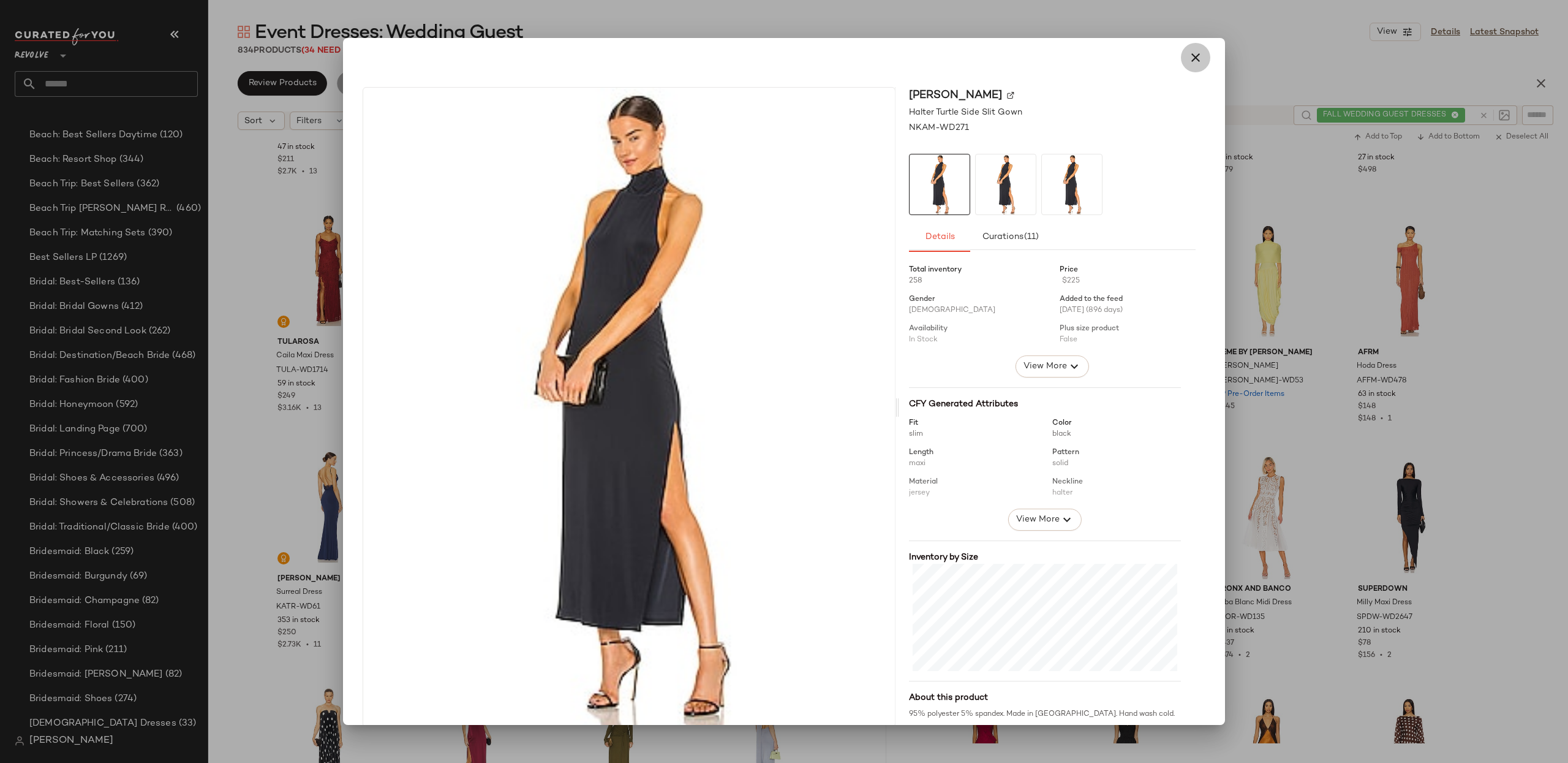
drag, startPoint x: 1180, startPoint y: 52, endPoint x: 1169, endPoint y: 298, distance: 246.2
click at [1181, 52] on button "button" at bounding box center [1196, 57] width 29 height 29
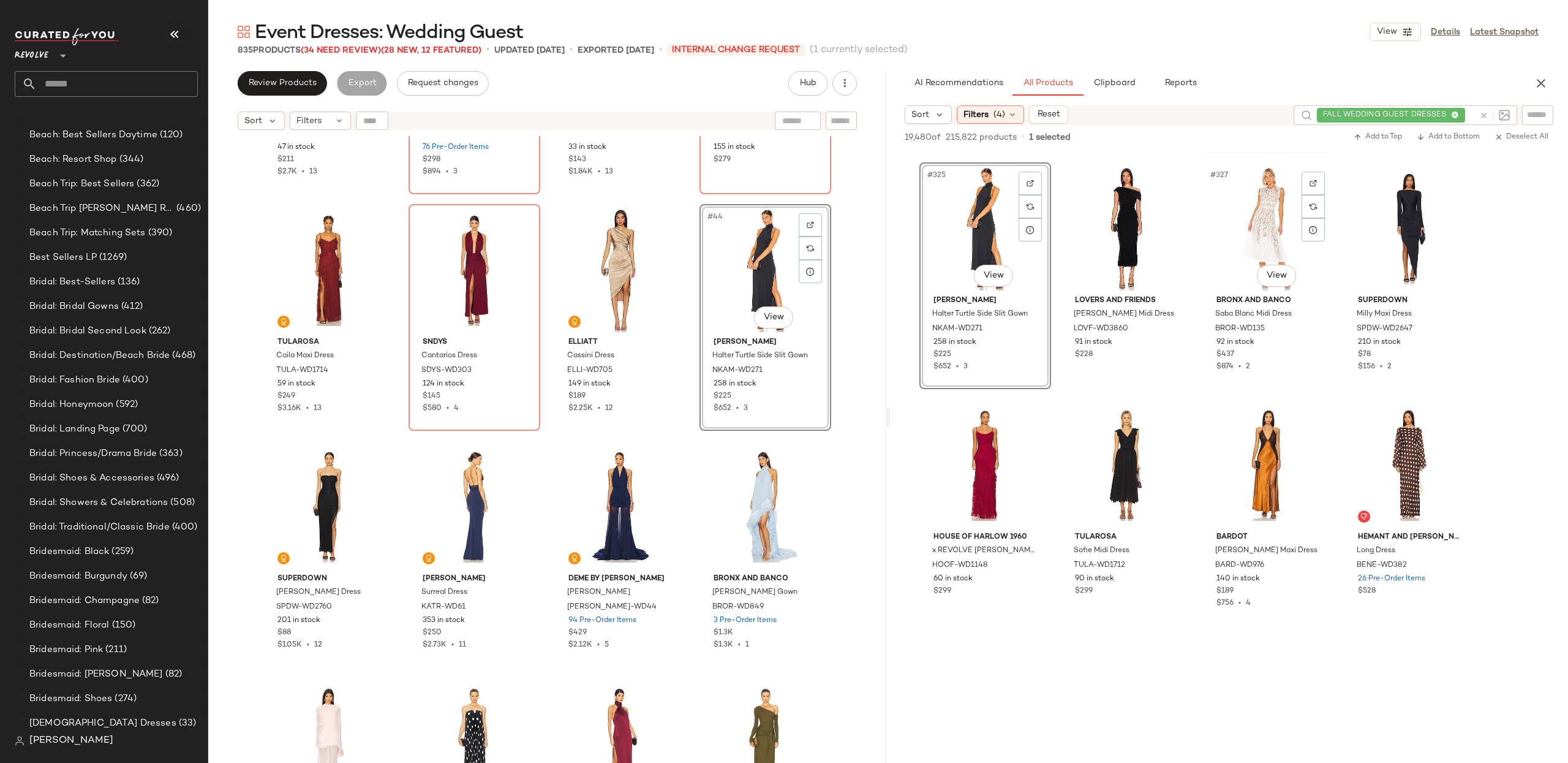
scroll to position [13473, 0]
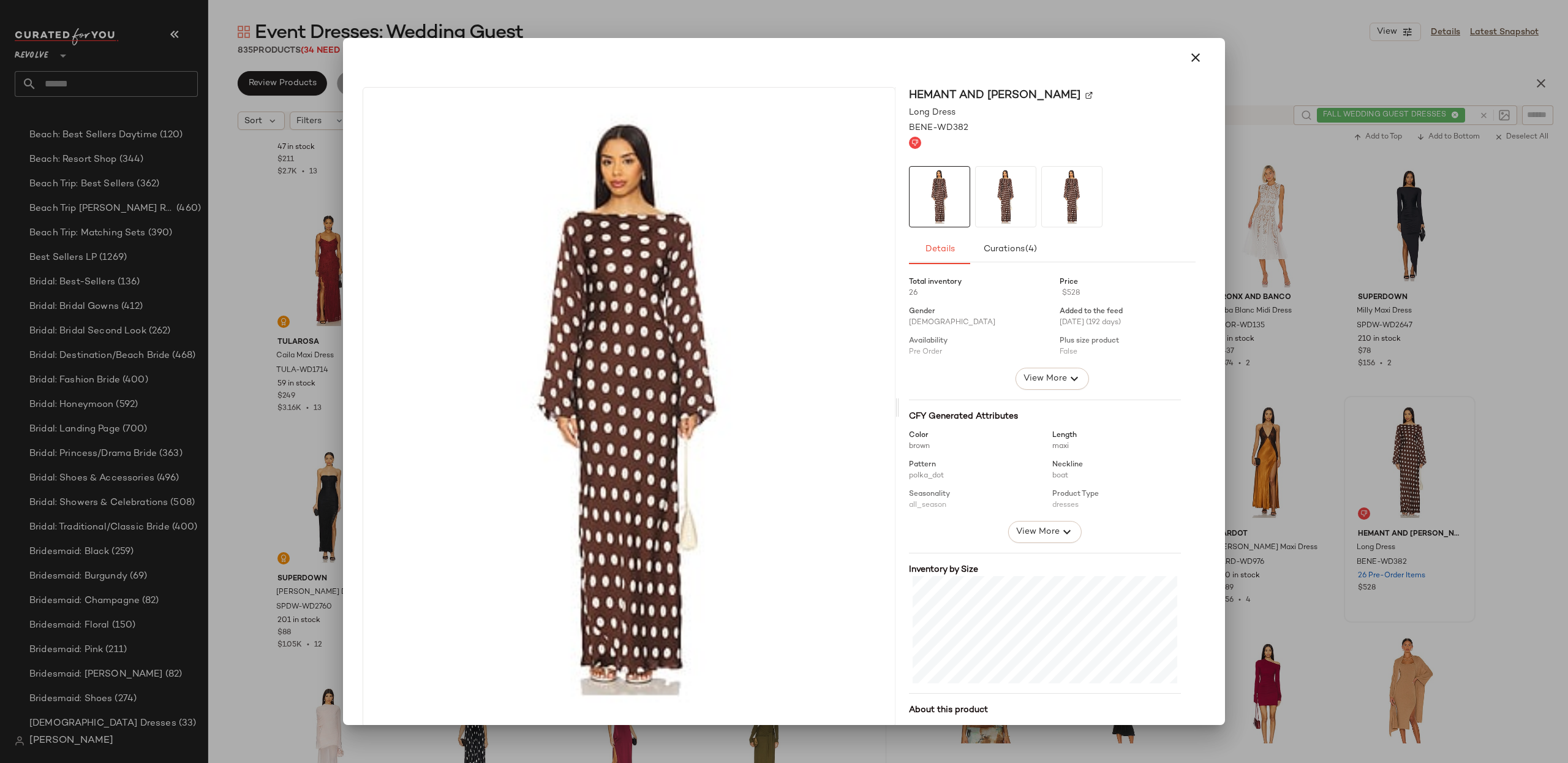
drag, startPoint x: 1184, startPoint y: 57, endPoint x: 1194, endPoint y: 73, distance: 18.9
click at [1188, 57] on icon "button" at bounding box center [1195, 57] width 15 height 15
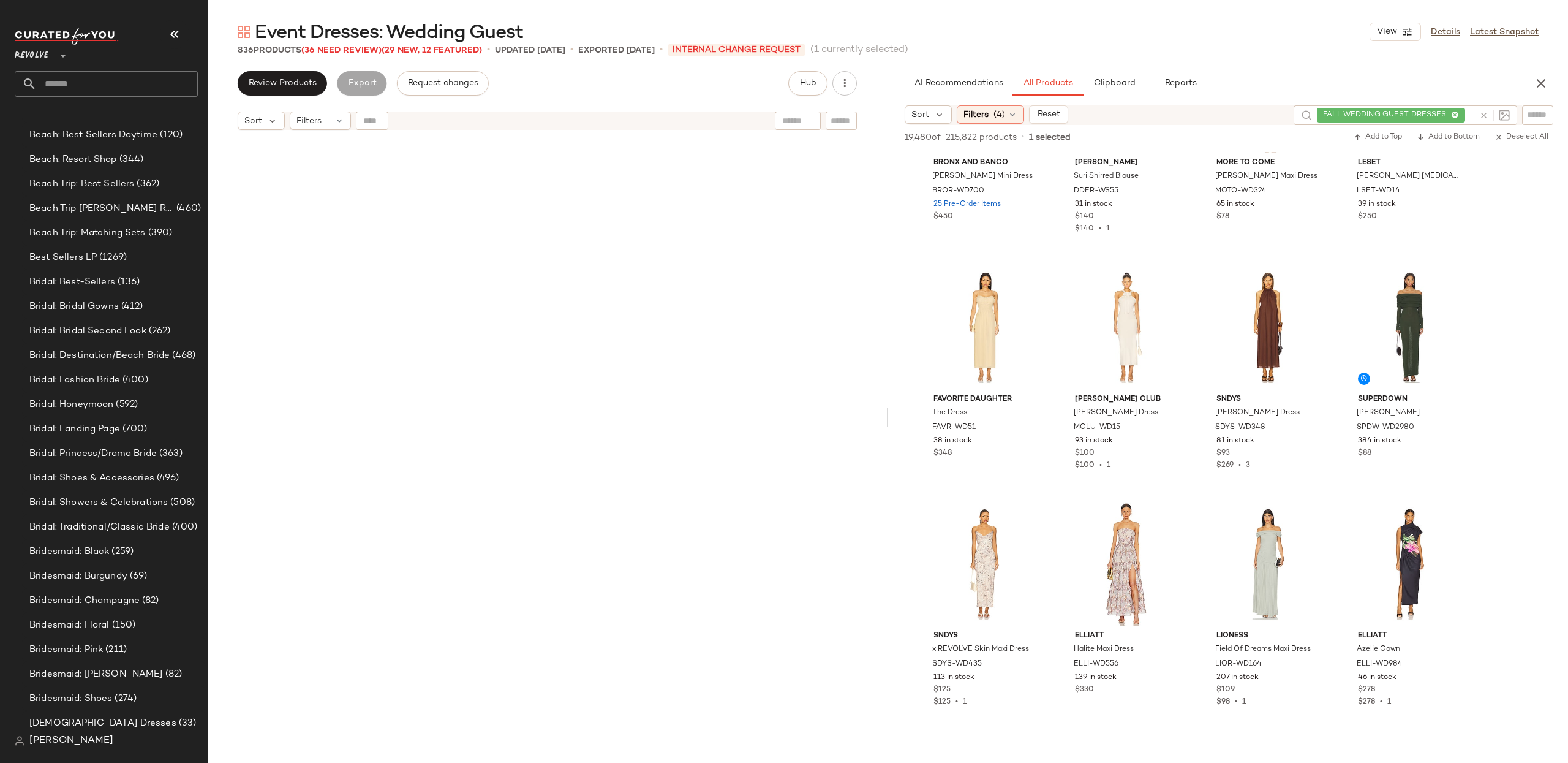
scroll to position [1508, 0]
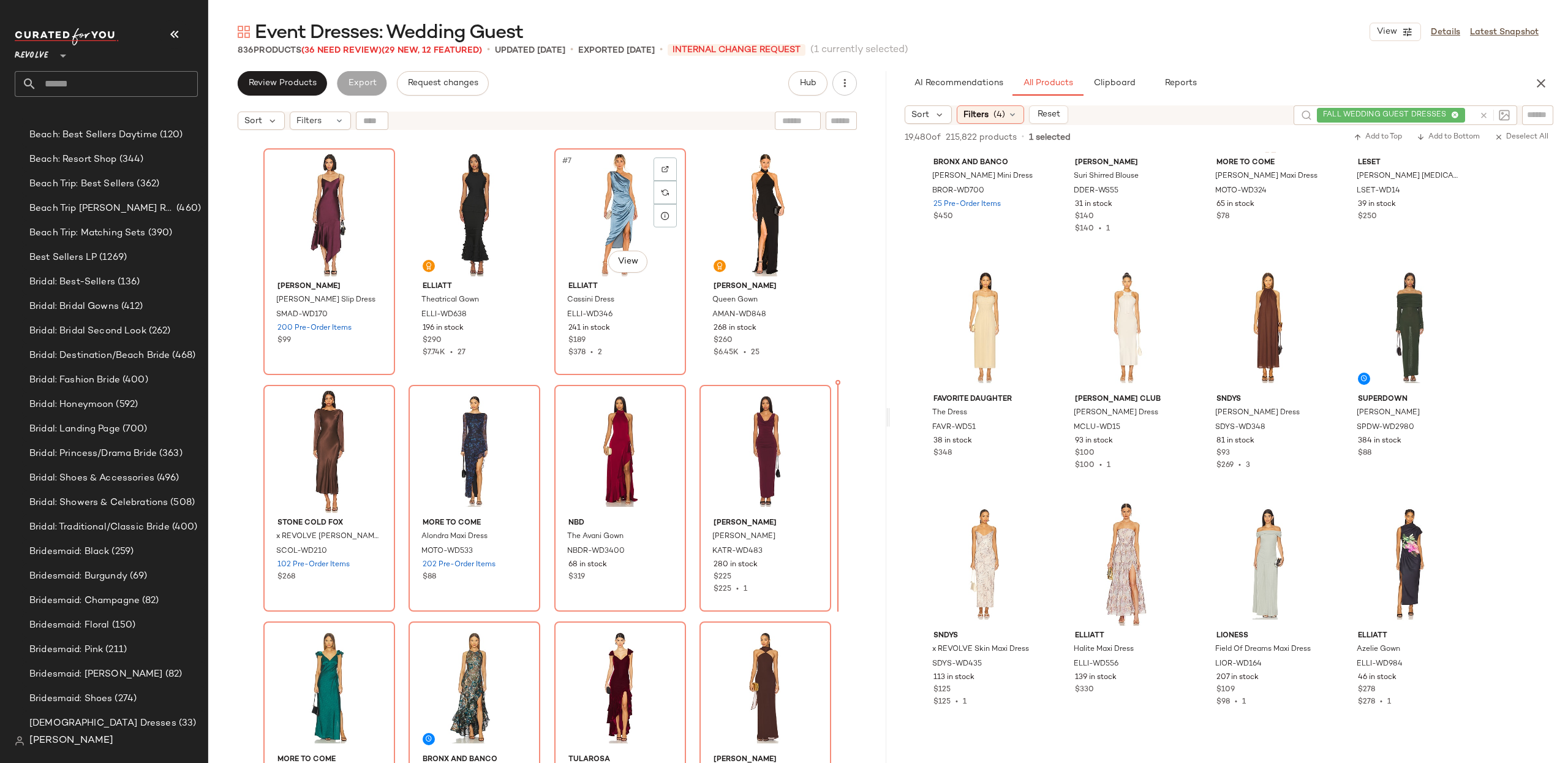
scroll to position [258, 0]
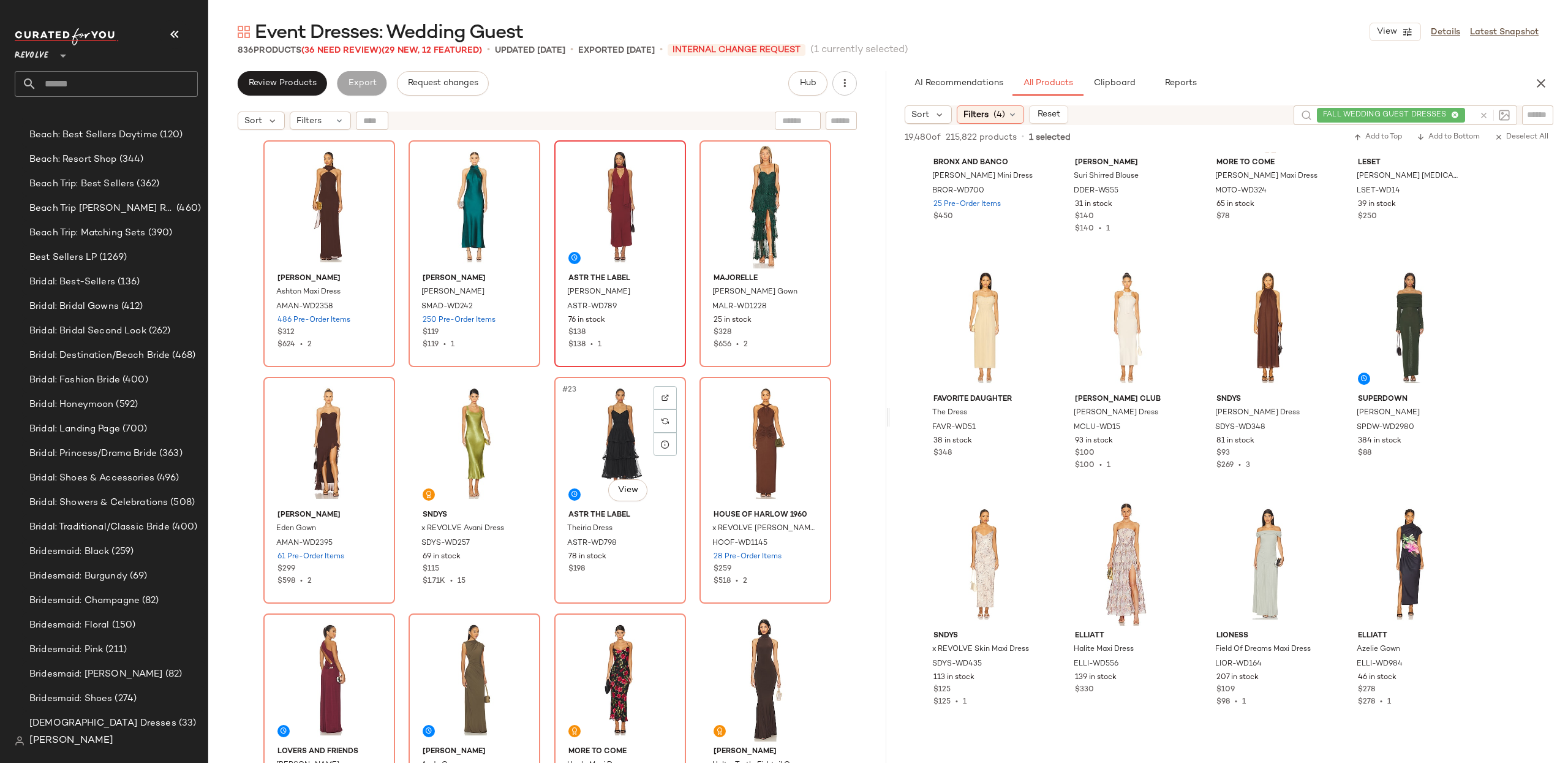
scroll to position [959, 0]
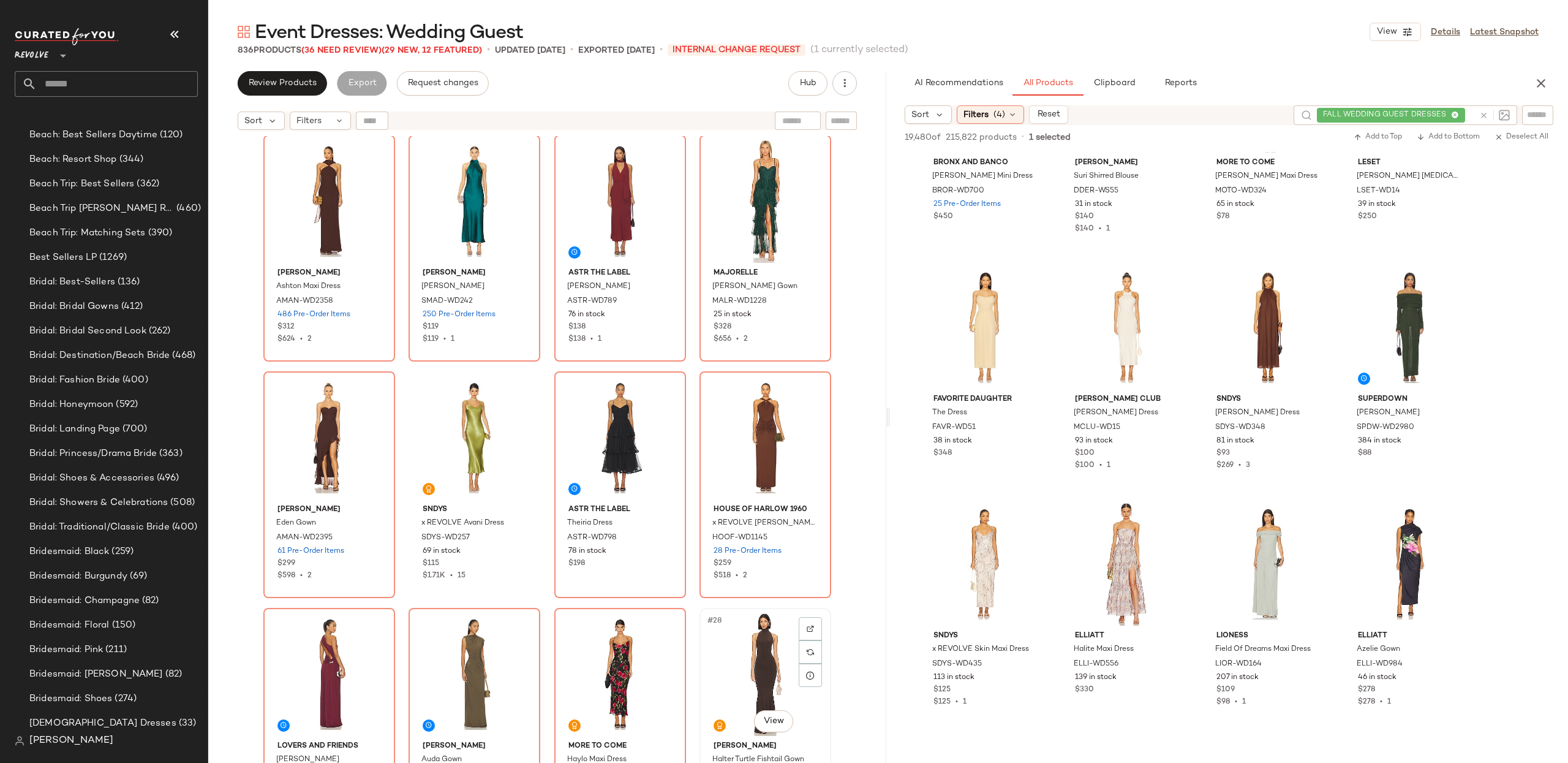
click at [763, 659] on div "#28 View" at bounding box center [765, 674] width 123 height 124
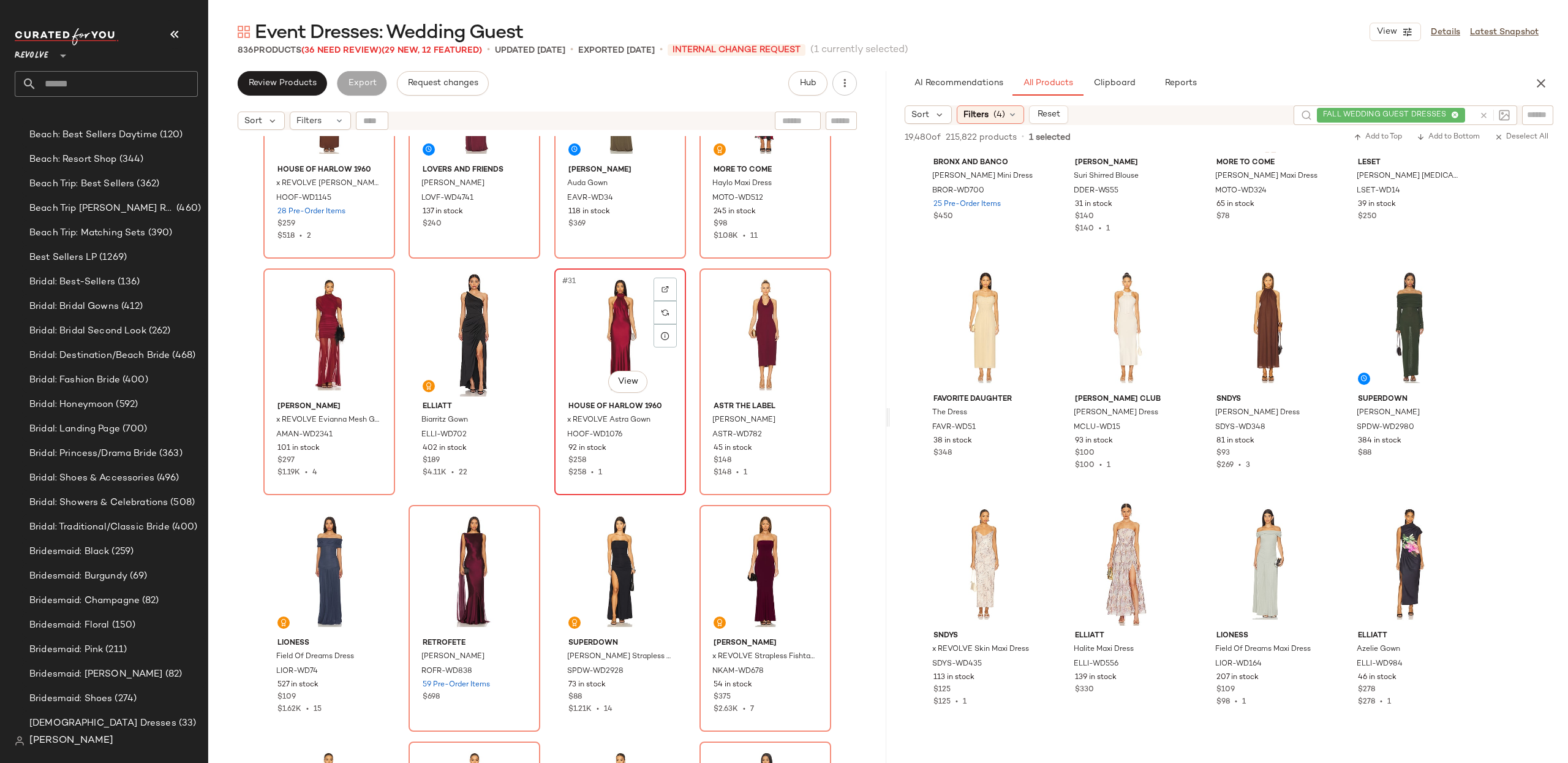
scroll to position [1539, 0]
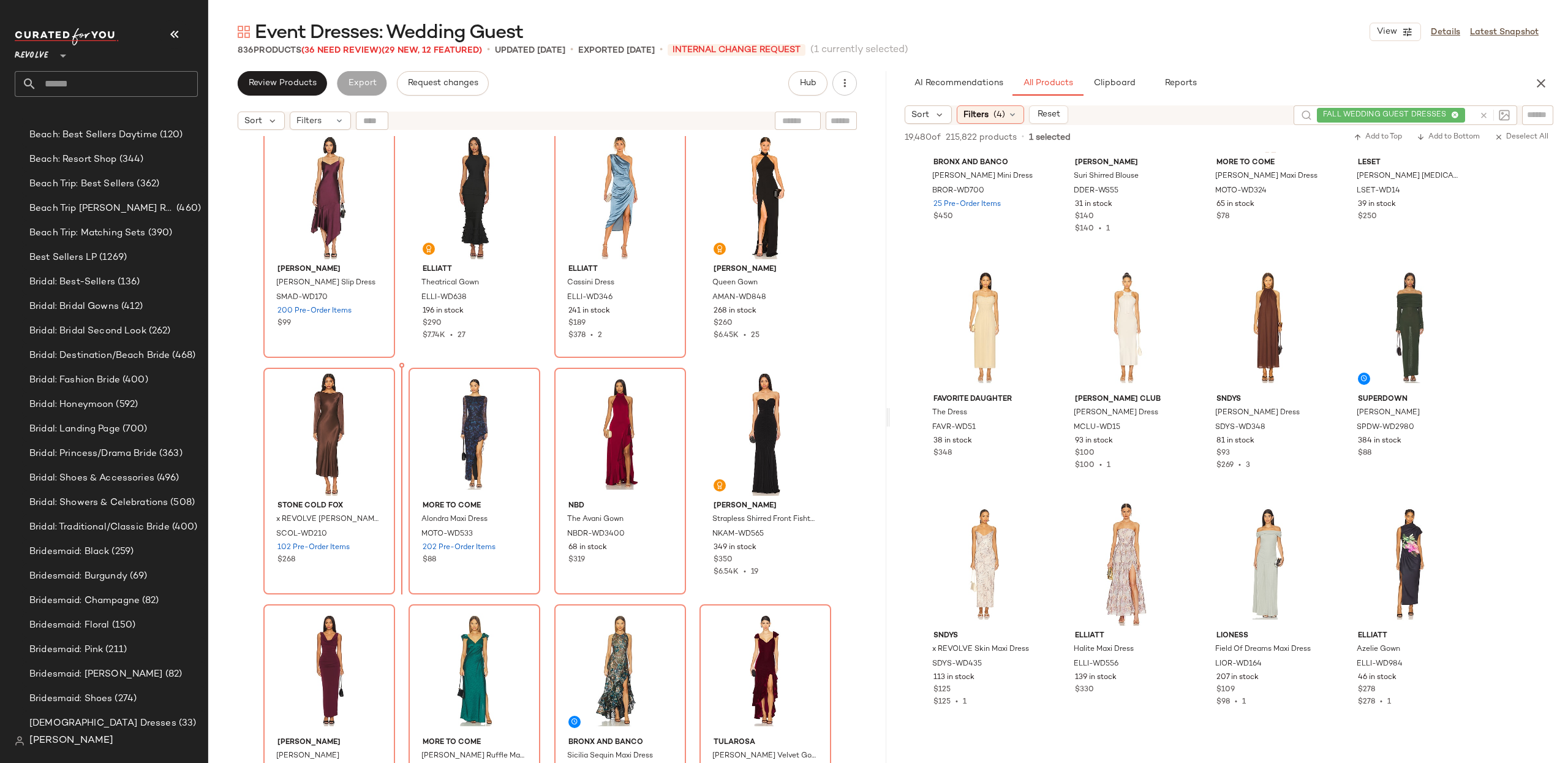
scroll to position [245, 0]
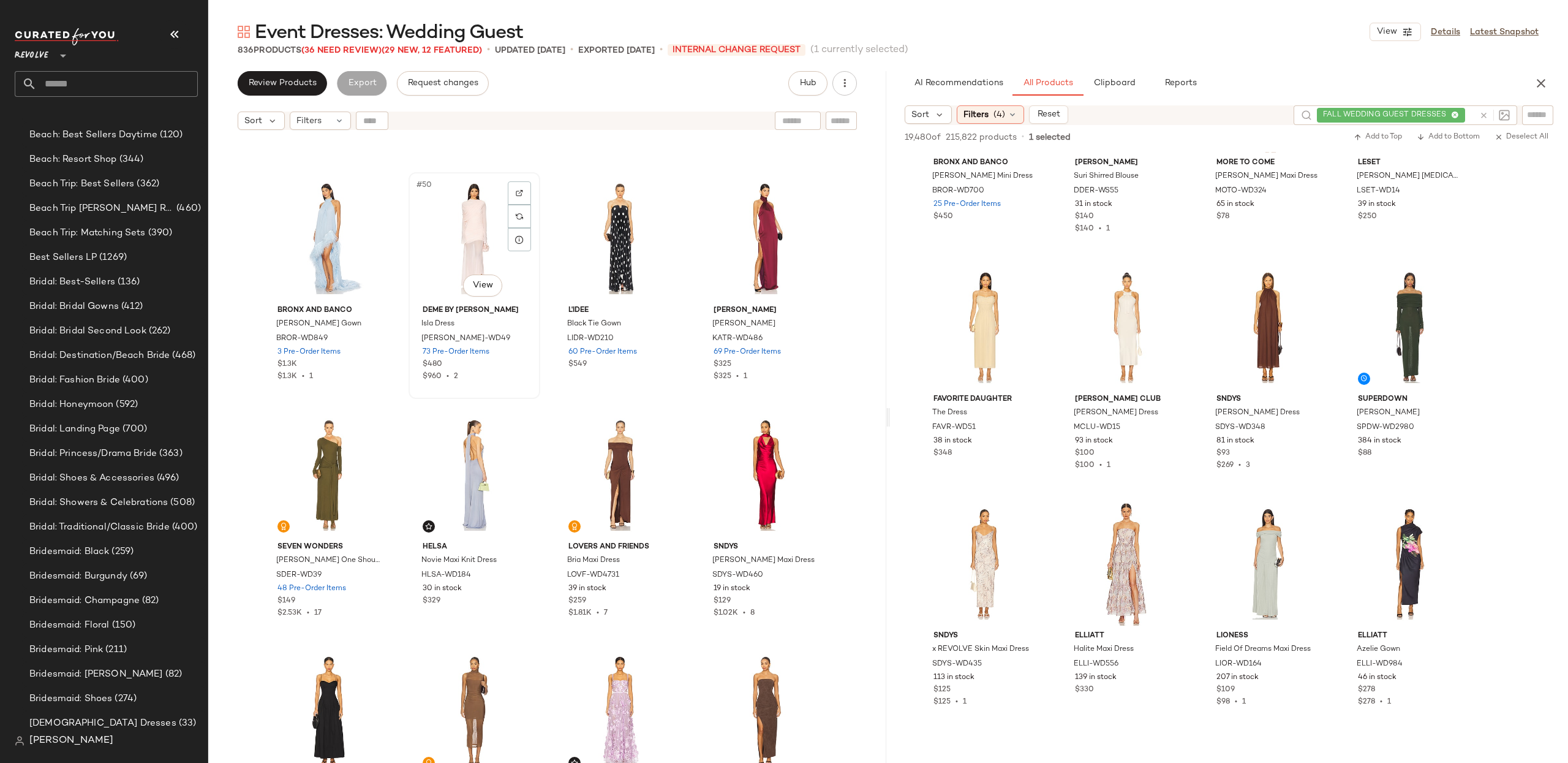
scroll to position [2812, 0]
click at [316, 232] on div "#49 View" at bounding box center [329, 240] width 123 height 124
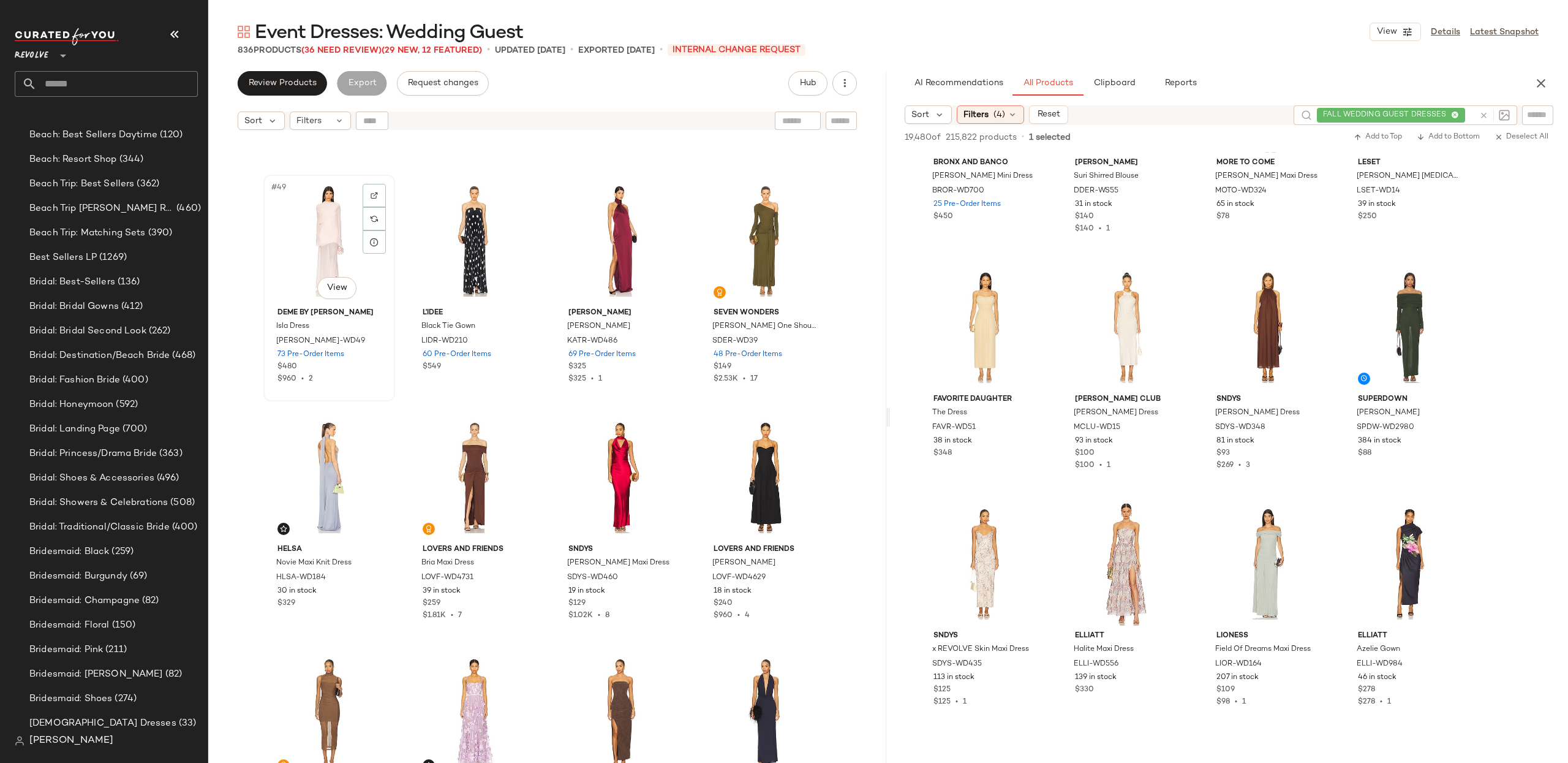
click at [314, 252] on div "#49 View" at bounding box center [329, 240] width 123 height 124
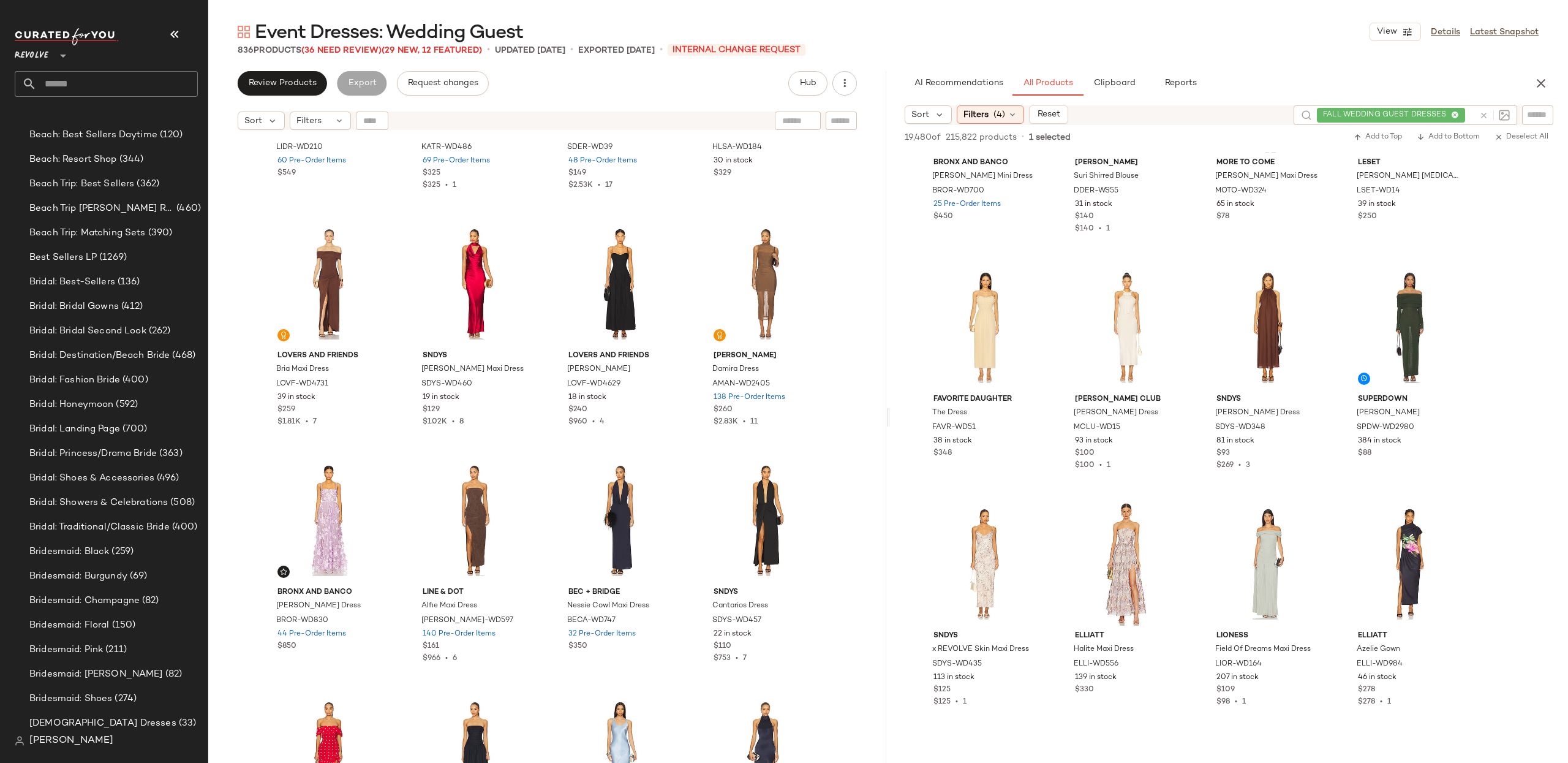
scroll to position [3016, 0]
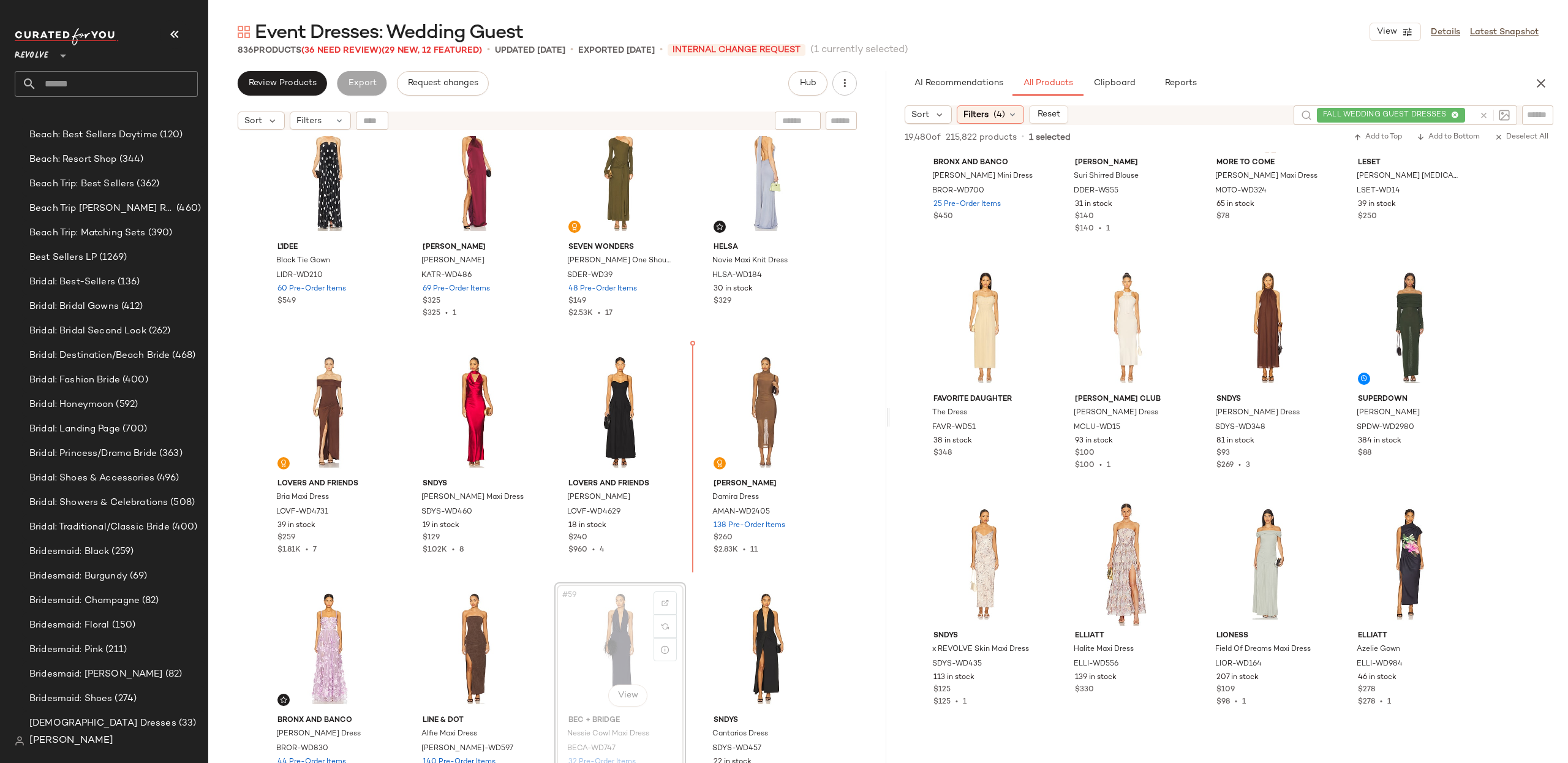
scroll to position [2499, 0]
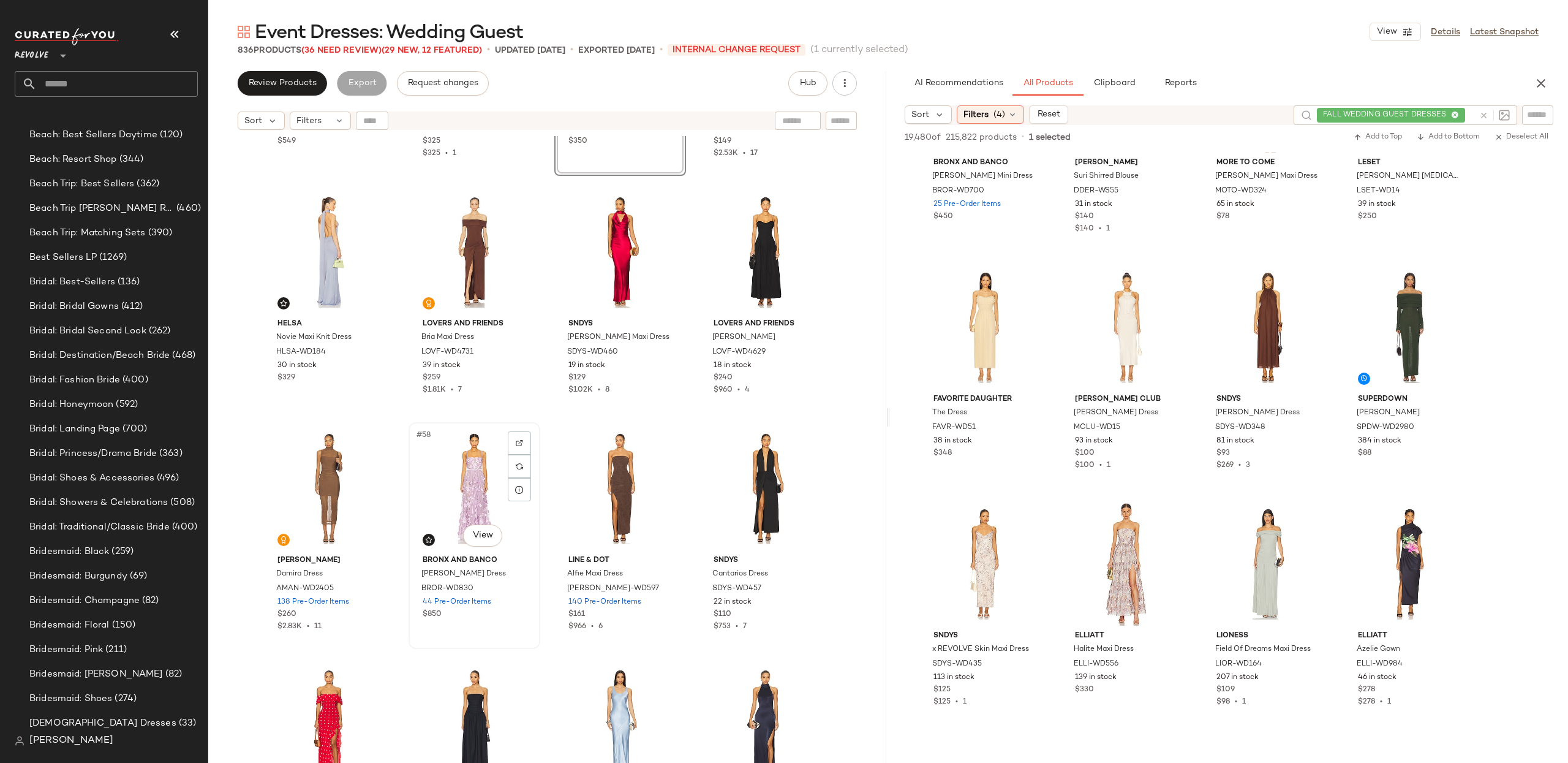
scroll to position [3038, 0]
click at [486, 505] on div "#58 View" at bounding box center [474, 487] width 123 height 124
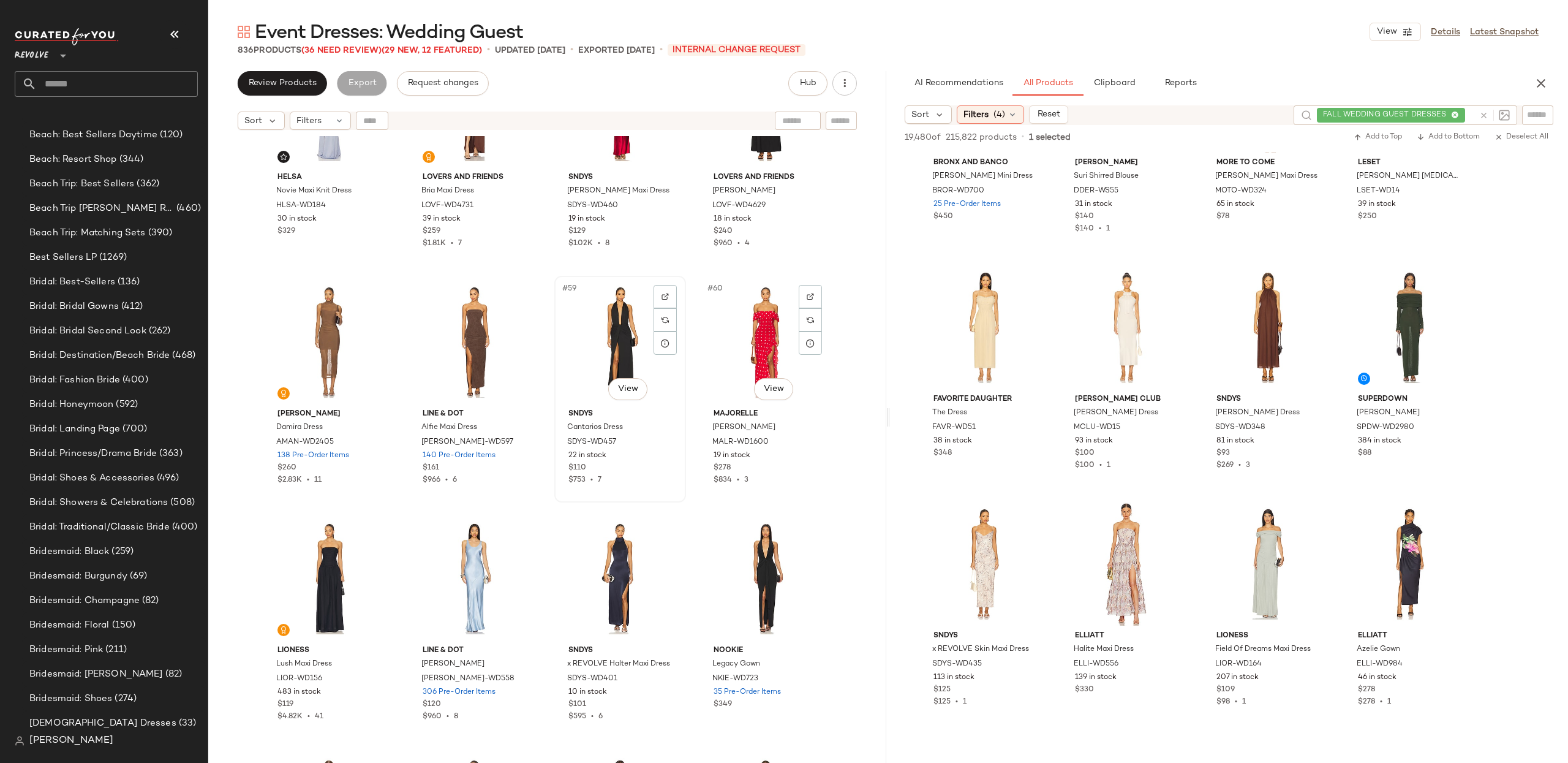
scroll to position [3217, 0]
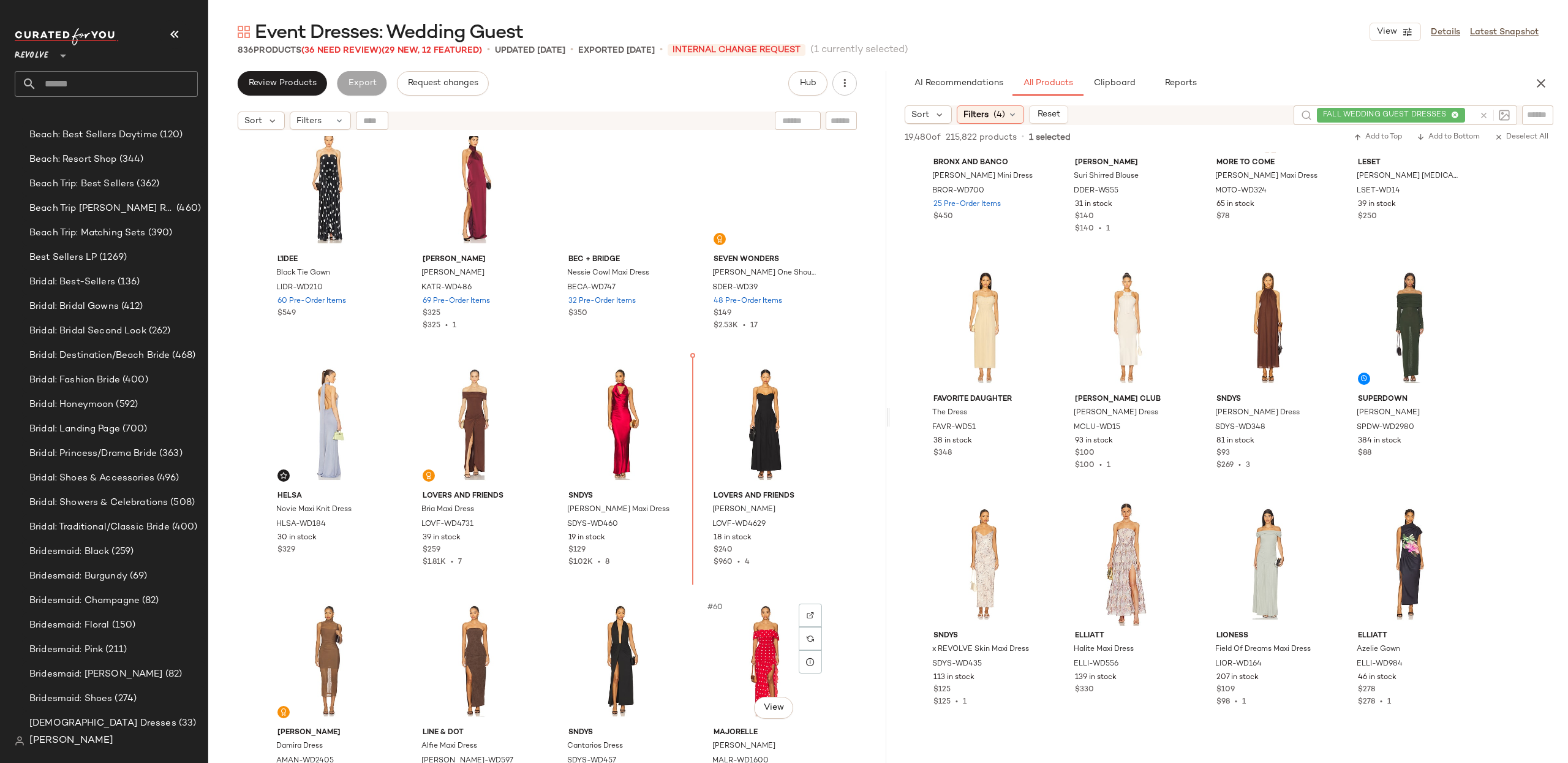
scroll to position [2552, 0]
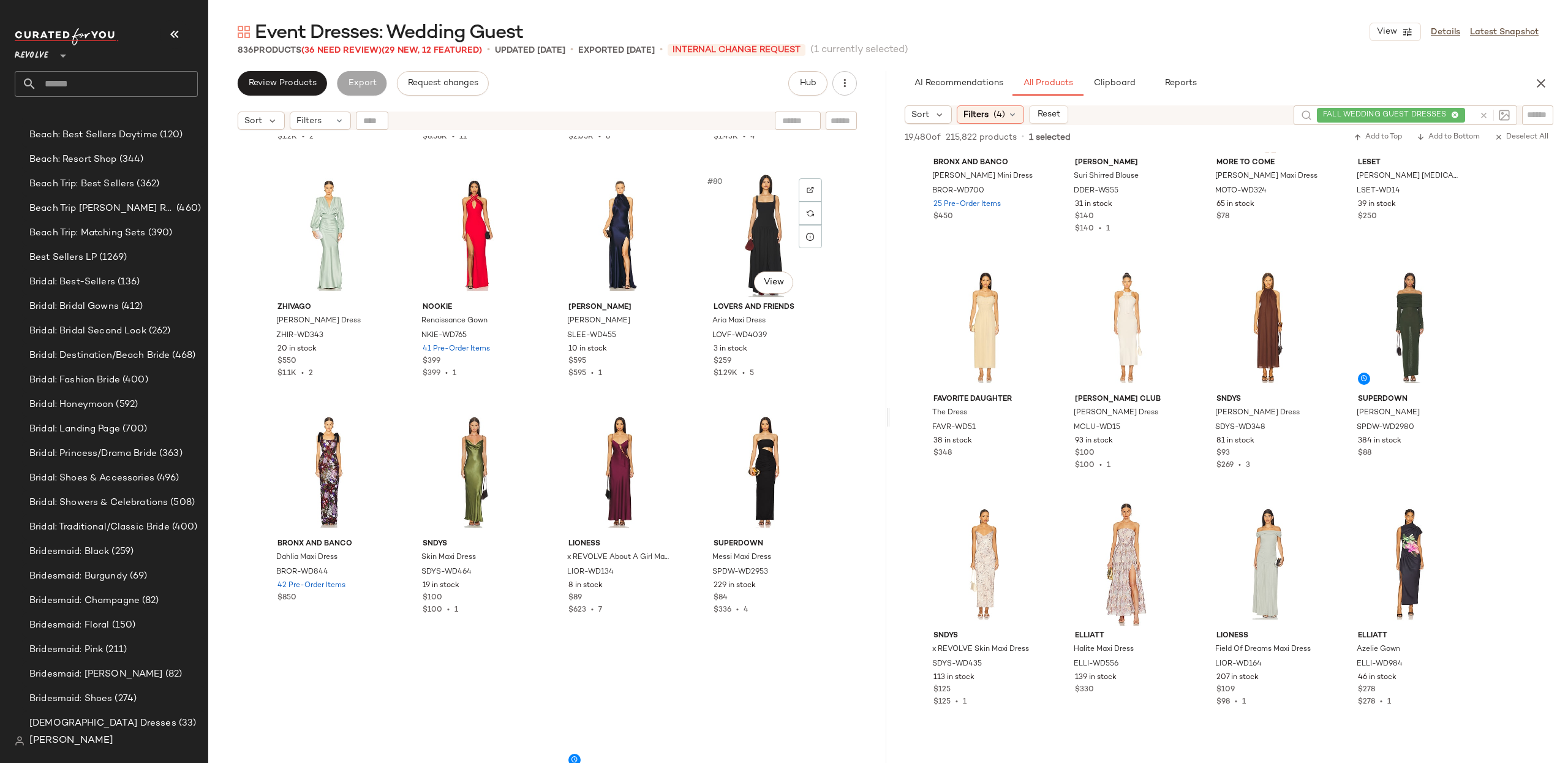
scroll to position [4478, 0]
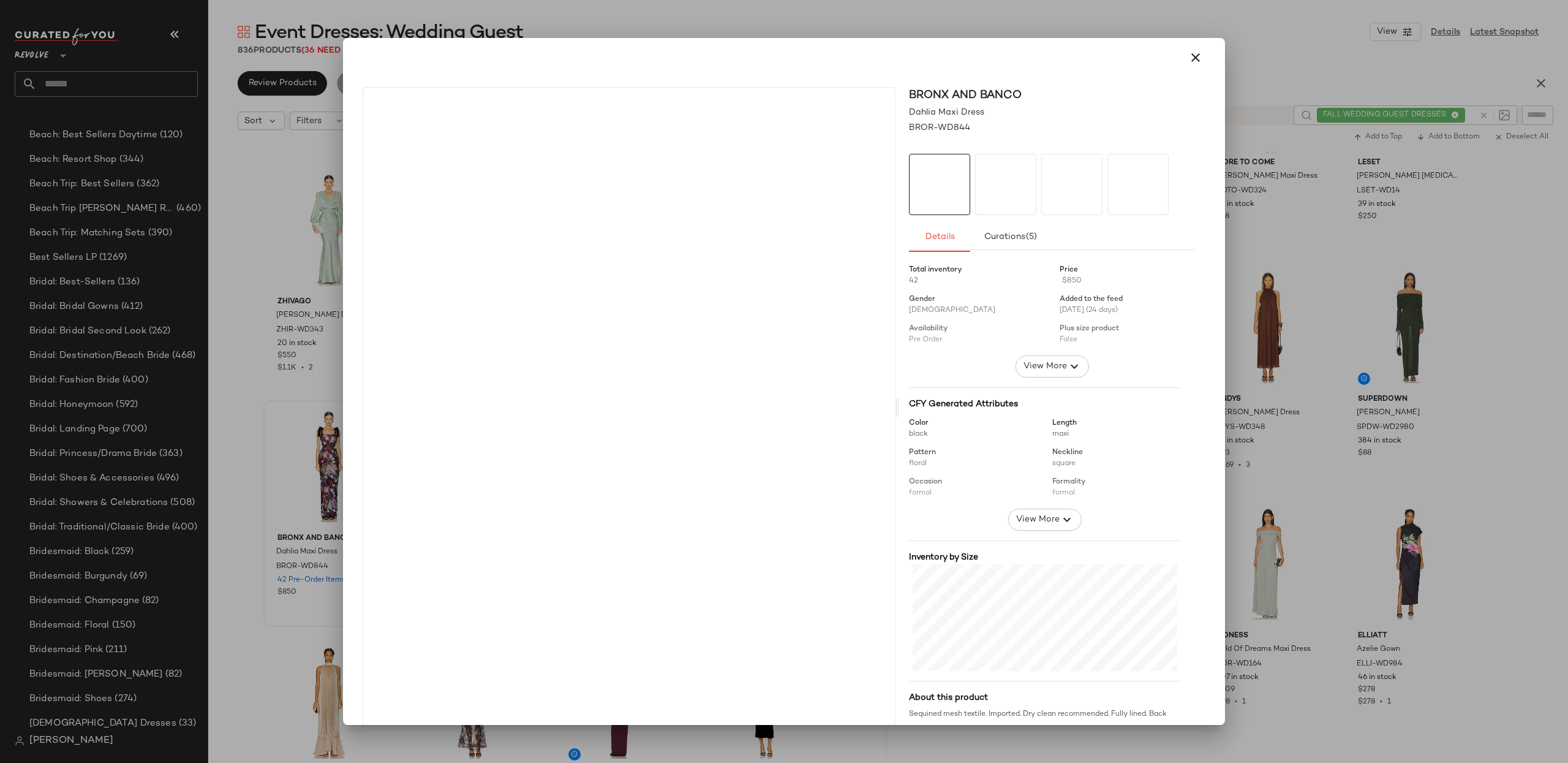
drag, startPoint x: 305, startPoint y: 510, endPoint x: 862, endPoint y: 388, distance: 570.2
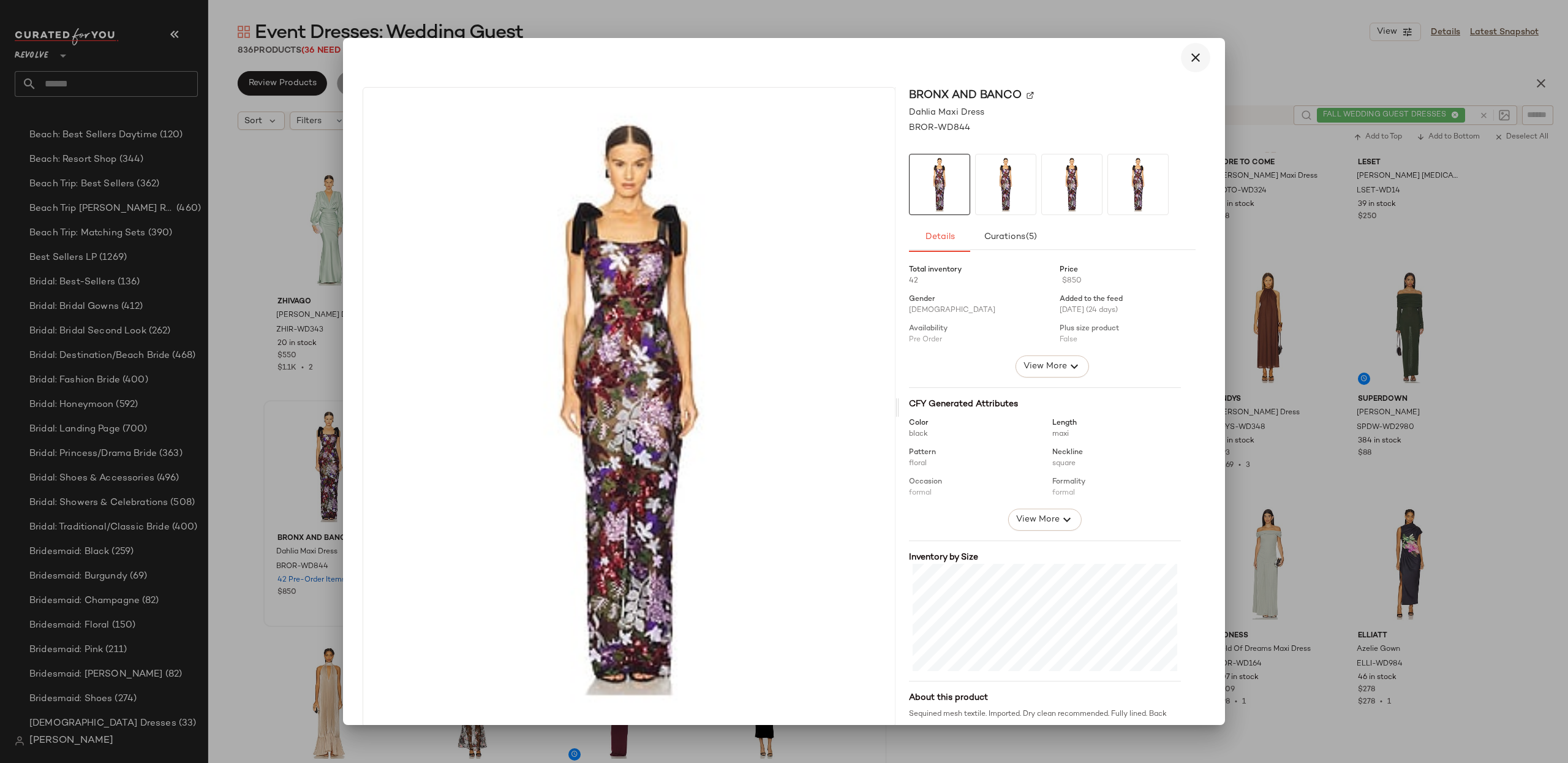
click at [1196, 59] on button "button" at bounding box center [1196, 57] width 29 height 29
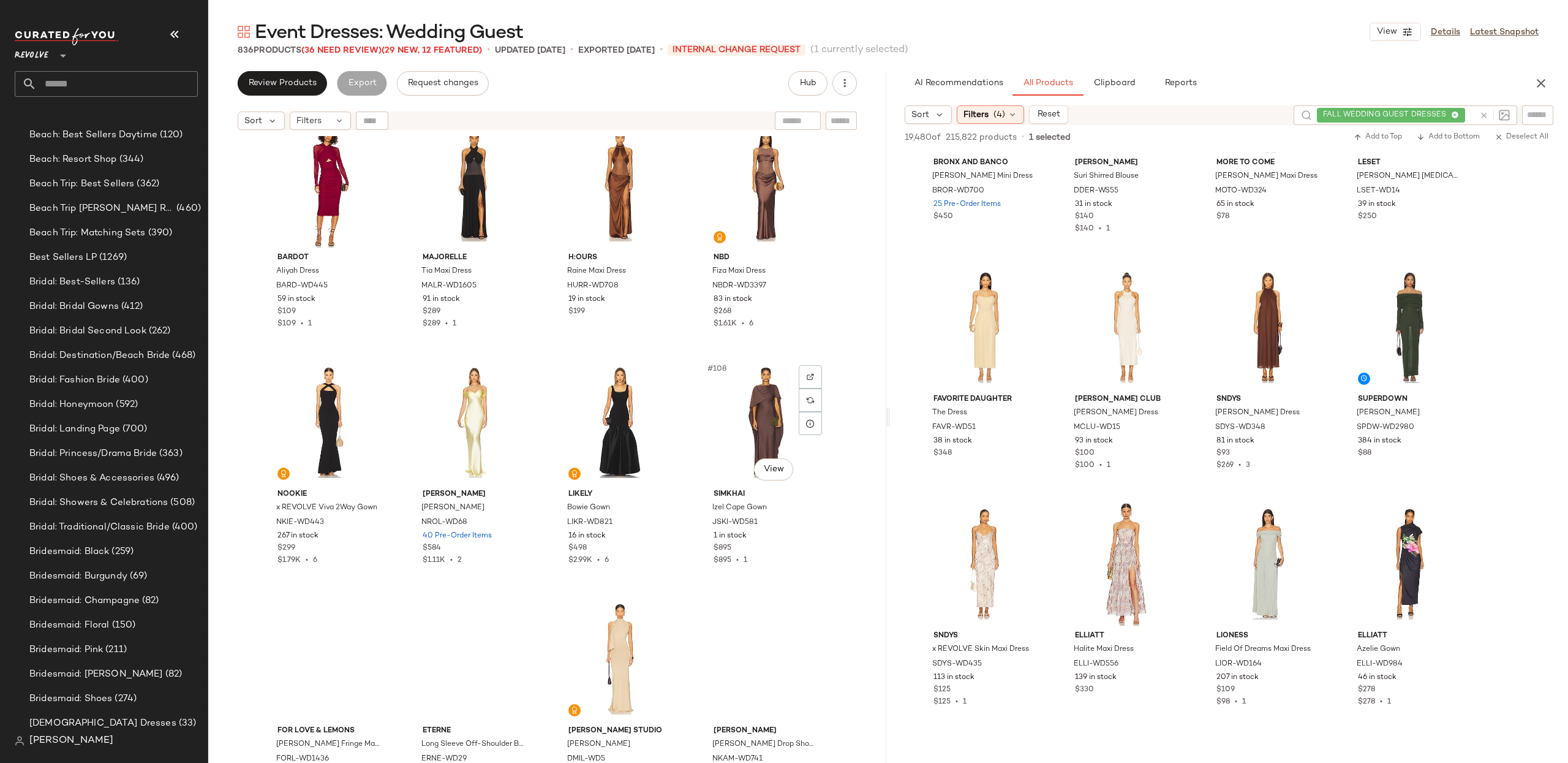
scroll to position [5957, 0]
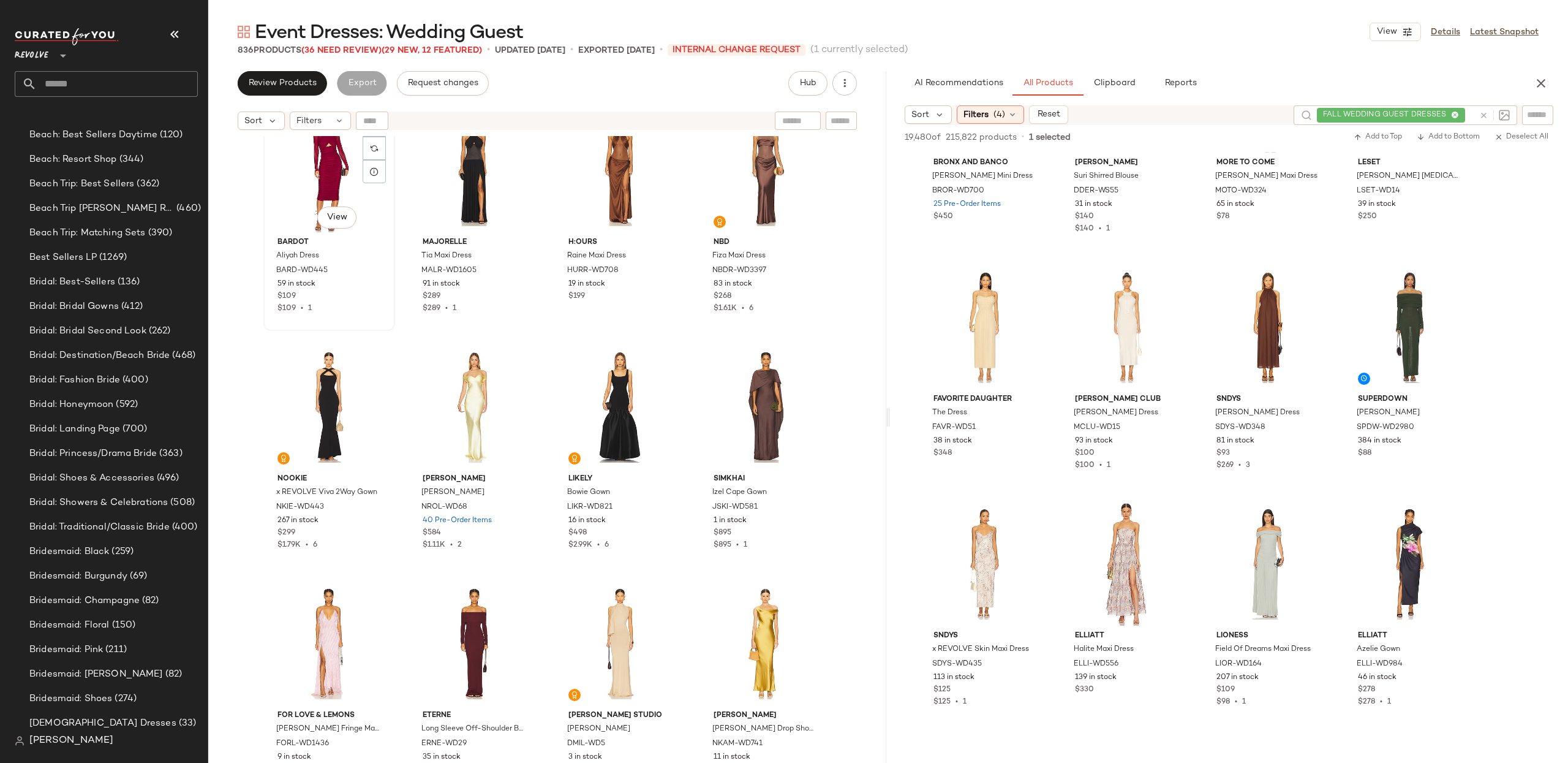
click at [346, 175] on div "#101 View" at bounding box center [329, 170] width 123 height 124
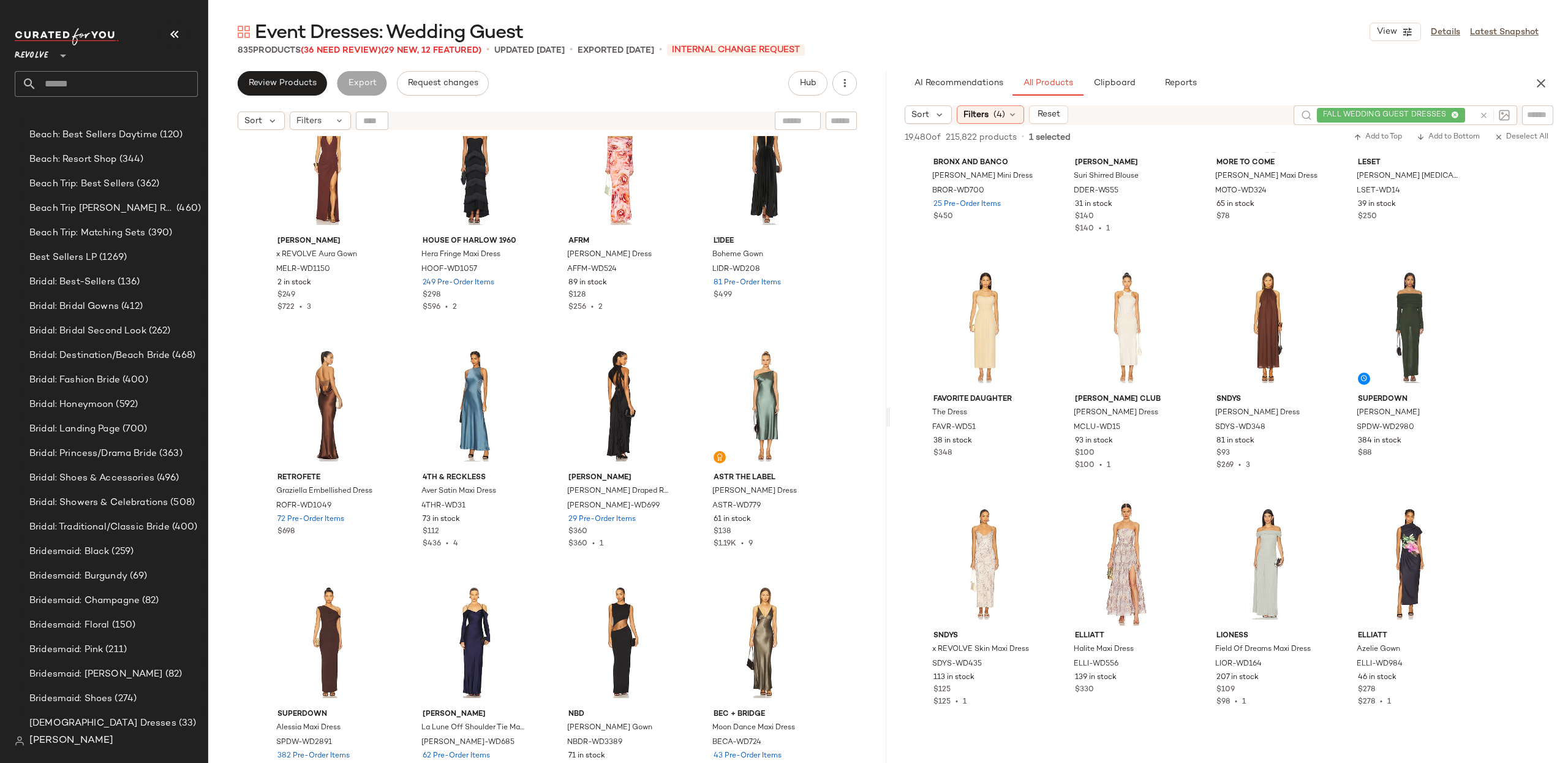
scroll to position [6669, 0]
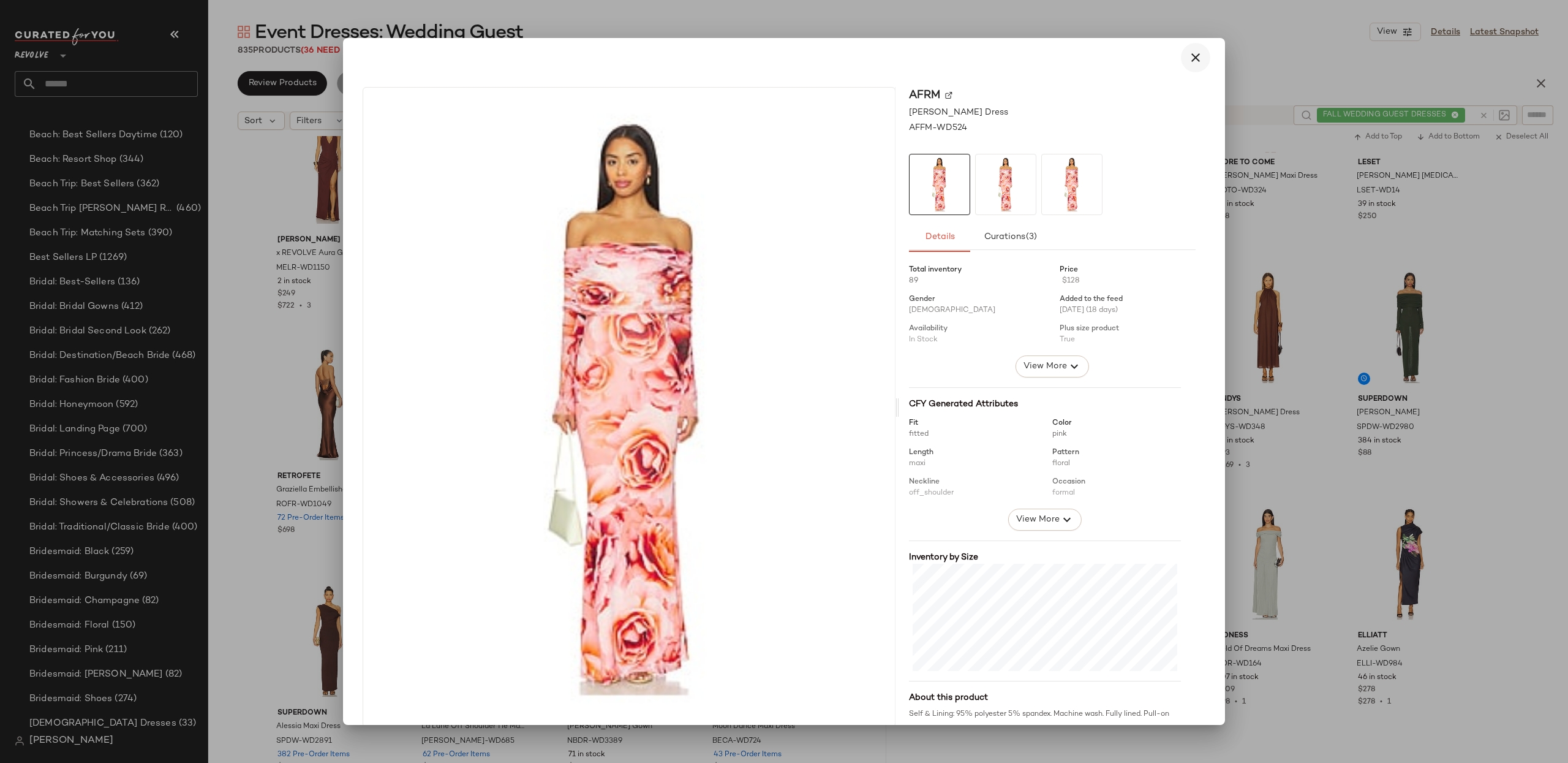
click at [1188, 54] on icon "button" at bounding box center [1195, 57] width 15 height 15
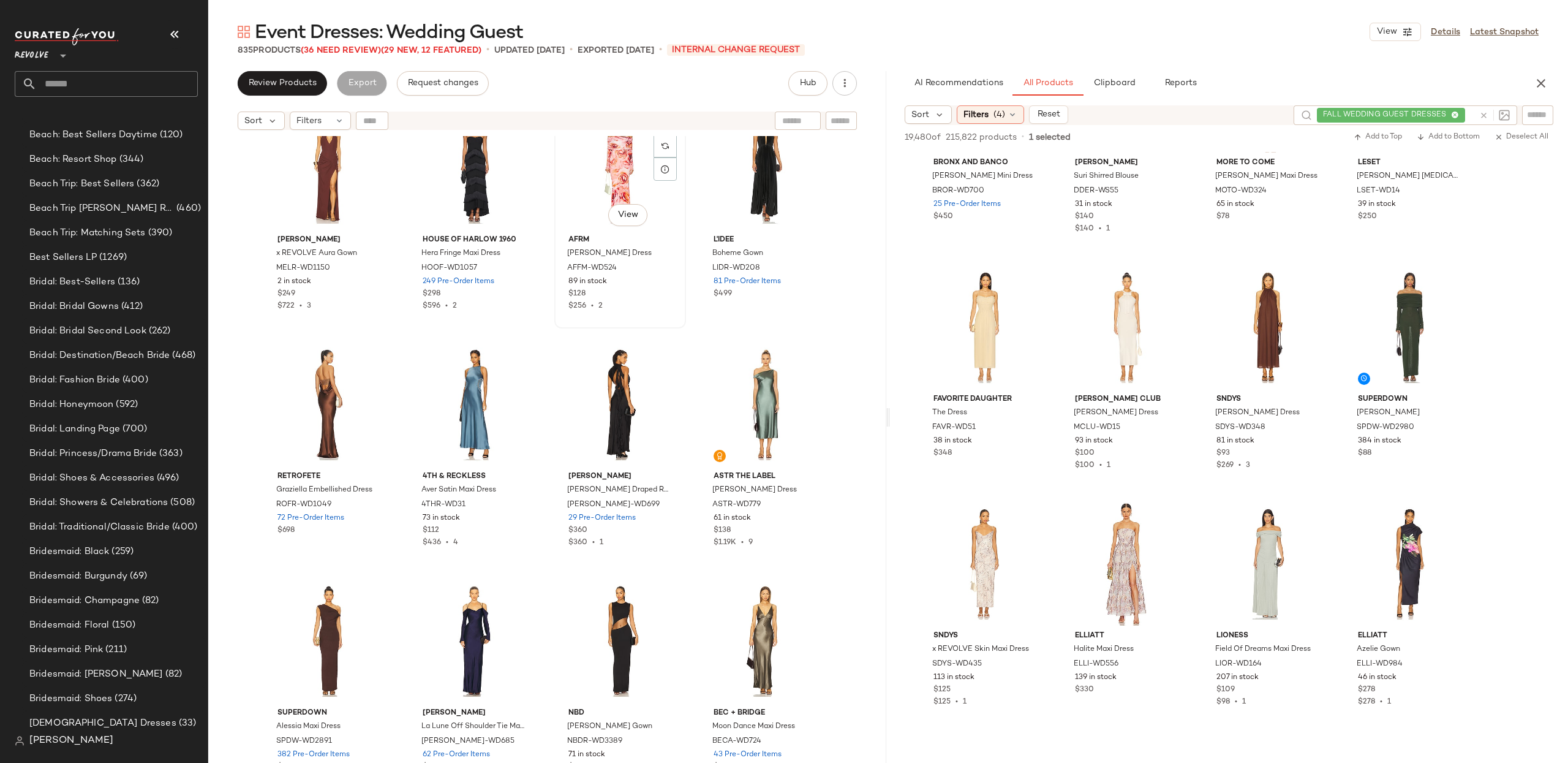
click at [636, 166] on div "#115 View" at bounding box center [620, 168] width 123 height 124
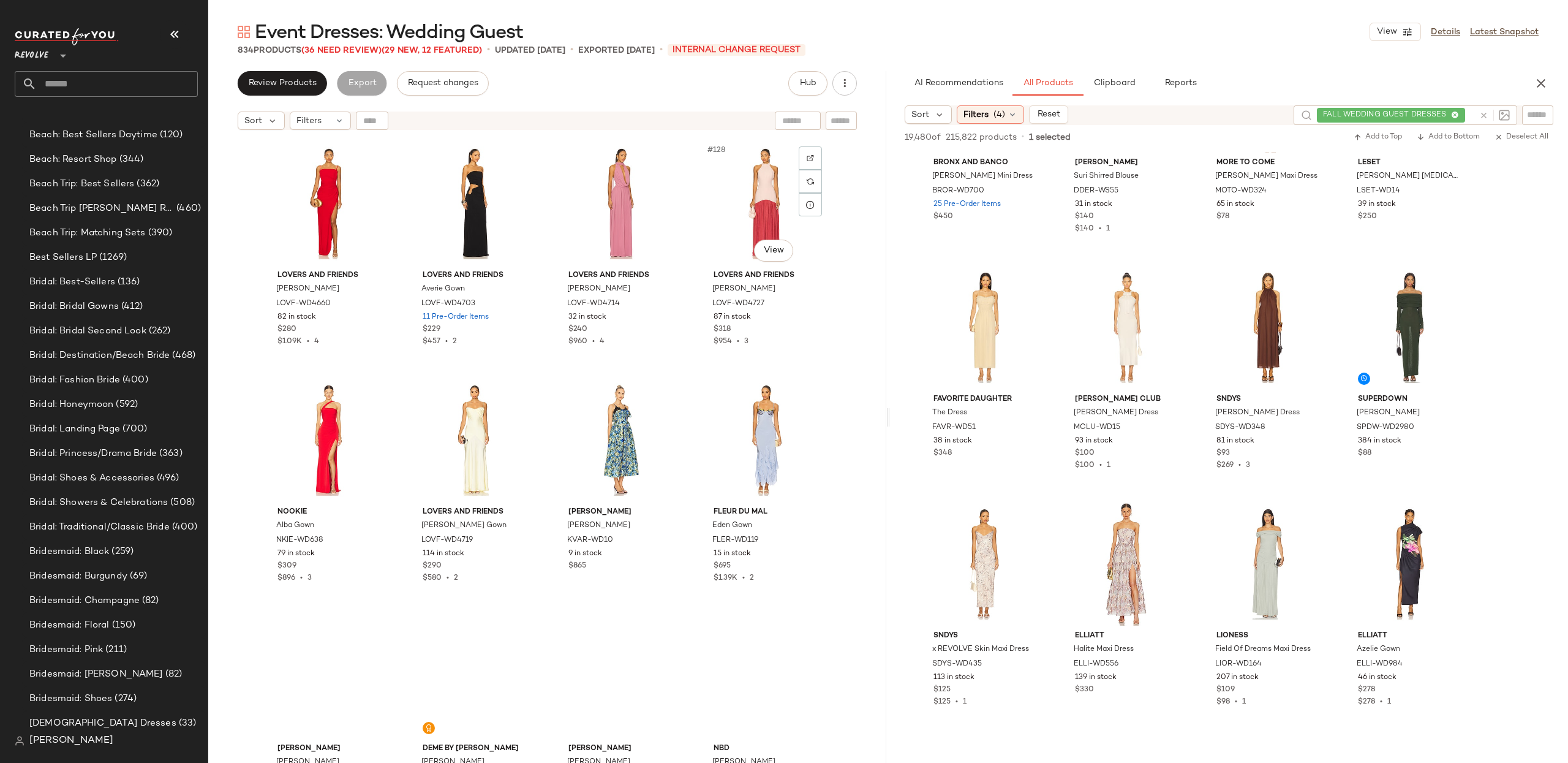
scroll to position [7348, 0]
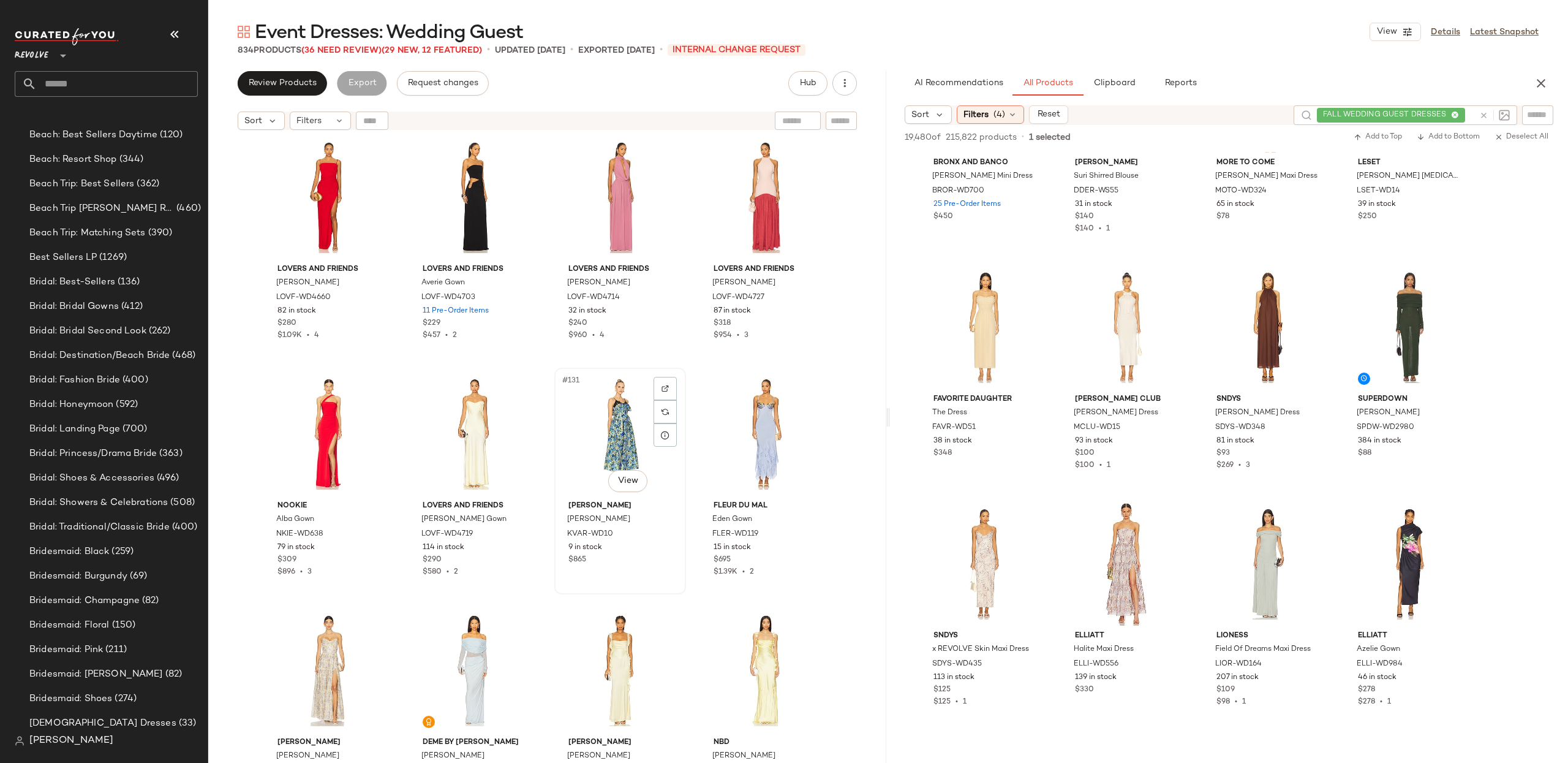
click at [615, 412] on div "#131 View" at bounding box center [620, 433] width 123 height 124
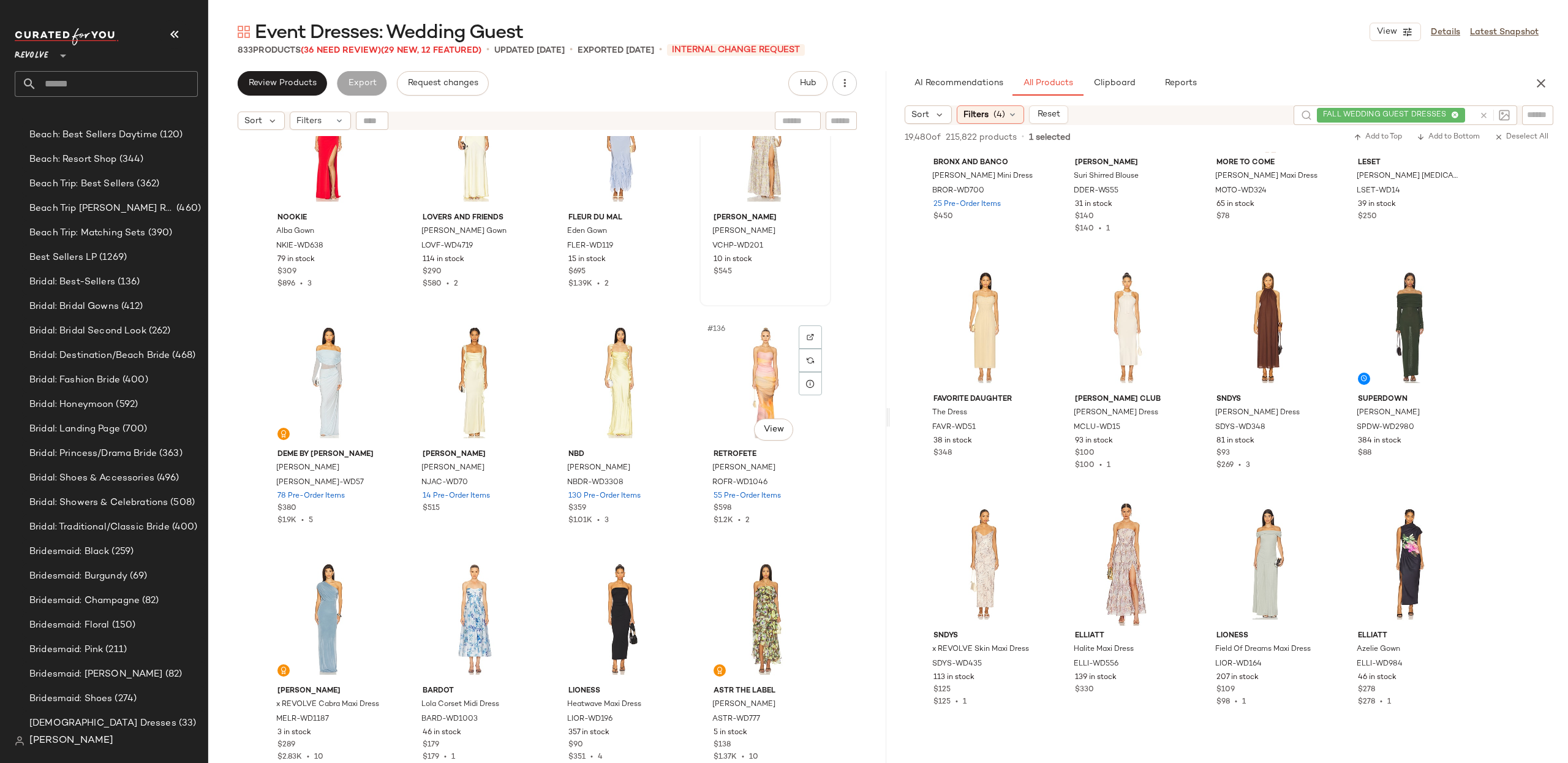
scroll to position [7637, 0]
click at [750, 391] on div "#136 View" at bounding box center [765, 382] width 123 height 124
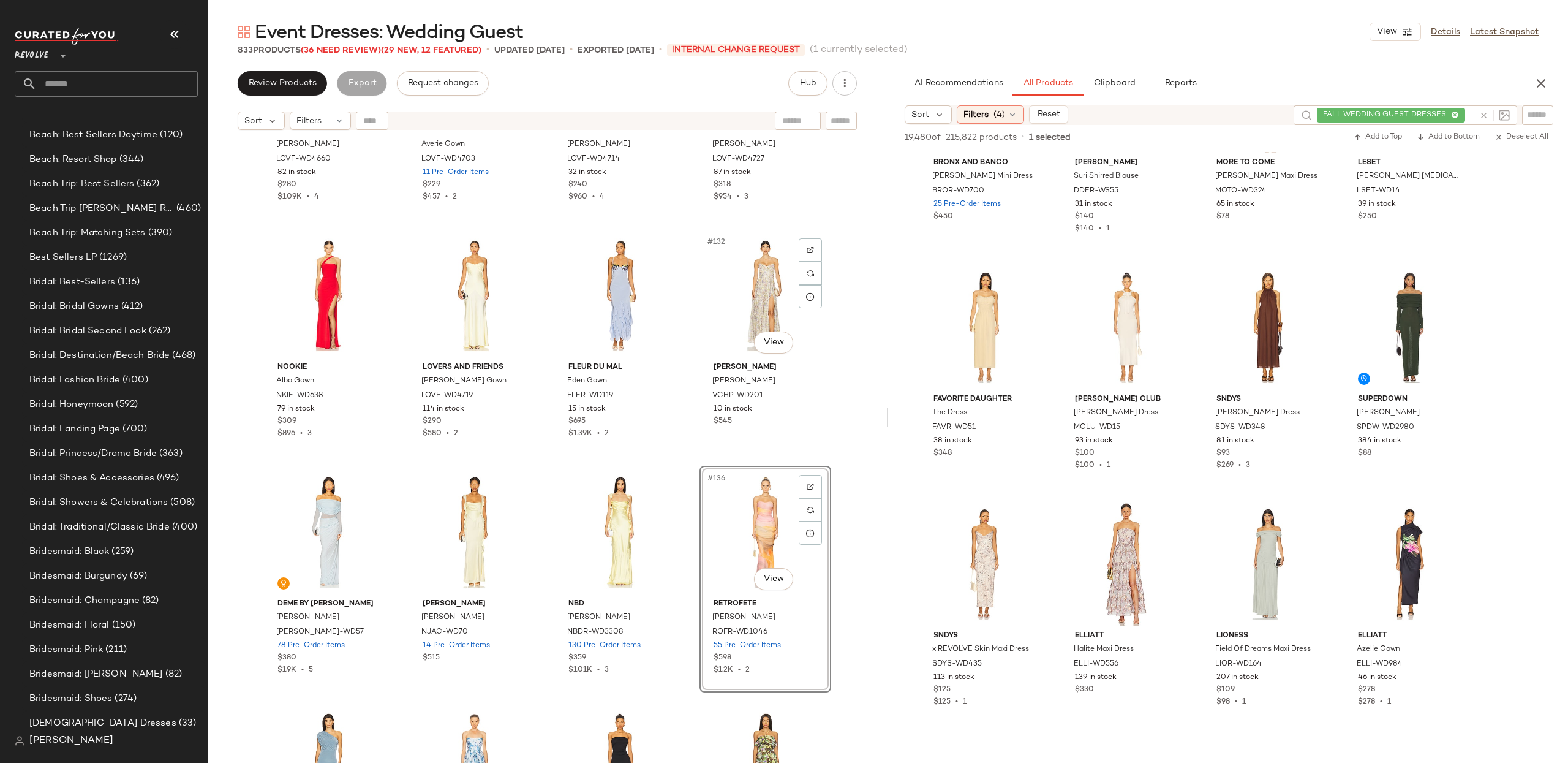
scroll to position [7483, 0]
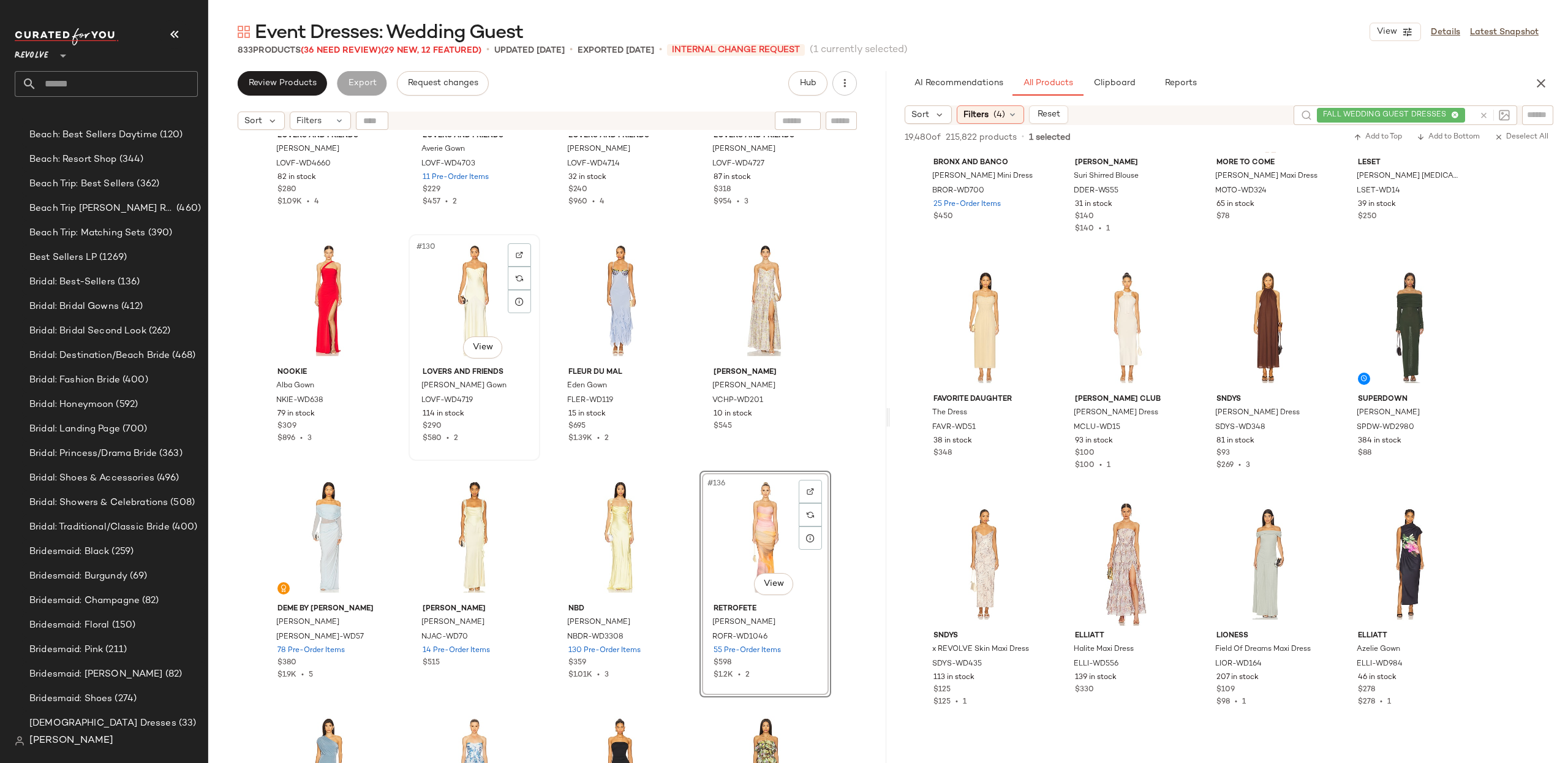
click at [472, 289] on div "#130 View" at bounding box center [474, 300] width 123 height 124
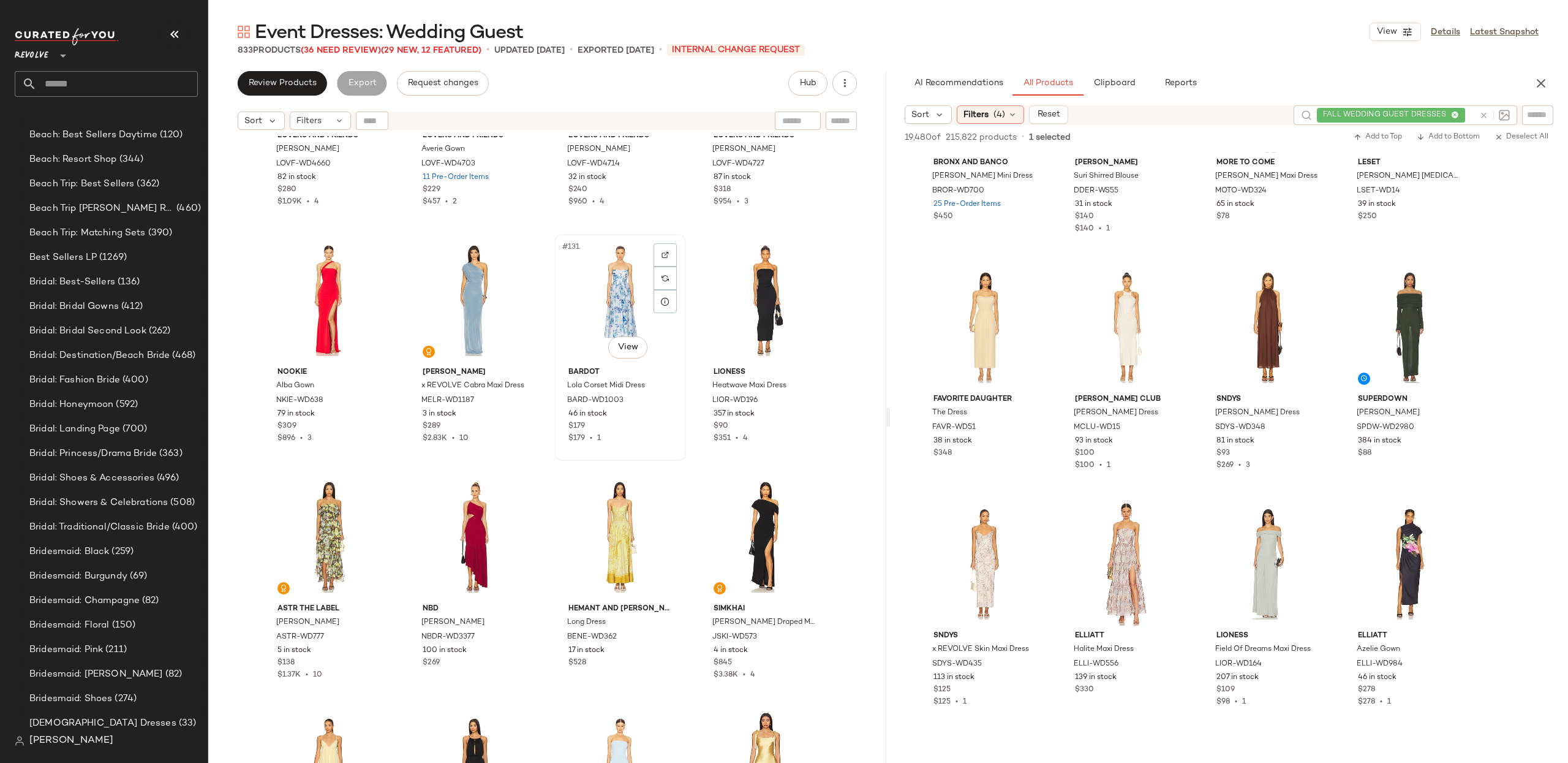
click at [624, 298] on div "#131 View" at bounding box center [620, 300] width 123 height 124
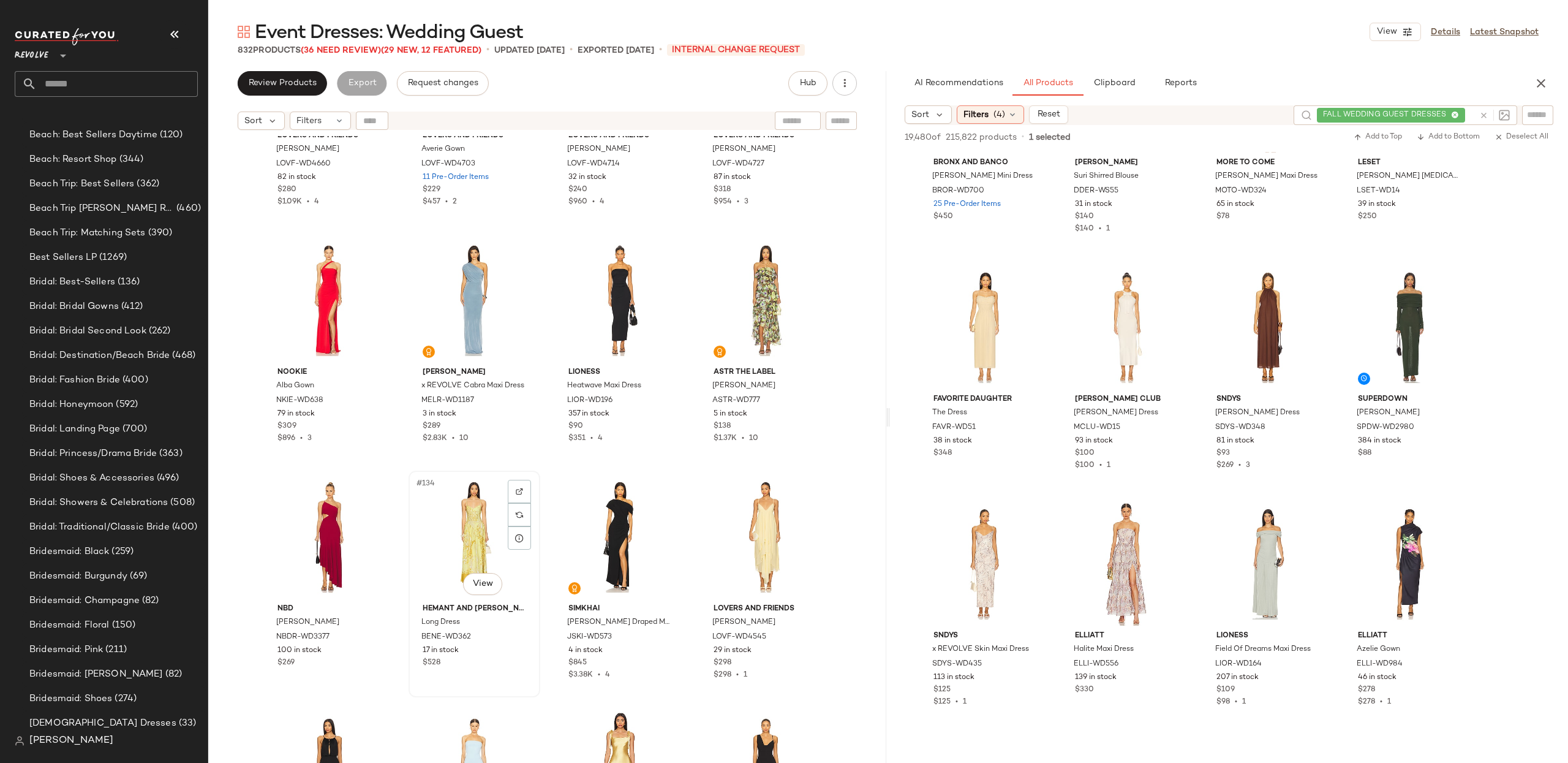
click at [486, 532] on div "#134 View" at bounding box center [474, 537] width 123 height 124
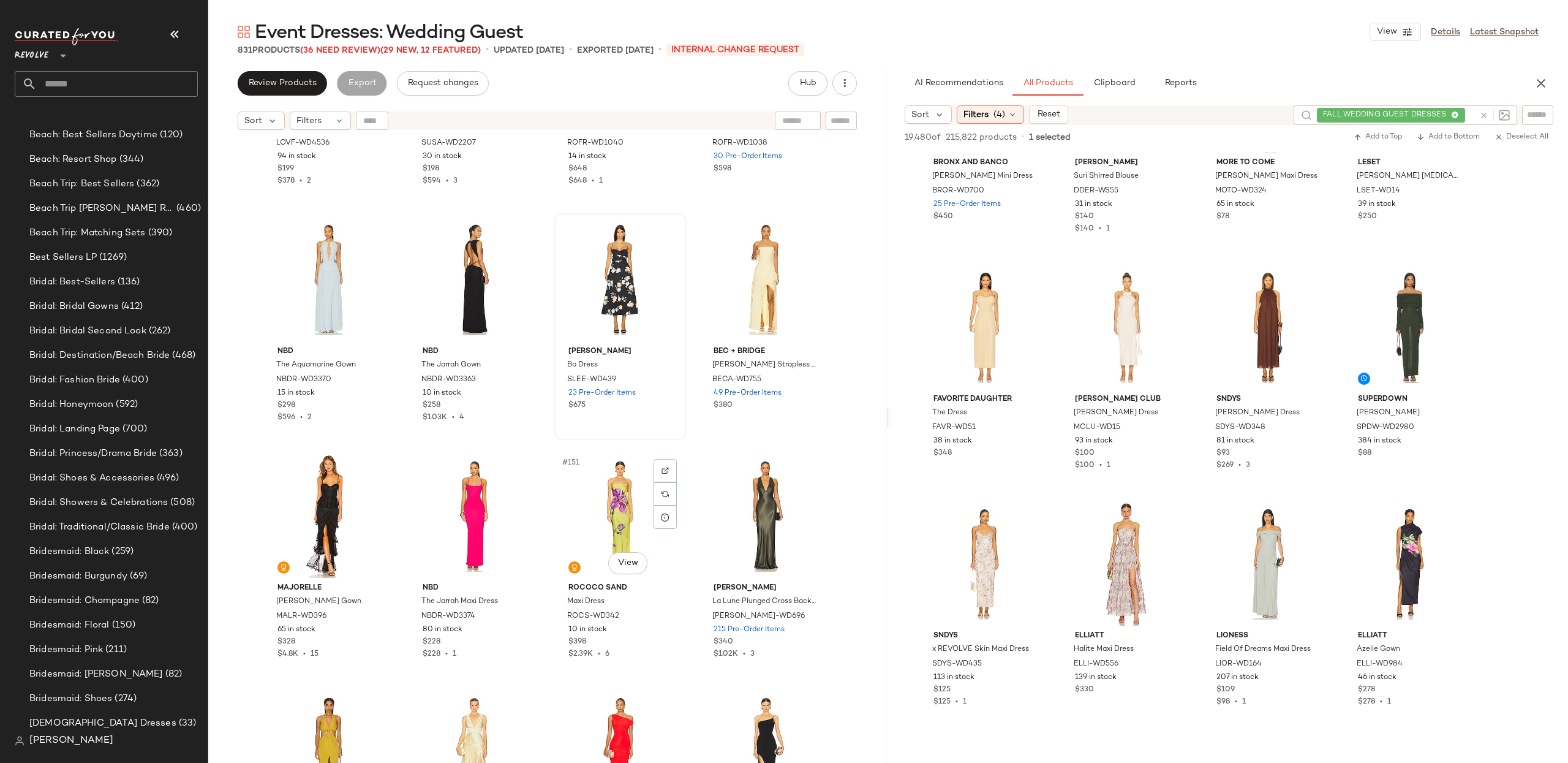
scroll to position [8451, 0]
click at [627, 472] on div "#151 View" at bounding box center [620, 514] width 123 height 124
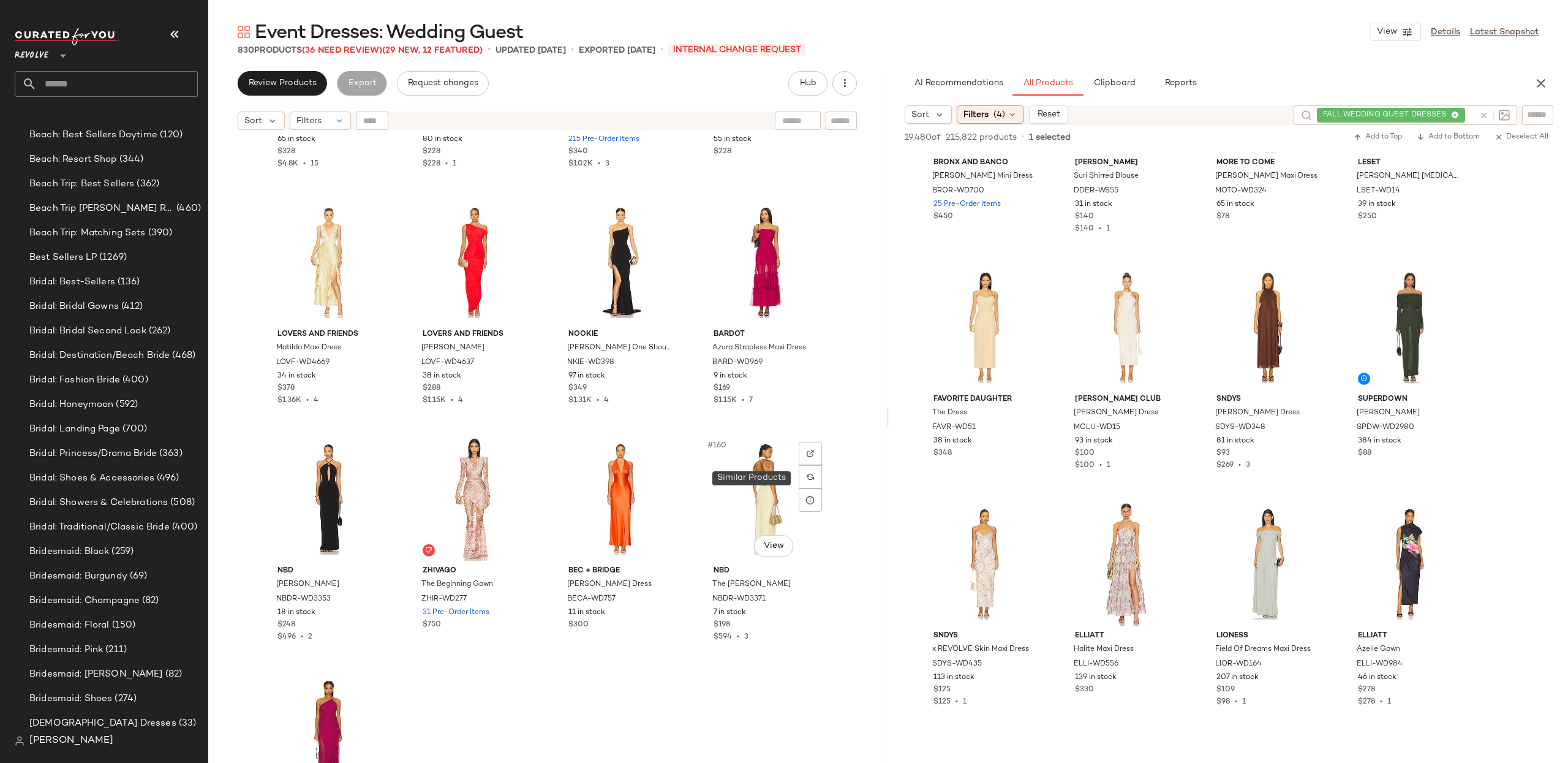
scroll to position [8941, 0]
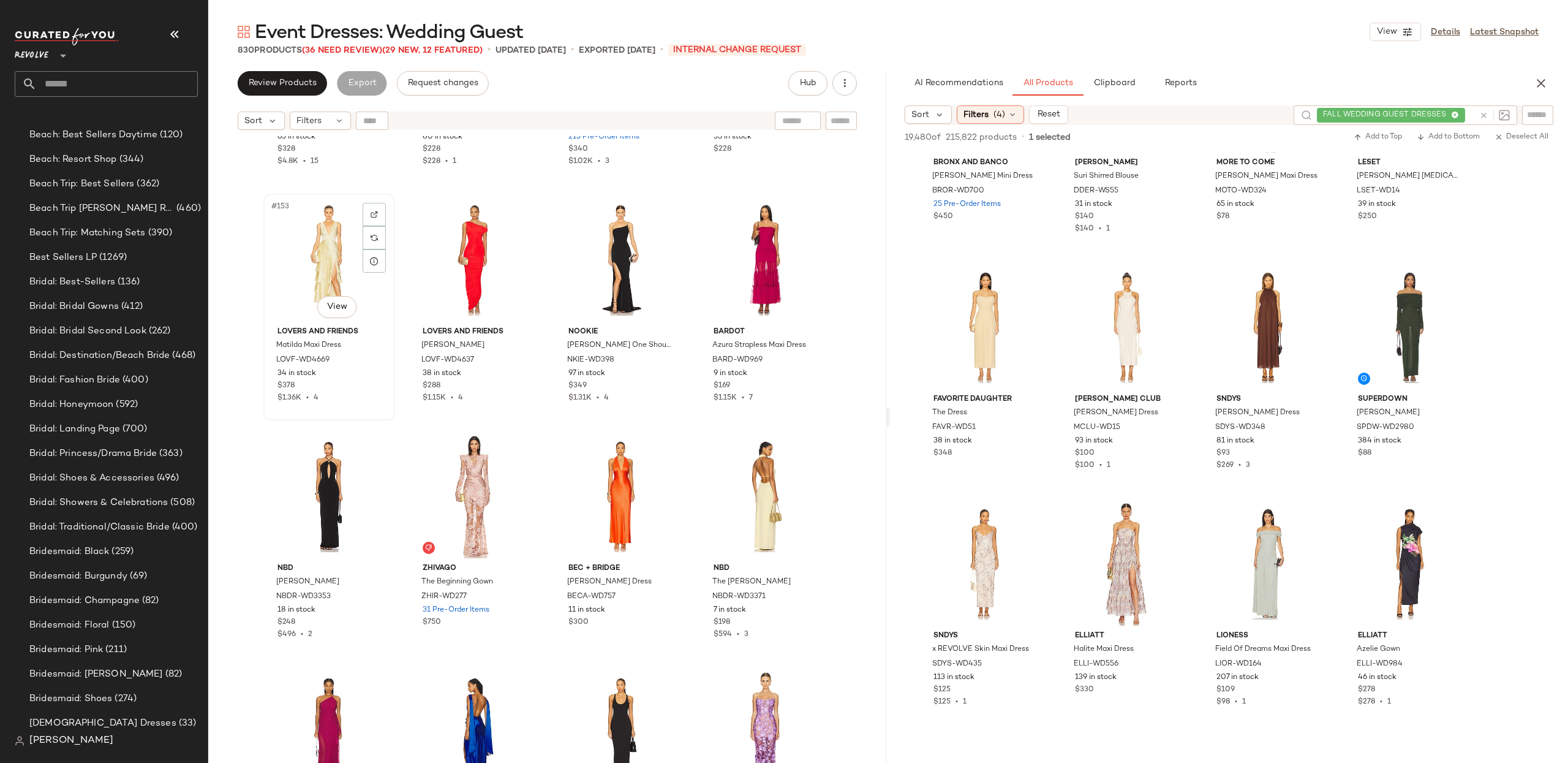
click at [322, 249] on div "#153 View" at bounding box center [329, 259] width 123 height 124
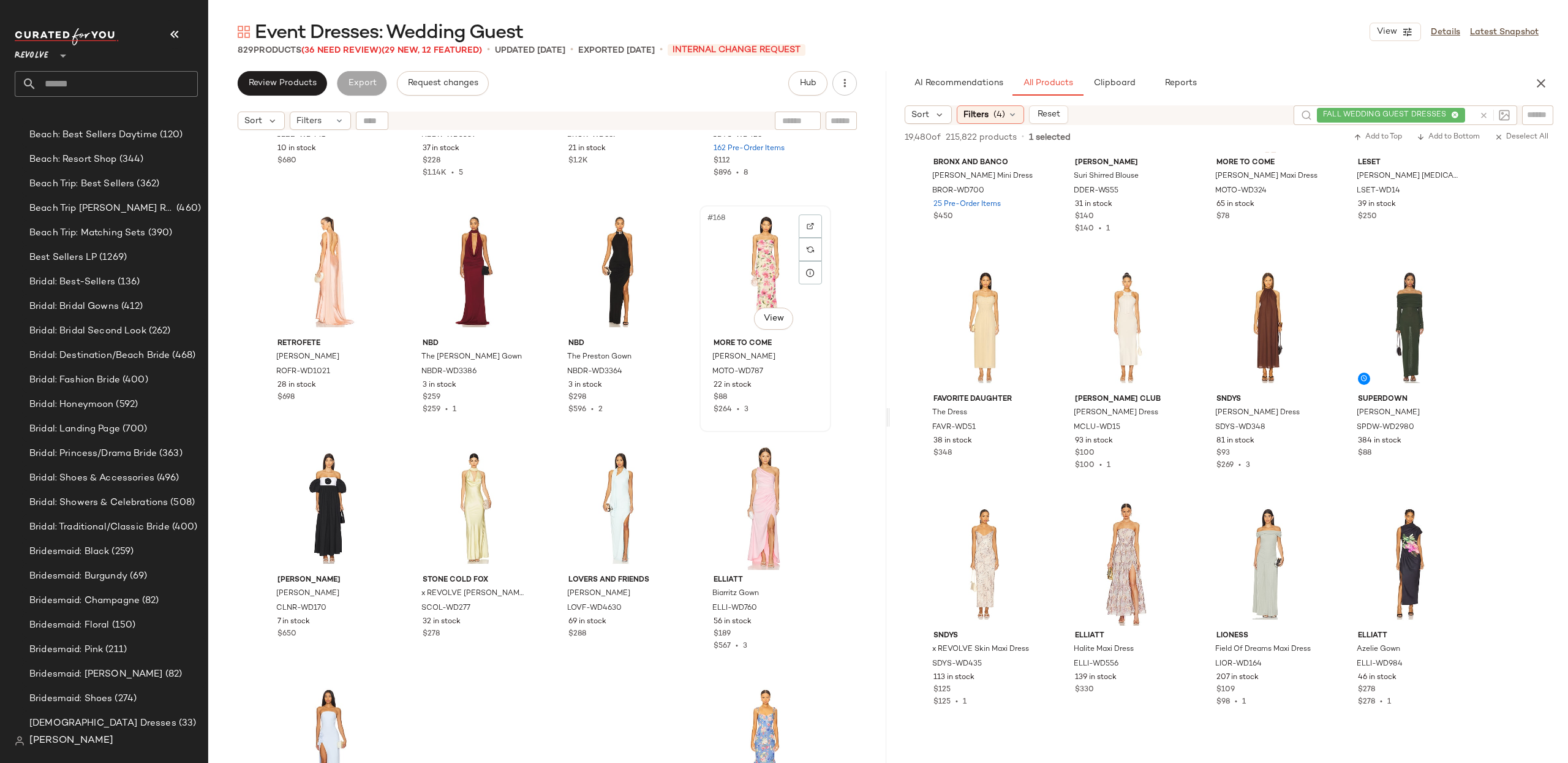
click at [772, 261] on div "#168 View" at bounding box center [765, 271] width 123 height 124
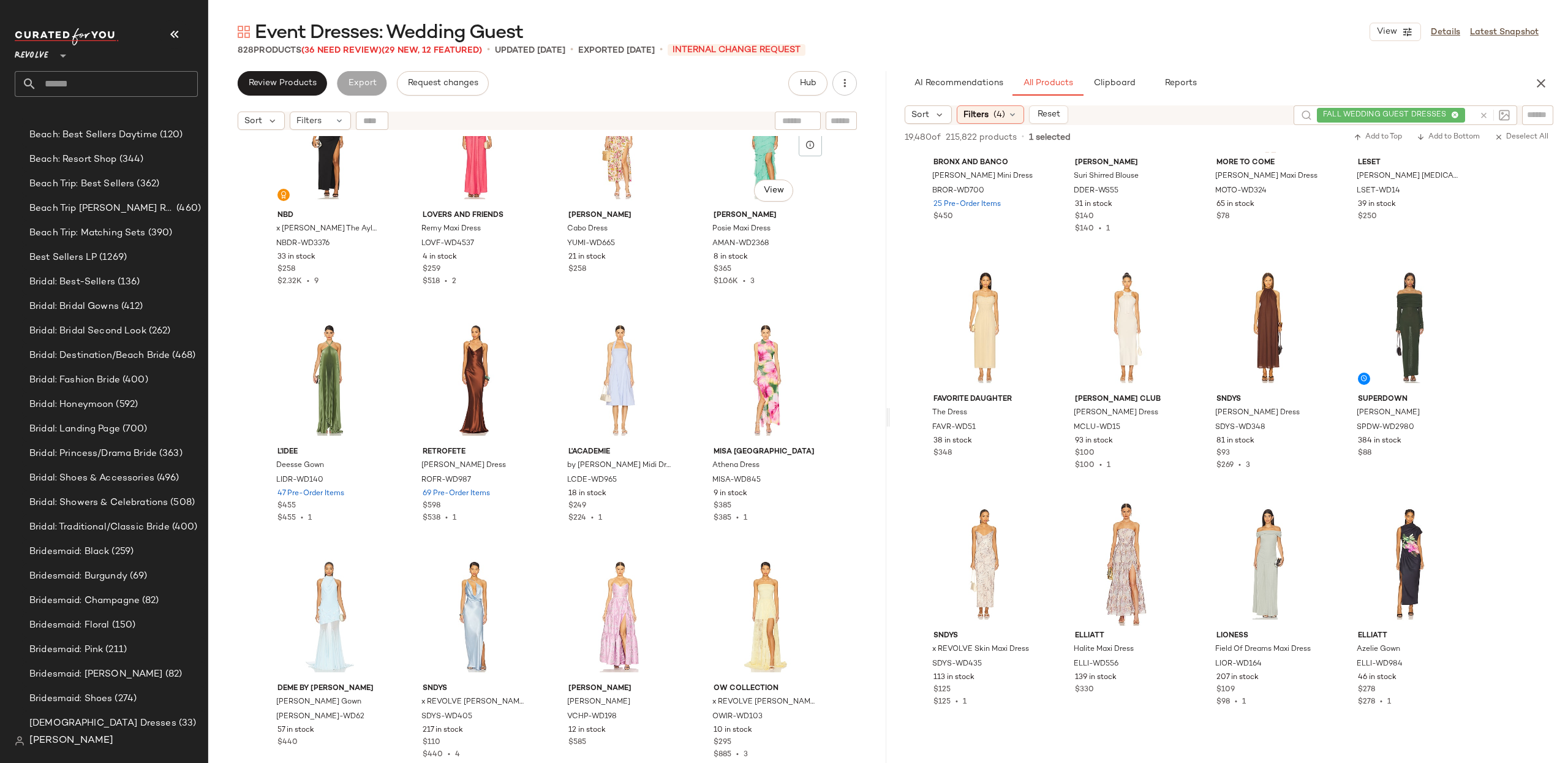
scroll to position [10717, 0]
click at [576, 377] on div "#187 View" at bounding box center [620, 376] width 123 height 124
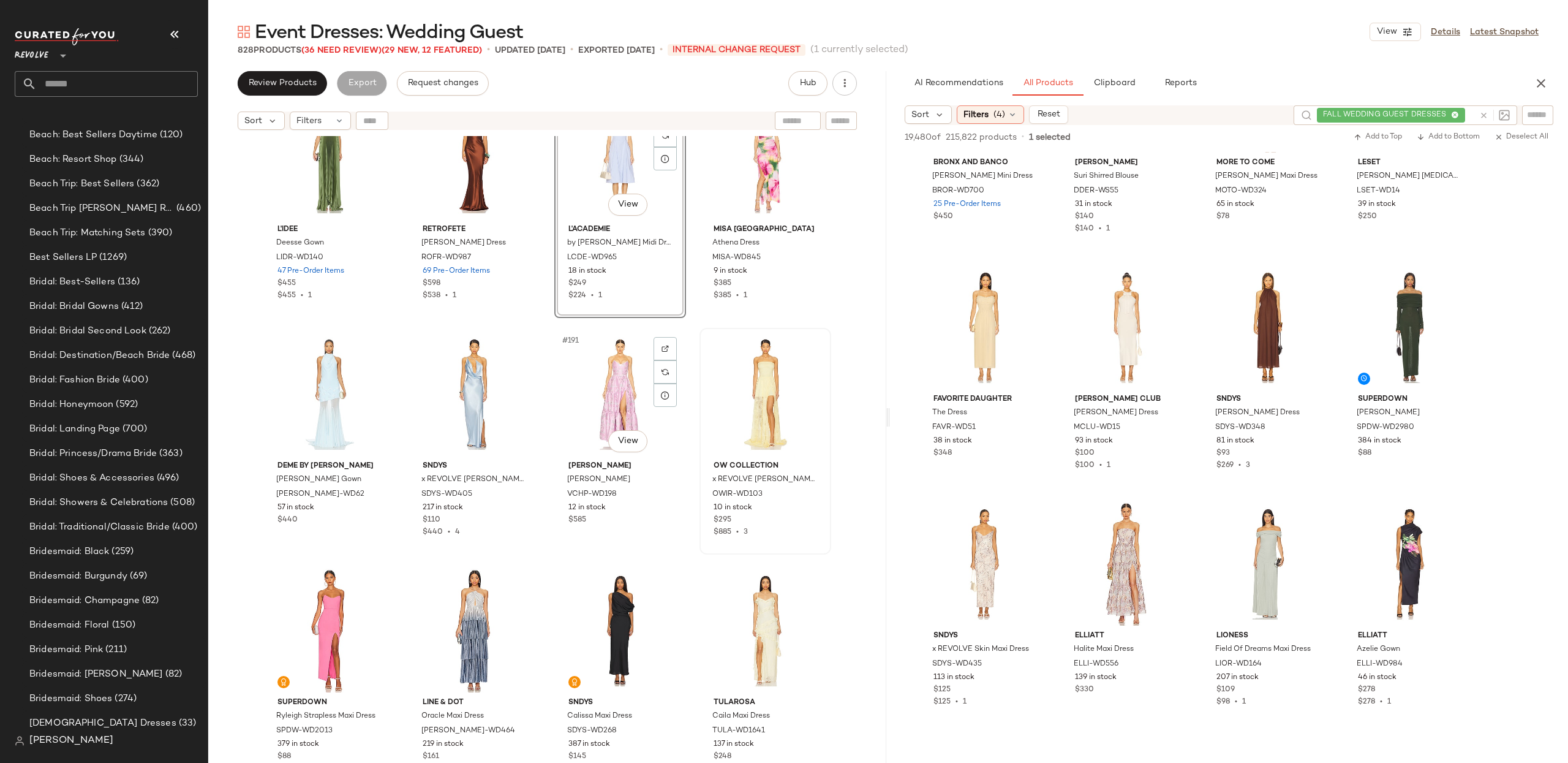
scroll to position [10936, 0]
click at [762, 391] on div "#192 View" at bounding box center [765, 394] width 123 height 124
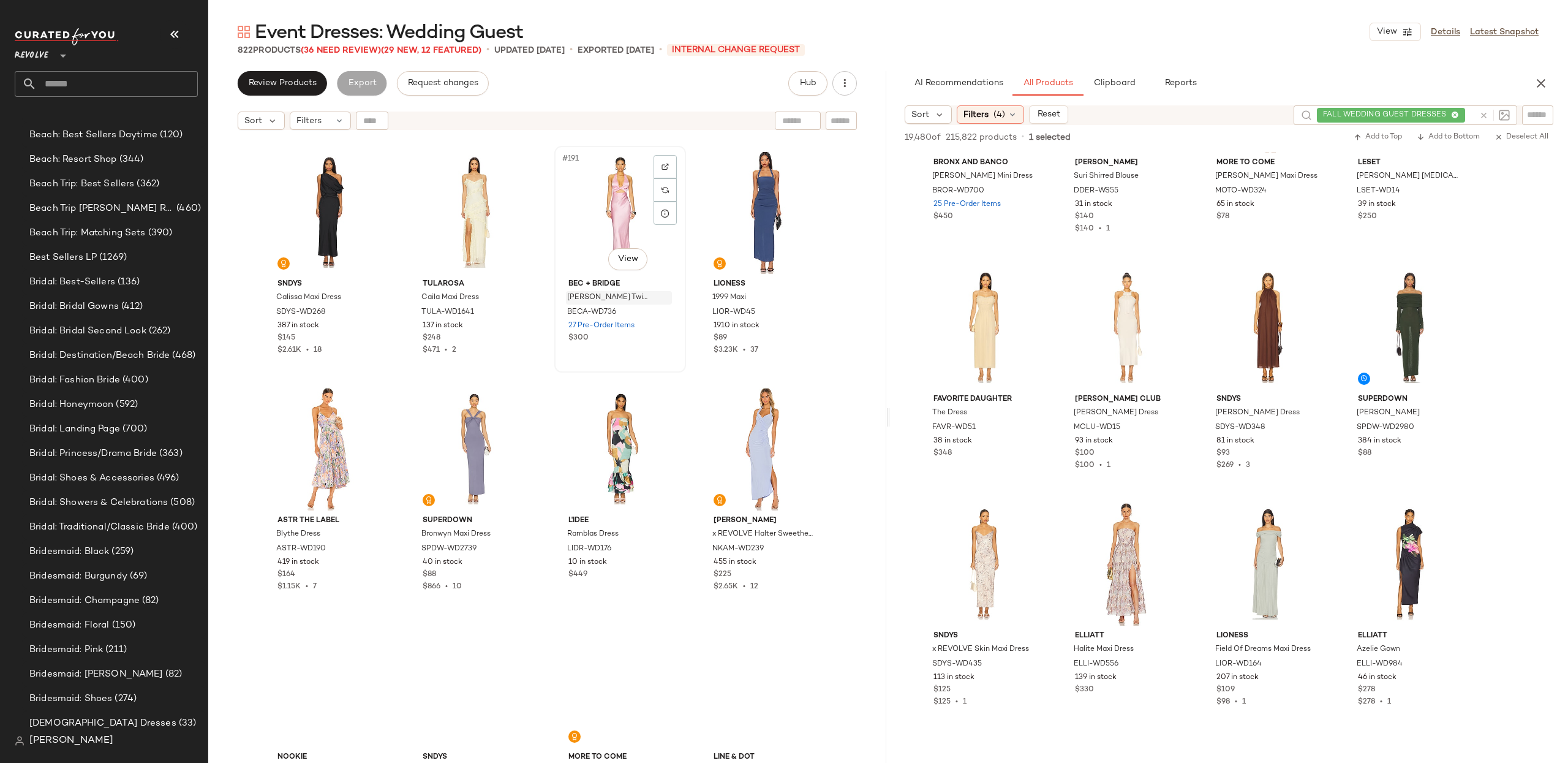
scroll to position [11128, 0]
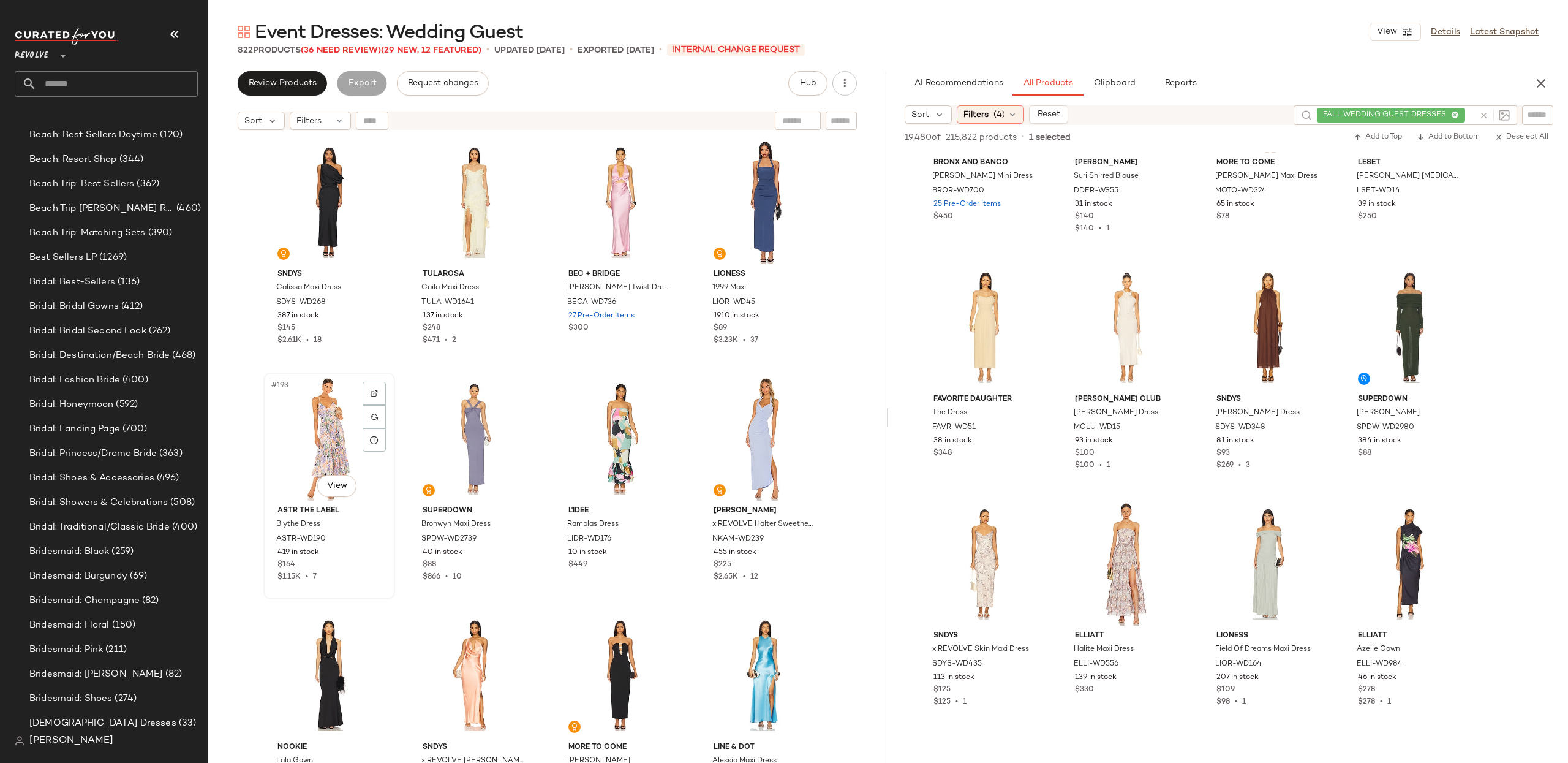
click at [309, 396] on div "#193 View" at bounding box center [329, 438] width 123 height 124
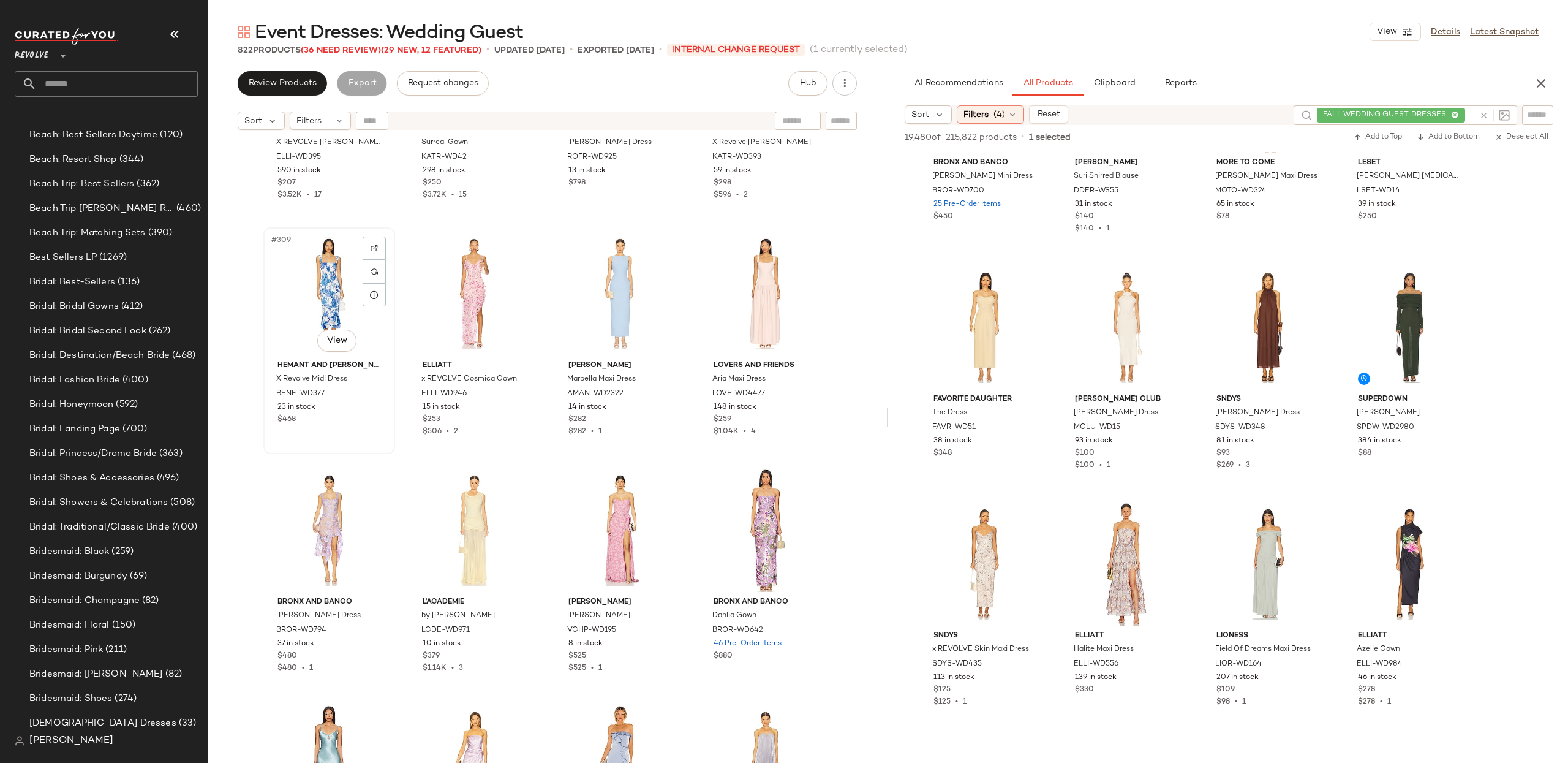
scroll to position [18125, 0]
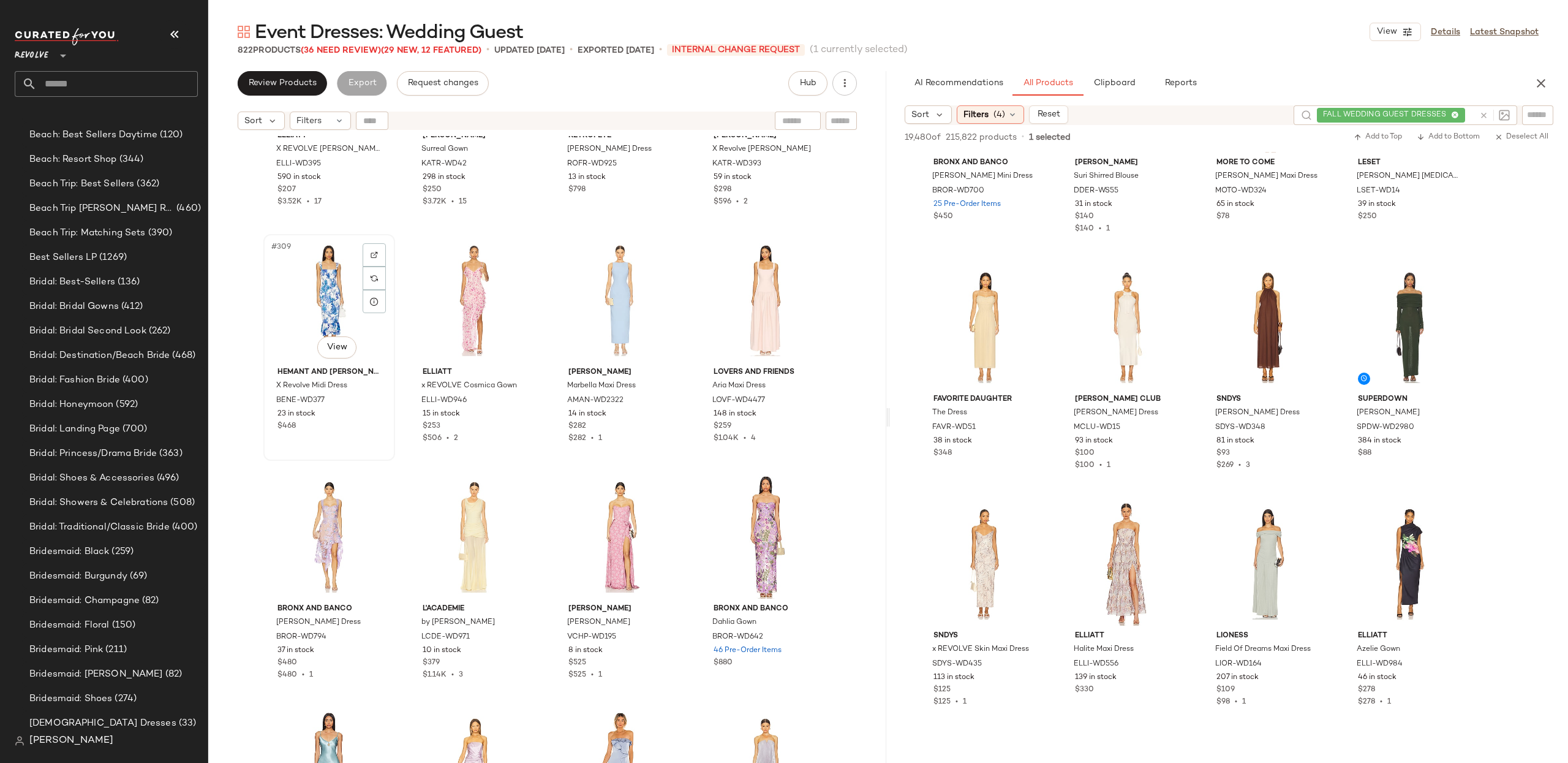
click at [326, 281] on div "#309 View" at bounding box center [329, 300] width 123 height 124
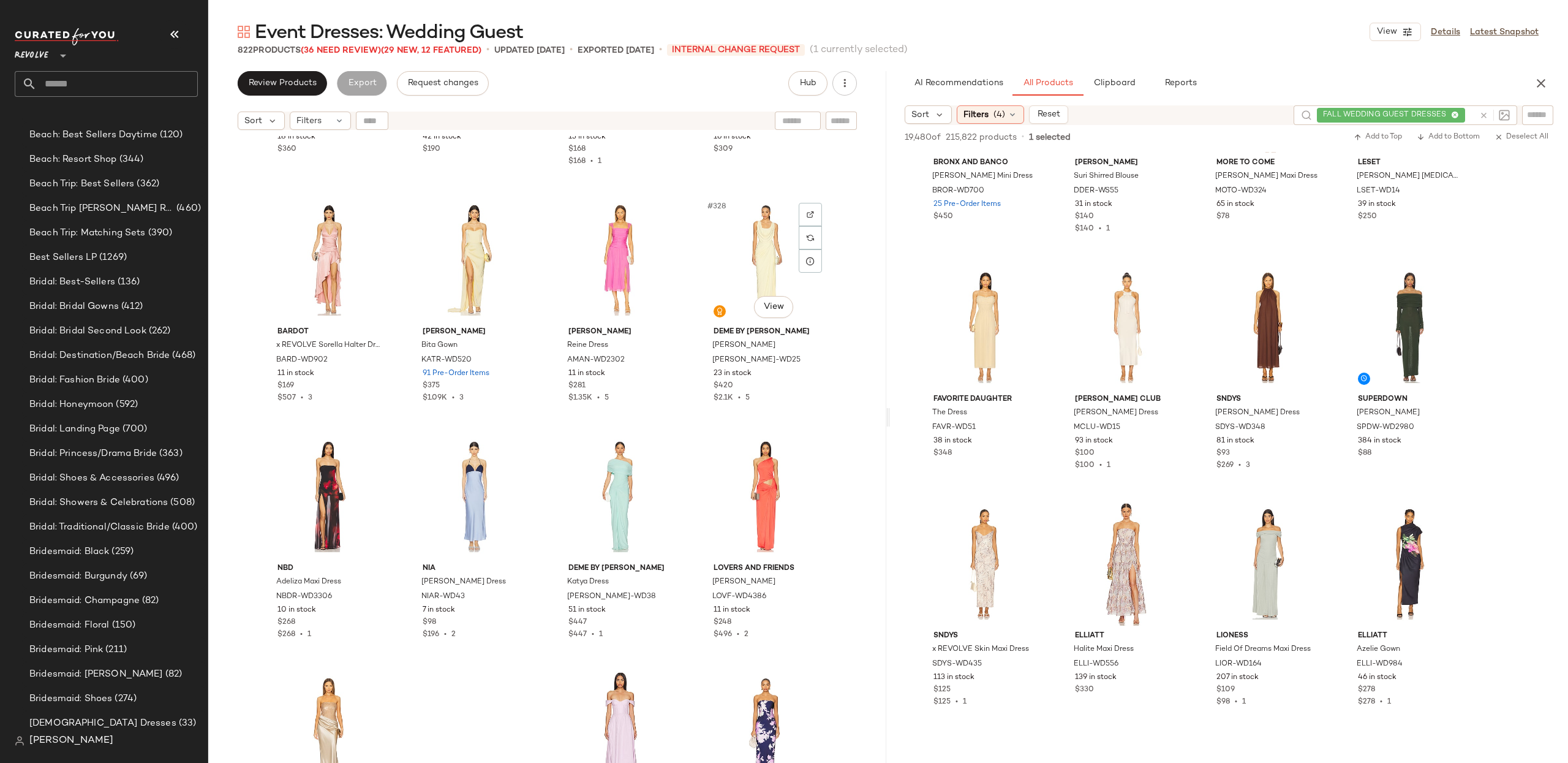
scroll to position [19146, 0]
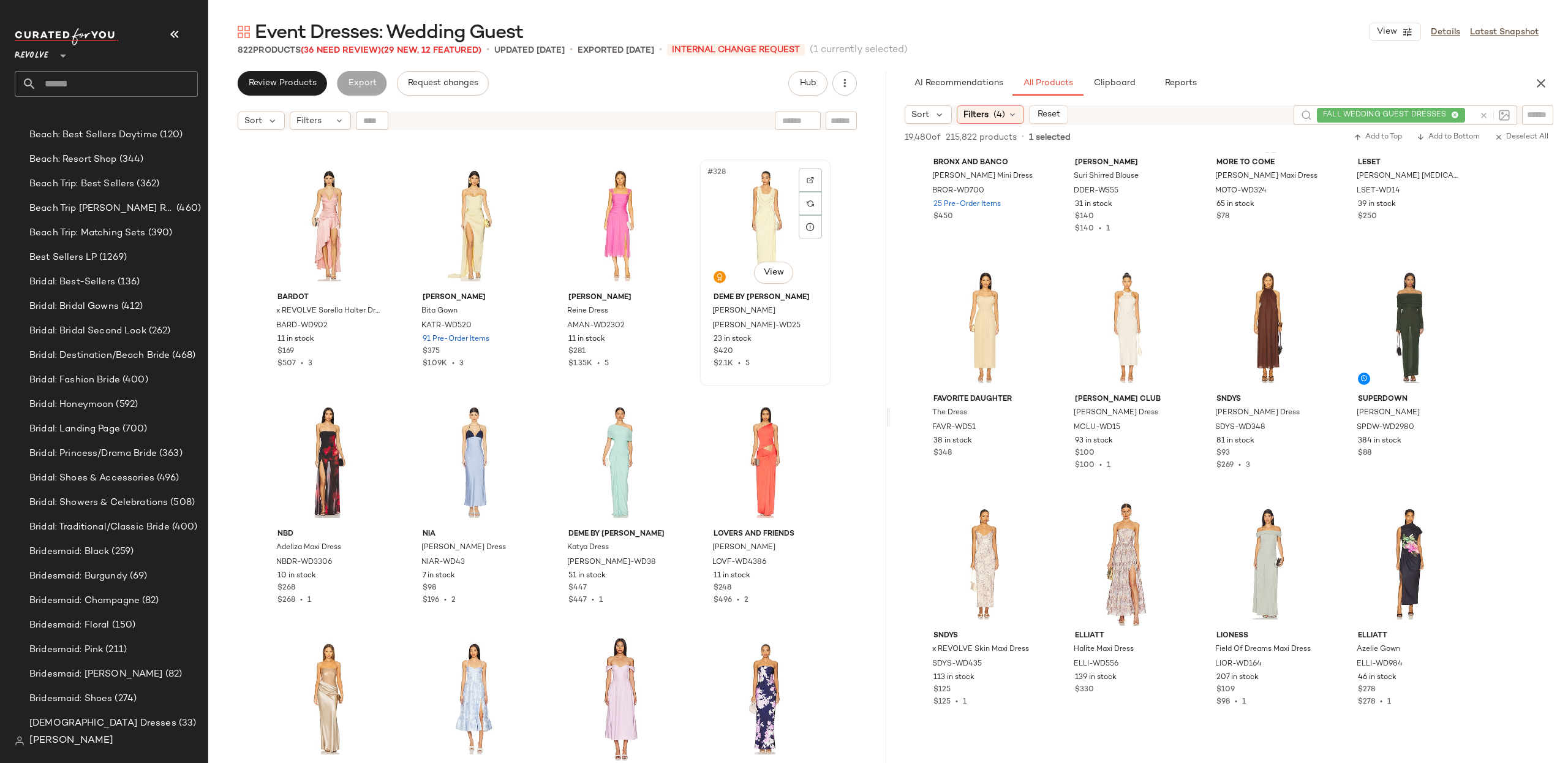
click at [761, 231] on div "#328 View" at bounding box center [765, 225] width 123 height 124
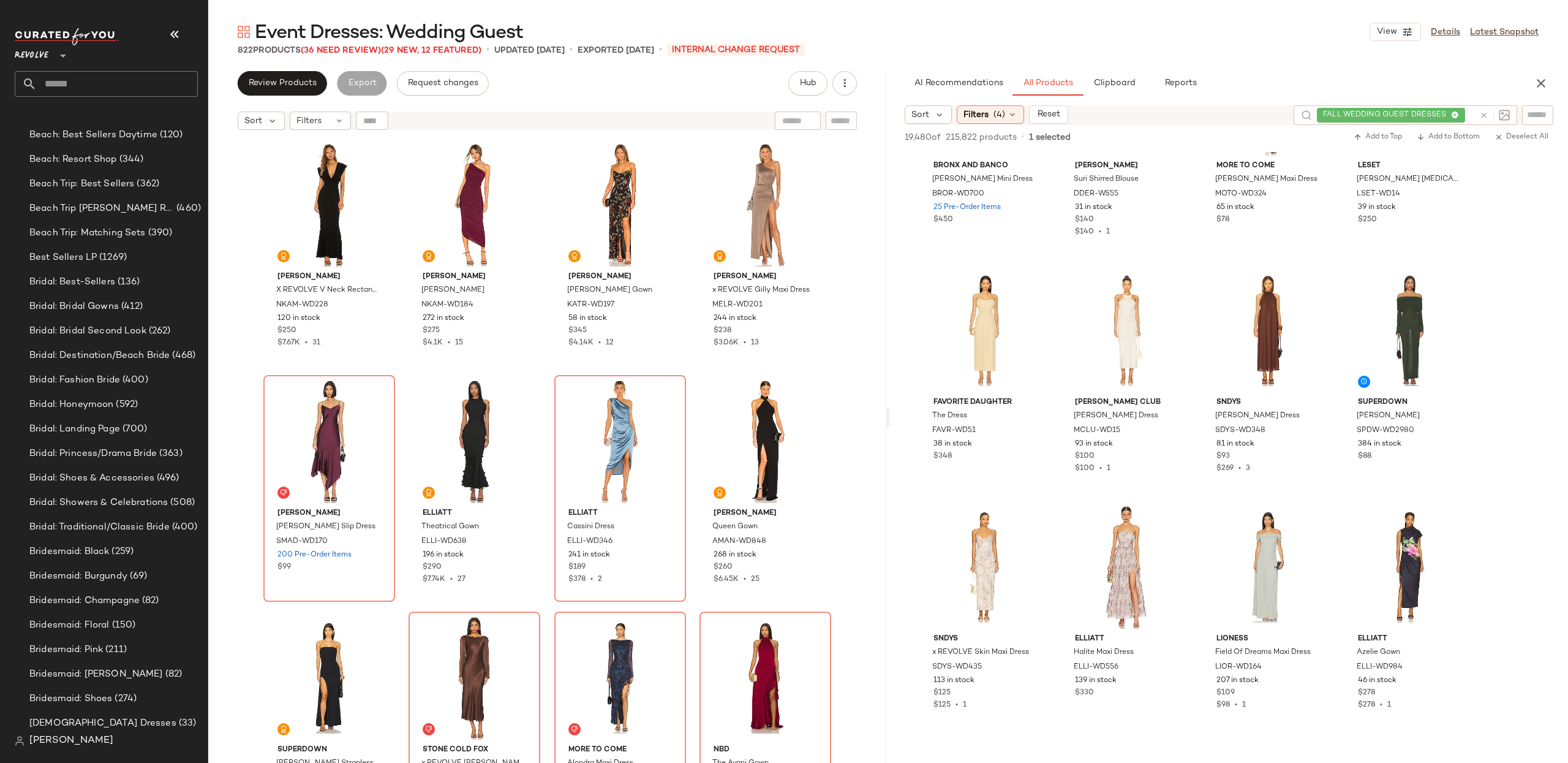
scroll to position [15019, 0]
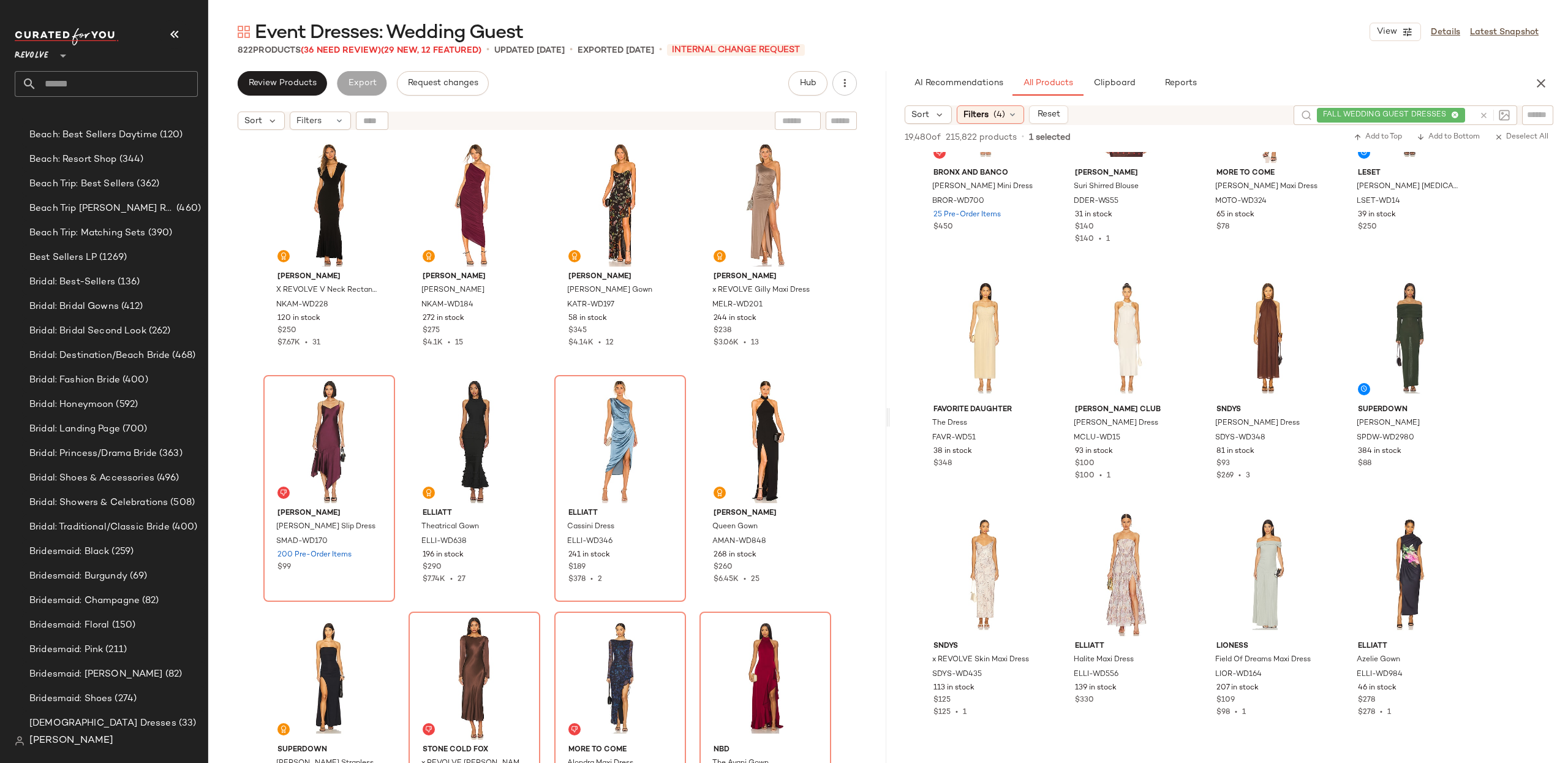
click at [873, 406] on div "Norma Kamali X REVOLVE V Neck Rectangle Gown NKAM-WD228 120 in stock $250 $7.67…" at bounding box center [547, 465] width 678 height 657
click at [1546, 83] on icon "button" at bounding box center [1541, 83] width 15 height 15
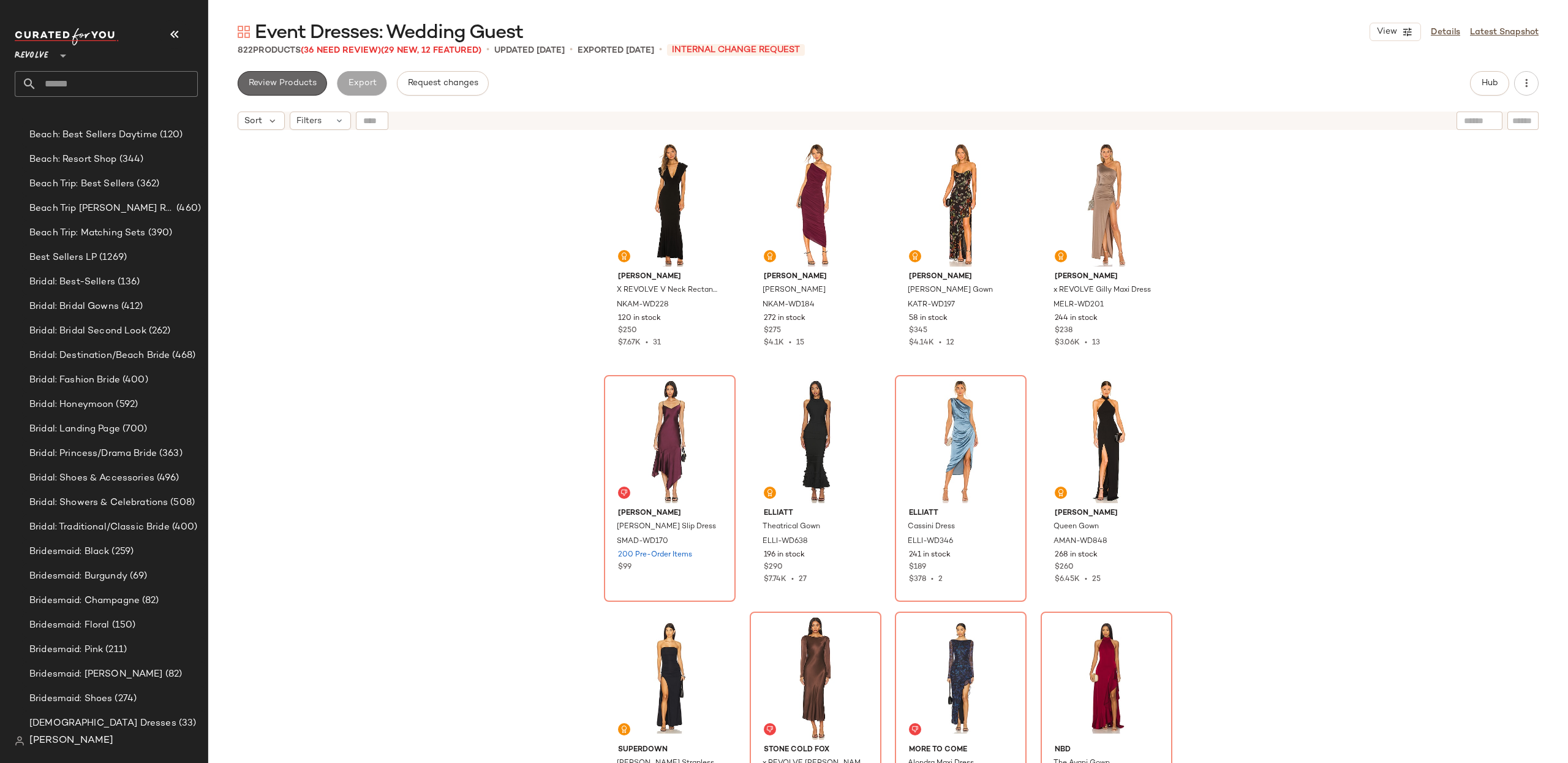
click at [268, 80] on span "Review Products" at bounding box center [282, 83] width 68 height 10
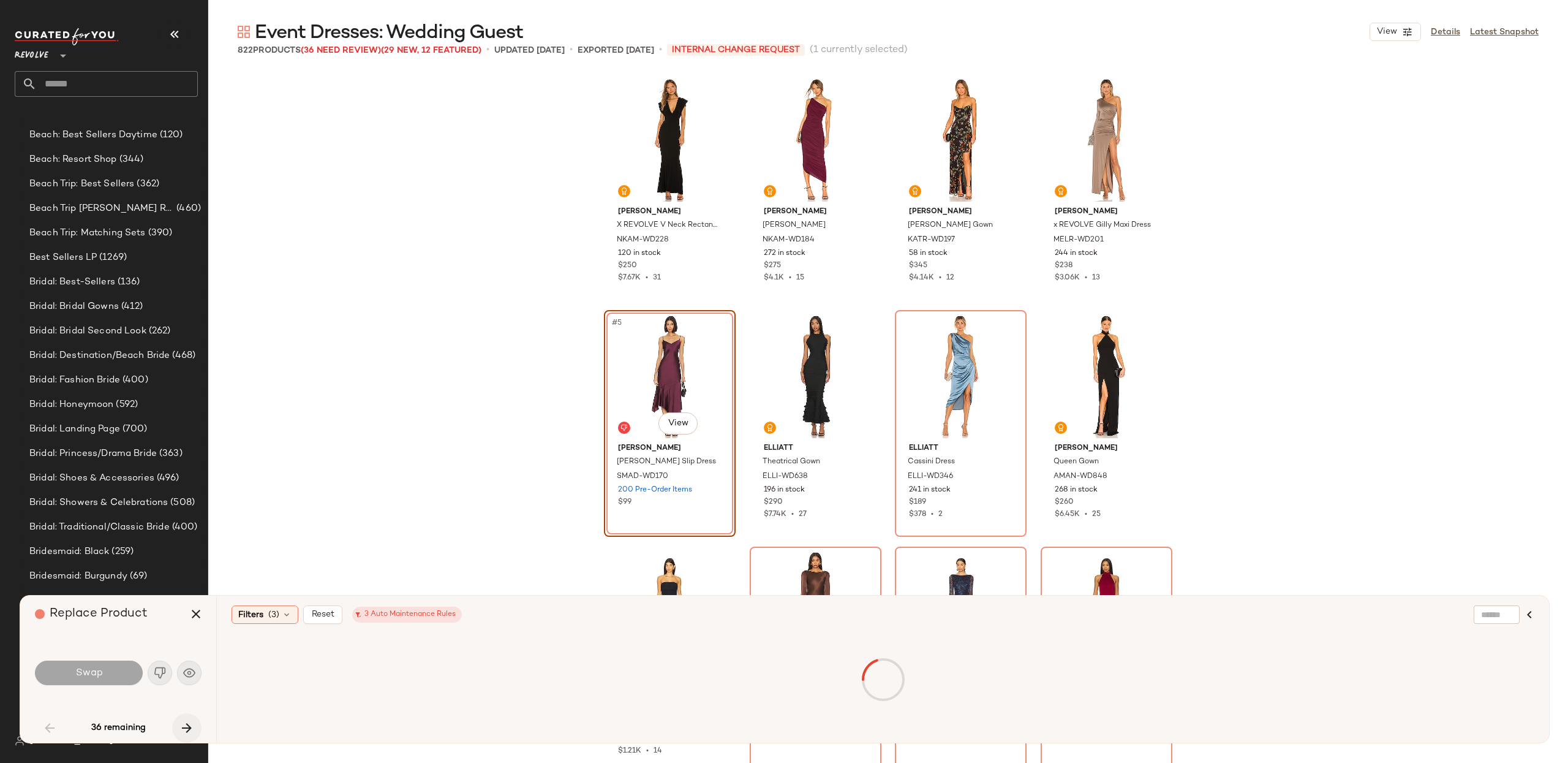
click at [179, 719] on button "button" at bounding box center [186, 728] width 29 height 29
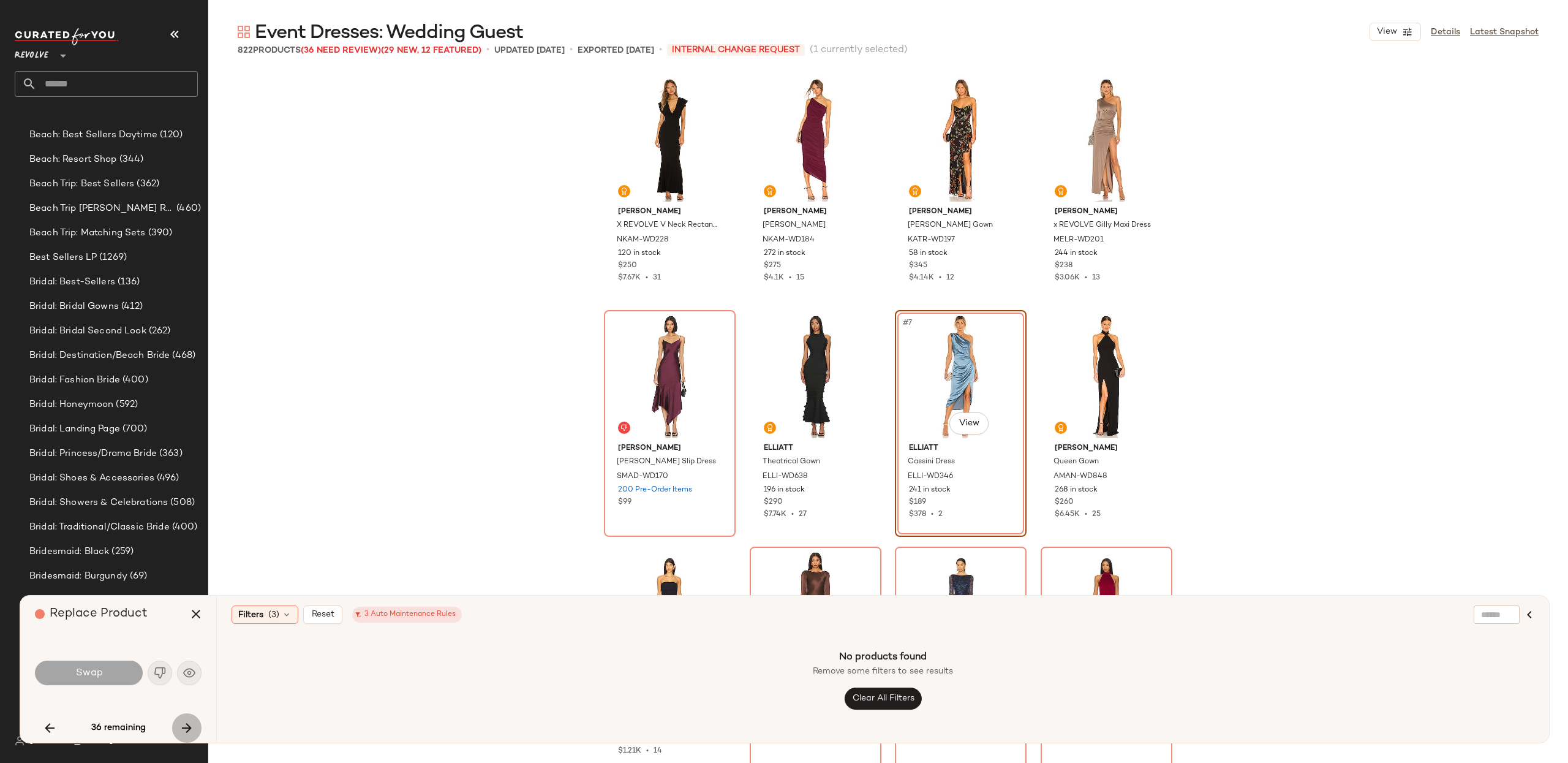
click at [183, 720] on icon "button" at bounding box center [186, 727] width 15 height 15
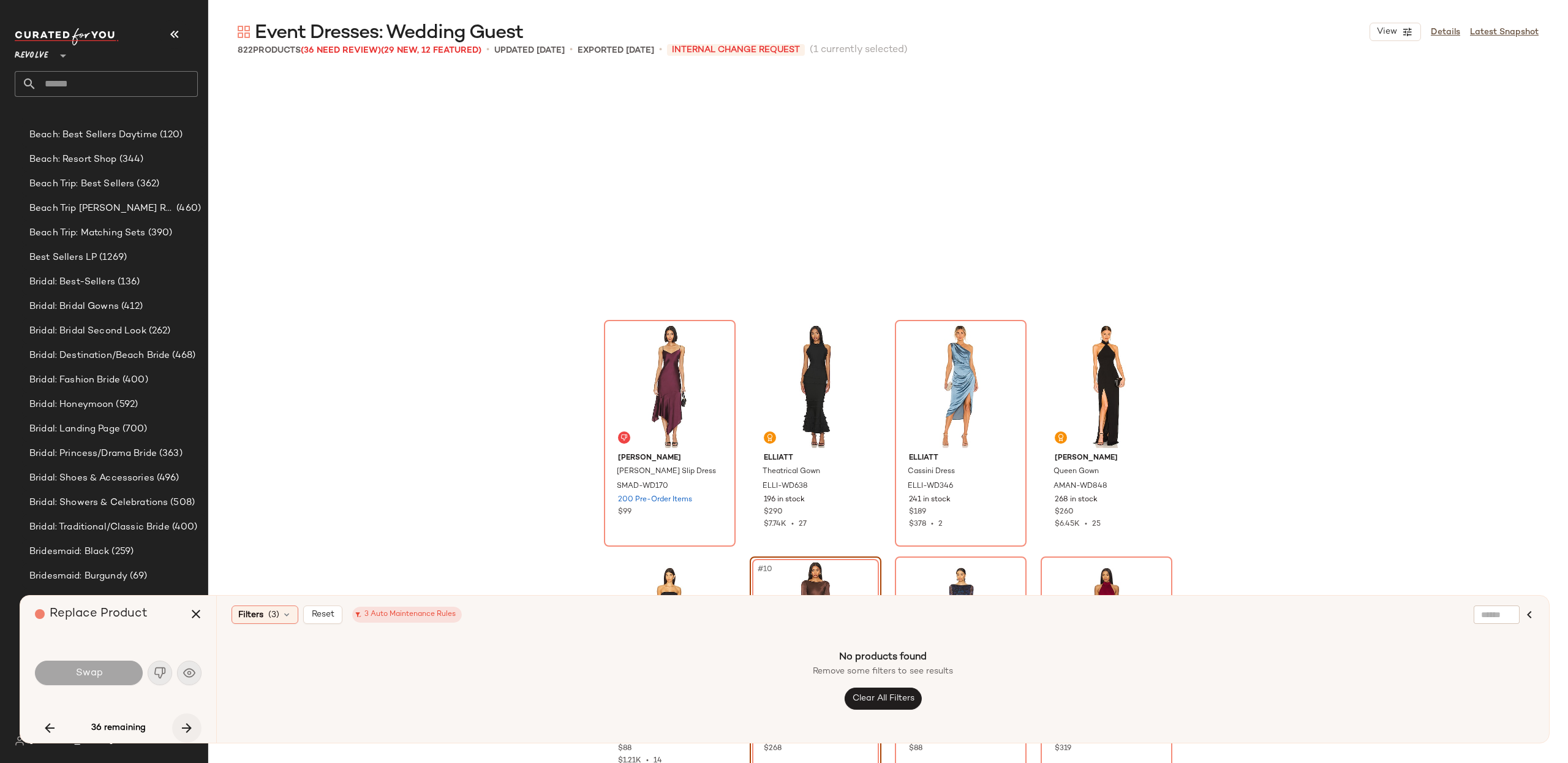
scroll to position [247, 0]
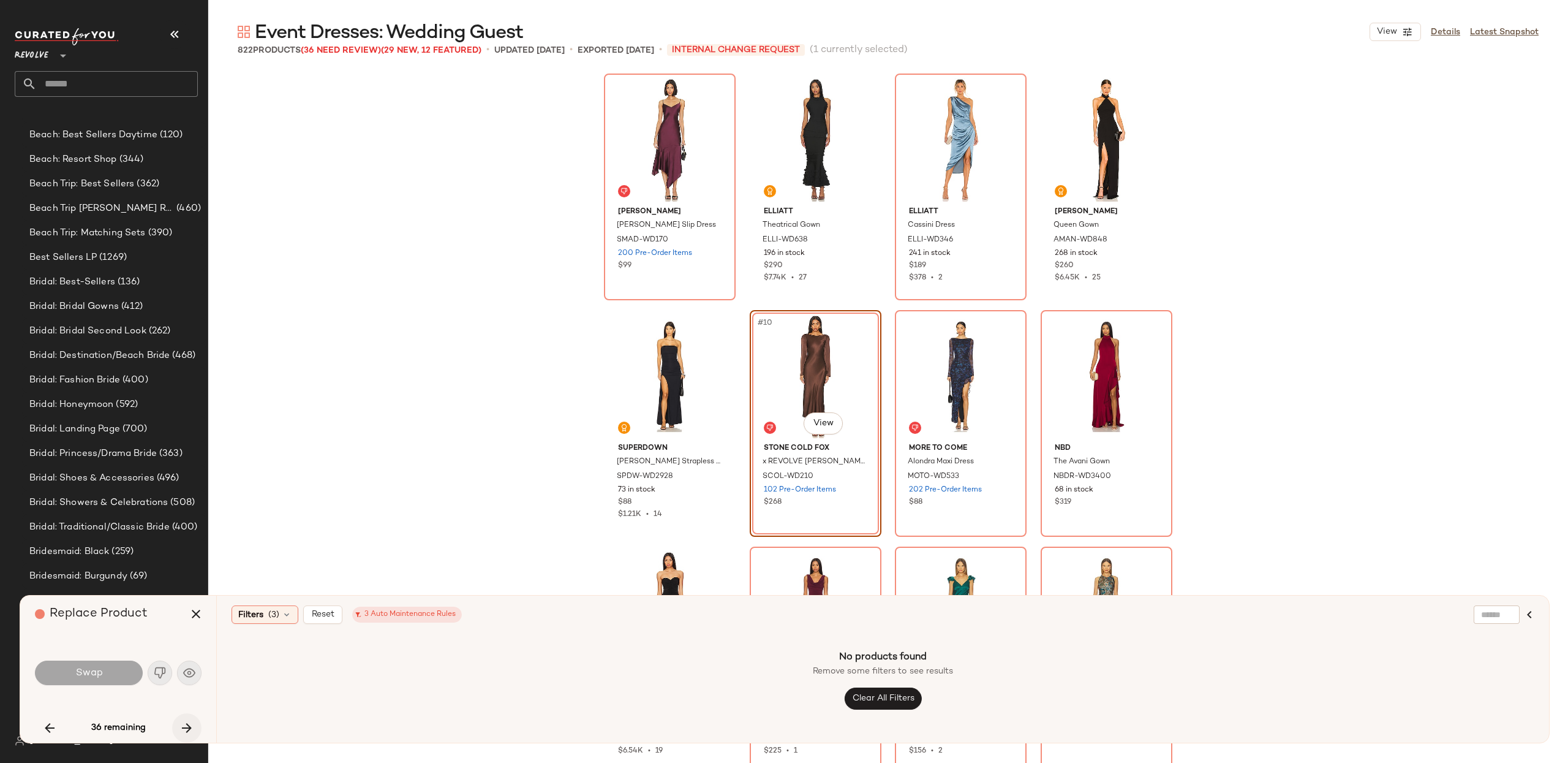
click at [183, 720] on icon "button" at bounding box center [186, 727] width 15 height 15
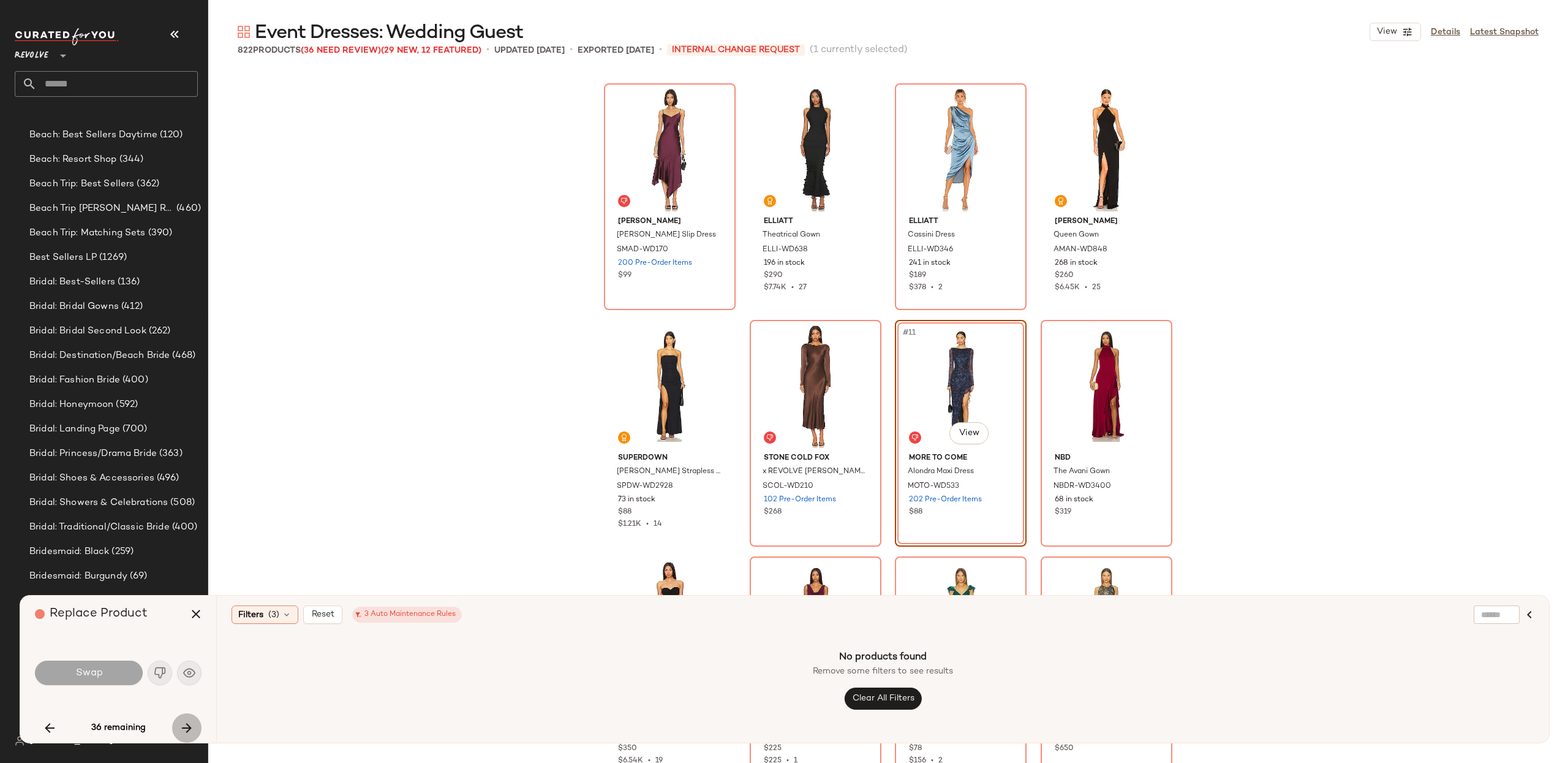
click at [183, 720] on icon "button" at bounding box center [186, 727] width 15 height 15
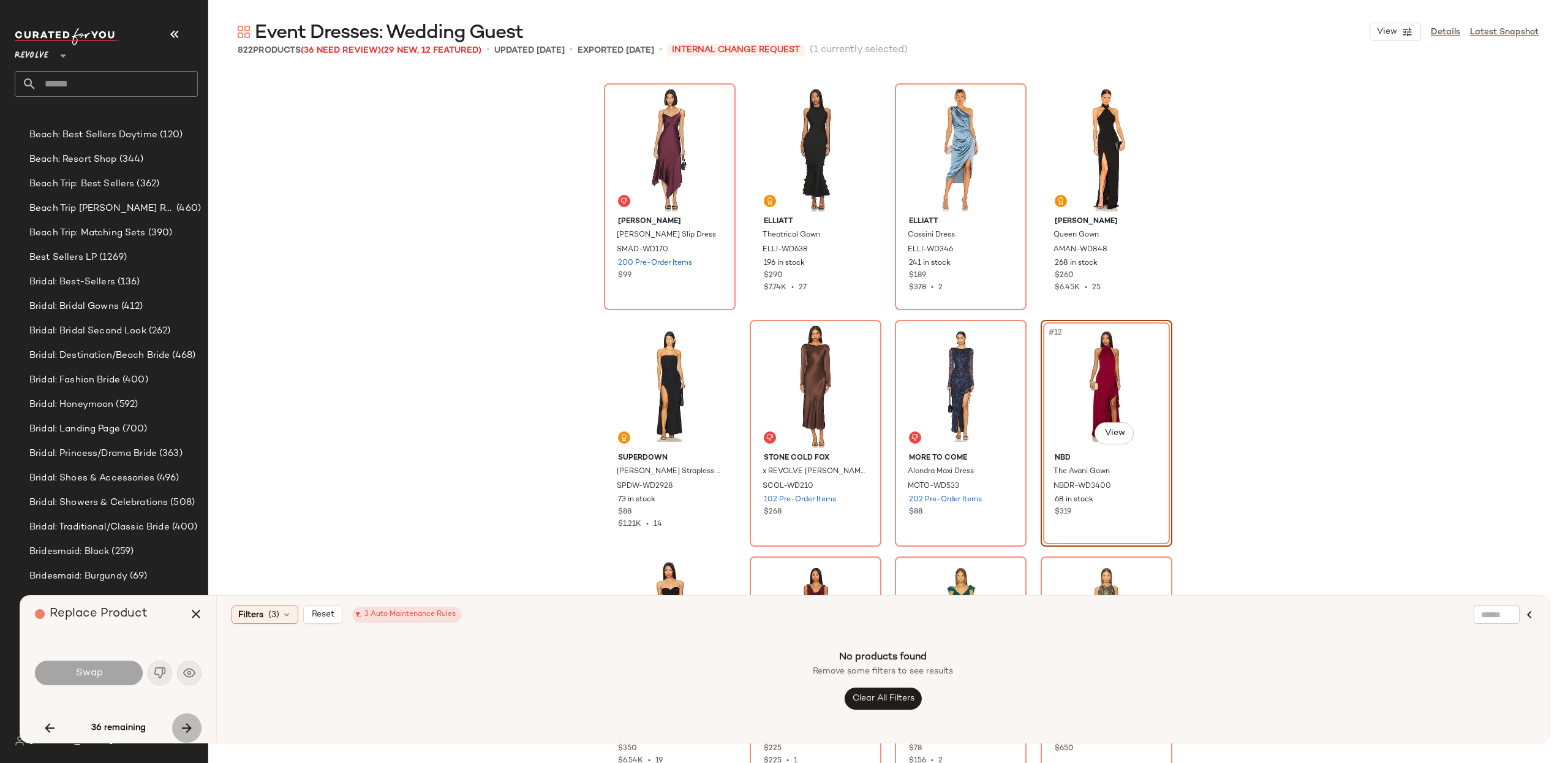
click at [183, 720] on icon "button" at bounding box center [186, 727] width 15 height 15
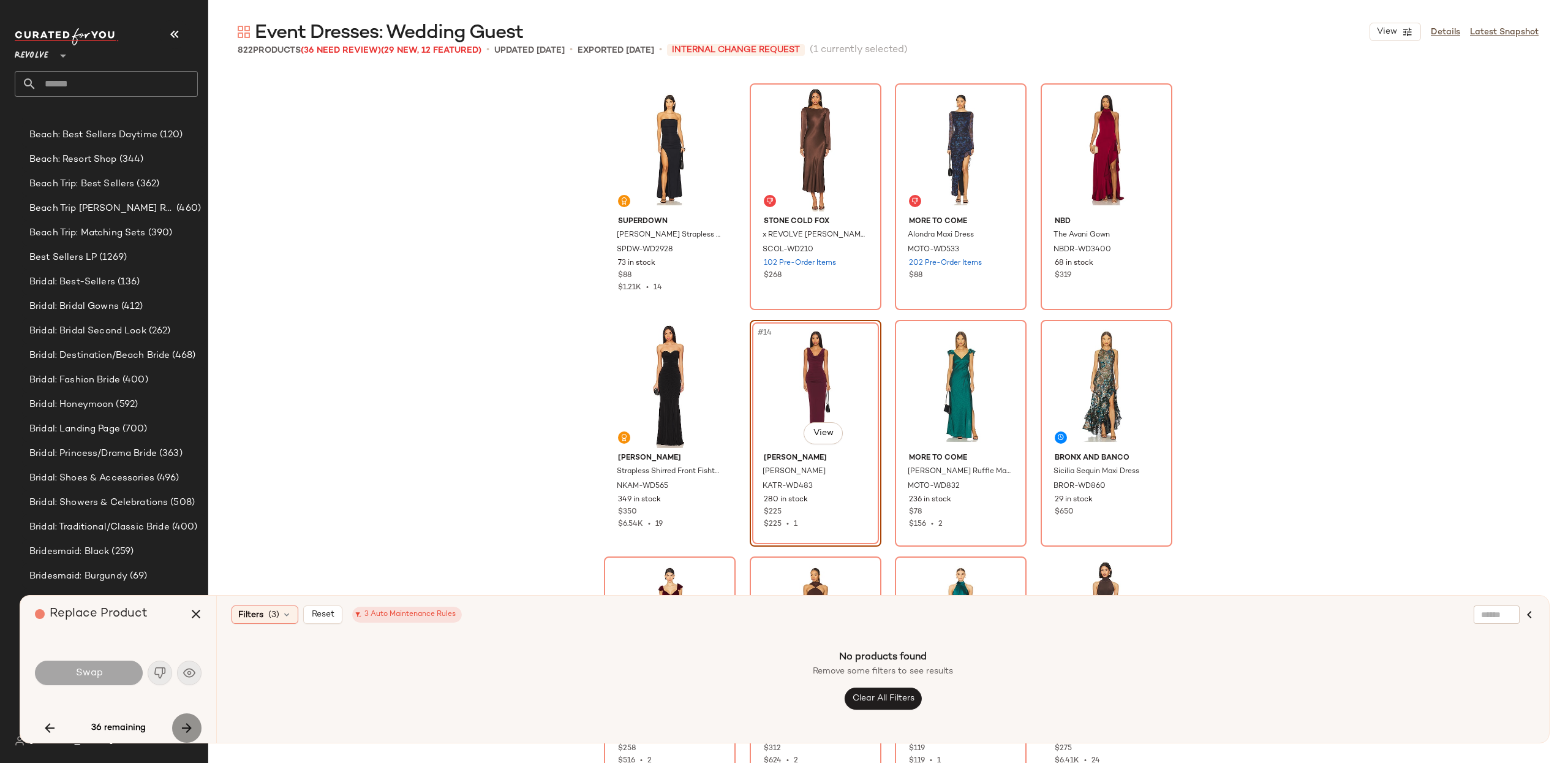
click at [183, 720] on icon "button" at bounding box center [186, 727] width 15 height 15
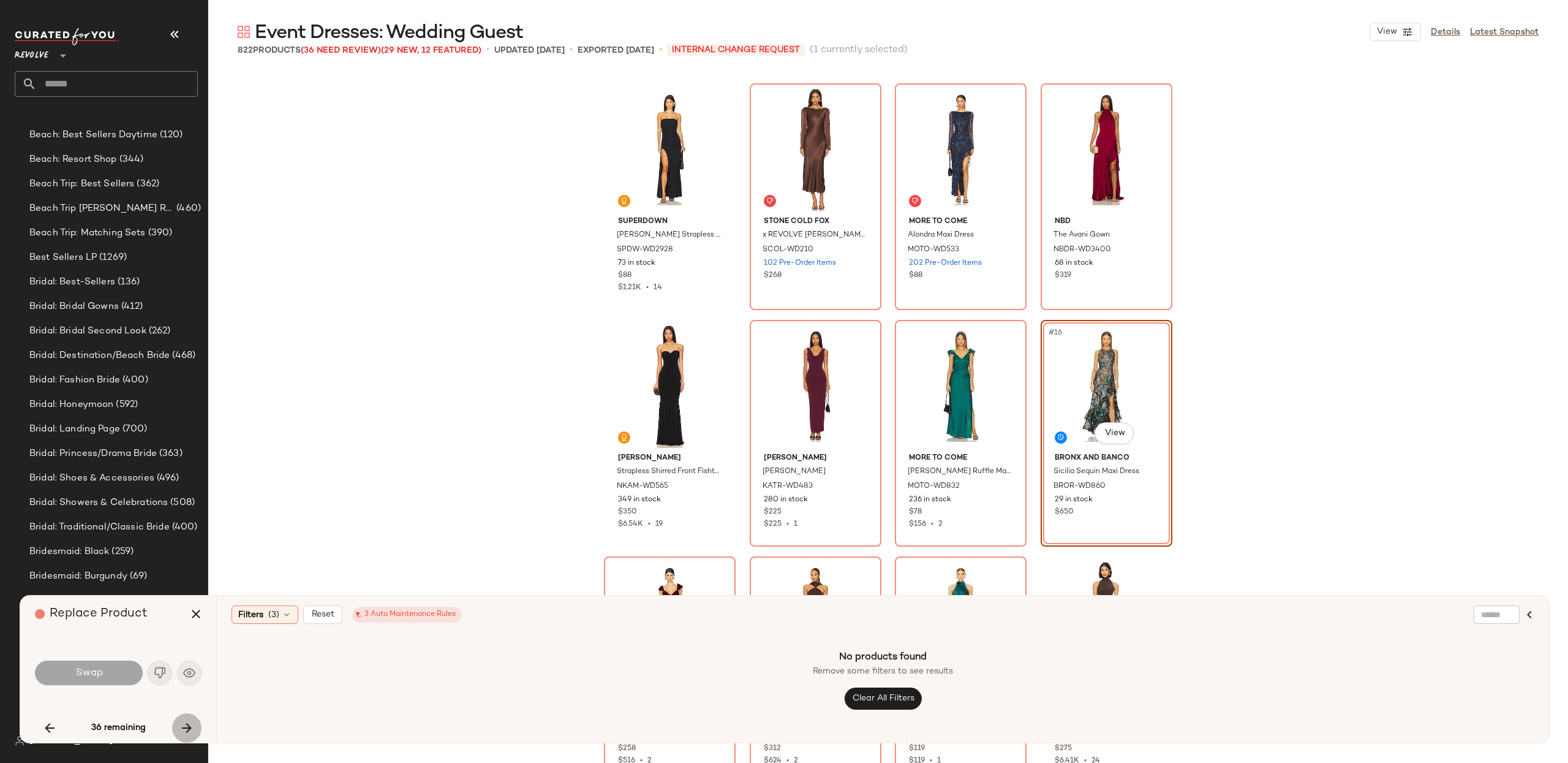
click at [183, 720] on icon "button" at bounding box center [186, 727] width 15 height 15
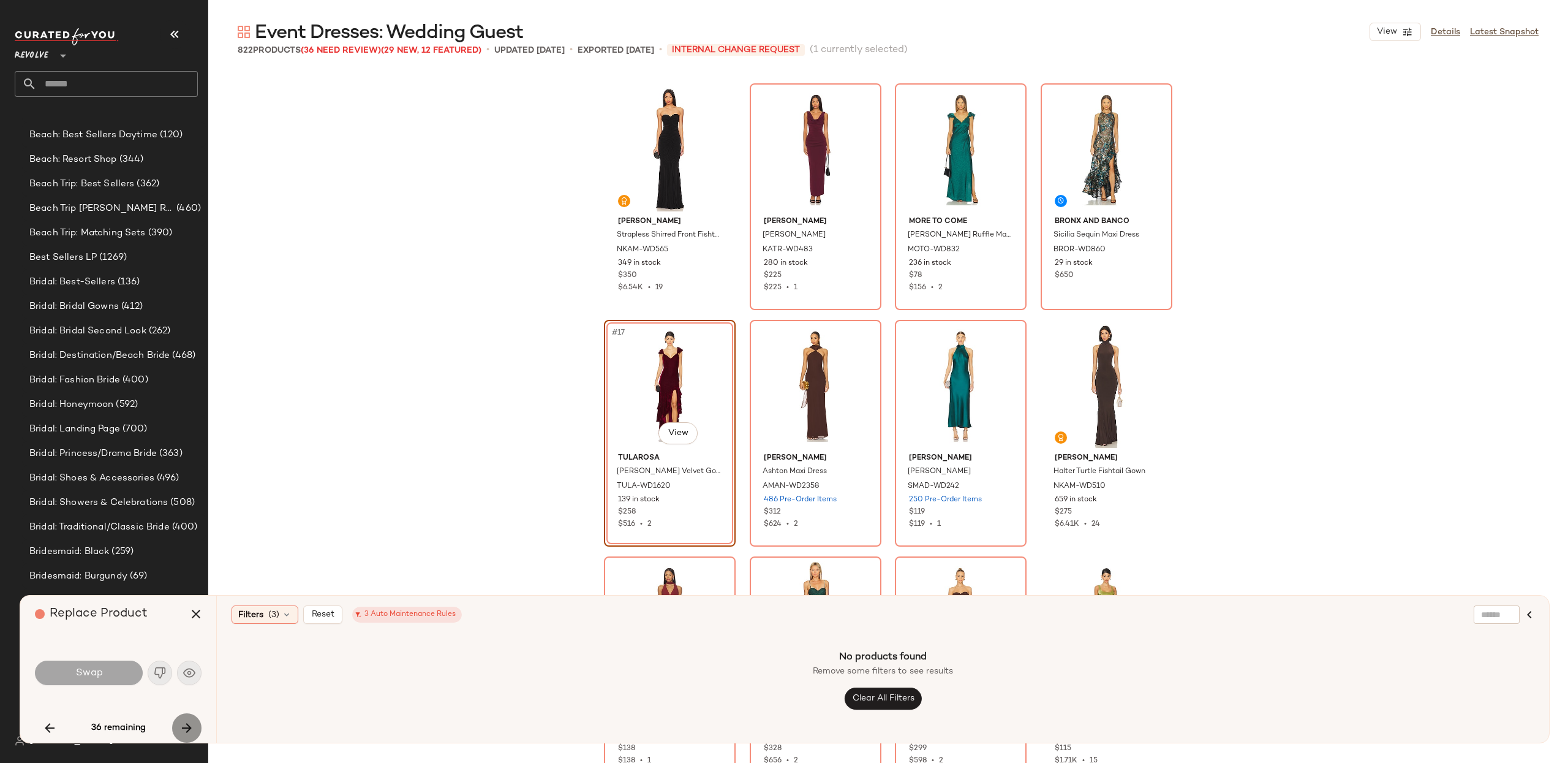
click at [183, 720] on icon "button" at bounding box center [186, 727] width 15 height 15
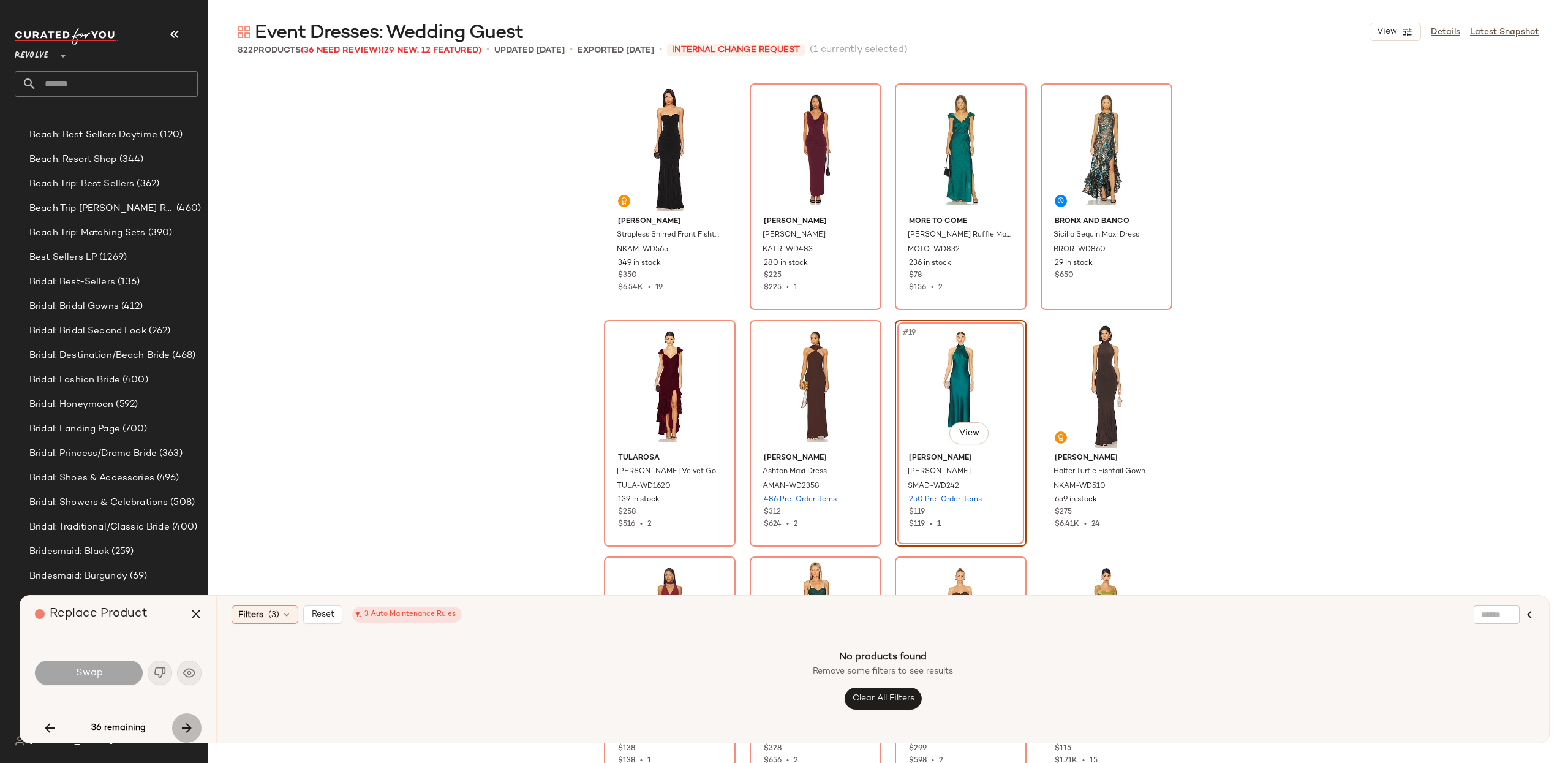
click at [183, 720] on icon "button" at bounding box center [186, 727] width 15 height 15
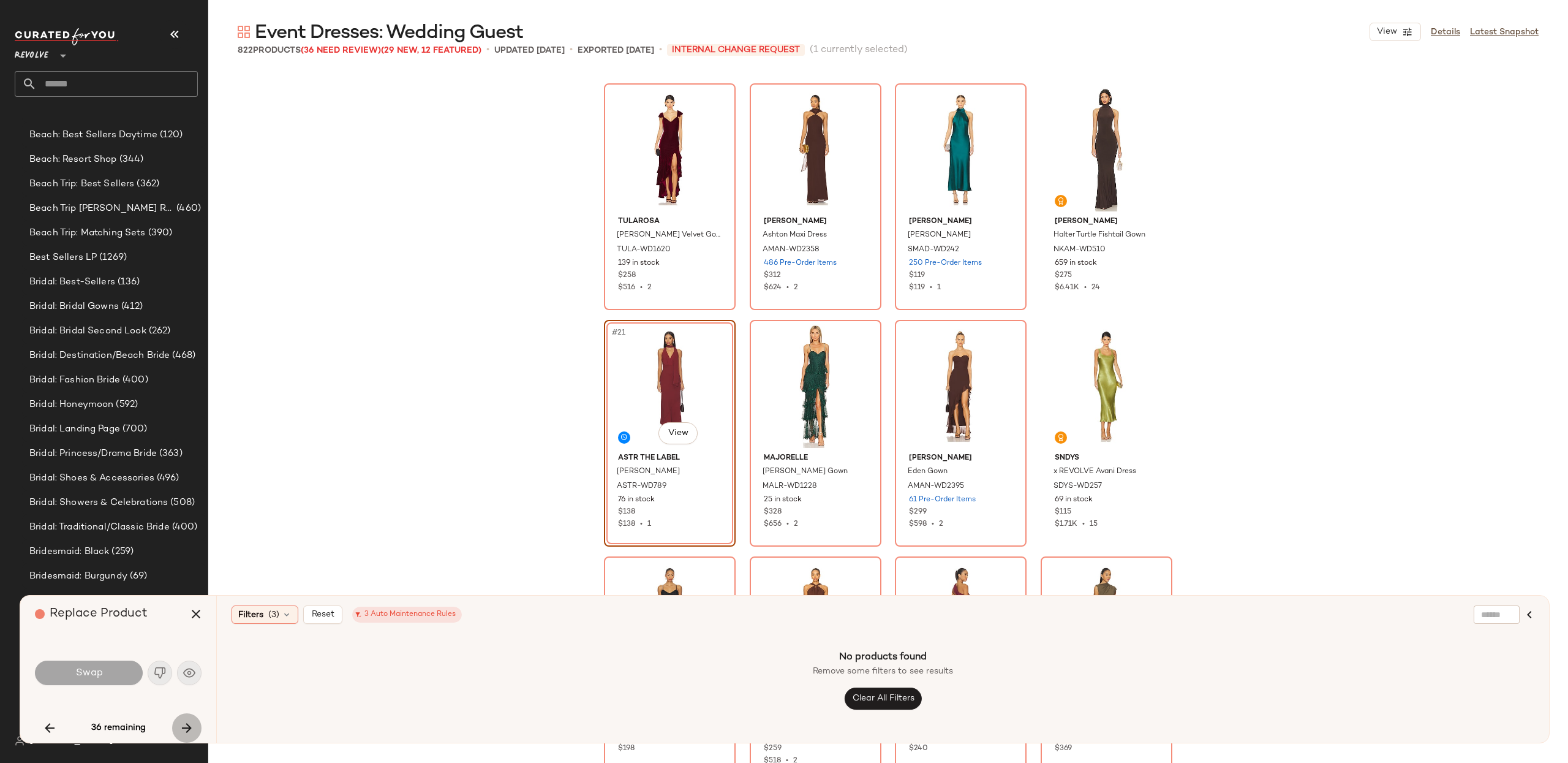
click at [183, 720] on icon "button" at bounding box center [186, 727] width 15 height 15
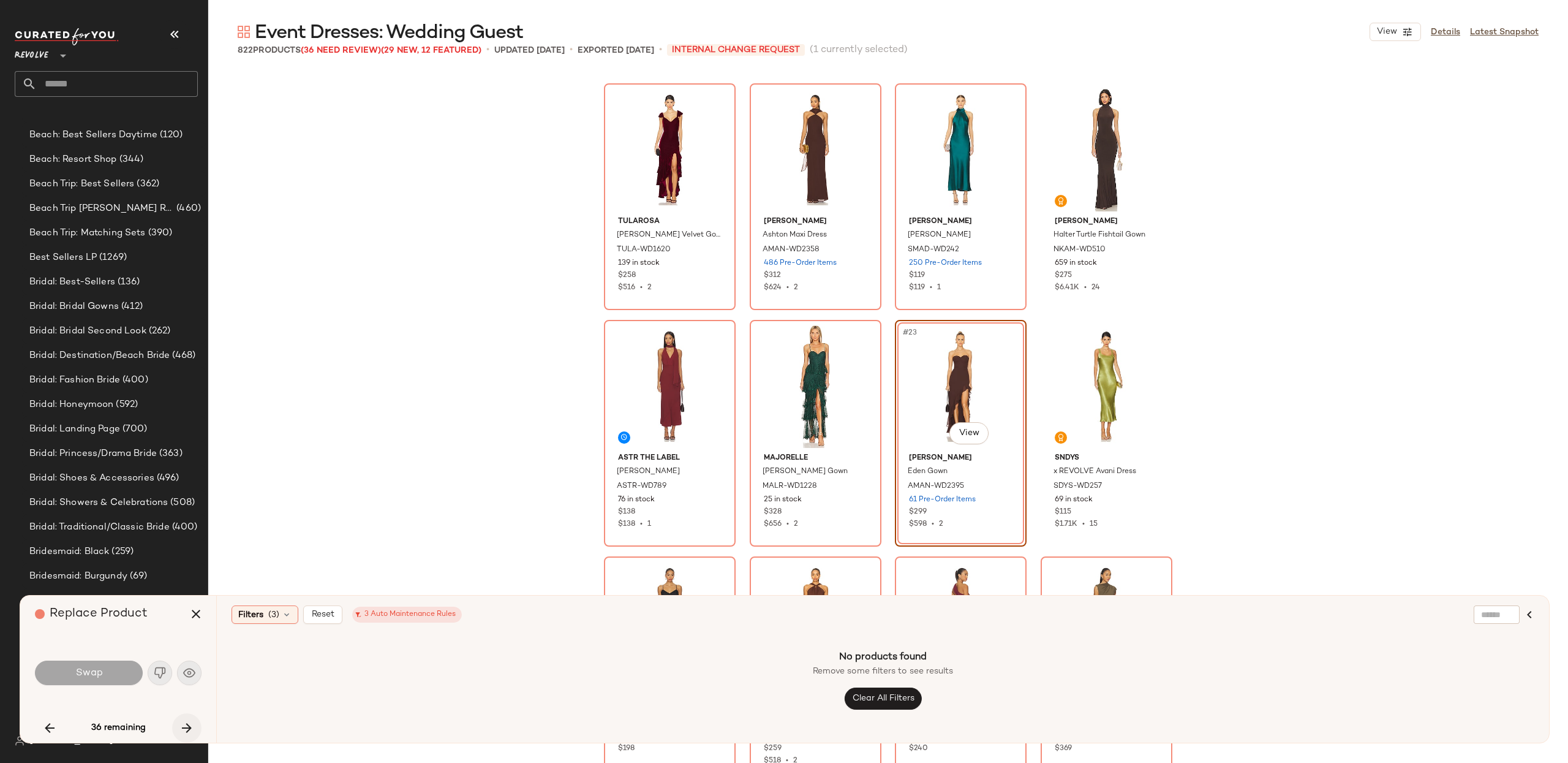
click at [183, 720] on icon "button" at bounding box center [186, 727] width 15 height 15
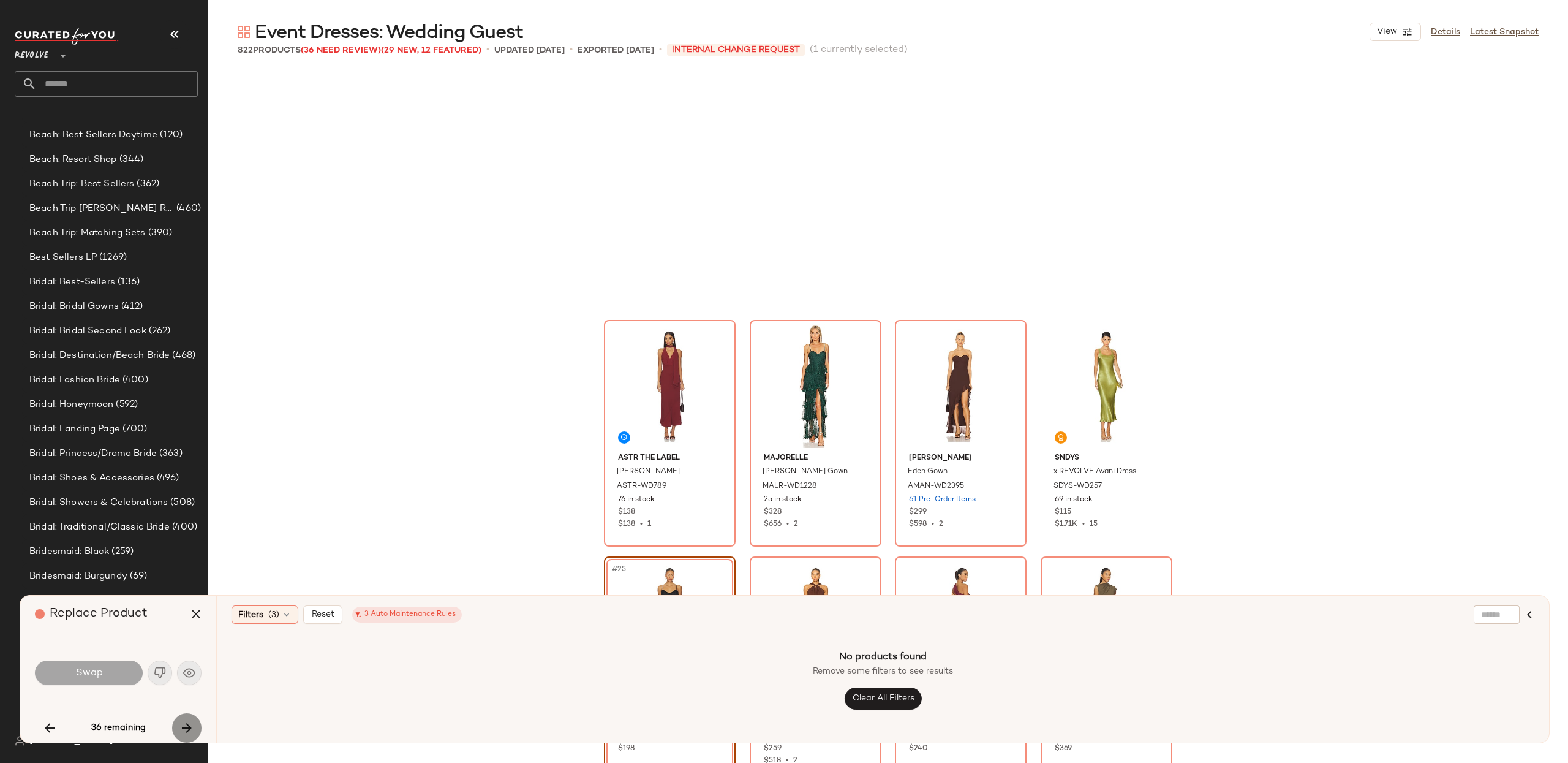
click at [183, 720] on icon "button" at bounding box center [186, 727] width 15 height 15
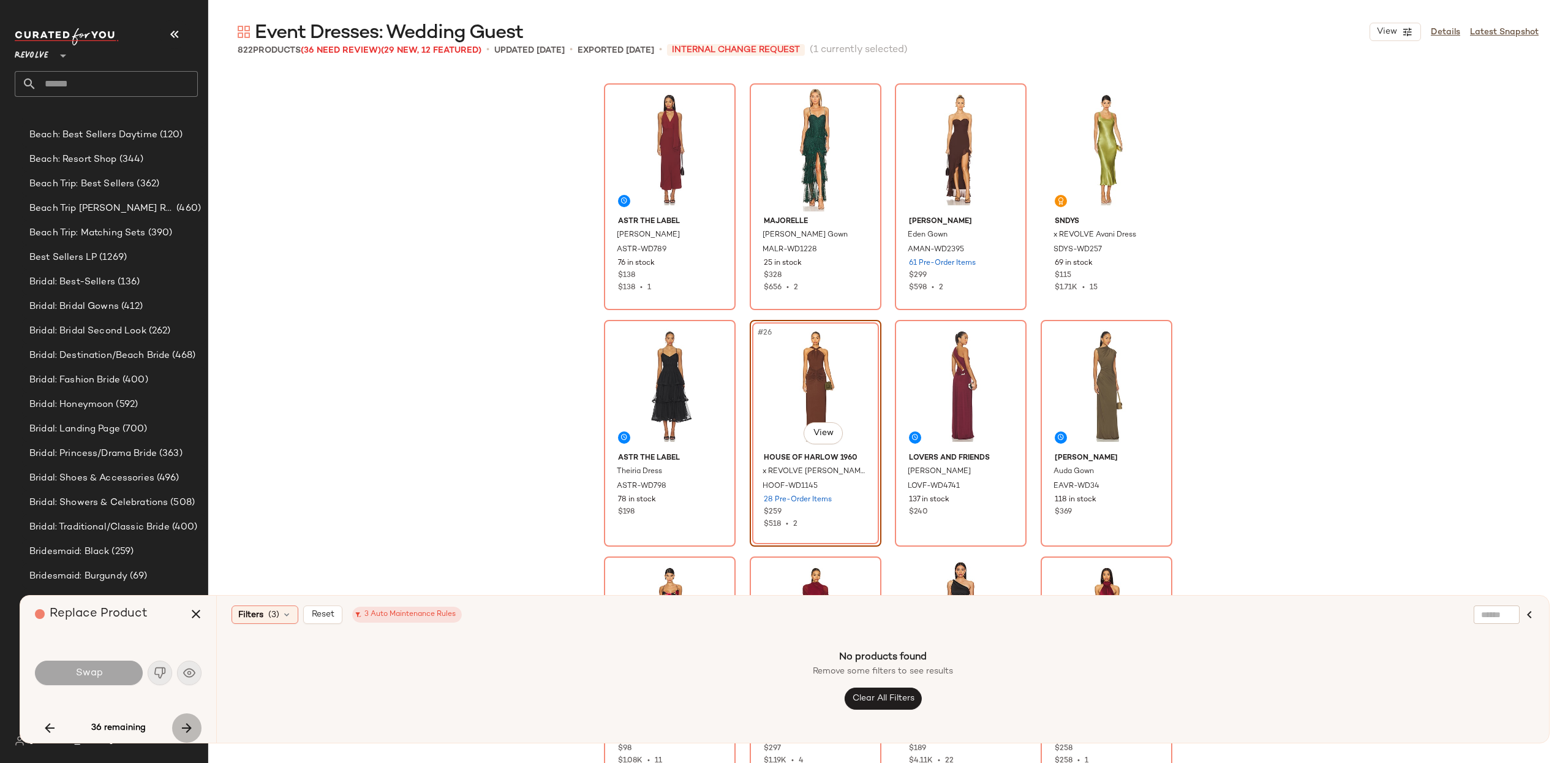
click at [183, 720] on icon "button" at bounding box center [186, 727] width 15 height 15
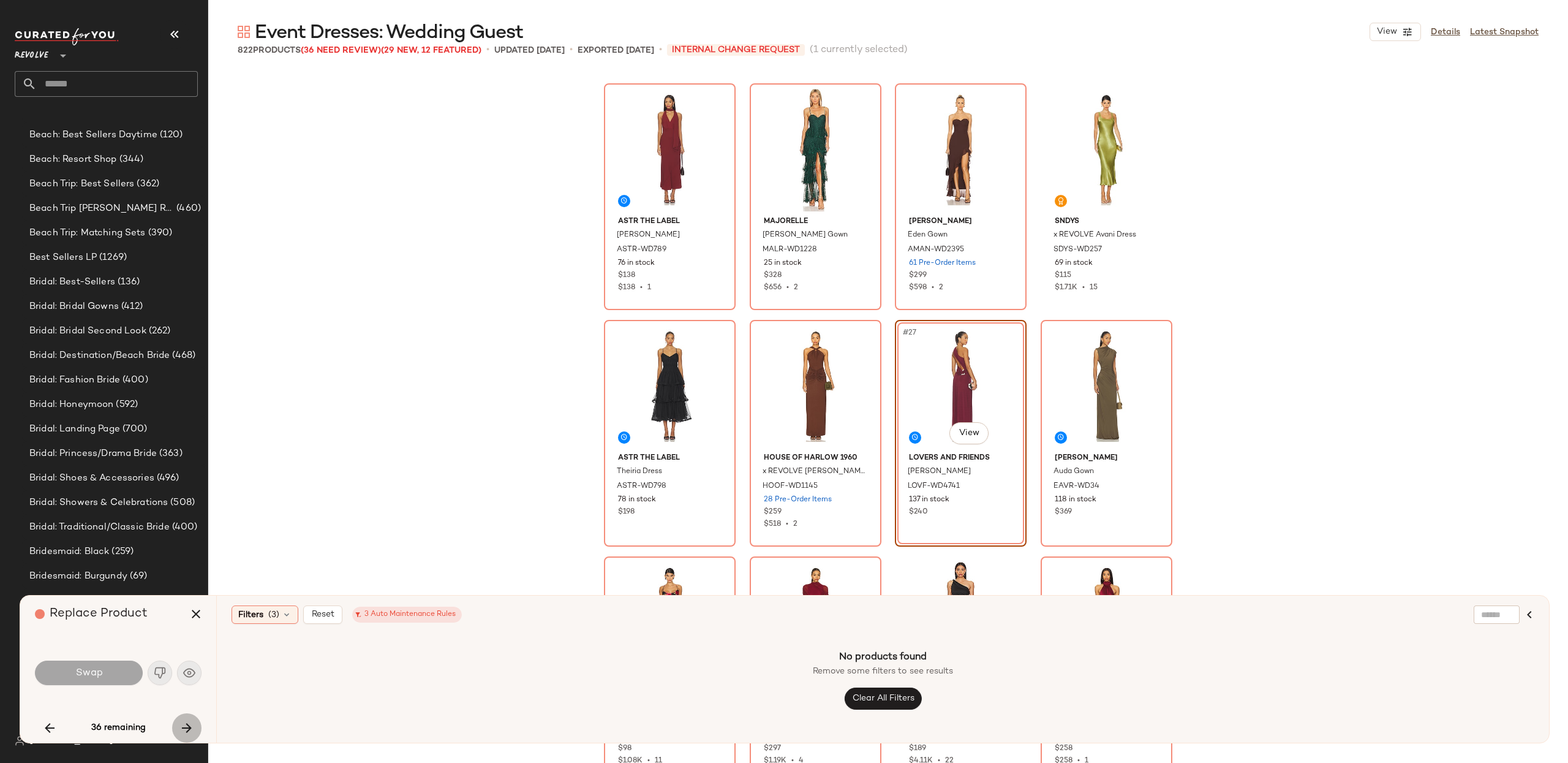
click at [183, 720] on icon "button" at bounding box center [186, 727] width 15 height 15
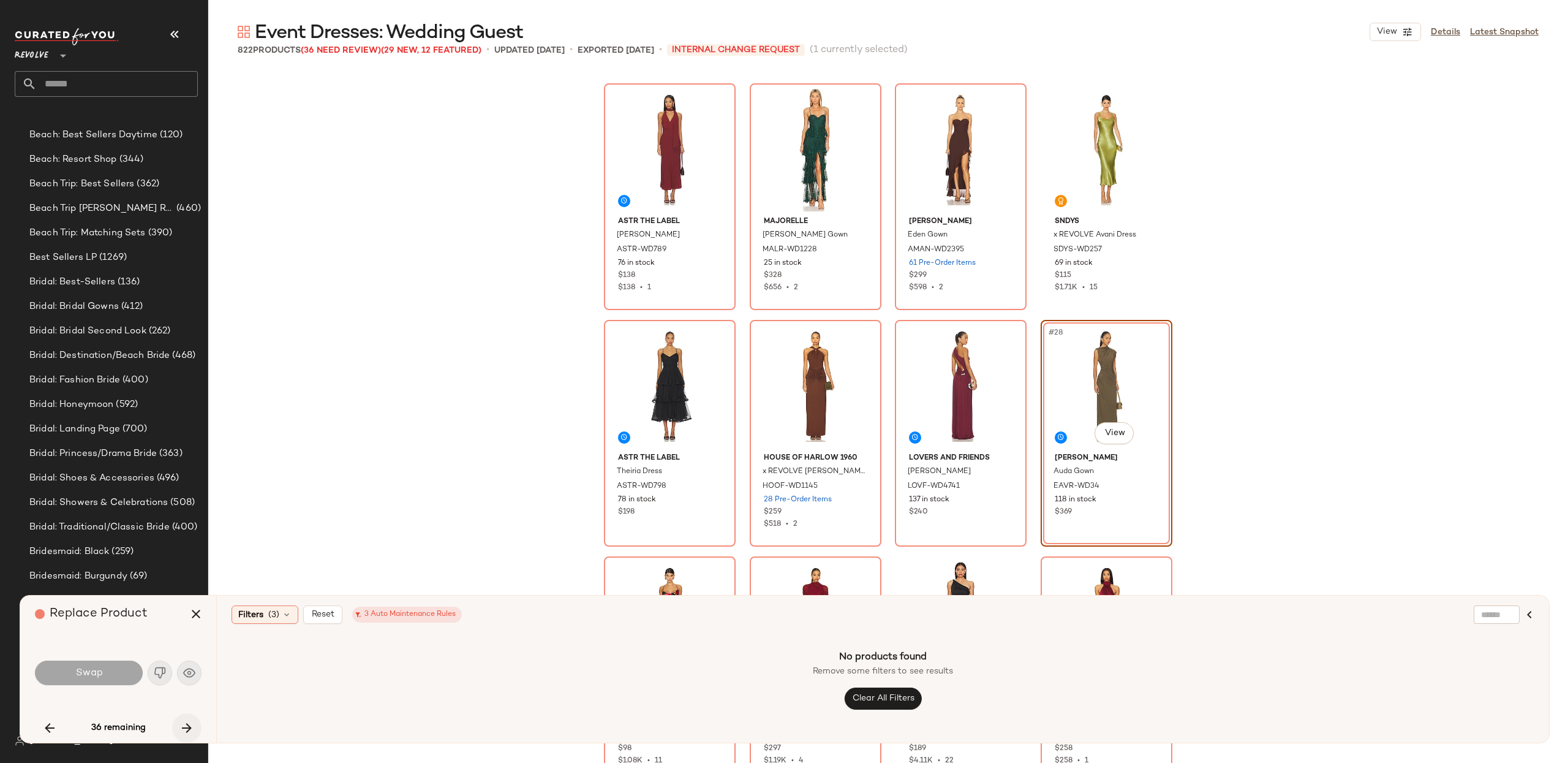
click at [183, 720] on icon "button" at bounding box center [186, 727] width 15 height 15
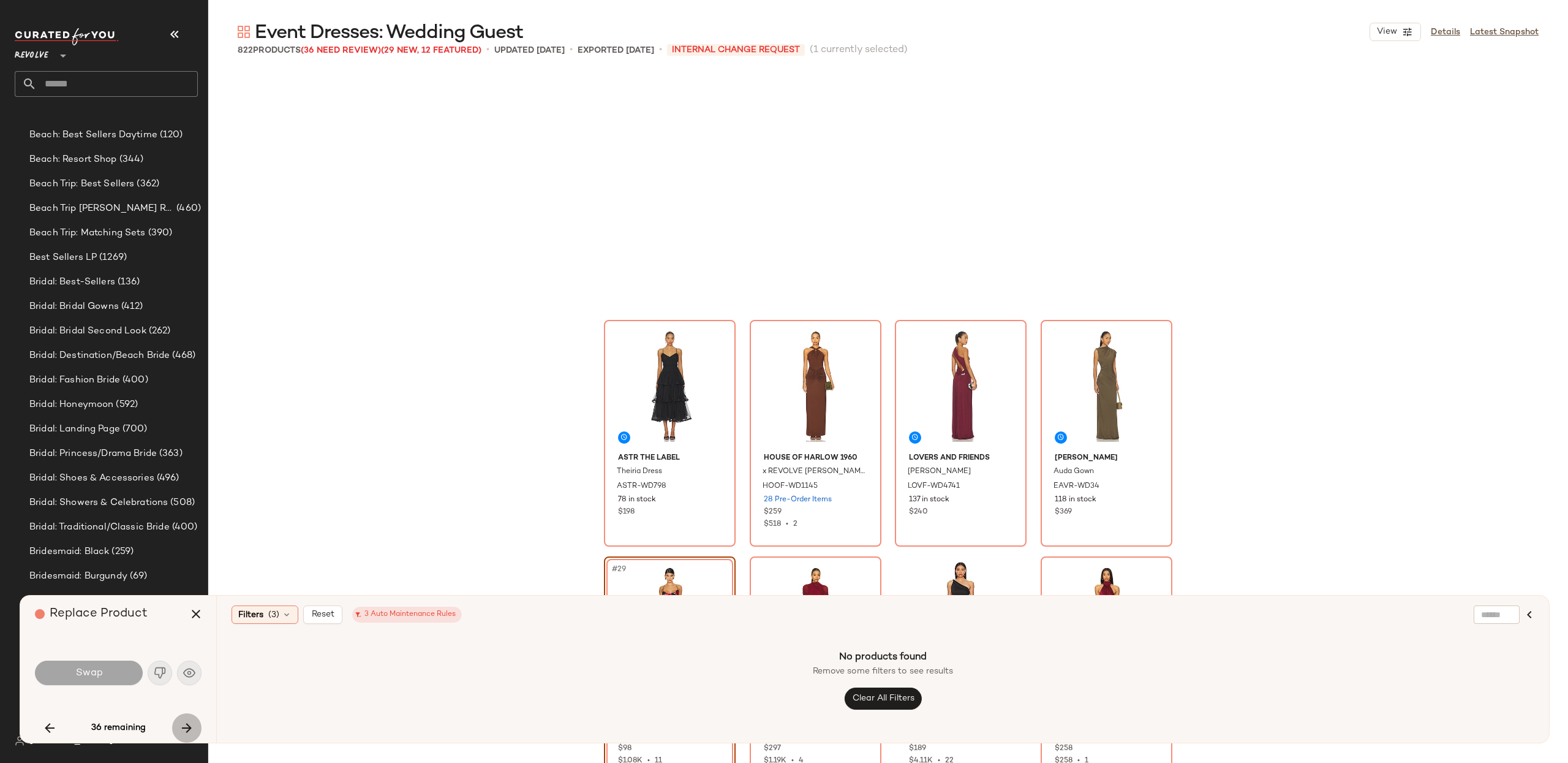
scroll to position [1419, 0]
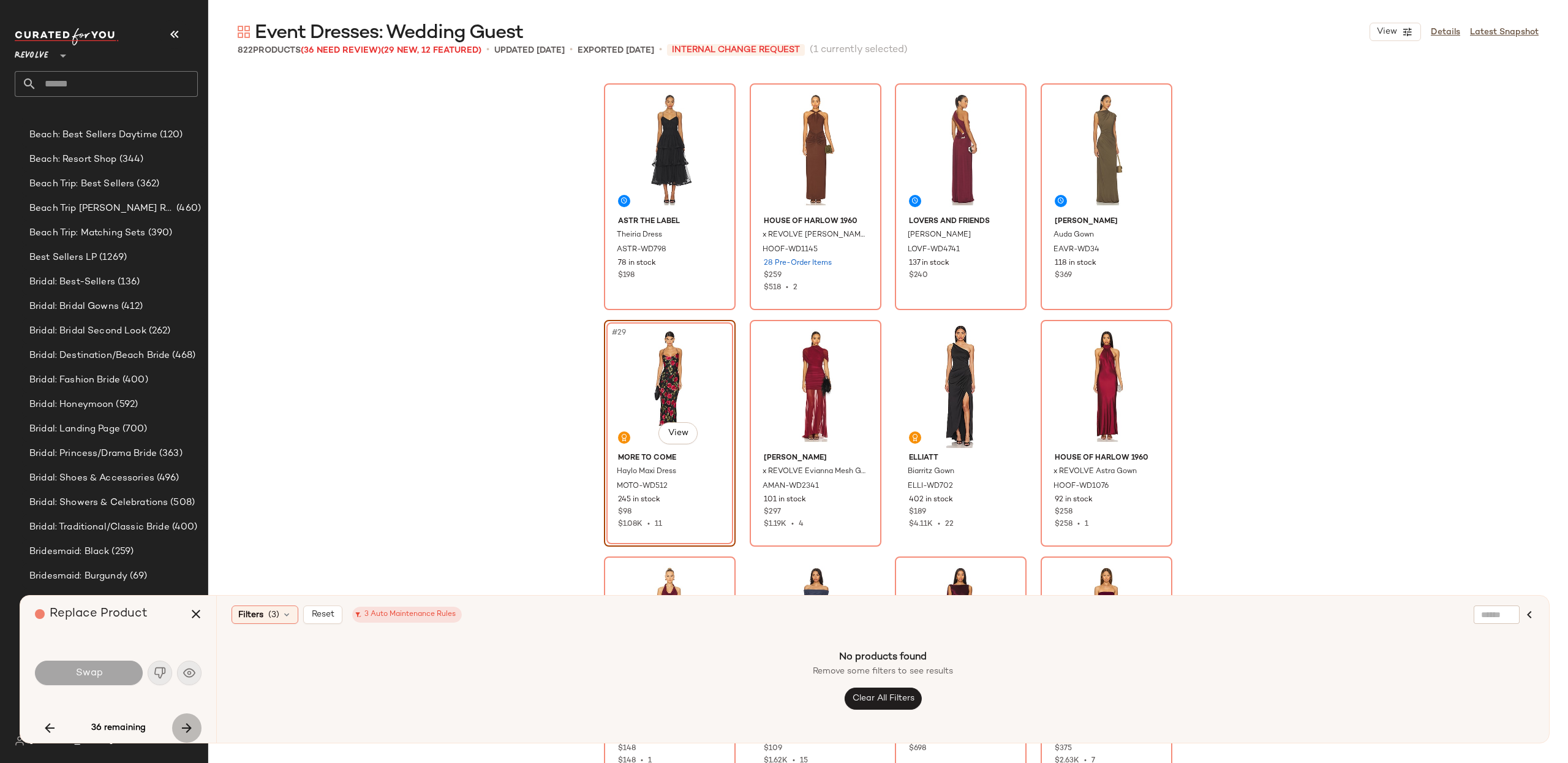
click at [183, 720] on icon "button" at bounding box center [186, 727] width 15 height 15
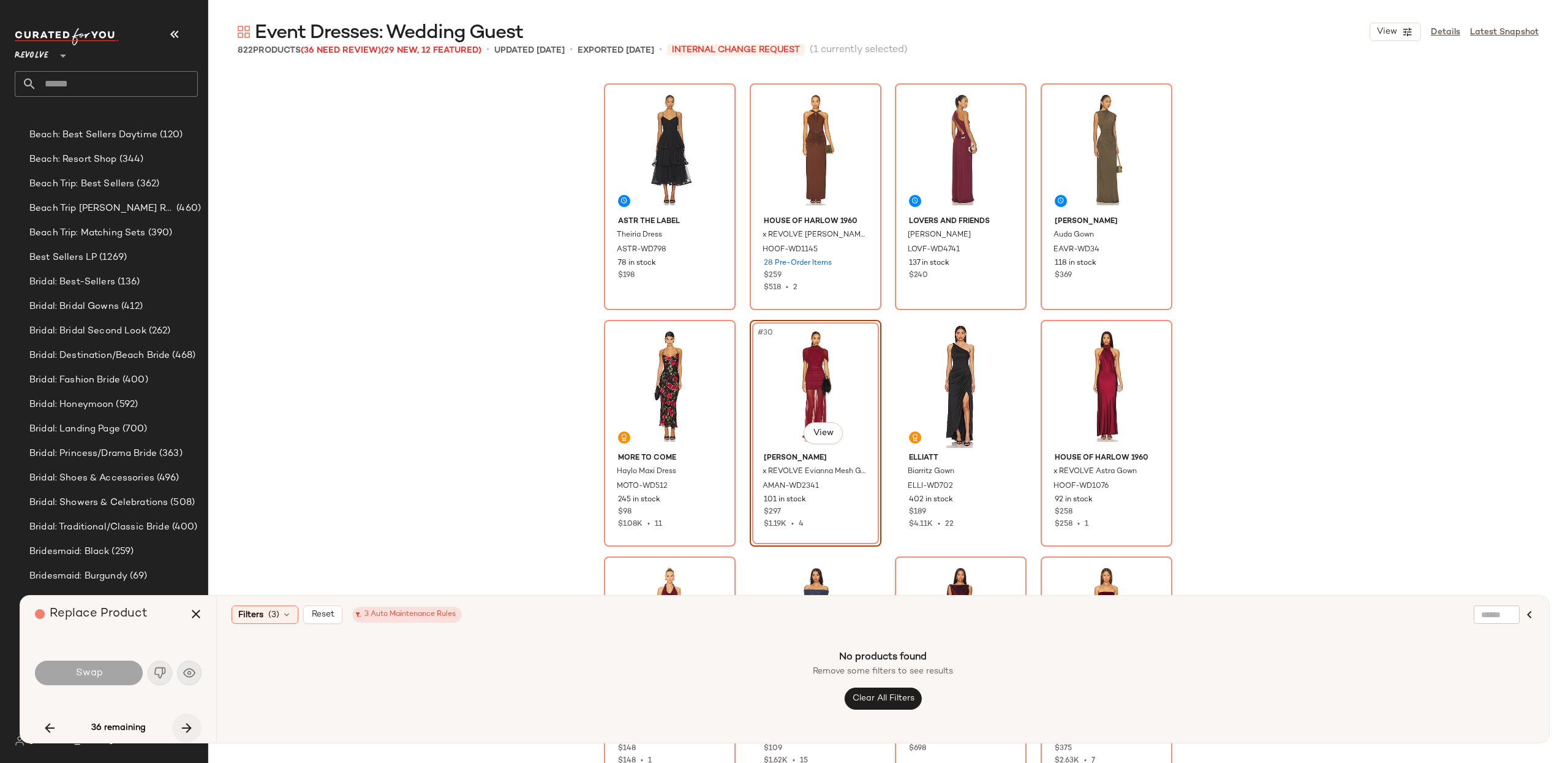
click at [183, 720] on icon "button" at bounding box center [186, 727] width 15 height 15
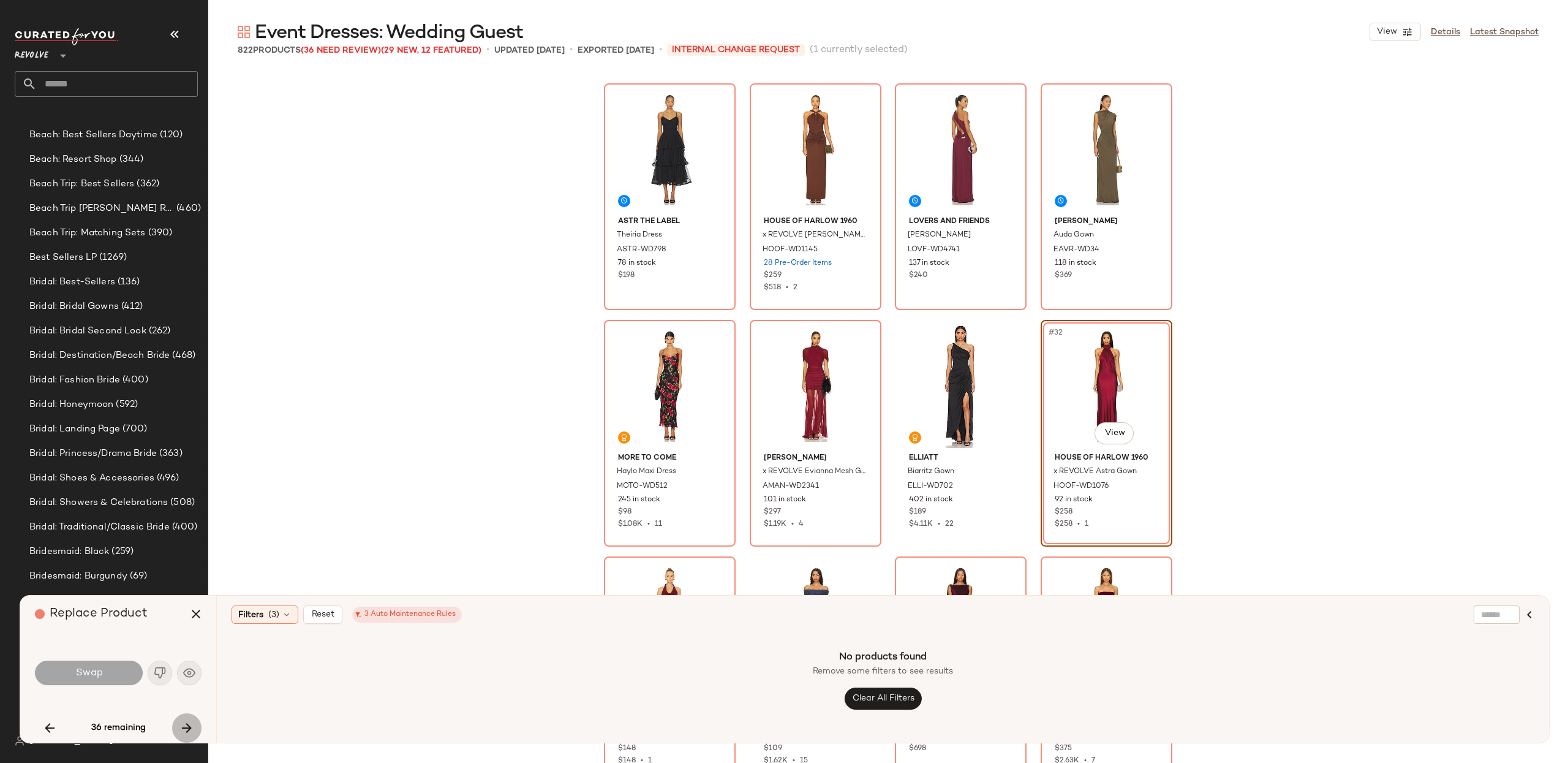
click at [183, 720] on icon "button" at bounding box center [186, 727] width 15 height 15
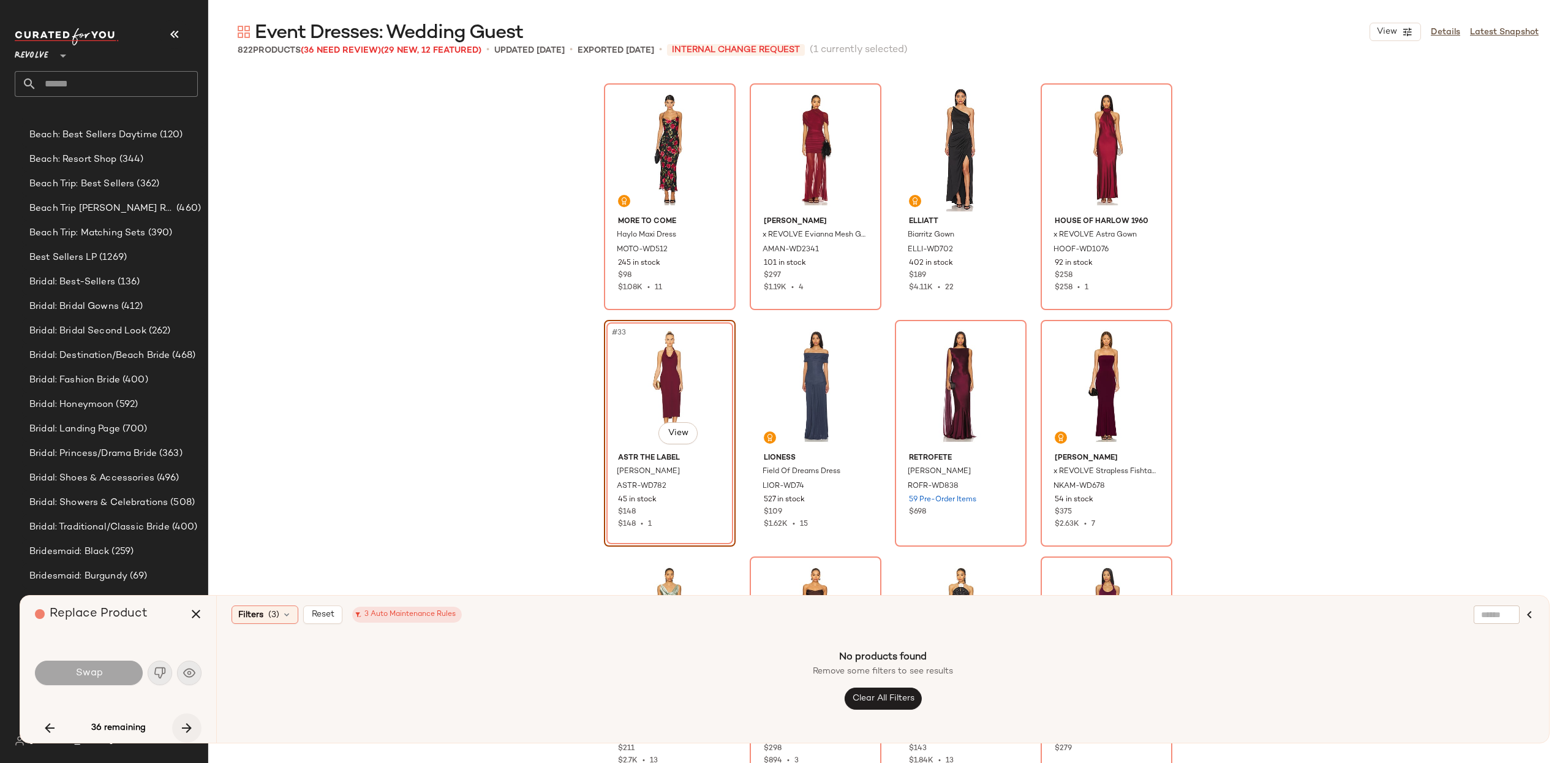
click at [183, 720] on icon "button" at bounding box center [186, 727] width 15 height 15
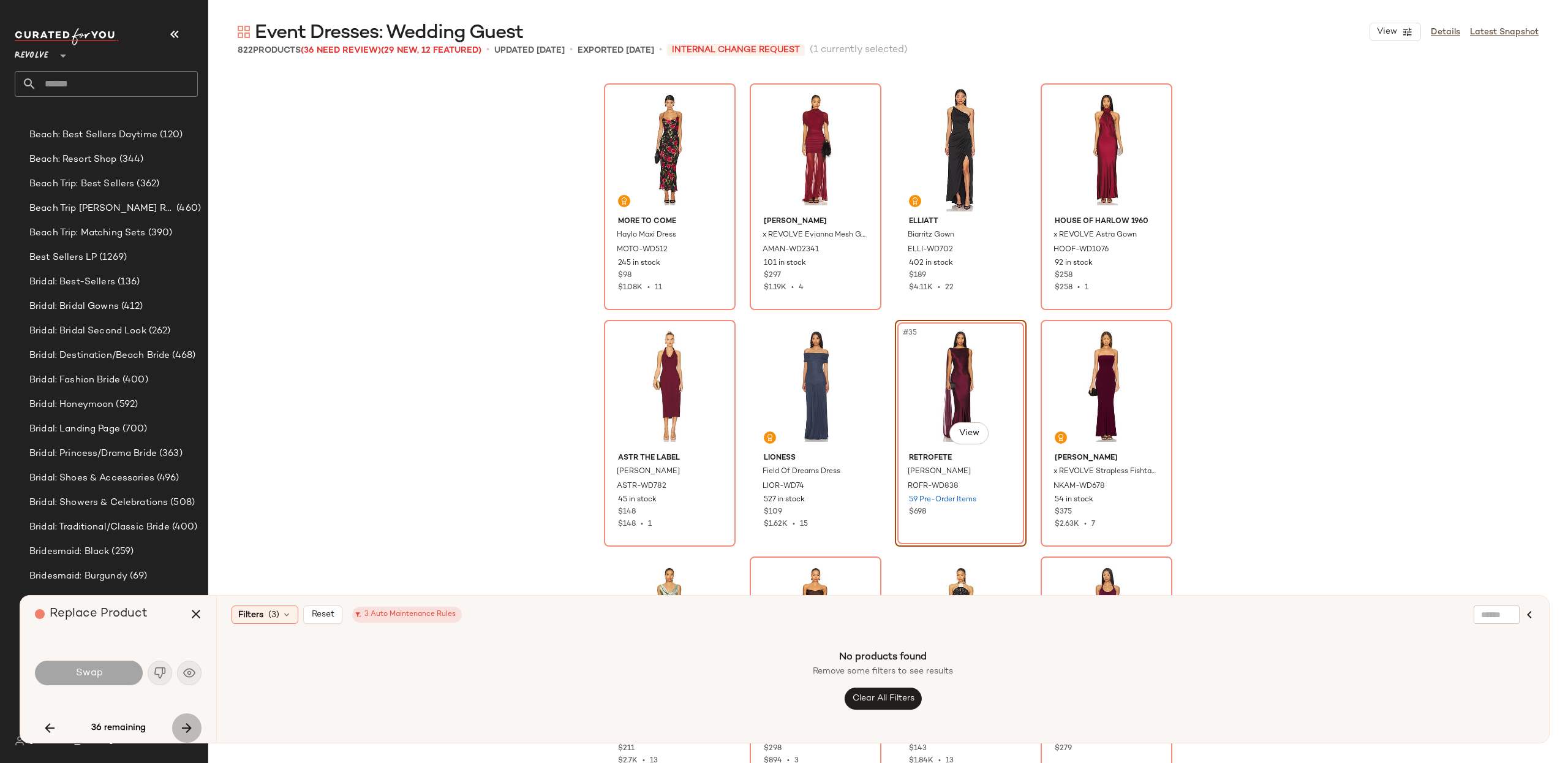
click at [183, 720] on icon "button" at bounding box center [186, 727] width 15 height 15
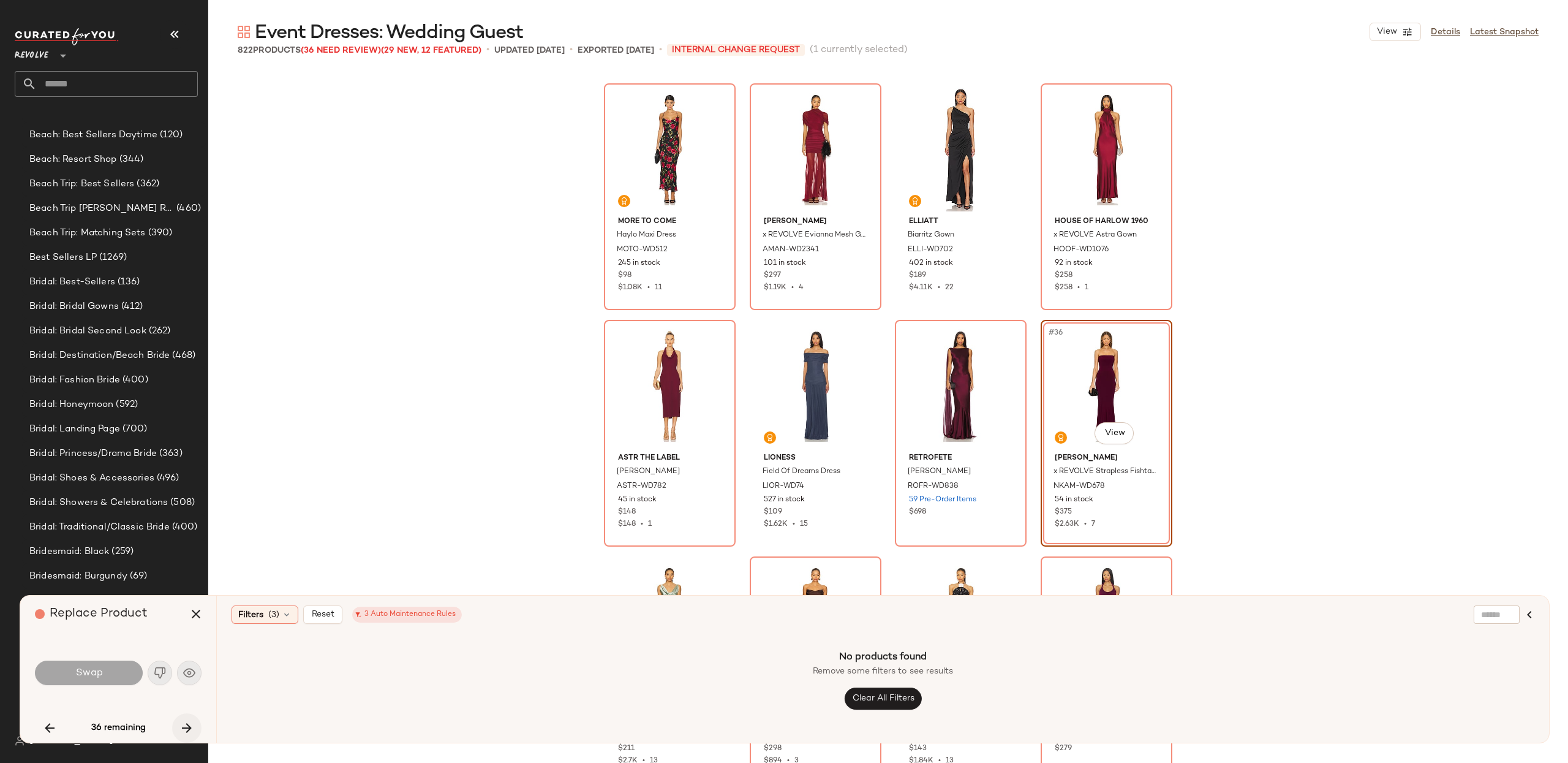
click at [183, 720] on icon "button" at bounding box center [186, 727] width 15 height 15
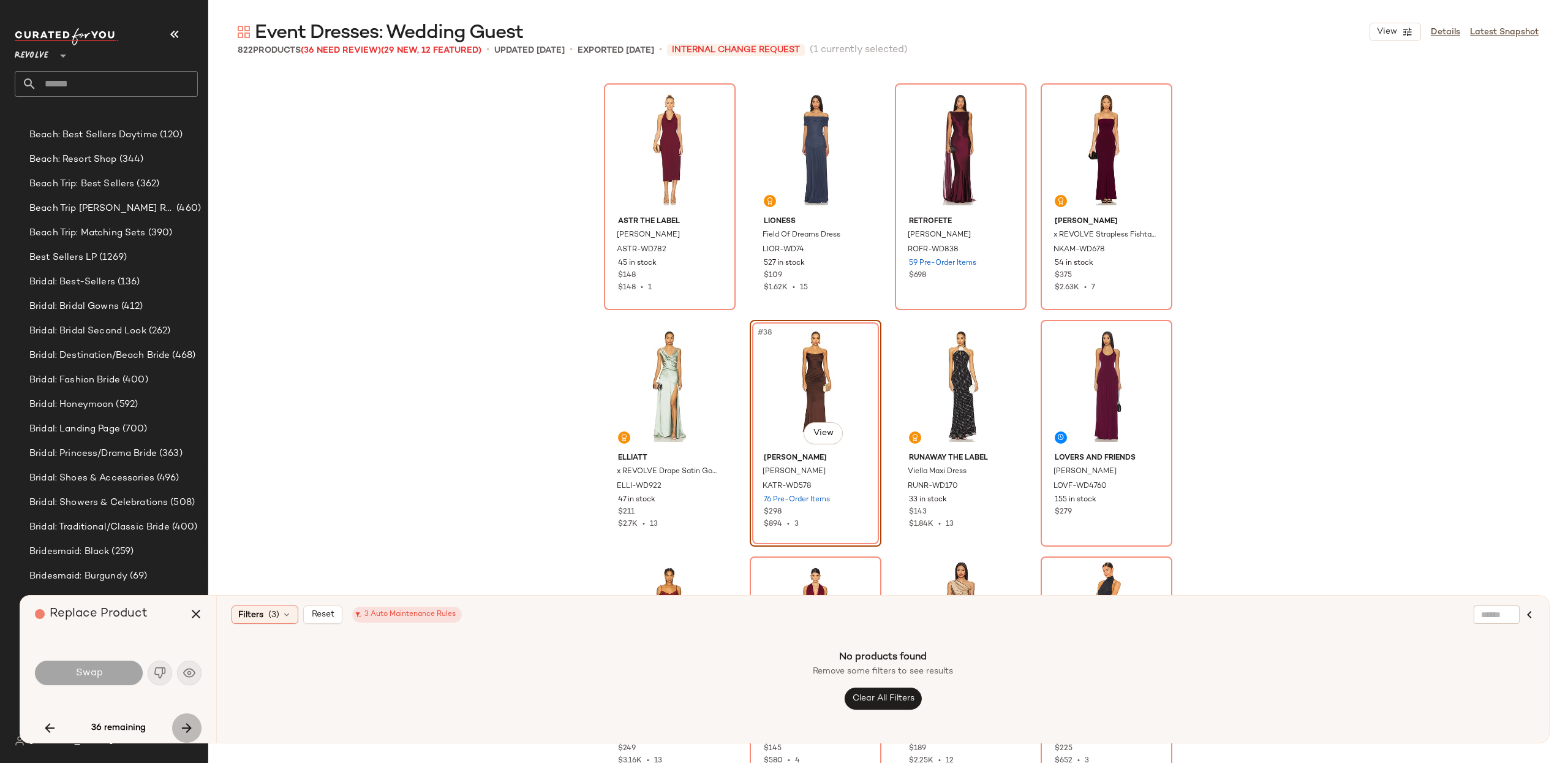
click at [183, 720] on icon "button" at bounding box center [186, 727] width 15 height 15
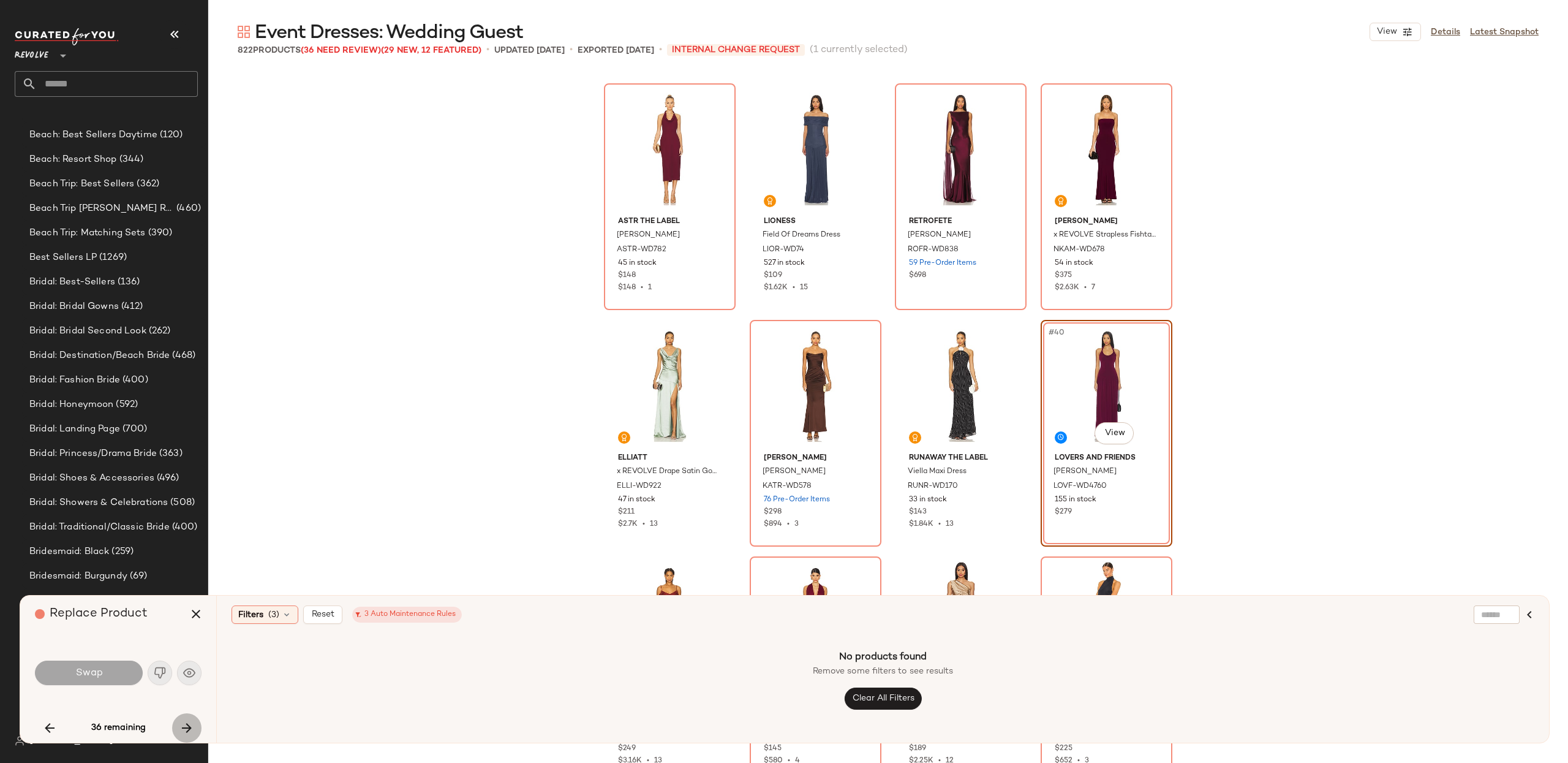
click at [183, 720] on icon "button" at bounding box center [186, 727] width 15 height 15
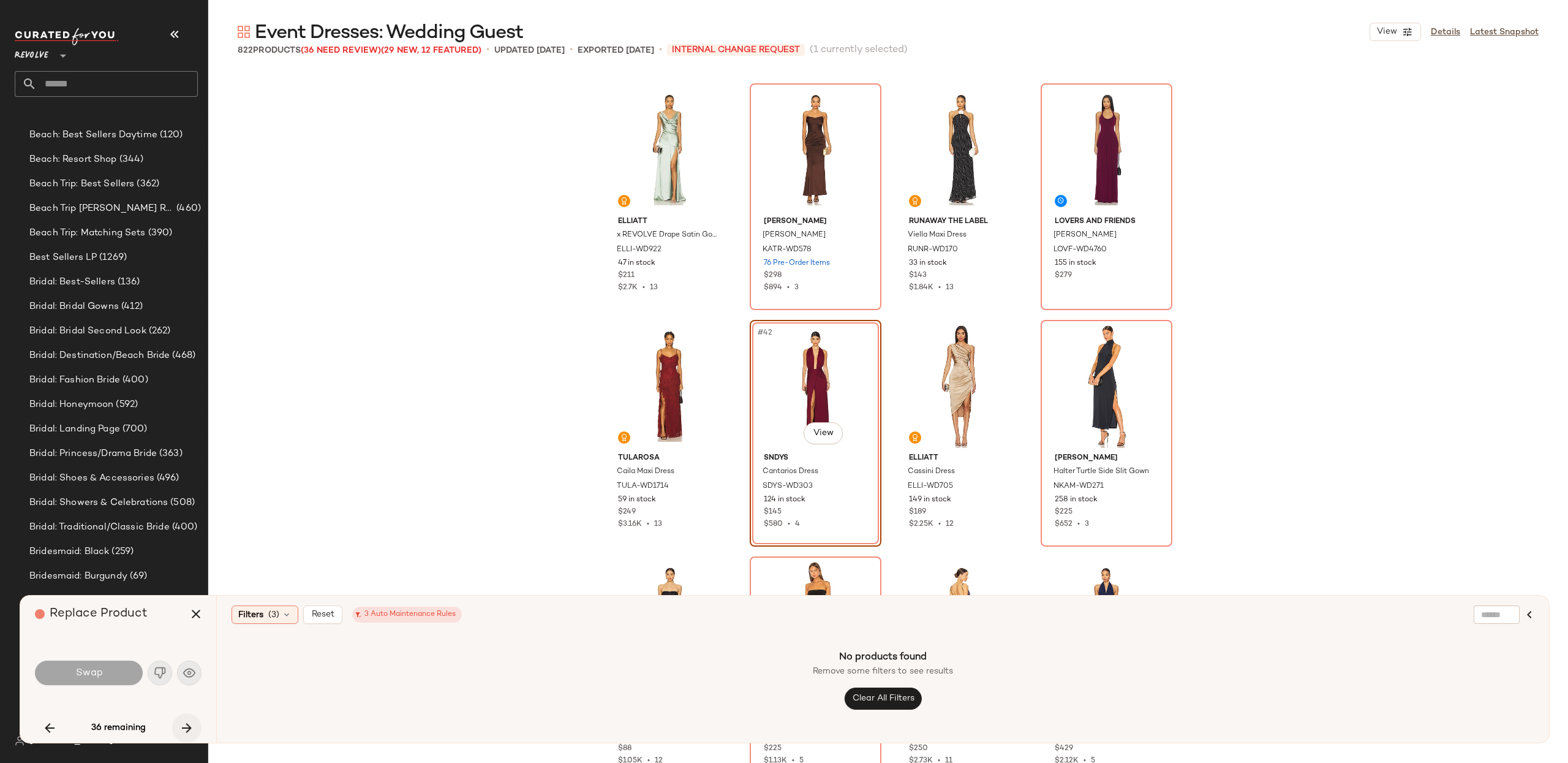
click at [183, 720] on icon "button" at bounding box center [186, 727] width 15 height 15
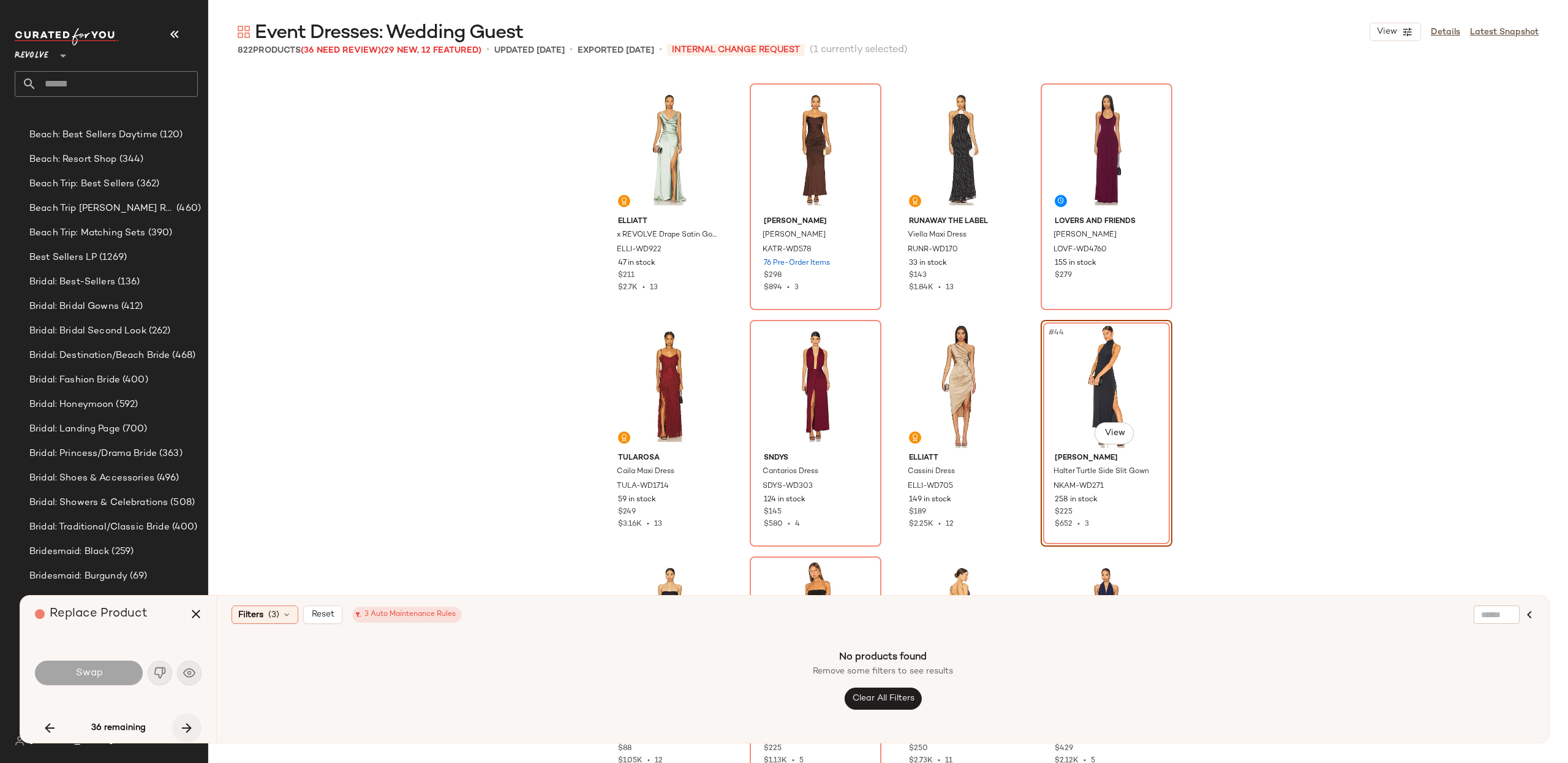
click at [183, 720] on icon "button" at bounding box center [186, 727] width 15 height 15
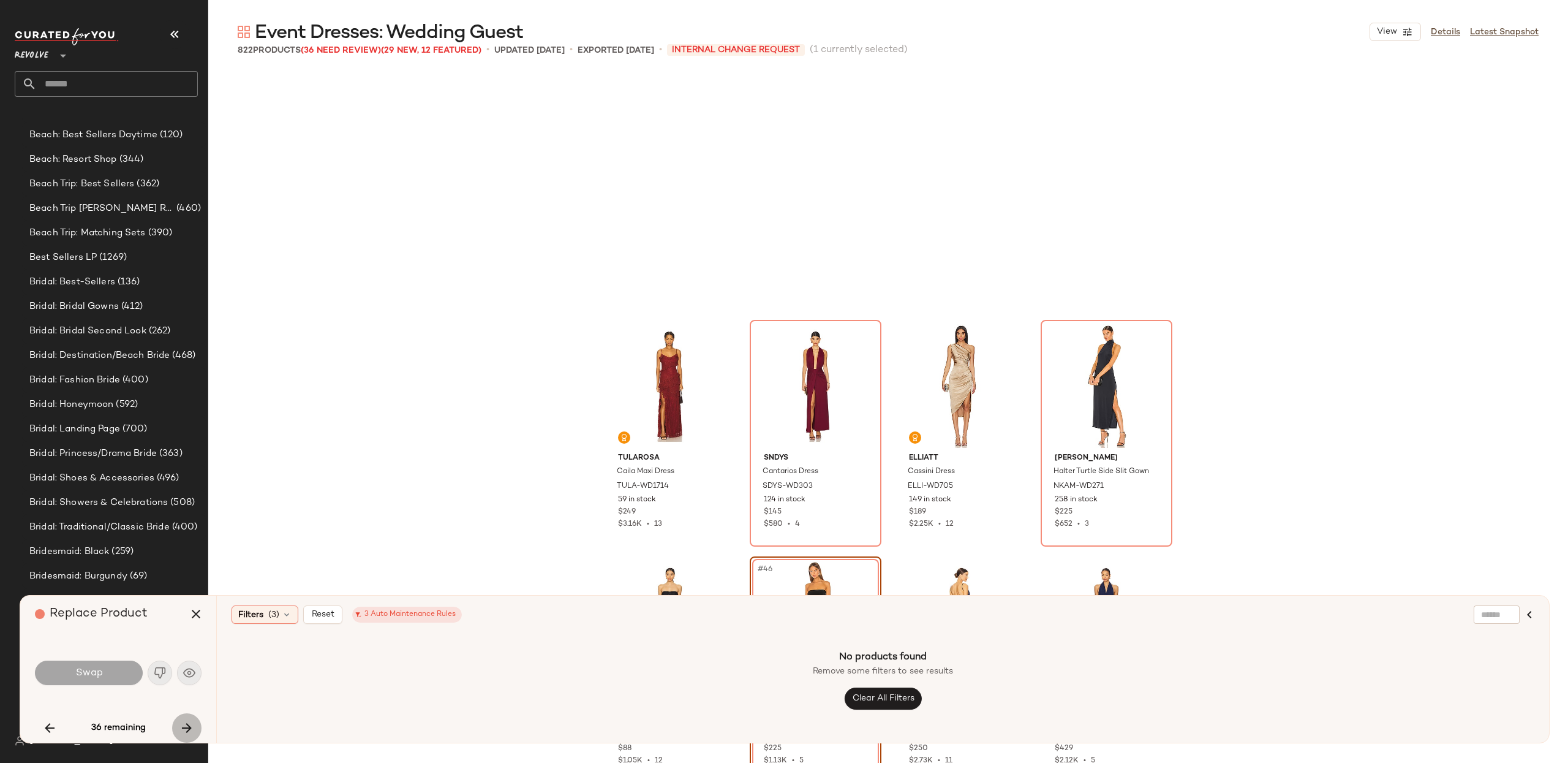
scroll to position [2365, 0]
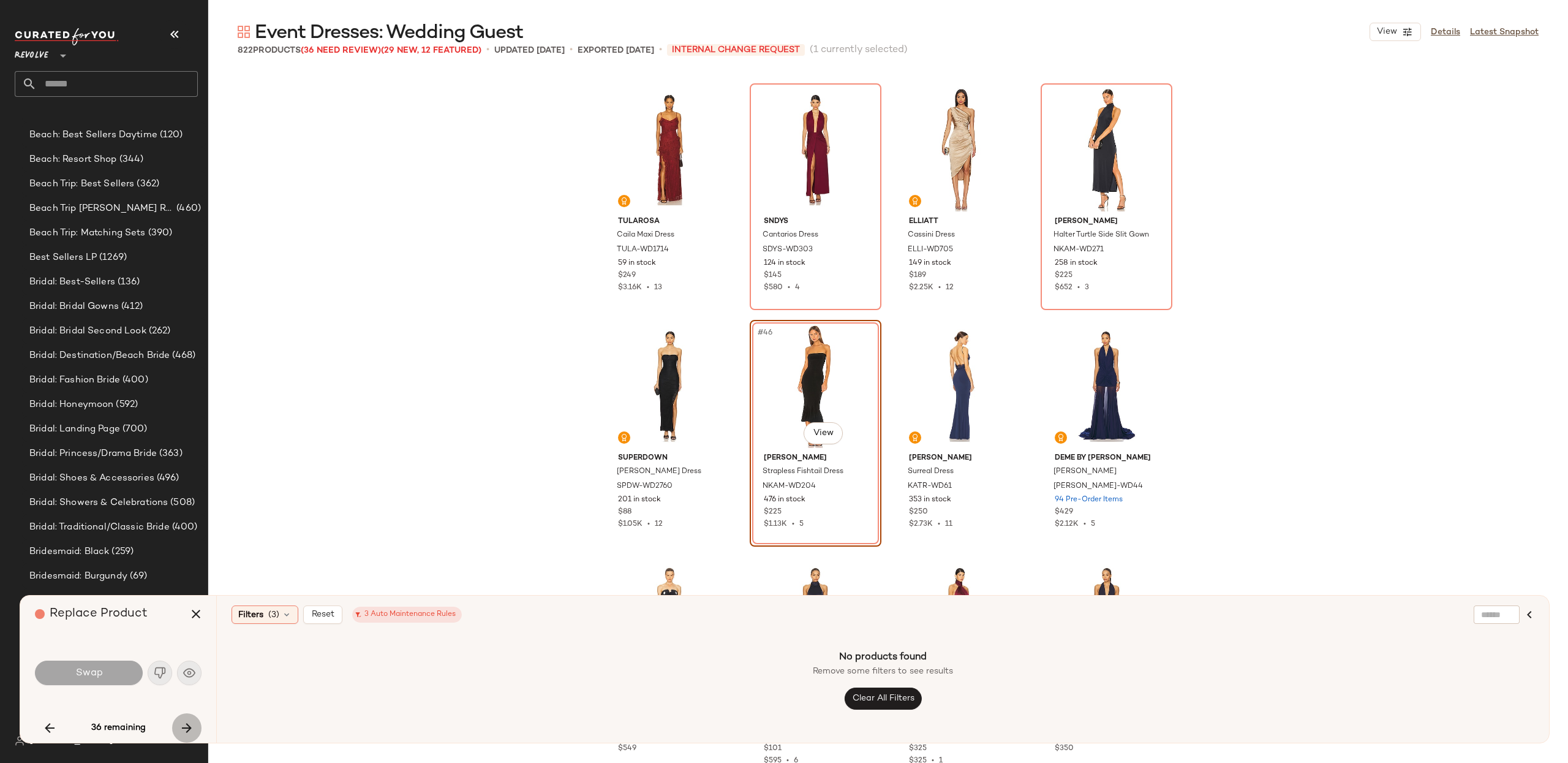
click at [193, 719] on button "button" at bounding box center [186, 728] width 29 height 29
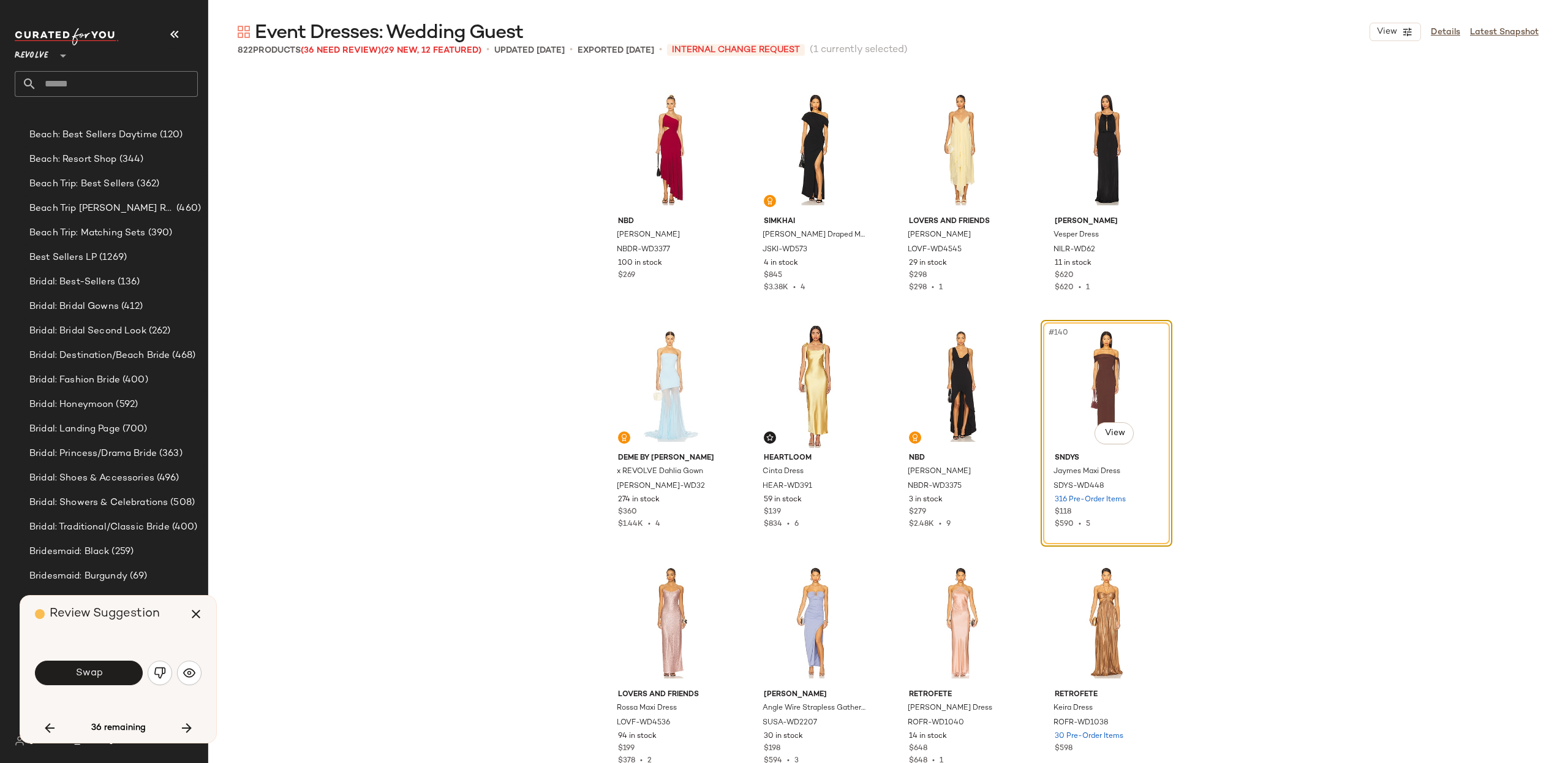
click at [1071, 392] on div "#140 View" at bounding box center [1106, 386] width 123 height 124
drag, startPoint x: 1165, startPoint y: 491, endPoint x: 921, endPoint y: 547, distance: 250.3
click at [1165, 491] on div "#140 View SNDYS Jaymes Maxi Dress SDYS-WD448 316 Pre-Order Items $118 $590 • 5" at bounding box center [1106, 433] width 132 height 226
click at [189, 729] on icon "button" at bounding box center [186, 727] width 15 height 15
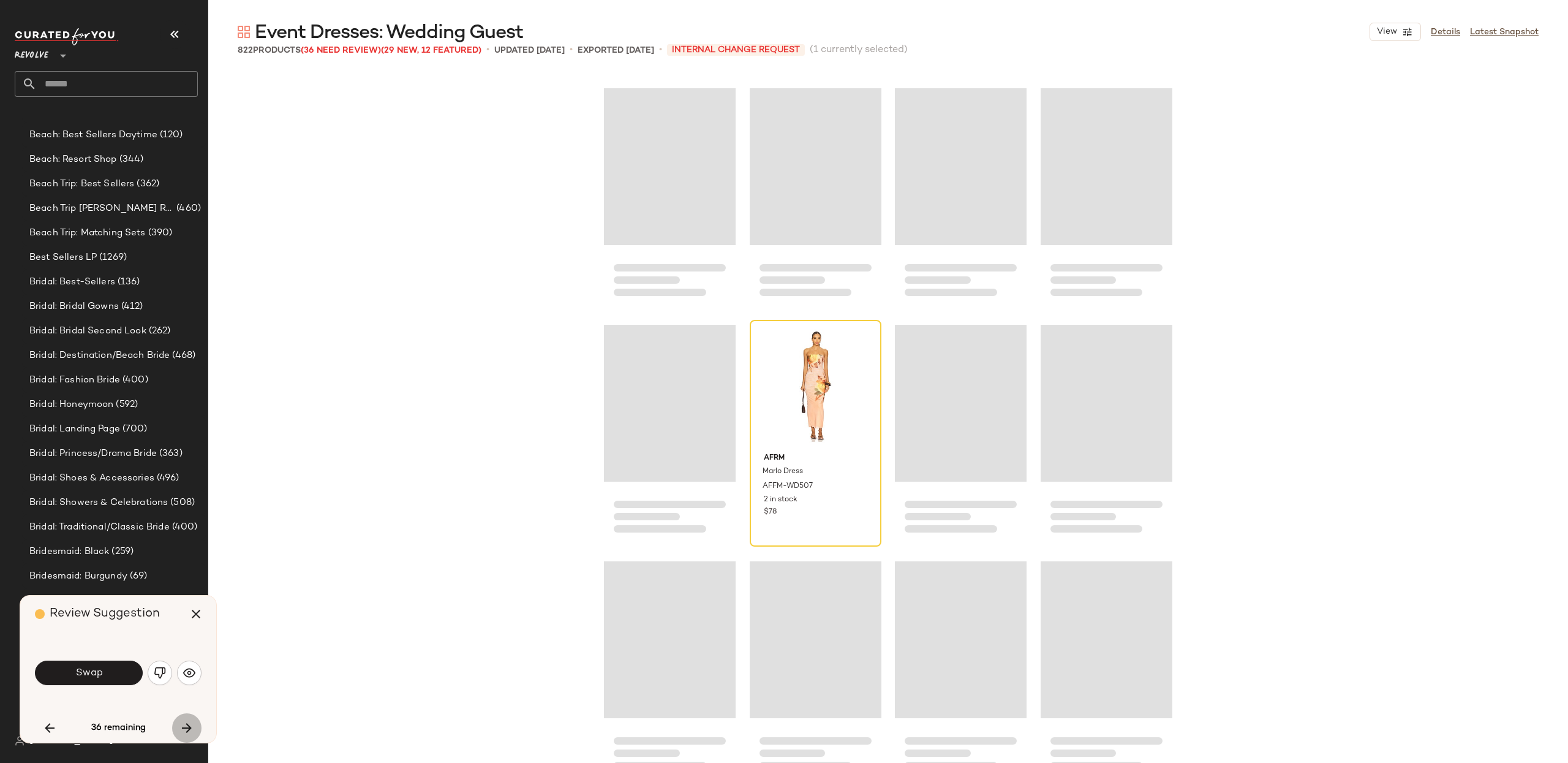
click at [189, 729] on icon "button" at bounding box center [186, 727] width 15 height 15
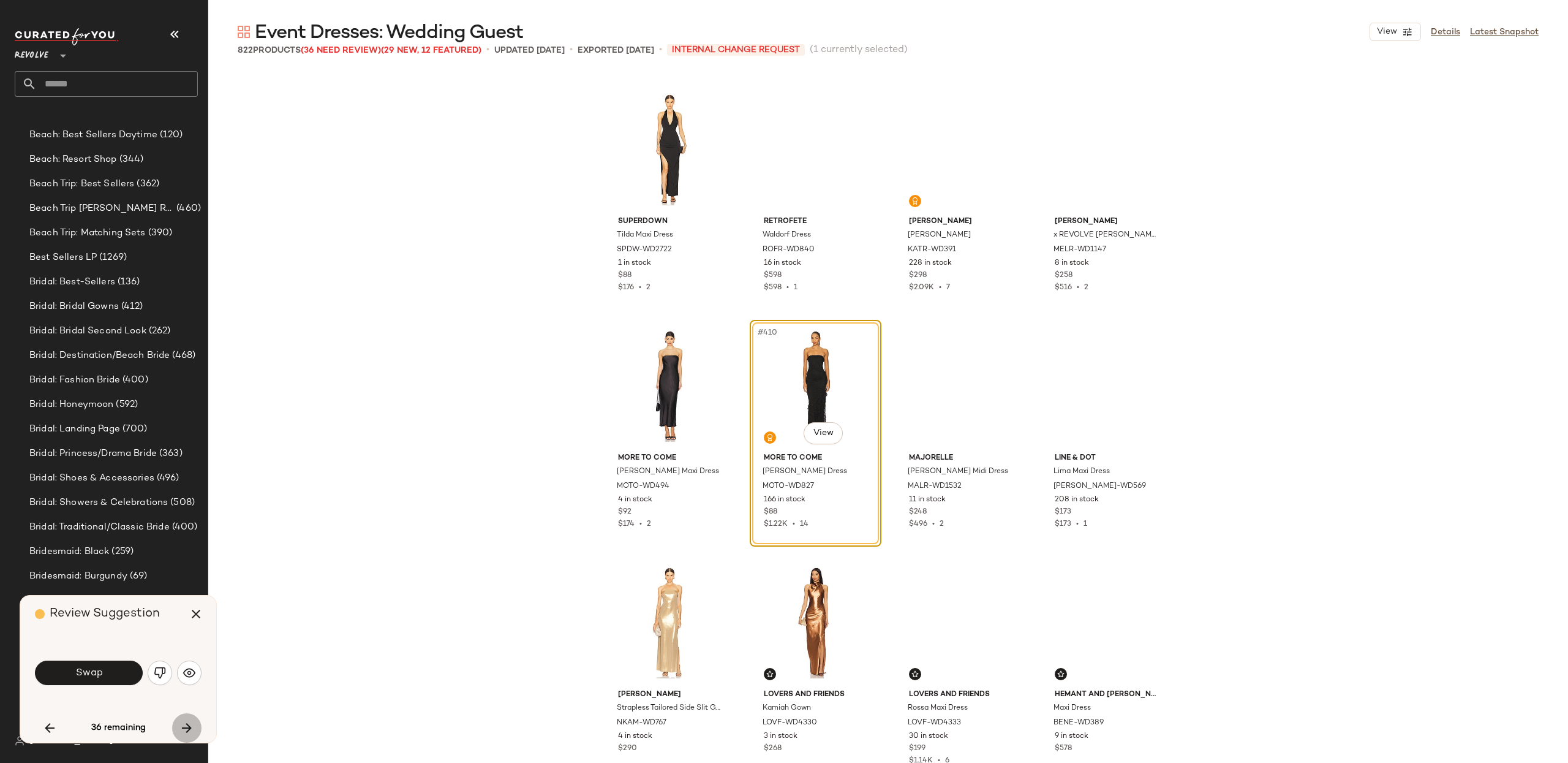
click at [189, 729] on icon "button" at bounding box center [186, 727] width 15 height 15
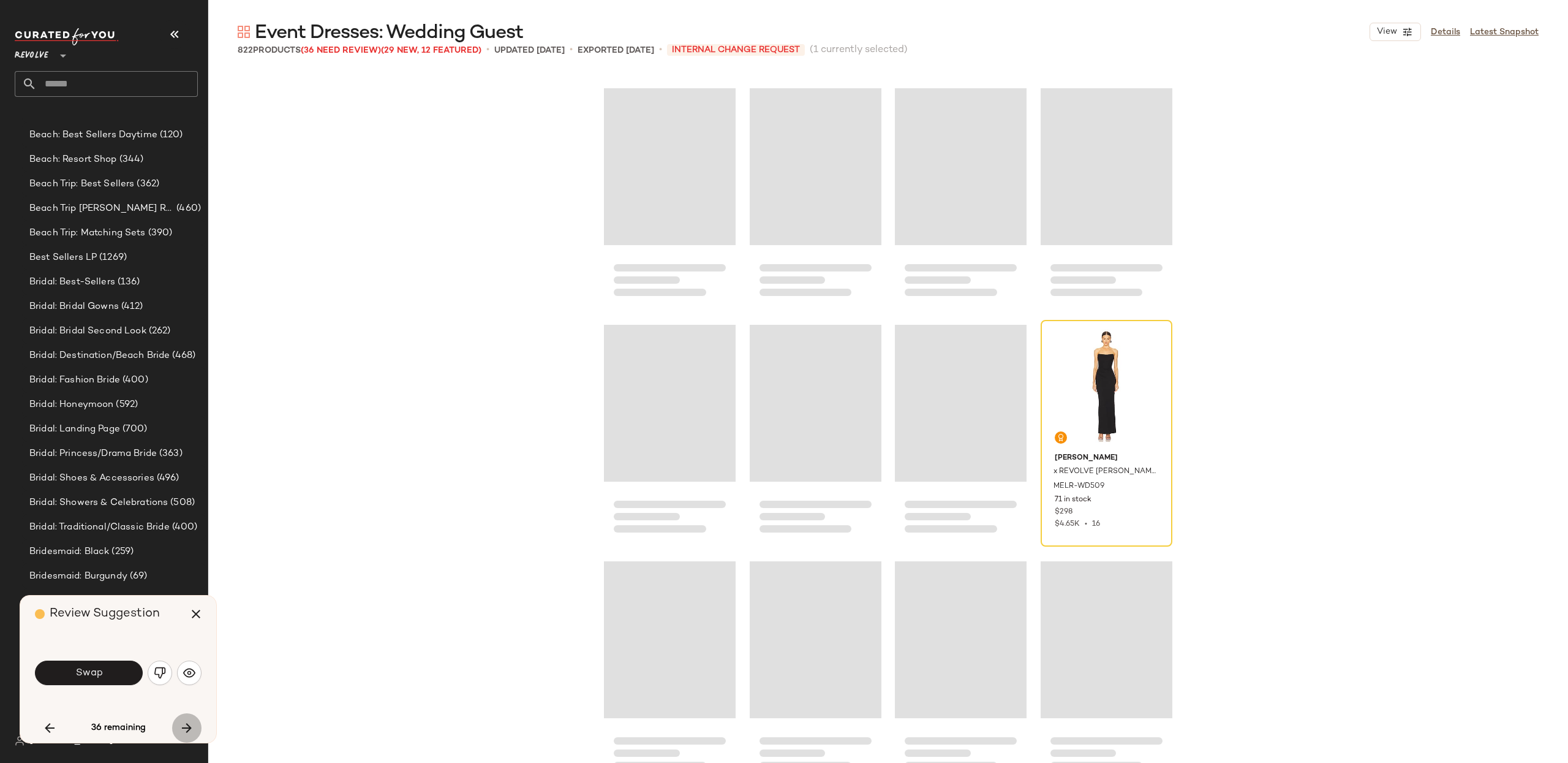
click at [189, 729] on icon "button" at bounding box center [186, 727] width 15 height 15
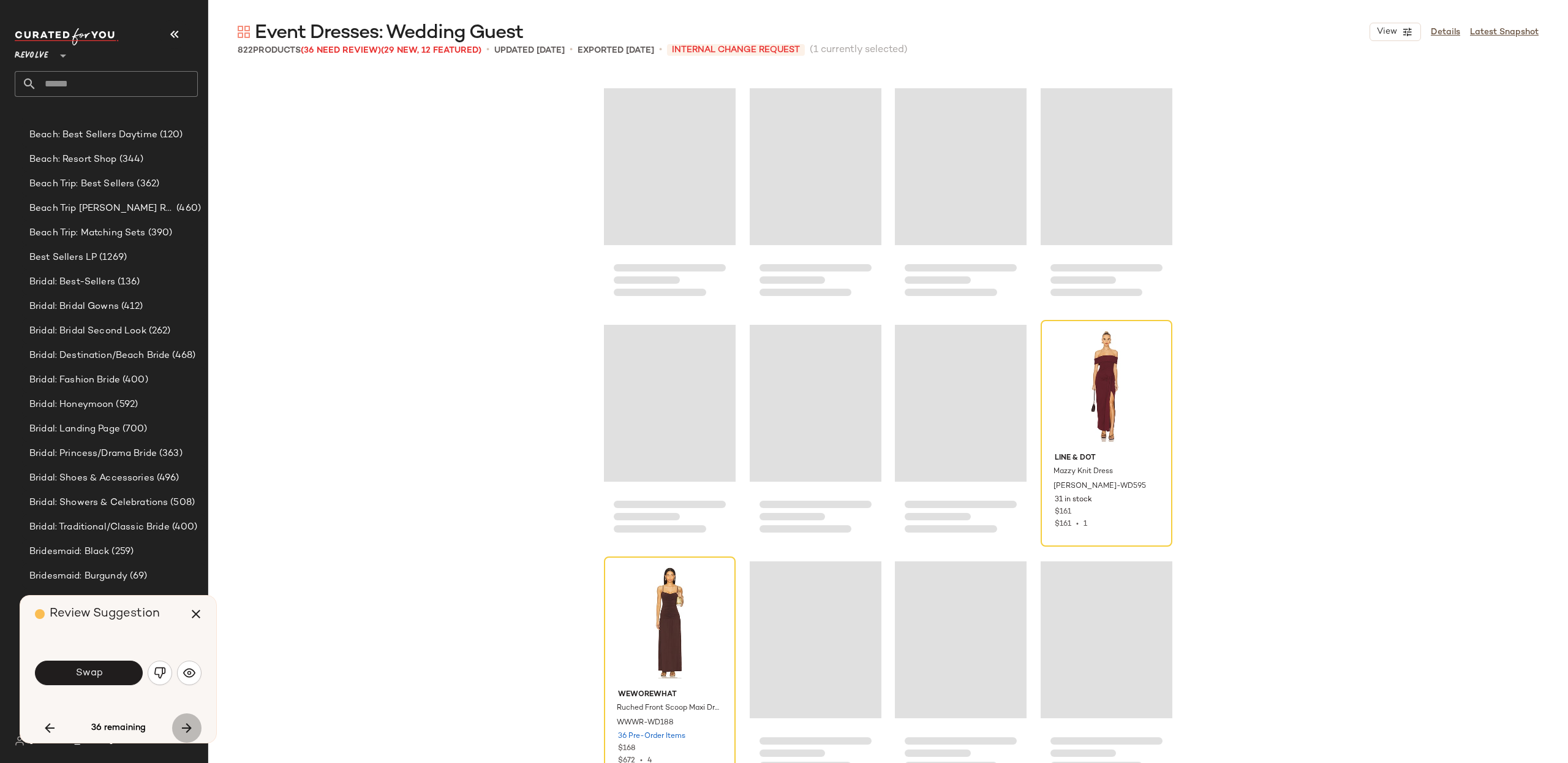
click at [189, 728] on icon "button" at bounding box center [186, 727] width 15 height 15
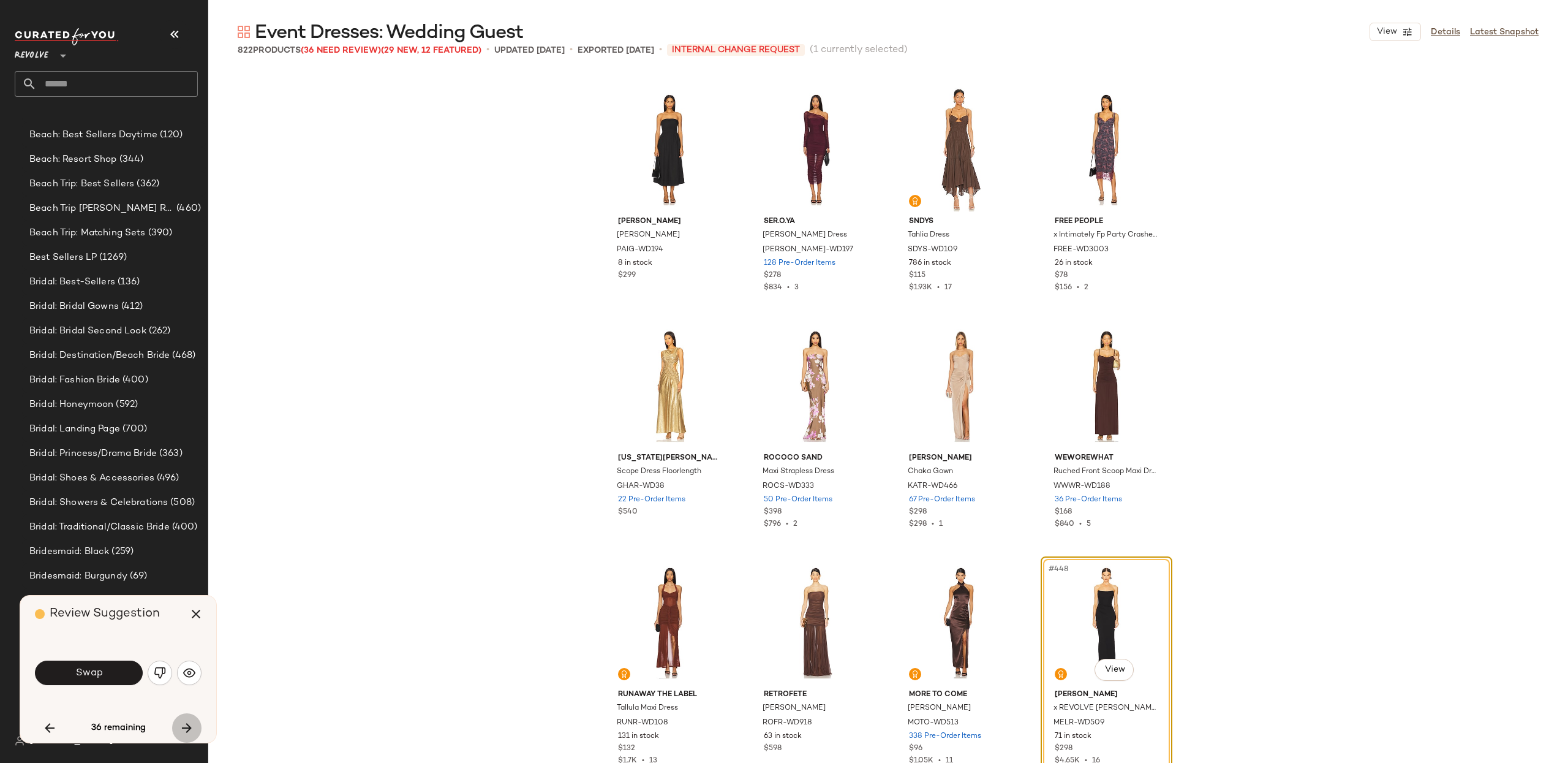
click at [196, 722] on button "button" at bounding box center [186, 728] width 29 height 29
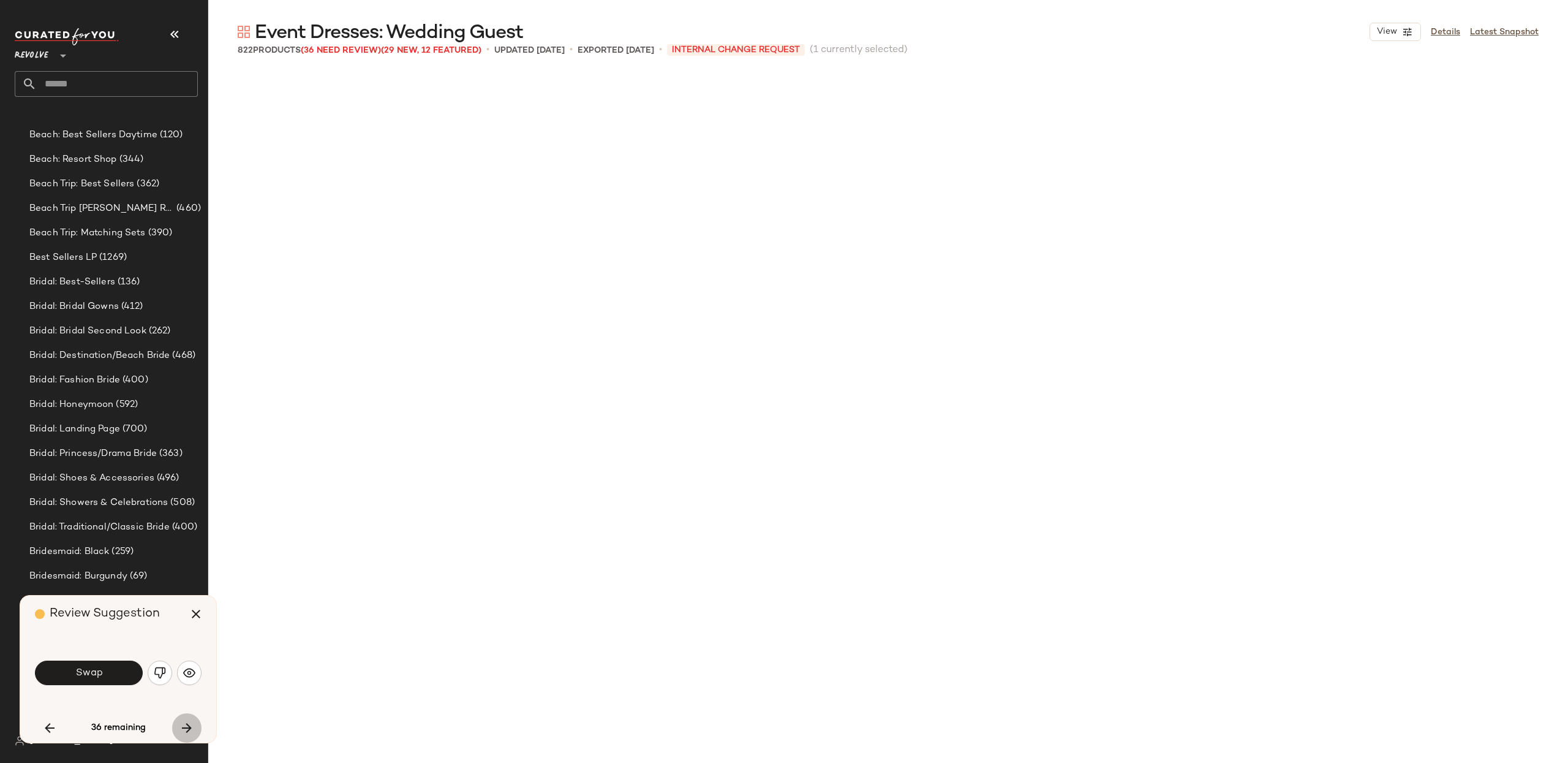
click at [196, 722] on div "36 remaining" at bounding box center [118, 728] width 167 height 29
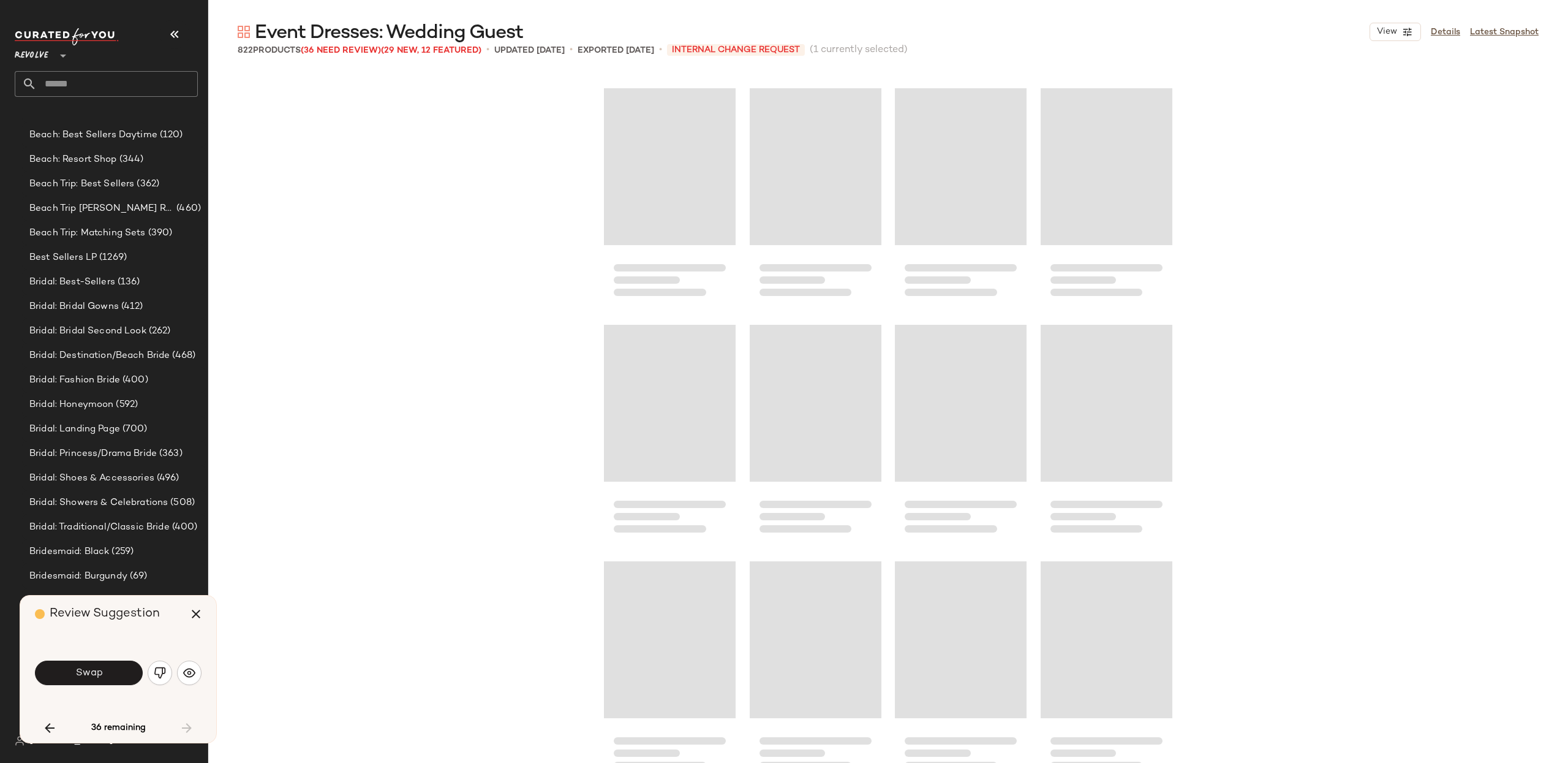
click at [196, 722] on div "36 remaining" at bounding box center [118, 728] width 167 height 29
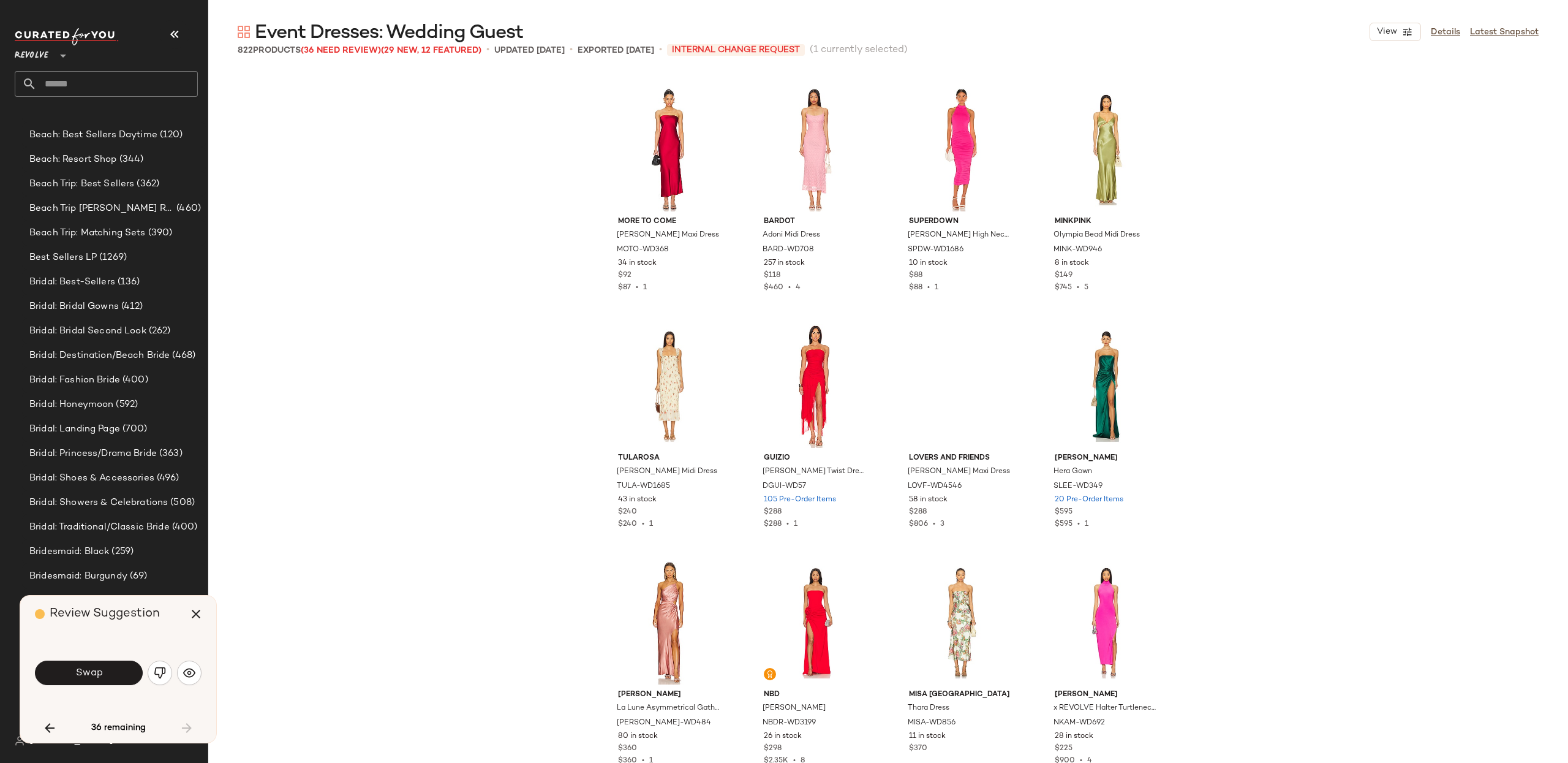
click at [198, 725] on div "36 remaining" at bounding box center [118, 728] width 167 height 29
click at [191, 727] on div "36 remaining" at bounding box center [118, 728] width 167 height 29
click at [190, 729] on div "36 remaining" at bounding box center [118, 728] width 167 height 29
click at [193, 726] on div "36 remaining" at bounding box center [118, 728] width 167 height 29
click at [205, 611] on button "button" at bounding box center [196, 614] width 29 height 29
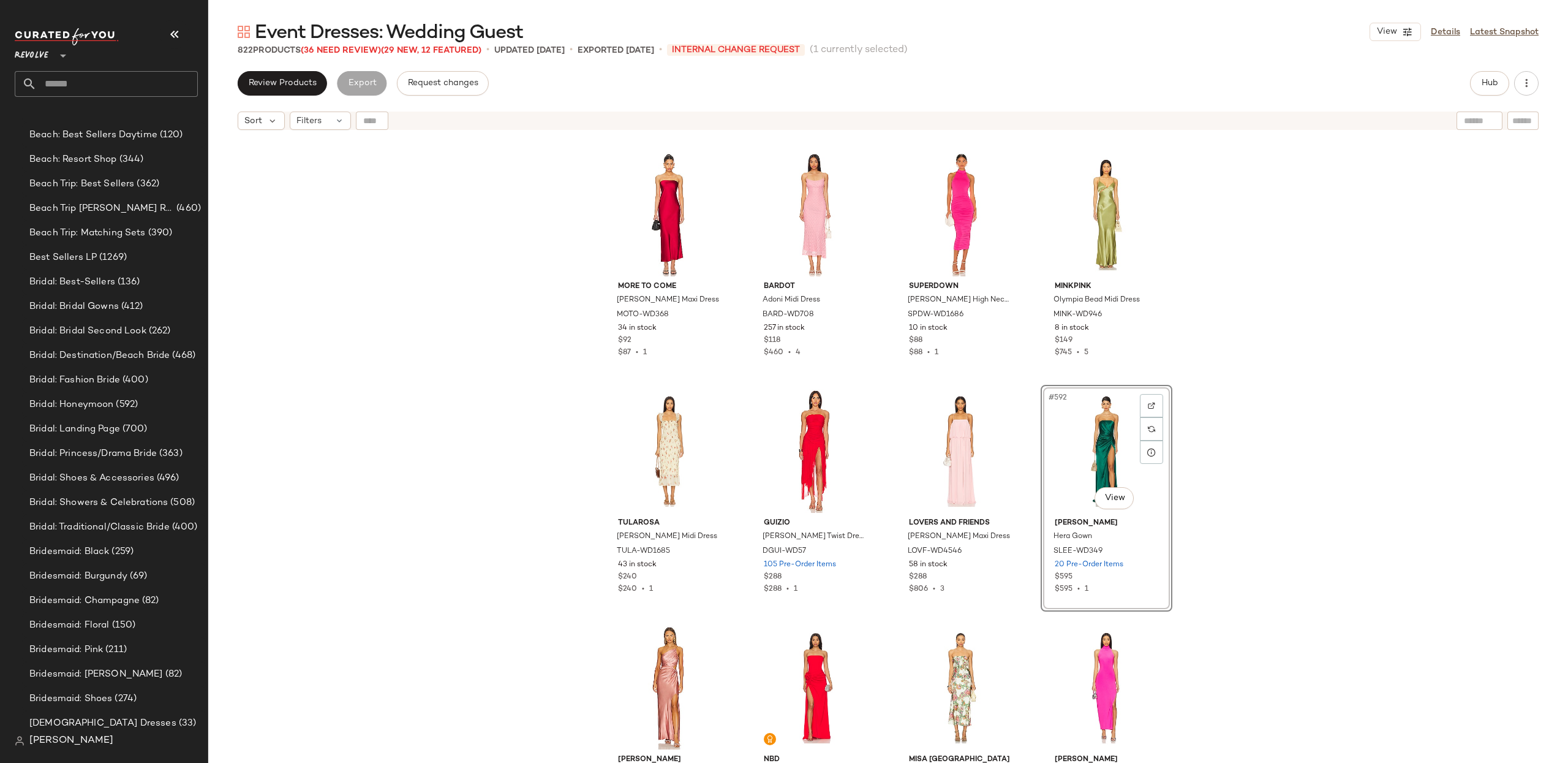
drag, startPoint x: 1317, startPoint y: 310, endPoint x: 1323, endPoint y: 321, distance: 12.5
click at [1317, 310] on div "MORE TO COME Emma Strapless Maxi Dress MOTO-WD368 34 in stock $92 $87 • 1 Bardo…" at bounding box center [888, 465] width 1360 height 657
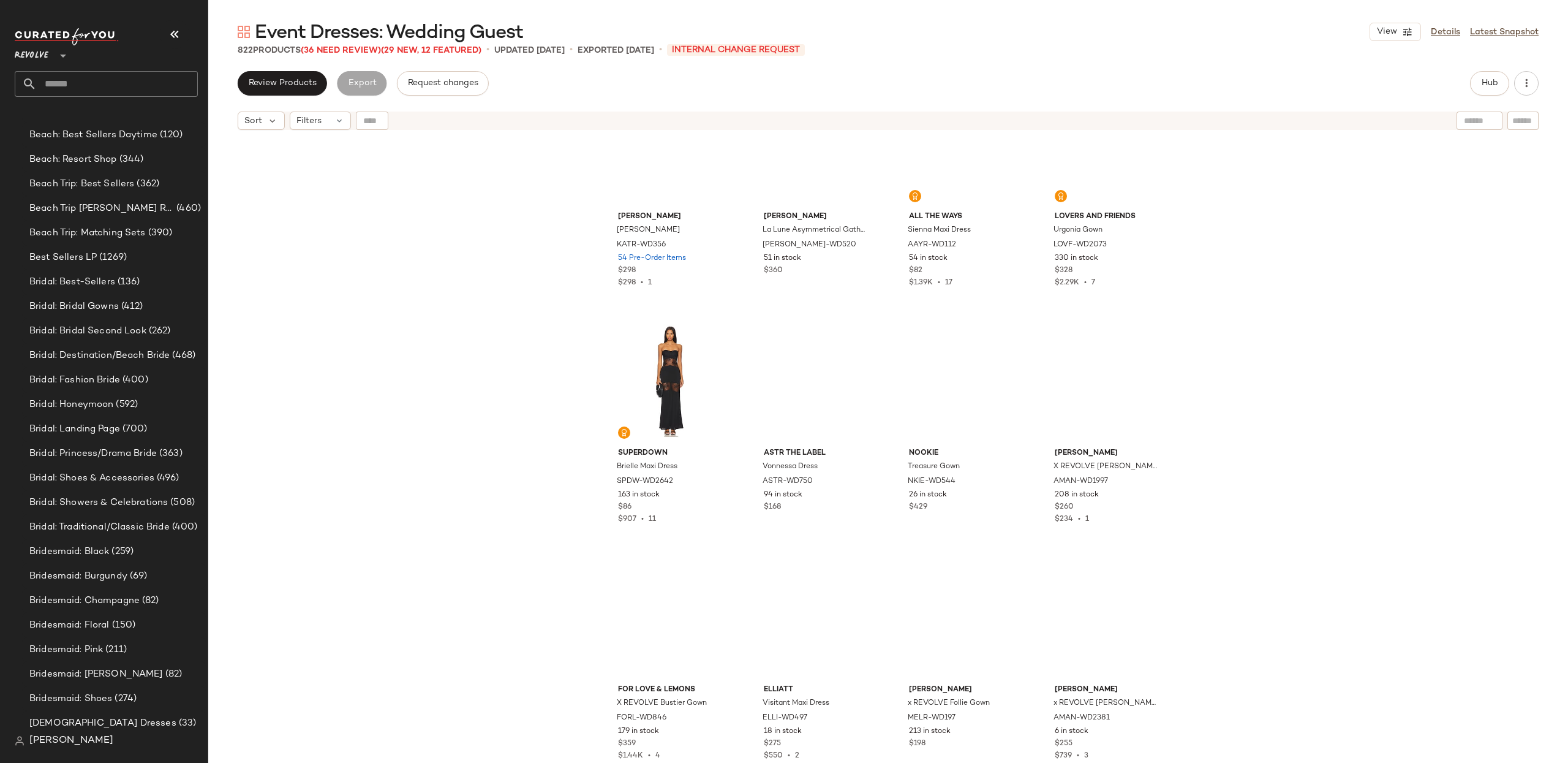
scroll to position [31902, 0]
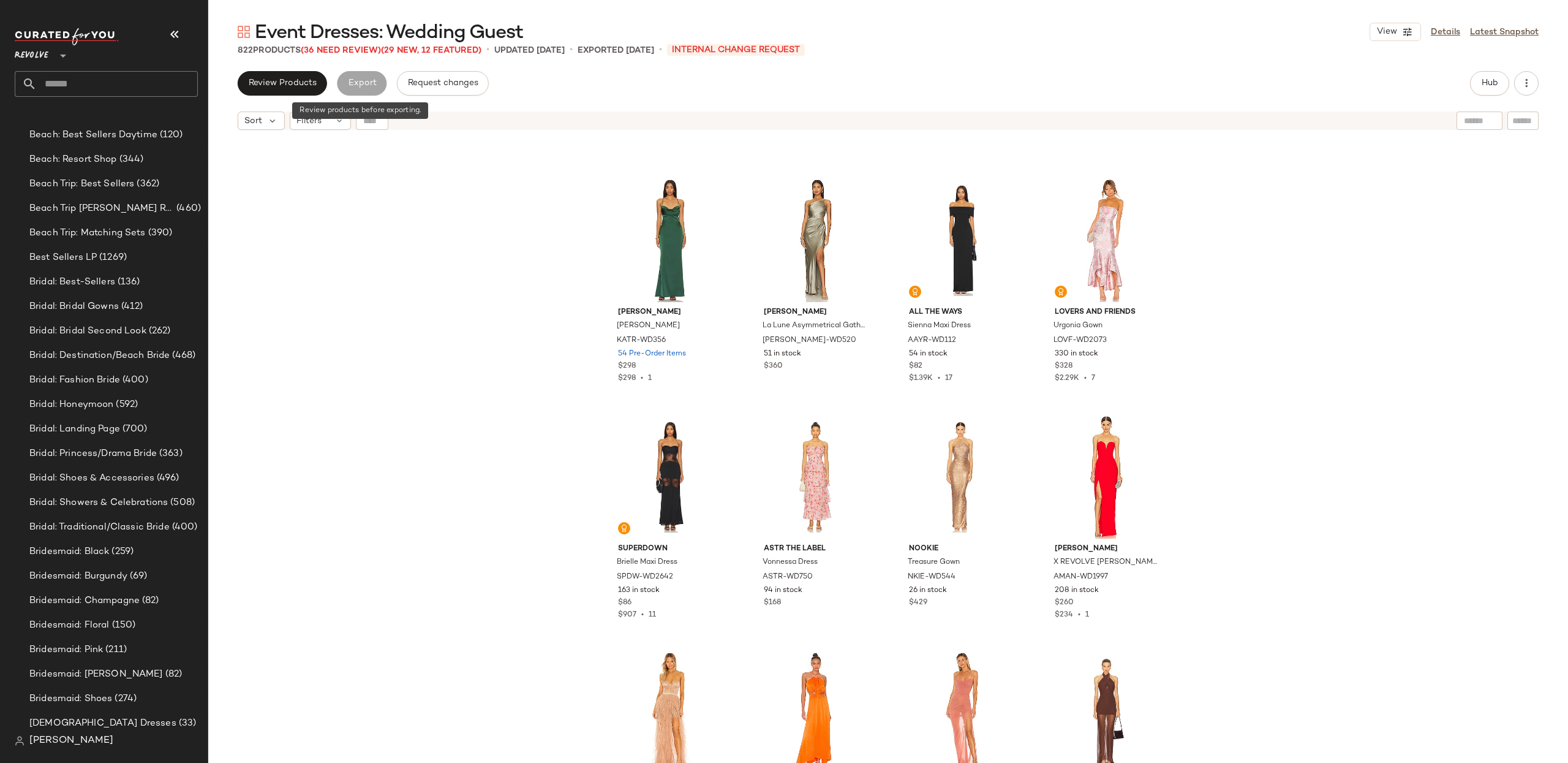
click at [356, 77] on div "Export" at bounding box center [361, 83] width 50 height 24
drag, startPoint x: 306, startPoint y: 85, endPoint x: 316, endPoint y: 89, distance: 10.8
click at [306, 85] on span "Review Products" at bounding box center [282, 83] width 68 height 10
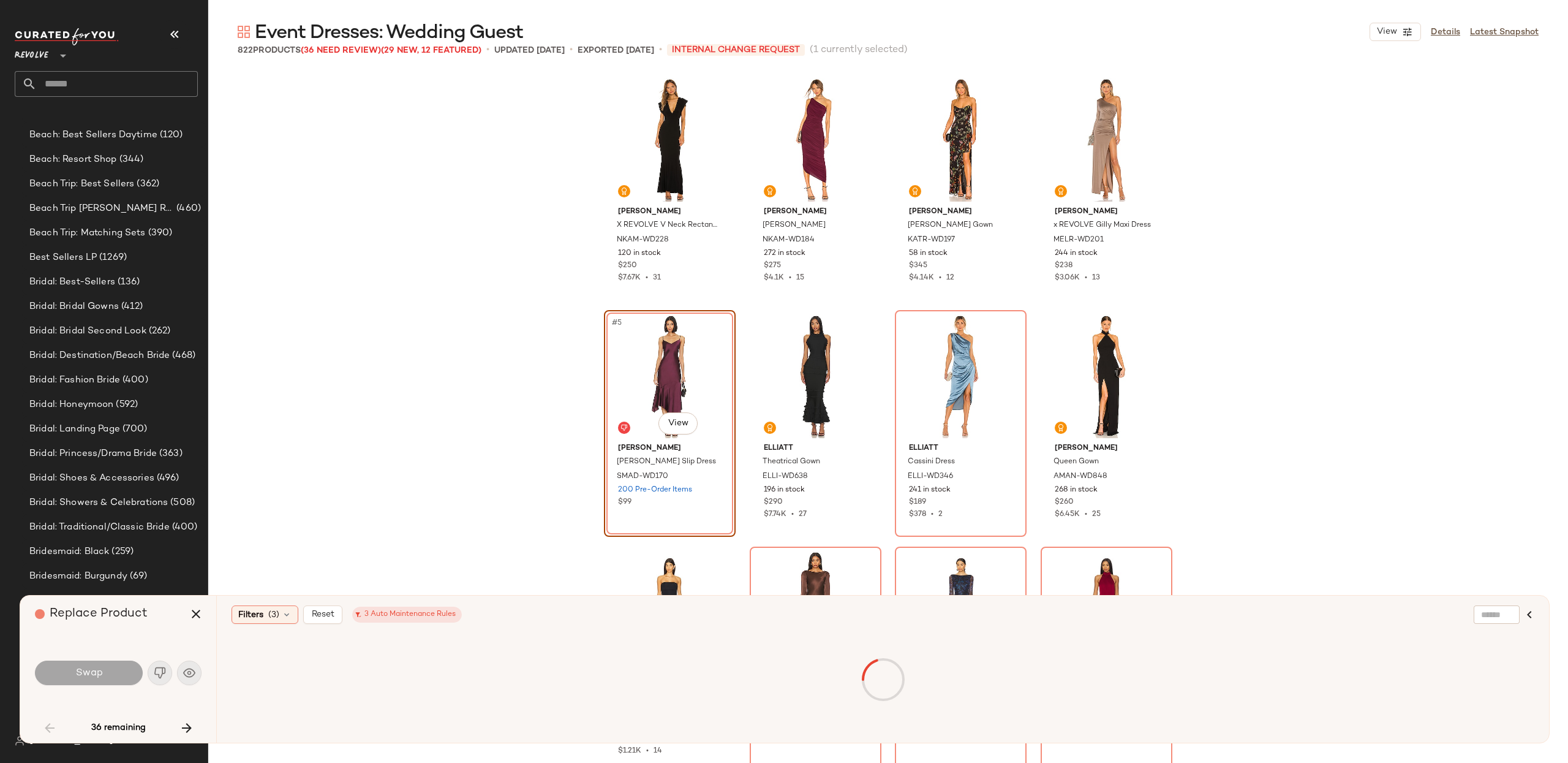
drag, startPoint x: 127, startPoint y: 632, endPoint x: 137, endPoint y: 629, distance: 10.4
click at [127, 632] on div "Replace Product" at bounding box center [123, 613] width 176 height 37
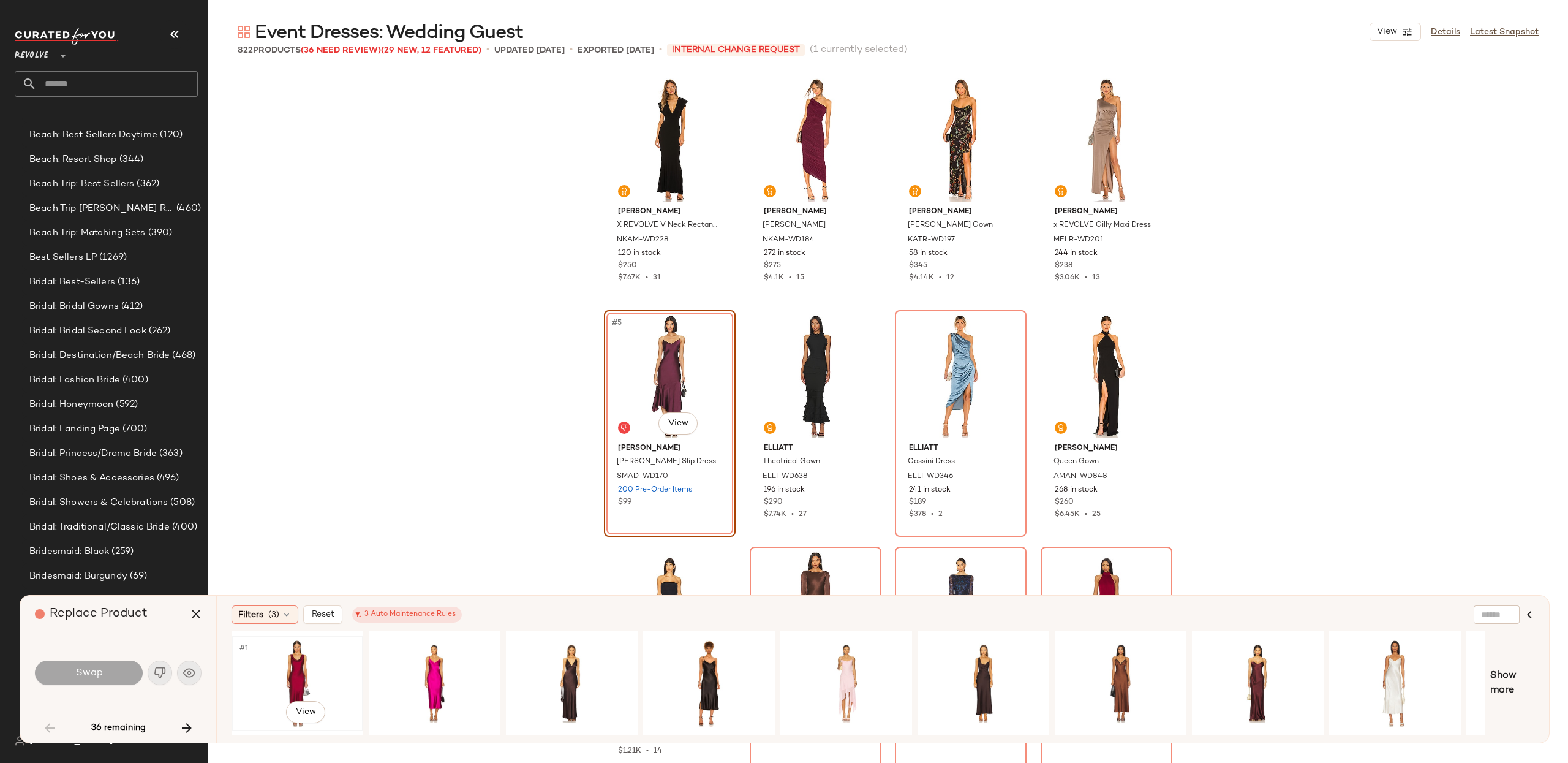
click at [308, 680] on div "#1 View" at bounding box center [298, 683] width 123 height 87
click at [326, 532] on div "Norma Kamali X REVOLVE V Neck Rectangle Gown NKAM-WD228 120 in stock $250 $7.67…" at bounding box center [888, 417] width 1360 height 692
click at [200, 617] on icon "button" at bounding box center [196, 613] width 15 height 15
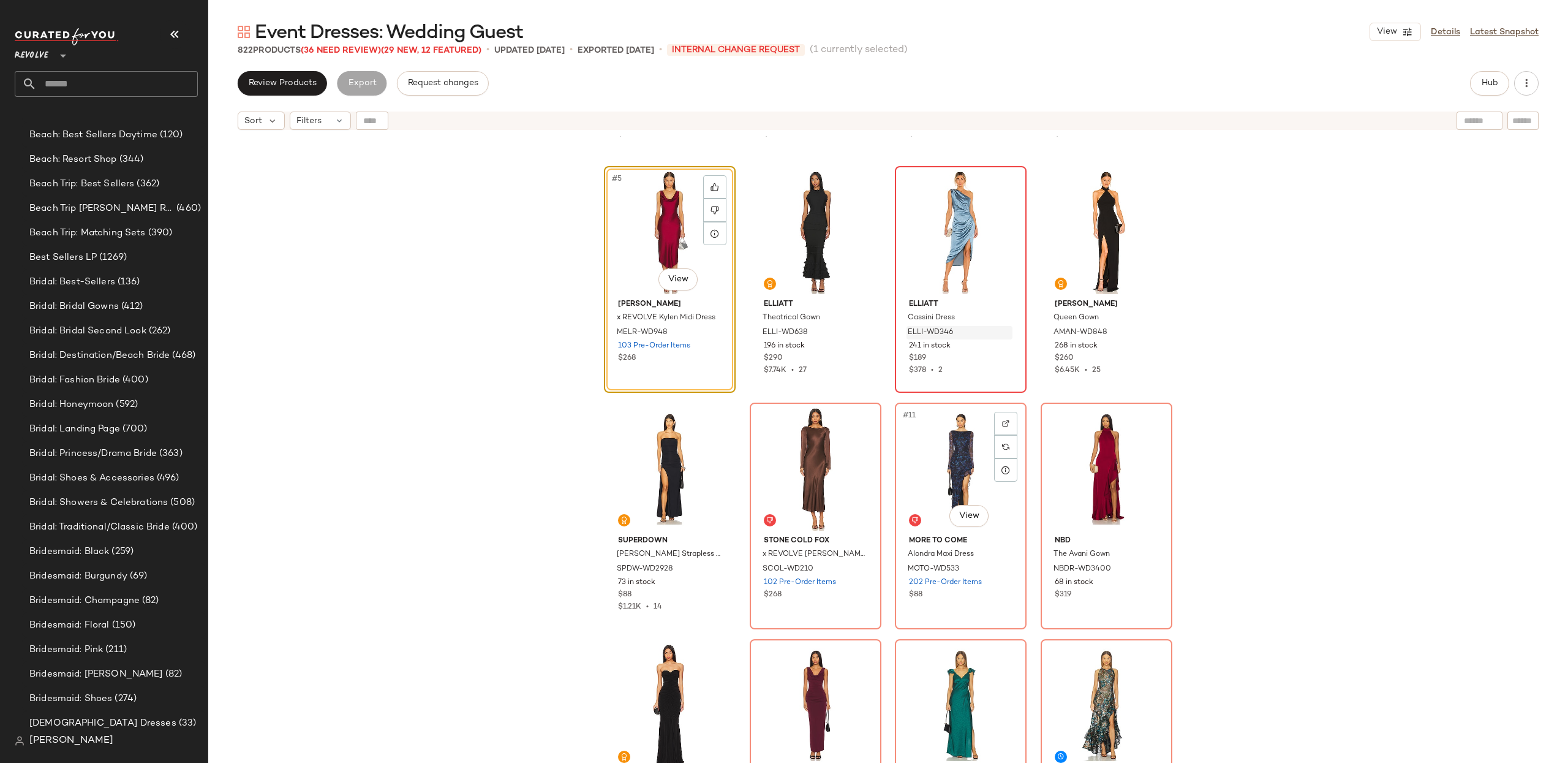
scroll to position [236, 0]
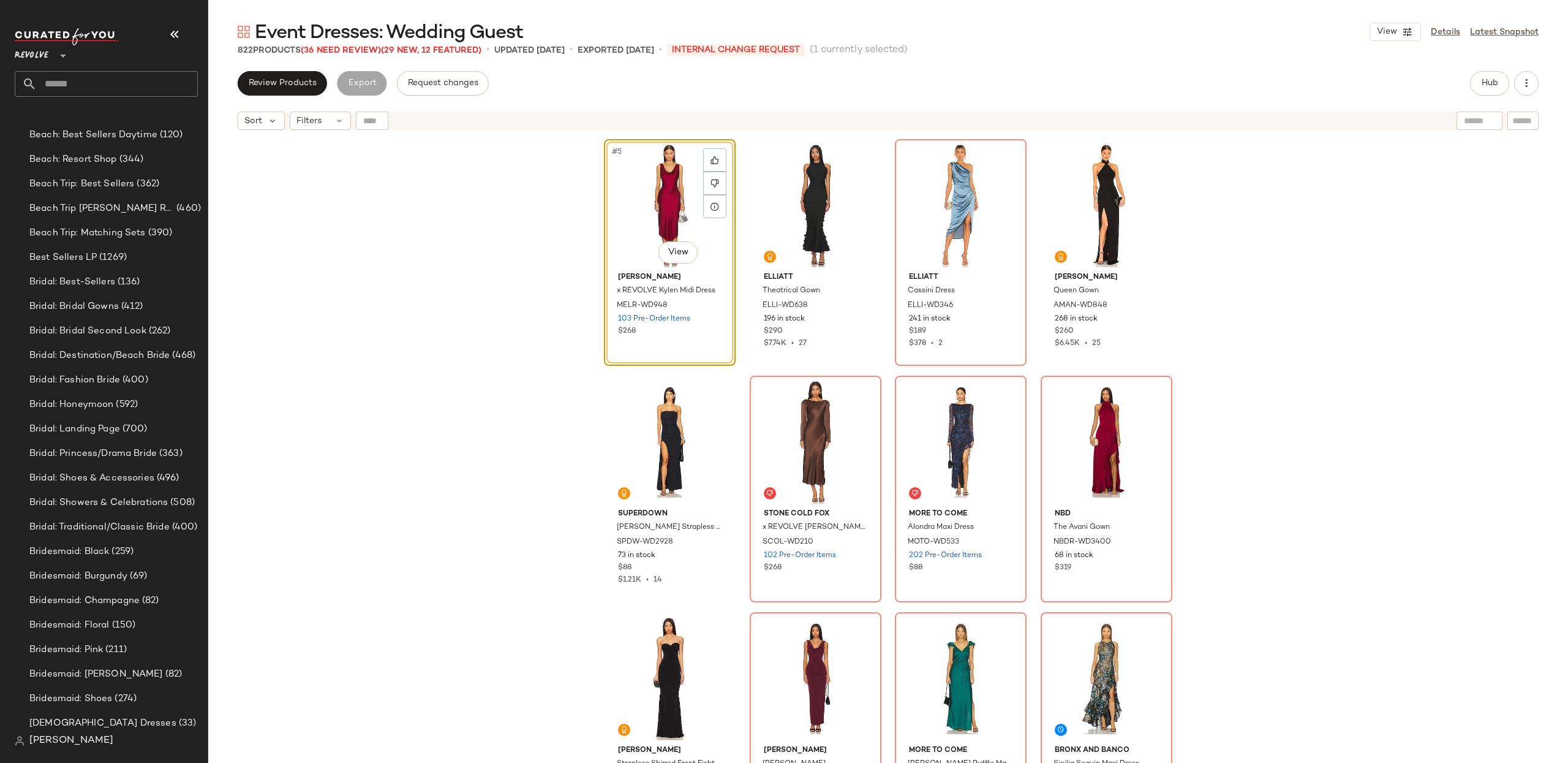
click at [71, 748] on span "[PERSON_NAME]" at bounding box center [71, 741] width 84 height 15
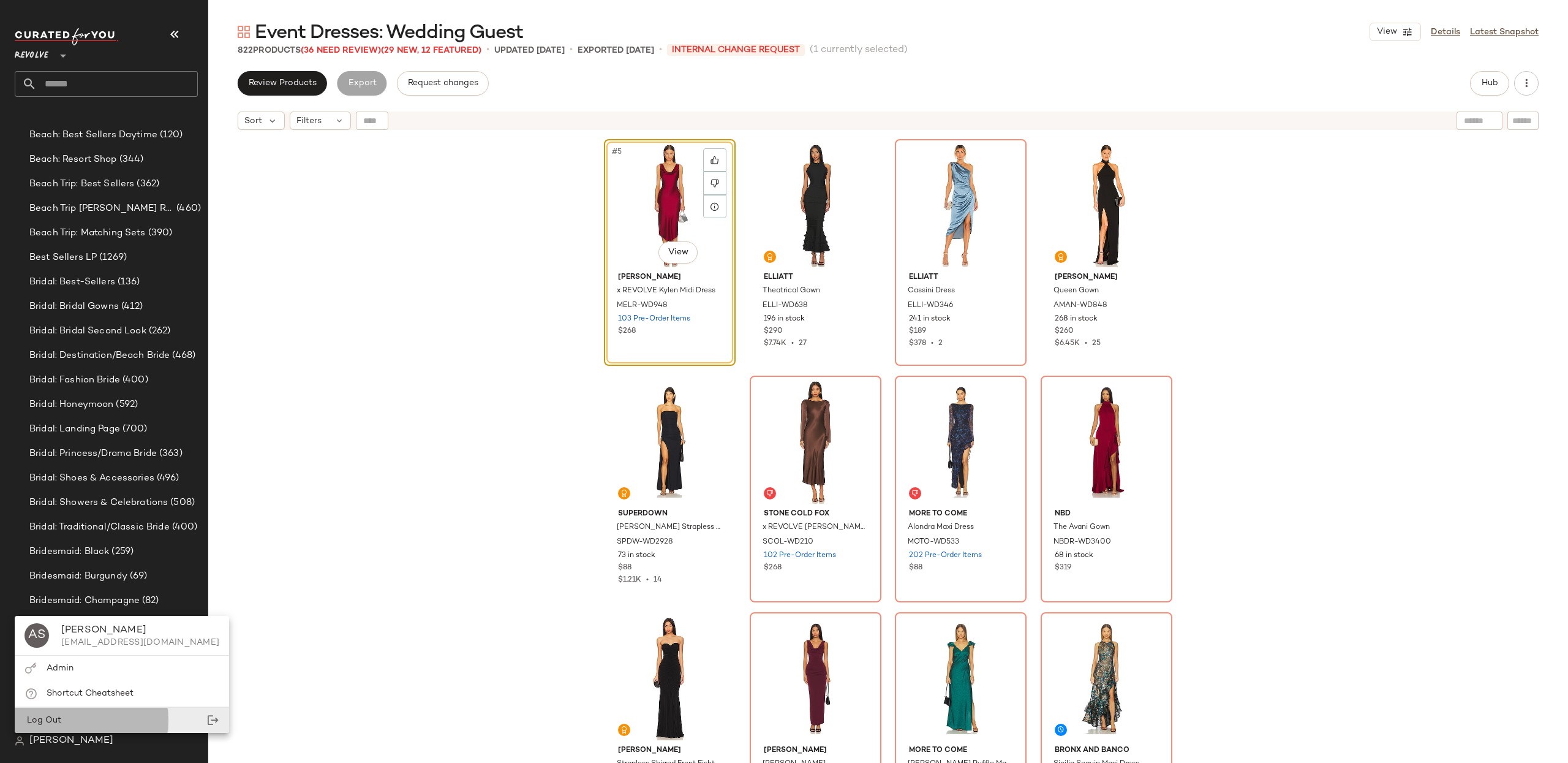
click at [98, 719] on div "Log Out" at bounding box center [122, 720] width 214 height 25
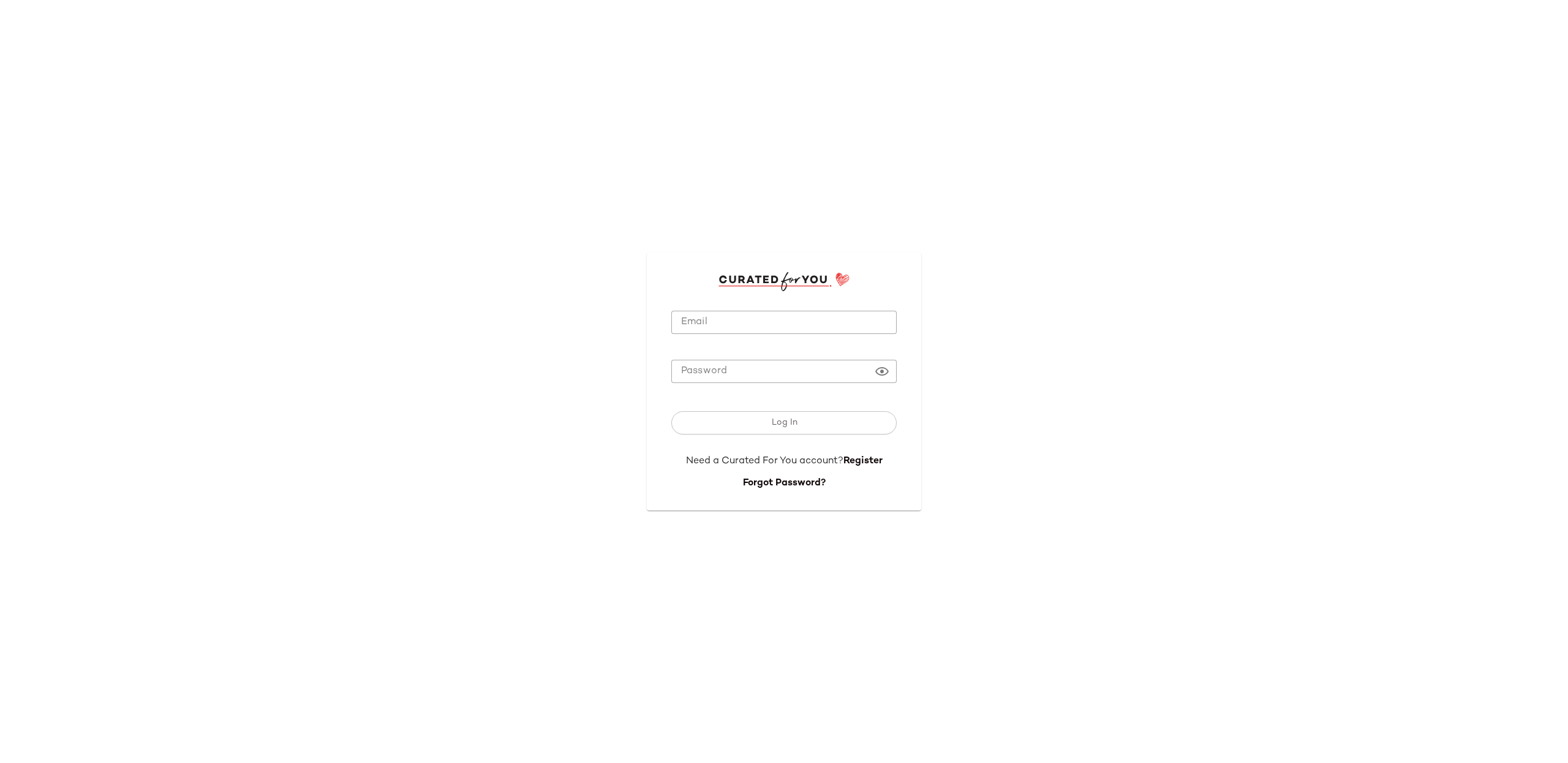
type input "**********"
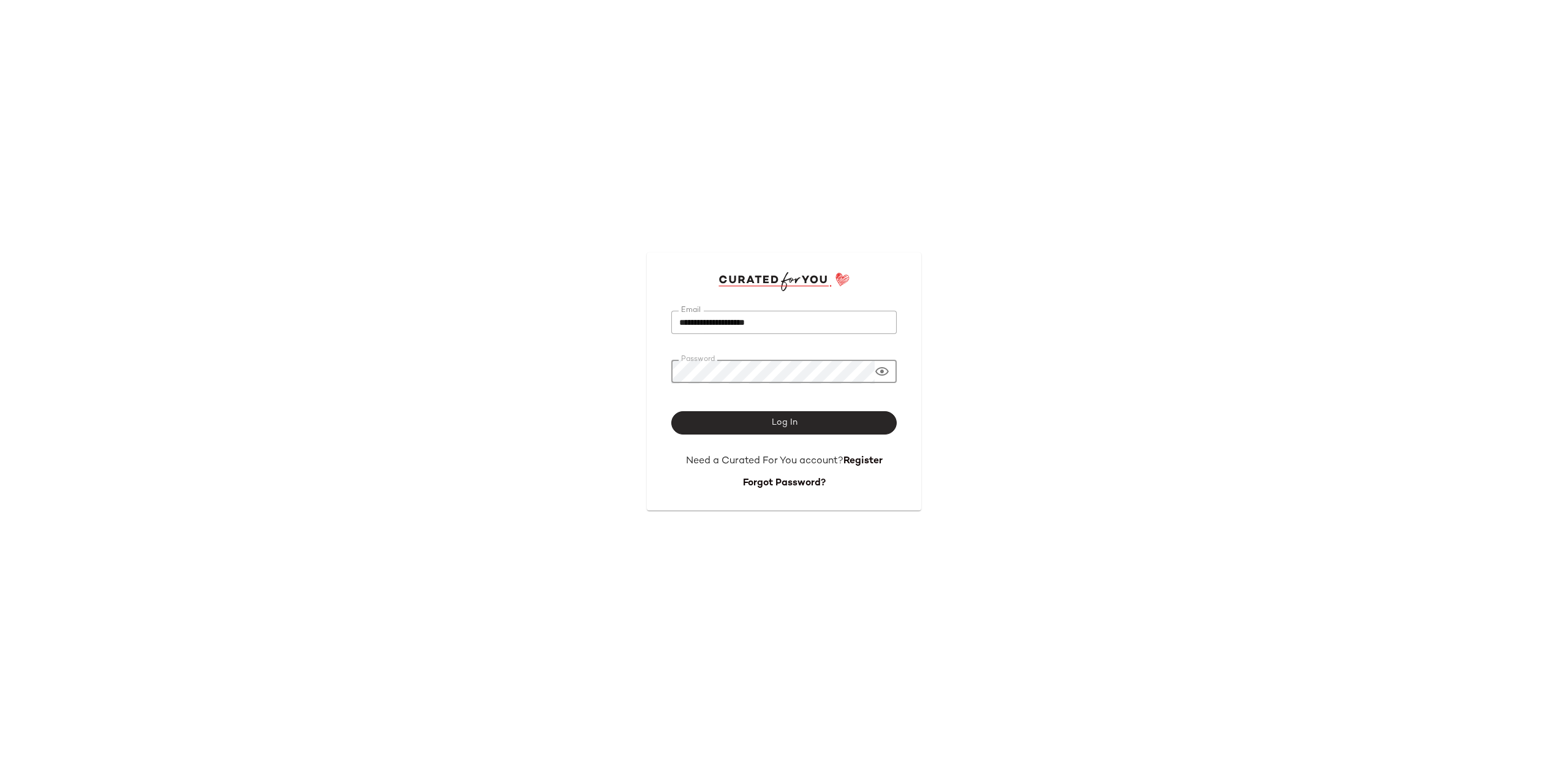
click at [792, 430] on button "Log In" at bounding box center [784, 422] width 226 height 23
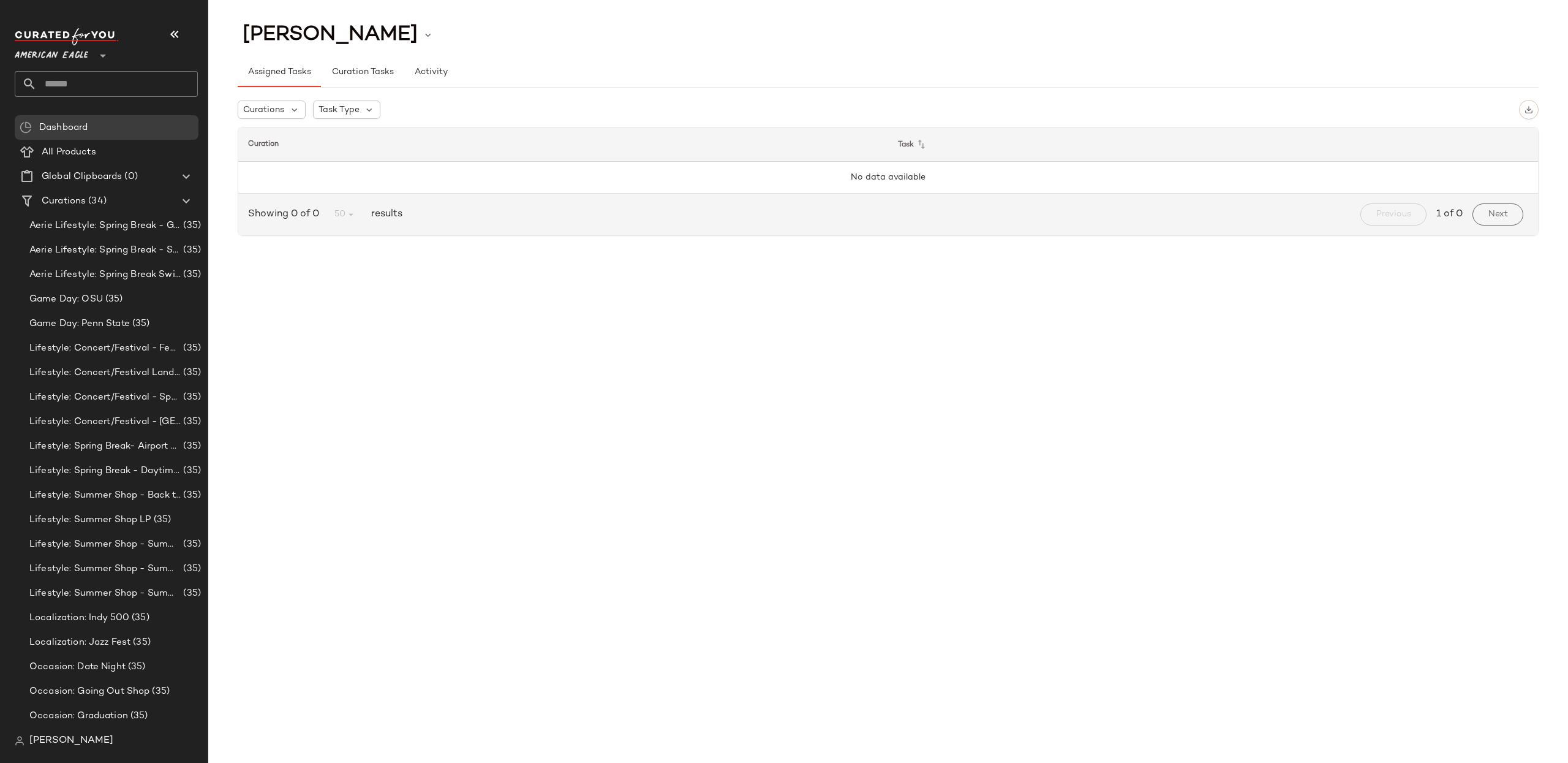
click at [81, 743] on span "[PERSON_NAME]" at bounding box center [71, 741] width 84 height 15
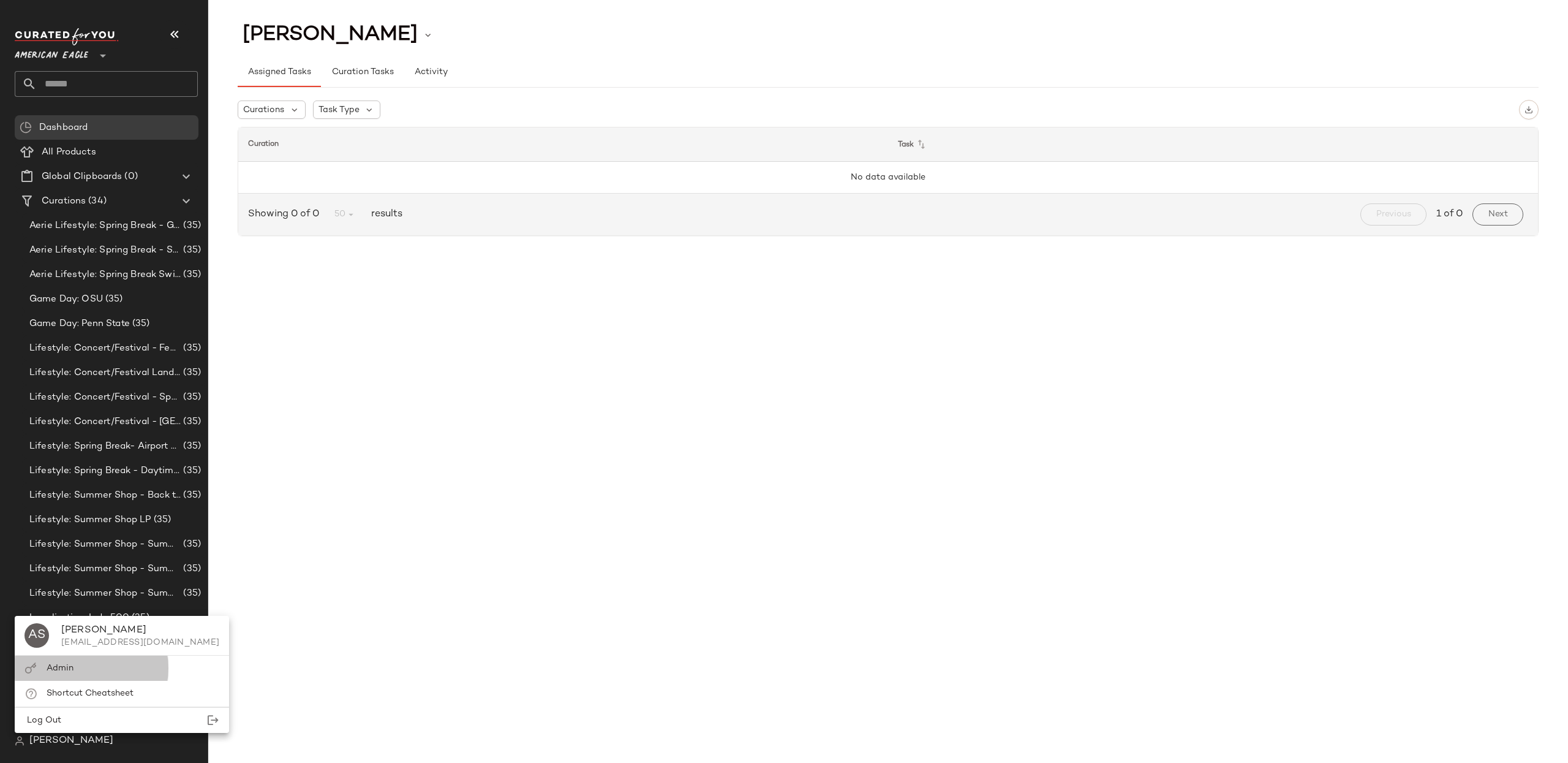
drag, startPoint x: 71, startPoint y: 671, endPoint x: 65, endPoint y: 691, distance: 20.9
click at [71, 671] on span "Admin" at bounding box center [60, 668] width 27 height 9
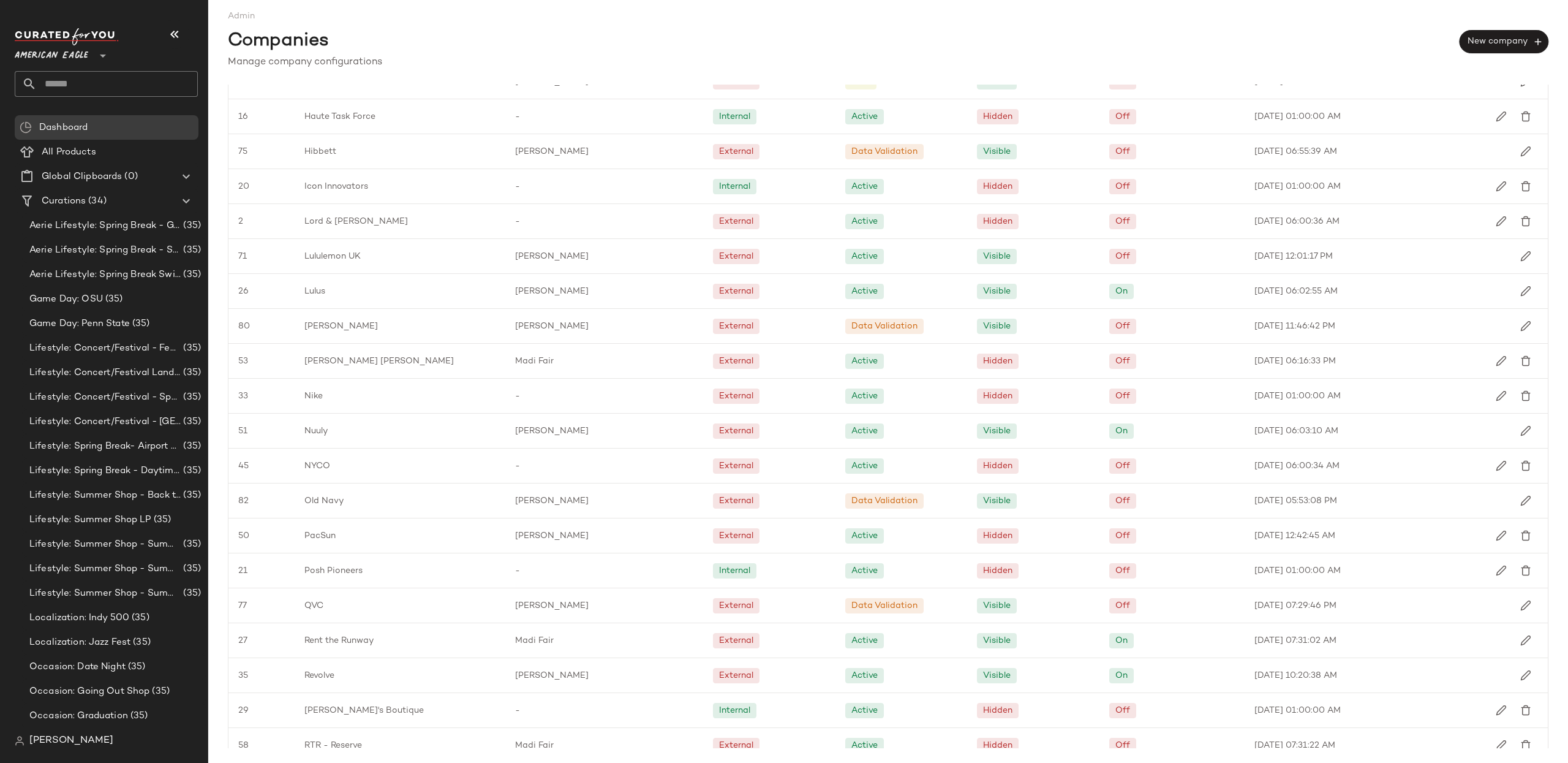
scroll to position [1162, 0]
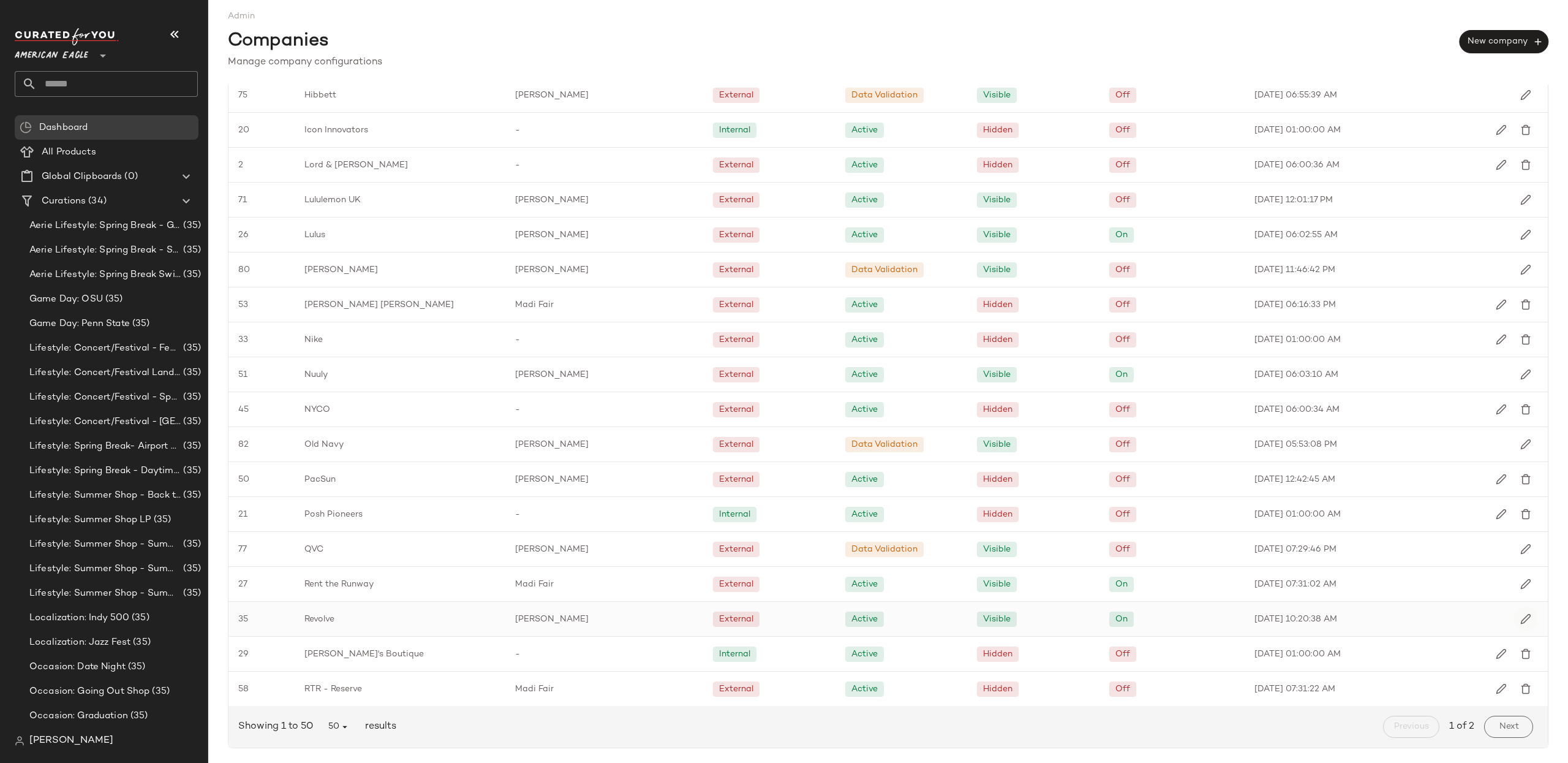
click at [1514, 617] on button "button" at bounding box center [1525, 618] width 24 height 24
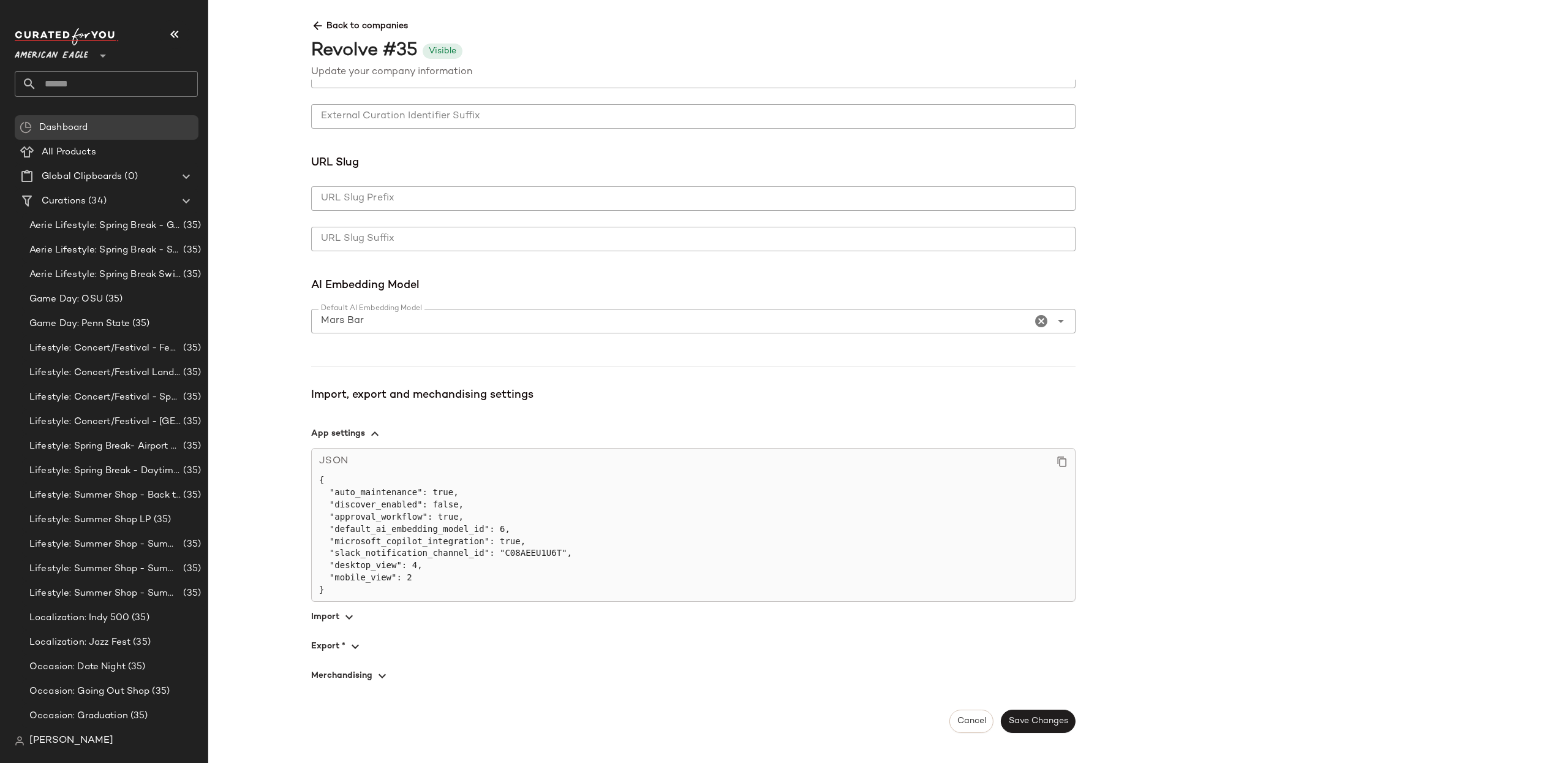
scroll to position [630, 0]
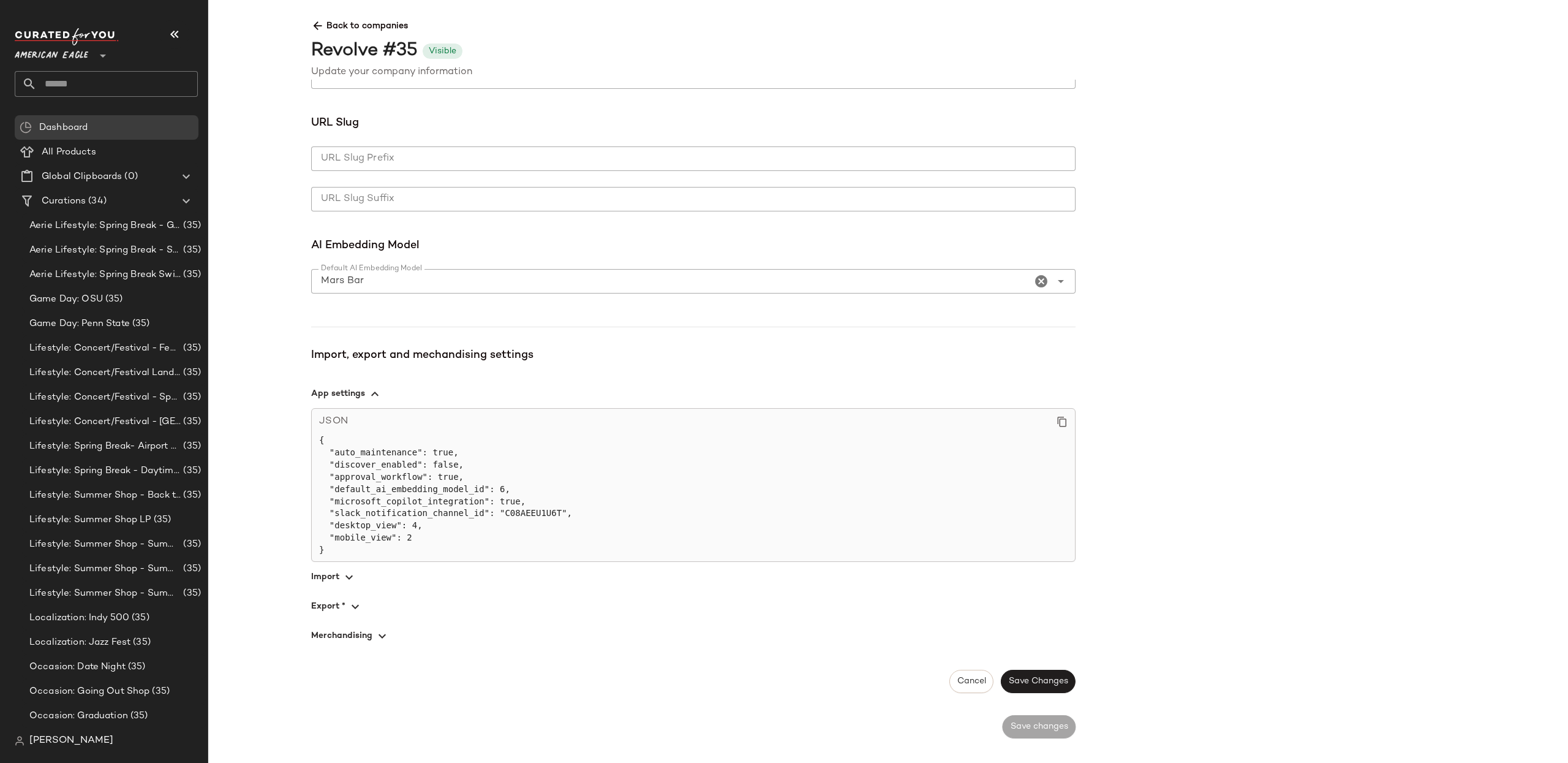
click at [388, 638] on icon "button" at bounding box center [382, 636] width 15 height 15
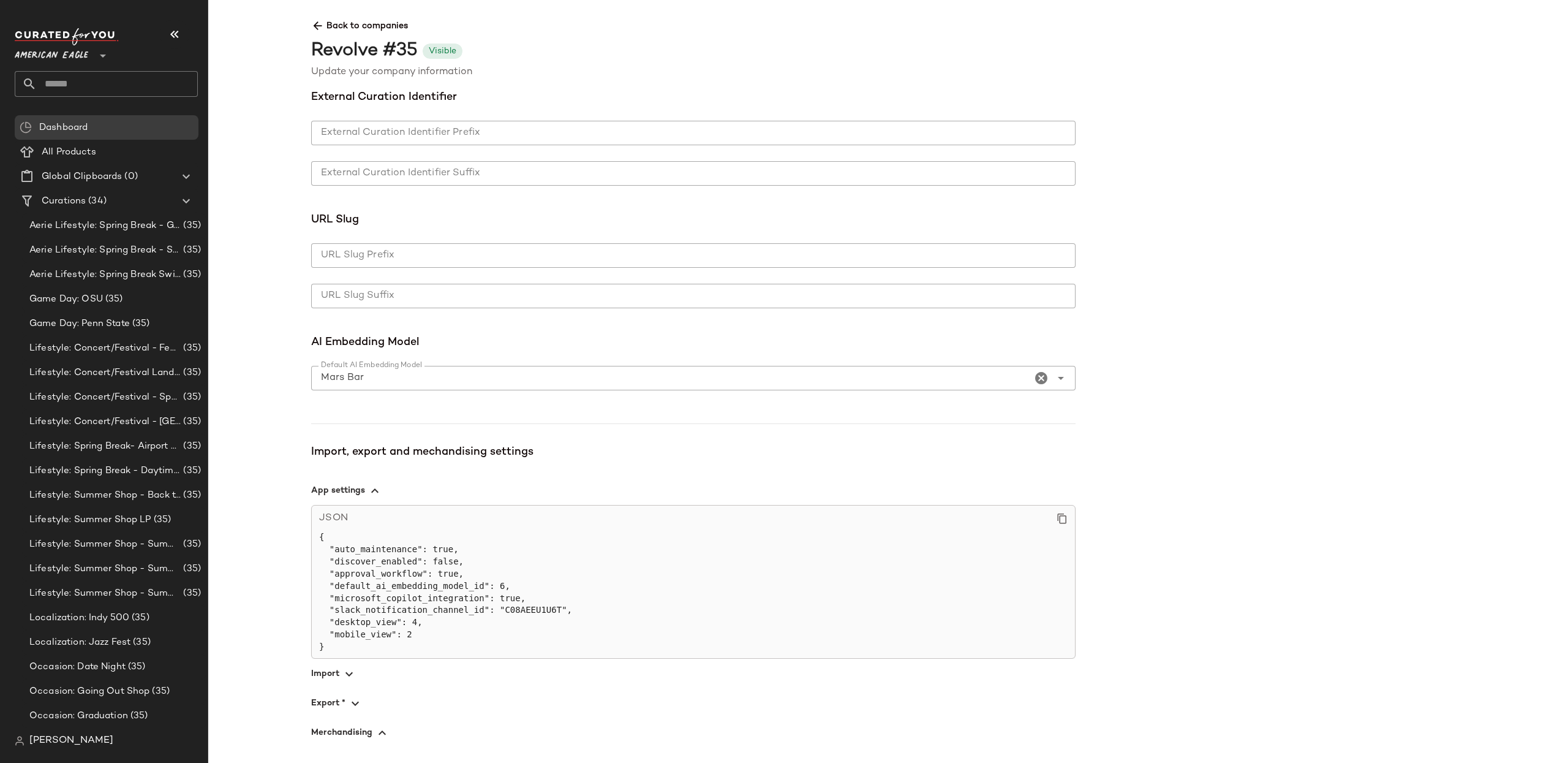
scroll to position [539, 0]
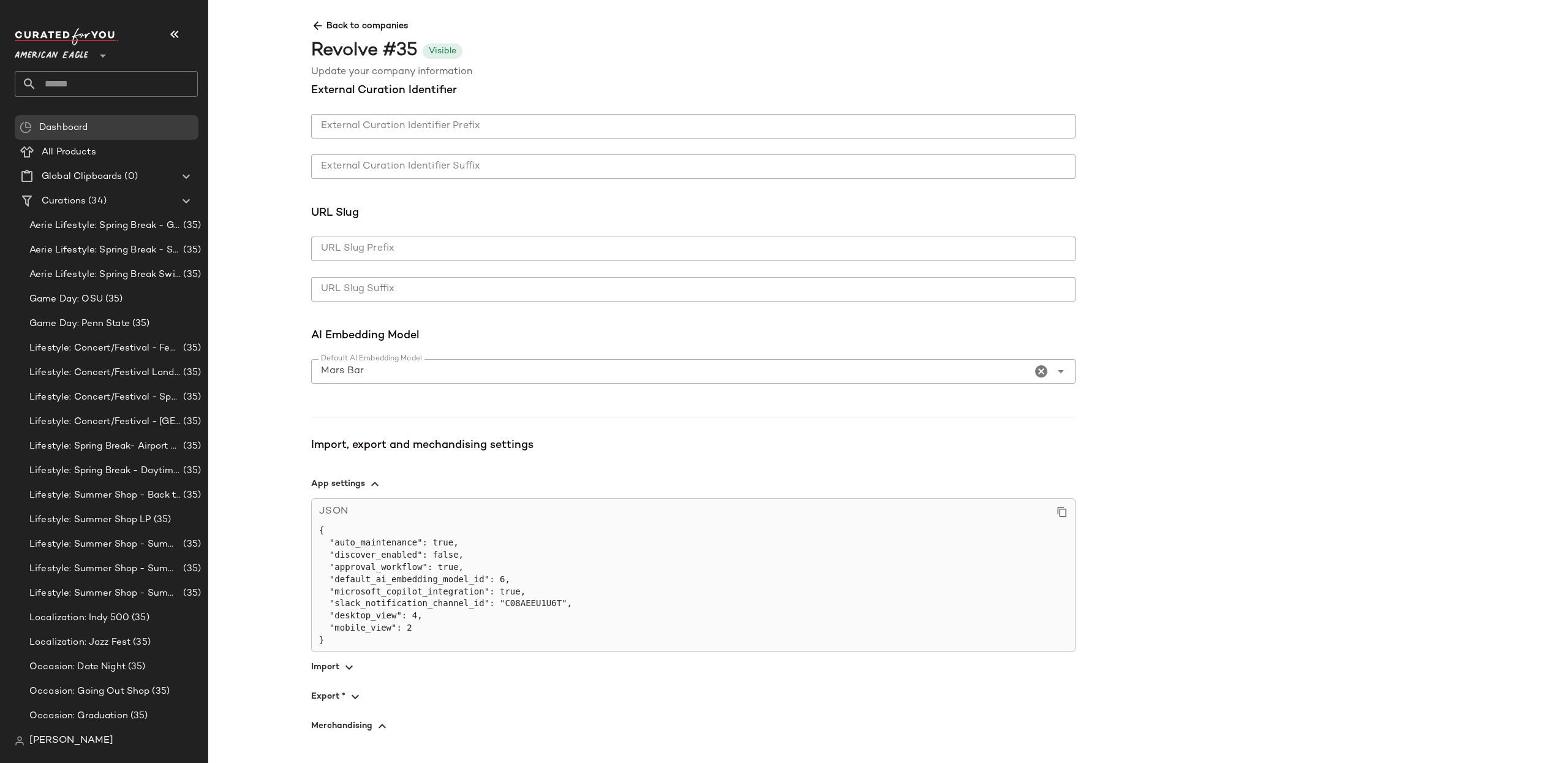
drag, startPoint x: 387, startPoint y: 724, endPoint x: 411, endPoint y: 727, distance: 24.2
click at [386, 724] on icon "button" at bounding box center [382, 726] width 15 height 15
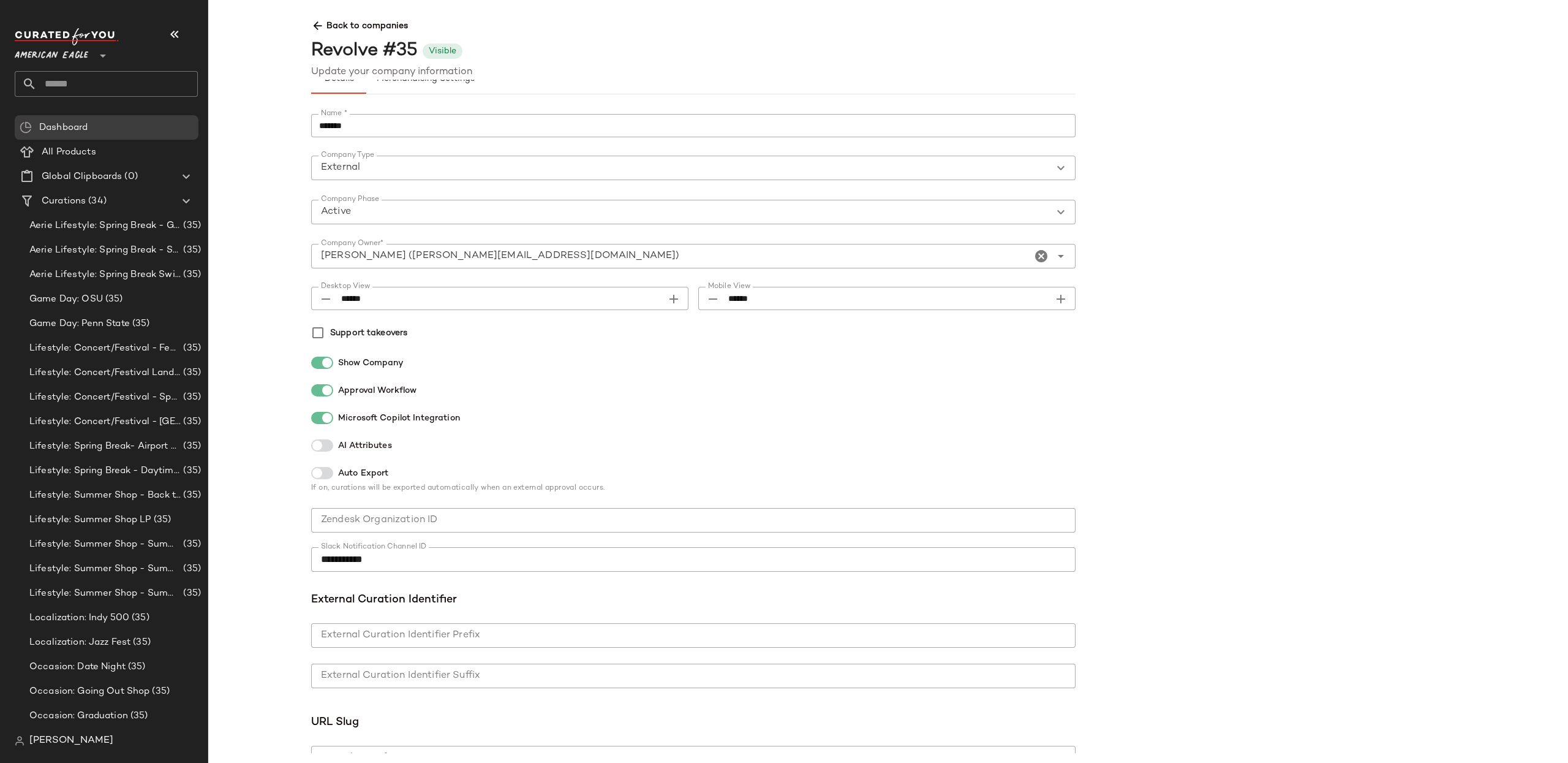
scroll to position [0, 0]
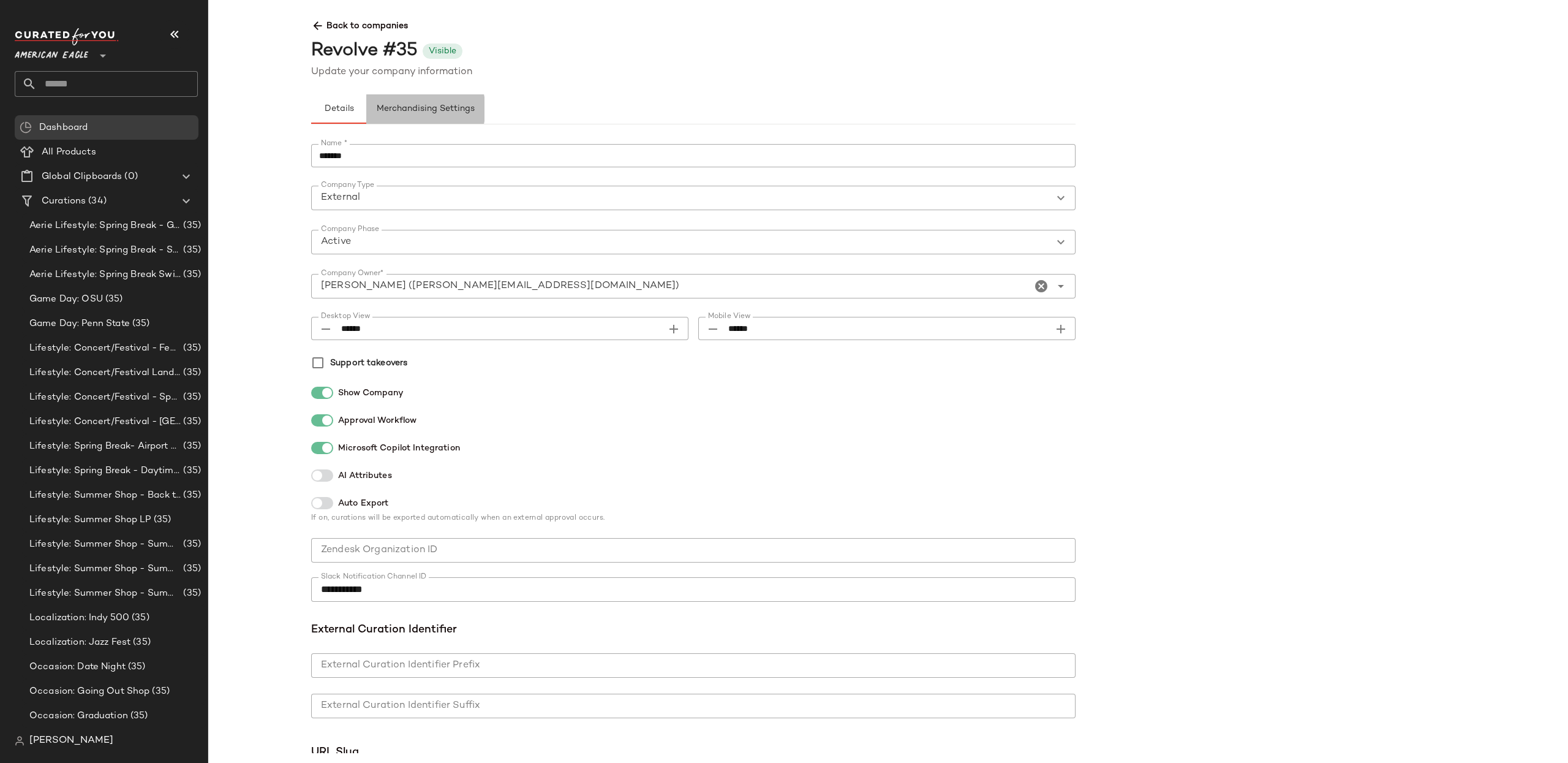
click at [448, 107] on span "Merchandising Settings" at bounding box center [425, 109] width 98 height 10
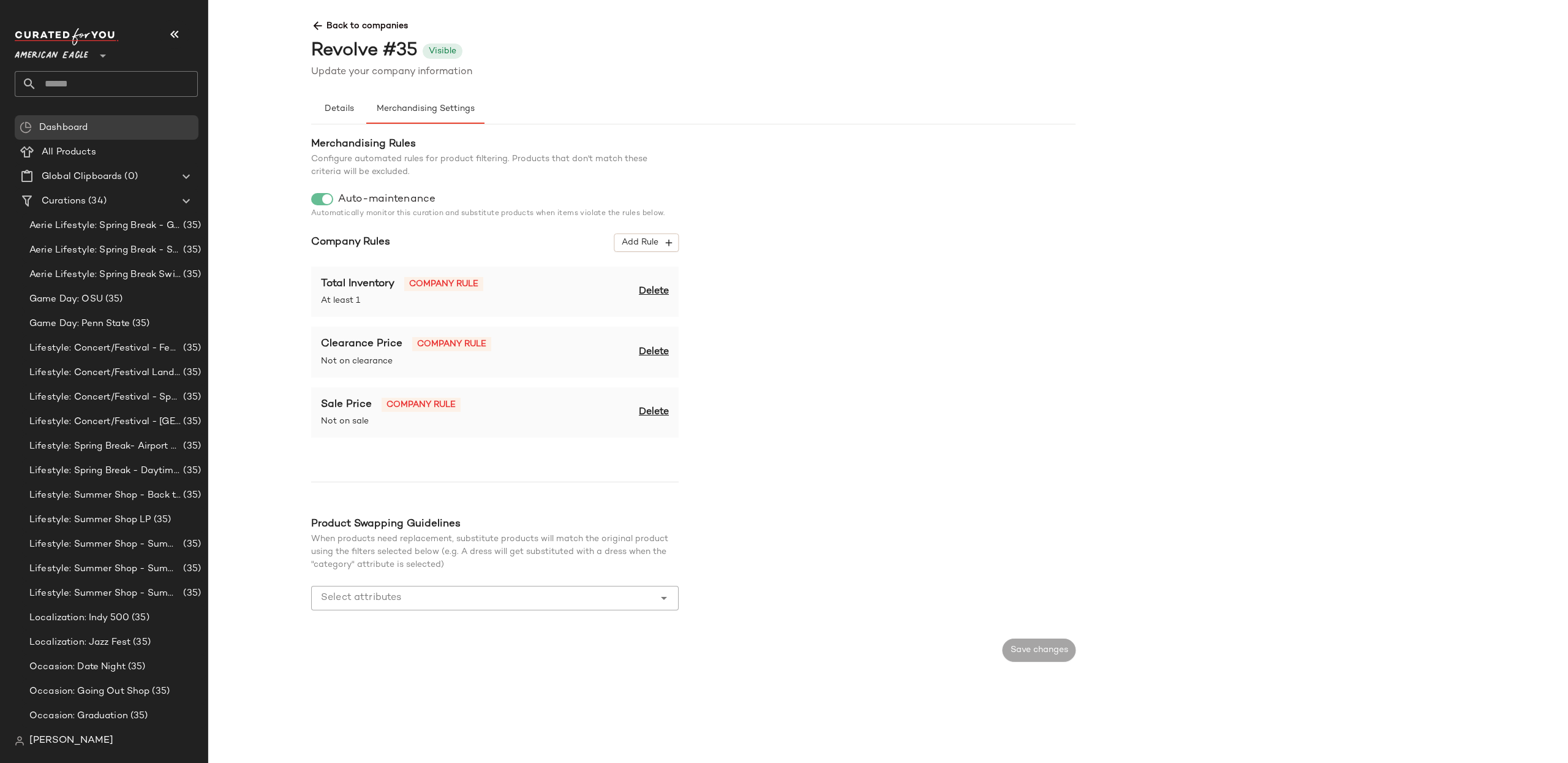
click at [65, 51] on span "American Eagle" at bounding box center [51, 53] width 73 height 22
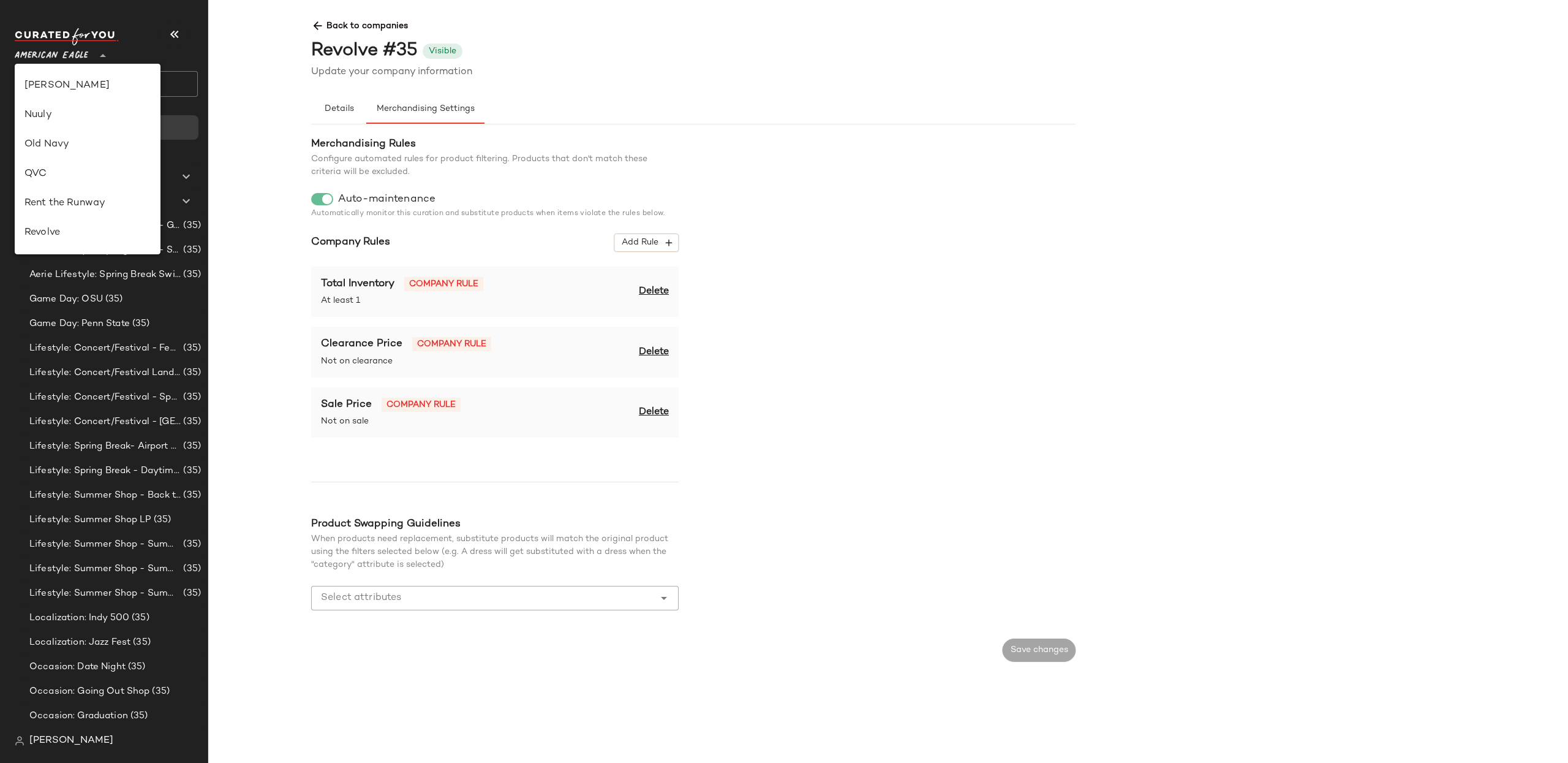
scroll to position [435, 0]
click at [78, 234] on div "Revolve" at bounding box center [87, 237] width 126 height 15
type input "**"
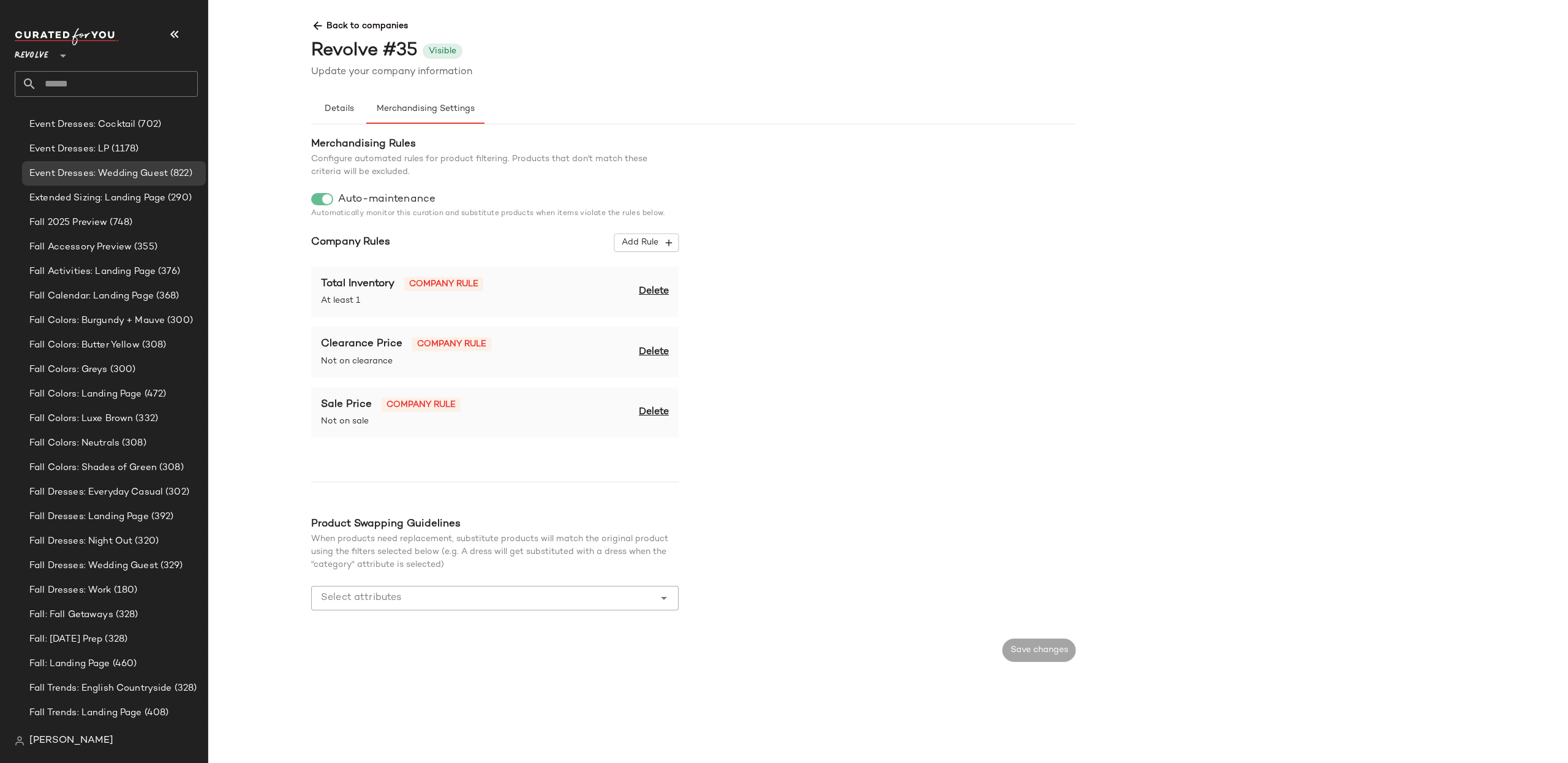
scroll to position [2650, 0]
click at [82, 79] on input "text" at bounding box center [117, 84] width 161 height 26
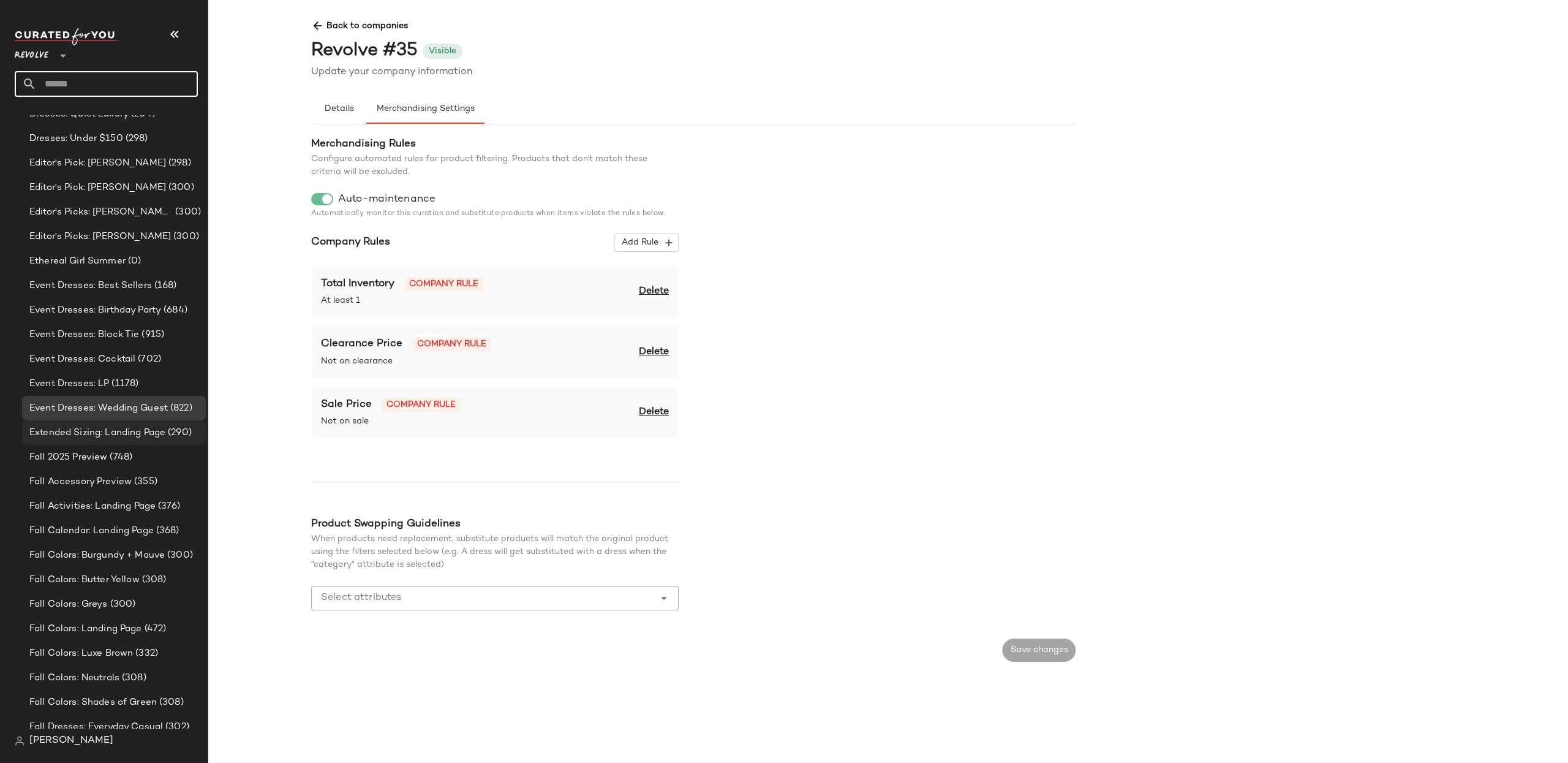
scroll to position [2409, 0]
click at [143, 415] on span "Event Dresses: Wedding Guest" at bounding box center [98, 414] width 138 height 14
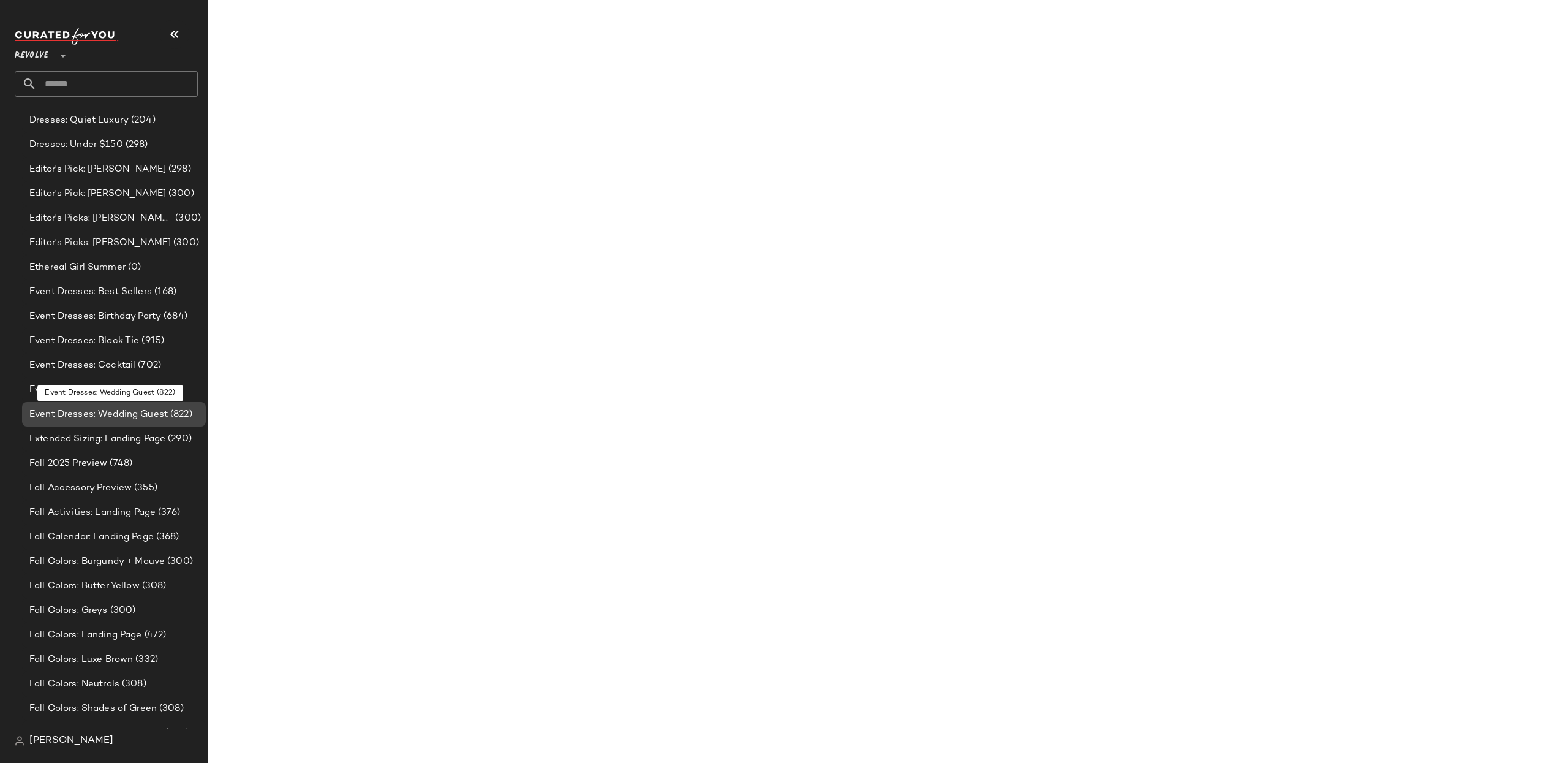
click at [145, 416] on span "Event Dresses: Wedding Guest" at bounding box center [98, 414] width 138 height 14
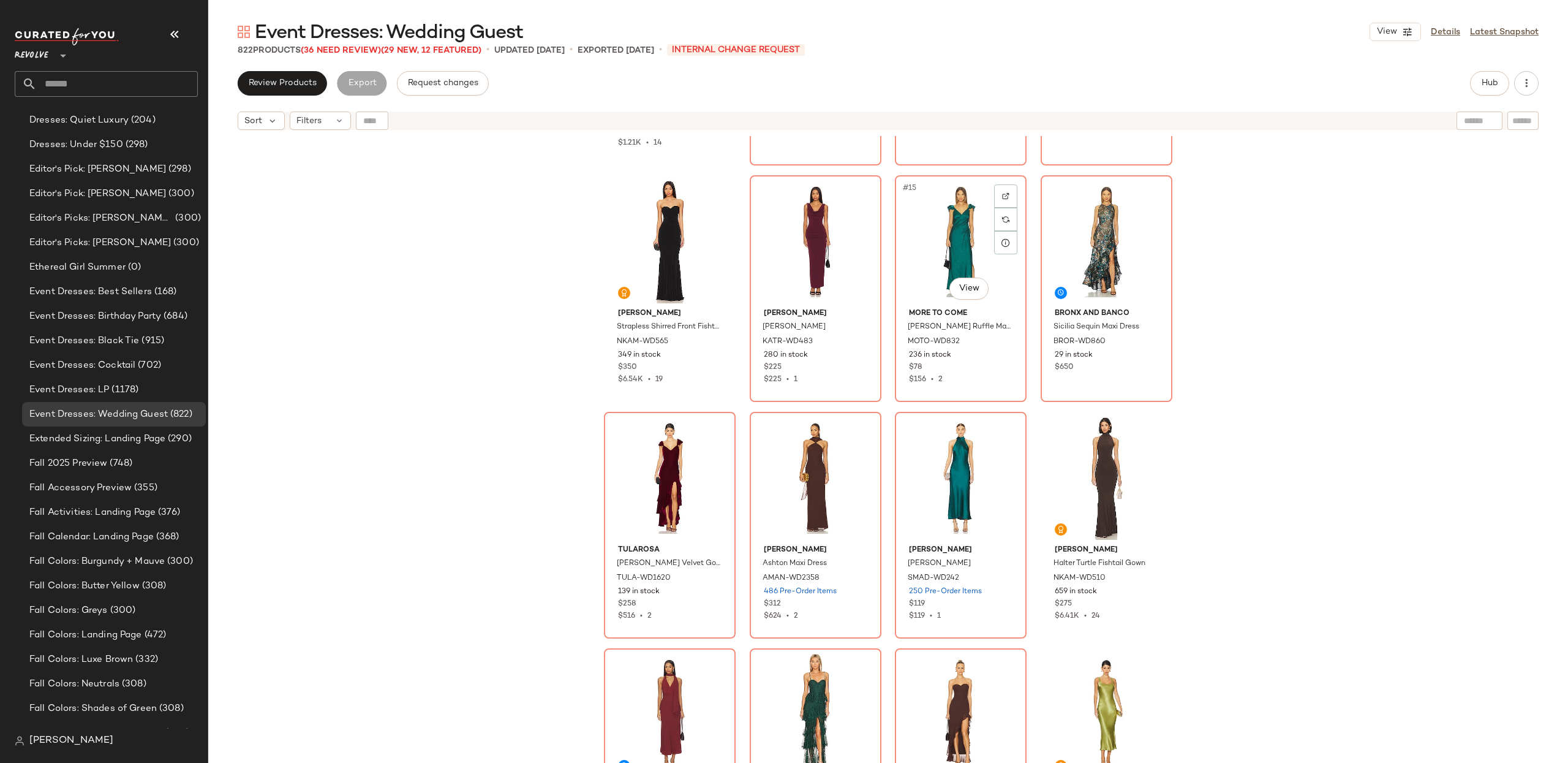
scroll to position [684, 0]
click at [256, 78] on span "Review Products" at bounding box center [282, 83] width 68 height 10
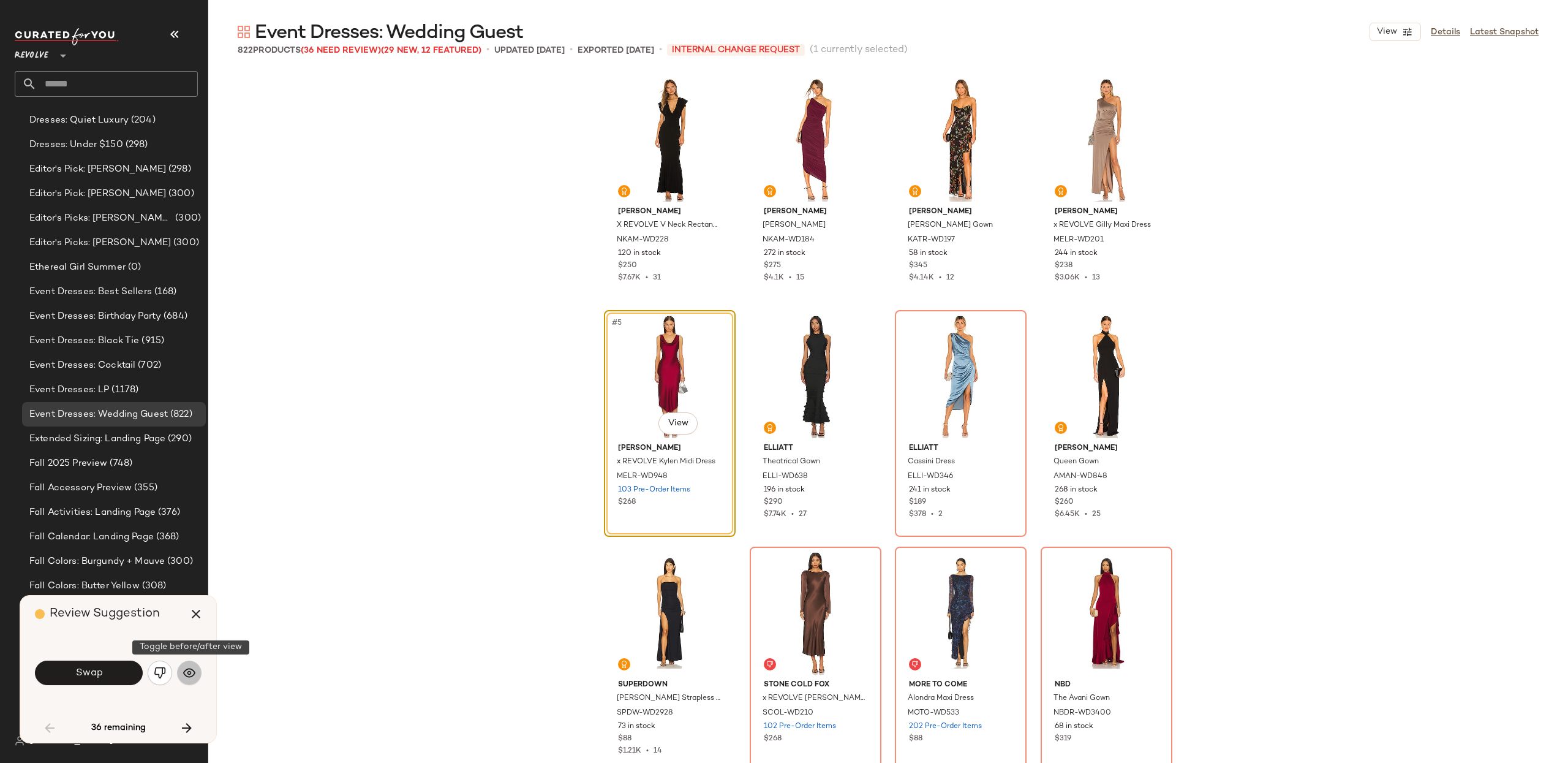
click at [196, 675] on button "button" at bounding box center [189, 672] width 24 height 24
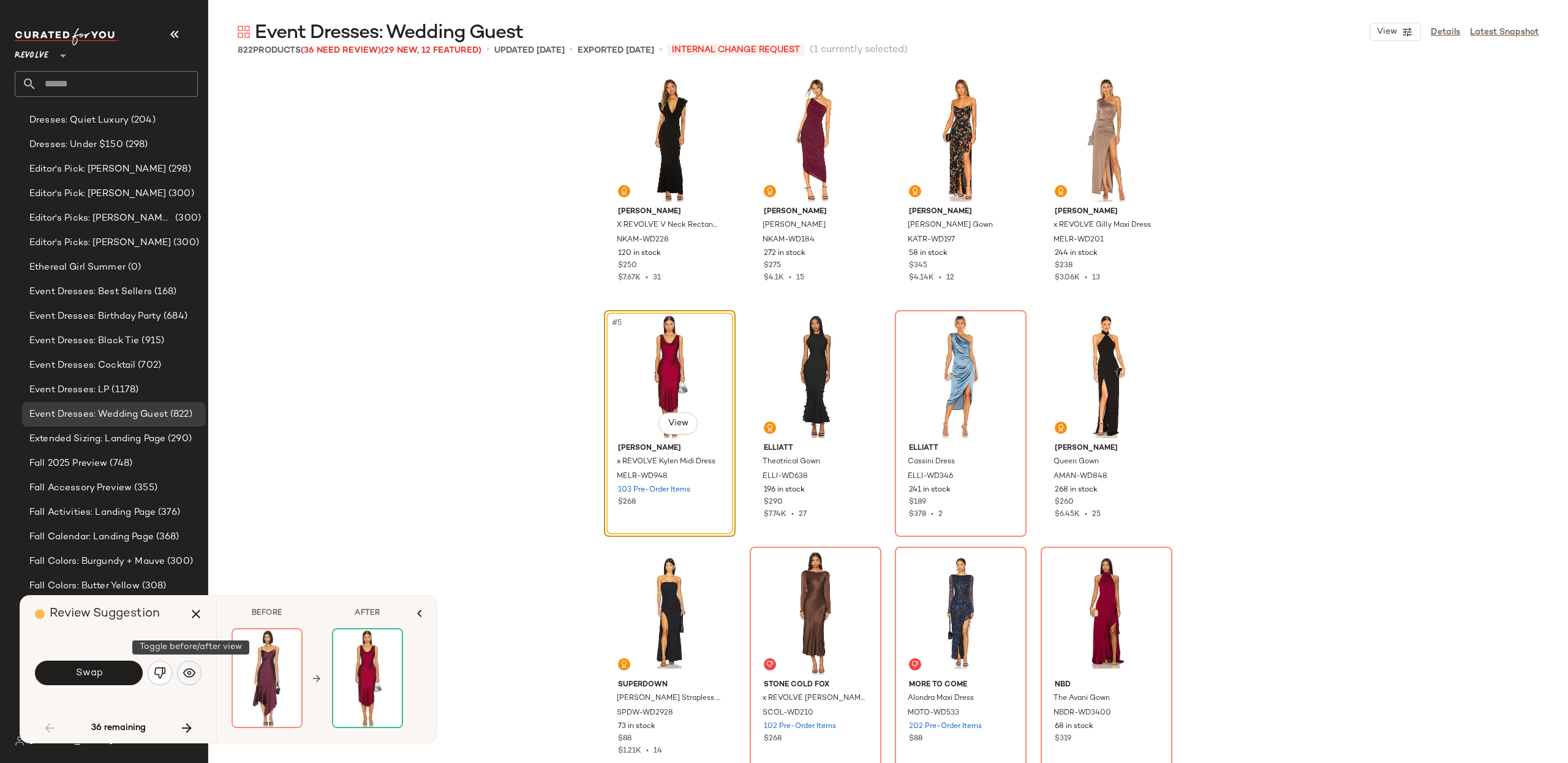
click at [196, 675] on button "button" at bounding box center [189, 672] width 24 height 24
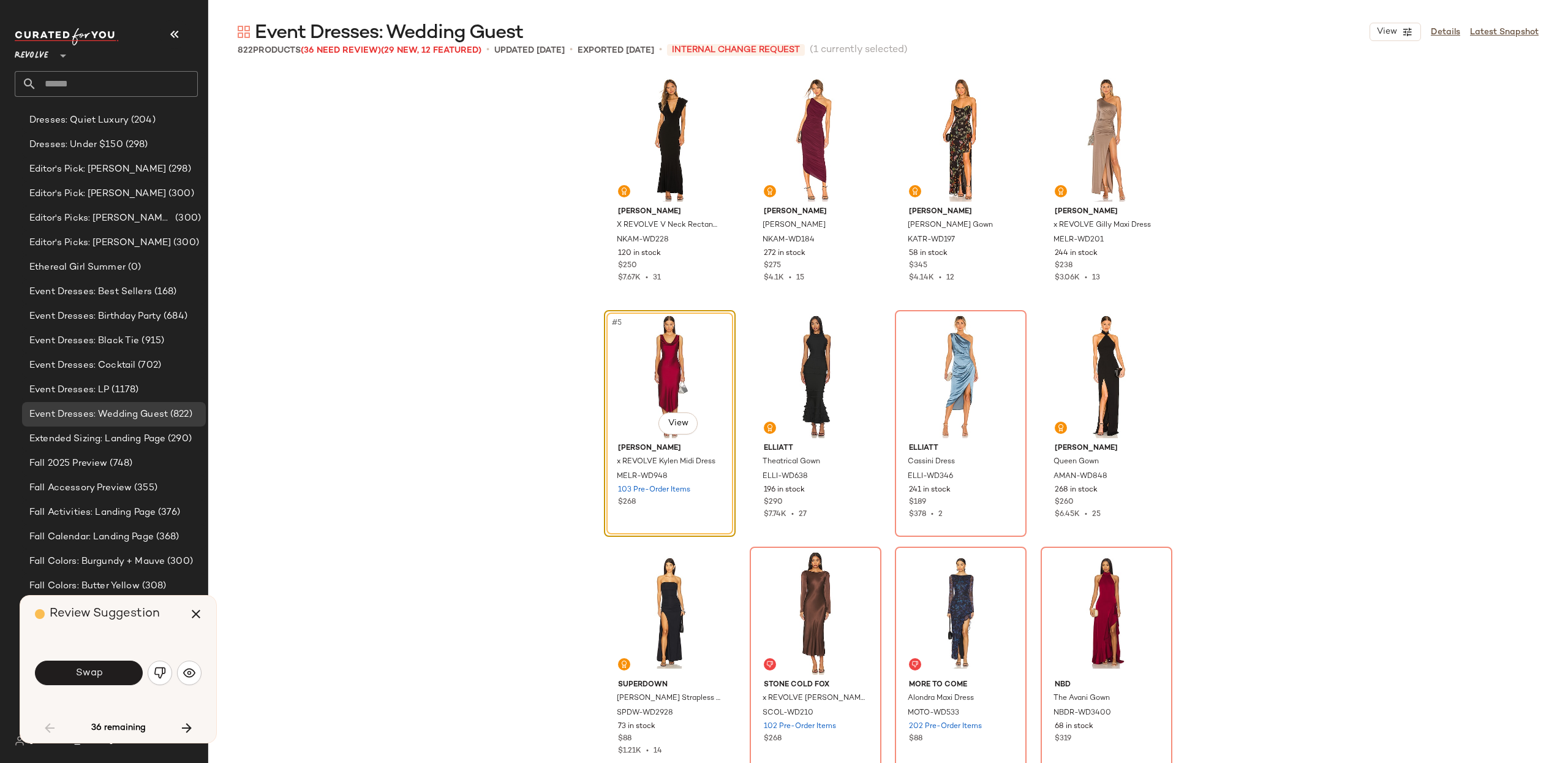
click at [194, 725] on button "button" at bounding box center [186, 728] width 29 height 29
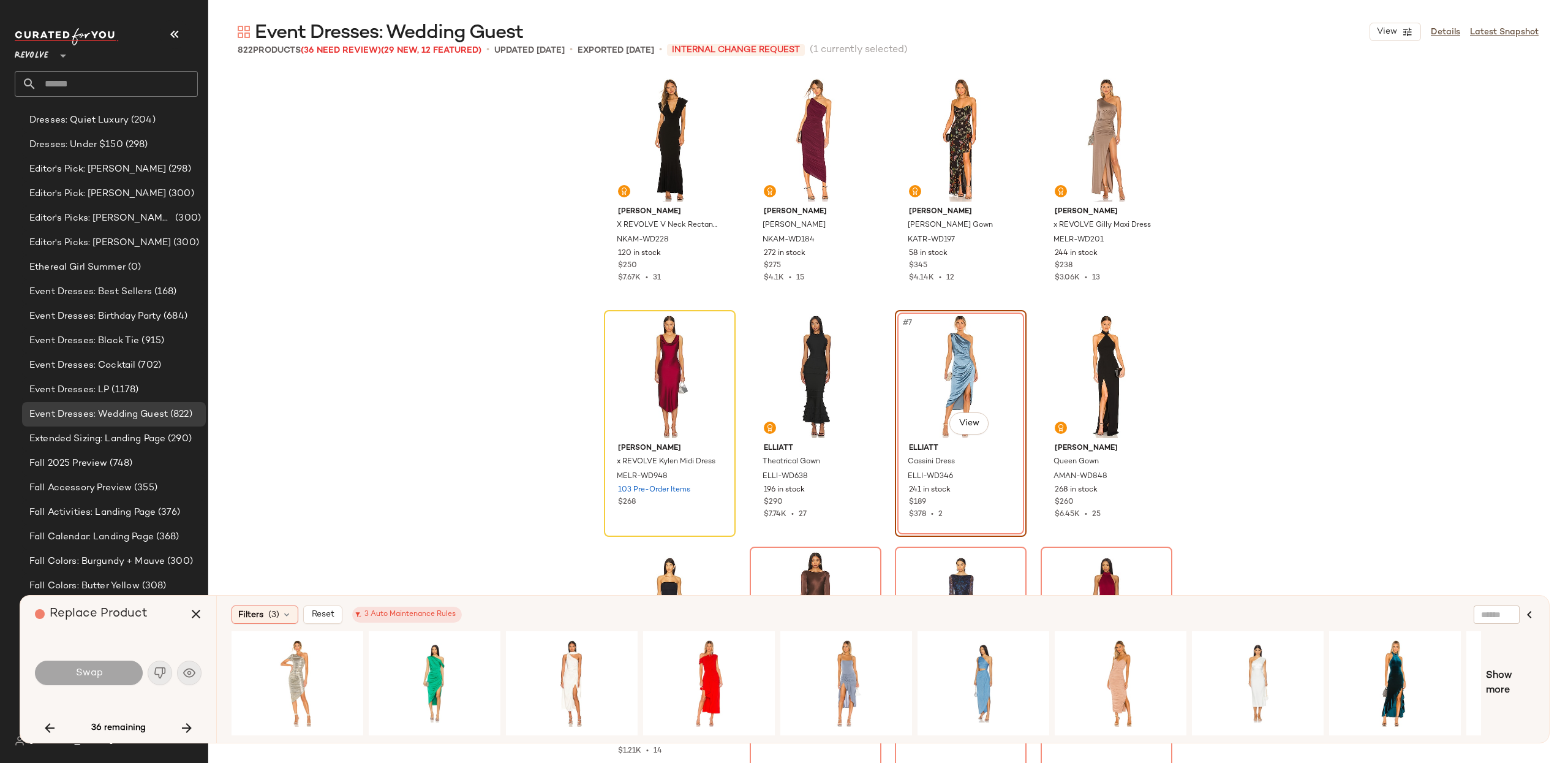
click at [44, 82] on input "text" at bounding box center [117, 84] width 161 height 26
click at [53, 62] on div "Revolve **" at bounding box center [34, 48] width 38 height 31
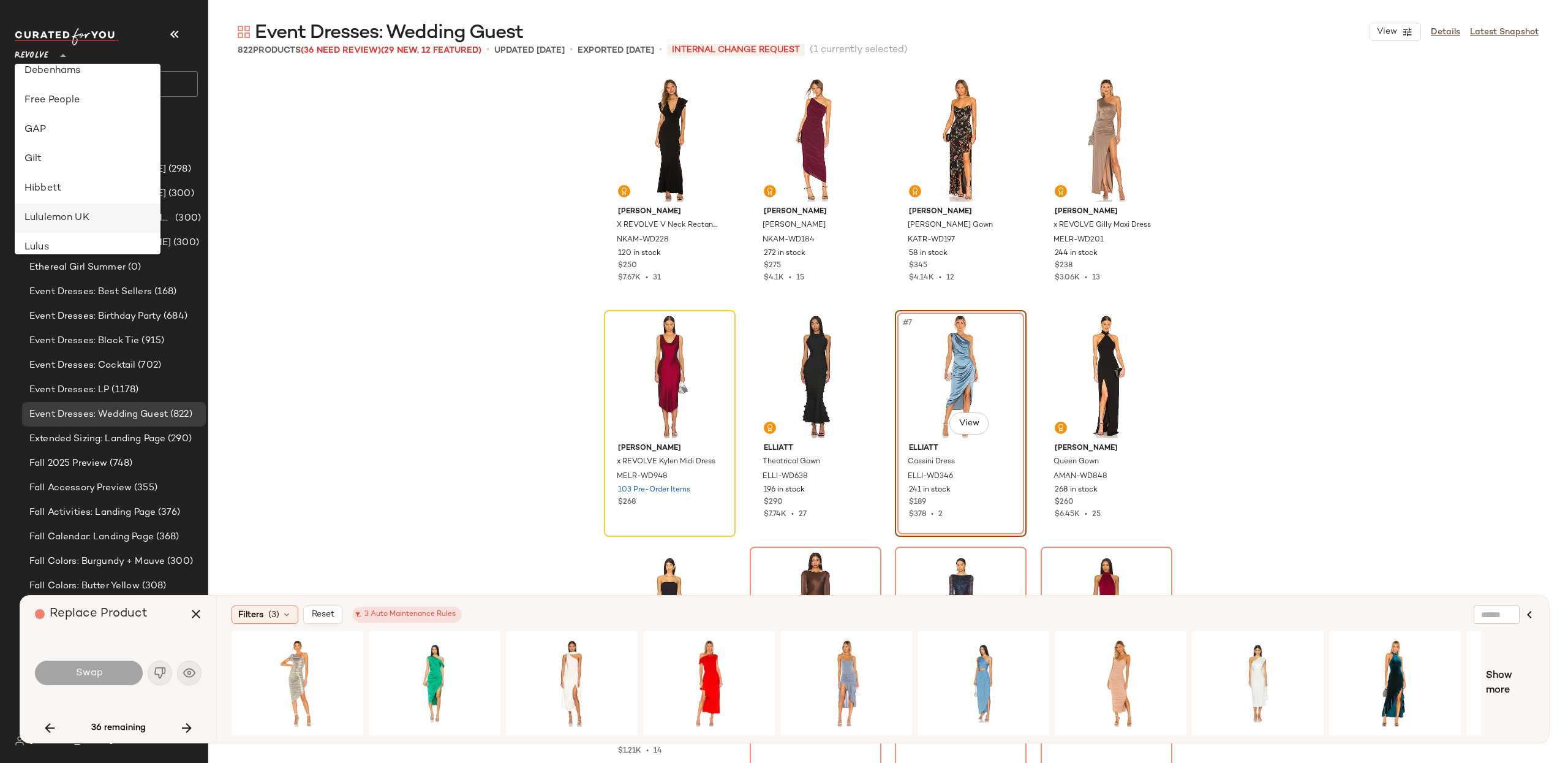
scroll to position [247, 0]
click at [72, 135] on div "GAP" at bounding box center [87, 131] width 126 height 15
type input "**"
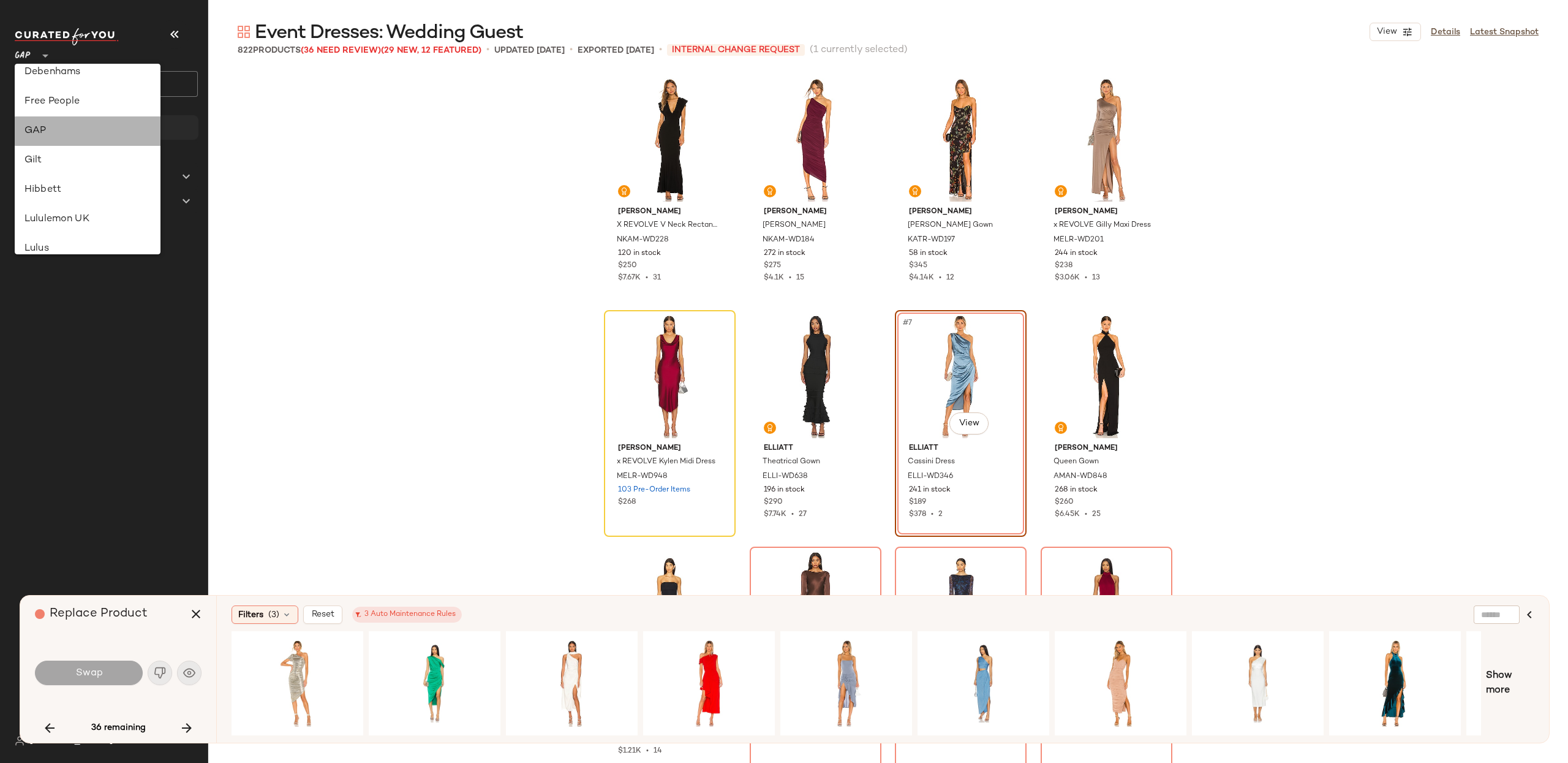
scroll to position [0, 0]
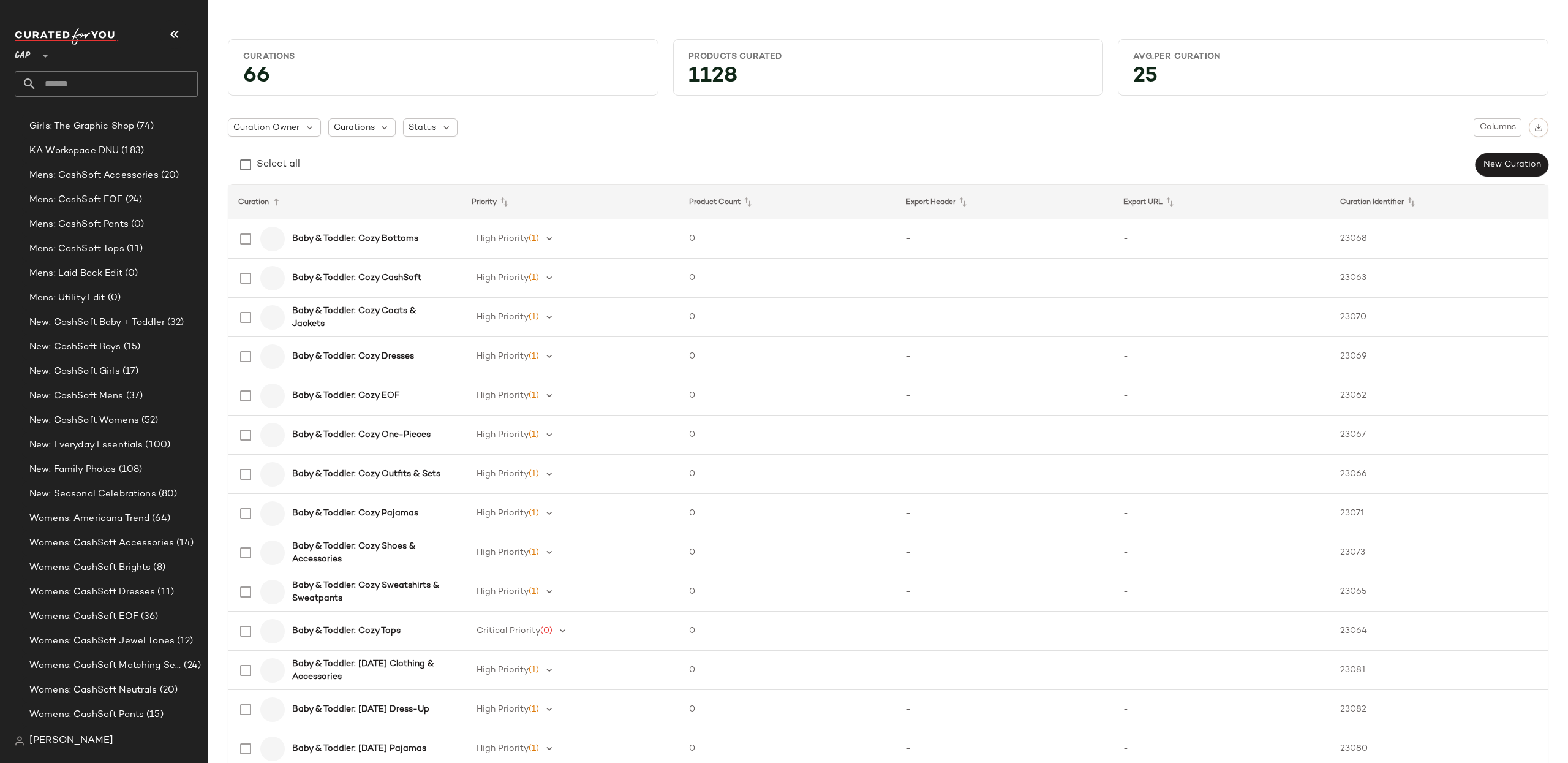
scroll to position [1445, 0]
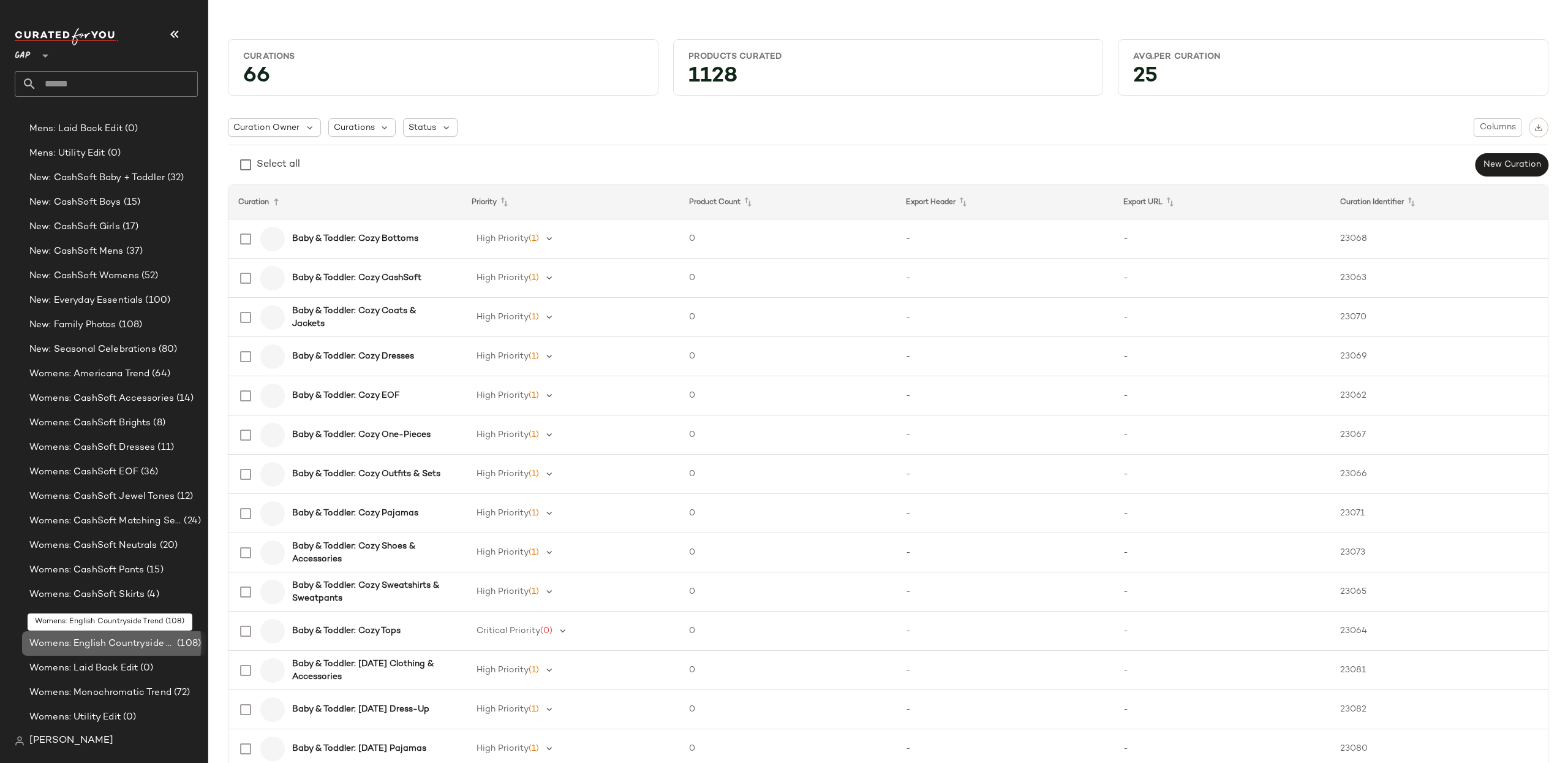
click at [112, 649] on span "Womens: English Countryside Trend" at bounding box center [102, 644] width 145 height 14
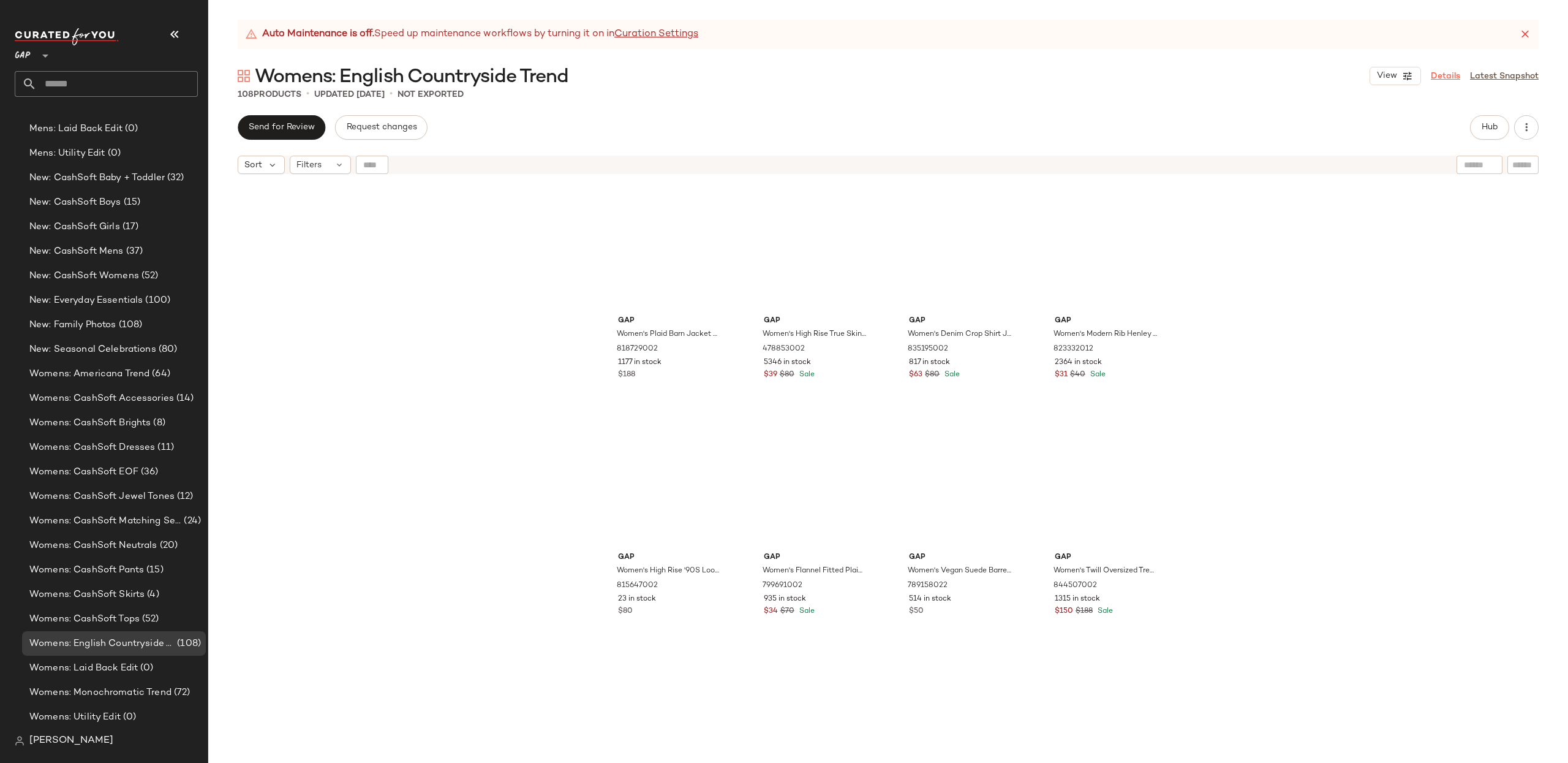
click at [1451, 73] on link "Details" at bounding box center [1445, 76] width 29 height 13
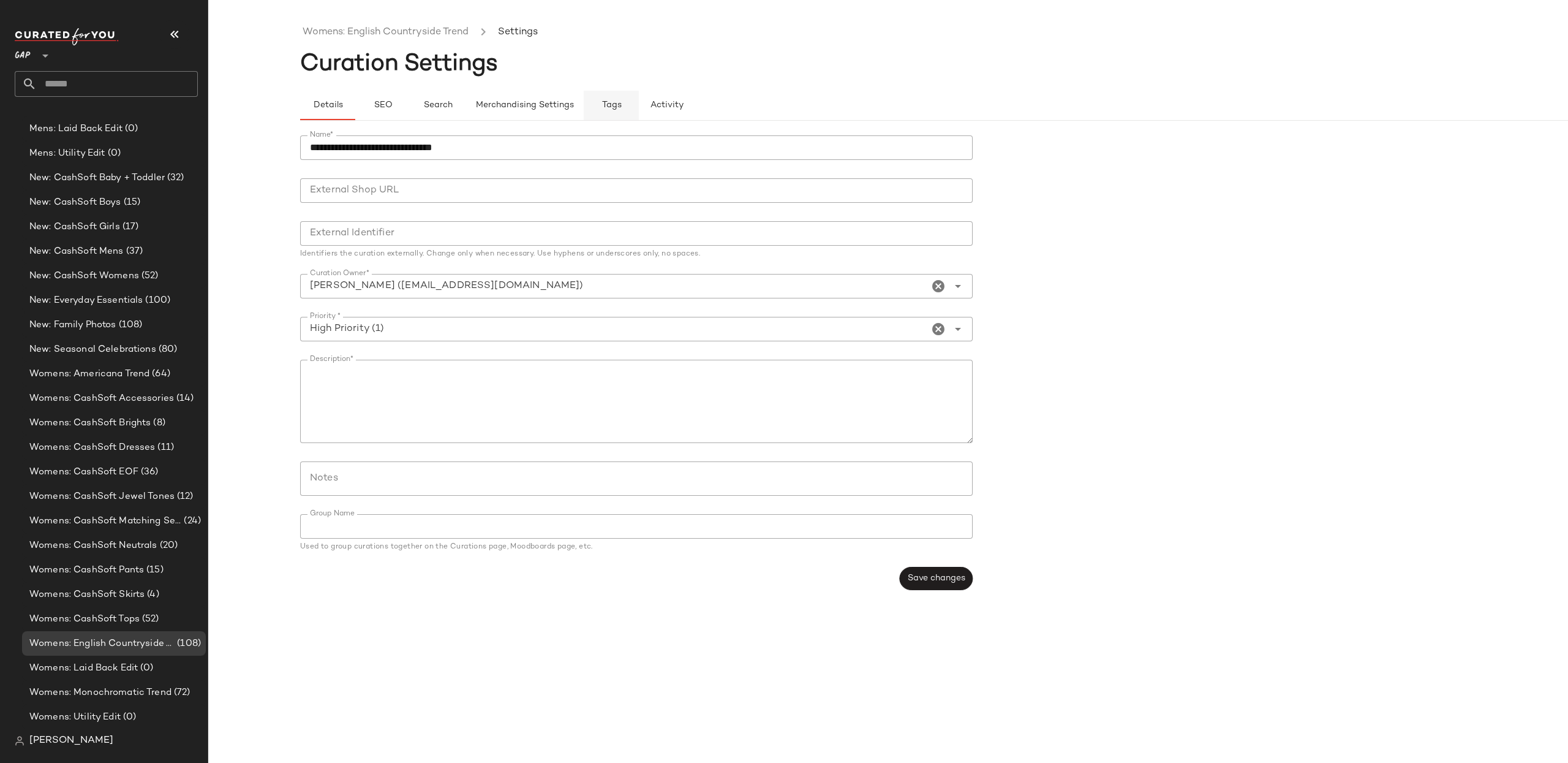
click at [605, 103] on span "Tags" at bounding box center [611, 106] width 20 height 10
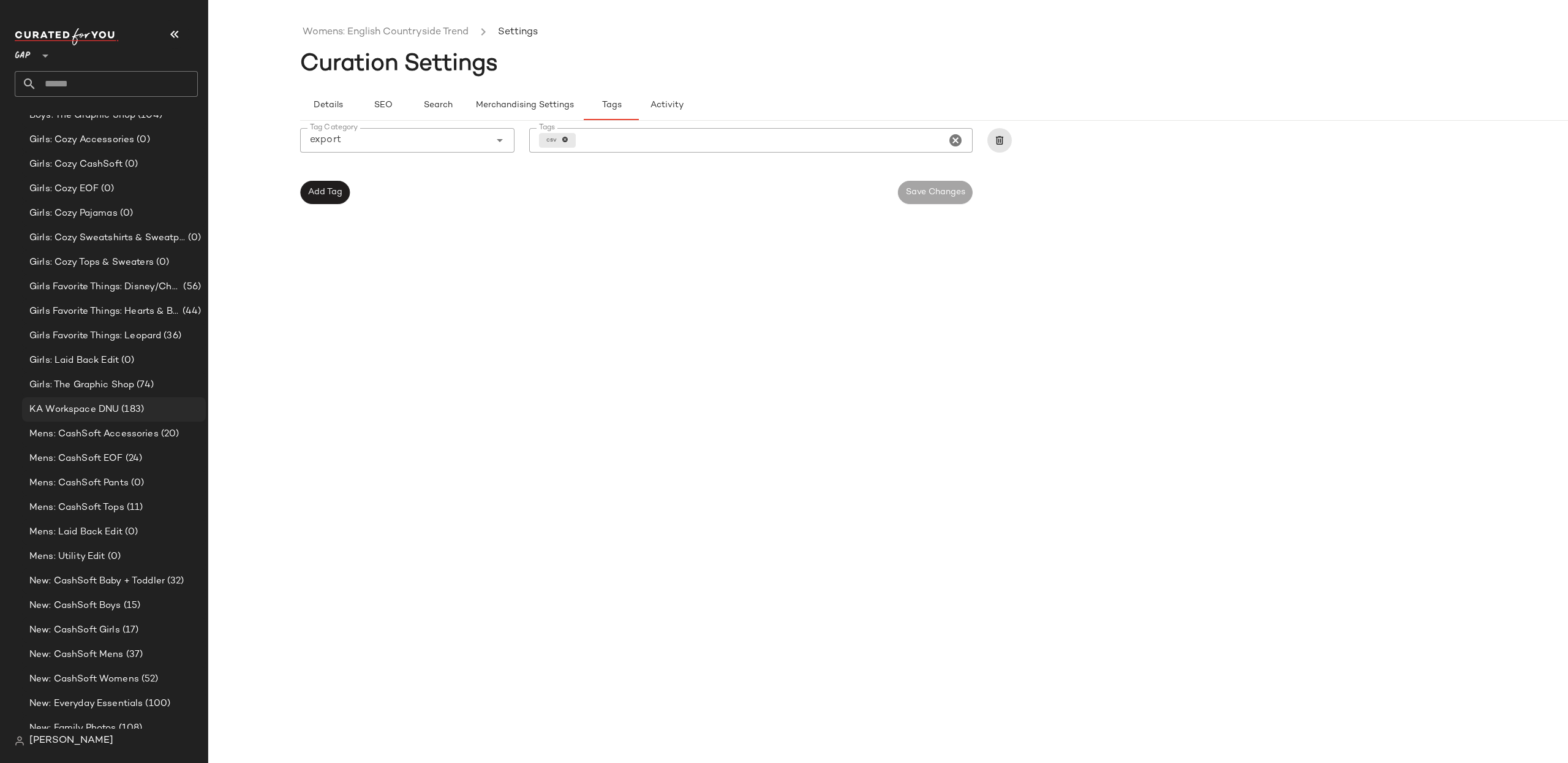
type button "tags"
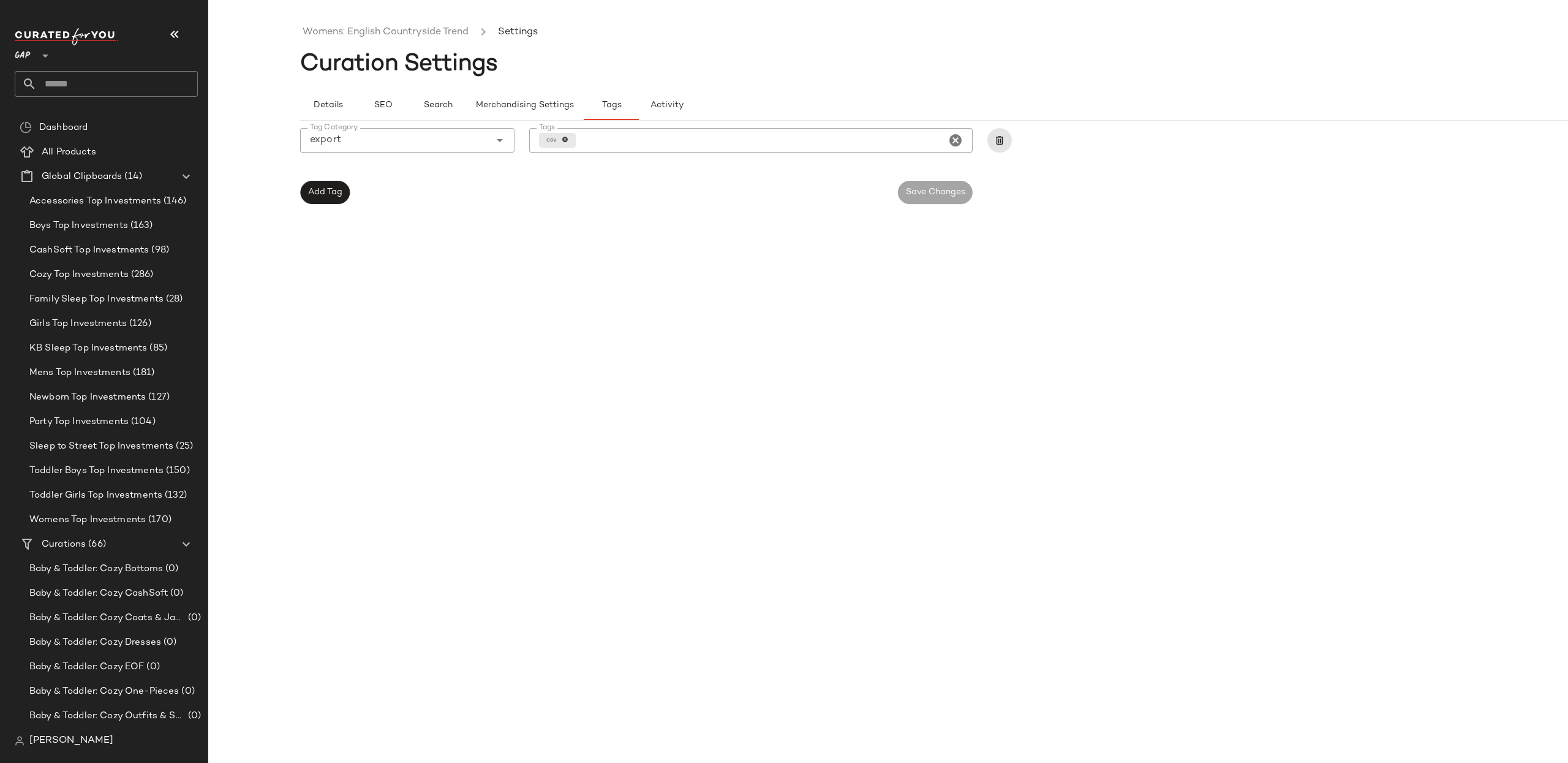
click at [986, 443] on div "Womens: English Countryside Trend Settings Curation Settings Details SEO Search…" at bounding box center [980, 391] width 1360 height 743
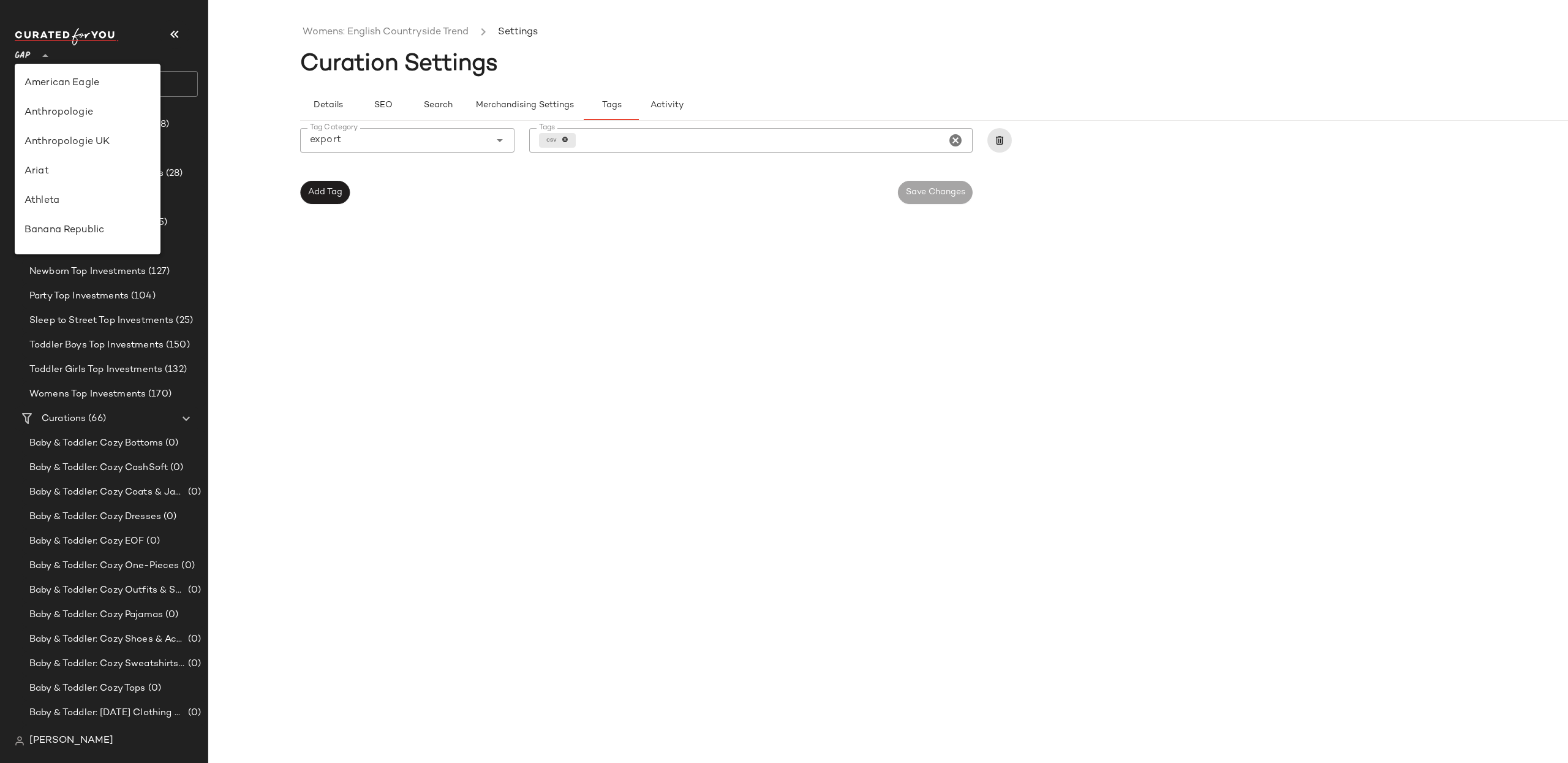
click at [26, 52] on span "GAP" at bounding box center [22, 53] width 16 height 22
click at [102, 110] on div "Revolve" at bounding box center [87, 104] width 126 height 15
type input "**"
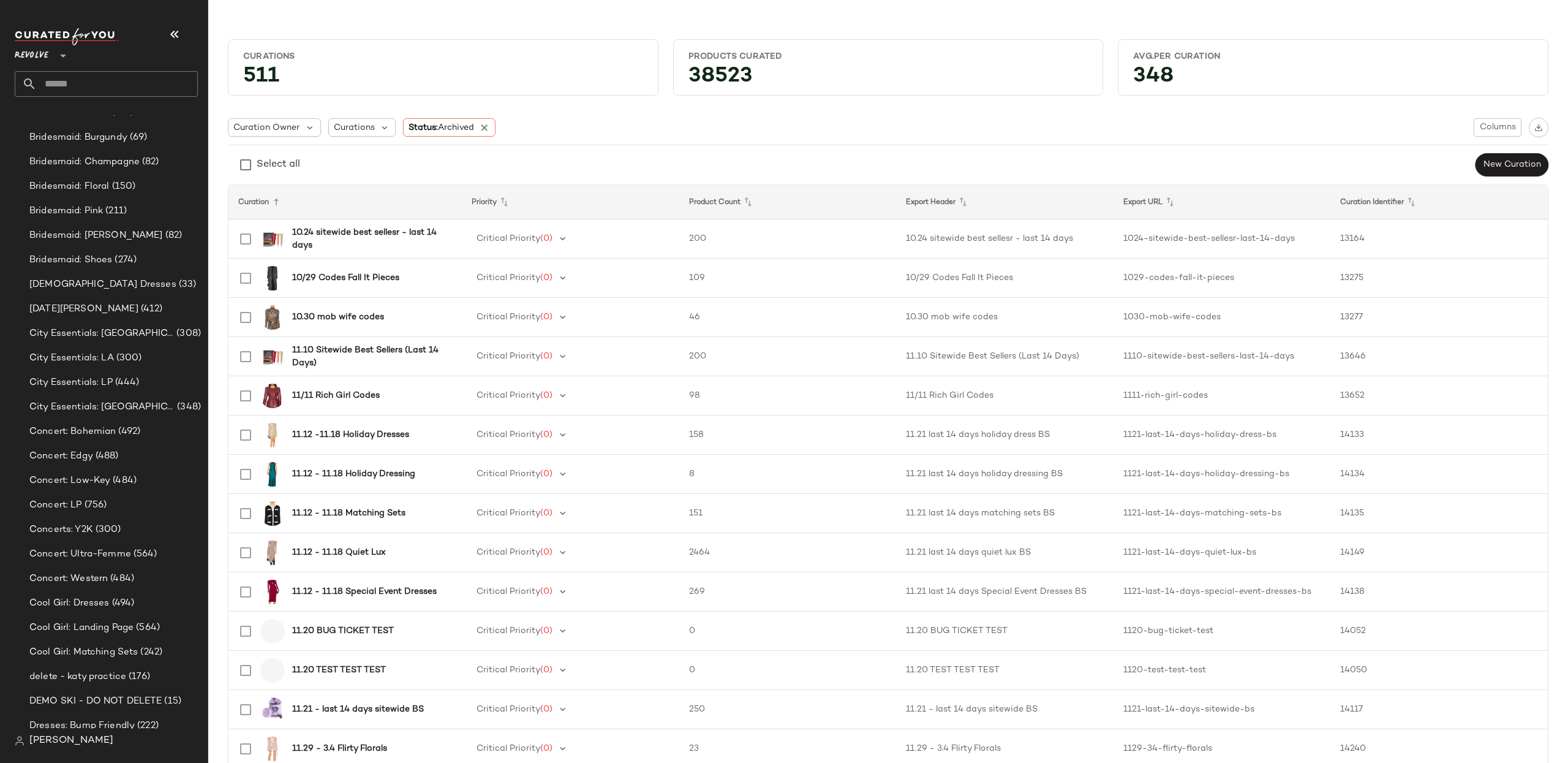
scroll to position [1910, 0]
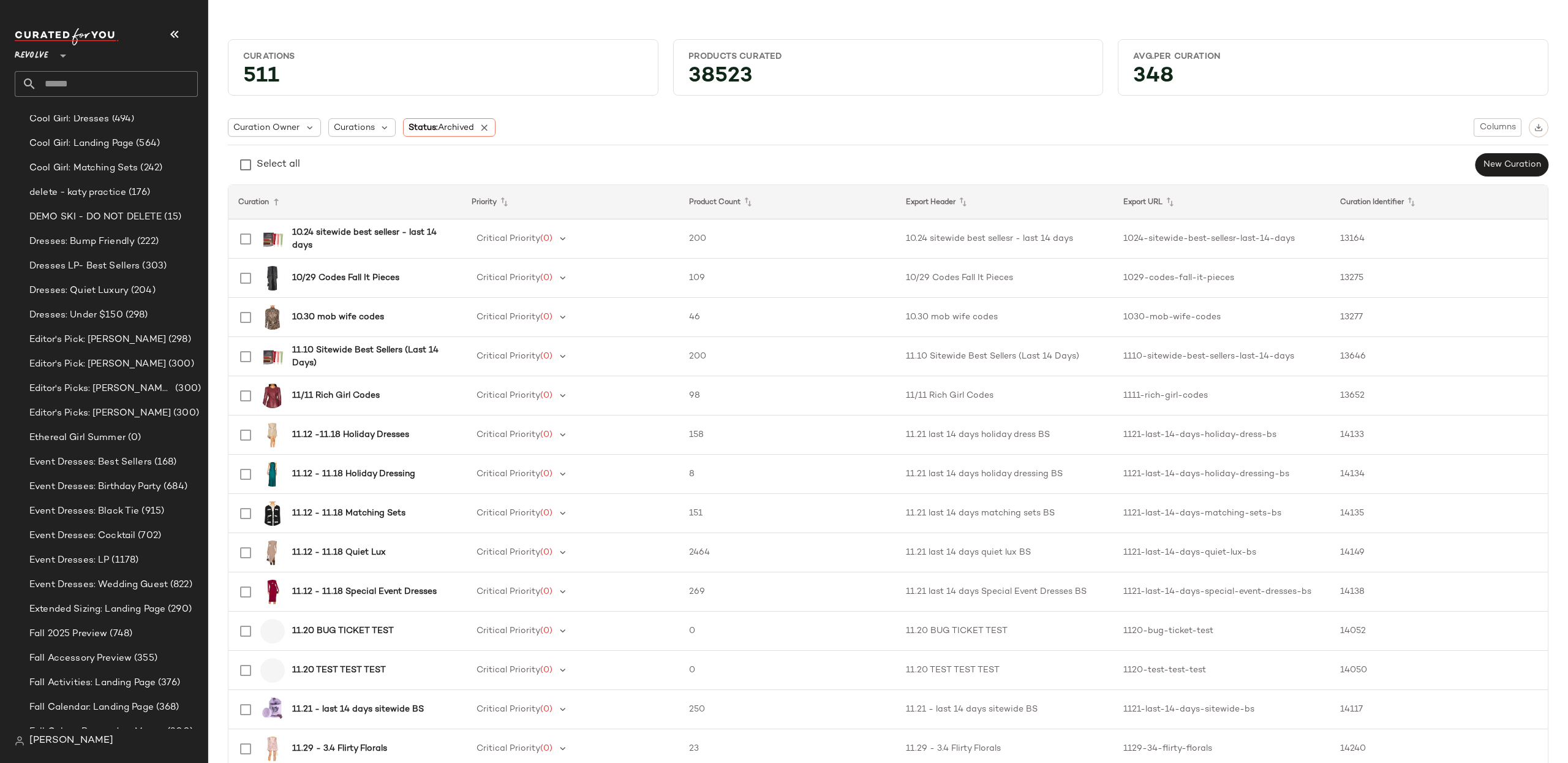
scroll to position [2260, 0]
click at [139, 492] on span "(915)" at bounding box center [152, 490] width 25 height 14
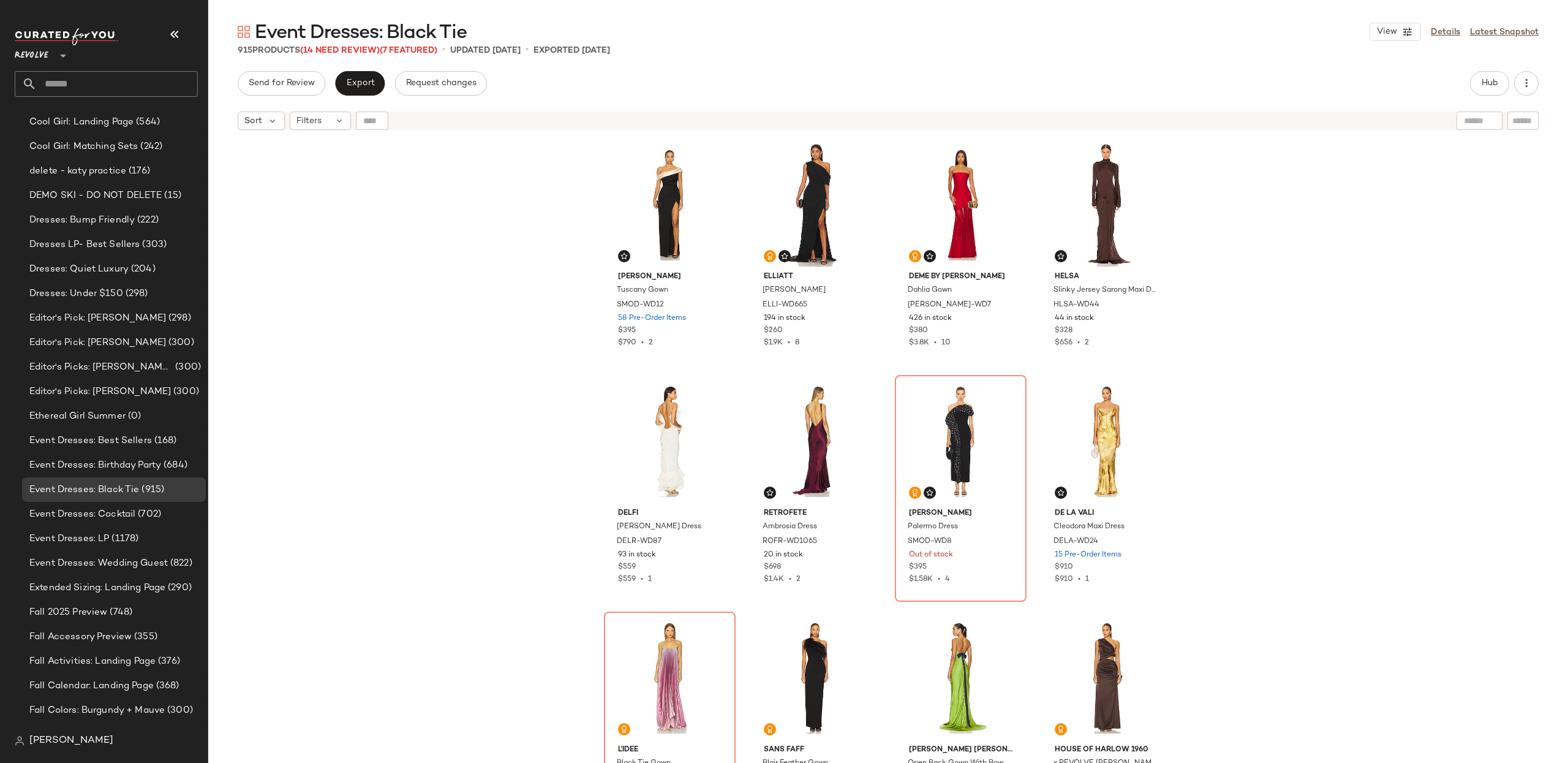
click at [1424, 219] on div "[PERSON_NAME] Moda Tuscany Gown SMOD-WD12 58 Pre-Order Items $395 $790 • 2 ELLI…" at bounding box center [888, 465] width 1360 height 657
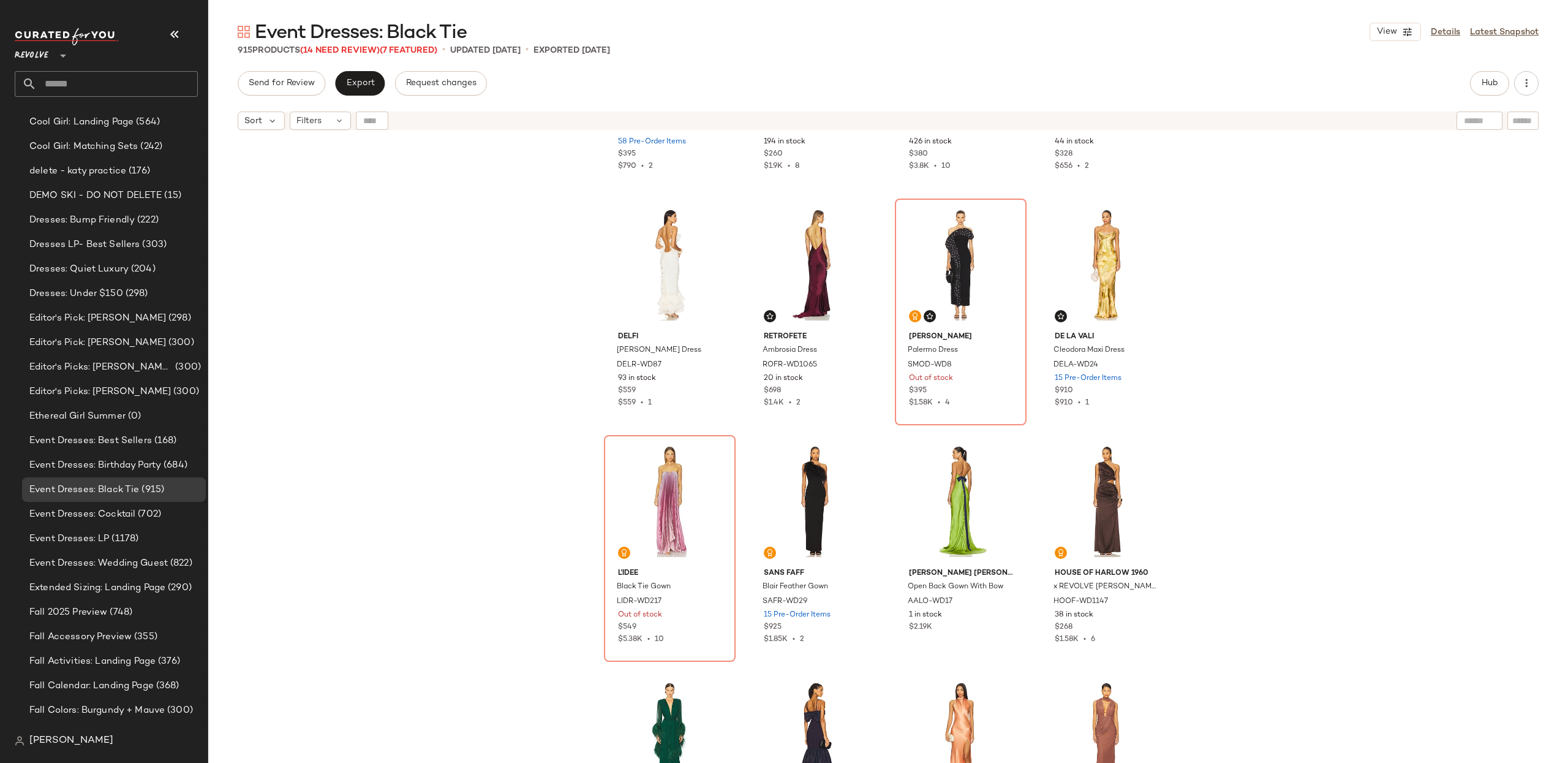
scroll to position [174, 0]
click at [659, 481] on div "#9 View" at bounding box center [670, 503] width 123 height 124
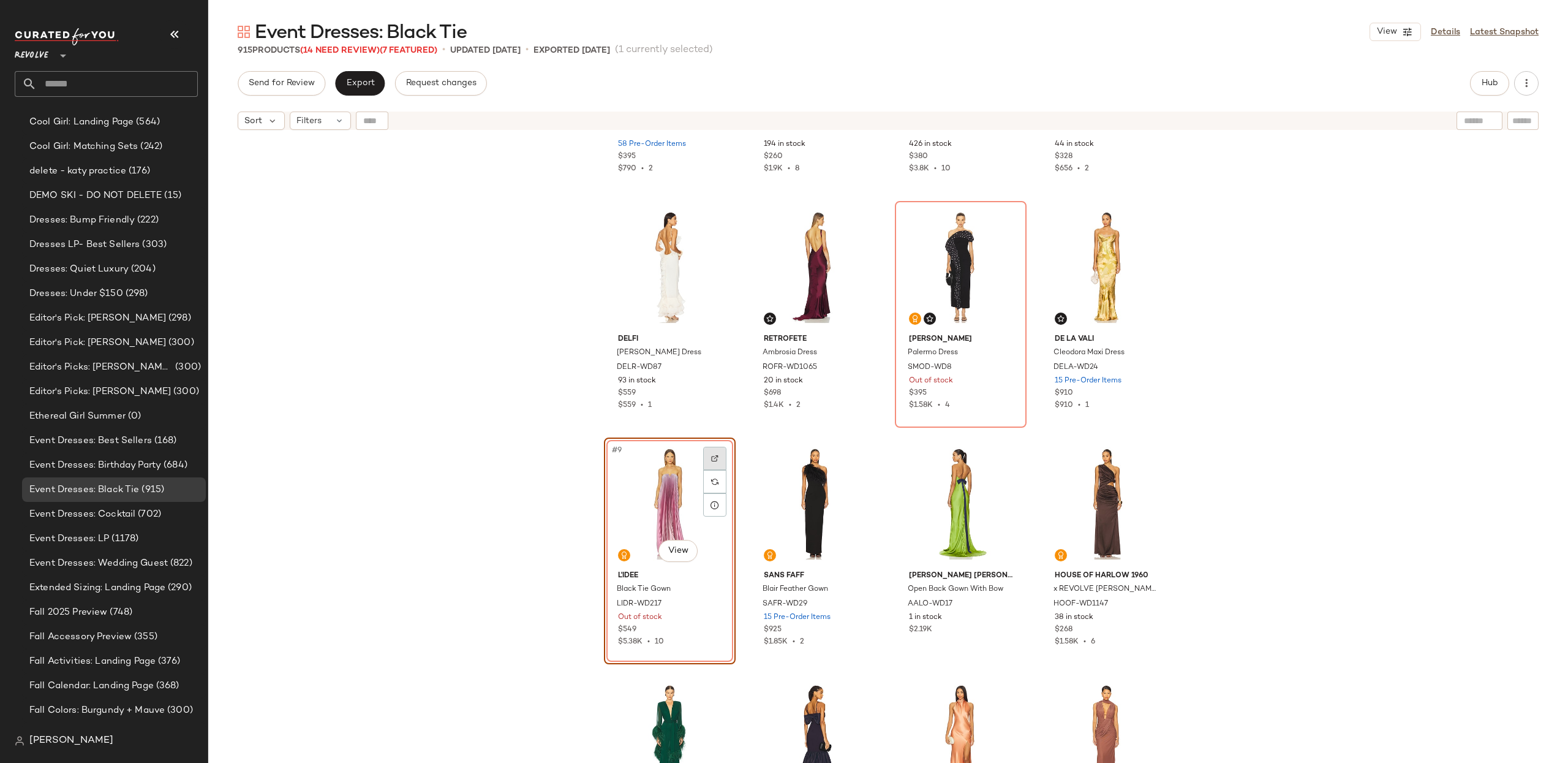
click at [715, 453] on div at bounding box center [715, 458] width 23 height 23
click at [633, 474] on div "#9 View" at bounding box center [670, 503] width 123 height 124
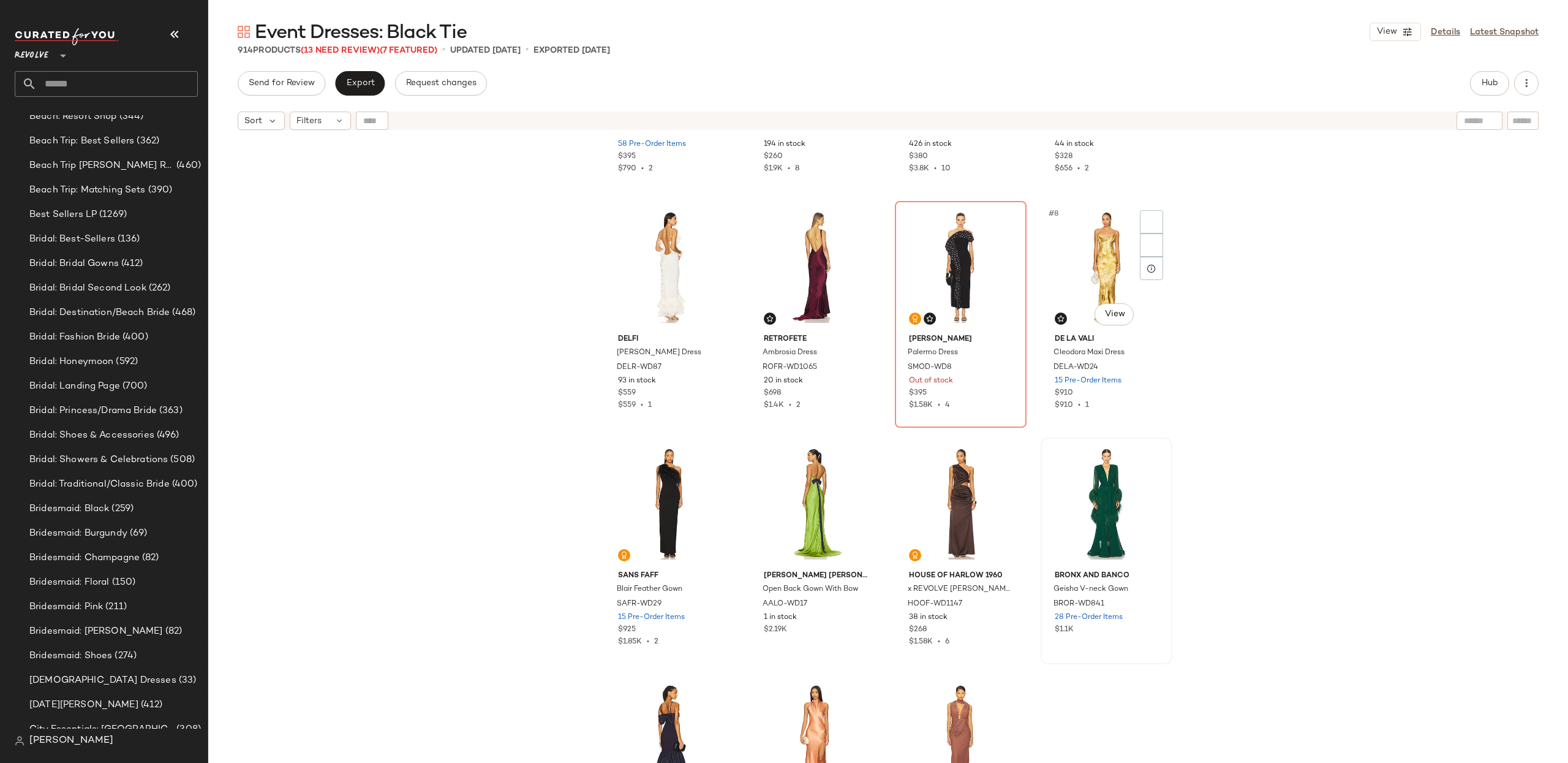
scroll to position [1450, 0]
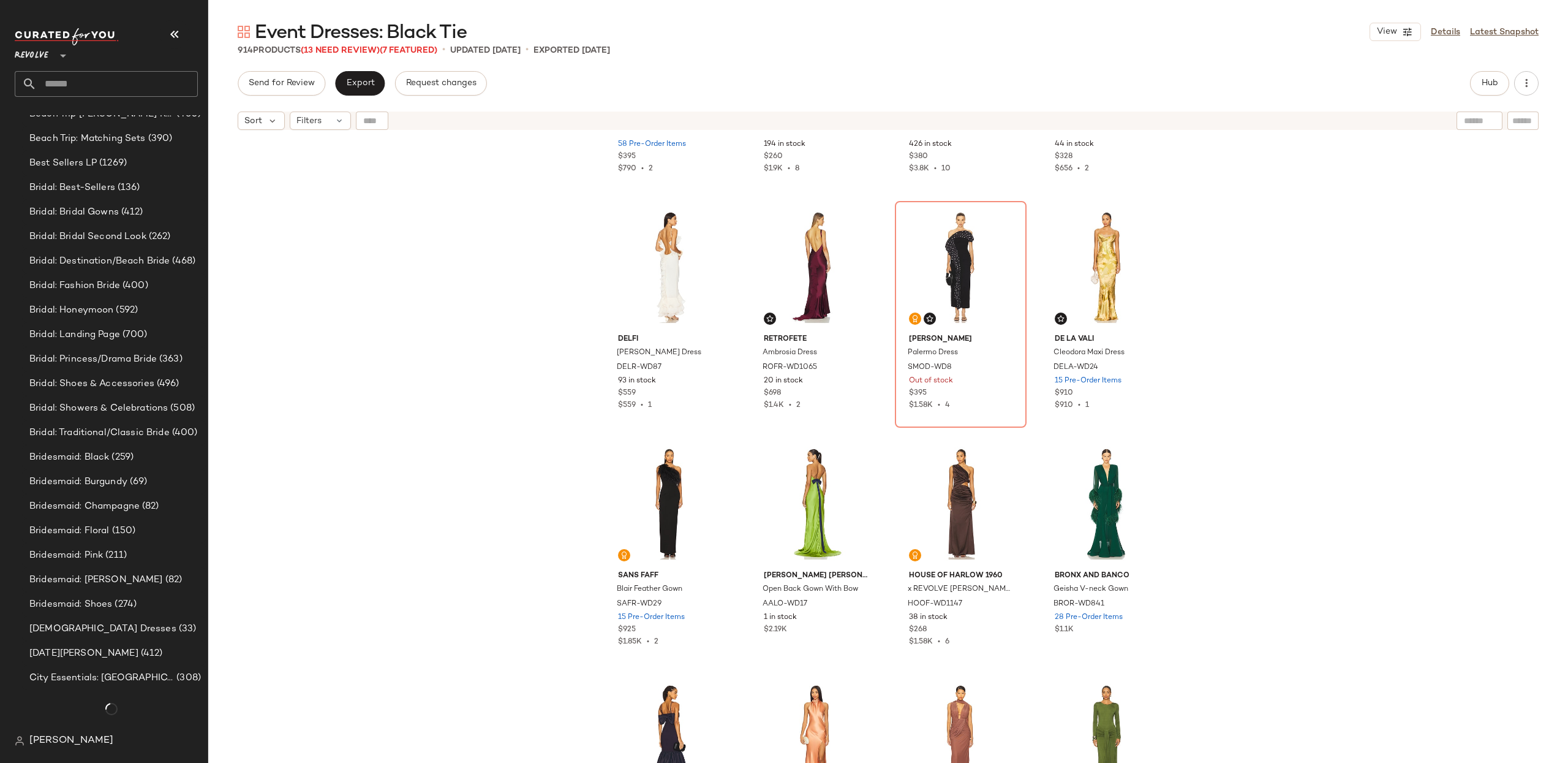
click at [1316, 330] on div "Sonya Moda Tuscany Gown SMOD-WD12 58 Pre-Order Items $395 $790 • 2 ELLIATT Isad…" at bounding box center [888, 465] width 1360 height 657
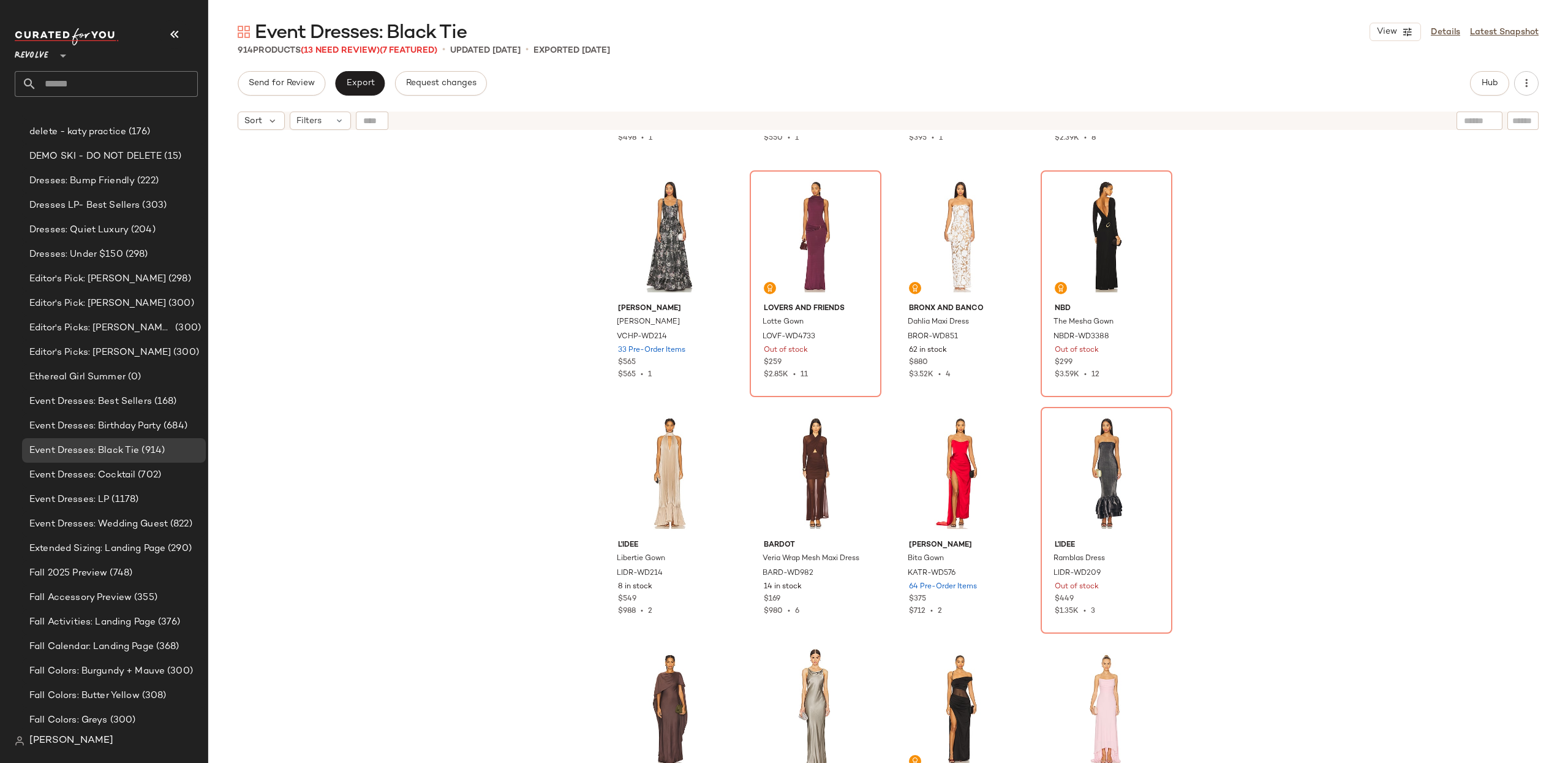
scroll to position [917, 0]
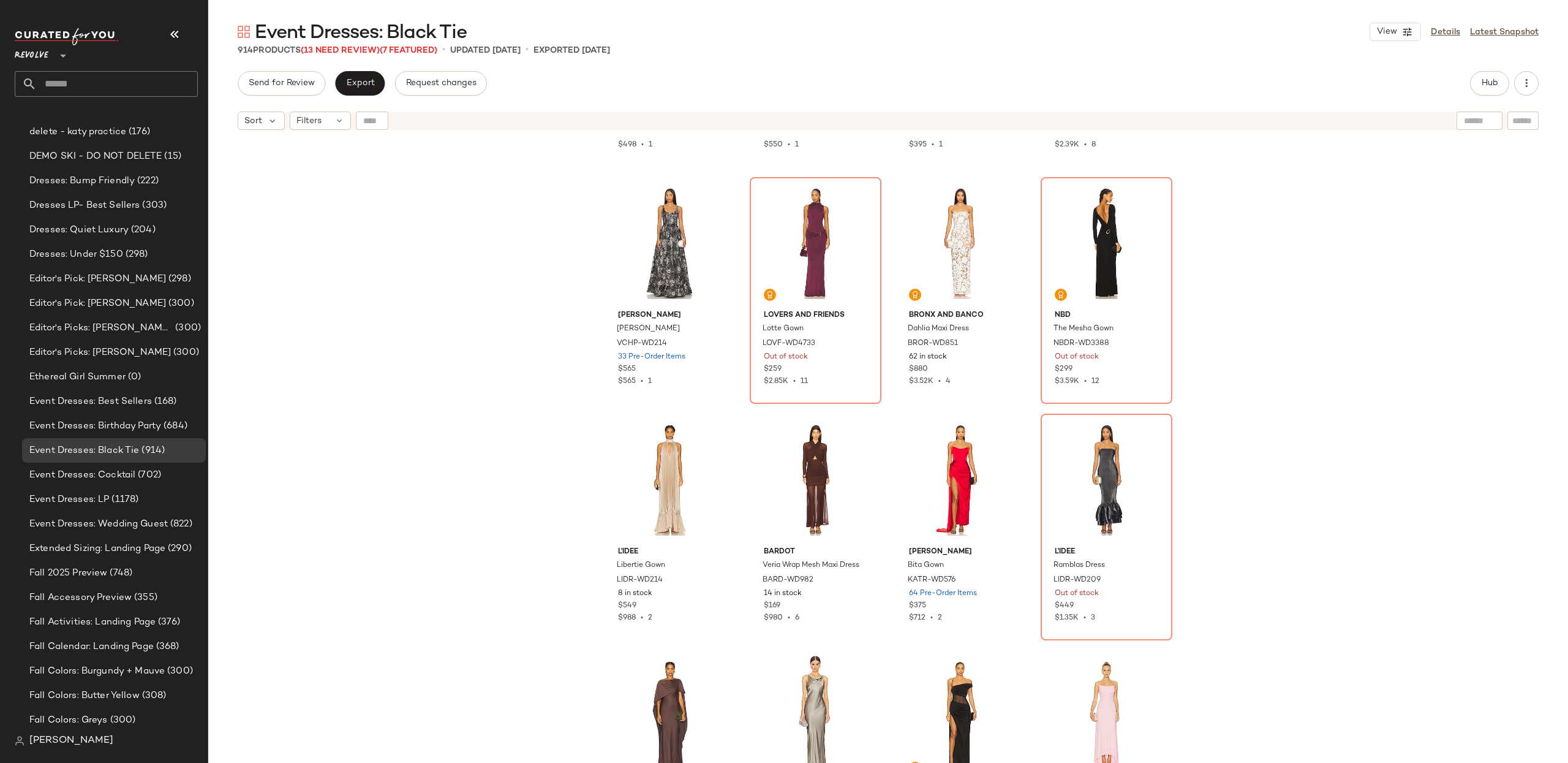
click at [1352, 344] on div "LIKELY Morgette Gown LIKR-WD868 21 in stock $498 $498 • 1 SAU LEE Penelope Gown…" at bounding box center [888, 465] width 1360 height 657
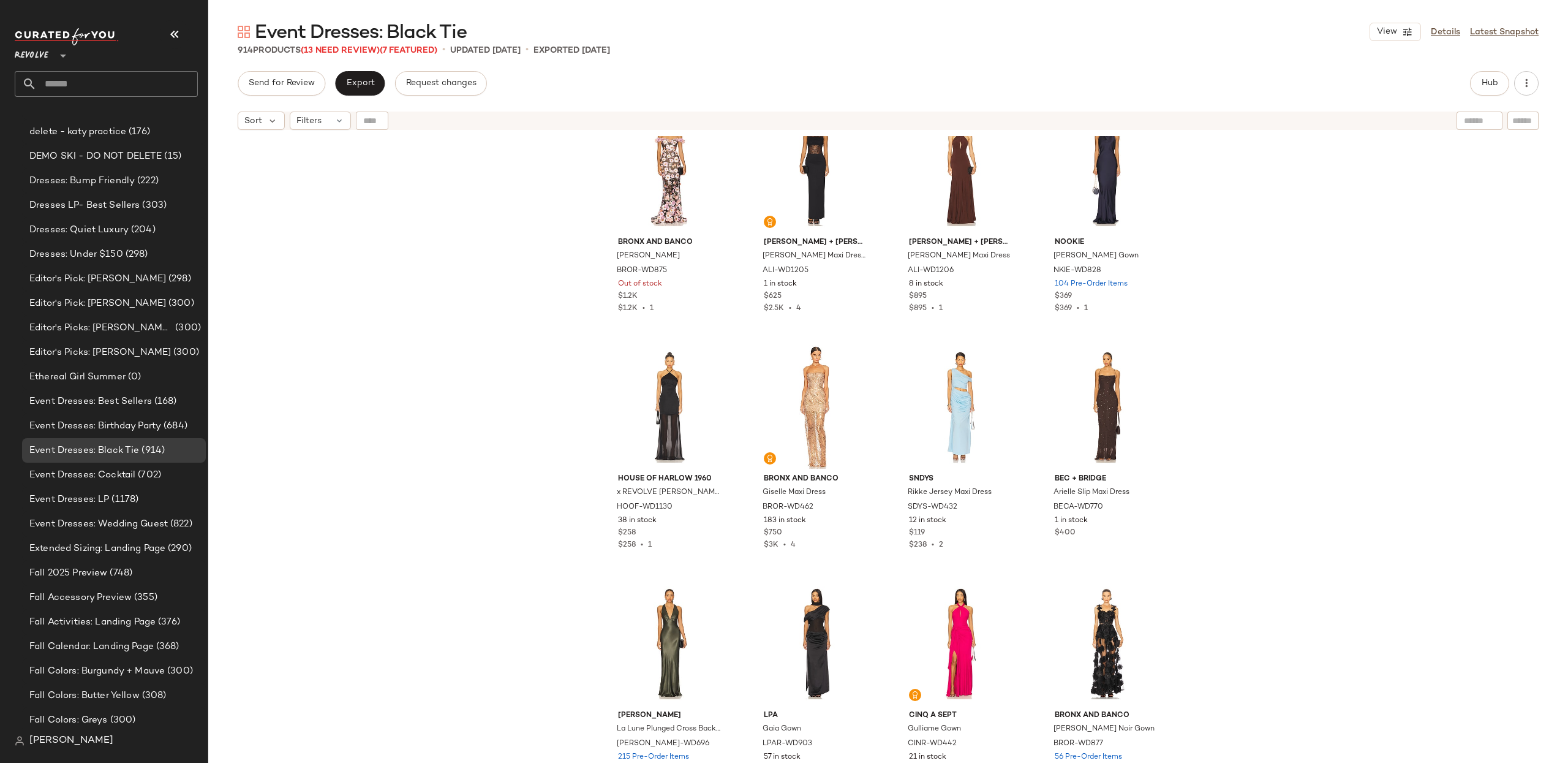
scroll to position [2643, 0]
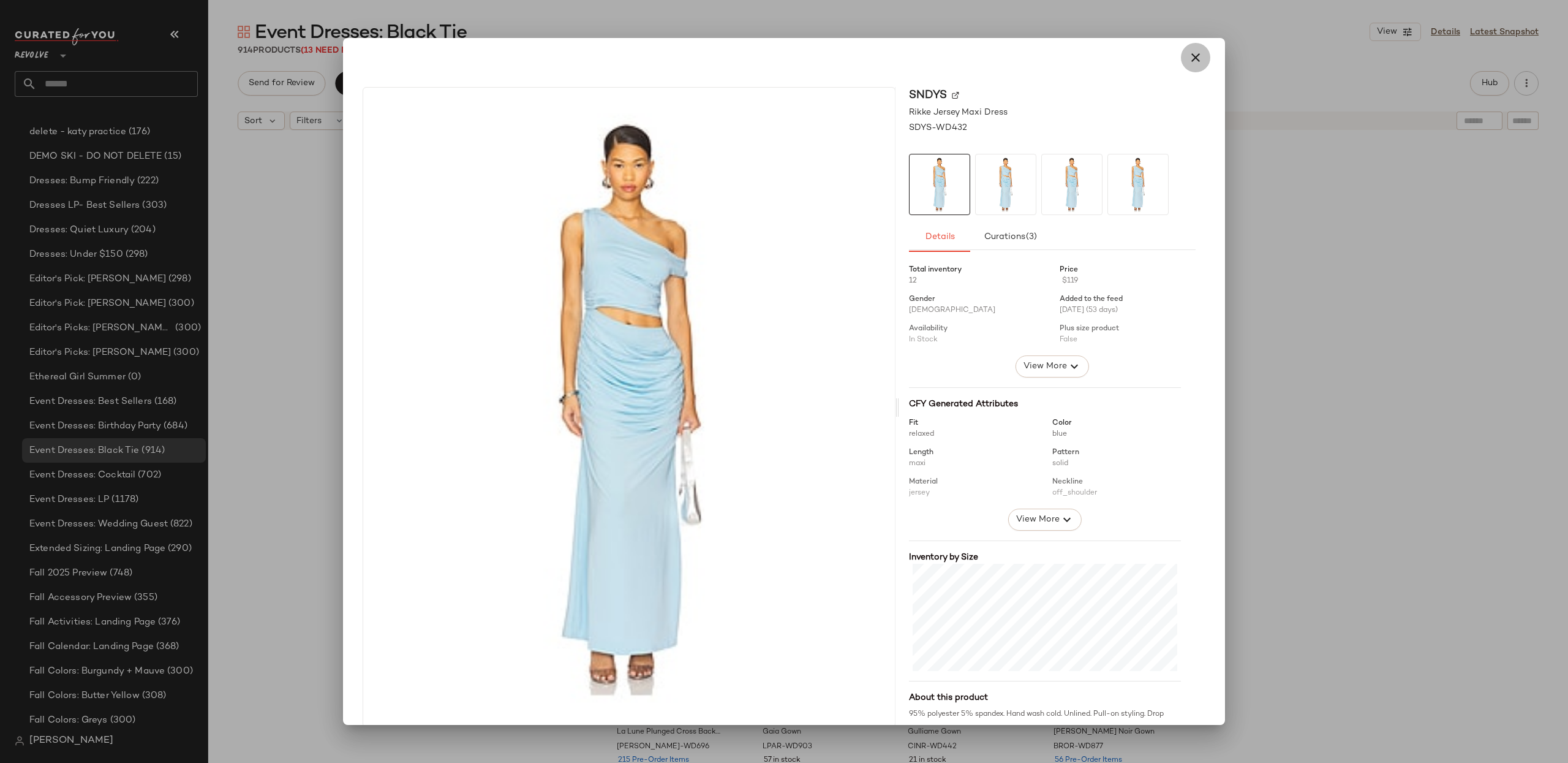
click at [1192, 50] on icon "button" at bounding box center [1195, 57] width 15 height 15
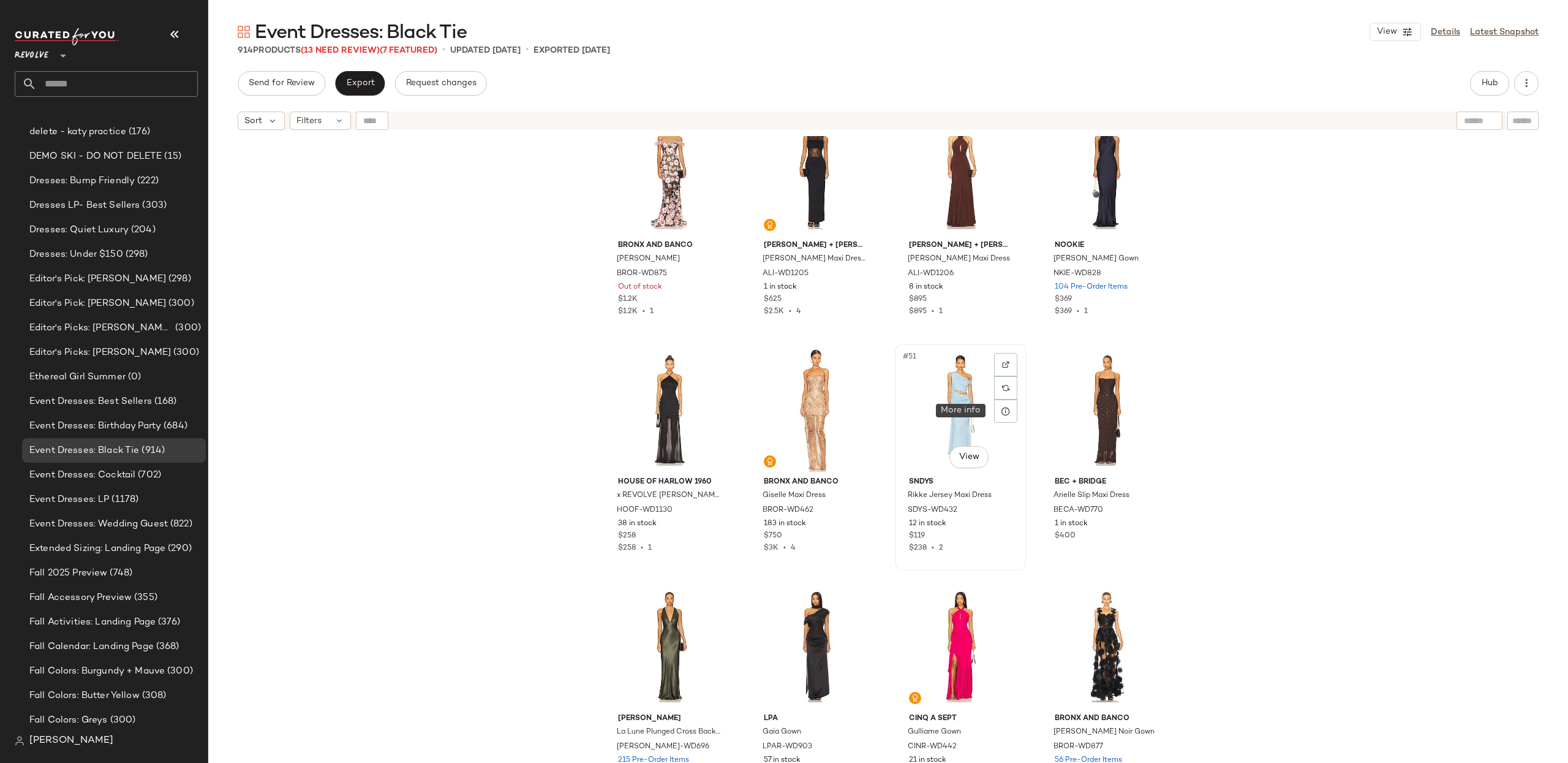
click at [970, 413] on div "#51 View" at bounding box center [960, 409] width 123 height 124
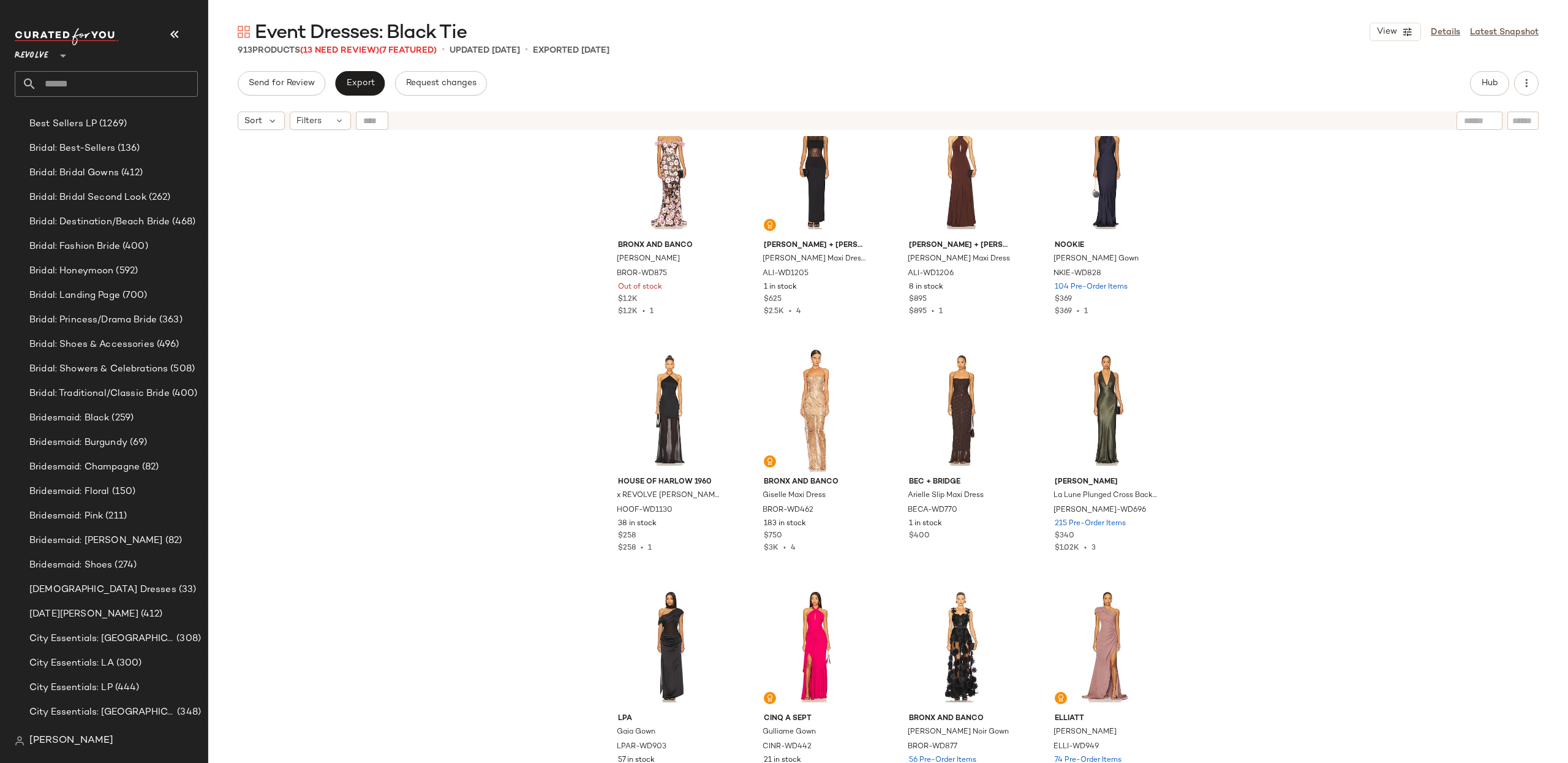
scroll to position [2299, 0]
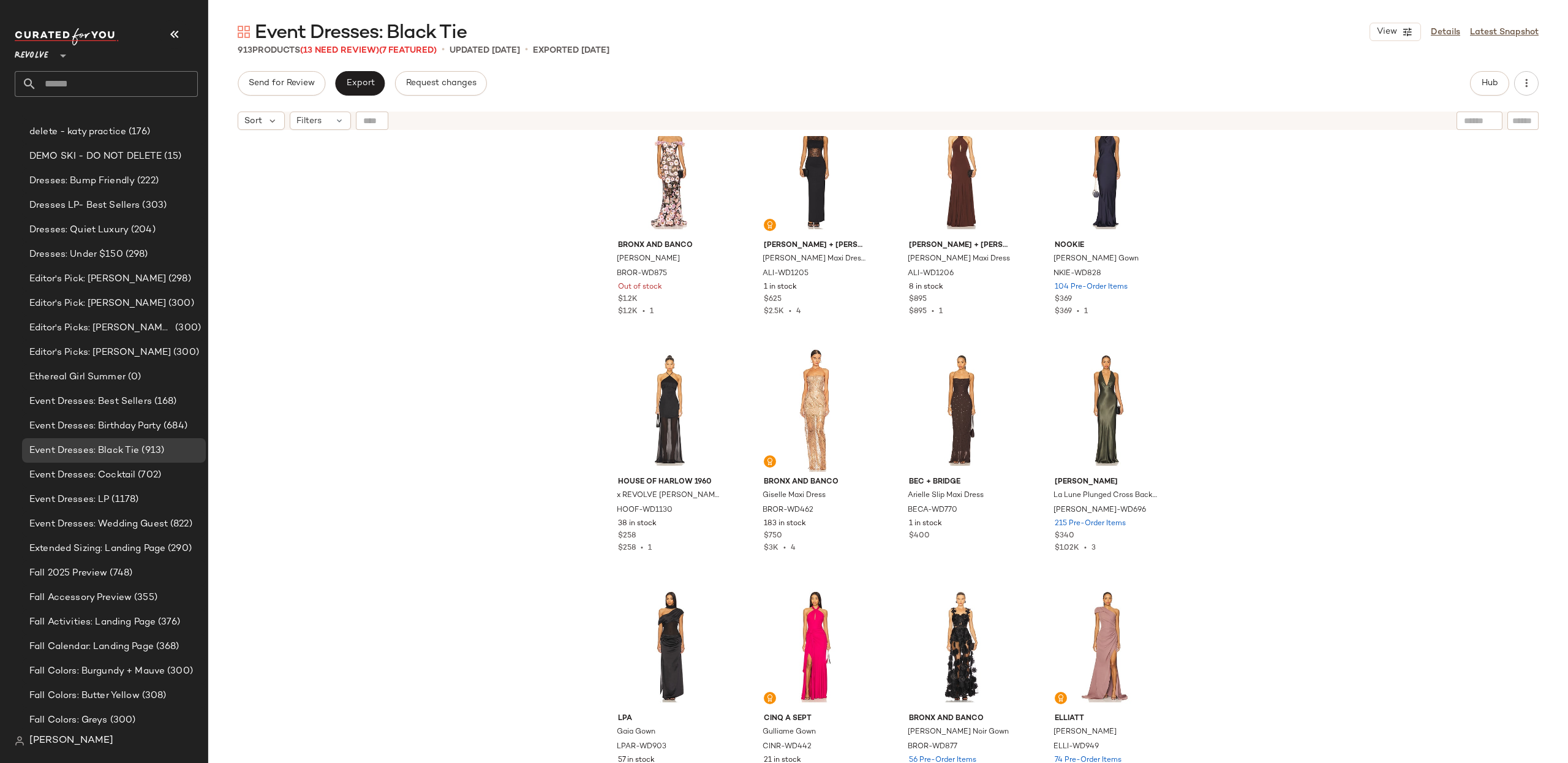
click at [1293, 323] on div "Bronx and Banco Jasmine Gown BROR-WD875 Out of stock $1.2K $1.2K • 1 Alice + Ol…" at bounding box center [888, 465] width 1360 height 657
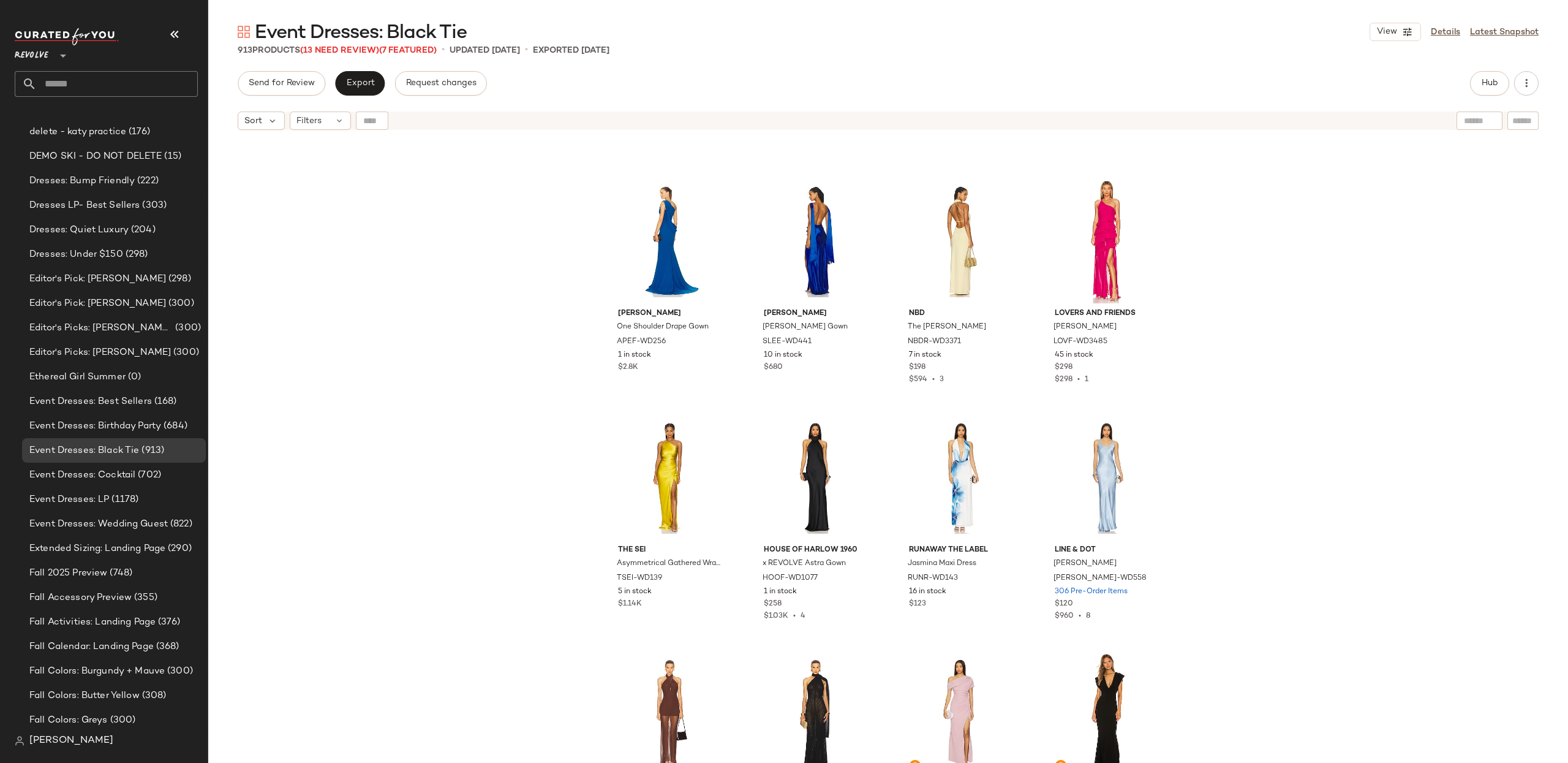
scroll to position [3279, 0]
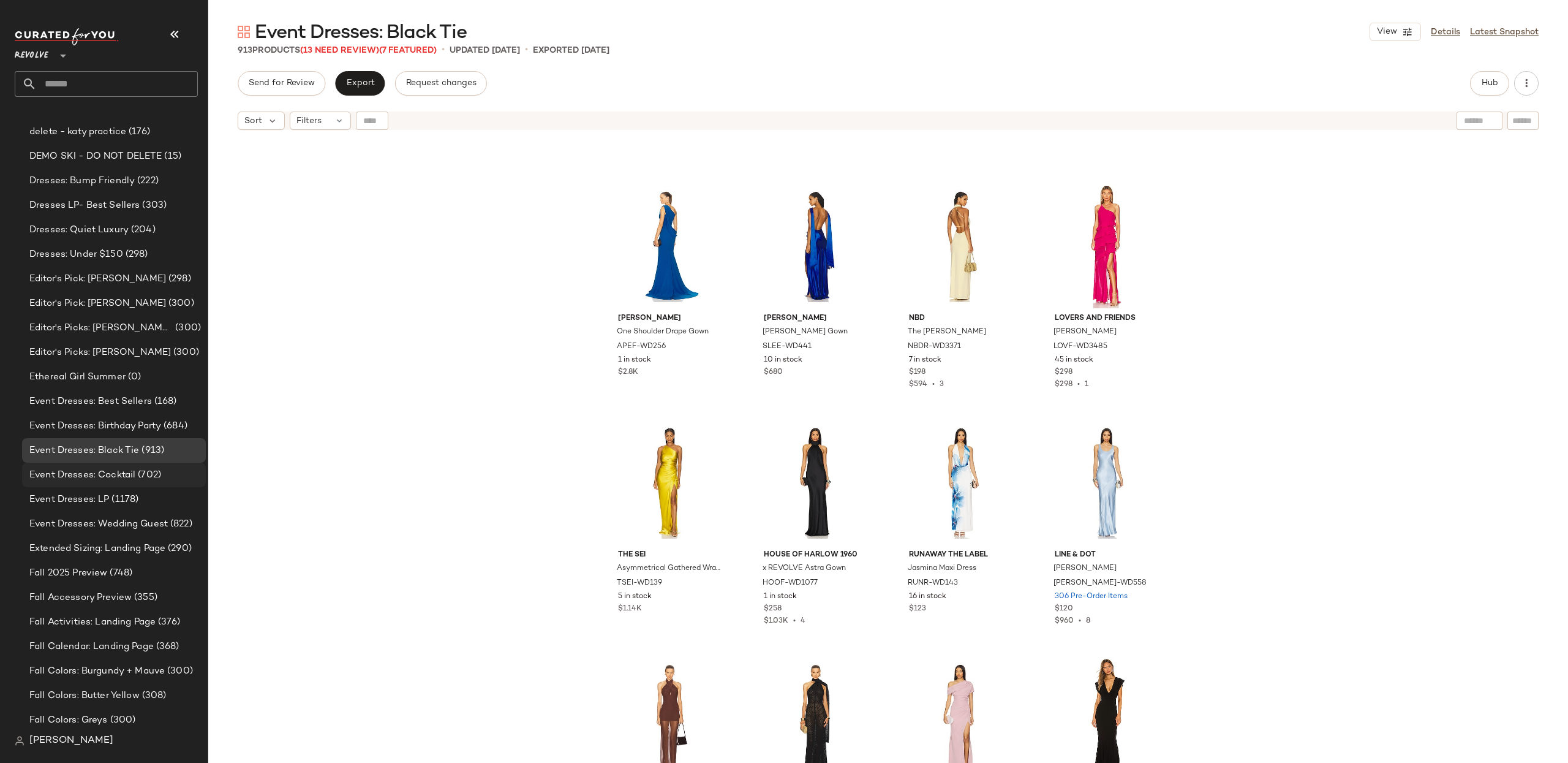
click at [135, 527] on span "Event Dresses: Wedding Guest" at bounding box center [98, 524] width 138 height 14
click at [131, 519] on span "Event Dresses: Wedding Guest" at bounding box center [98, 524] width 138 height 14
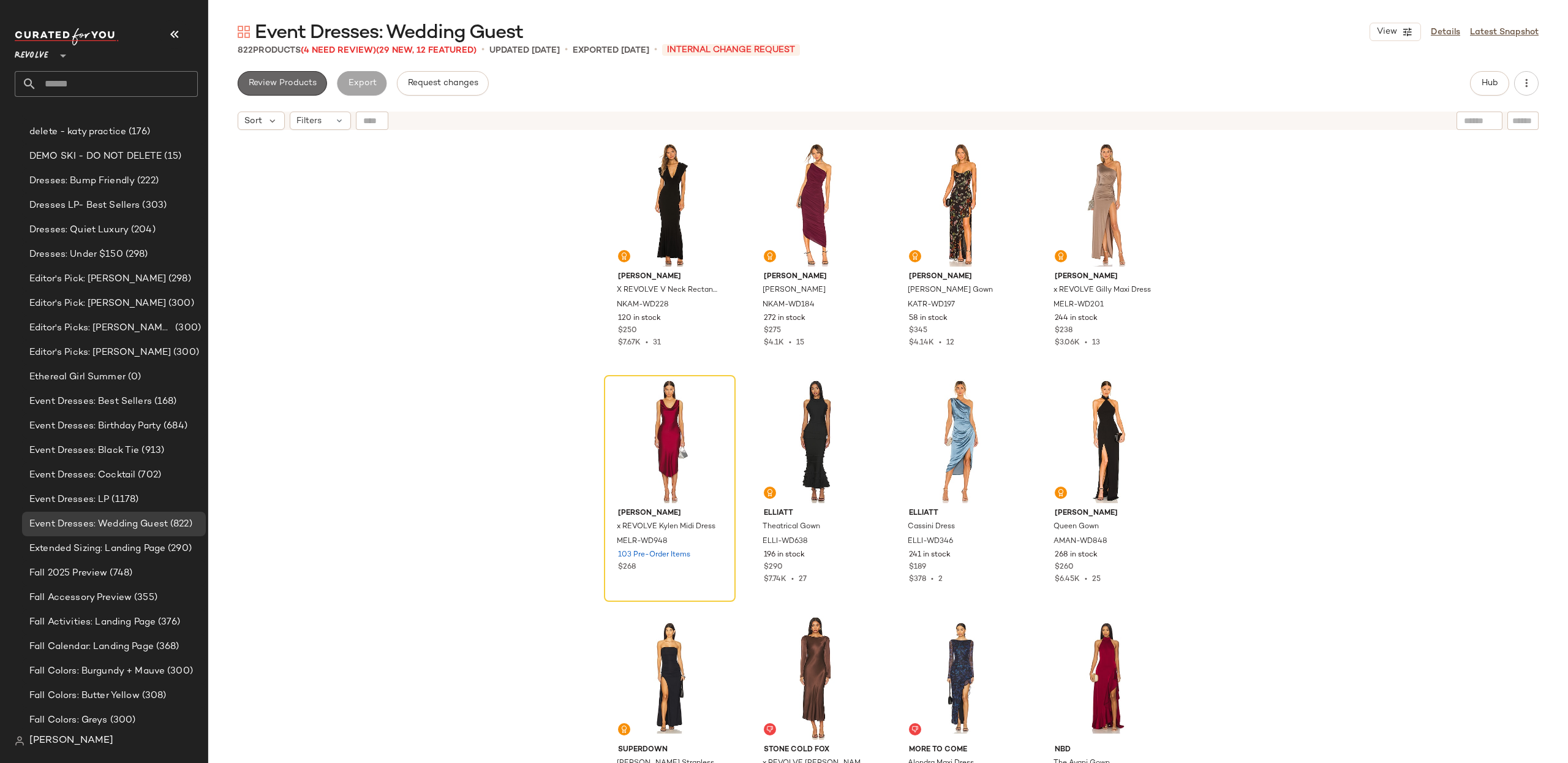
click at [286, 88] on button "Review Products" at bounding box center [282, 83] width 89 height 24
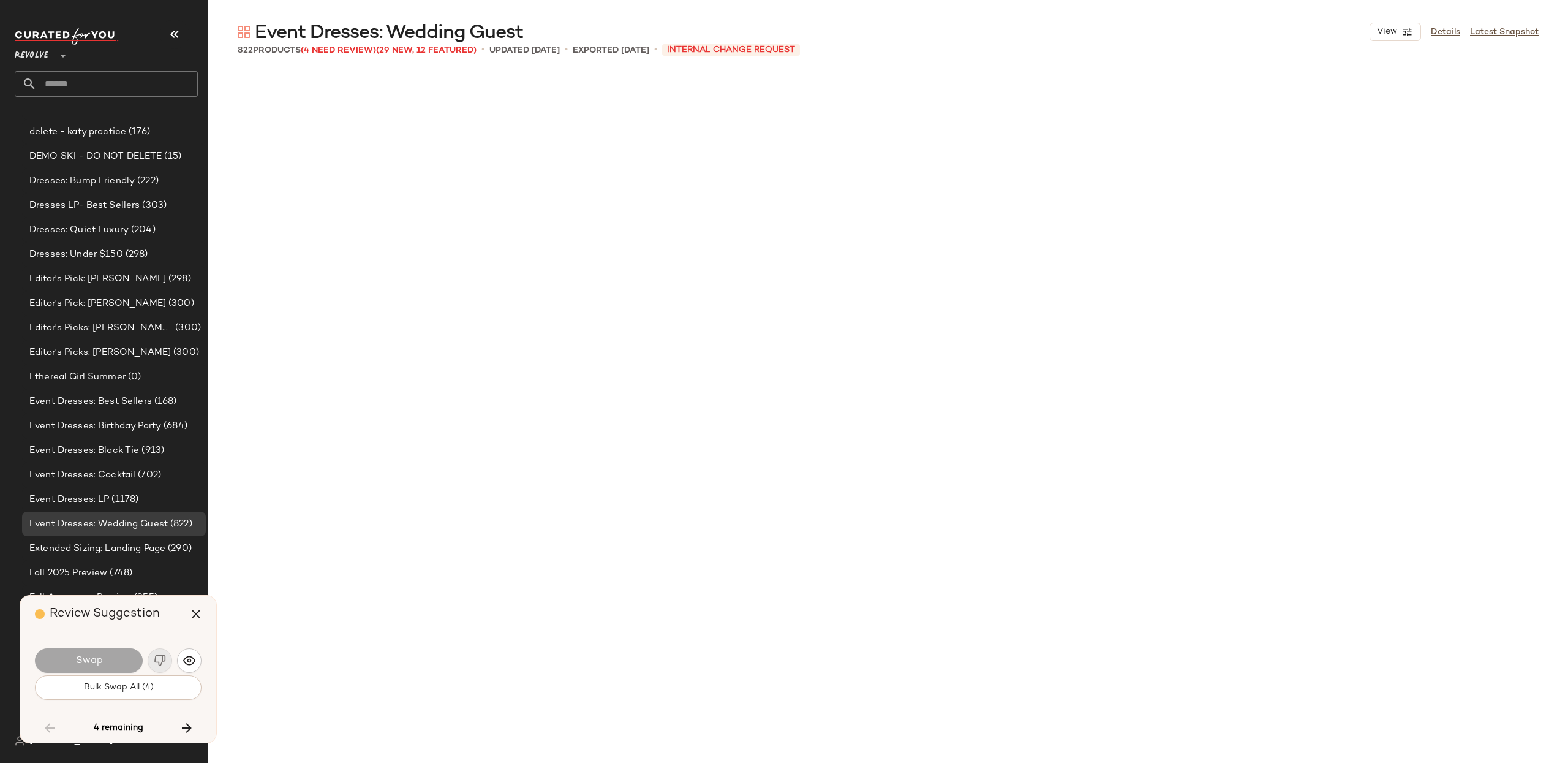
scroll to position [7805, 0]
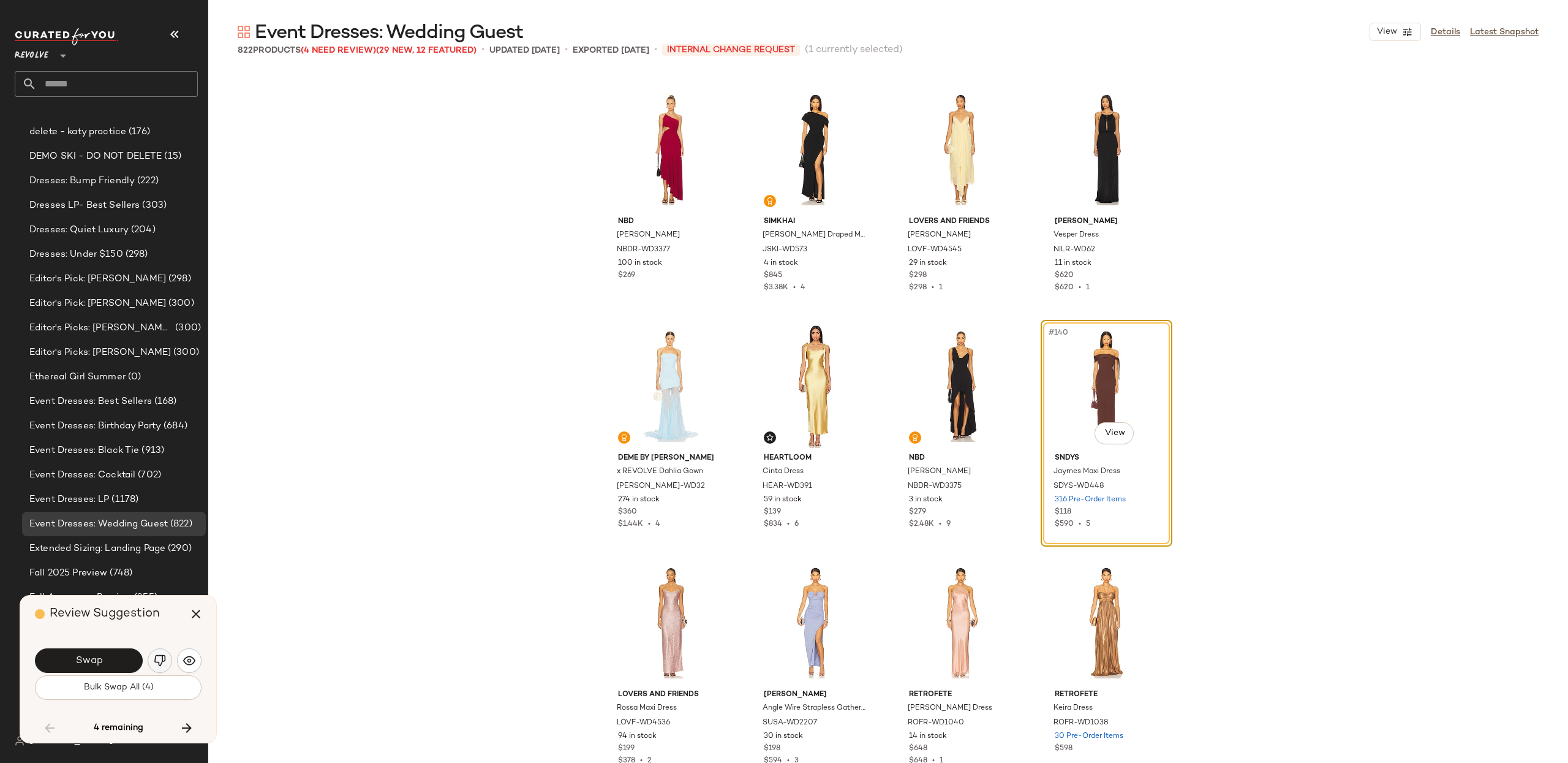
click at [161, 660] on img "button" at bounding box center [160, 661] width 13 height 13
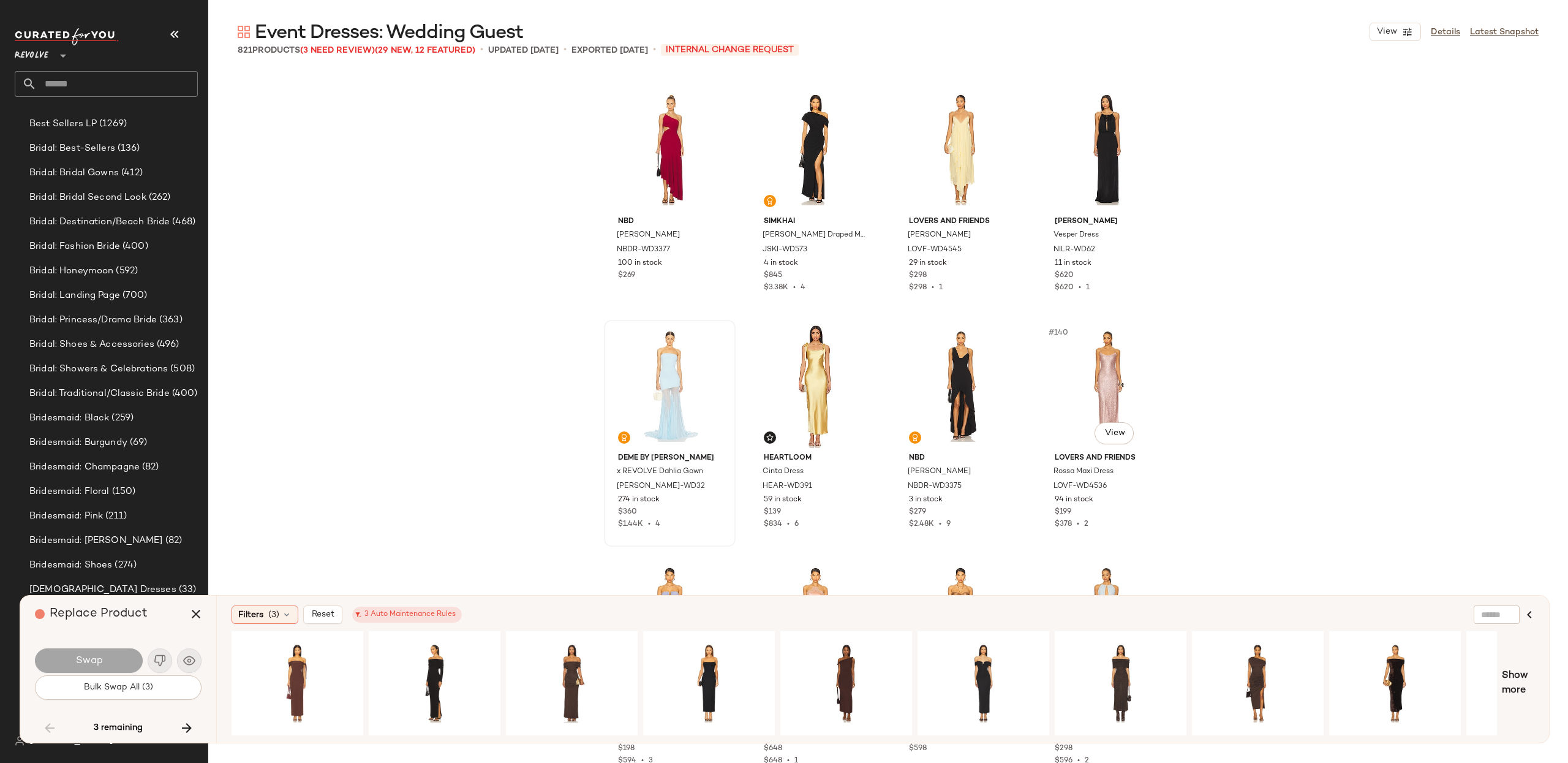
scroll to position [2339, 0]
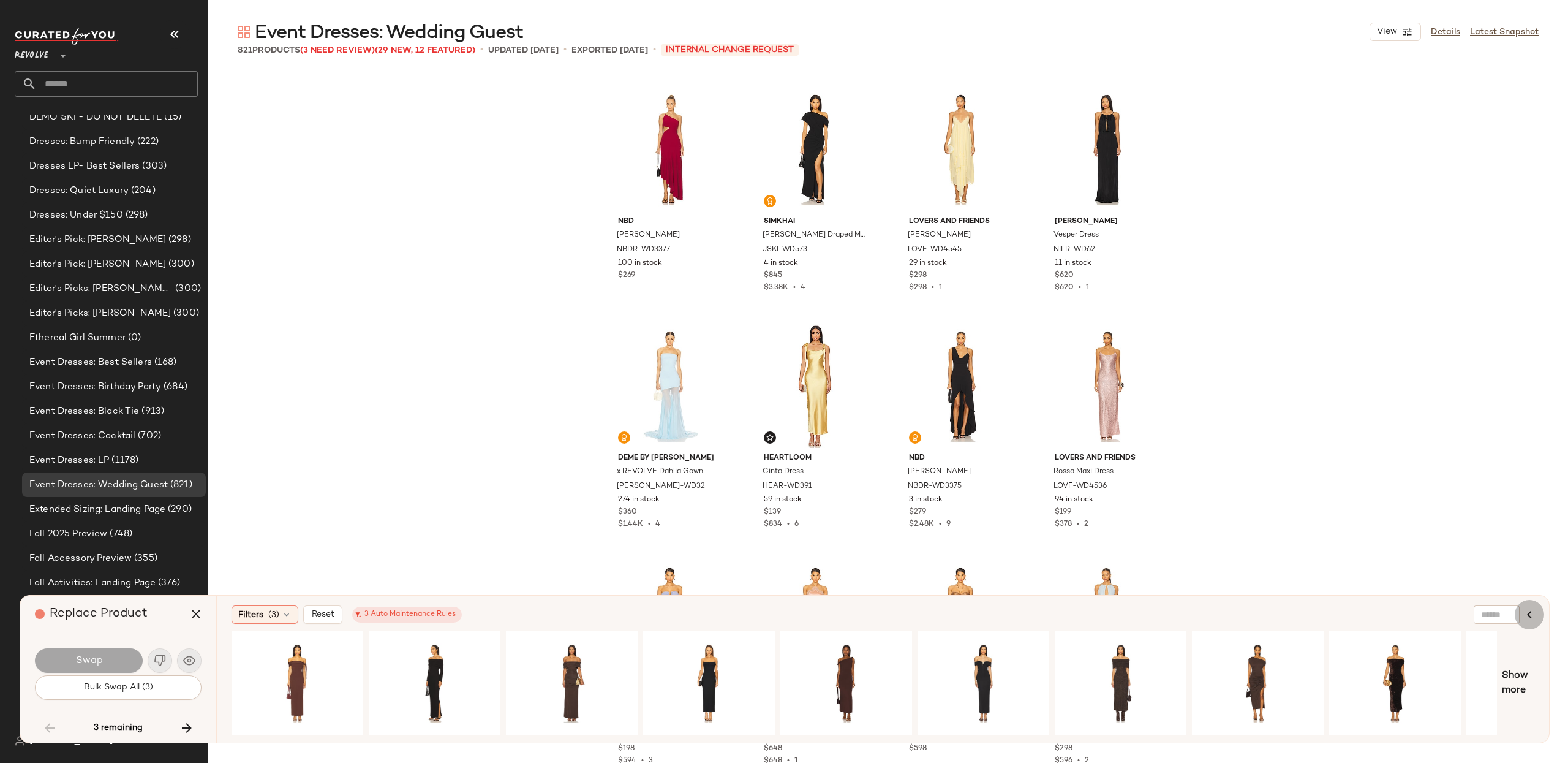
click at [1528, 614] on icon "button" at bounding box center [1529, 614] width 15 height 15
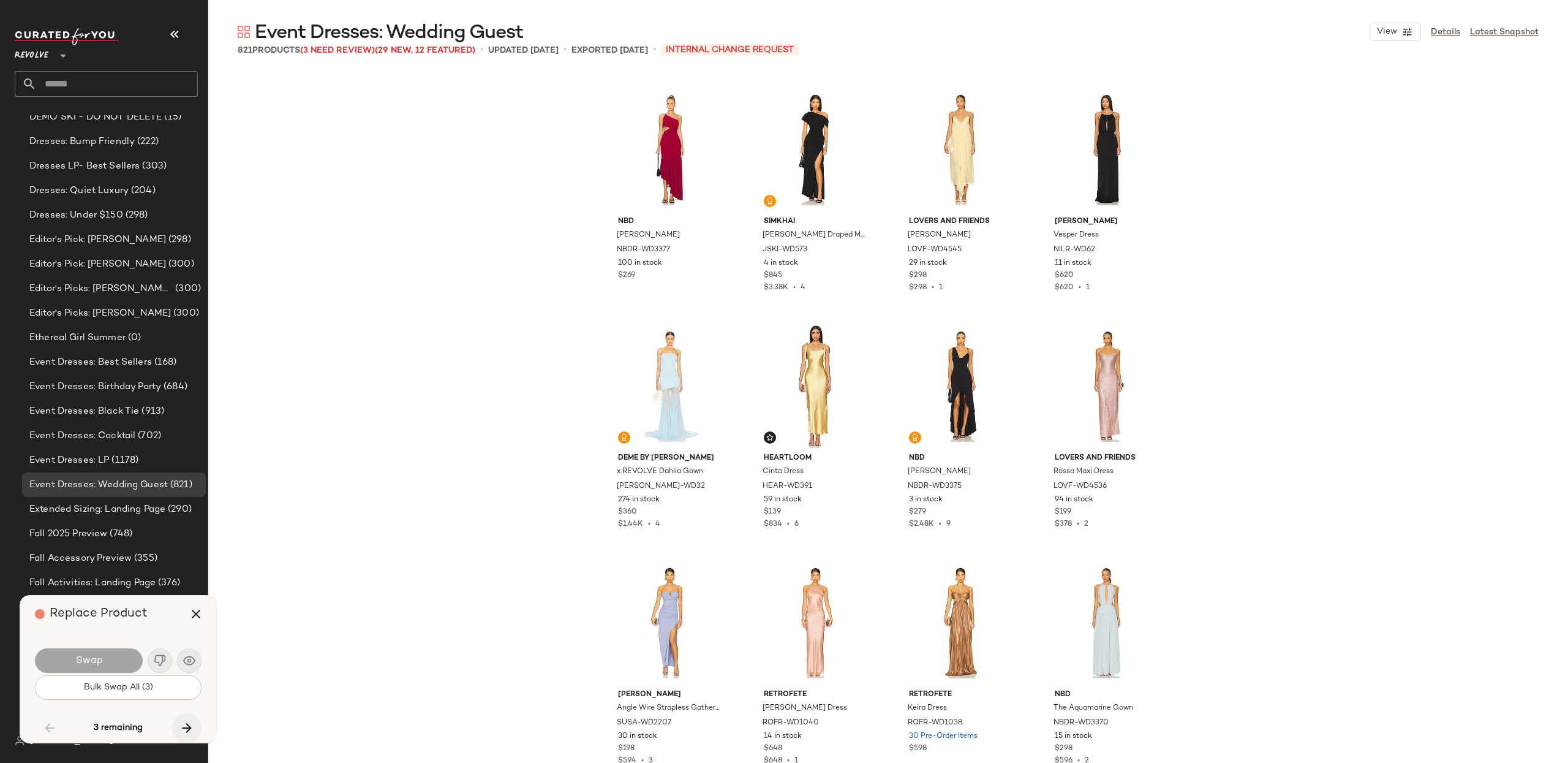
click at [180, 725] on icon "button" at bounding box center [186, 727] width 15 height 15
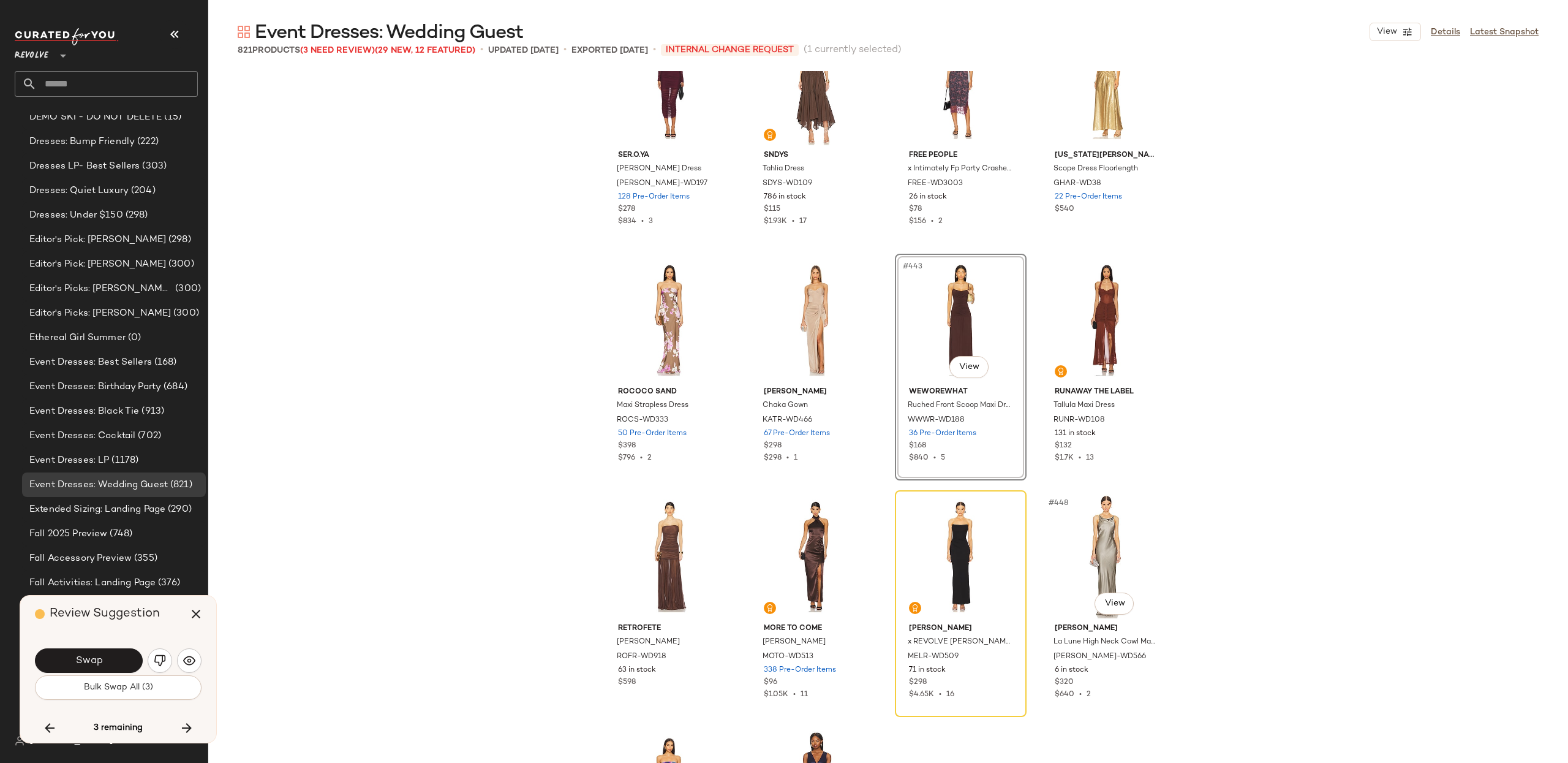
scroll to position [25848, 0]
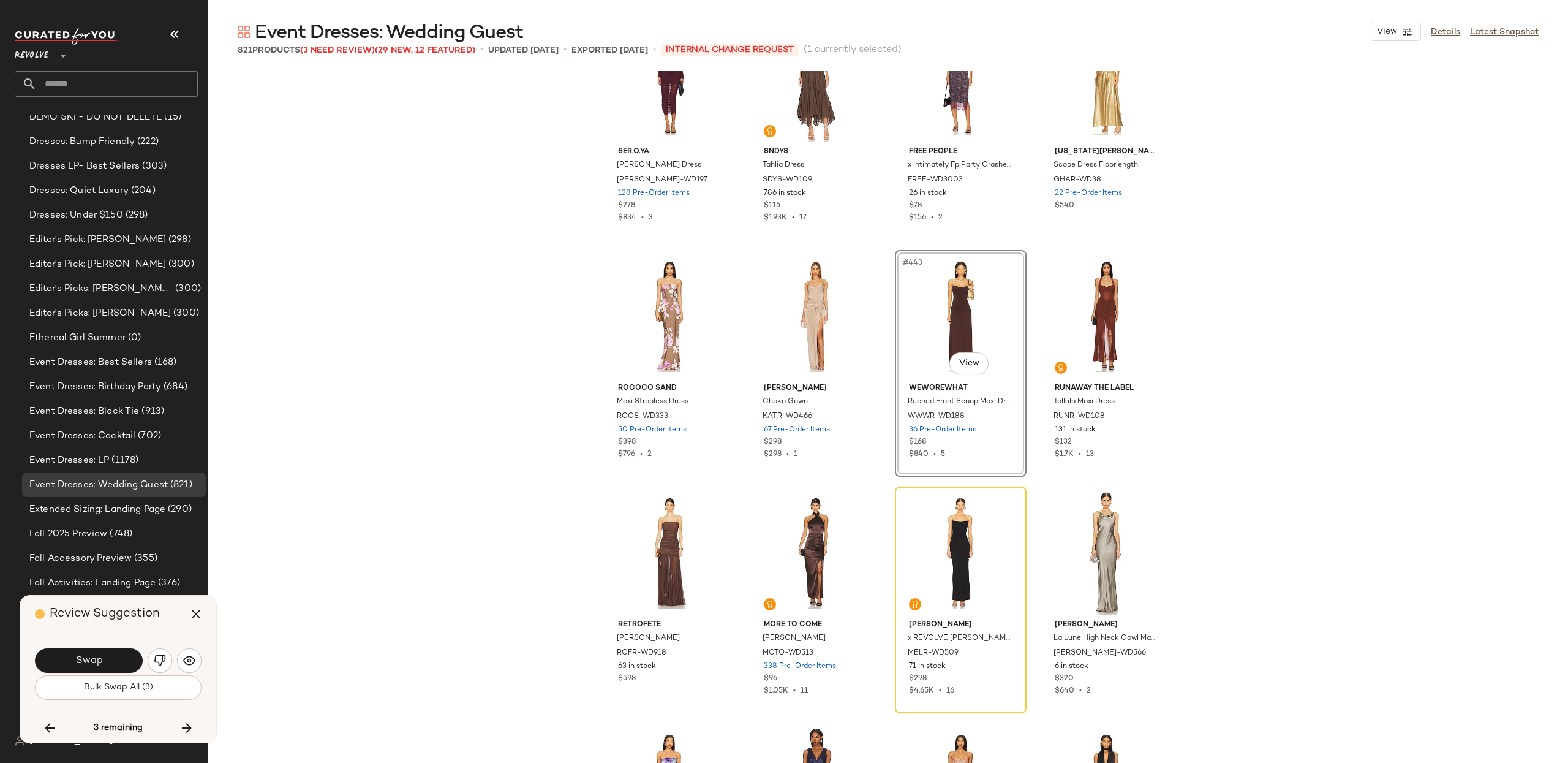
click at [1346, 470] on div "SER.O.YA Chantae Dress SERR-WD197 128 Pre-Order Items $278 $834 • 3 SNDYS Tahli…" at bounding box center [888, 417] width 1360 height 692
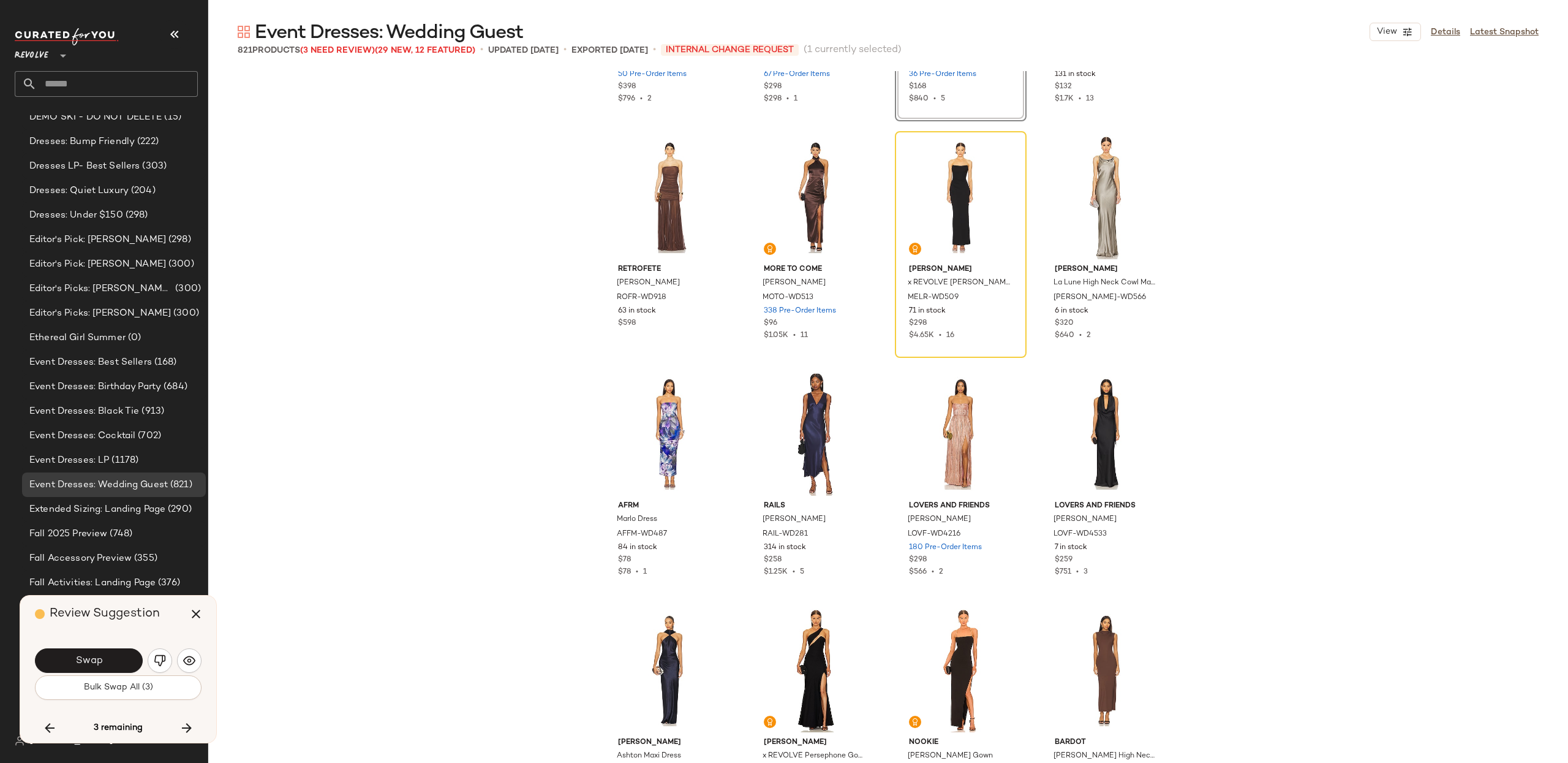
scroll to position [26261, 0]
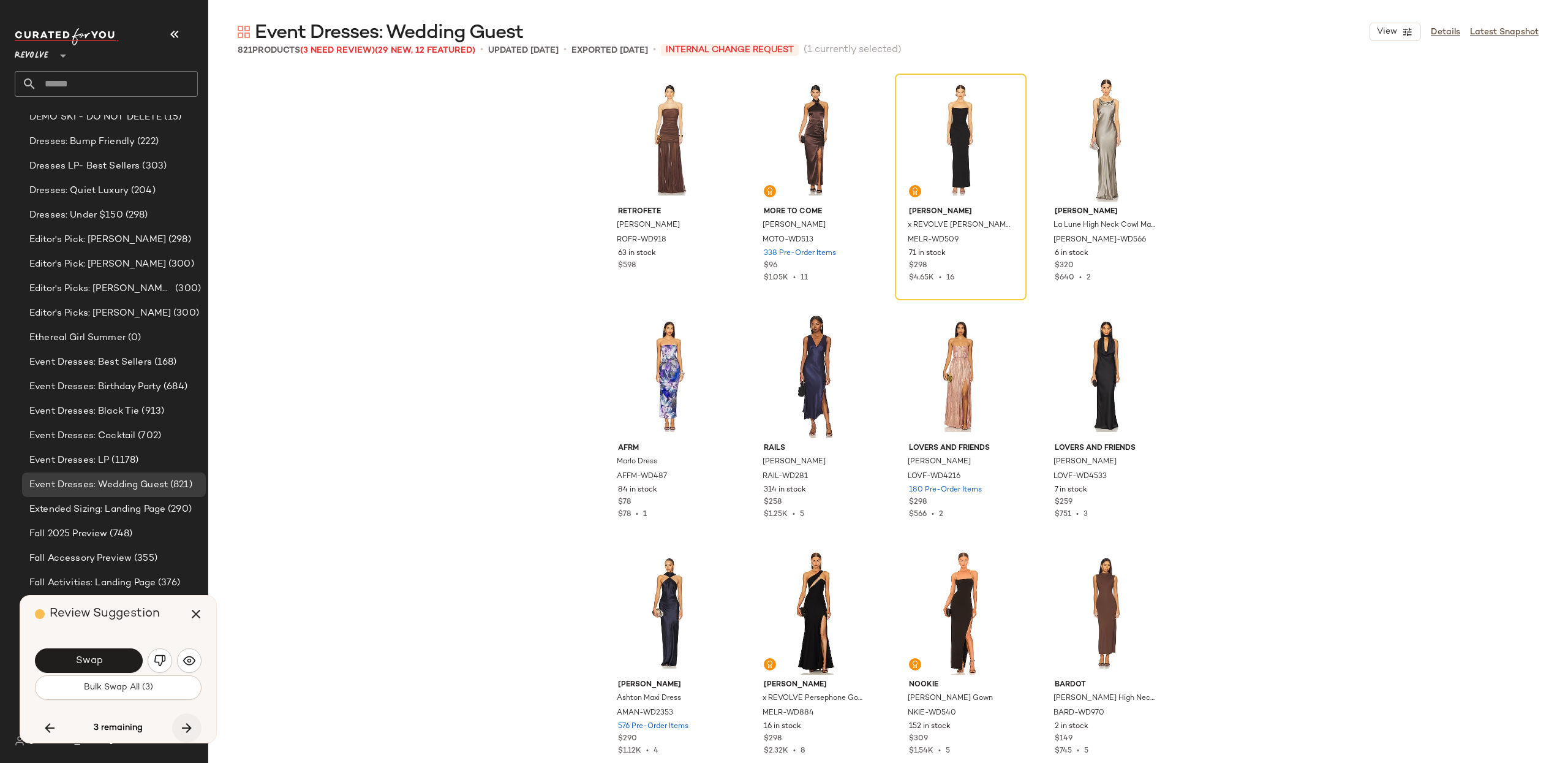
click at [193, 723] on icon "button" at bounding box center [186, 727] width 15 height 15
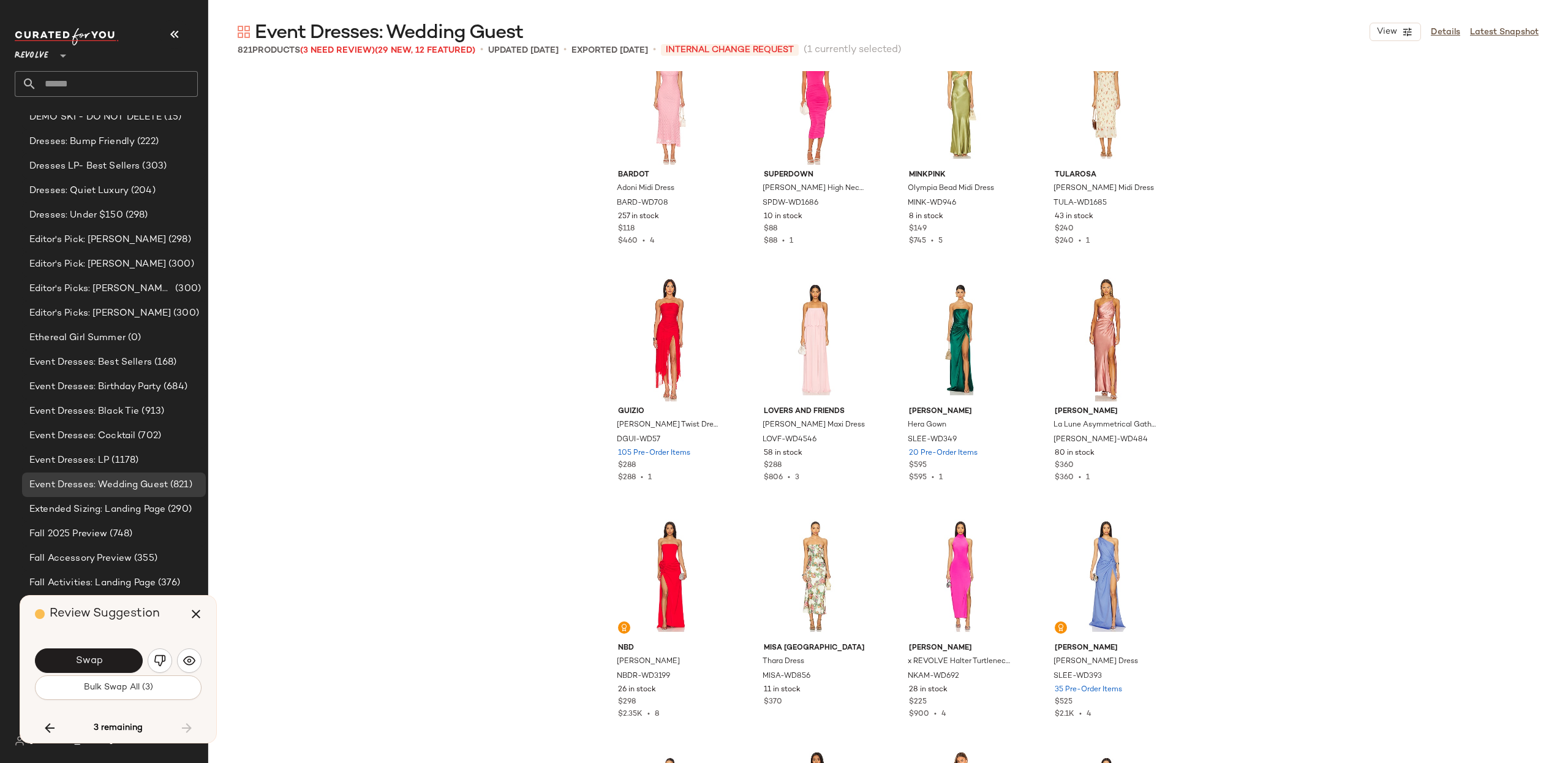
scroll to position [34575, 0]
click at [105, 662] on button "Swap" at bounding box center [89, 660] width 108 height 24
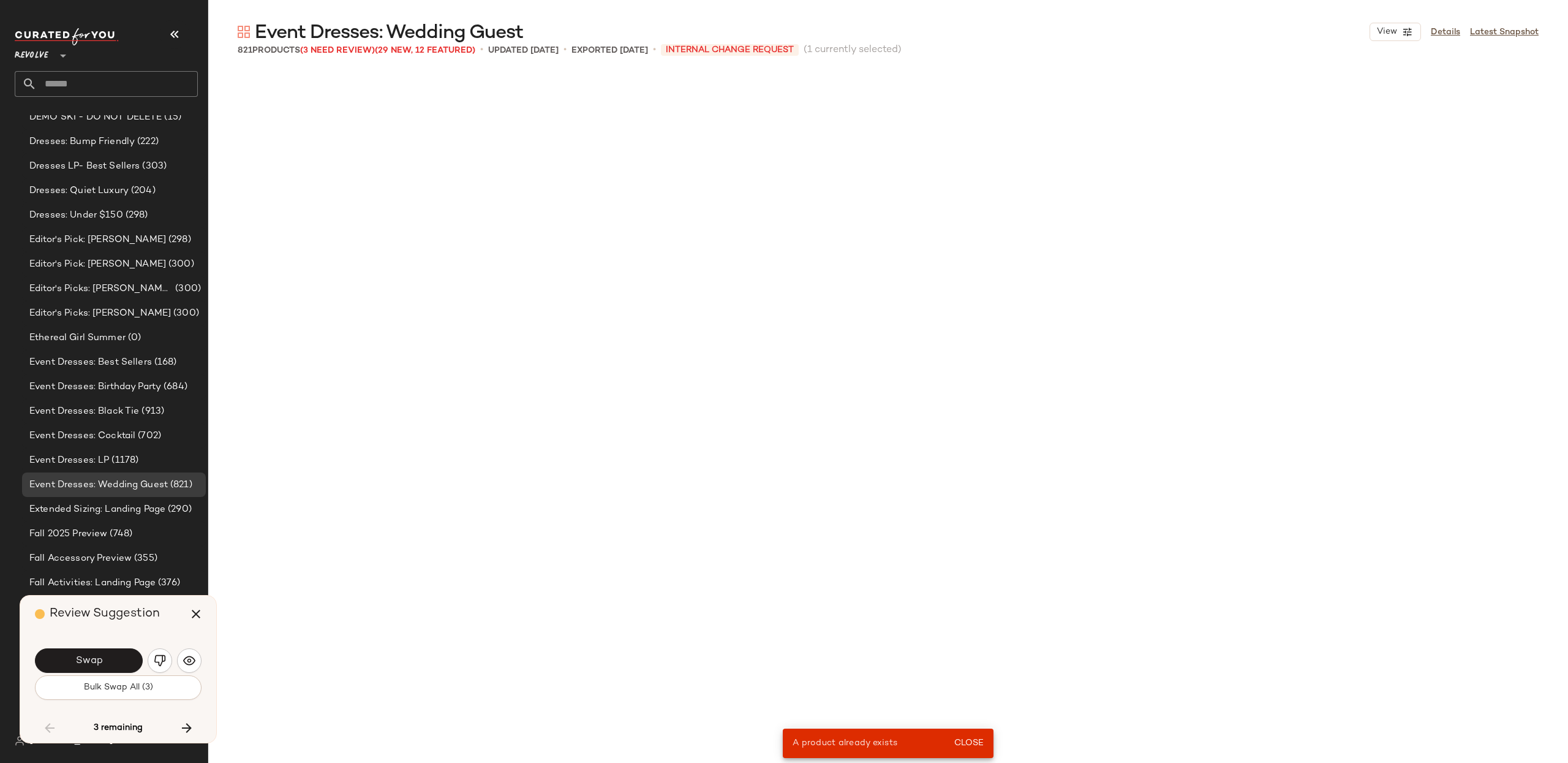
scroll to position [27671, 0]
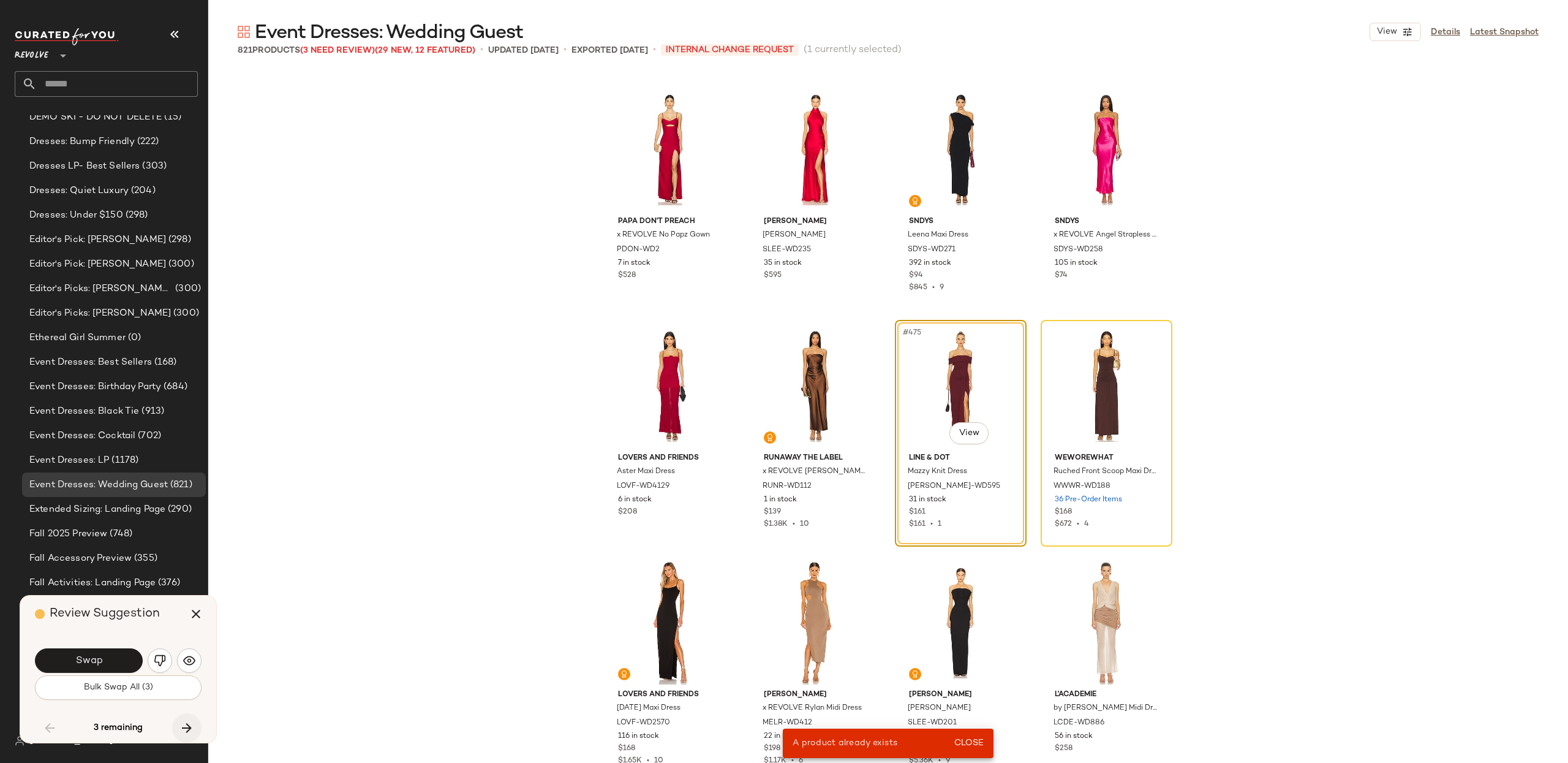
click at [185, 724] on icon "button" at bounding box center [186, 727] width 15 height 15
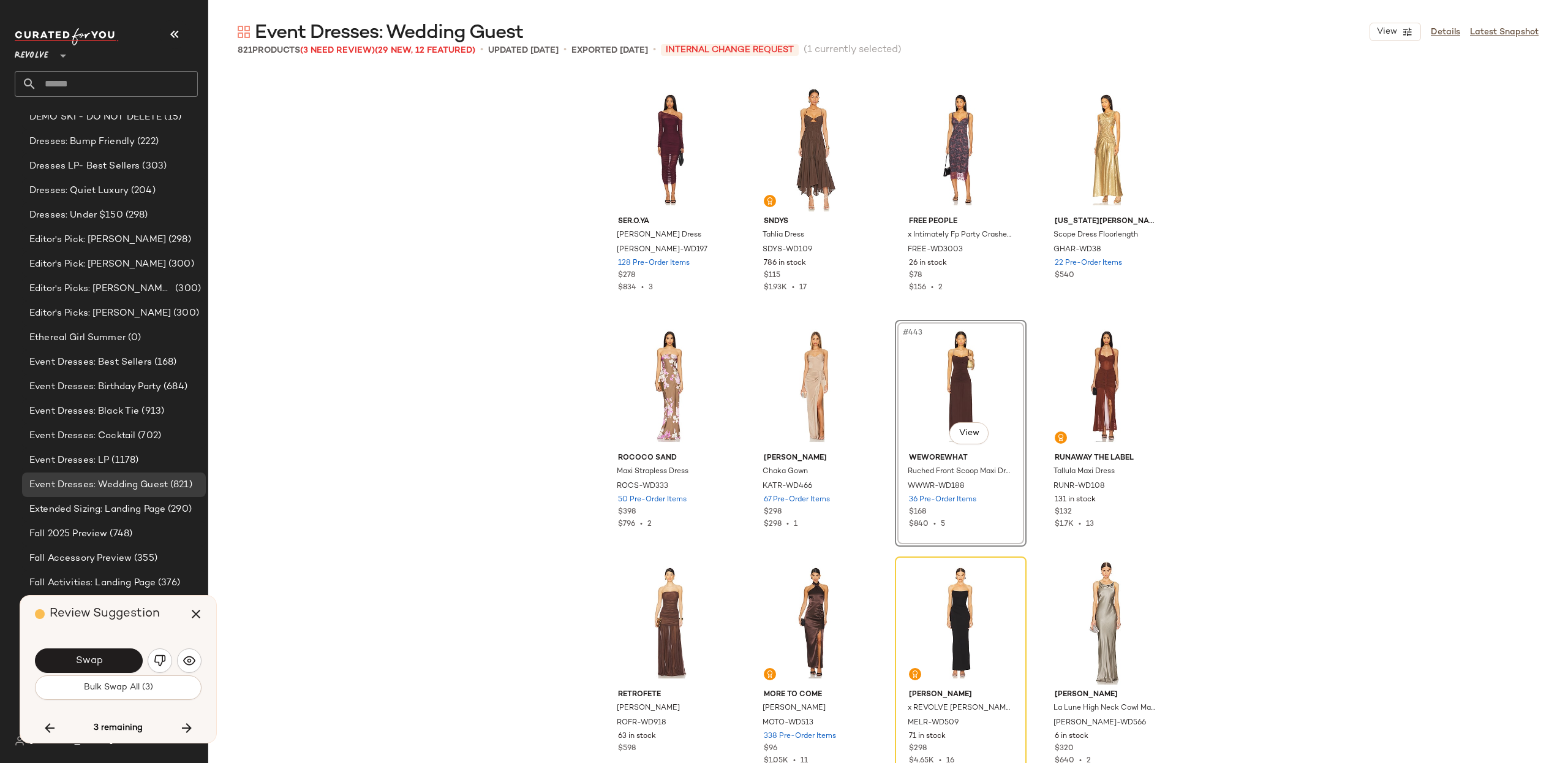
click at [185, 724] on icon "button" at bounding box center [186, 727] width 15 height 15
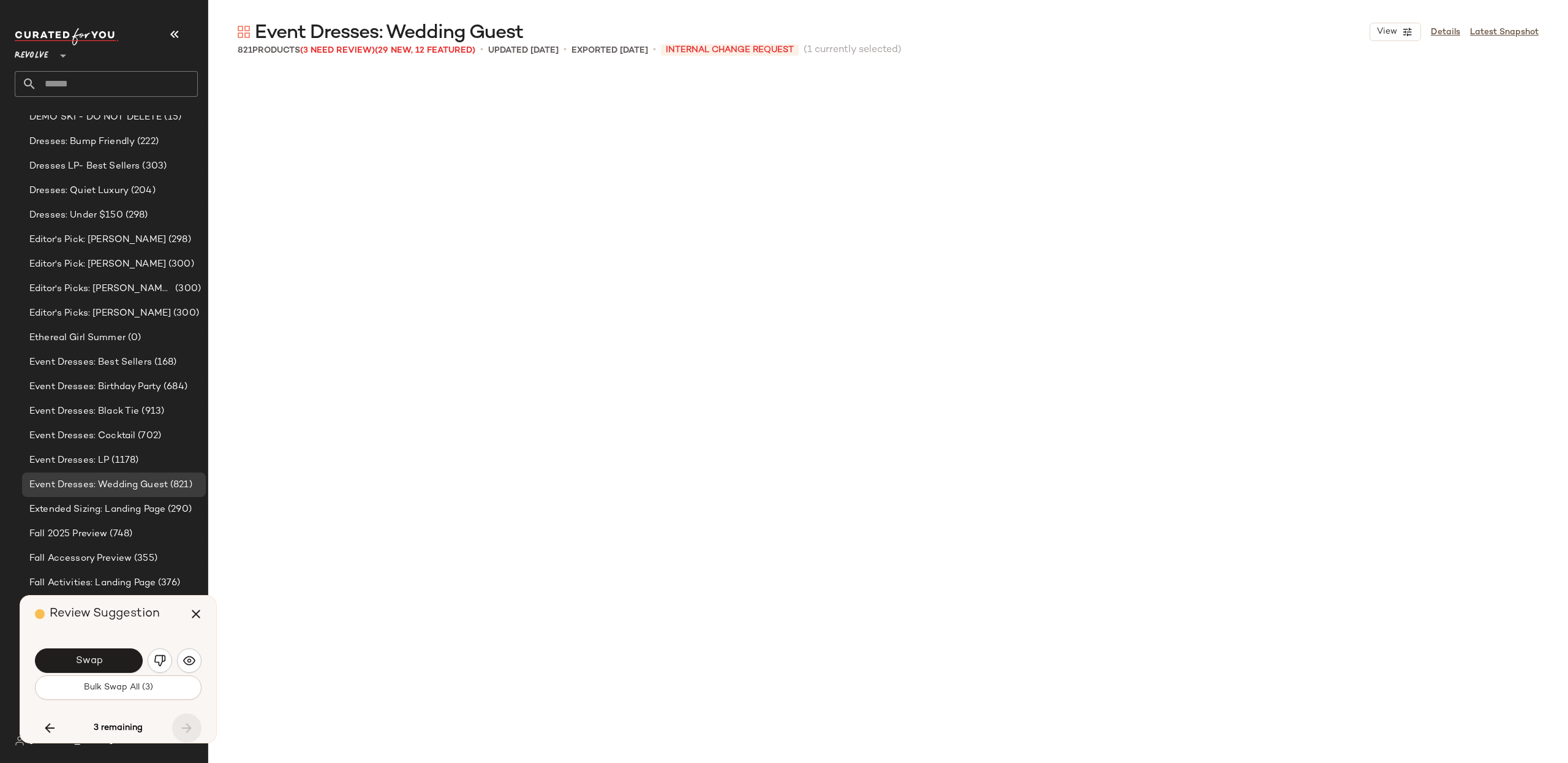
scroll to position [34529, 0]
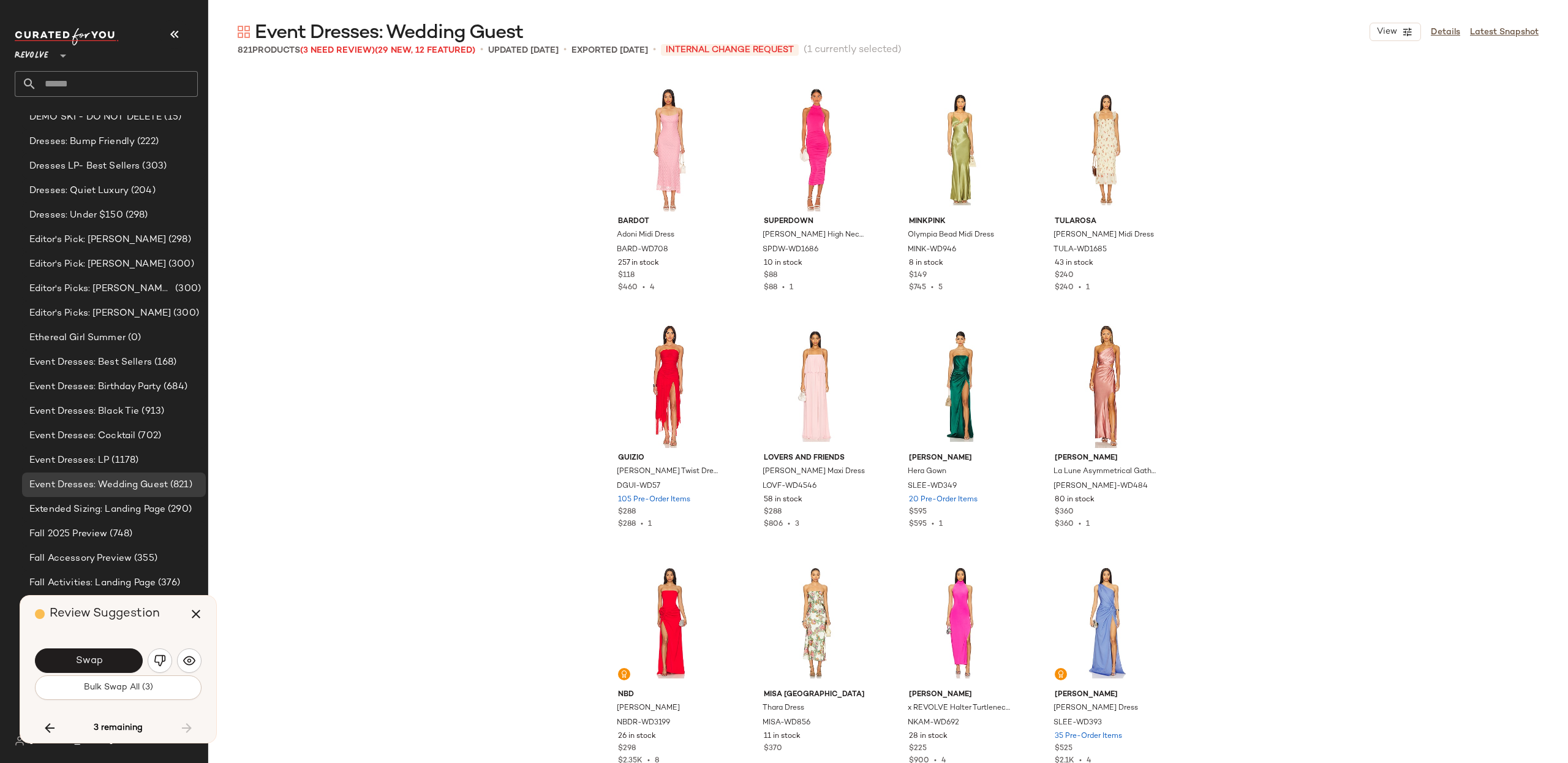
drag, startPoint x: 189, startPoint y: 607, endPoint x: 405, endPoint y: 608, distance: 216.0
click at [189, 607] on icon "button" at bounding box center [196, 613] width 15 height 15
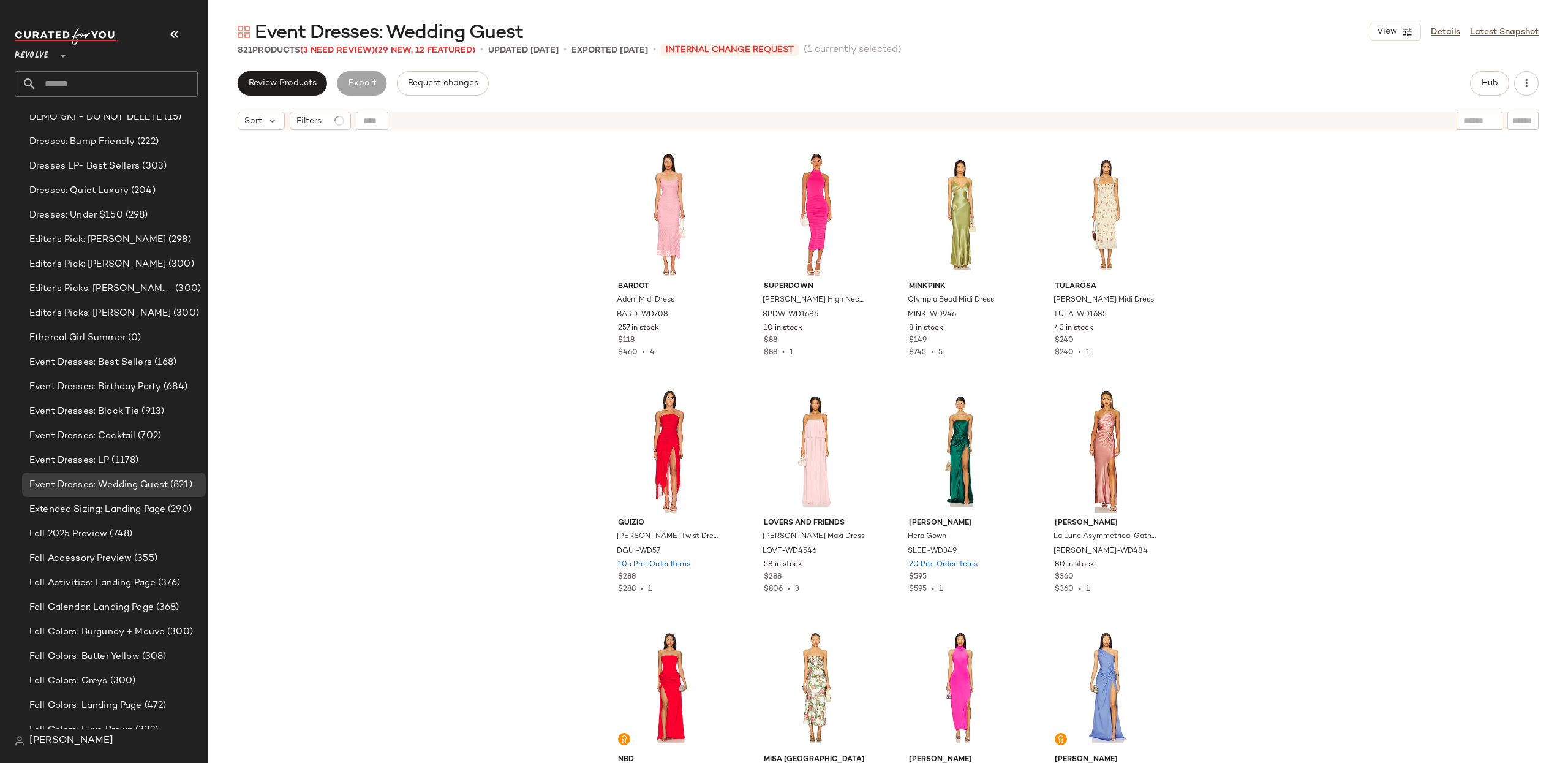
click at [429, 578] on div "Bardot Adoni Midi Dress BARD-WD708 257 in stock $118 $460 • 4 superdown Mallory…" at bounding box center [888, 465] width 1360 height 657
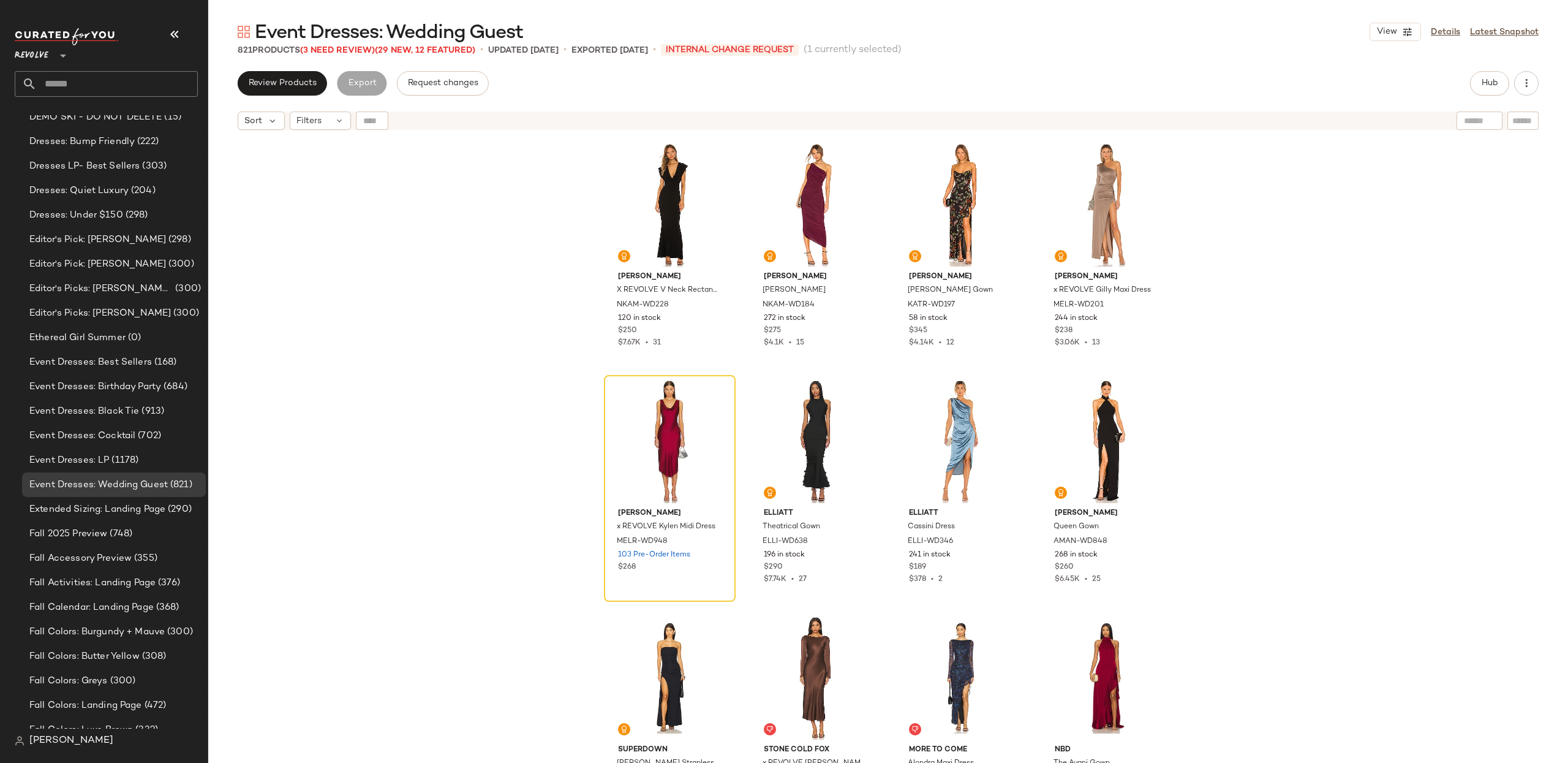
click at [356, 384] on div "Norma Kamali X REVOLVE V Neck Rectangle Gown NKAM-WD228 120 in stock $250 $7.67…" at bounding box center [888, 465] width 1360 height 657
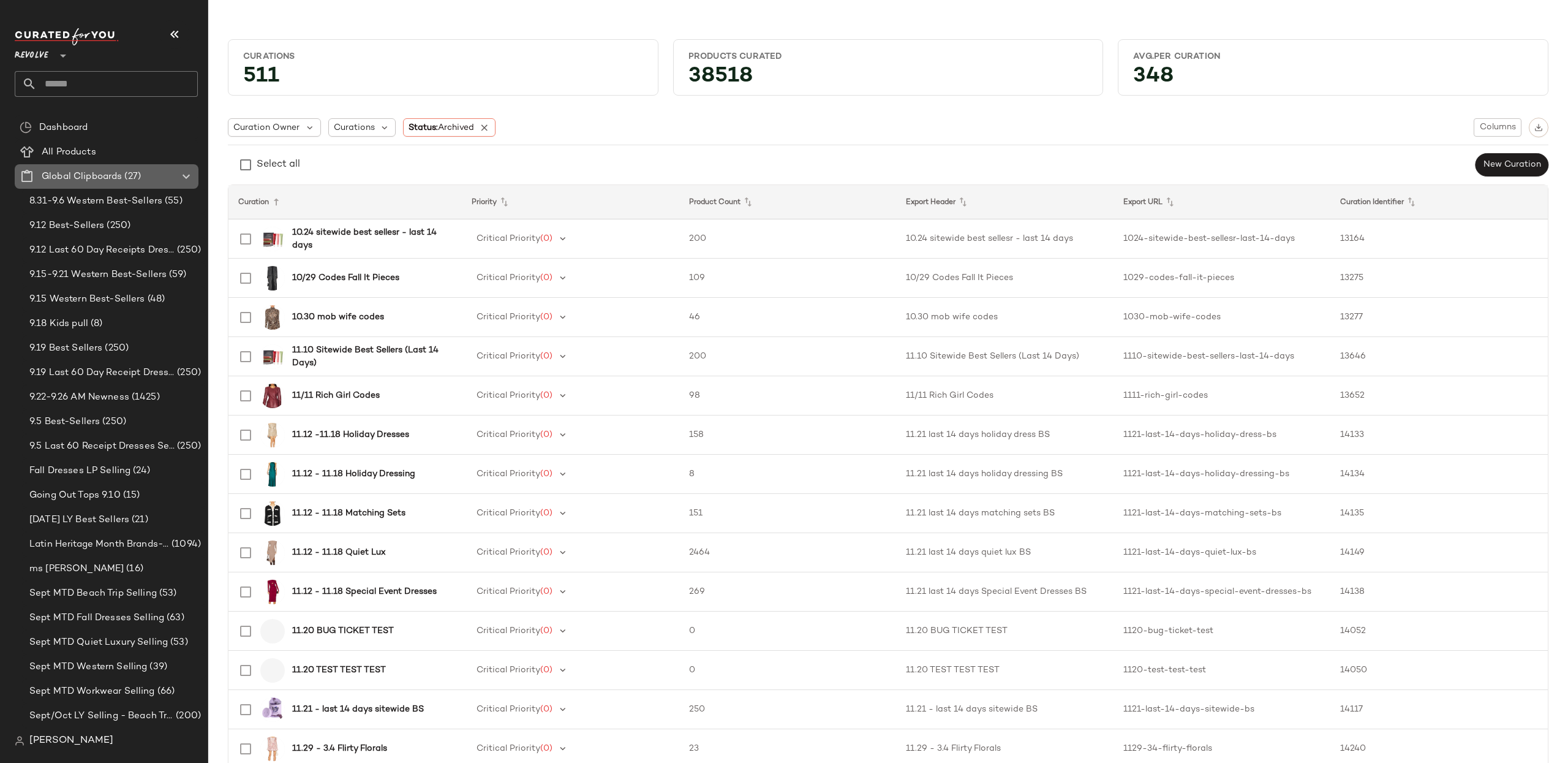
click at [184, 177] on icon at bounding box center [186, 176] width 15 height 15
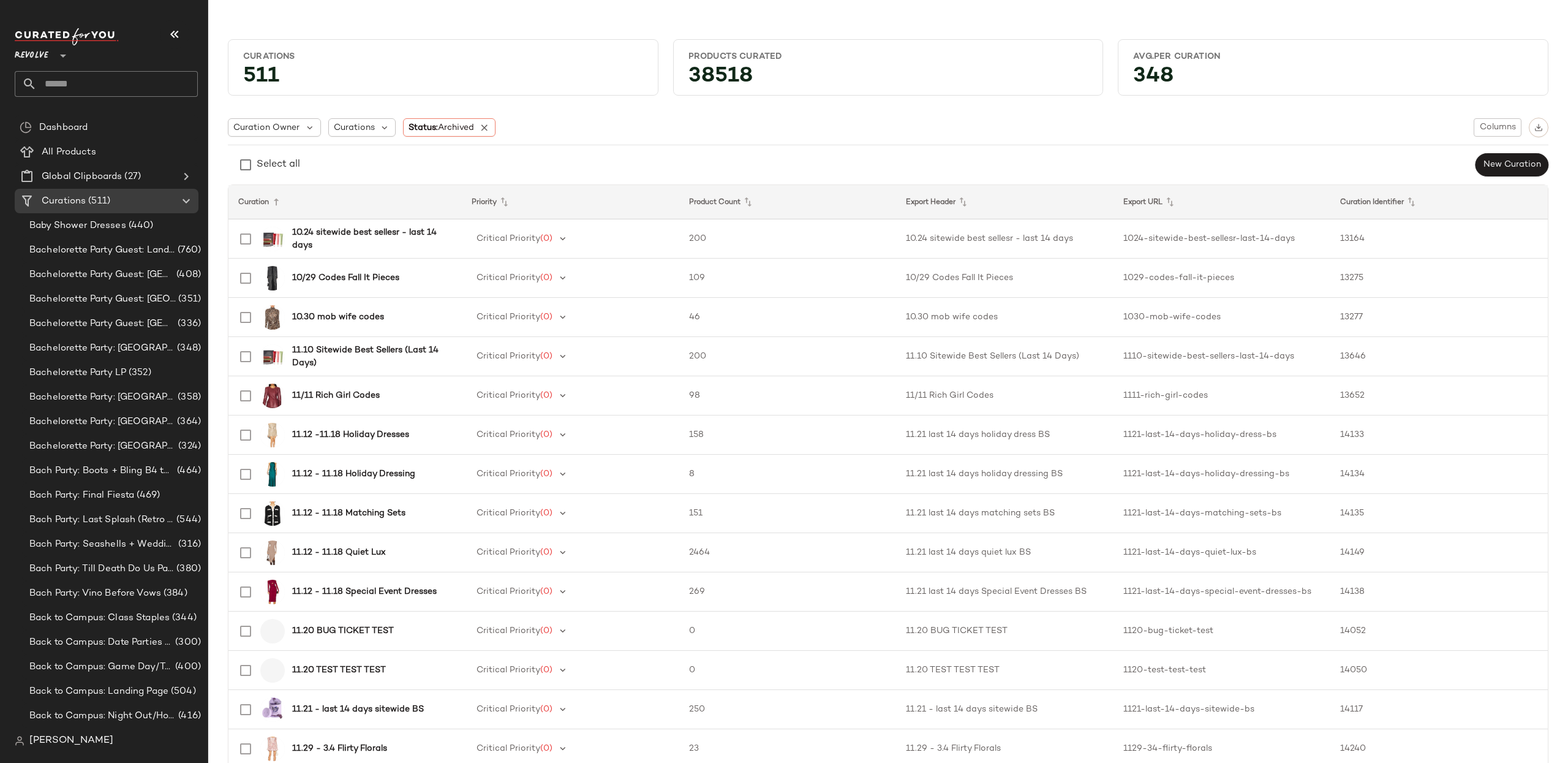
click at [41, 50] on span "Revolve" at bounding box center [31, 53] width 34 height 22
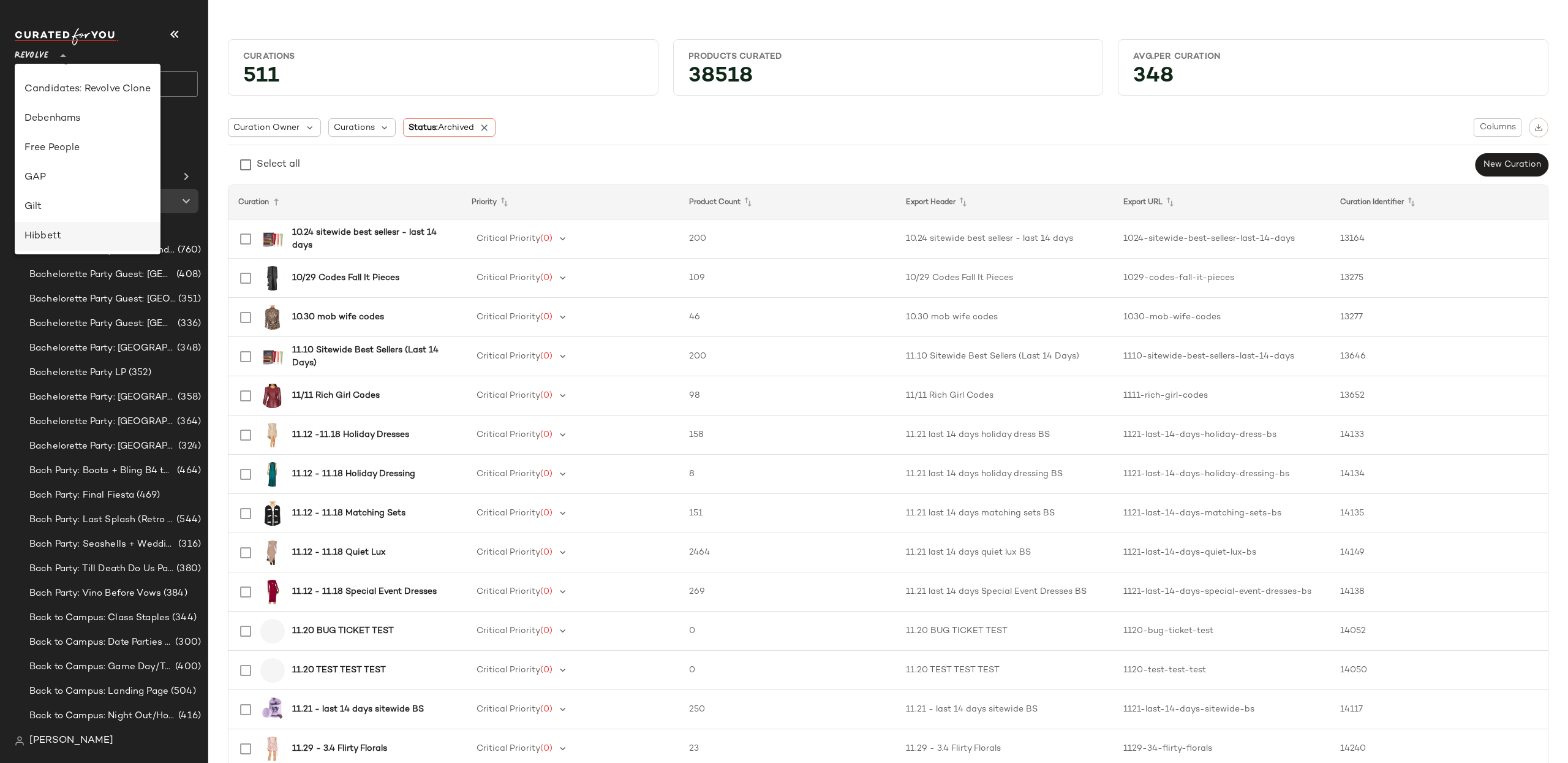
scroll to position [191, 0]
click at [119, 196] on div "GAP" at bounding box center [87, 187] width 146 height 29
type input "**"
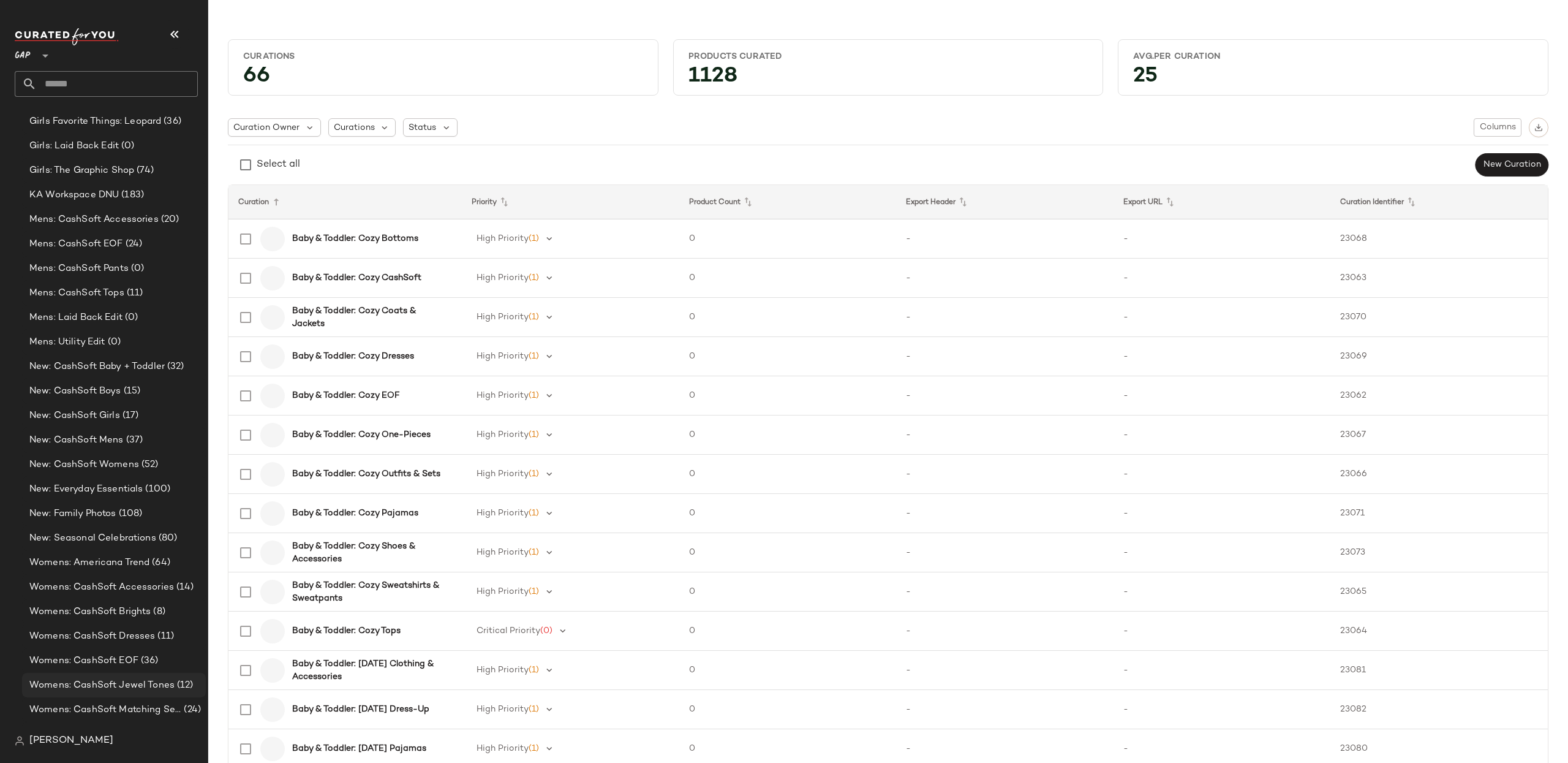
scroll to position [1102, 0]
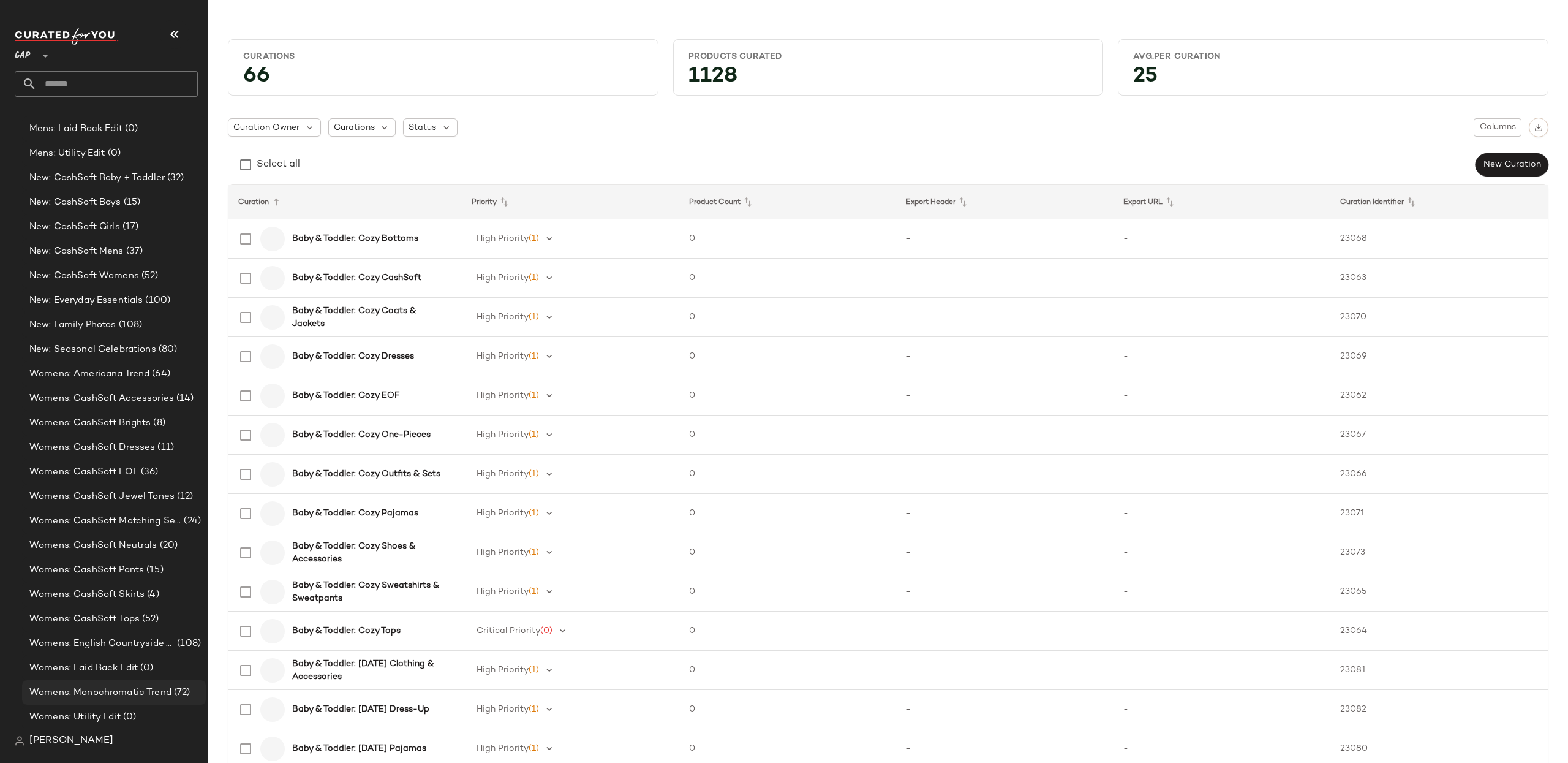
drag, startPoint x: 145, startPoint y: 681, endPoint x: 139, endPoint y: 695, distance: 15.2
click at [145, 681] on div "Womens: Monochromatic Trend (72)" at bounding box center [114, 692] width 184 height 24
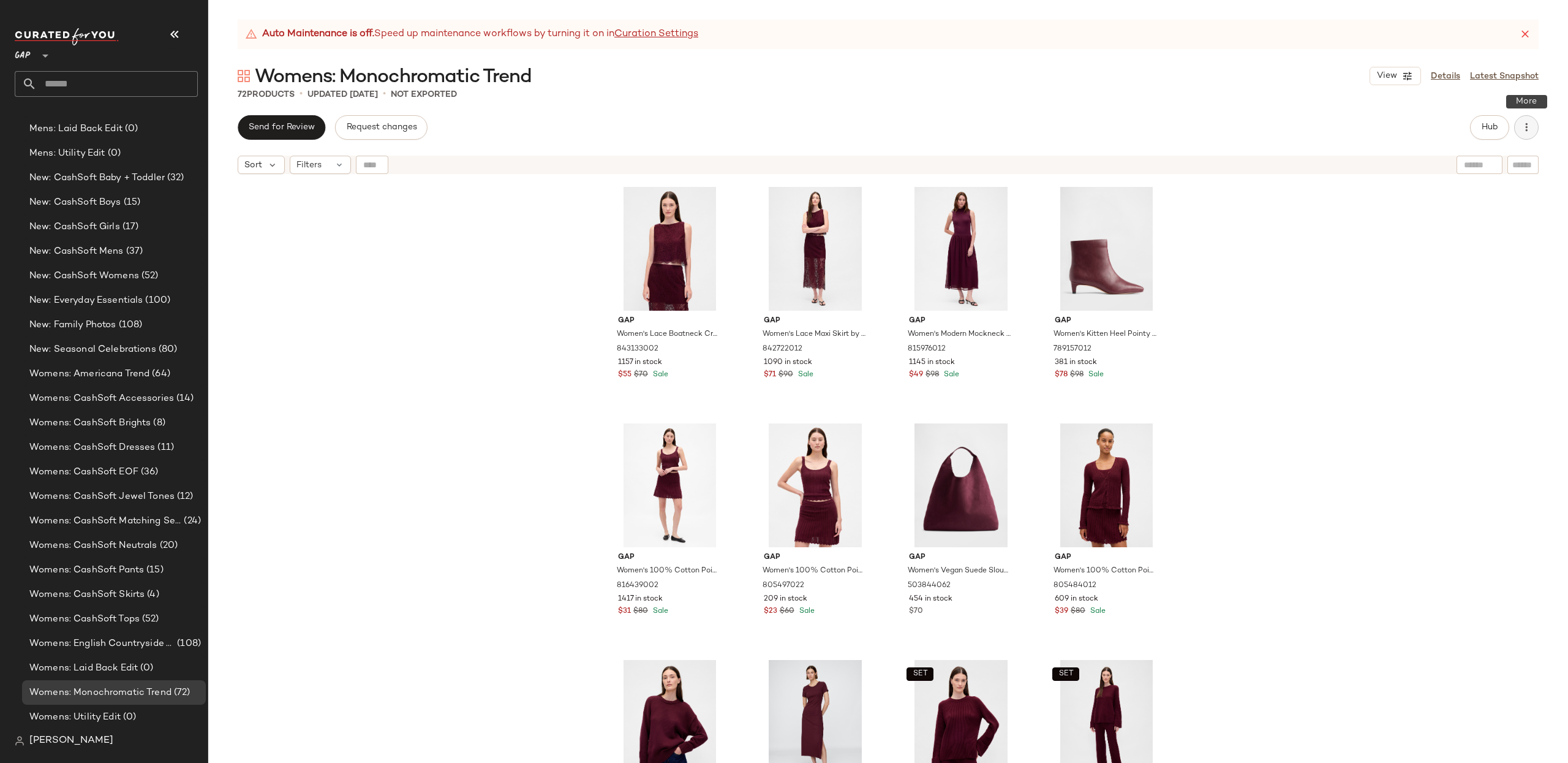
click at [1526, 132] on icon "button" at bounding box center [1526, 128] width 13 height 13
click at [1460, 166] on span "Download" at bounding box center [1471, 163] width 115 height 13
drag, startPoint x: 117, startPoint y: 644, endPoint x: 111, endPoint y: 651, distance: 9.2
click at [117, 644] on span "Womens: English Countryside Trend" at bounding box center [102, 644] width 145 height 14
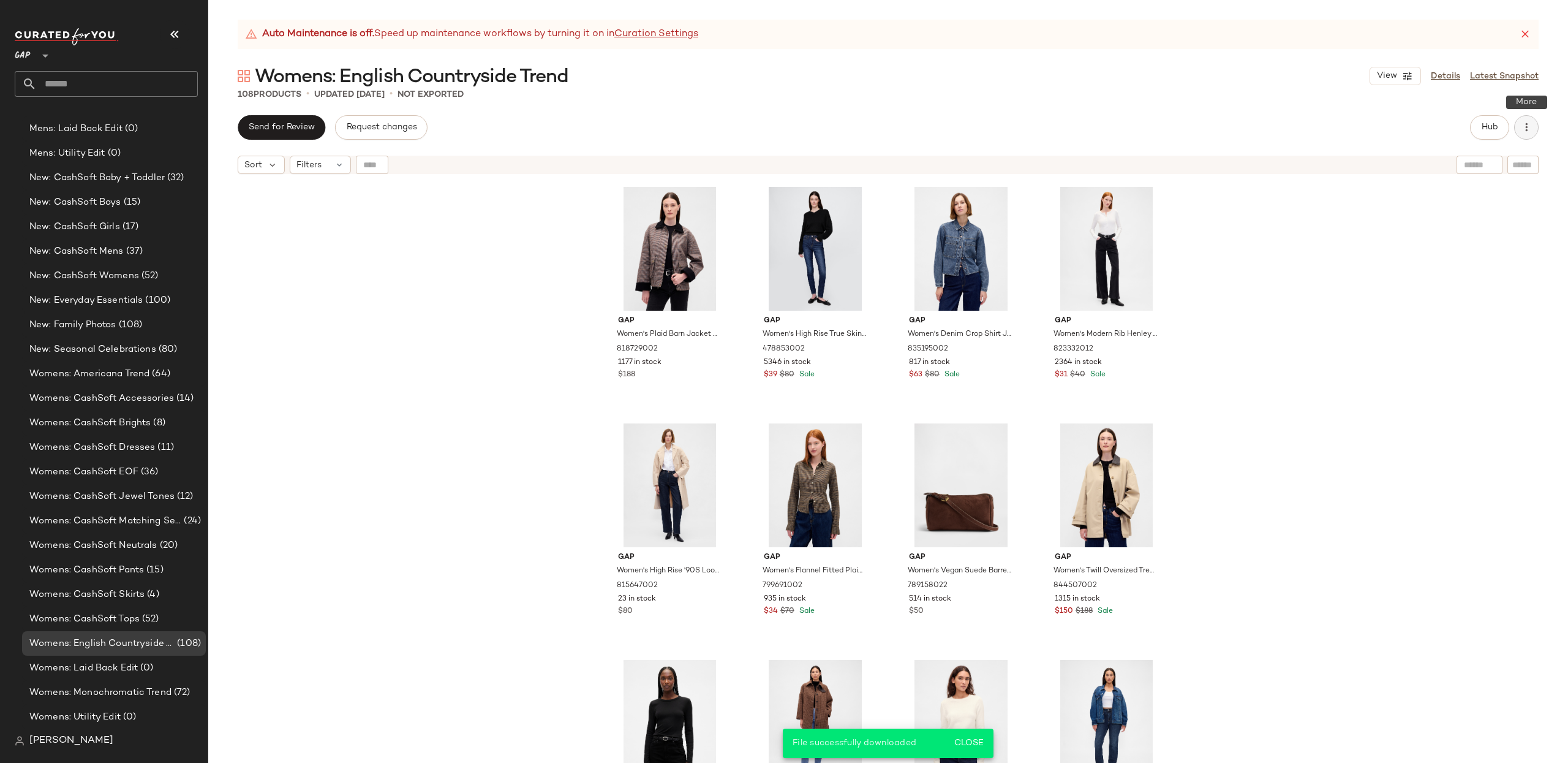
click at [1523, 129] on icon "button" at bounding box center [1526, 128] width 13 height 13
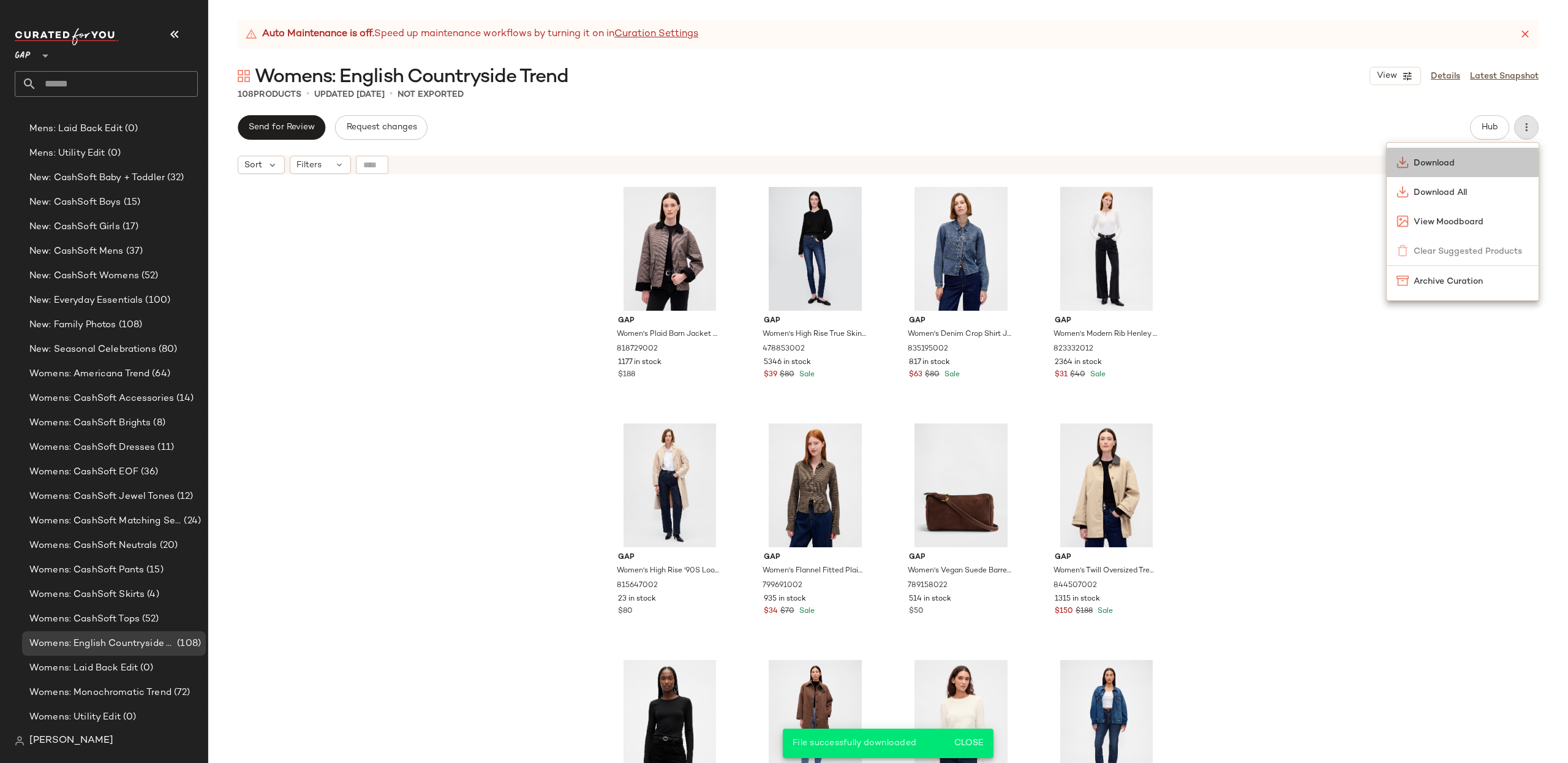
click at [1474, 168] on span "Download" at bounding box center [1471, 163] width 115 height 13
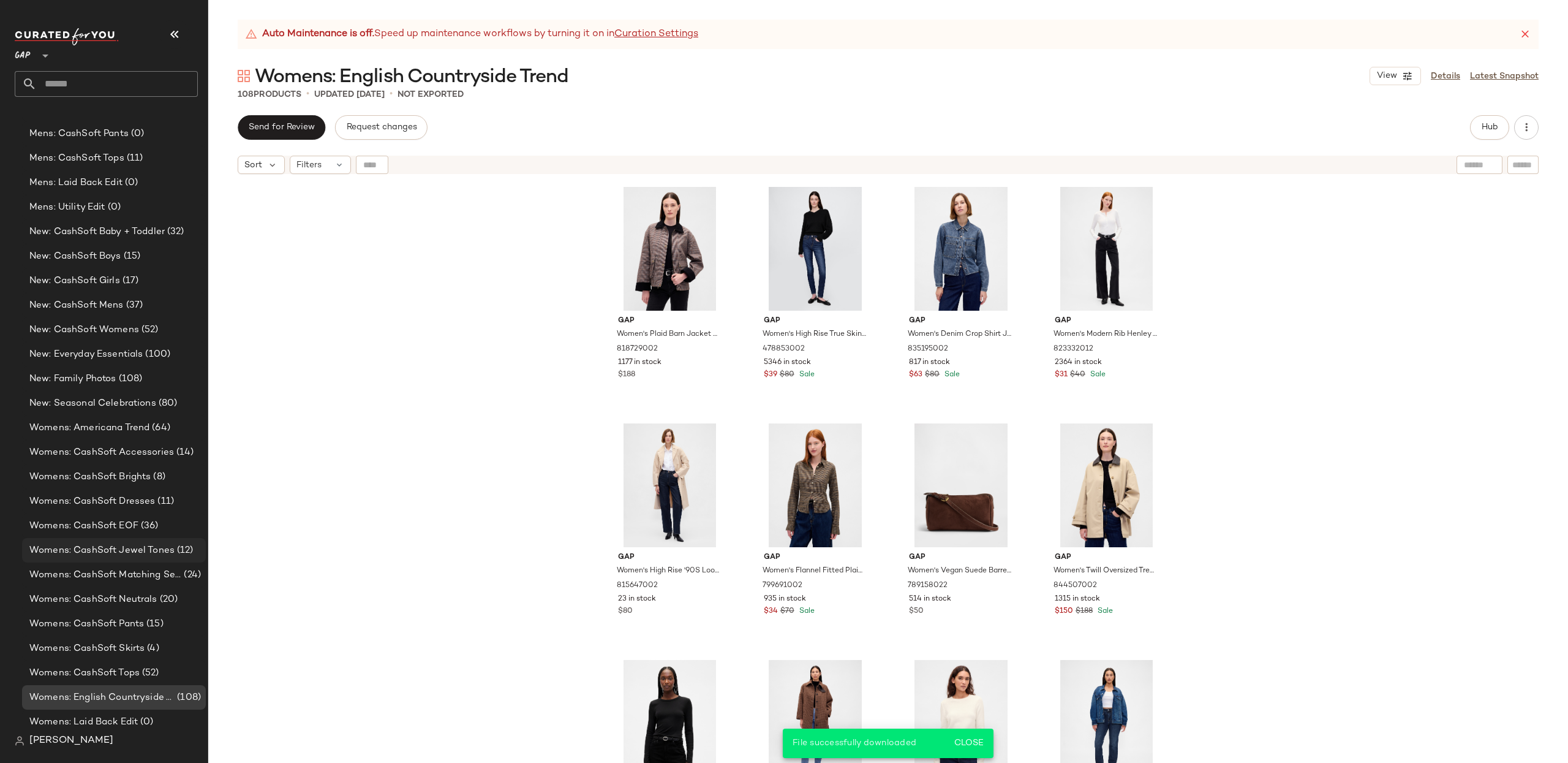
scroll to position [1045, 0]
click at [88, 432] on span "Womens: Americana Trend" at bounding box center [89, 431] width 120 height 14
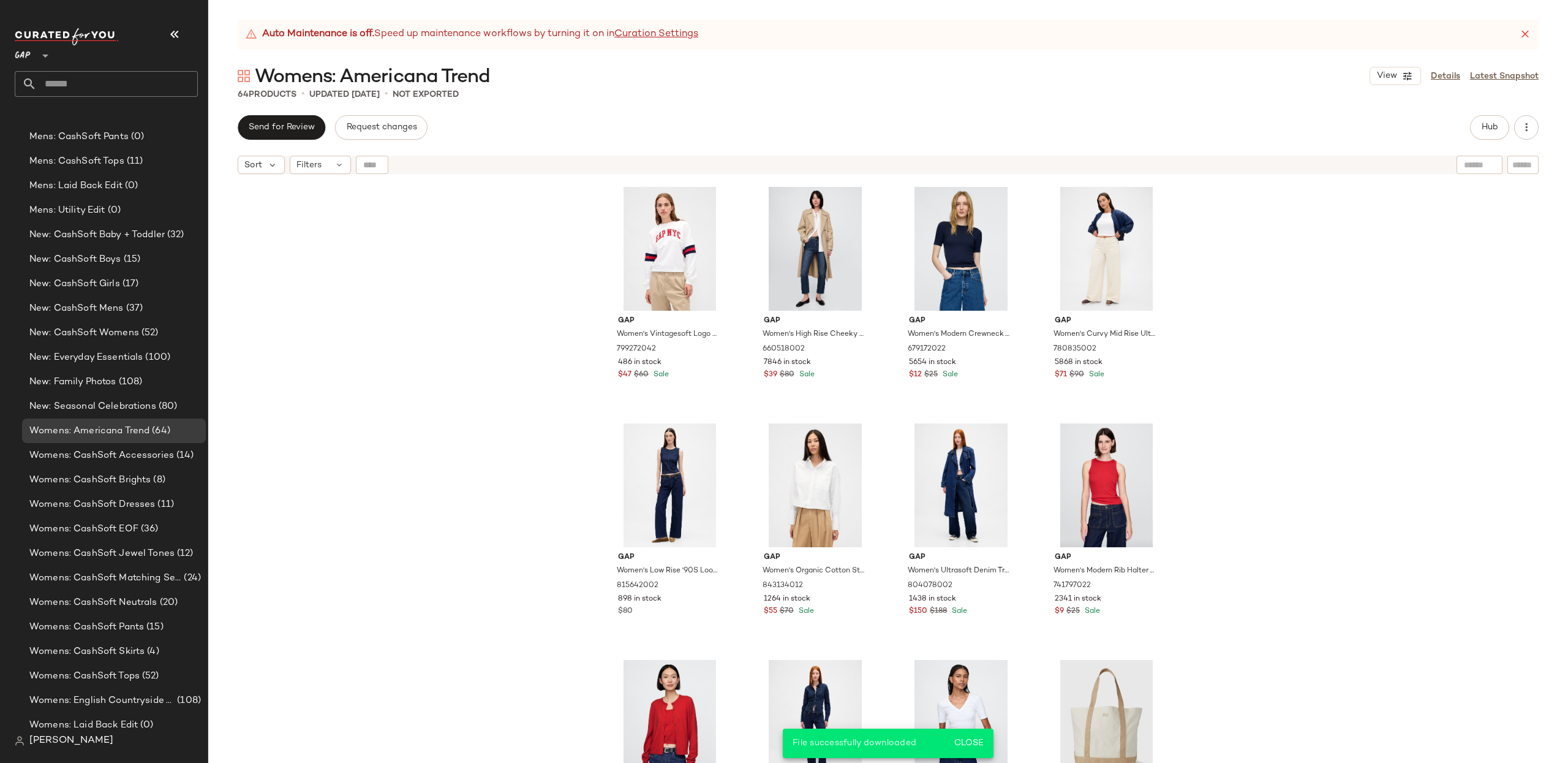
click at [1539, 127] on div "Send for Review Request changes Hub" at bounding box center [888, 127] width 1360 height 24
click at [1531, 127] on icon "button" at bounding box center [1526, 128] width 13 height 13
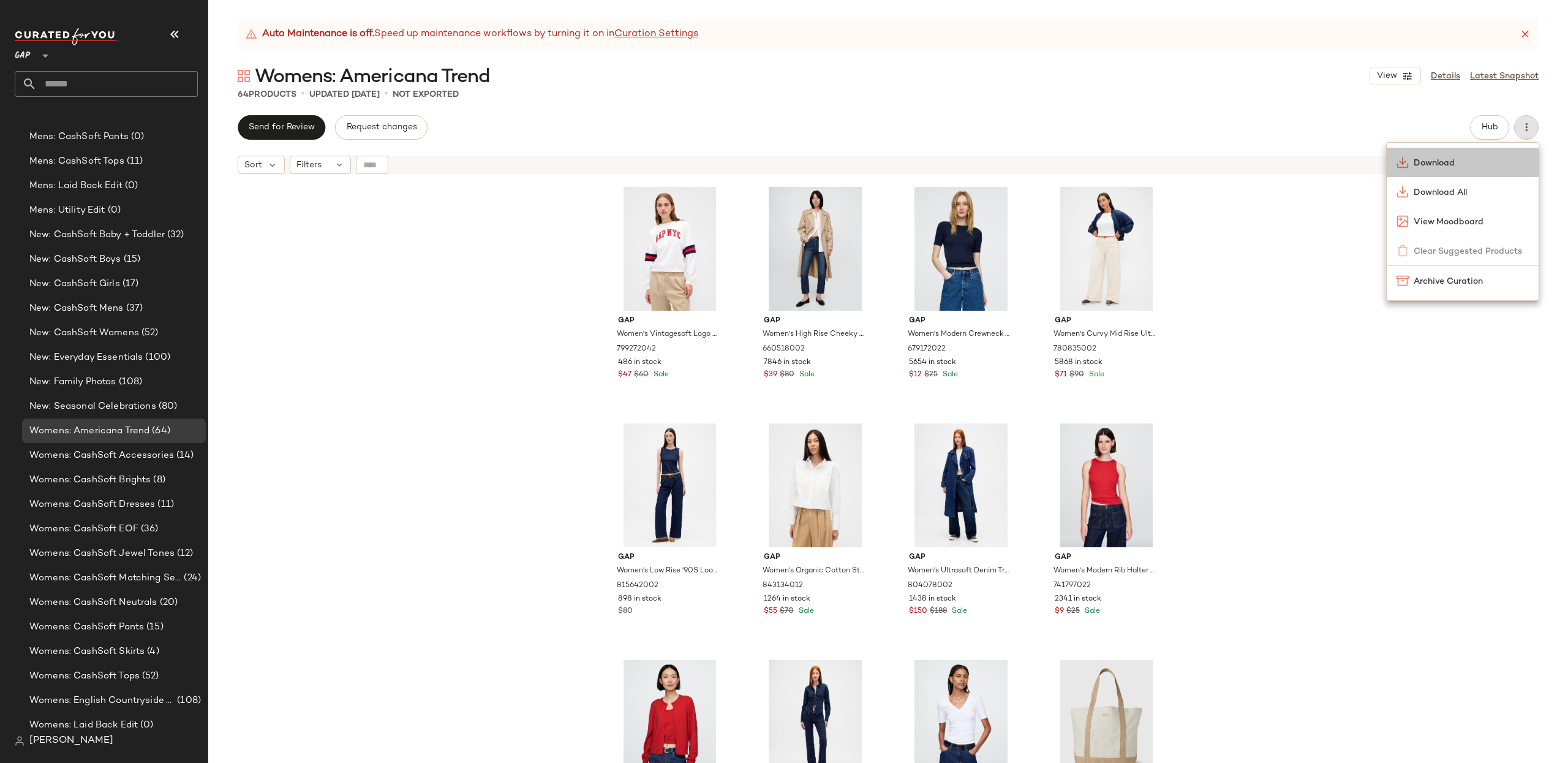
click at [1445, 169] on div "Download" at bounding box center [1462, 162] width 152 height 29
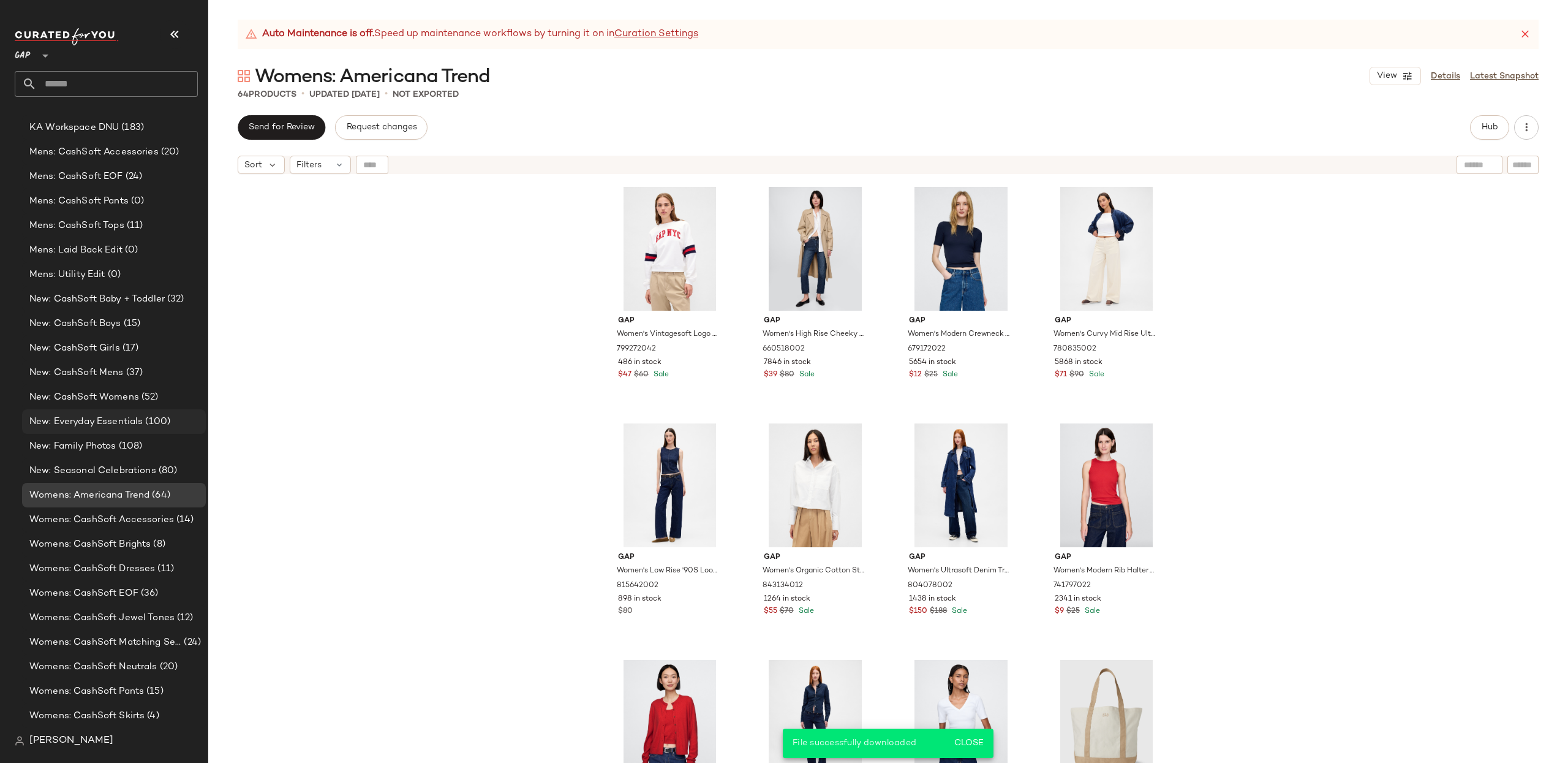
scroll to position [968, 0]
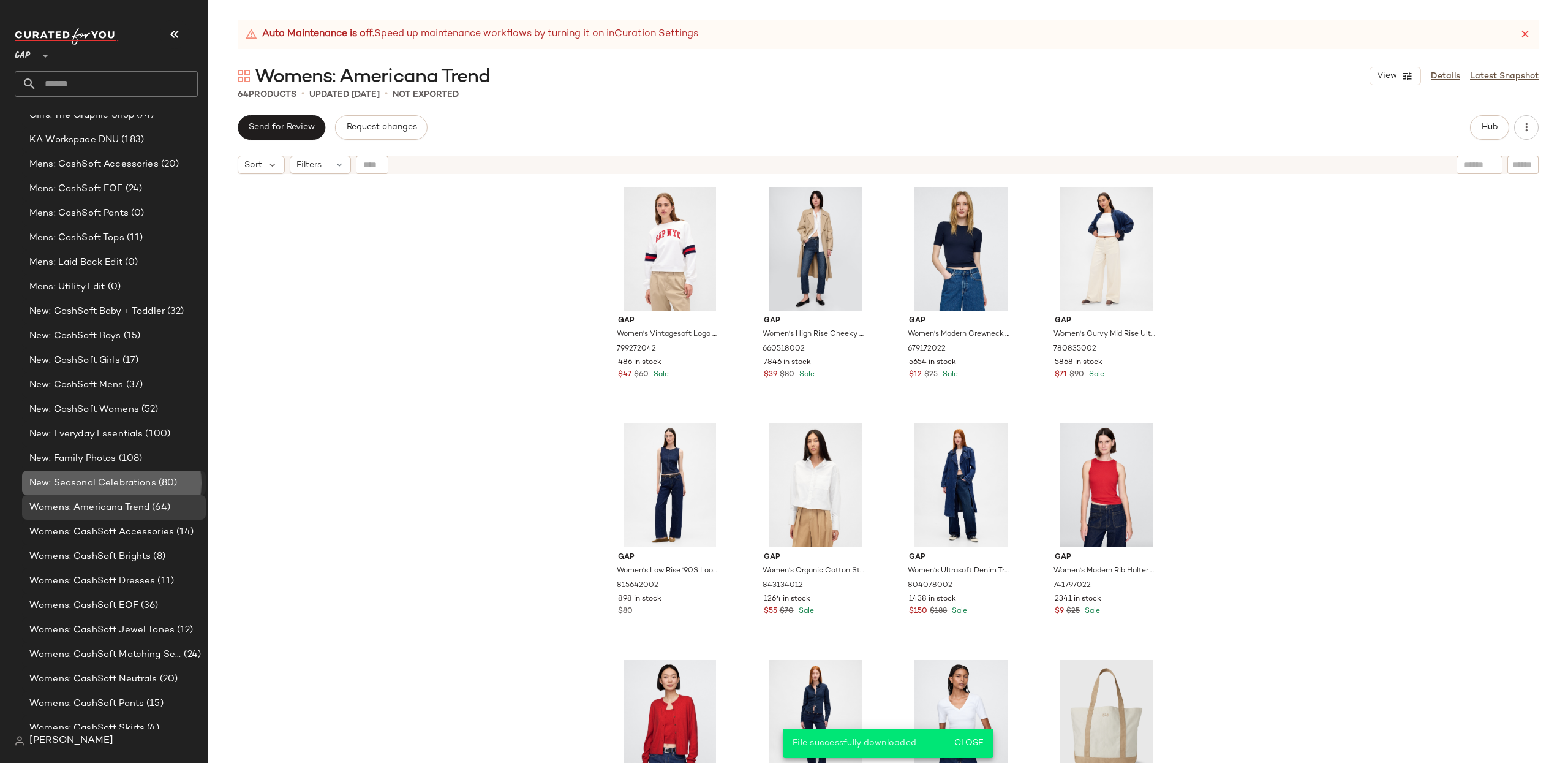
click at [115, 479] on span "New: Seasonal Celebrations" at bounding box center [93, 483] width 127 height 14
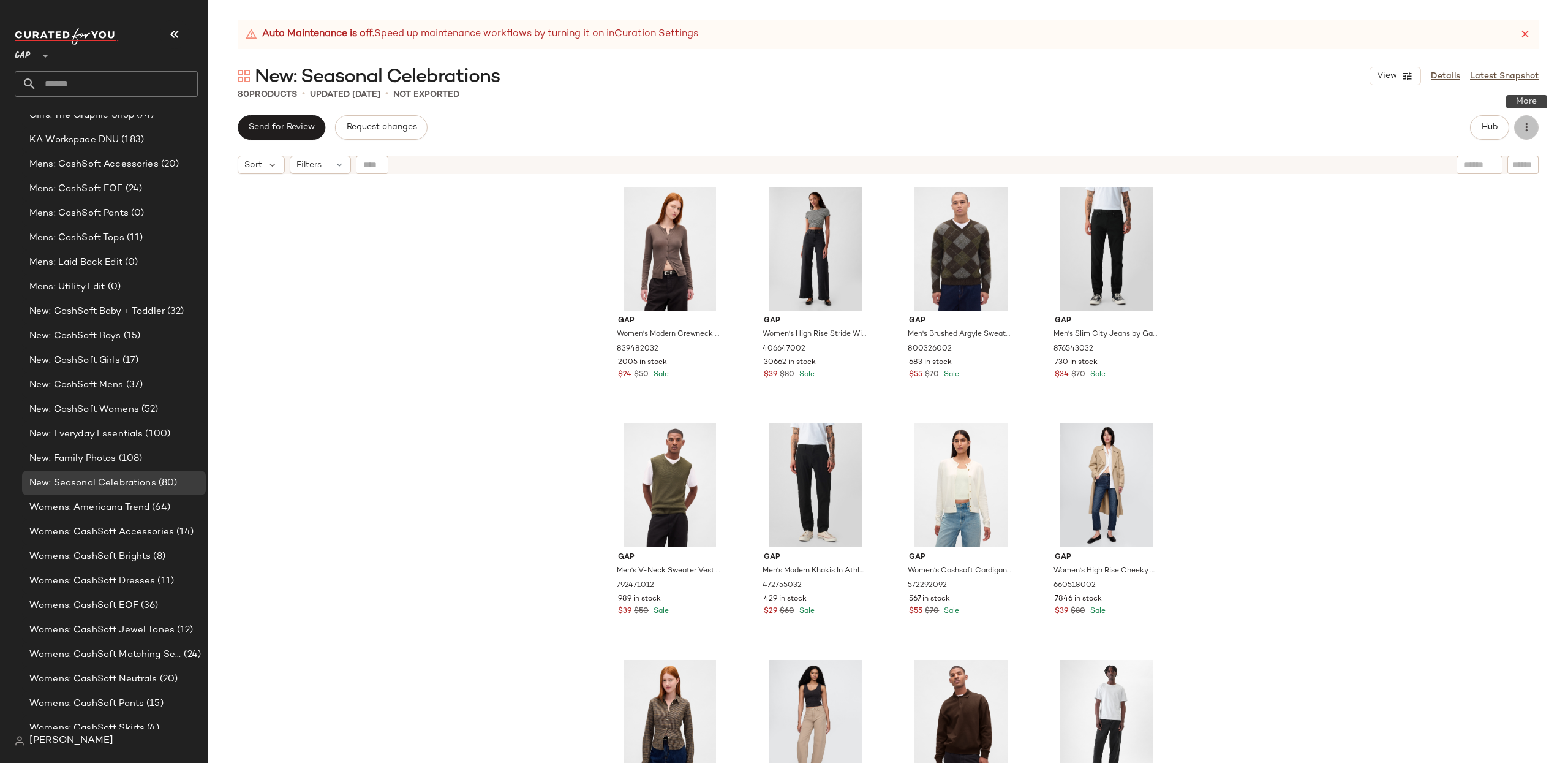
click at [1530, 124] on icon "button" at bounding box center [1526, 128] width 13 height 13
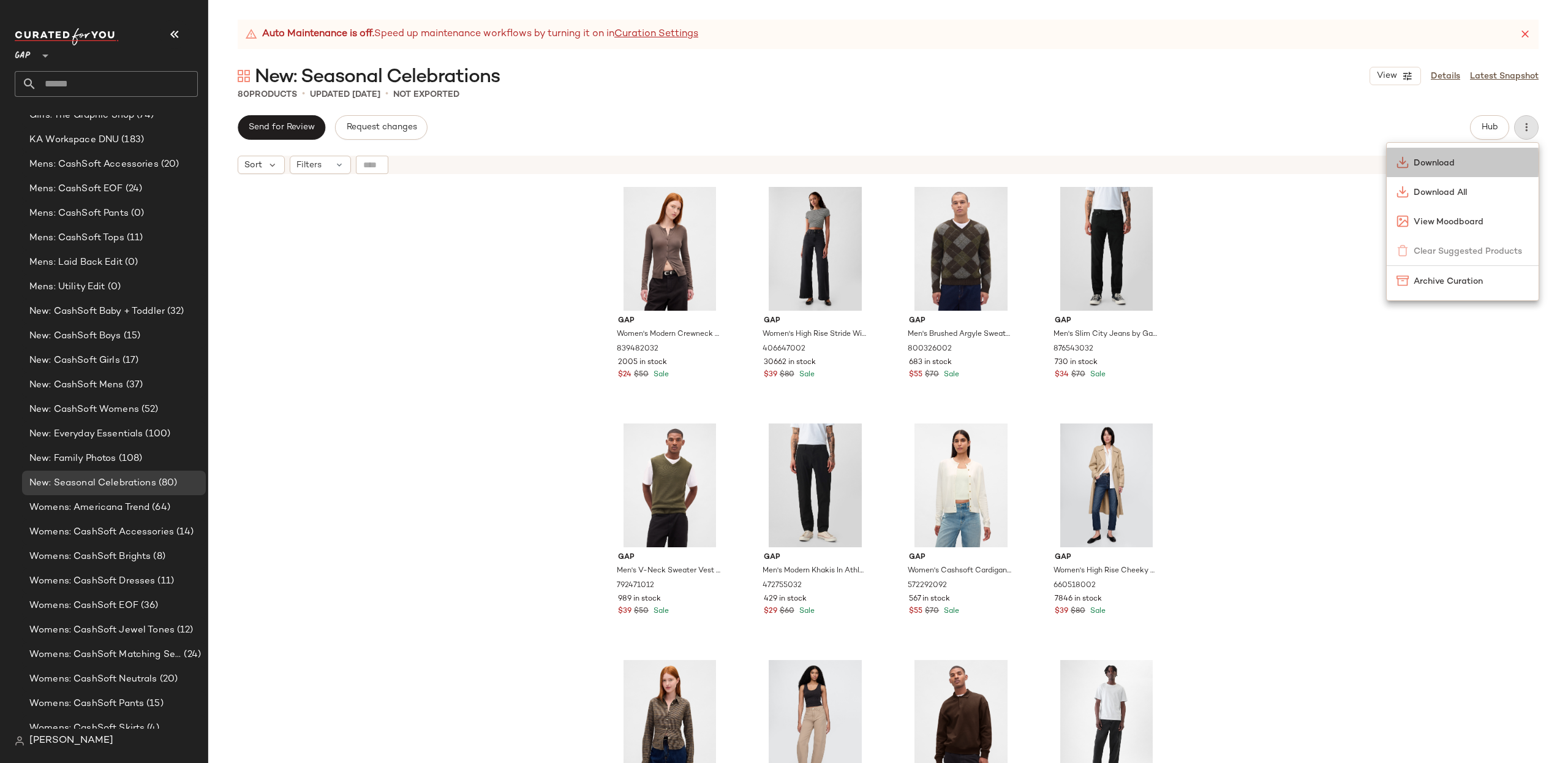
click at [1430, 170] on div "Download" at bounding box center [1462, 162] width 152 height 29
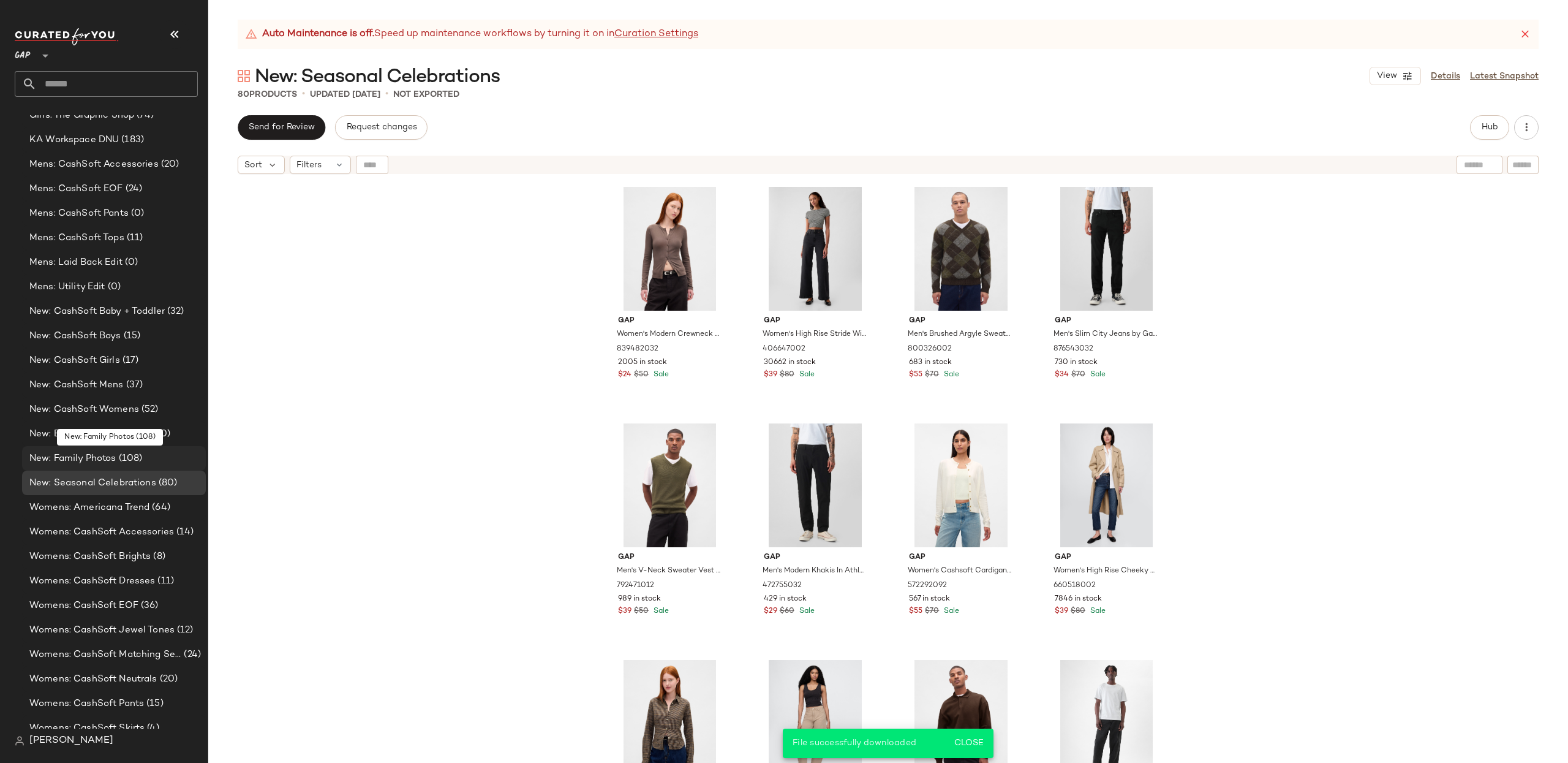
click at [107, 460] on span "New: Family Photos" at bounding box center [73, 458] width 87 height 14
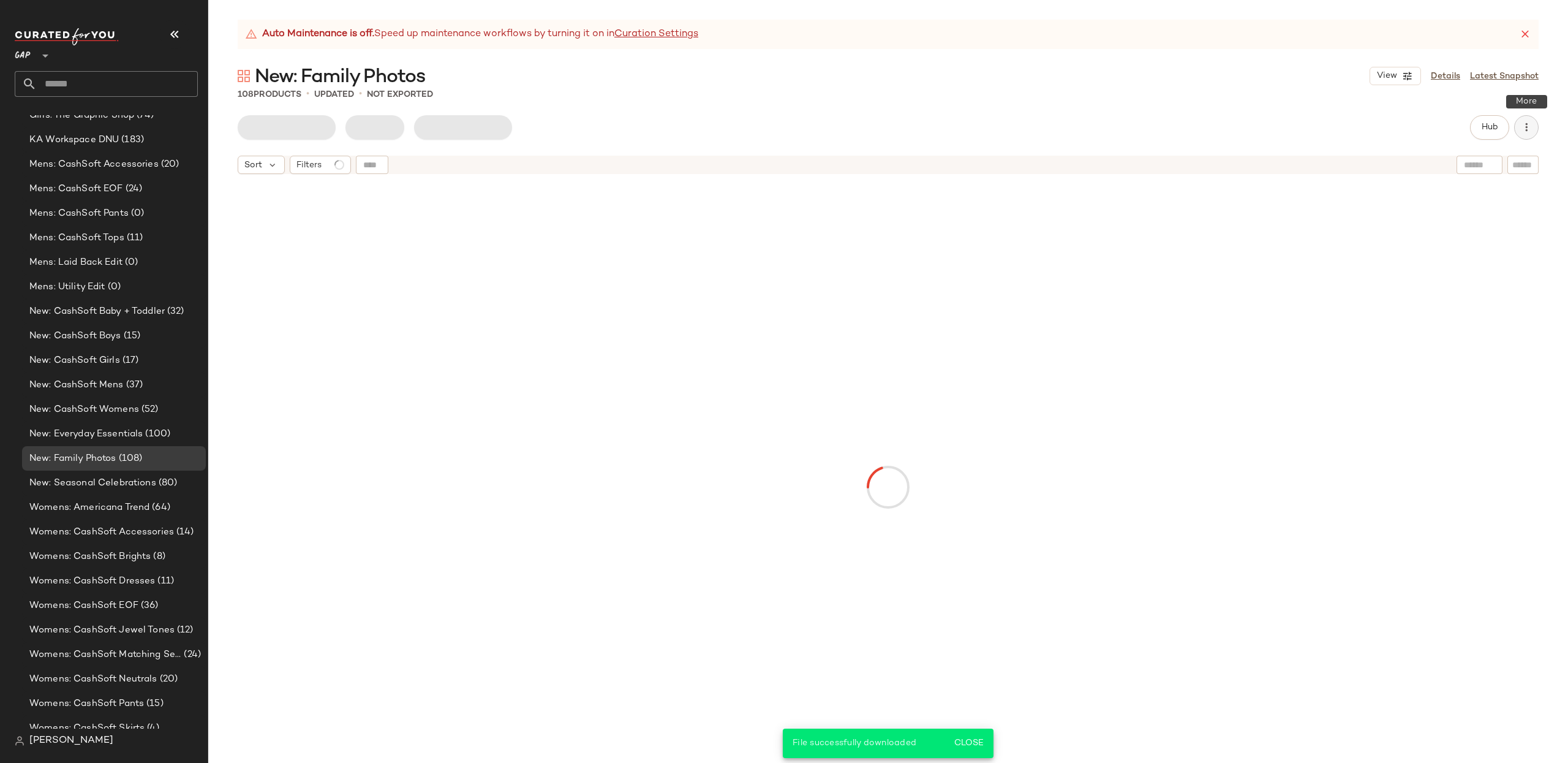
click at [1532, 124] on icon "button" at bounding box center [1526, 128] width 13 height 13
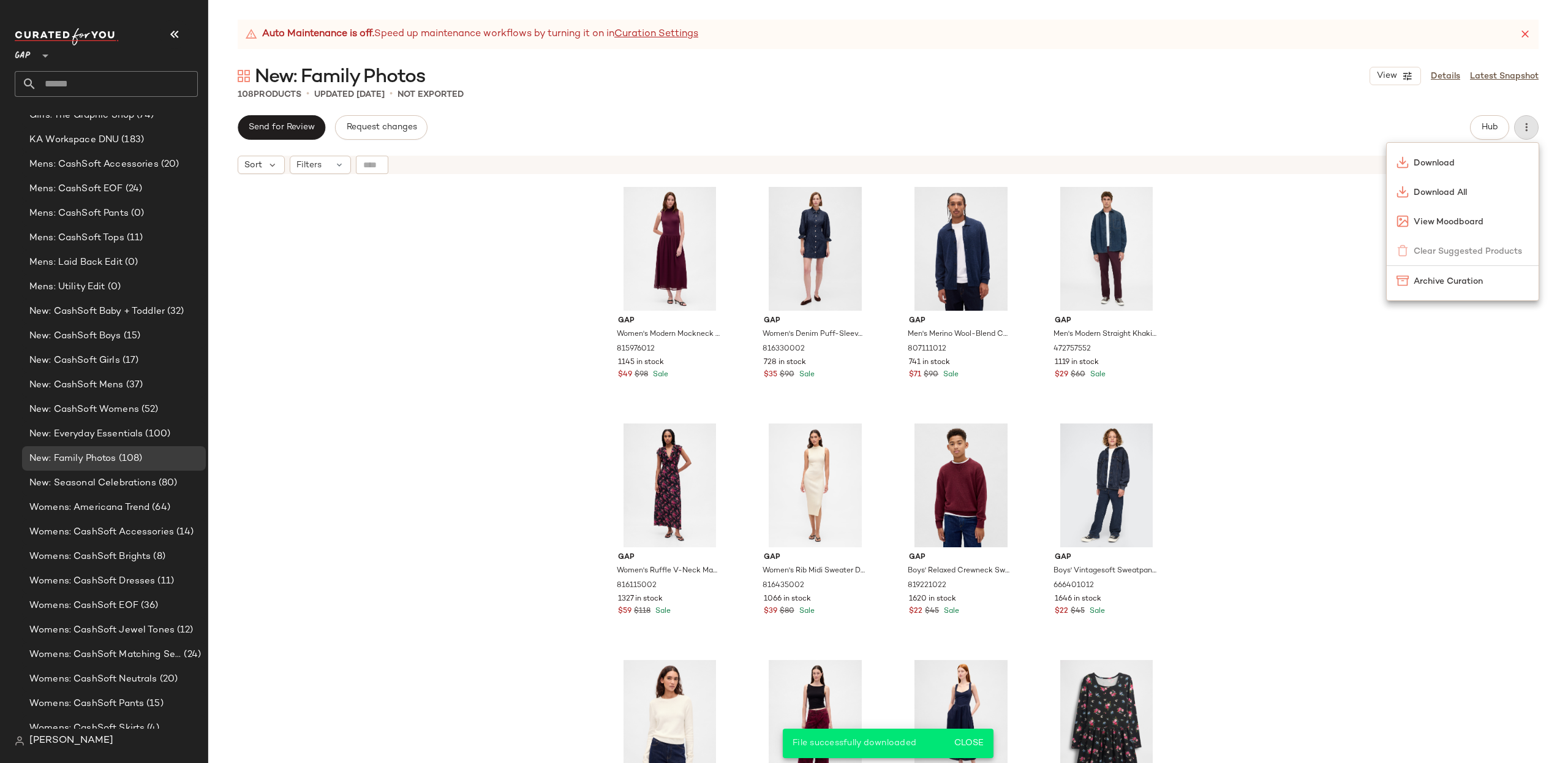
click at [1472, 162] on span "Download" at bounding box center [1471, 163] width 115 height 13
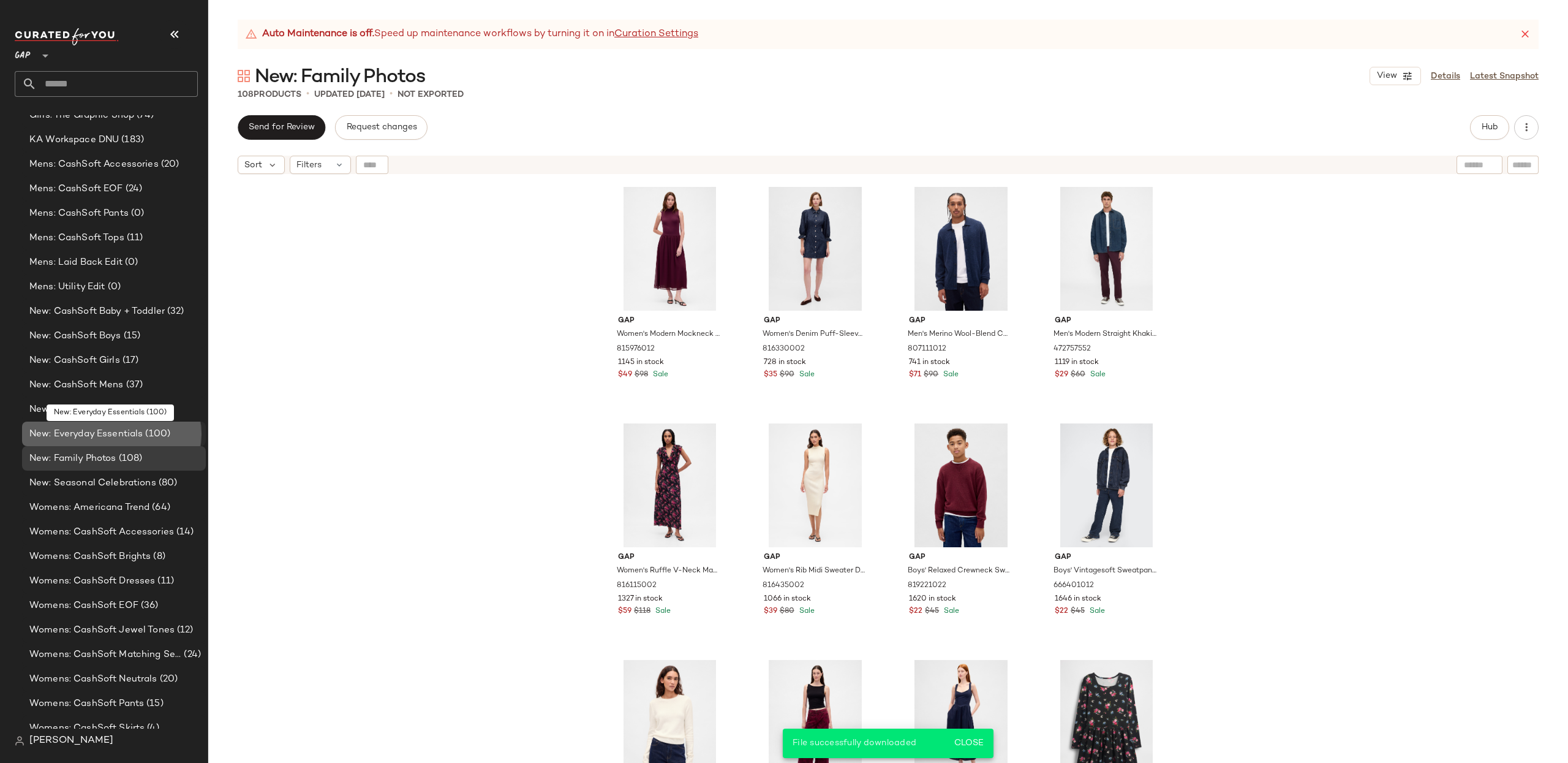
click at [87, 436] on span "New: Everyday Essentials" at bounding box center [86, 434] width 113 height 14
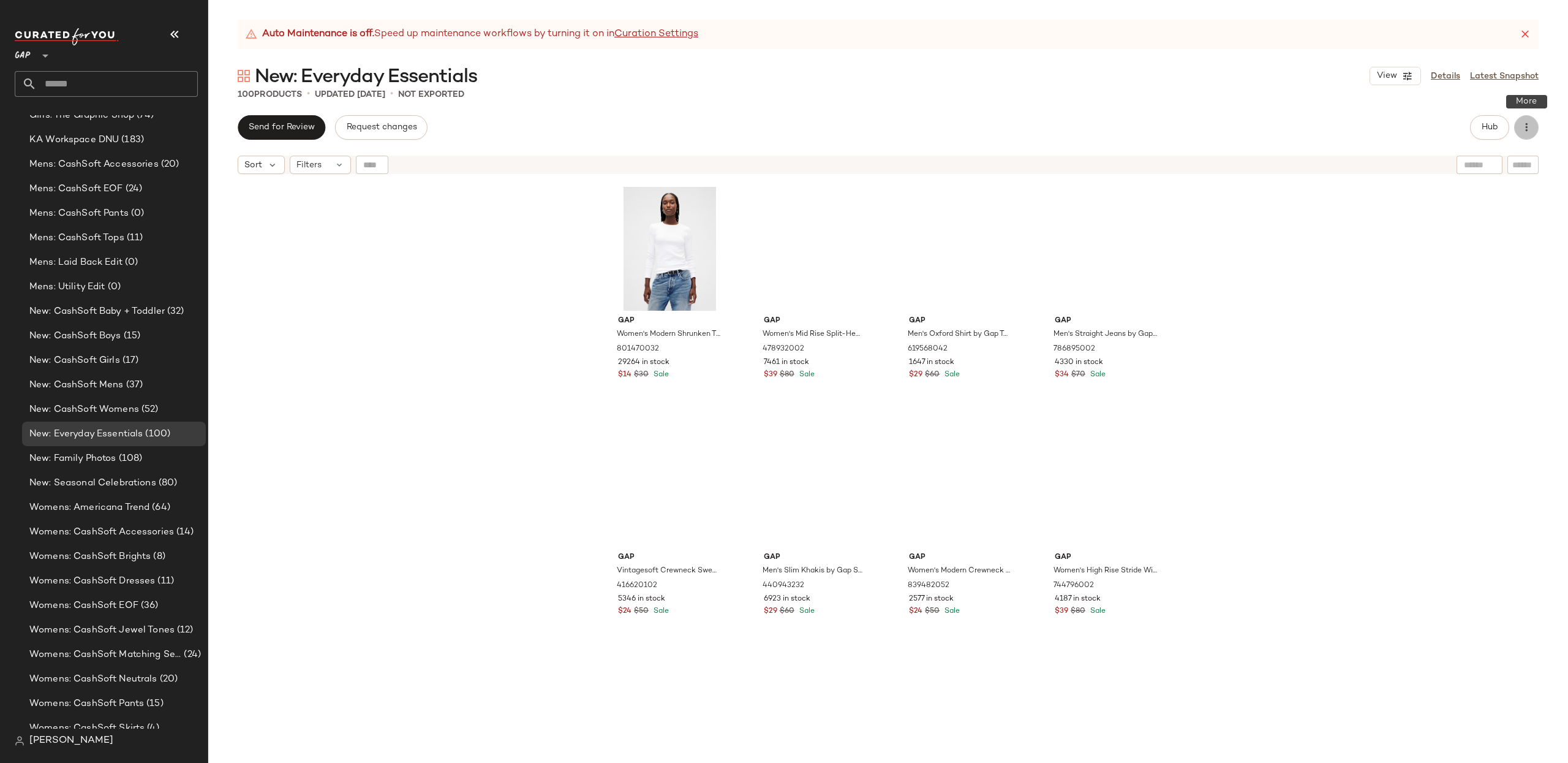
click at [1527, 132] on icon "button" at bounding box center [1526, 128] width 13 height 13
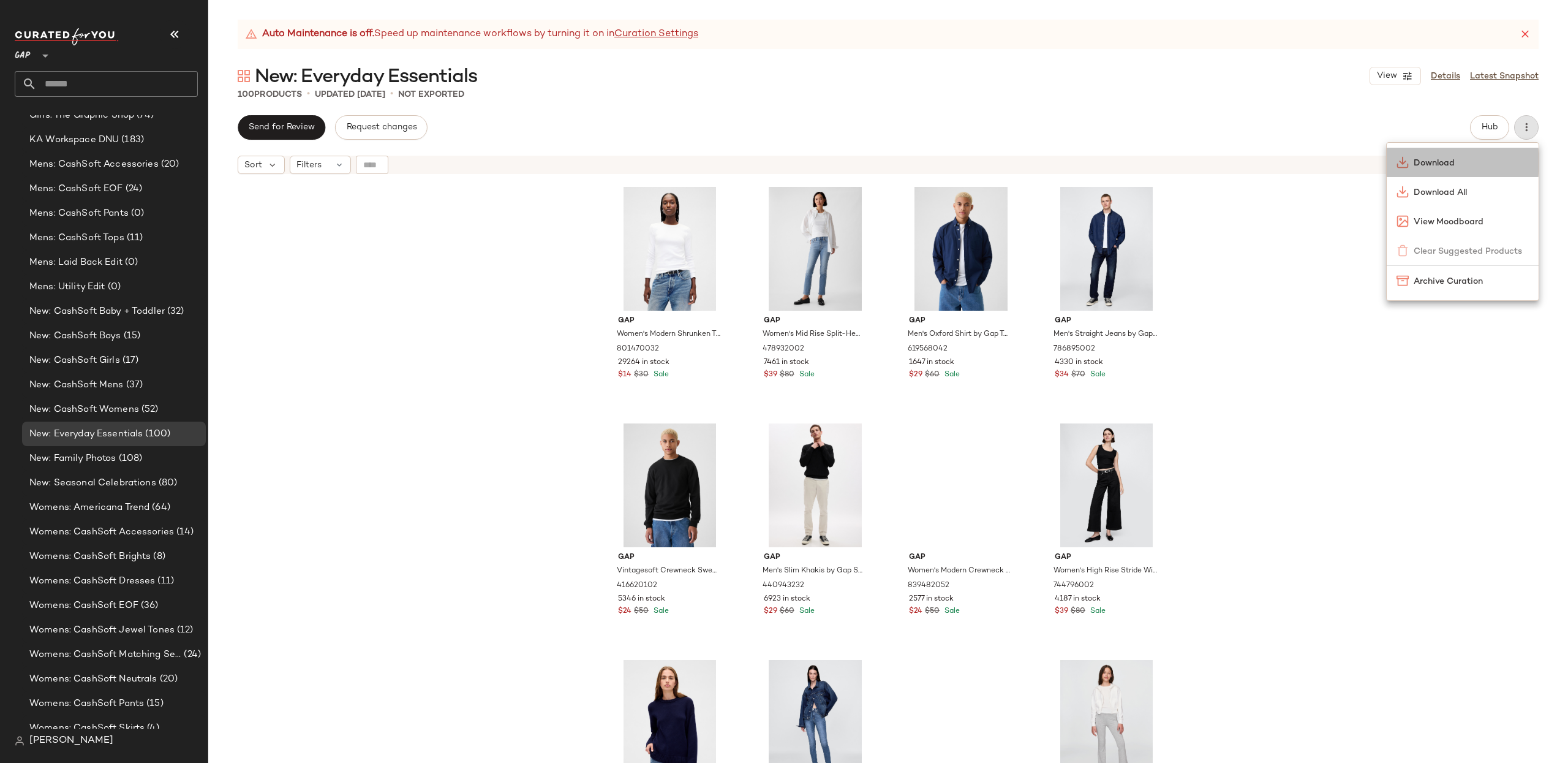
click at [1445, 166] on span "Download" at bounding box center [1471, 163] width 115 height 13
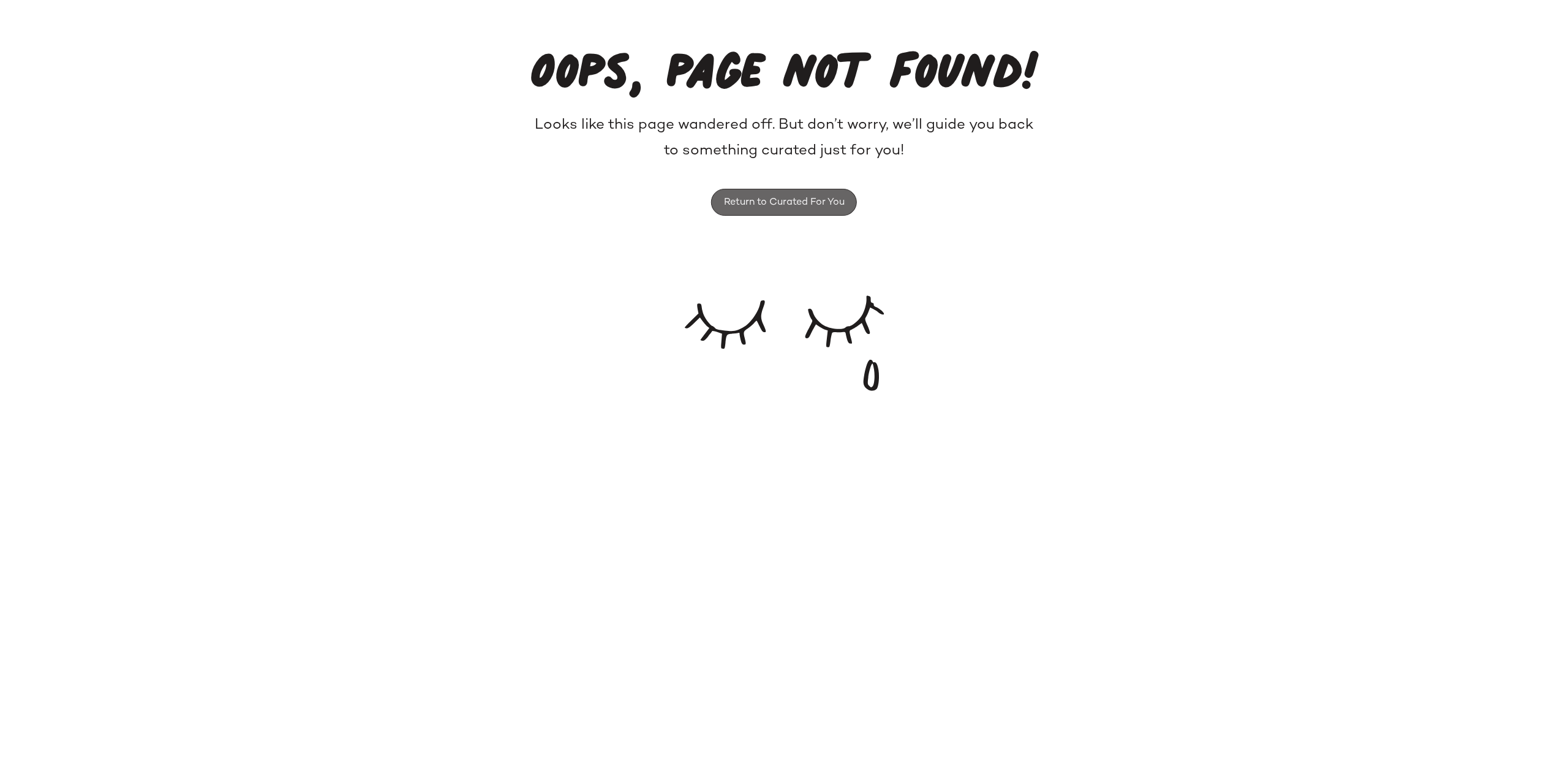
click at [773, 201] on span "Return to Curated For You" at bounding box center [784, 202] width 122 height 12
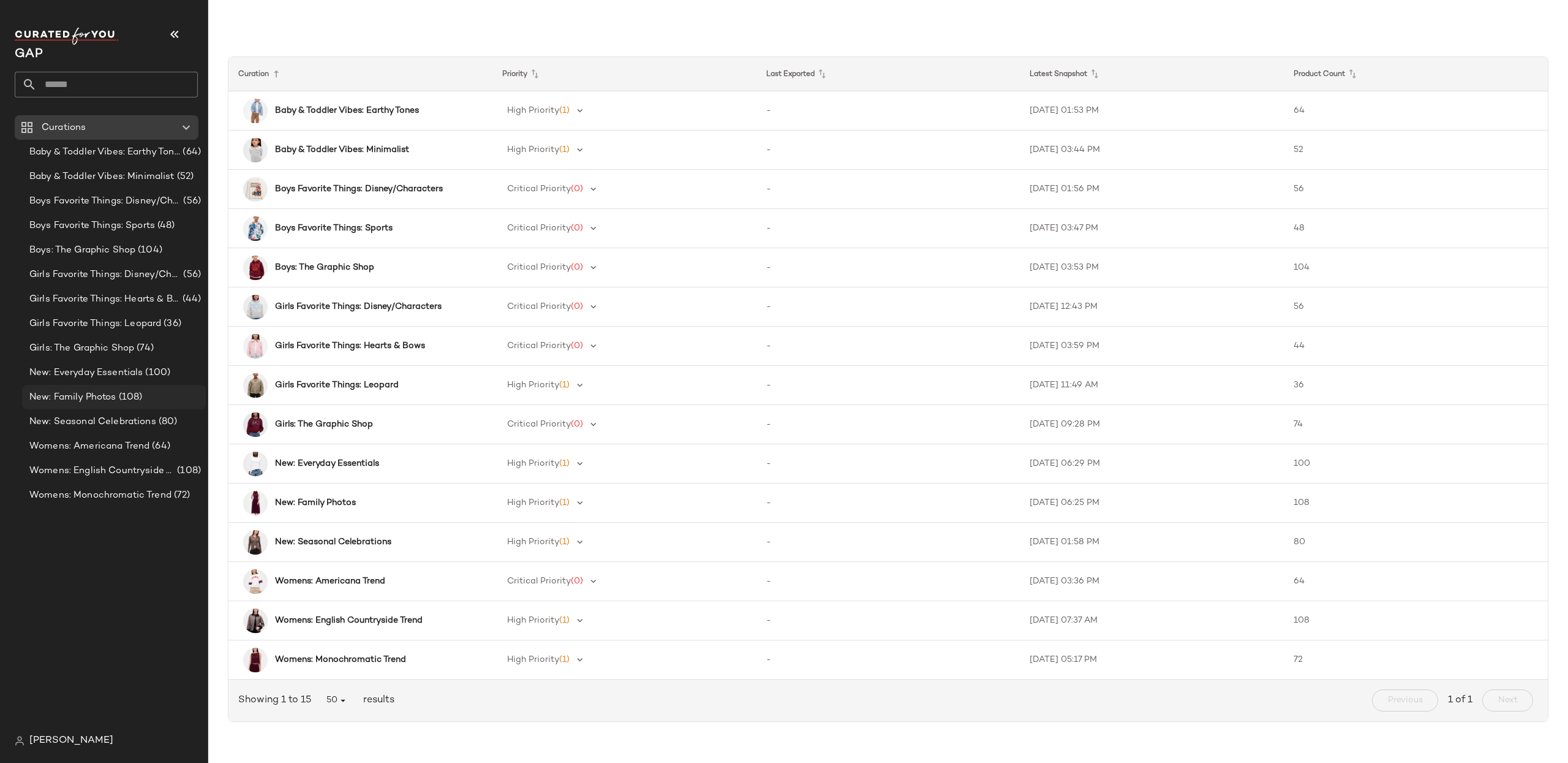
click at [75, 404] on div "New: Family Photos (108)" at bounding box center [114, 397] width 184 height 24
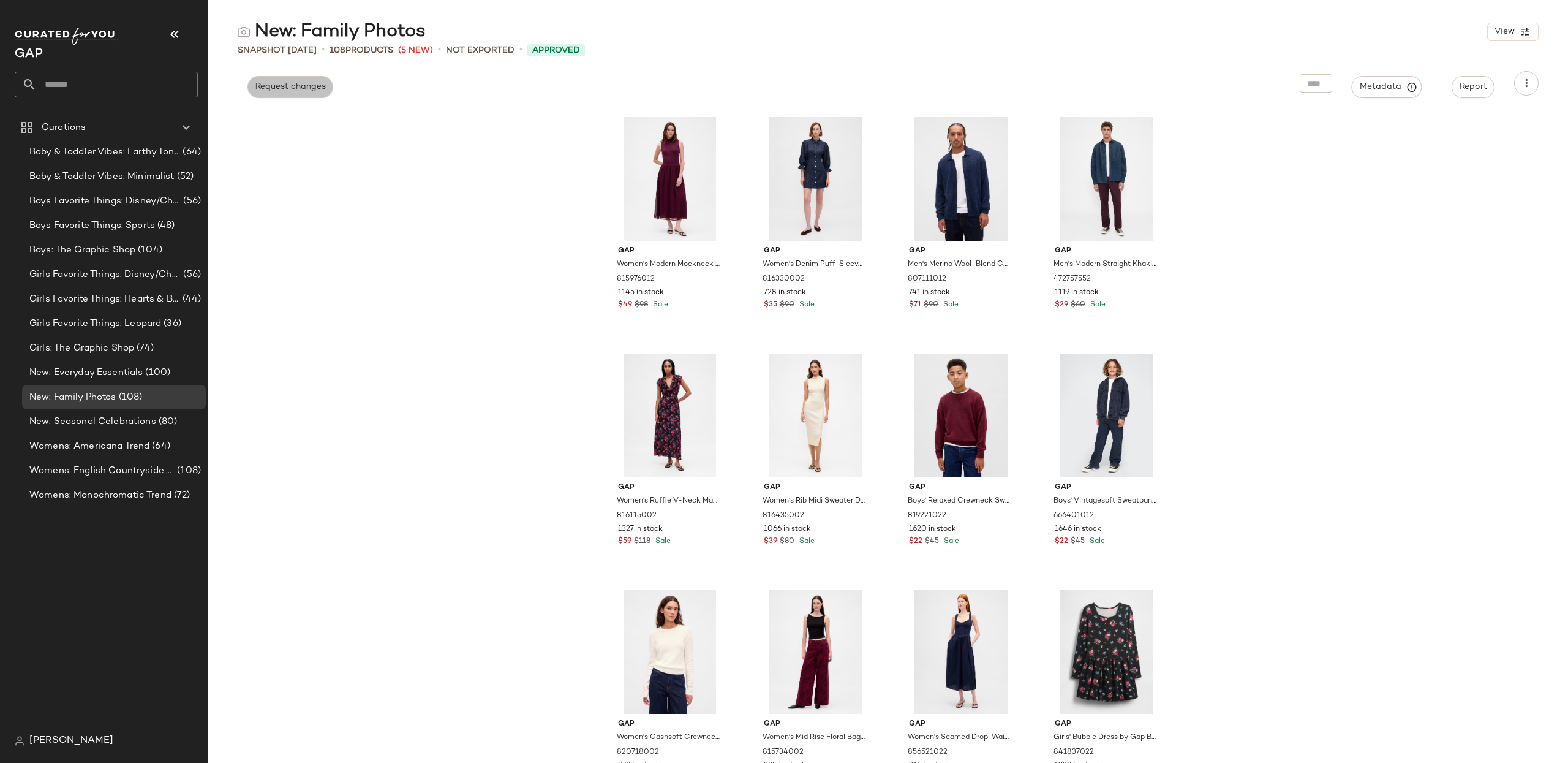
click at [294, 87] on span "Request changes" at bounding box center [291, 87] width 71 height 10
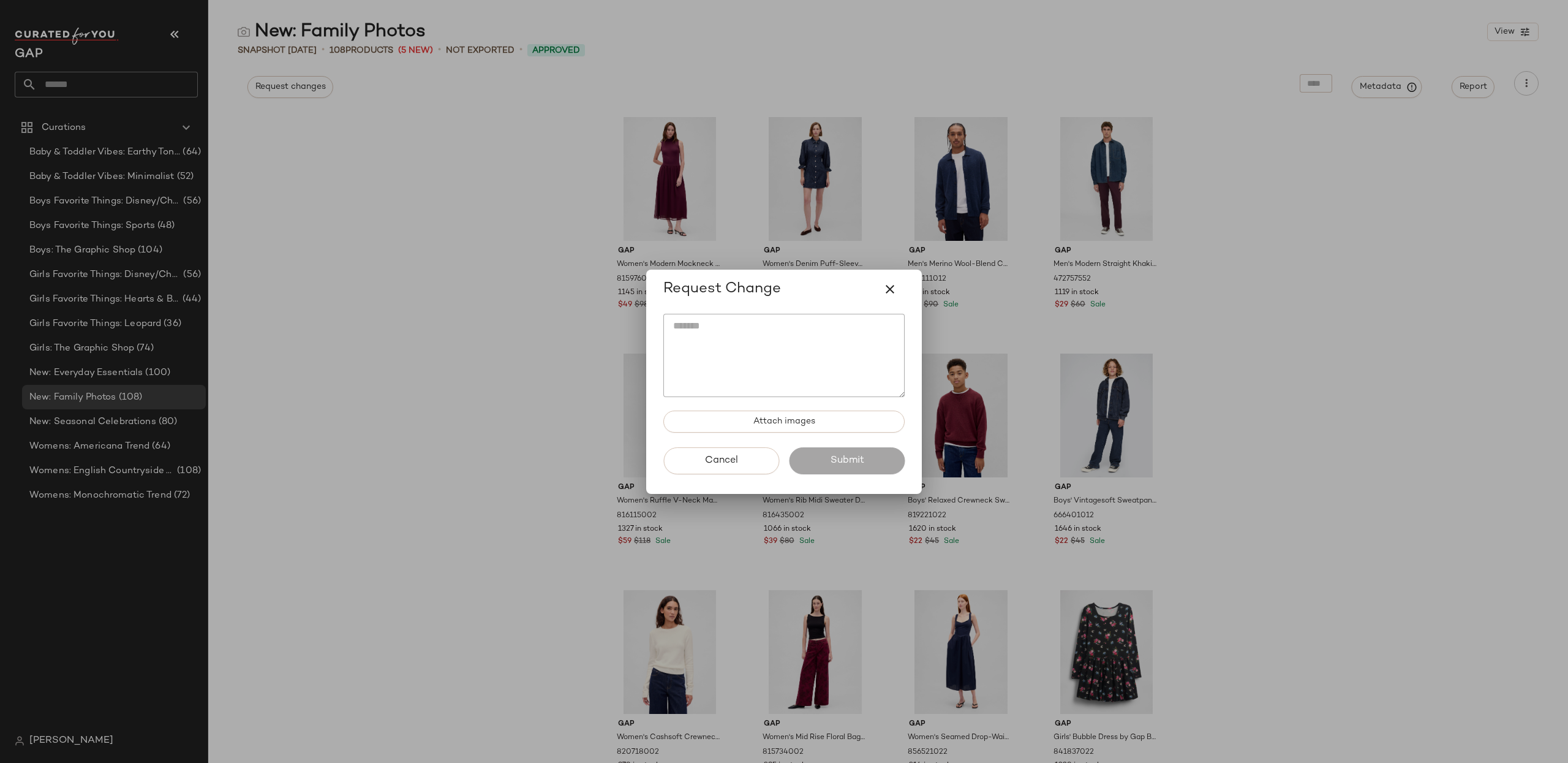
drag, startPoint x: 814, startPoint y: 298, endPoint x: 376, endPoint y: 135, distance: 467.3
click at [356, 129] on div "Request Change Attach images Cancel Submit" at bounding box center [784, 382] width 1568 height 763
drag, startPoint x: 798, startPoint y: 291, endPoint x: 858, endPoint y: 317, distance: 65.4
click at [856, 321] on div "Request Change Attach images Cancel Submit" at bounding box center [784, 382] width 276 height 224
drag, startPoint x: 837, startPoint y: 291, endPoint x: 874, endPoint y: 310, distance: 41.6
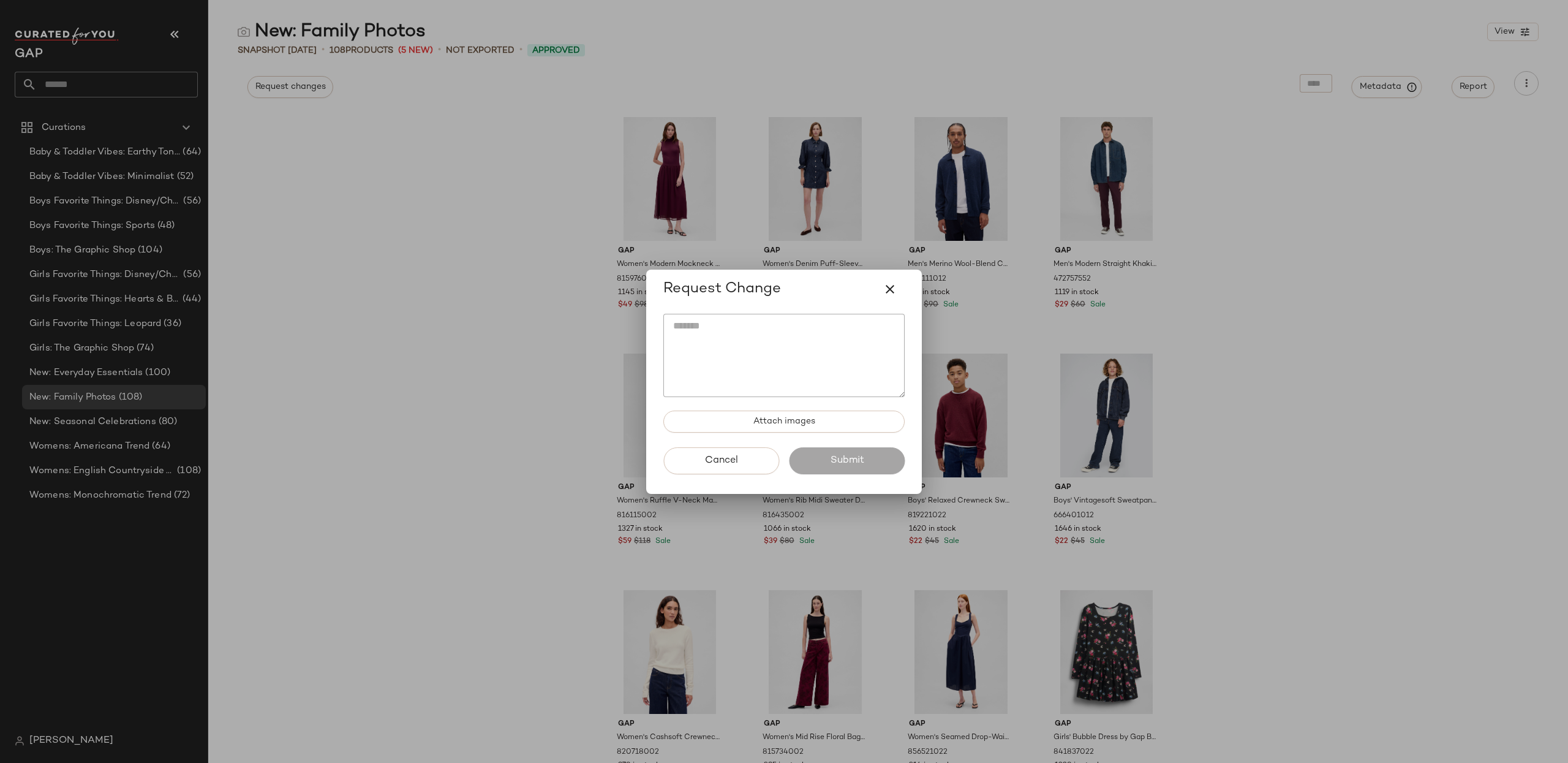
click at [847, 324] on div "Request Change Attach images Cancel Submit" at bounding box center [784, 382] width 276 height 224
drag, startPoint x: 886, startPoint y: 293, endPoint x: 876, endPoint y: 302, distance: 13.5
click at [885, 294] on icon "button" at bounding box center [890, 289] width 15 height 15
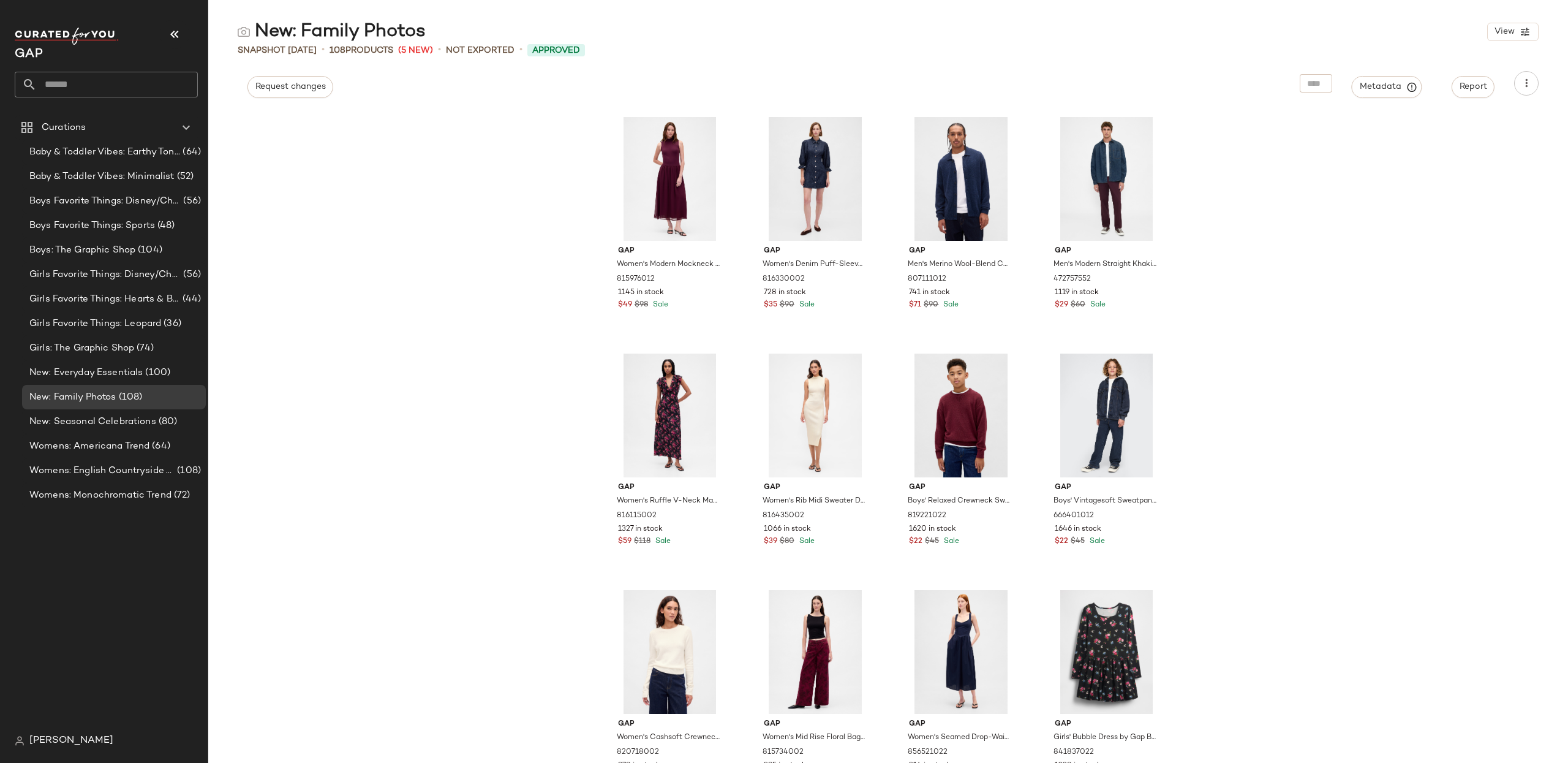
click at [1391, 198] on div "Gap Women's Modern Mockneck Mixed Media Maxi Dress by Gap Tuscan Red Size L 815…" at bounding box center [888, 437] width 1360 height 653
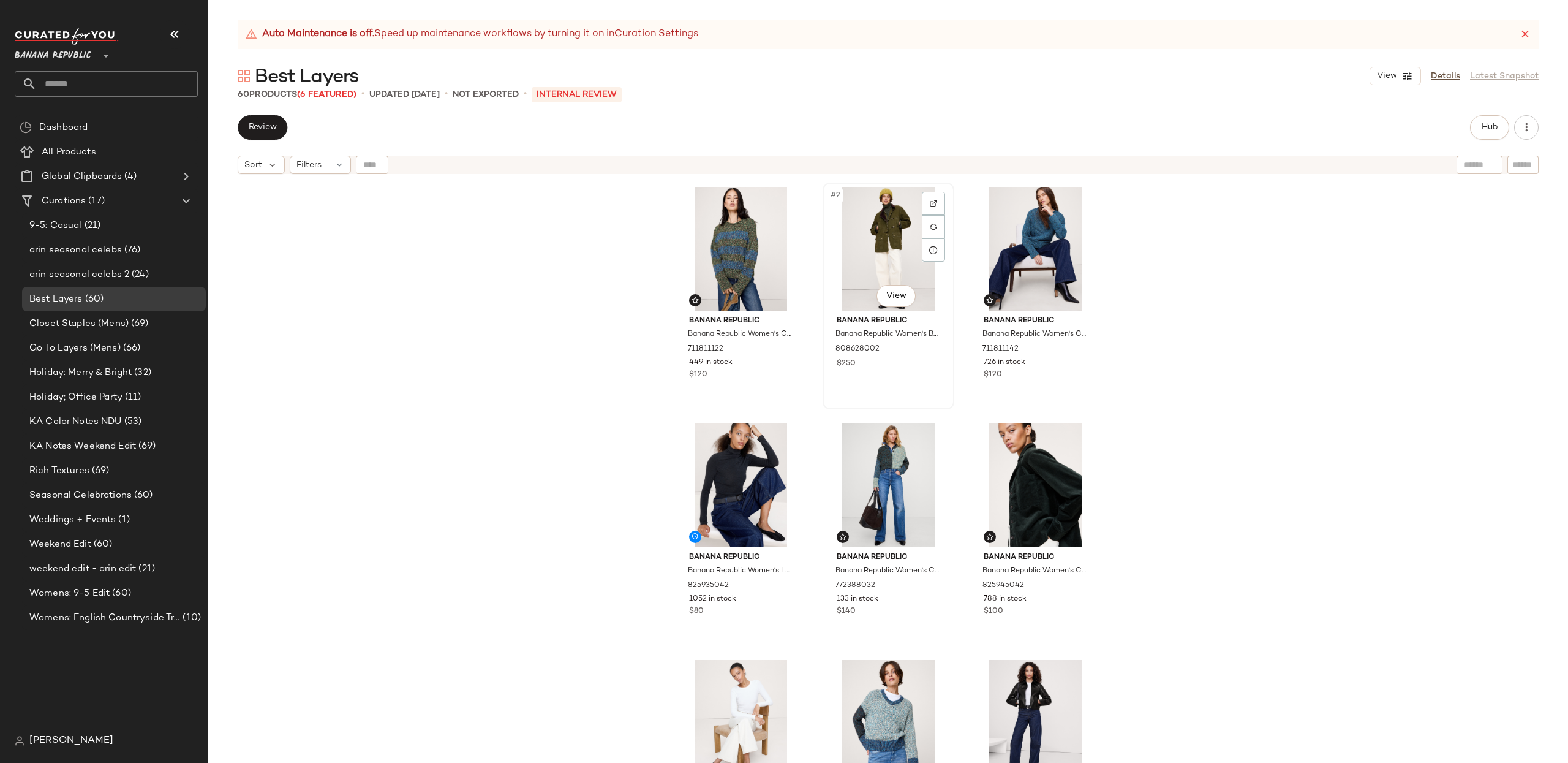
click at [837, 281] on div "#2 View" at bounding box center [888, 248] width 123 height 124
click at [240, 130] on button "Review" at bounding box center [262, 127] width 50 height 24
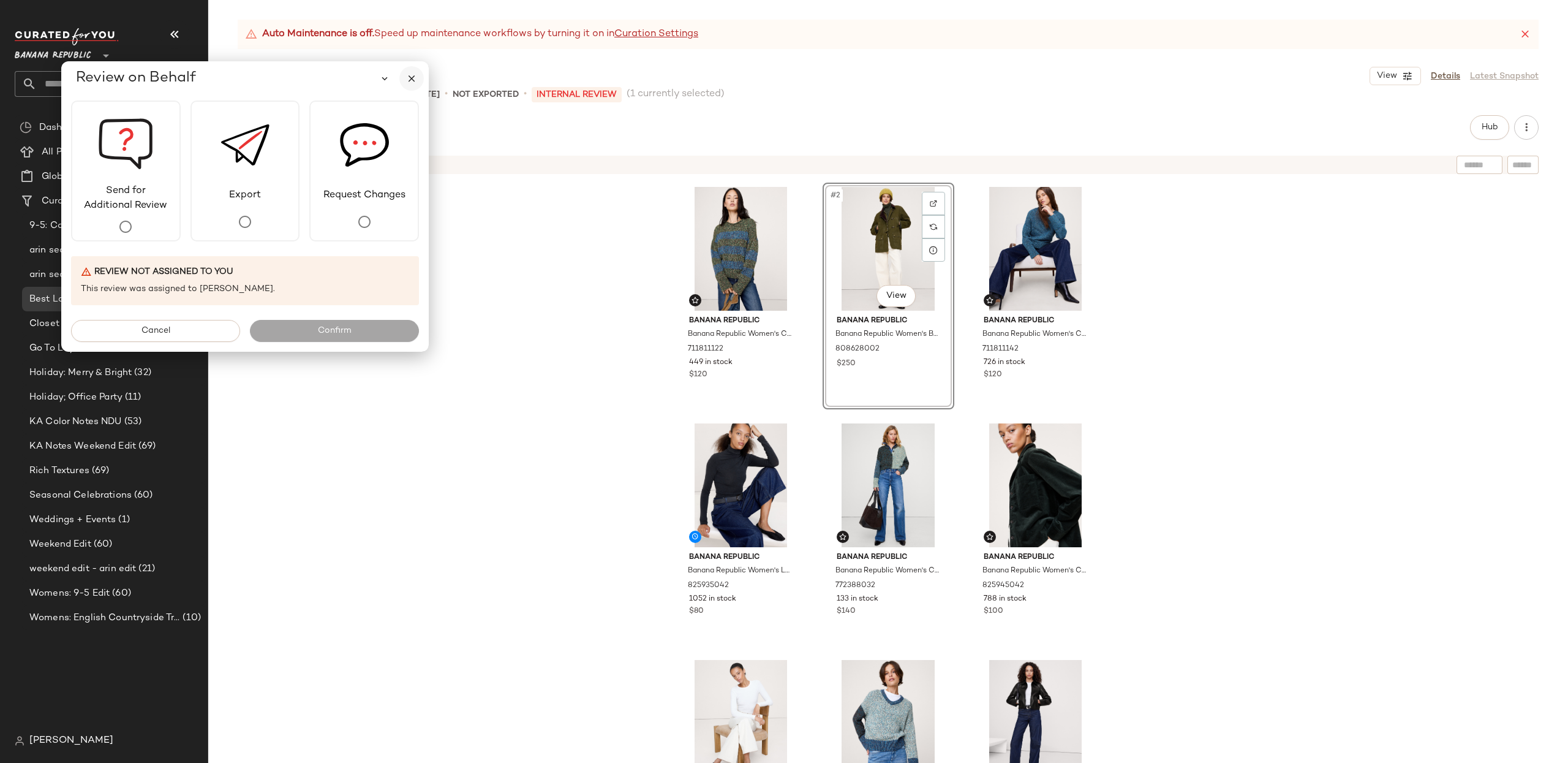
click at [416, 79] on icon "button" at bounding box center [411, 78] width 11 height 11
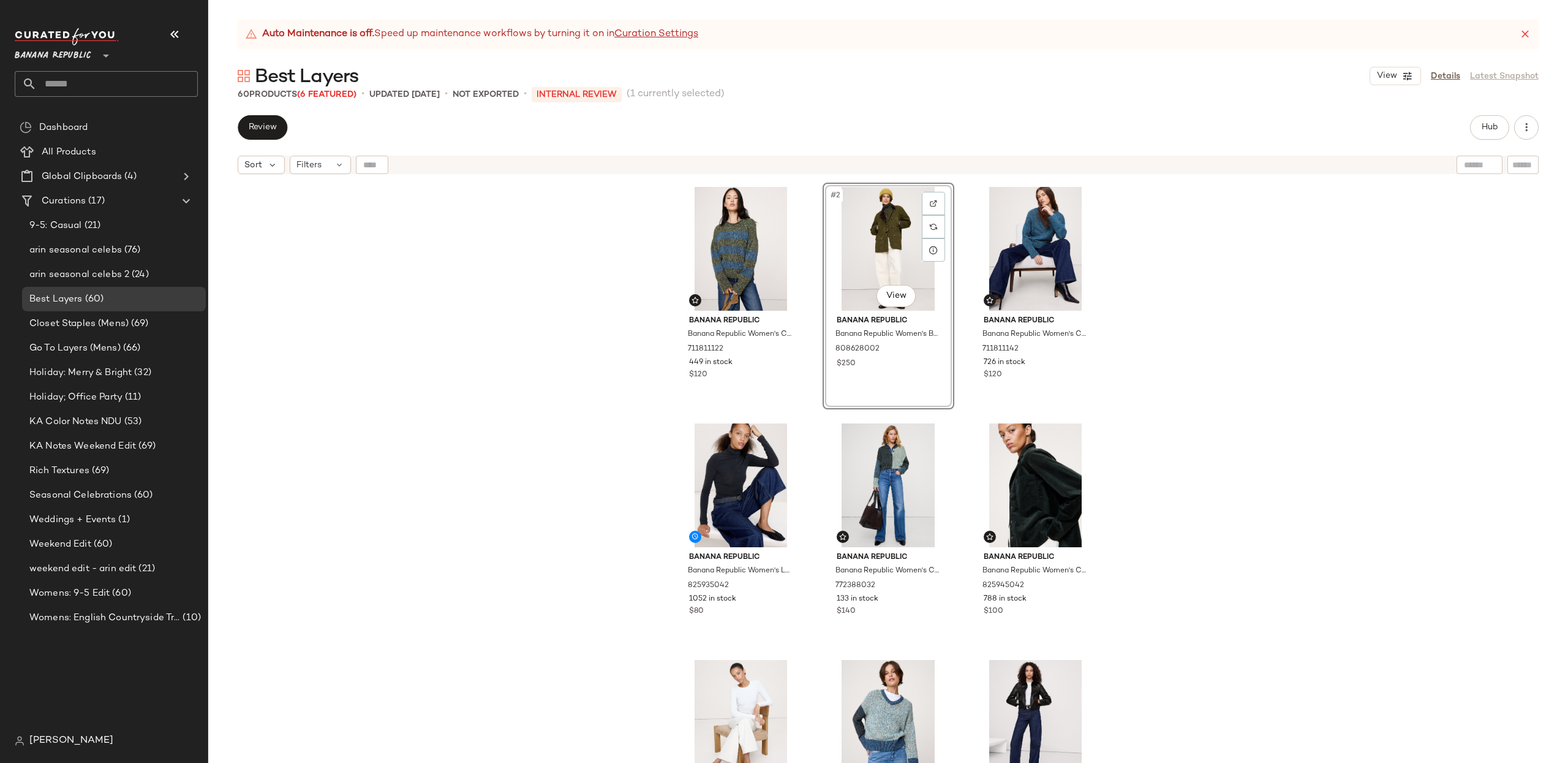
click at [1328, 395] on div "Banana Republic Banana Republic Women's Cotton Roll-Neck Sweater Dark Multi Str…" at bounding box center [888, 487] width 1360 height 613
